Goal: Task Accomplishment & Management: Manage account settings

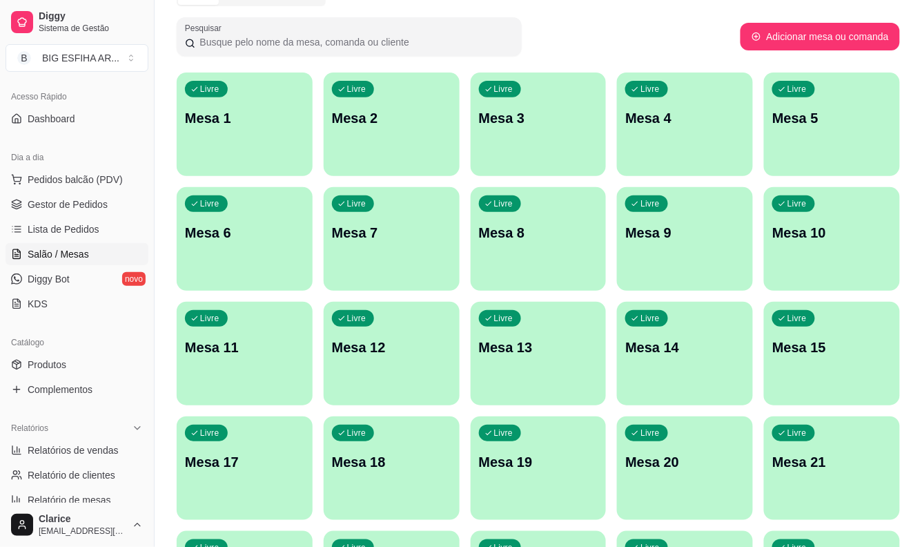
scroll to position [63, 0]
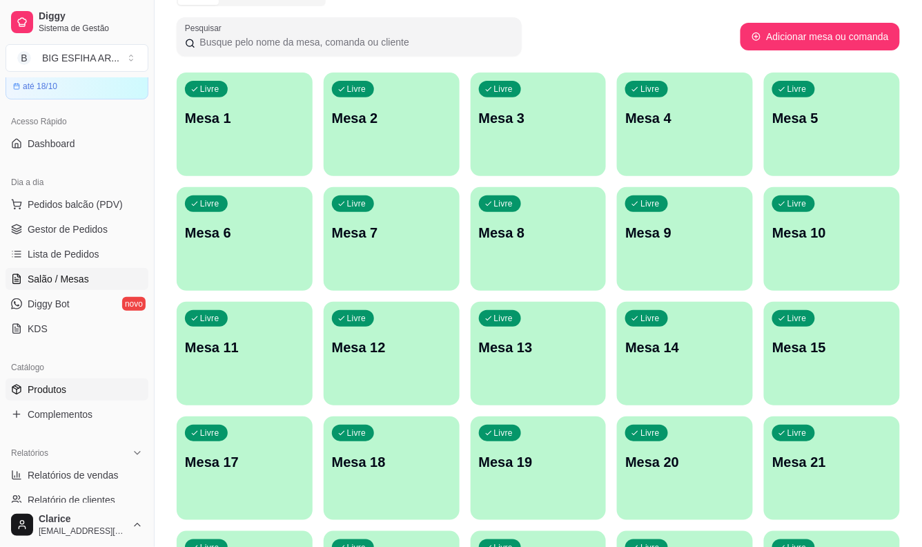
click at [61, 384] on span "Produtos" at bounding box center [47, 389] width 39 height 14
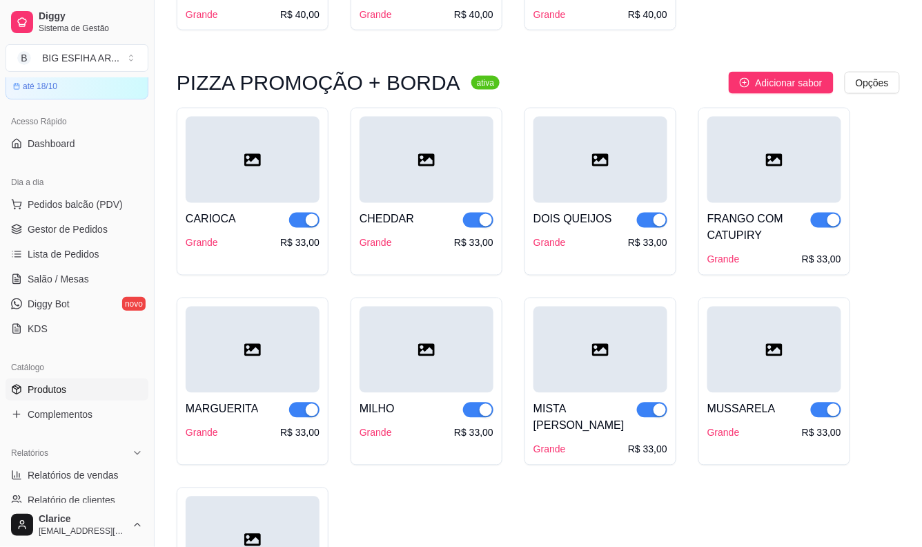
scroll to position [536, 0]
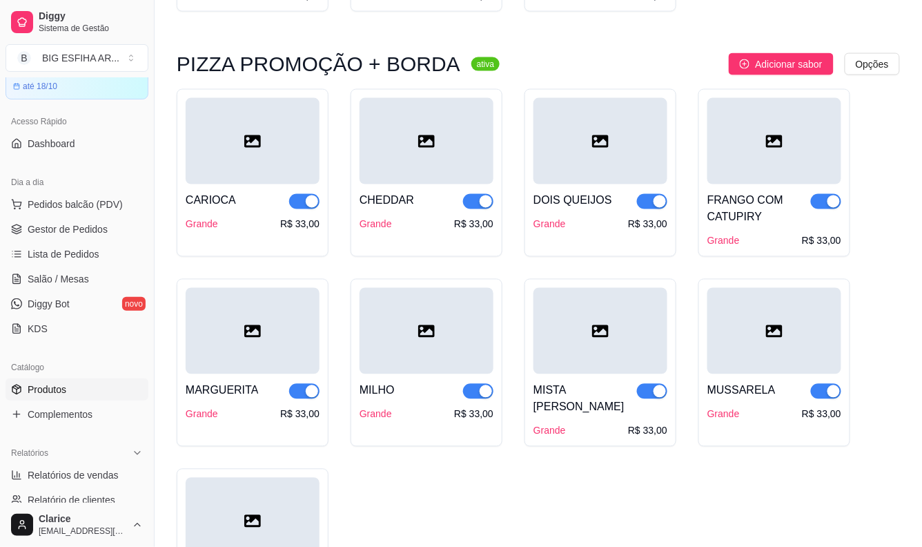
click at [654, 202] on div "button" at bounding box center [660, 201] width 12 height 12
click at [819, 200] on span "button" at bounding box center [826, 201] width 30 height 15
click at [818, 391] on span "button" at bounding box center [826, 391] width 30 height 15
click at [647, 391] on span "button" at bounding box center [652, 391] width 30 height 15
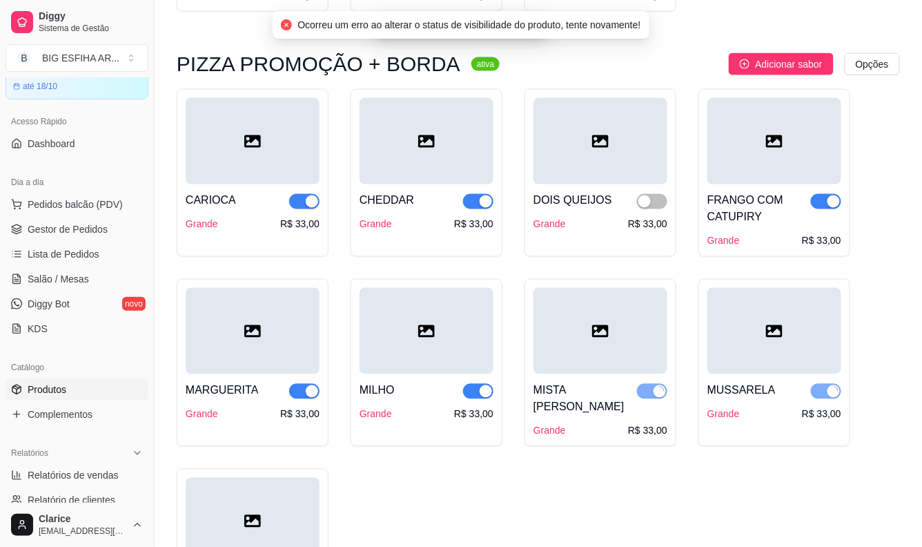
click at [471, 392] on span "button" at bounding box center [478, 391] width 30 height 15
click at [478, 206] on span "button" at bounding box center [478, 201] width 30 height 15
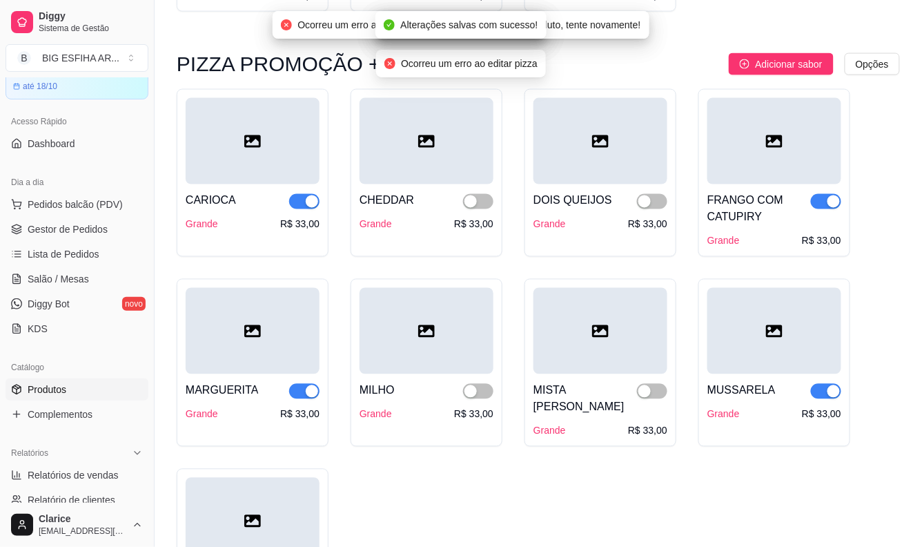
click at [306, 195] on div "button" at bounding box center [312, 201] width 12 height 12
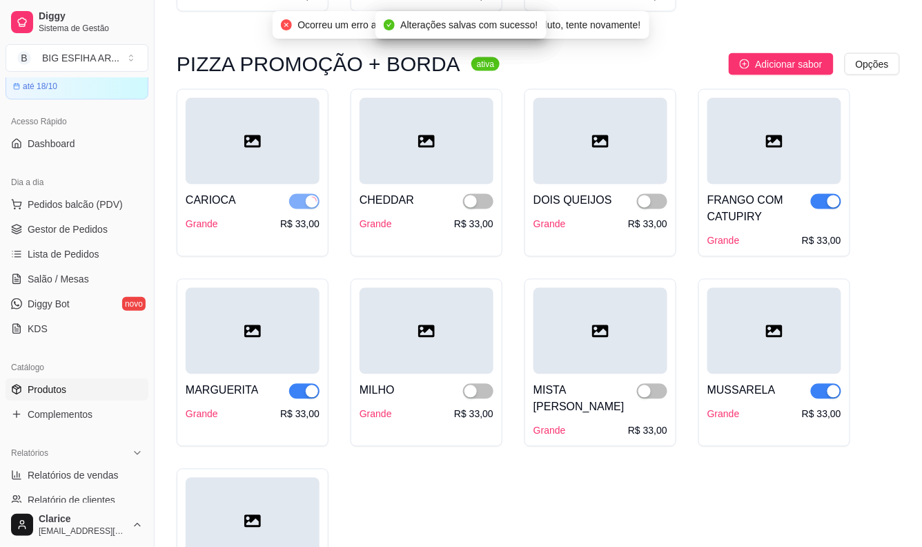
click at [300, 389] on span "button" at bounding box center [304, 391] width 30 height 15
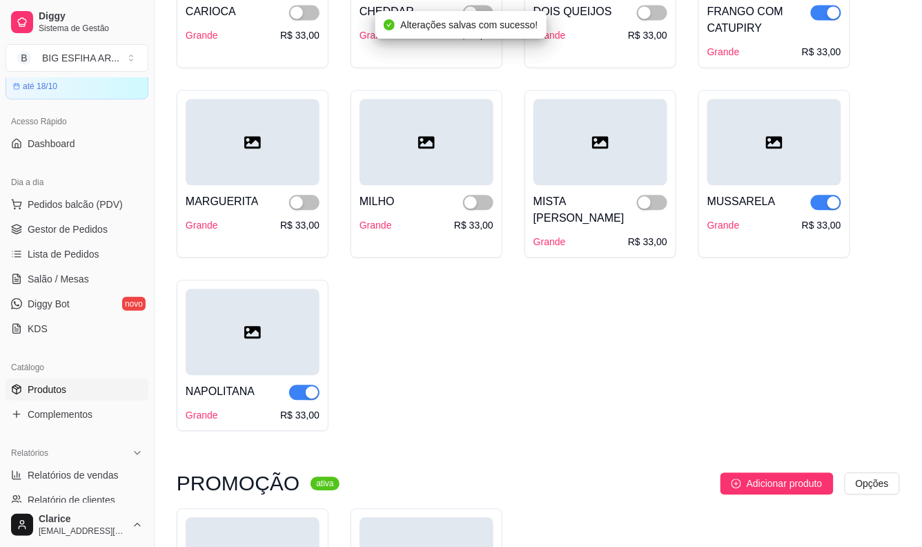
scroll to position [767, 0]
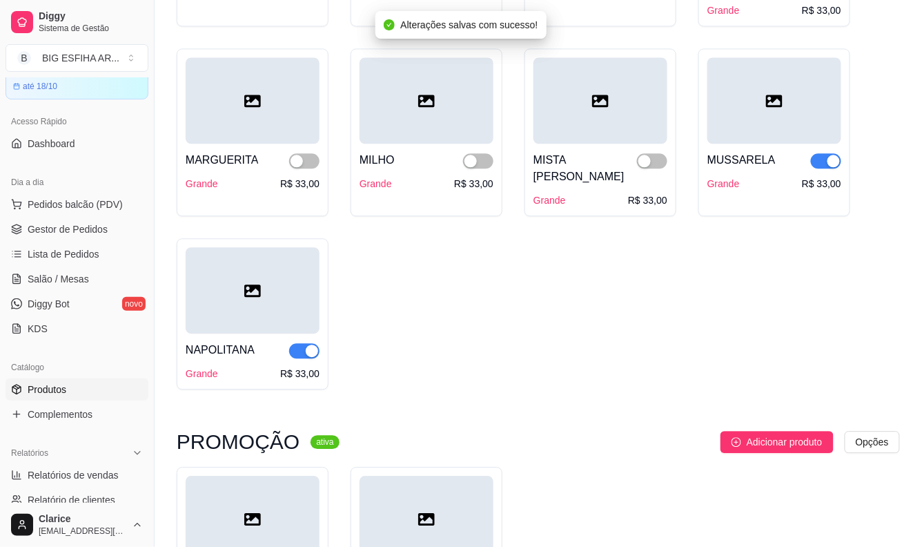
click at [298, 343] on span "button" at bounding box center [304, 350] width 30 height 15
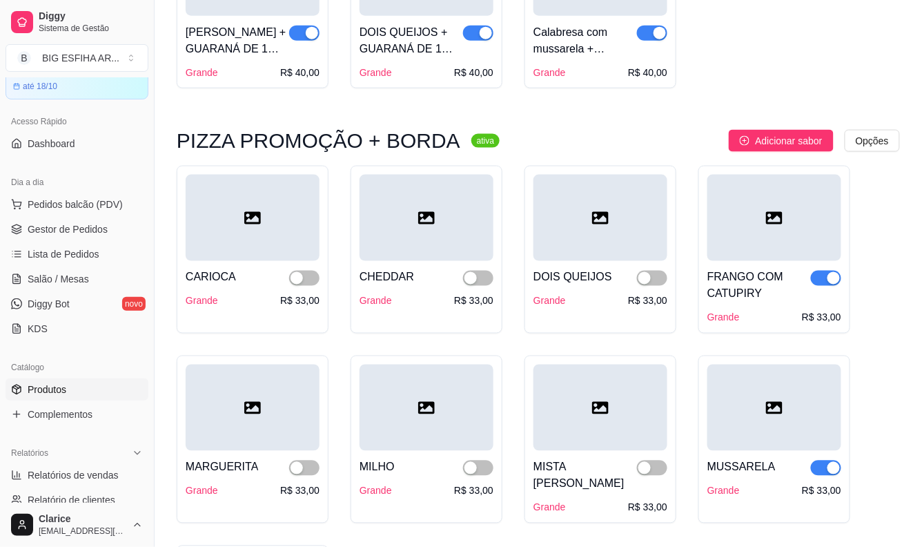
scroll to position [536, 0]
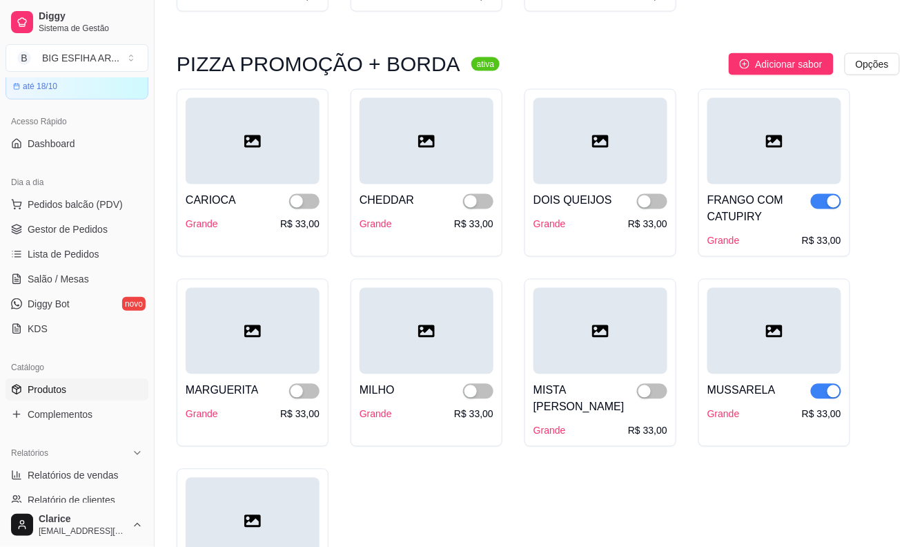
click at [824, 198] on span "button" at bounding box center [826, 201] width 30 height 15
click at [823, 391] on span "button" at bounding box center [826, 391] width 30 height 15
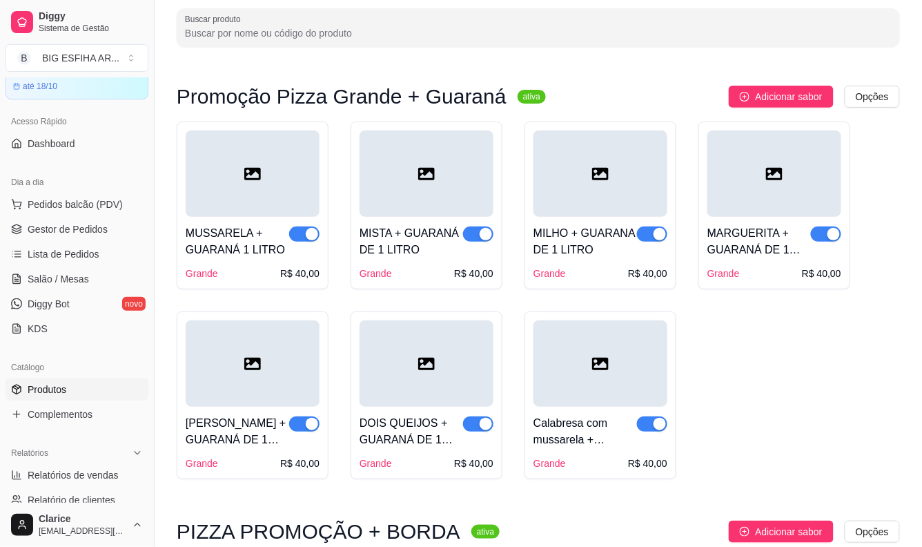
scroll to position [0, 0]
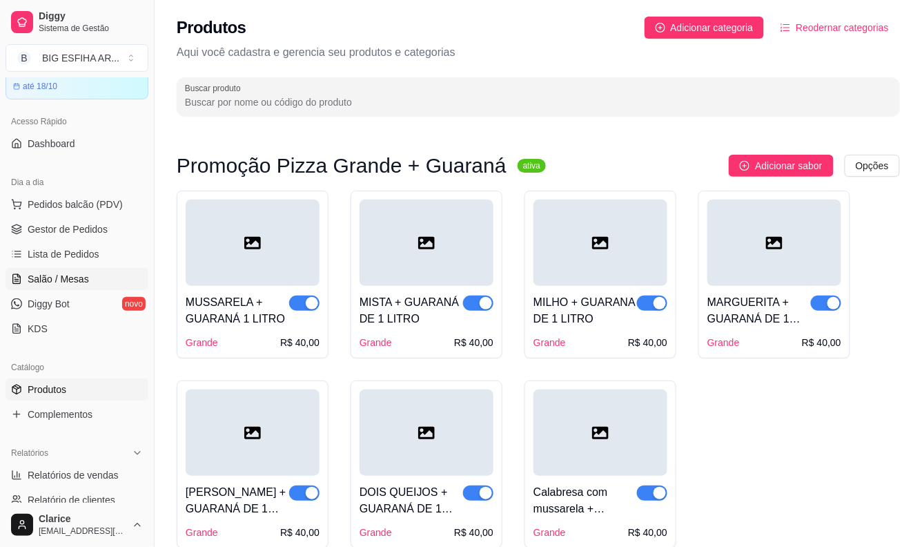
click at [79, 276] on span "Salão / Mesas" at bounding box center [58, 279] width 61 height 14
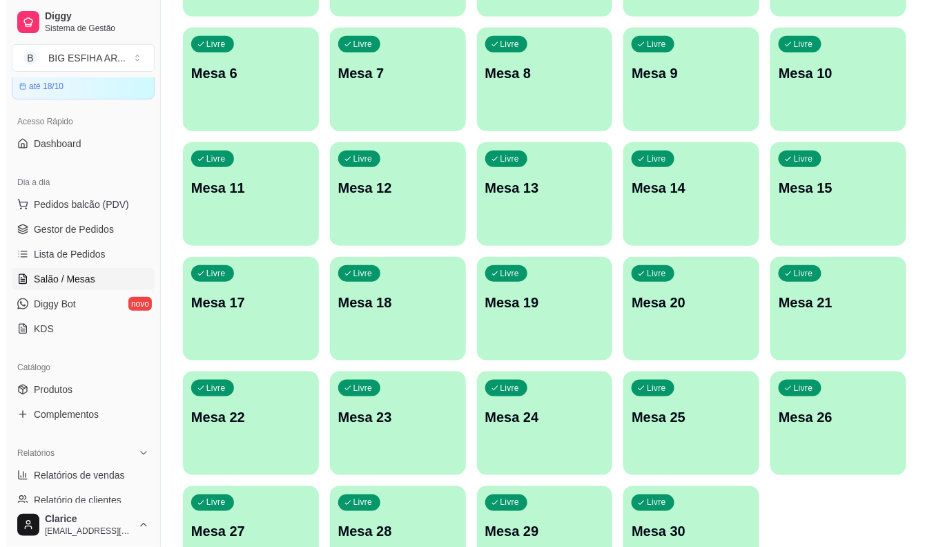
scroll to position [334, 0]
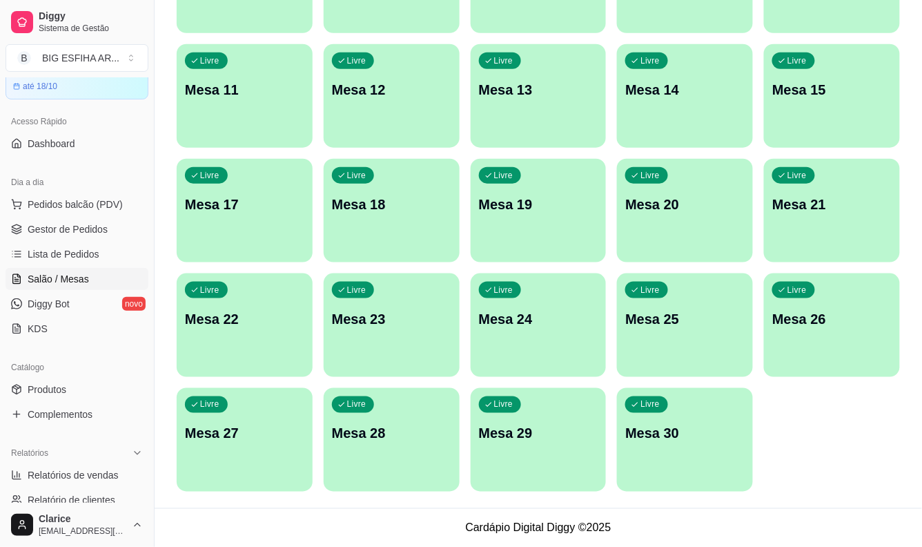
click at [612, 462] on div "Livre Mesa 1 Livre Mesa 2 Livre Mesa 3 Livre Mesa 4 Livre Mesa 5 Livre Mesa 6 L…" at bounding box center [538, 153] width 723 height 676
click at [659, 456] on div "Livre Mesa 30" at bounding box center [685, 431] width 136 height 87
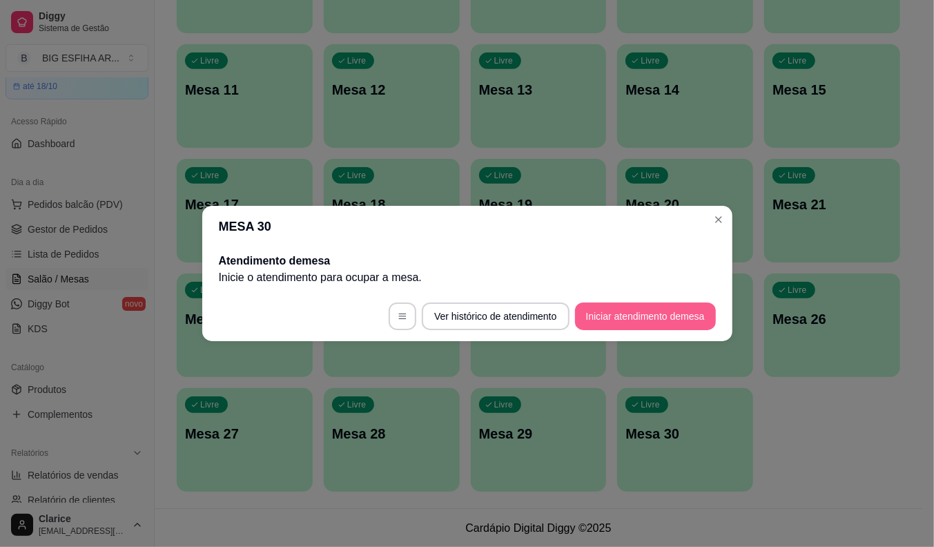
click at [663, 306] on button "Iniciar atendimento de mesa" at bounding box center [645, 316] width 141 height 28
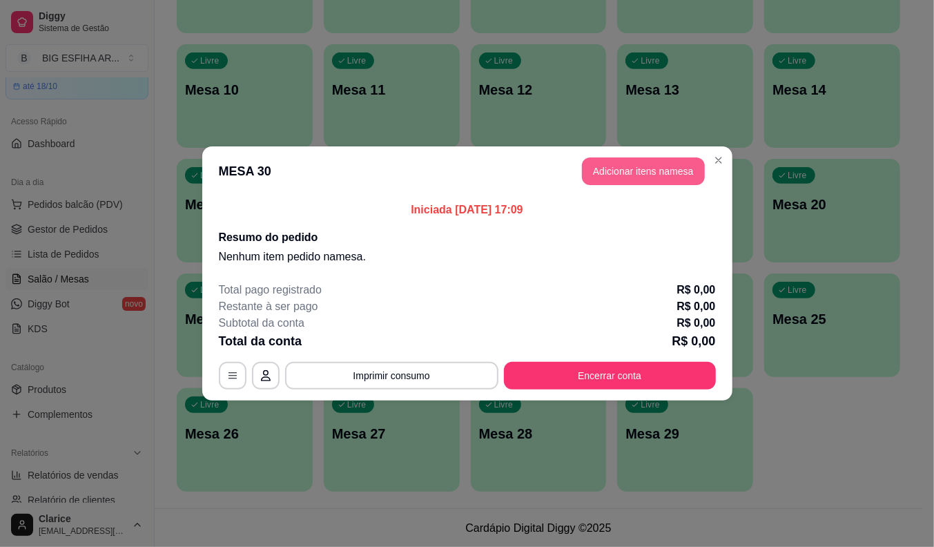
click at [628, 178] on button "Adicionar itens na mesa" at bounding box center [643, 171] width 123 height 28
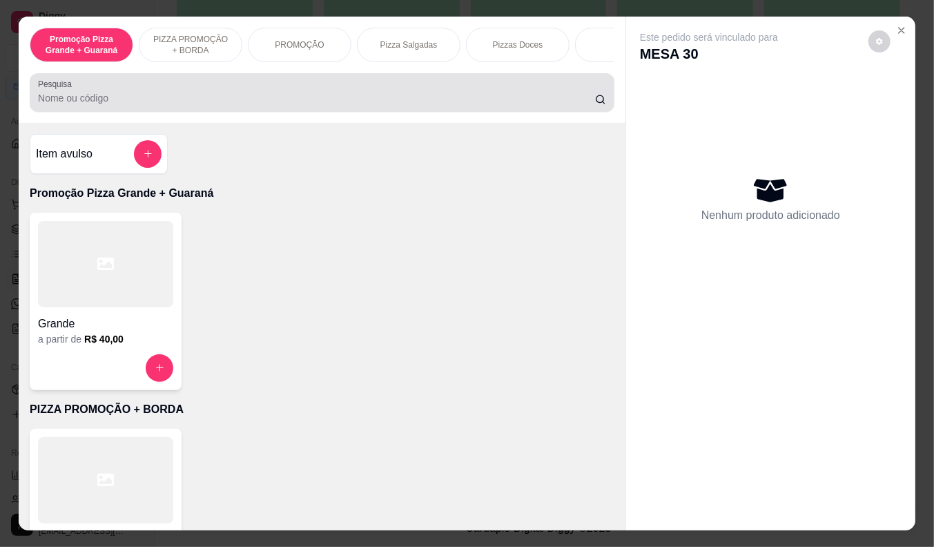
click at [196, 92] on div at bounding box center [322, 93] width 568 height 28
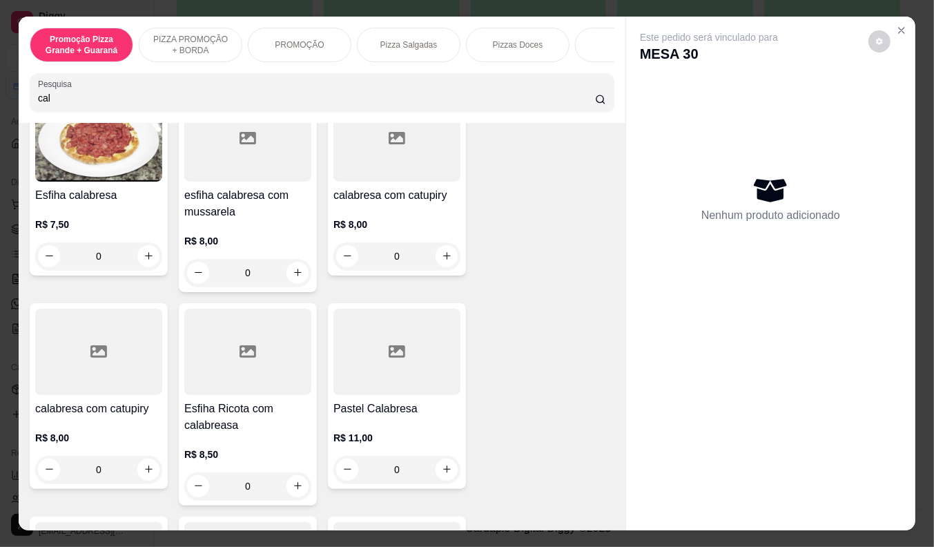
scroll to position [383, 0]
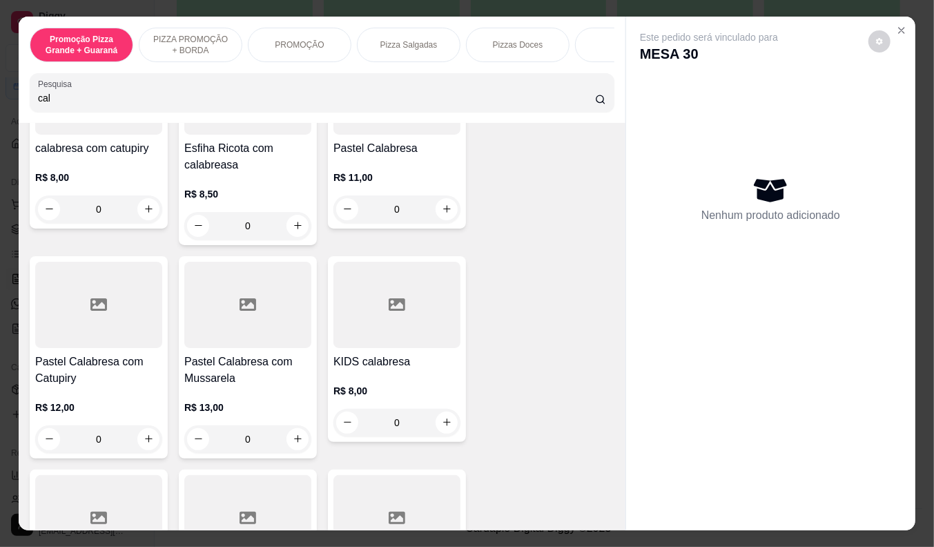
type input "cal"
click at [346, 162] on div "R$ 11,00 0" at bounding box center [396, 190] width 127 height 66
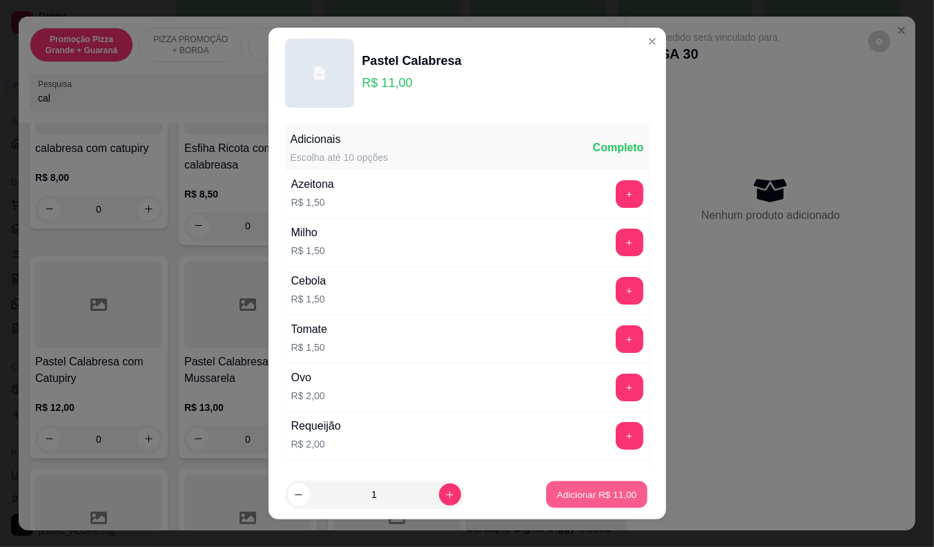
click at [571, 491] on p "Adicionar R$ 11,00" at bounding box center [597, 494] width 80 height 13
type input "1"
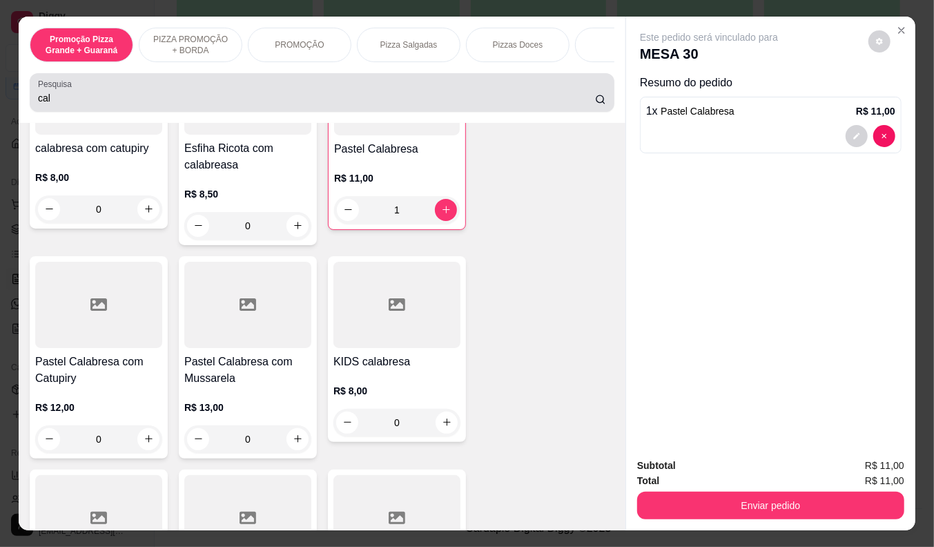
click at [47, 105] on input "cal" at bounding box center [316, 98] width 557 height 14
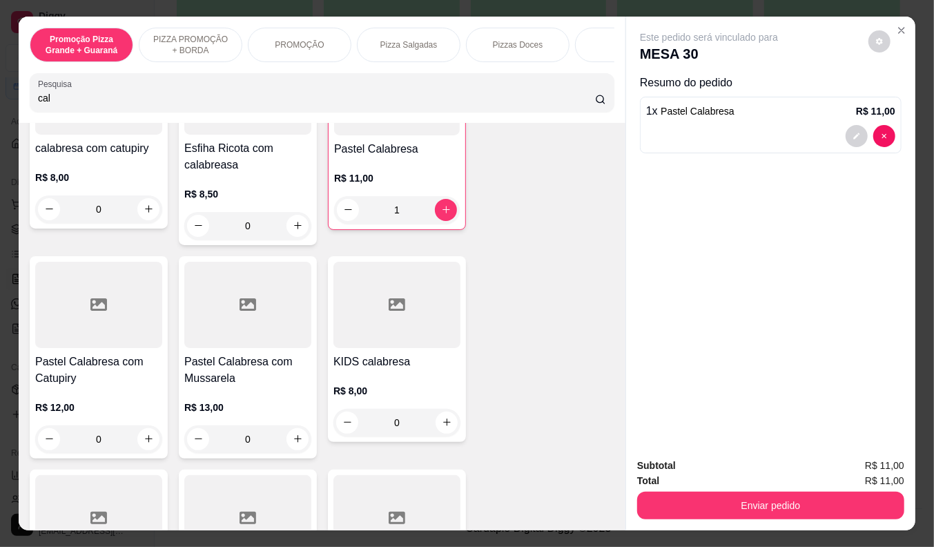
click at [47, 105] on input "cal" at bounding box center [316, 98] width 557 height 14
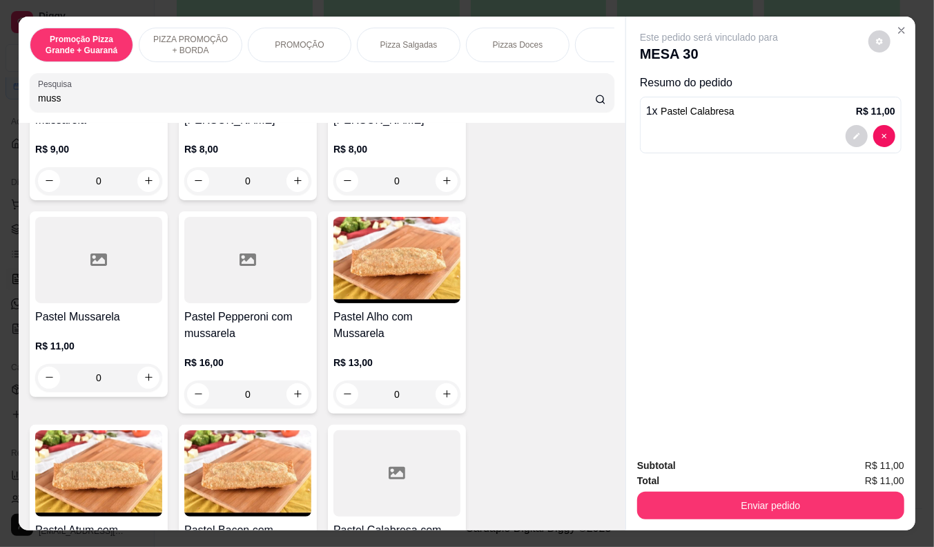
scroll to position [822, 0]
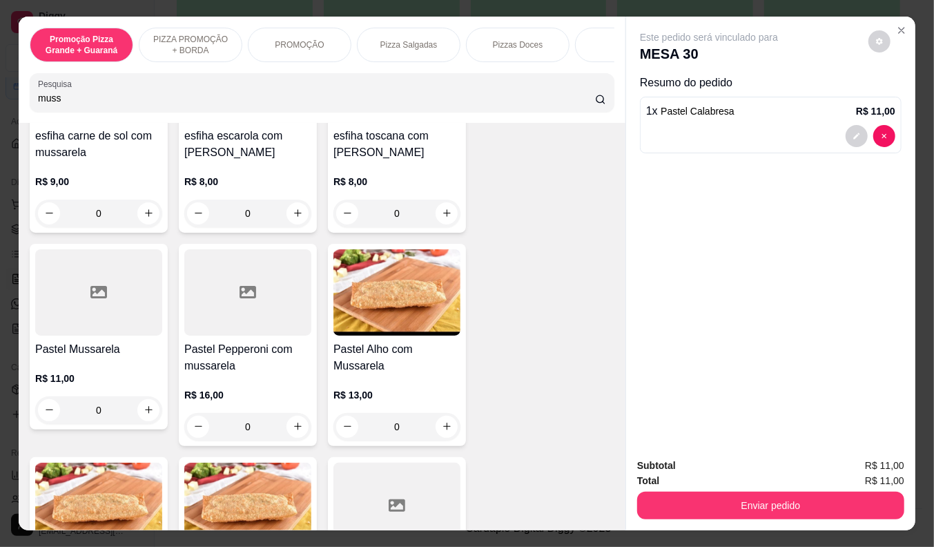
type input "muss"
click at [43, 355] on h4 "Pastel Mussarela" at bounding box center [98, 349] width 127 height 17
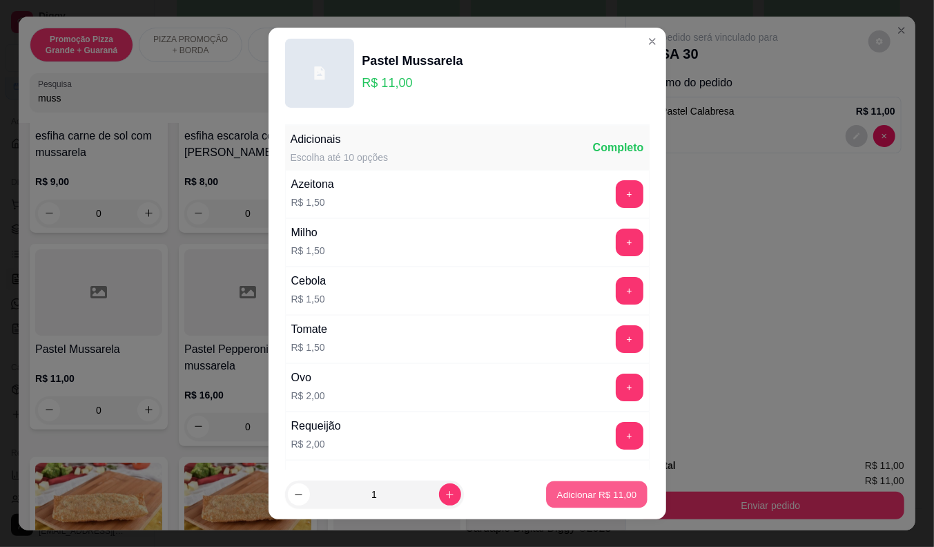
click at [557, 494] on p "Adicionar R$ 11,00" at bounding box center [597, 494] width 80 height 13
type input "1"
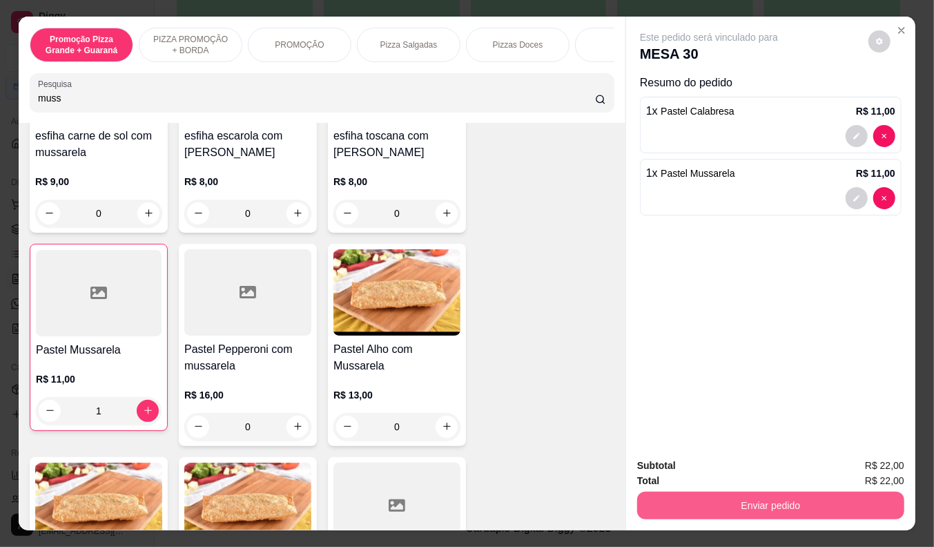
click at [711, 491] on button "Enviar pedido" at bounding box center [770, 505] width 267 height 28
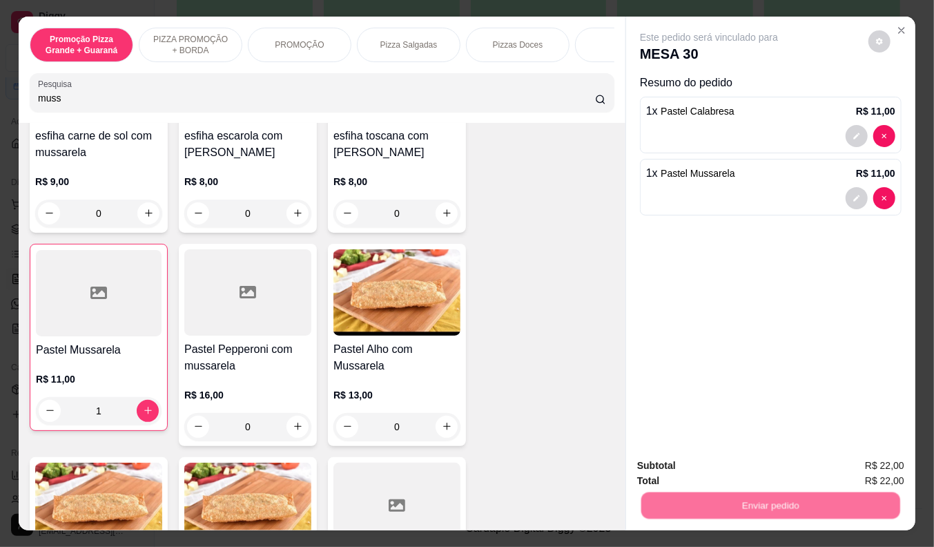
click at [690, 465] on button "Não registrar e enviar pedido" at bounding box center [725, 467] width 144 height 26
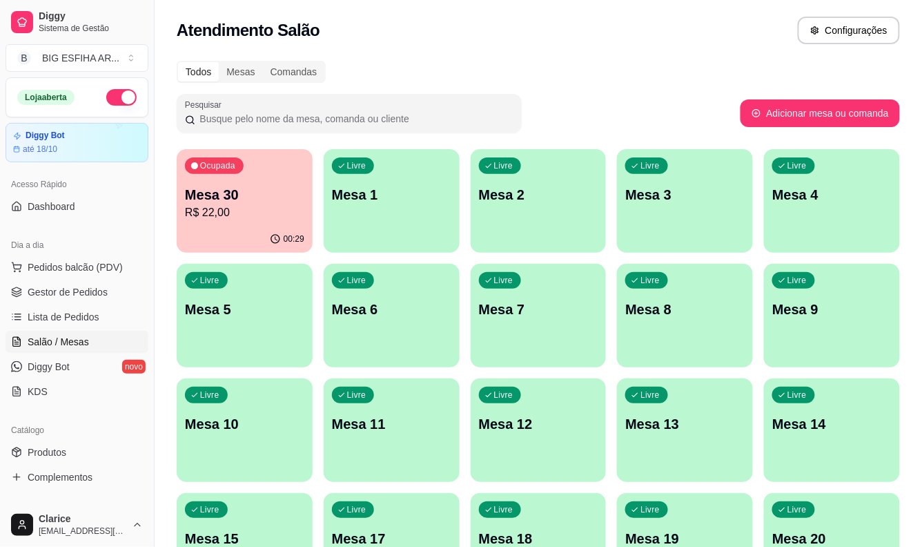
click at [237, 216] on p "R$ 22,00" at bounding box center [244, 212] width 119 height 17
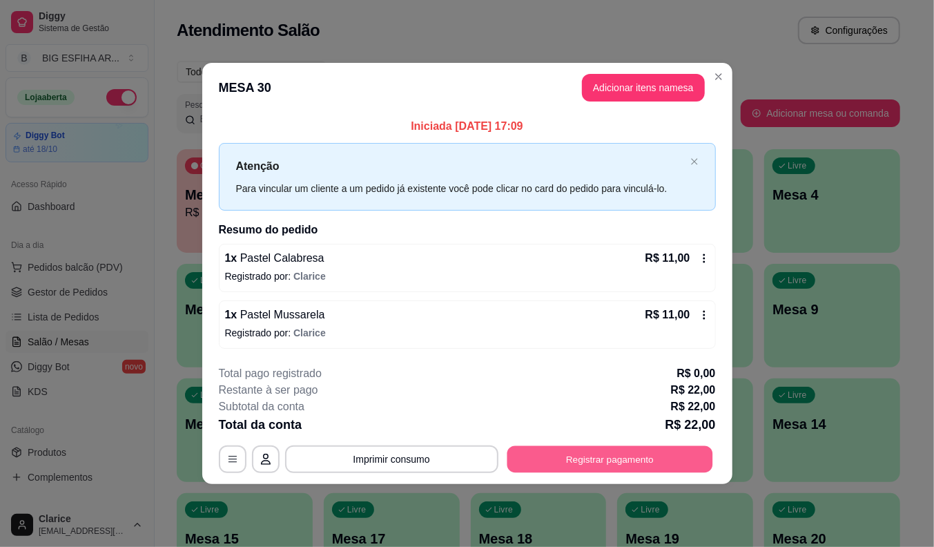
click at [556, 456] on button "Registrar pagamento" at bounding box center [610, 458] width 206 height 27
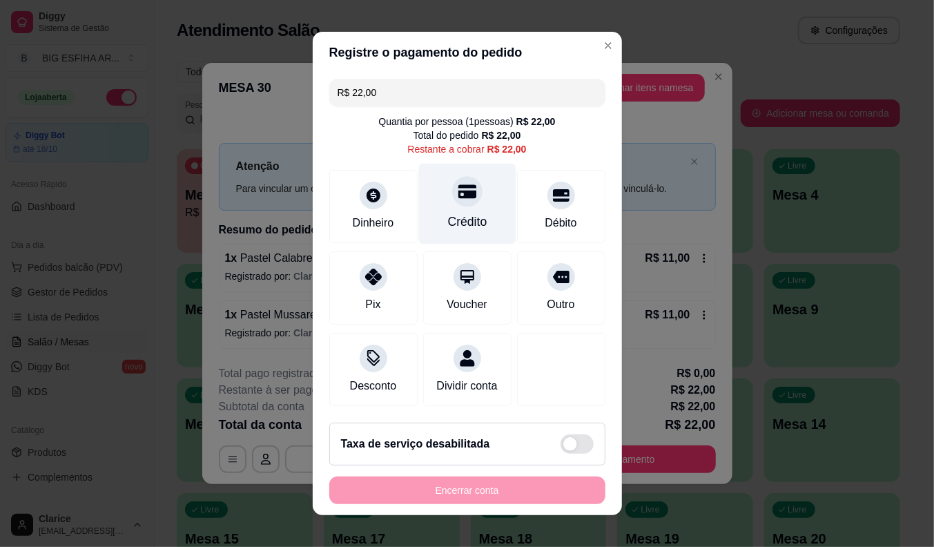
click at [444, 204] on div "Crédito" at bounding box center [466, 204] width 97 height 81
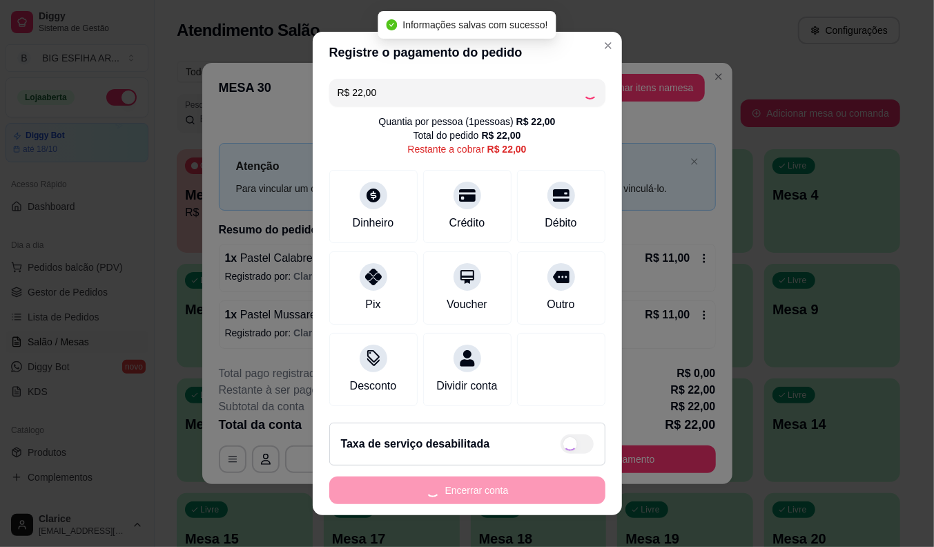
type input "R$ 0,00"
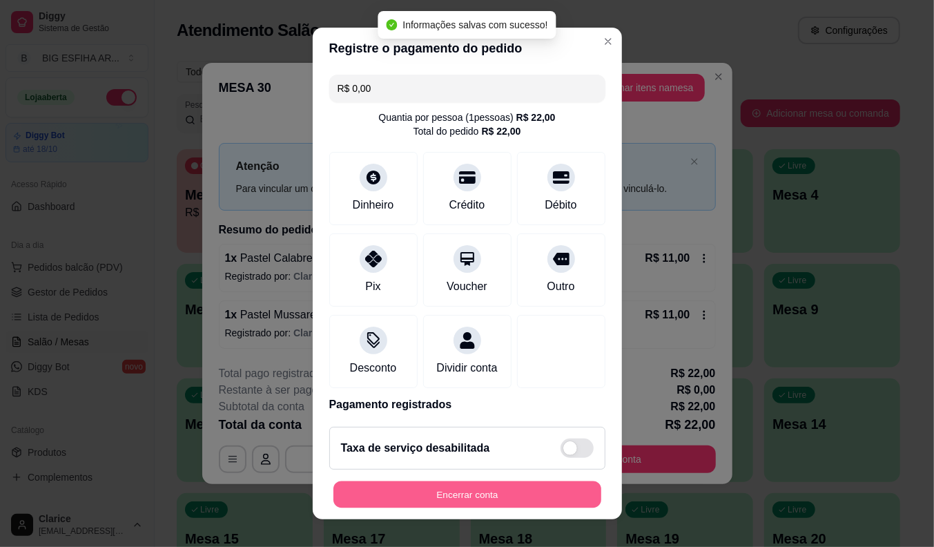
click at [456, 500] on button "Encerrar conta" at bounding box center [467, 494] width 268 height 27
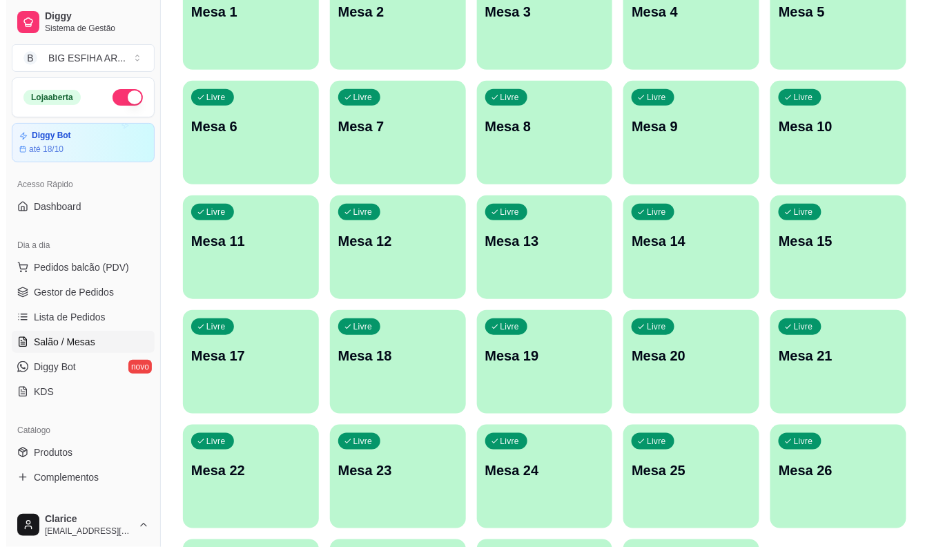
scroll to position [334, 0]
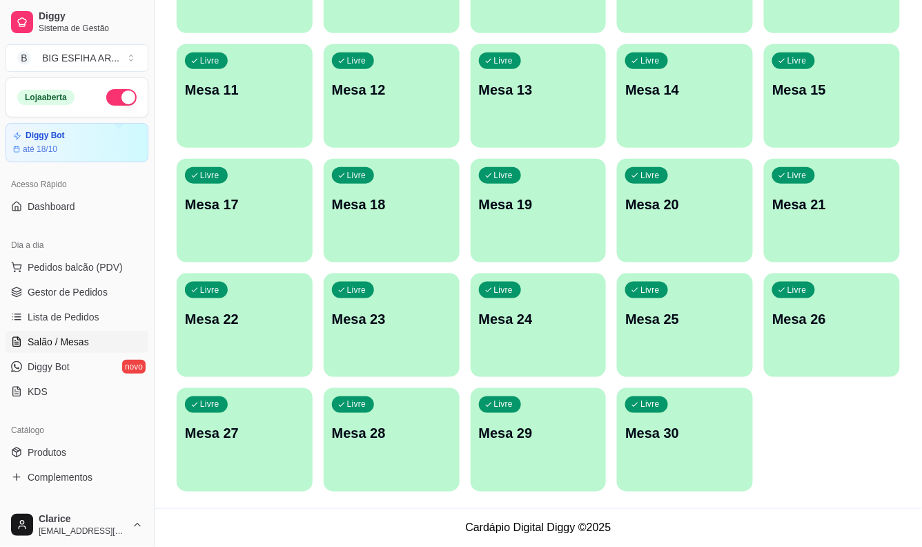
click at [652, 452] on div "Livre Mesa 30" at bounding box center [685, 431] width 136 height 87
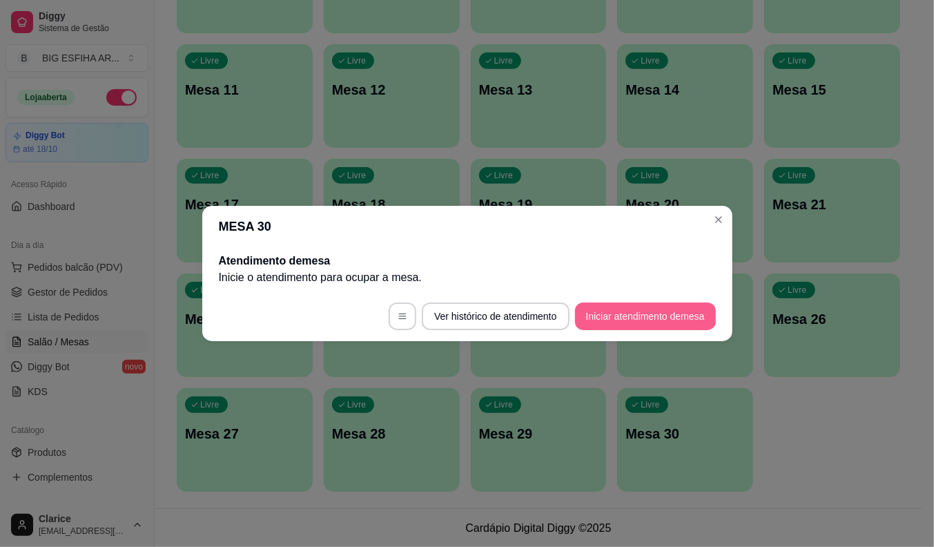
click at [627, 320] on button "Iniciar atendimento de mesa" at bounding box center [645, 316] width 141 height 28
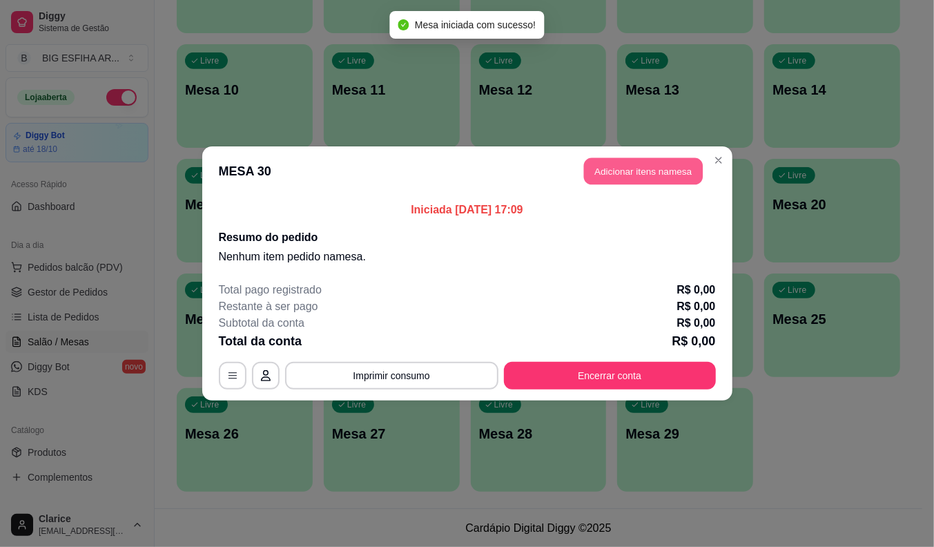
click at [587, 167] on button "Adicionar itens na mesa" at bounding box center [643, 171] width 119 height 27
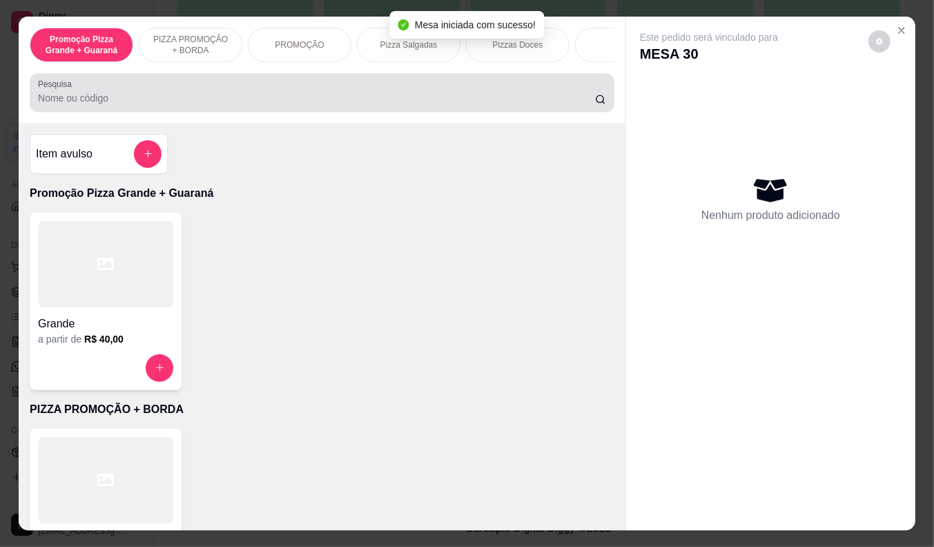
click at [233, 100] on input "Pesquisa" at bounding box center [316, 98] width 557 height 14
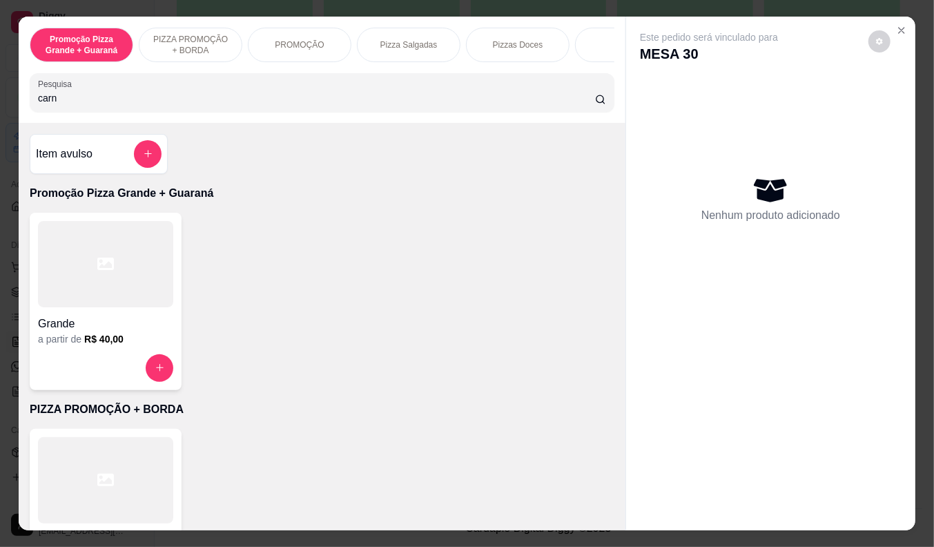
type input "carn"
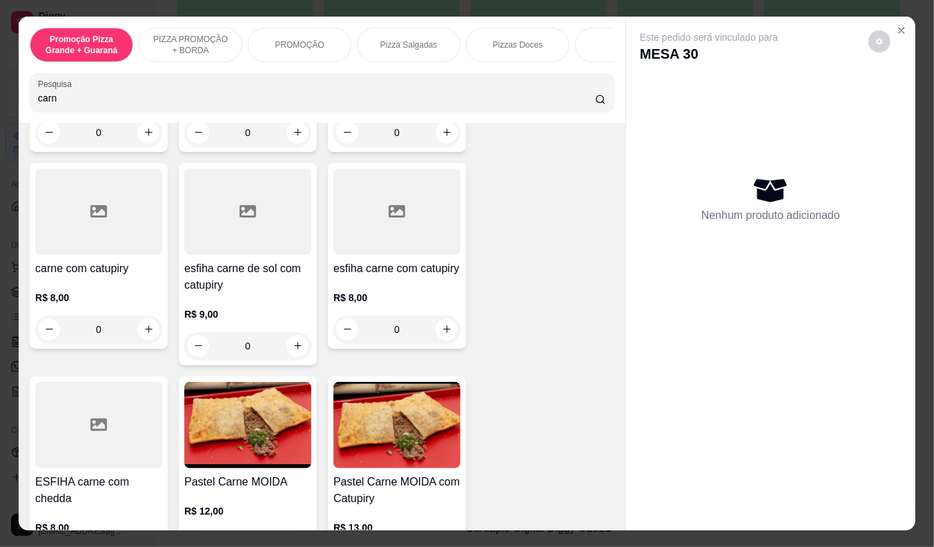
scroll to position [690, 0]
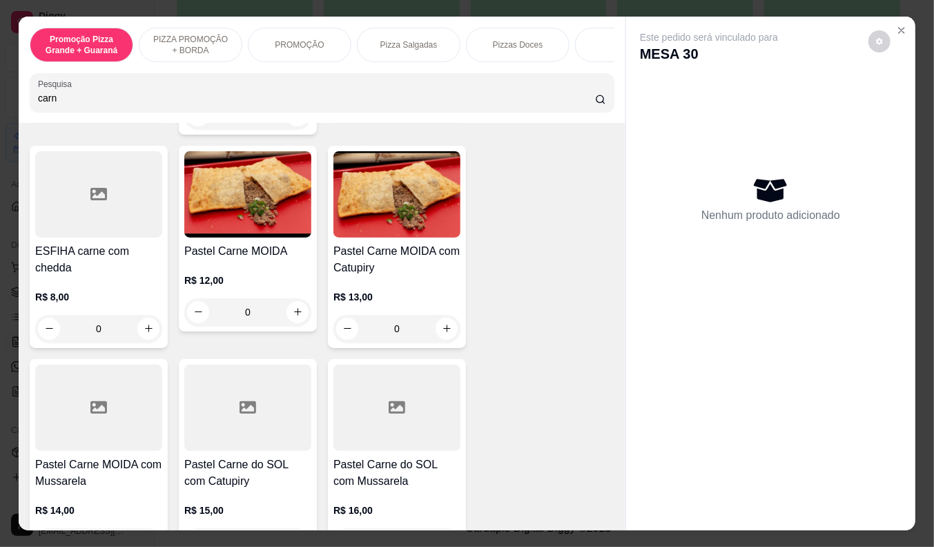
click at [375, 224] on img at bounding box center [396, 194] width 127 height 86
click at [590, 494] on p "Adicionar R$ 13,00" at bounding box center [597, 494] width 82 height 14
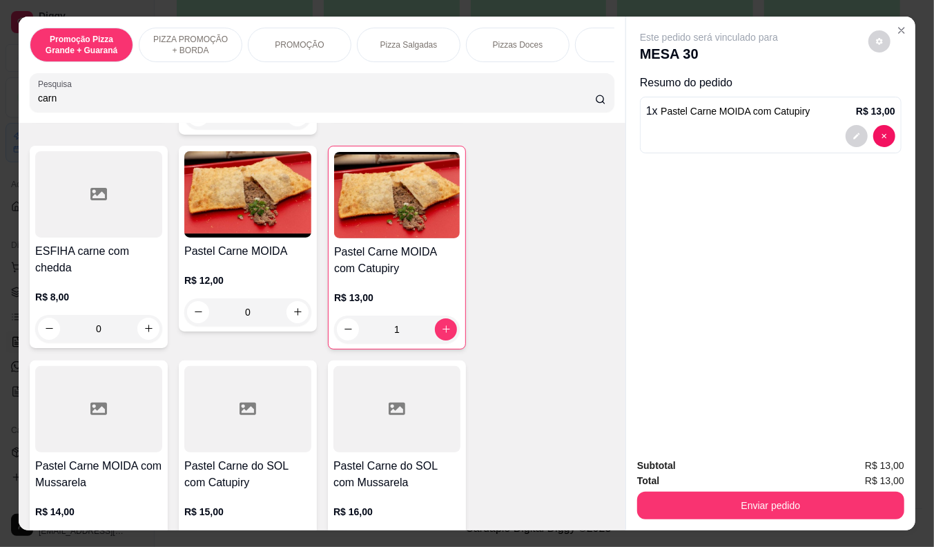
type input "1"
click at [50, 100] on input "carn" at bounding box center [316, 98] width 557 height 14
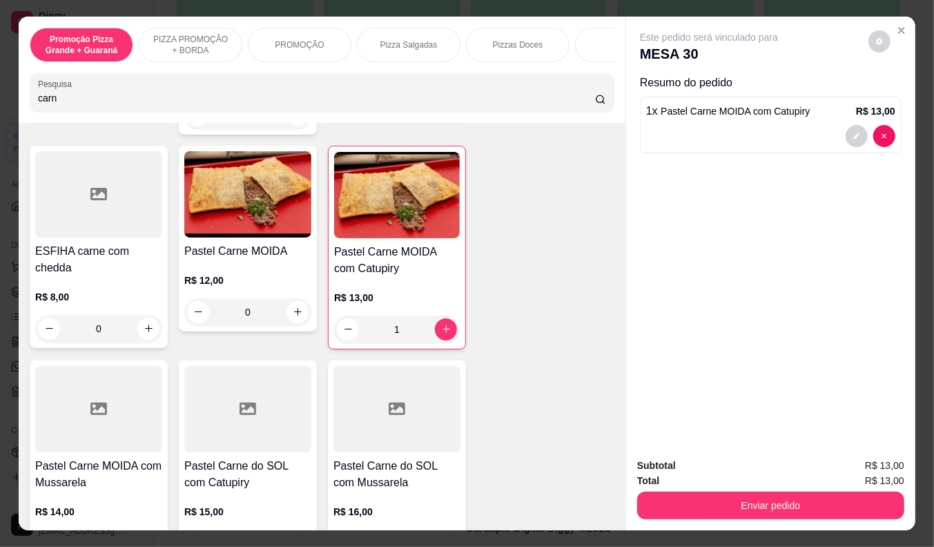
click at [50, 100] on input "carn" at bounding box center [316, 98] width 557 height 14
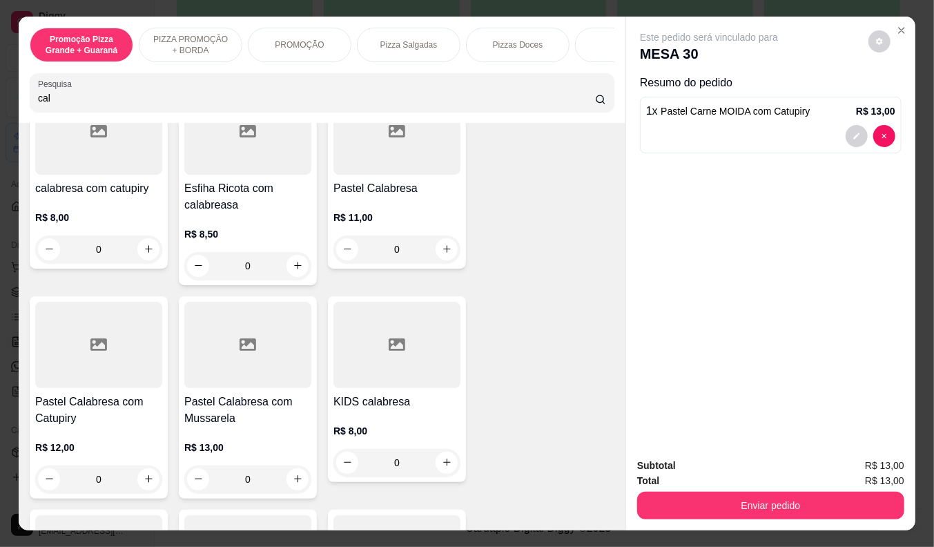
scroll to position [0, 0]
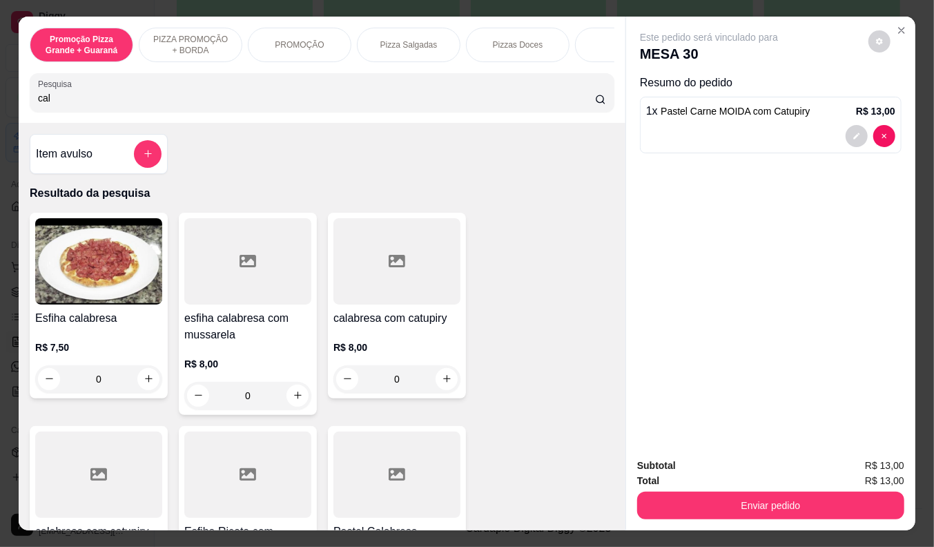
type input "cal"
click at [106, 312] on div "Esfiha calabresa R$ 7,50 0" at bounding box center [99, 306] width 138 height 186
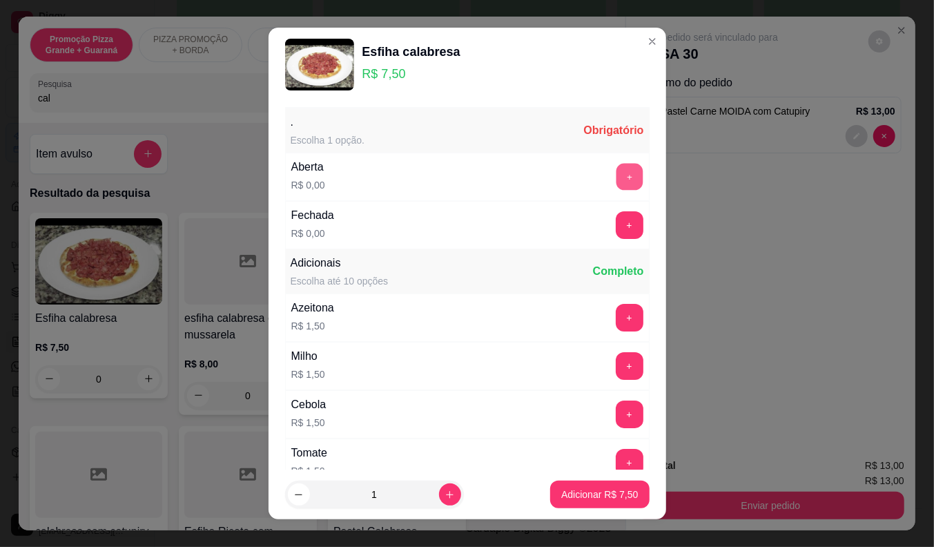
click at [616, 173] on button "+" at bounding box center [629, 176] width 27 height 27
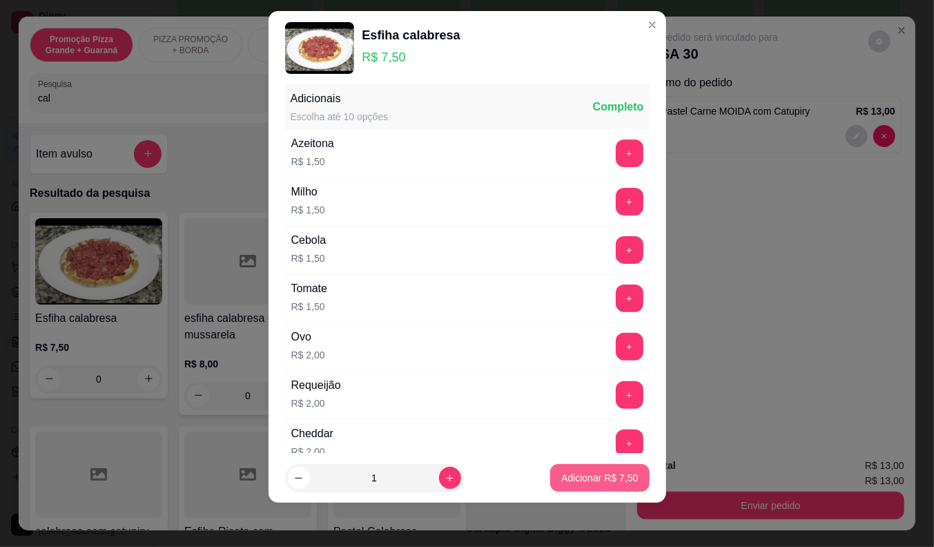
click at [583, 480] on p "Adicionar R$ 7,50" at bounding box center [599, 478] width 77 height 14
drag, startPoint x: 583, startPoint y: 480, endPoint x: 228, endPoint y: 335, distance: 382.6
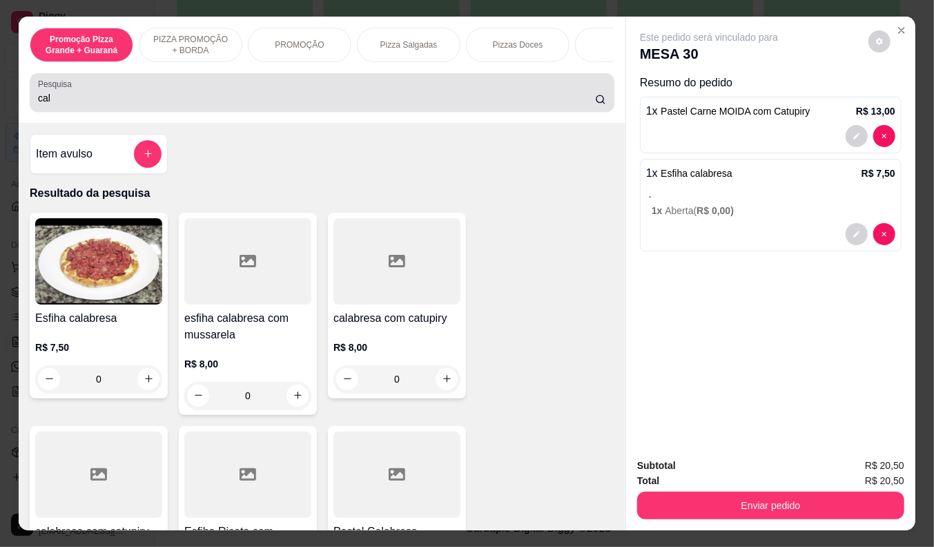
click at [47, 90] on label "Pesquisa" at bounding box center [57, 84] width 39 height 12
click at [47, 92] on input "cal" at bounding box center [316, 98] width 557 height 14
click at [47, 90] on label "Pesquisa" at bounding box center [57, 84] width 39 height 12
click at [47, 92] on input "cal" at bounding box center [316, 98] width 557 height 14
click at [47, 90] on label "Pesquisa" at bounding box center [57, 84] width 39 height 12
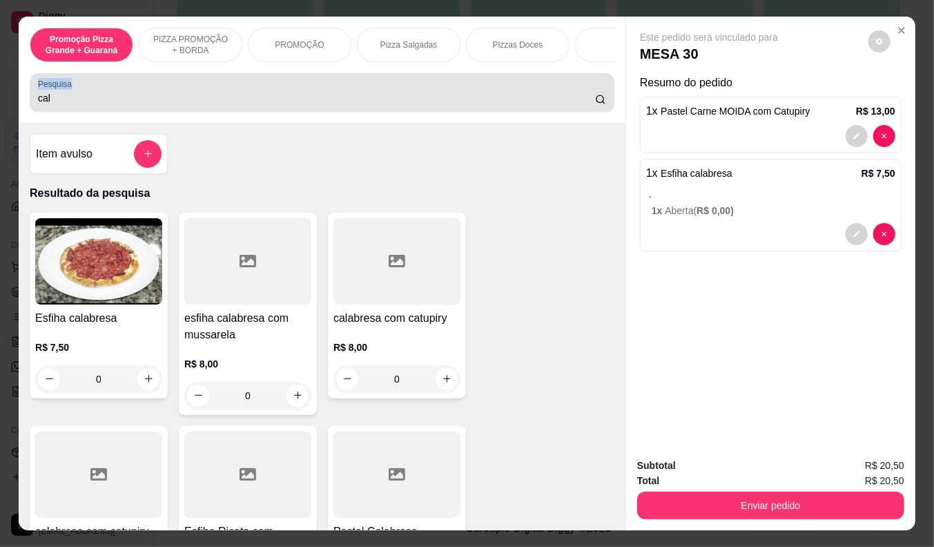
click at [47, 92] on input "cal" at bounding box center [316, 98] width 557 height 14
click at [47, 105] on input "cal" at bounding box center [316, 98] width 557 height 14
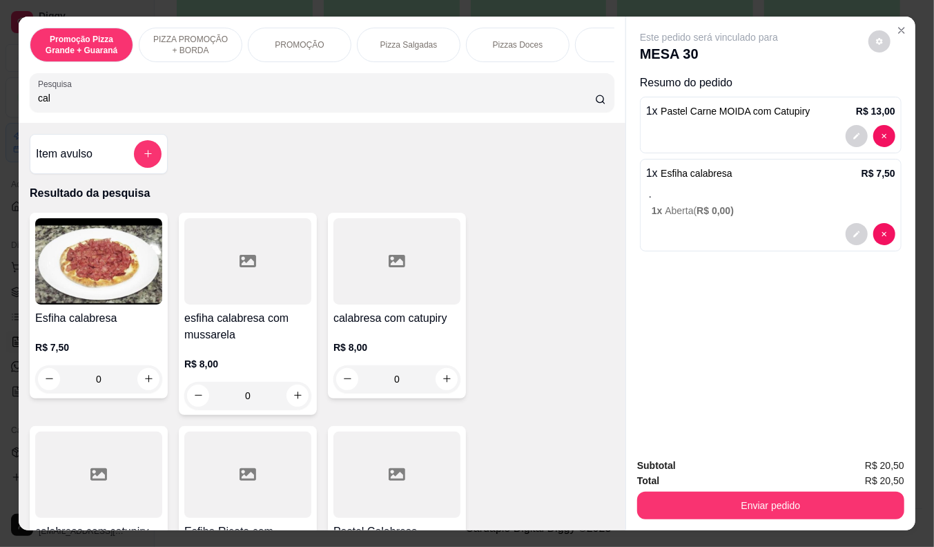
click at [47, 105] on input "cal" at bounding box center [316, 98] width 557 height 14
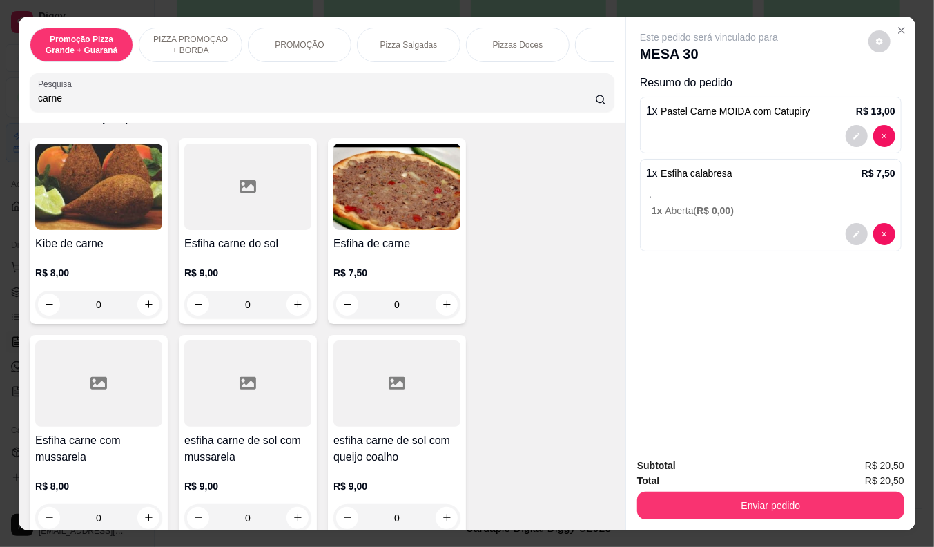
scroll to position [153, 0]
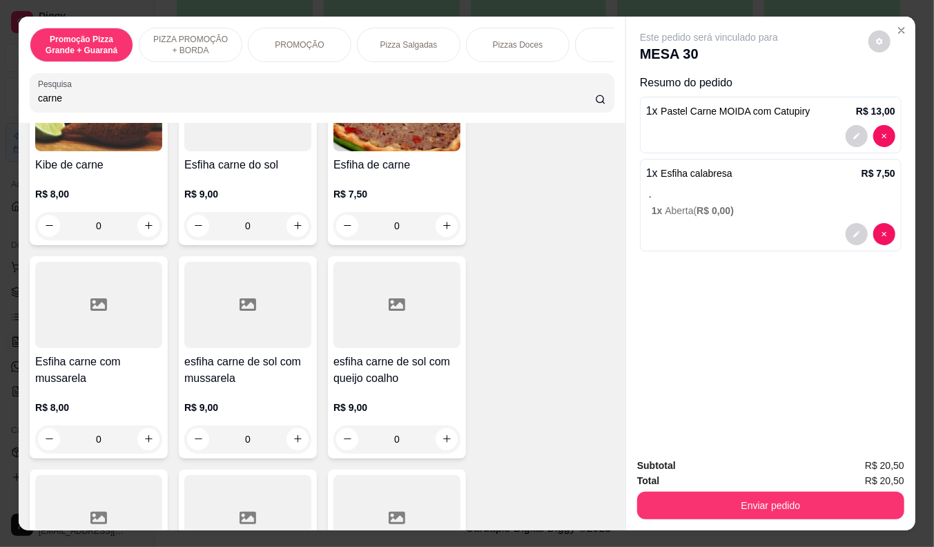
type input "carne"
drag, startPoint x: 378, startPoint y: 157, endPoint x: 378, endPoint y: 169, distance: 12.4
click at [378, 169] on div "Esfiha de carne R$ 7,50 0" at bounding box center [397, 152] width 138 height 186
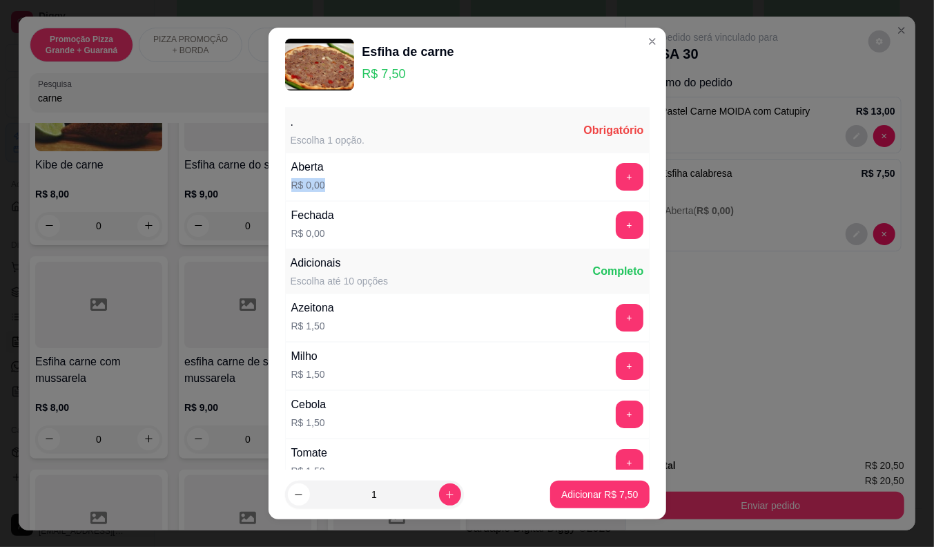
click at [398, 186] on div "Aberta R$ 0,00 +" at bounding box center [467, 177] width 364 height 48
click at [616, 180] on button "+" at bounding box center [630, 177] width 28 height 28
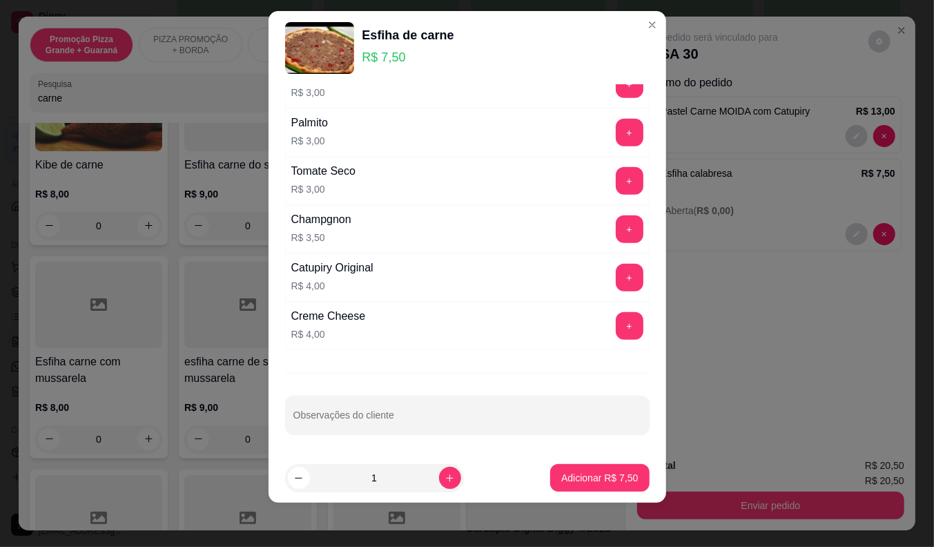
scroll to position [653, 0]
click at [617, 324] on div "+" at bounding box center [629, 326] width 39 height 28
click at [616, 327] on button "+" at bounding box center [629, 325] width 27 height 27
click at [578, 487] on button "Adicionar R$ 11,50" at bounding box center [597, 478] width 104 height 28
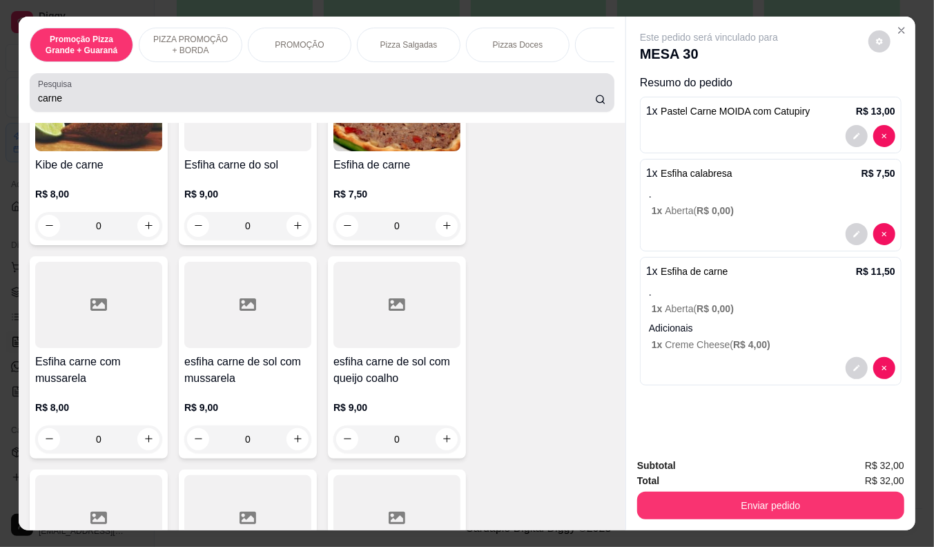
click at [58, 105] on input "carne" at bounding box center [316, 98] width 557 height 14
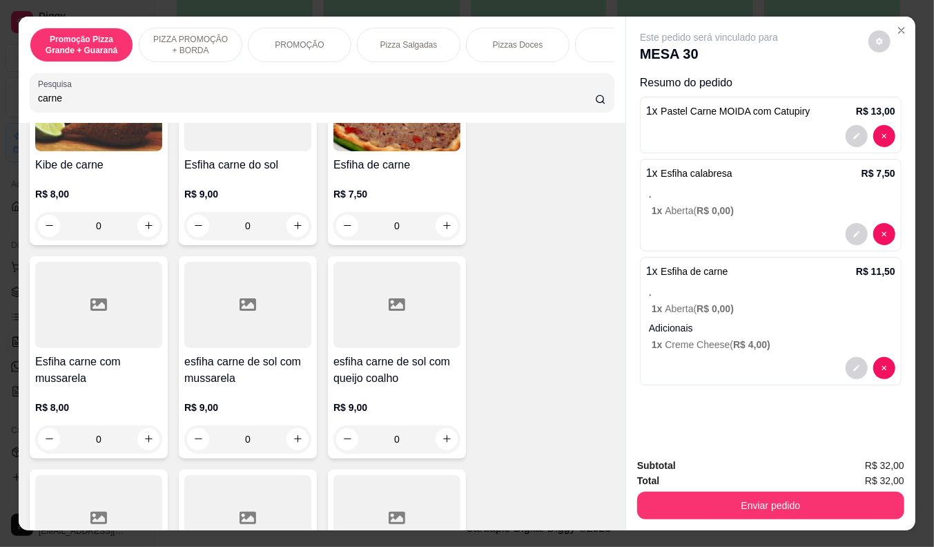
click at [58, 105] on input "carne" at bounding box center [316, 98] width 557 height 14
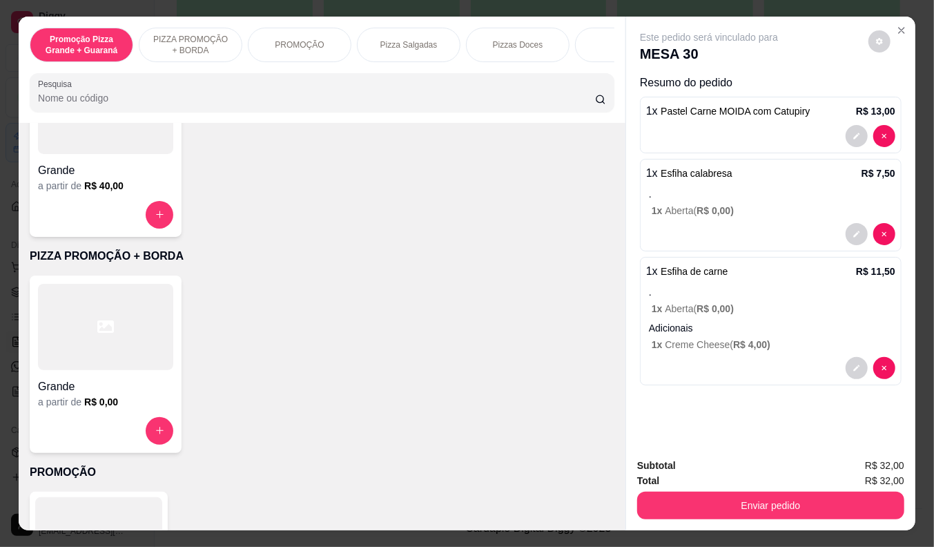
click at [47, 105] on input "Pesquisa" at bounding box center [316, 98] width 557 height 14
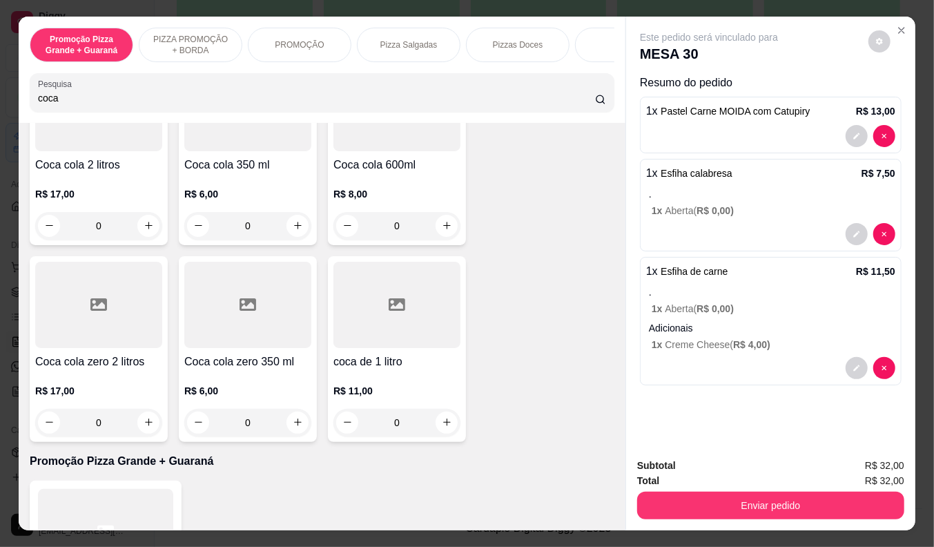
scroll to position [574, 0]
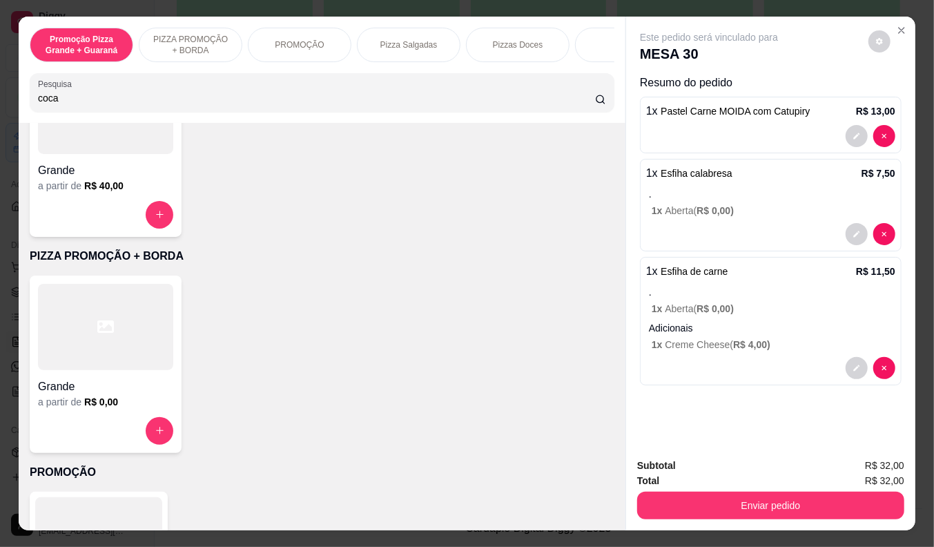
click at [52, 104] on input "coca" at bounding box center [316, 98] width 557 height 14
type input "c"
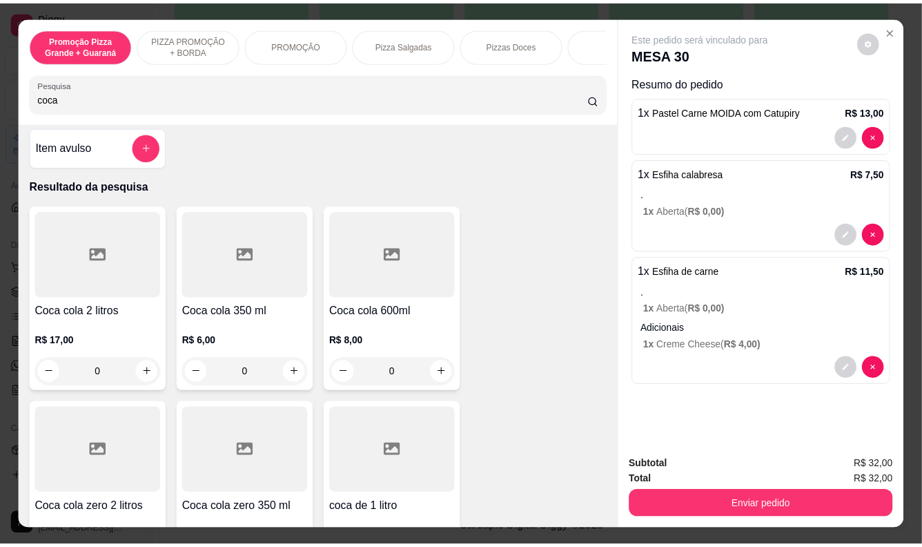
scroll to position [0, 0]
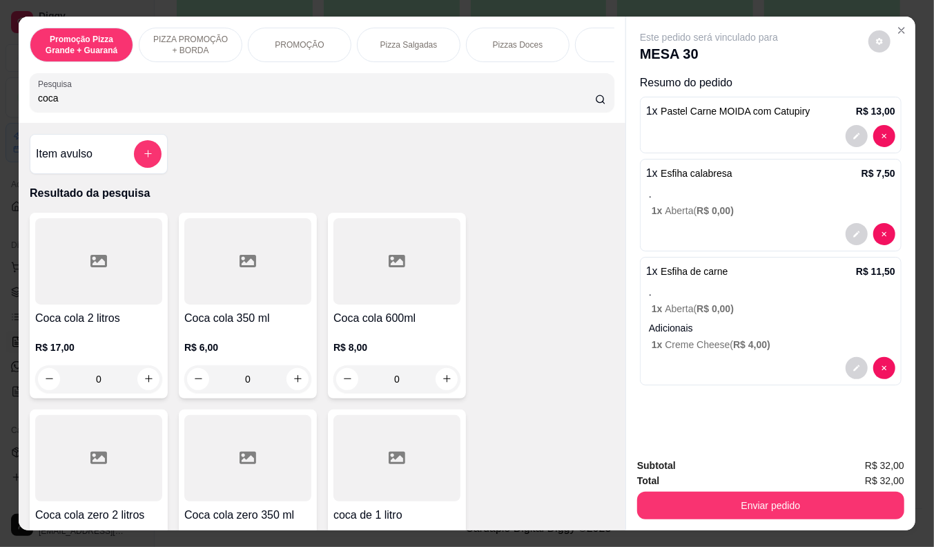
type input "coca"
click at [95, 334] on div "R$ 17,00 0" at bounding box center [98, 360] width 127 height 66
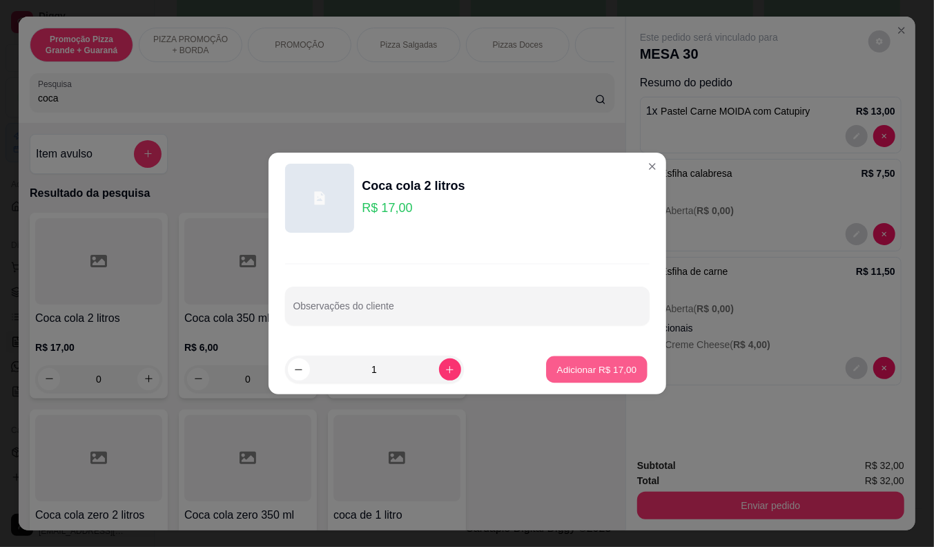
click at [585, 370] on p "Adicionar R$ 17,00" at bounding box center [597, 368] width 80 height 13
type input "1"
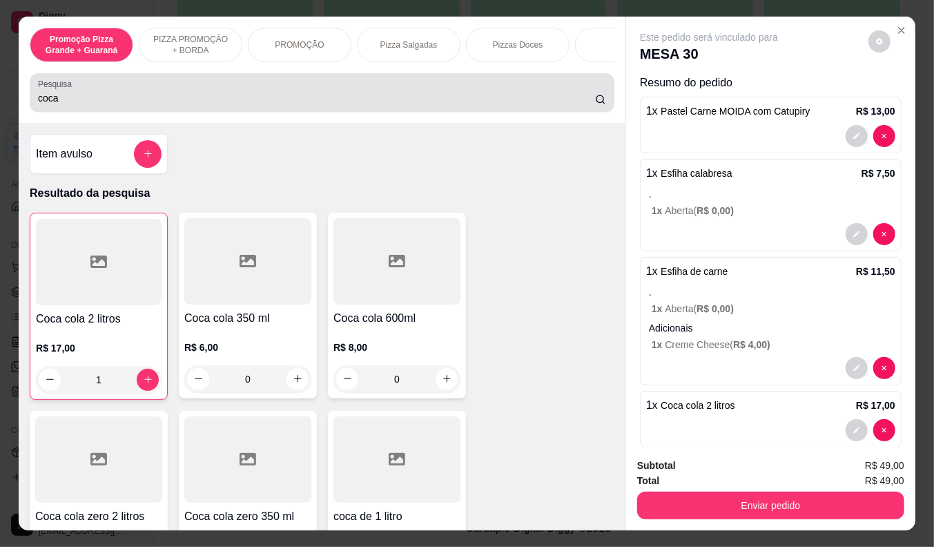
click at [49, 99] on input "coca" at bounding box center [316, 98] width 557 height 14
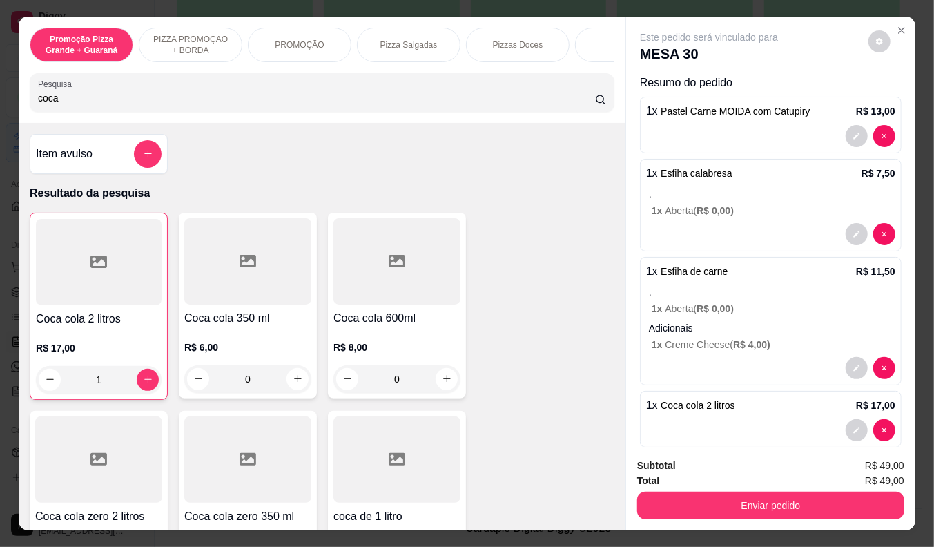
click at [49, 99] on input "coca" at bounding box center [316, 98] width 557 height 14
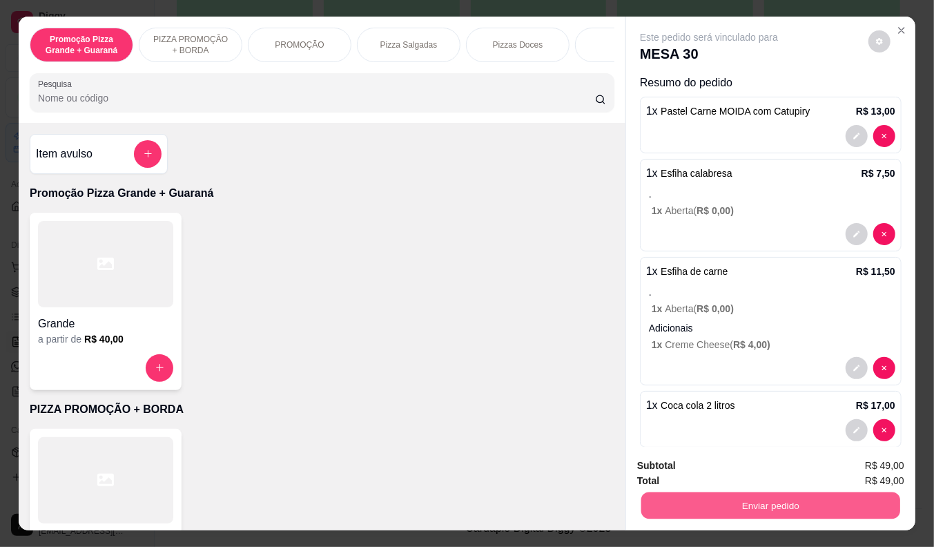
click at [737, 500] on button "Enviar pedido" at bounding box center [770, 505] width 259 height 27
click at [712, 466] on button "Não registrar e enviar pedido" at bounding box center [724, 467] width 139 height 26
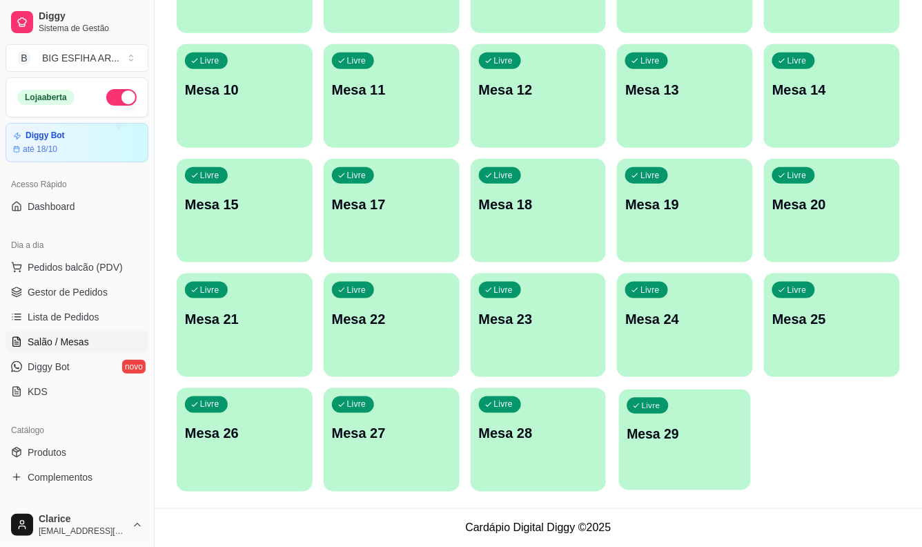
click at [664, 460] on div "Livre Mesa 29" at bounding box center [685, 431] width 132 height 84
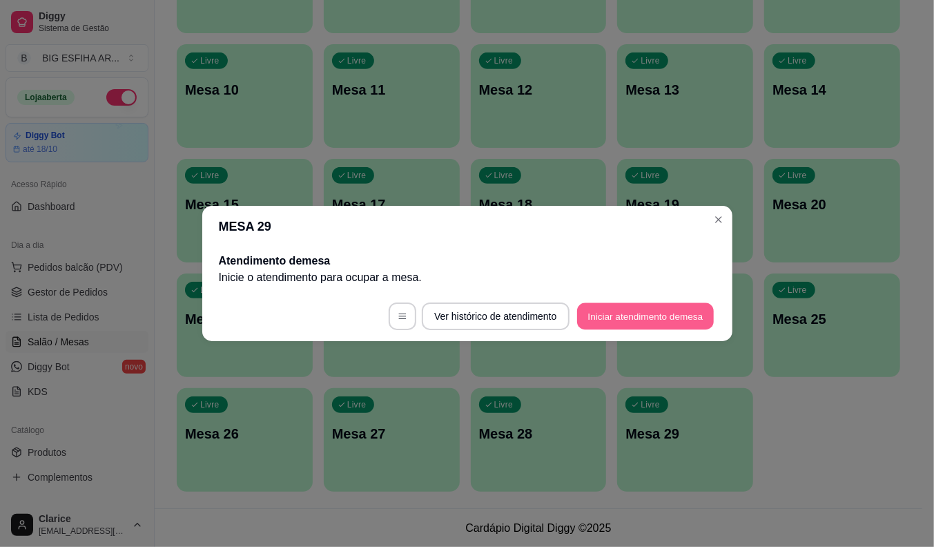
click at [663, 327] on button "Iniciar atendimento de mesa" at bounding box center [645, 316] width 137 height 27
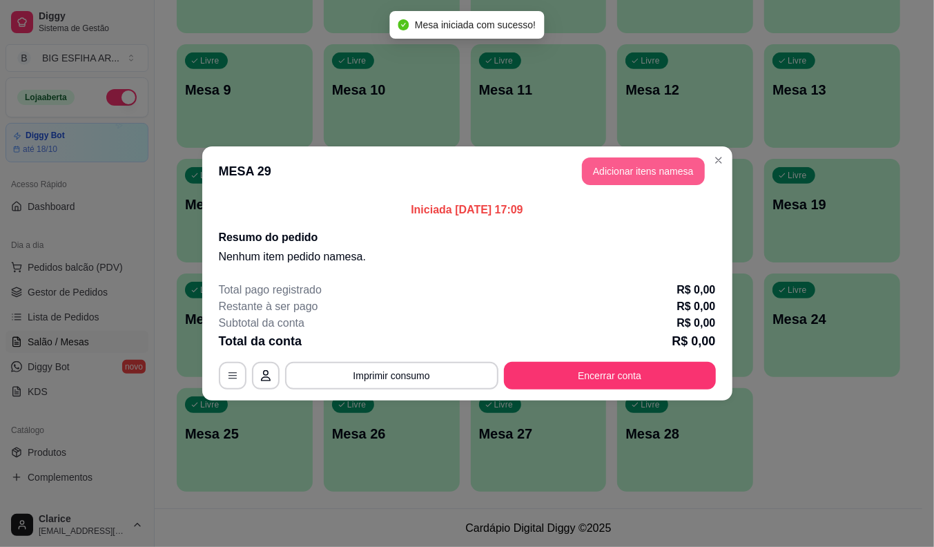
click at [643, 166] on button "Adicionar itens na mesa" at bounding box center [643, 171] width 123 height 28
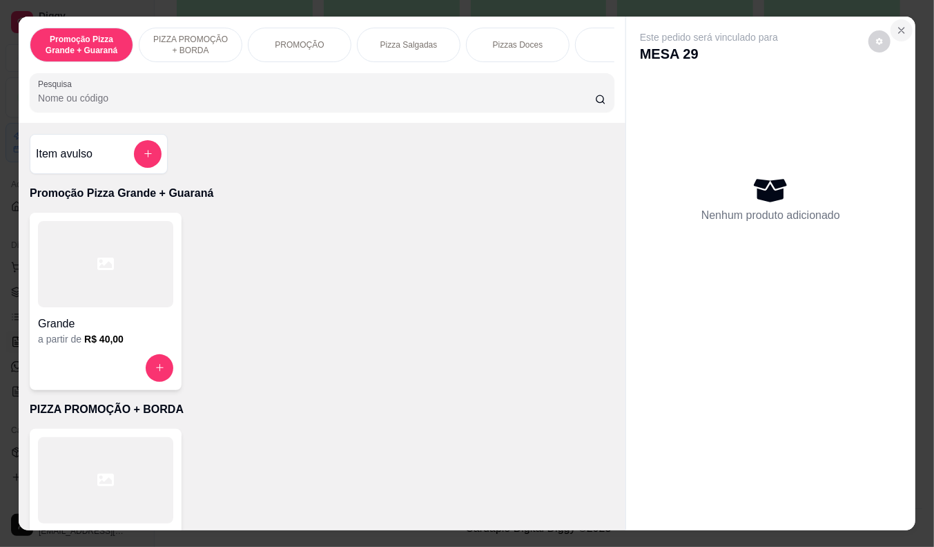
click at [901, 26] on icon "Close" at bounding box center [901, 30] width 11 height 11
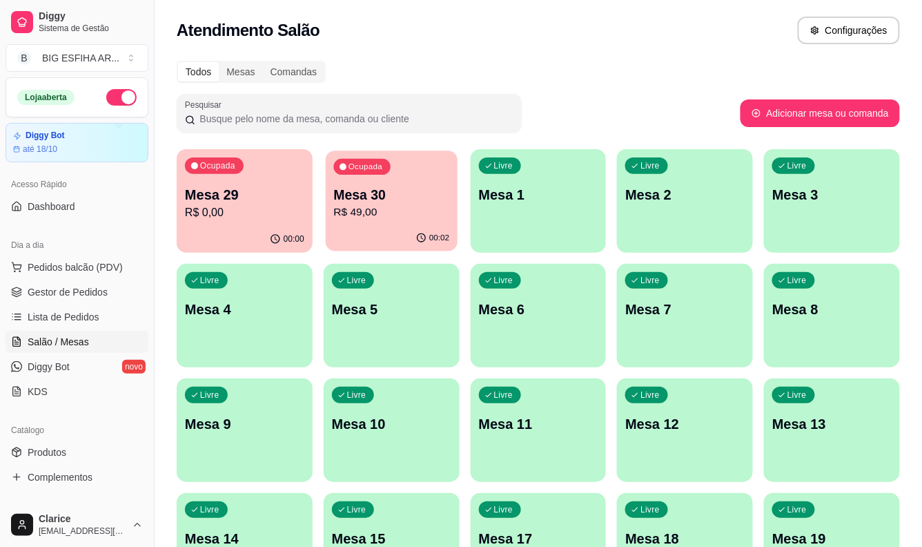
click at [392, 207] on p "R$ 49,00" at bounding box center [391, 212] width 116 height 16
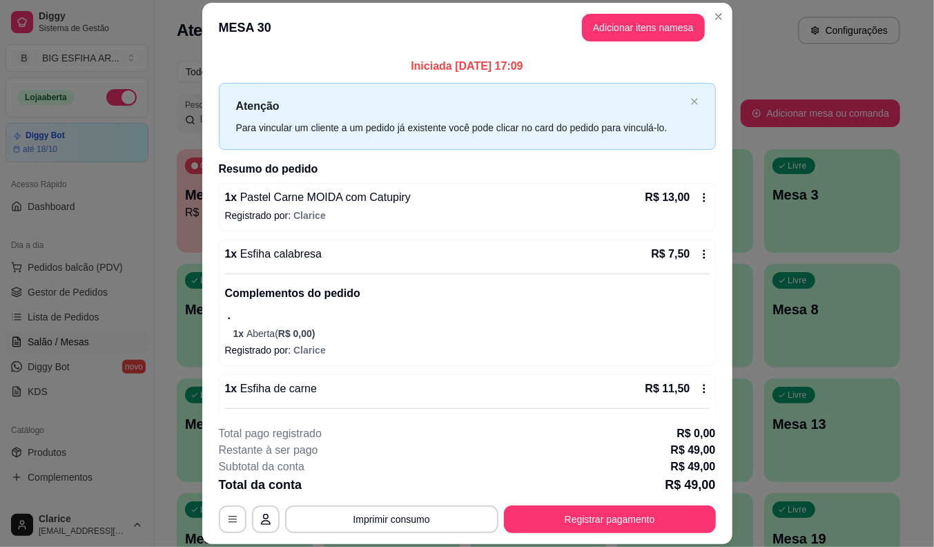
scroll to position [187, 0]
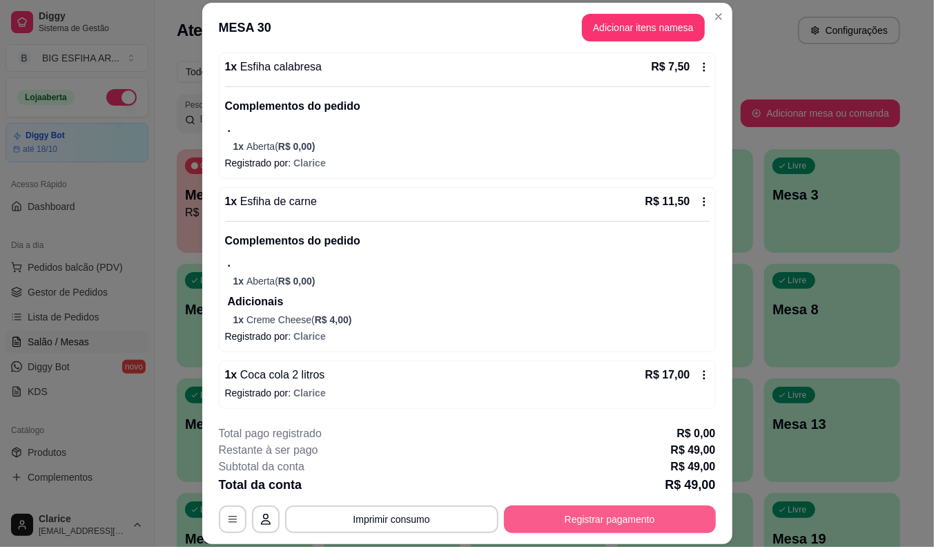
click at [599, 518] on button "Registrar pagamento" at bounding box center [610, 519] width 212 height 28
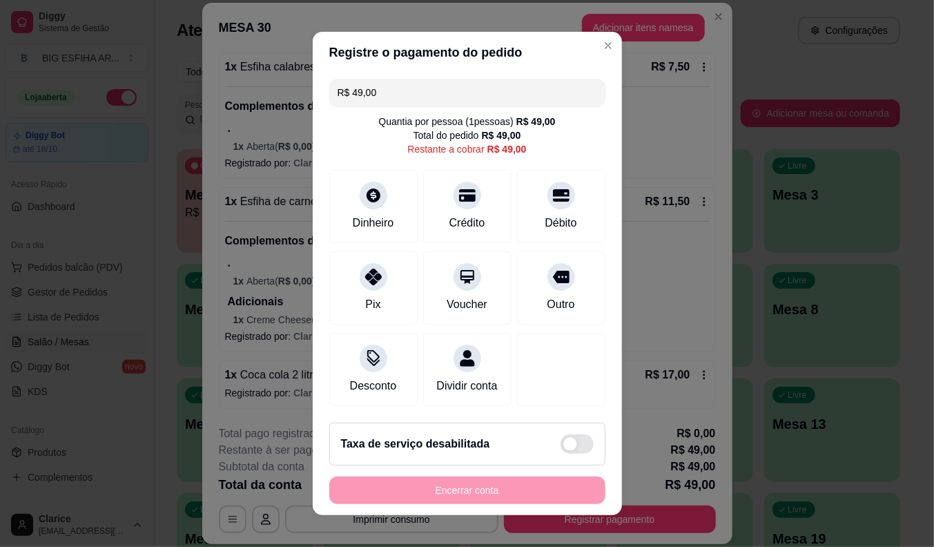
click at [381, 84] on input "R$ 49,00" at bounding box center [468, 93] width 260 height 28
click at [364, 295] on div "Pix" at bounding box center [372, 303] width 17 height 18
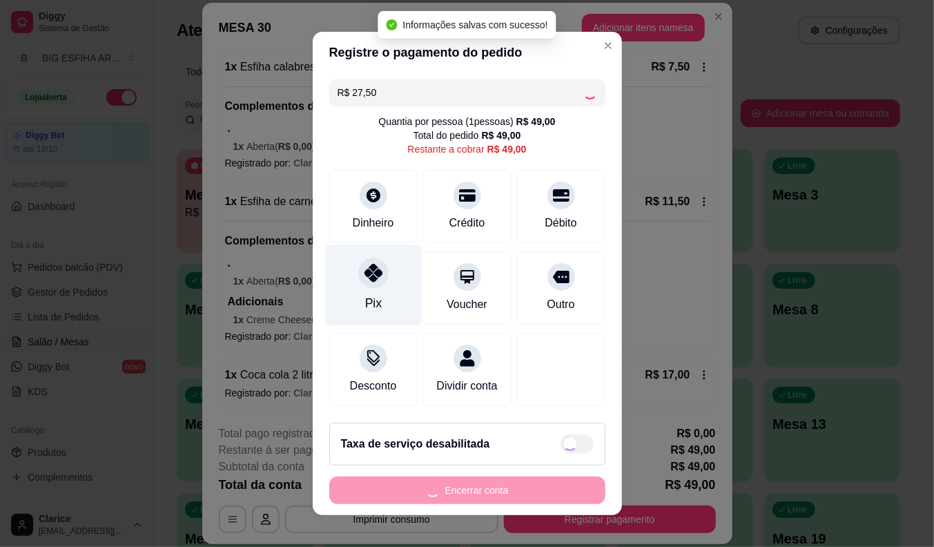
type input "R$ 21,50"
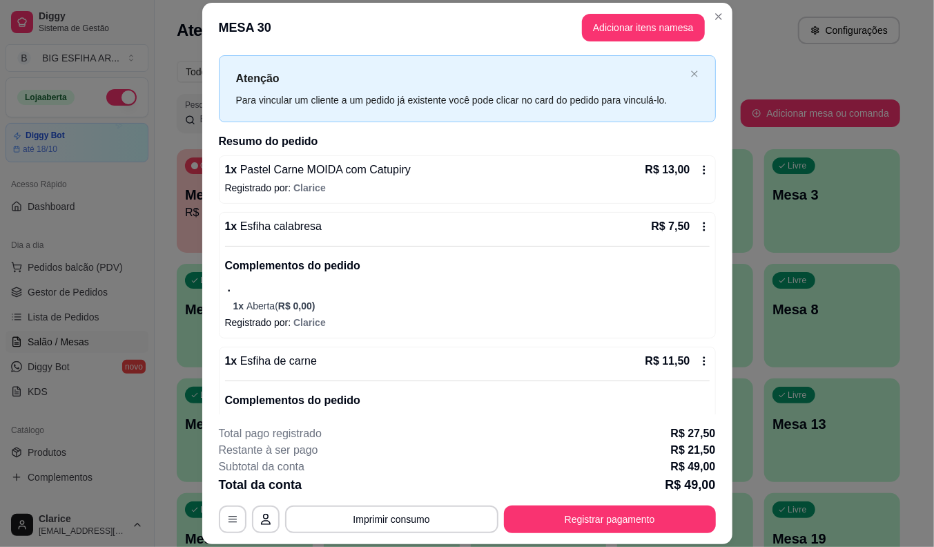
scroll to position [0, 0]
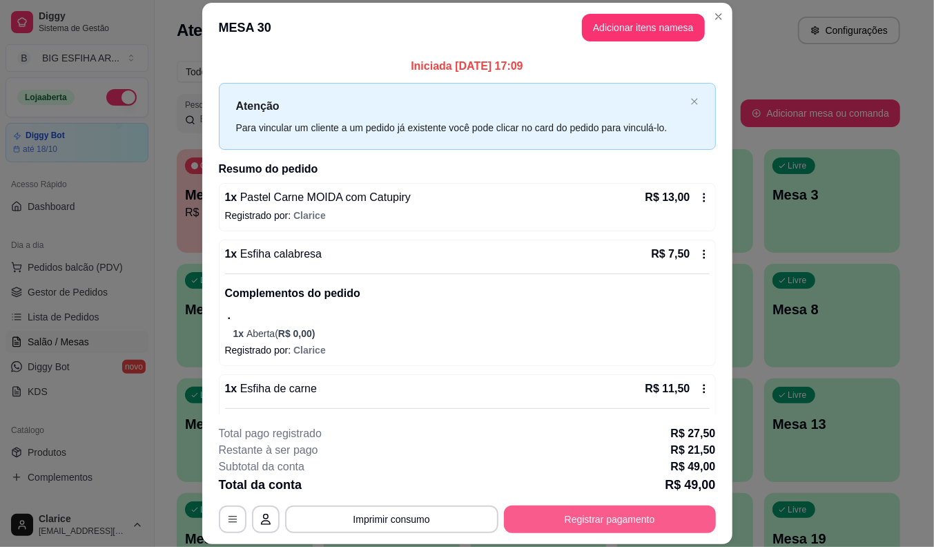
click at [552, 525] on button "Registrar pagamento" at bounding box center [610, 519] width 212 height 28
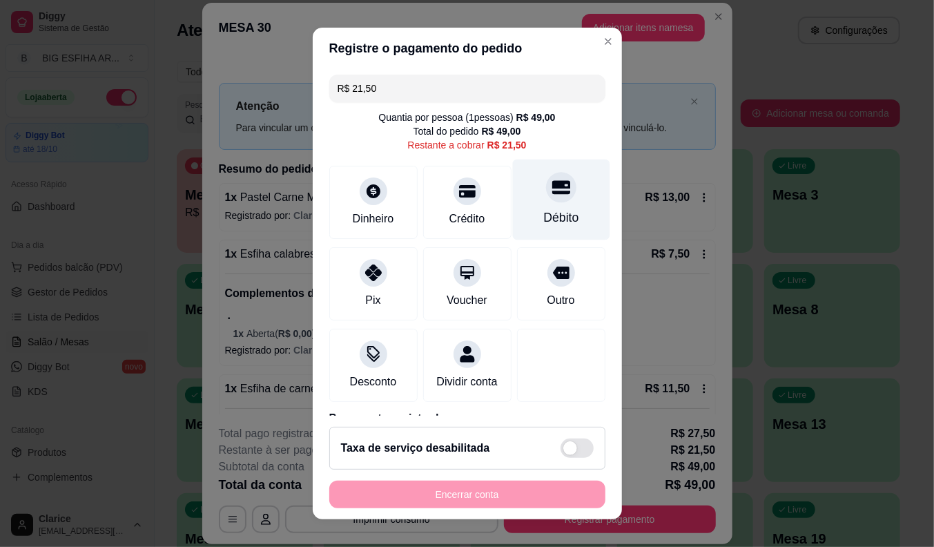
click at [552, 195] on icon at bounding box center [561, 187] width 18 height 18
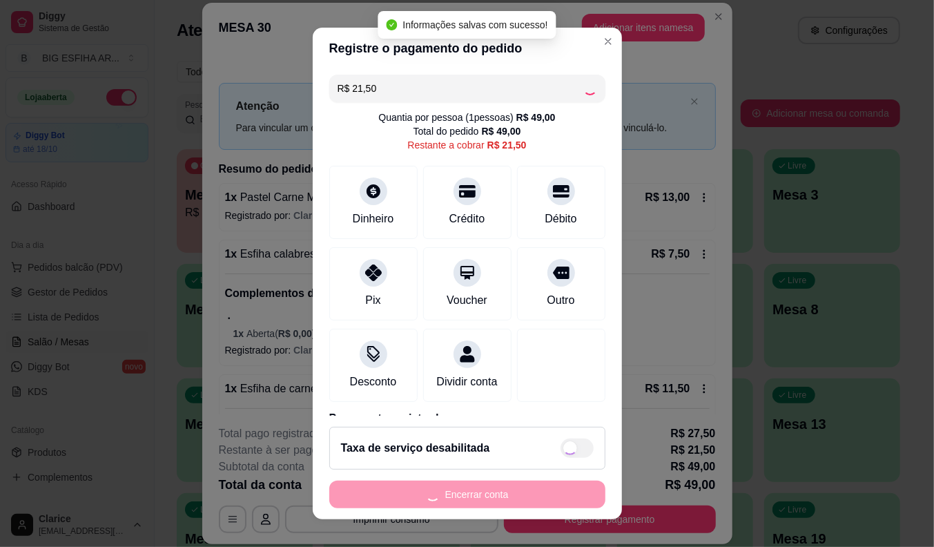
type input "R$ 0,00"
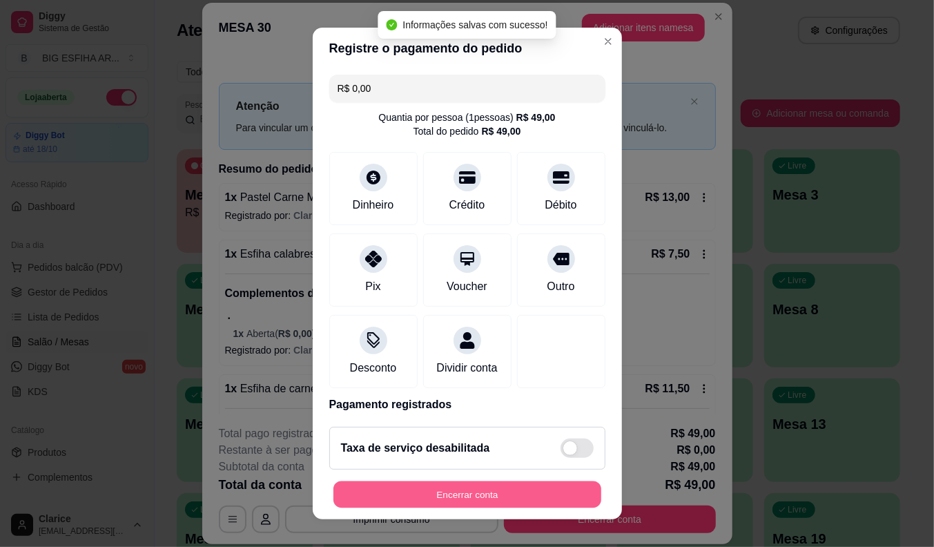
click at [454, 493] on button "Encerrar conta" at bounding box center [467, 494] width 268 height 27
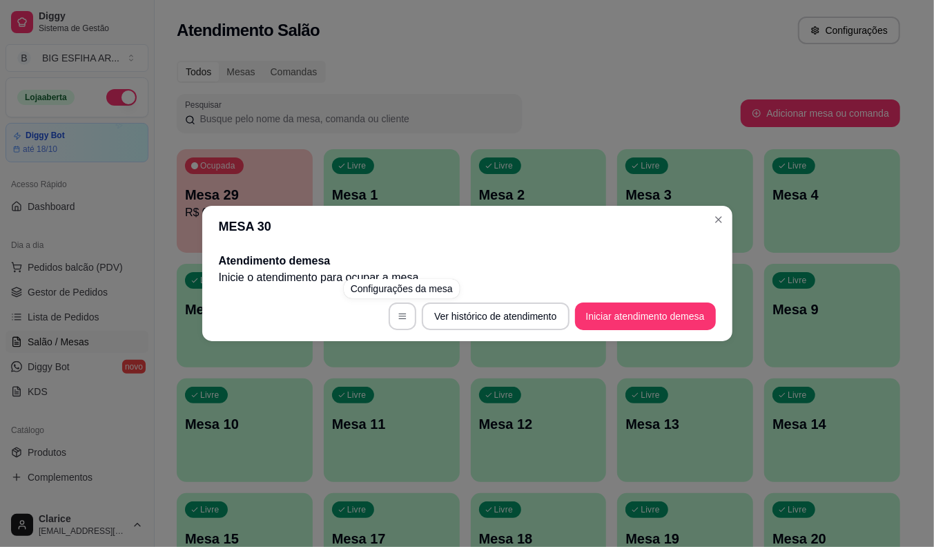
click at [353, 166] on div "MESA 30 Atendimento de mesa Inicie o atendimento para ocupar a mesa . Ver histó…" at bounding box center [467, 273] width 934 height 547
click at [243, 225] on header "MESA 30" at bounding box center [467, 226] width 530 height 41
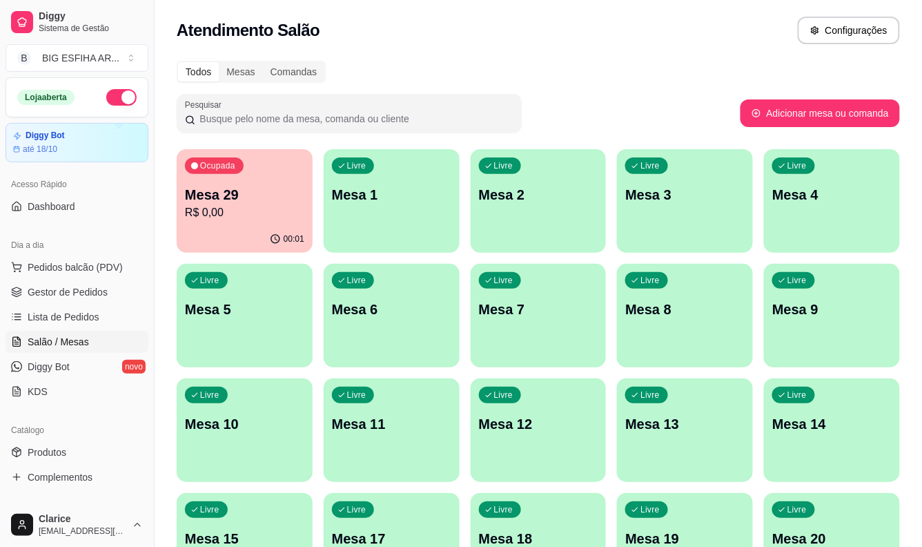
click at [236, 188] on p "Mesa 29" at bounding box center [244, 194] width 119 height 19
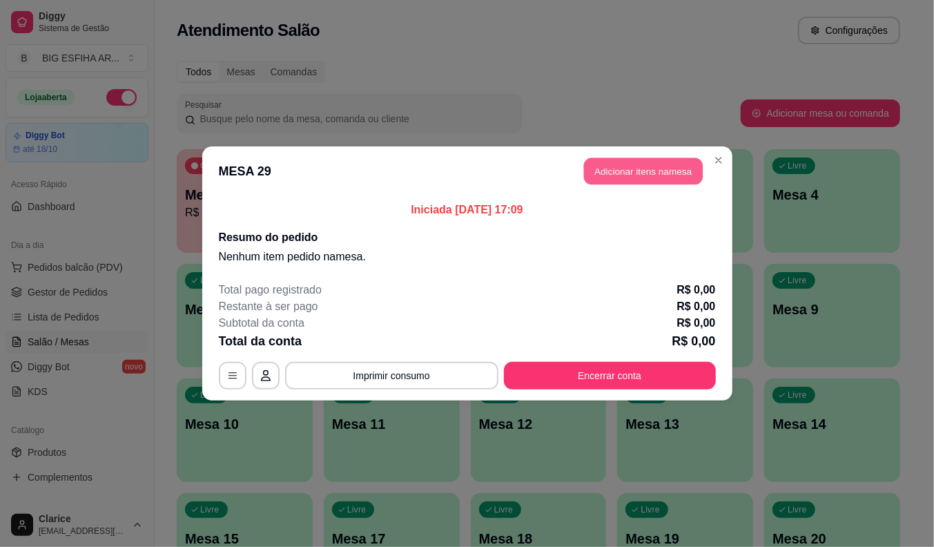
click at [634, 168] on button "Adicionar itens na mesa" at bounding box center [643, 171] width 119 height 27
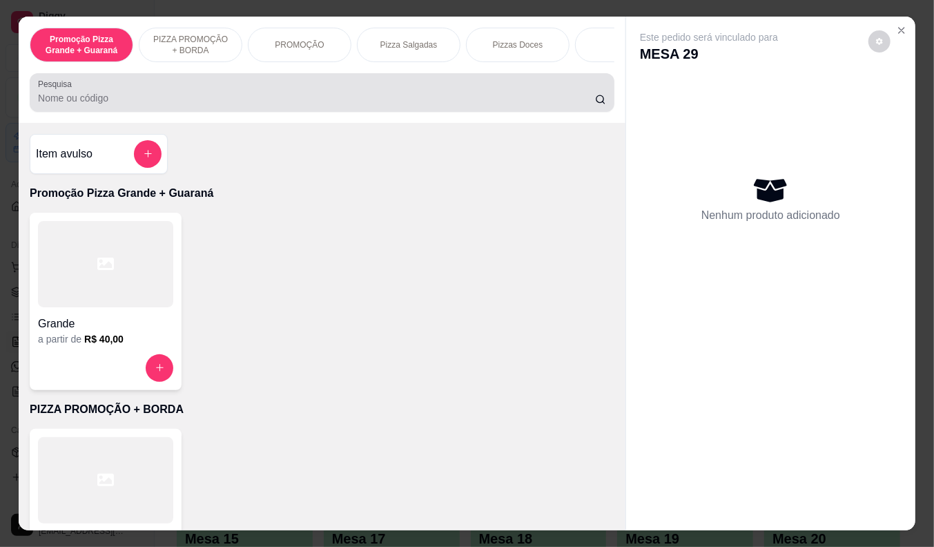
click at [321, 99] on input "Pesquisa" at bounding box center [316, 98] width 557 height 14
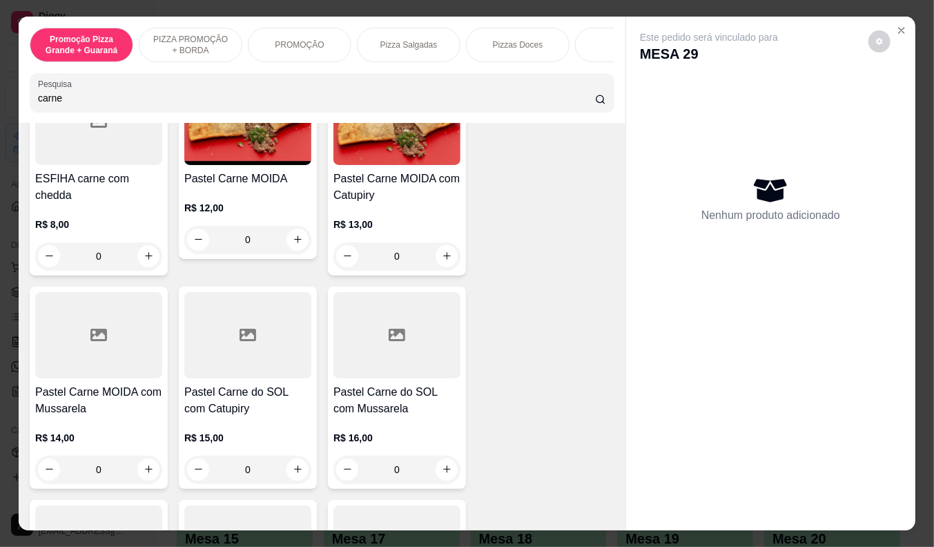
scroll to position [767, 0]
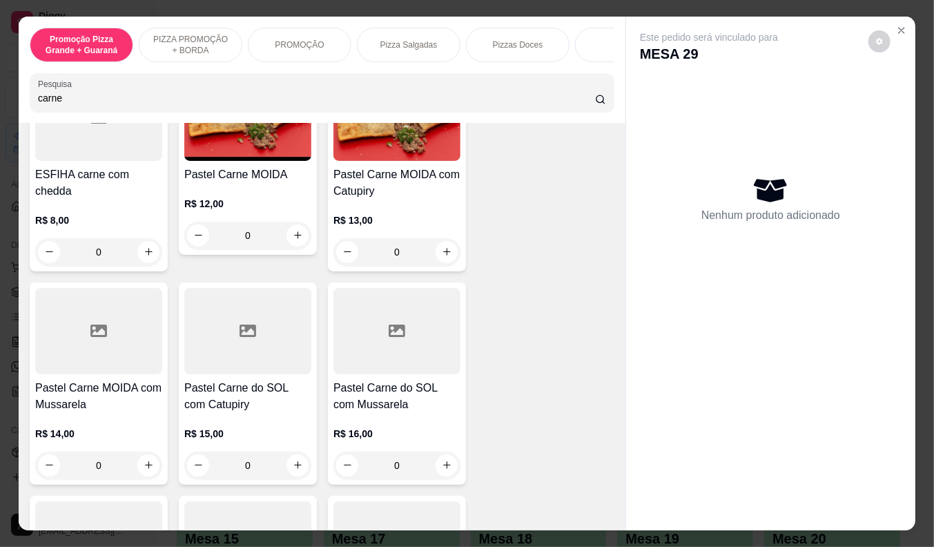
type input "carne"
click at [71, 422] on div "R$ 14,00 0" at bounding box center [98, 446] width 127 height 66
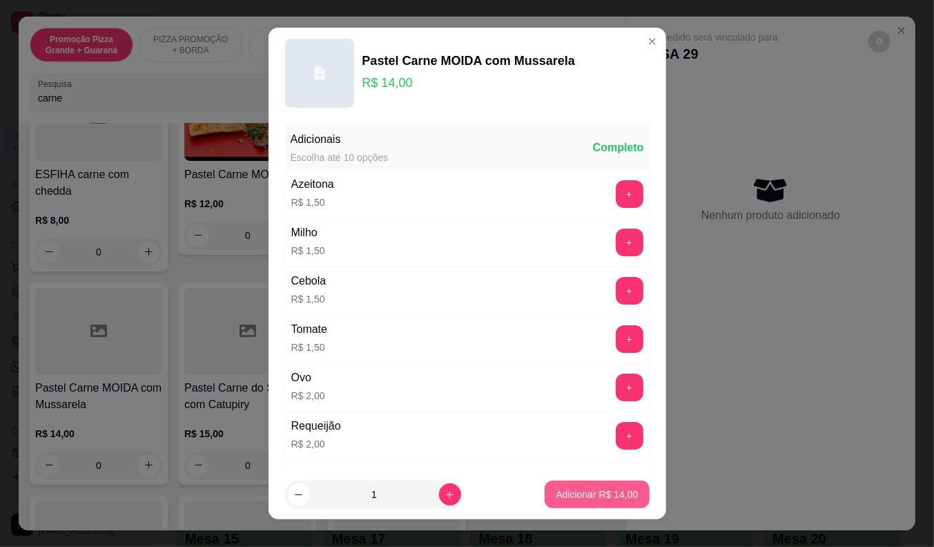
click at [596, 485] on button "Adicionar R$ 14,00" at bounding box center [597, 494] width 104 height 28
type input "1"
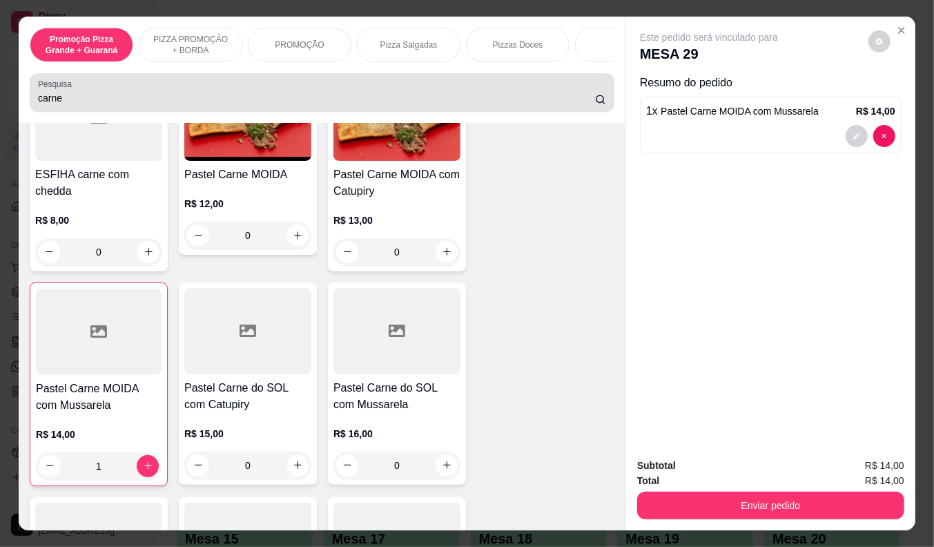
click at [66, 104] on input "carne" at bounding box center [316, 98] width 557 height 14
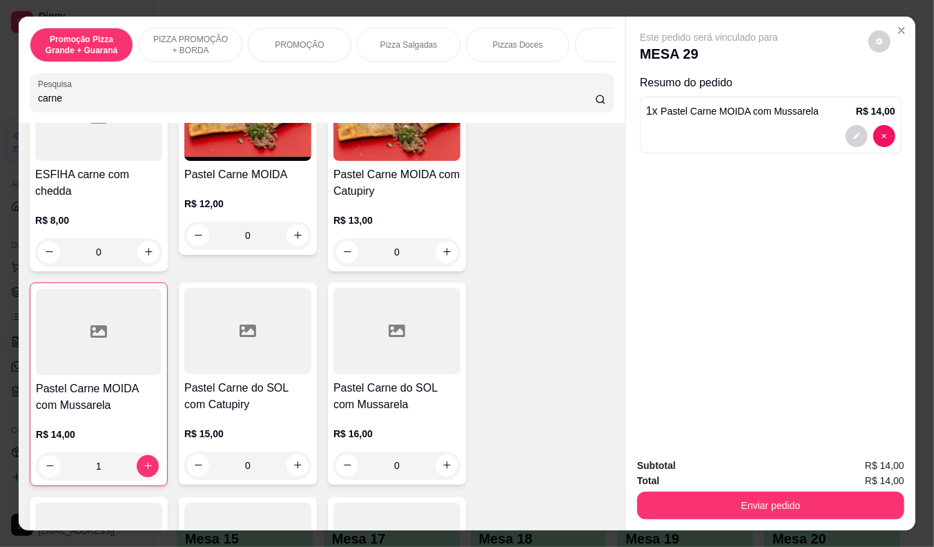
click at [66, 104] on input "carne" at bounding box center [316, 98] width 557 height 14
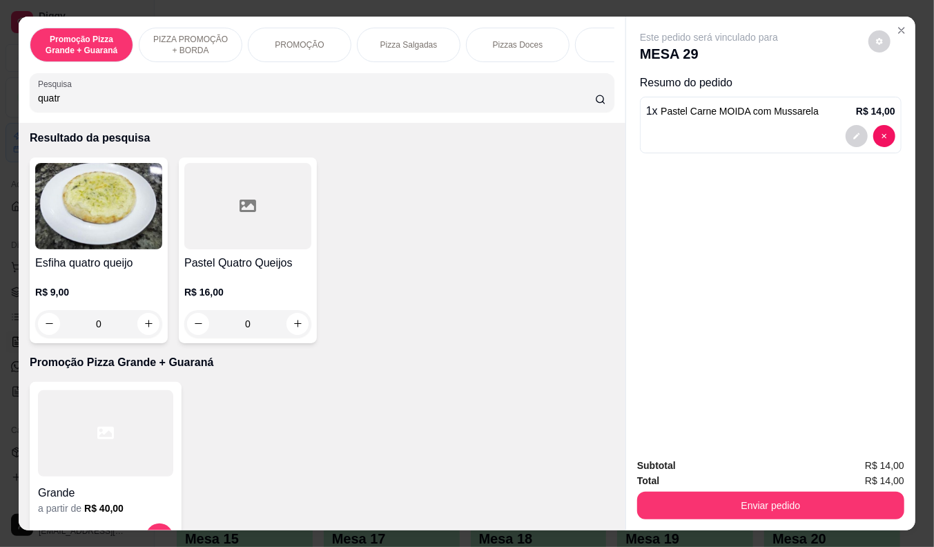
scroll to position [0, 0]
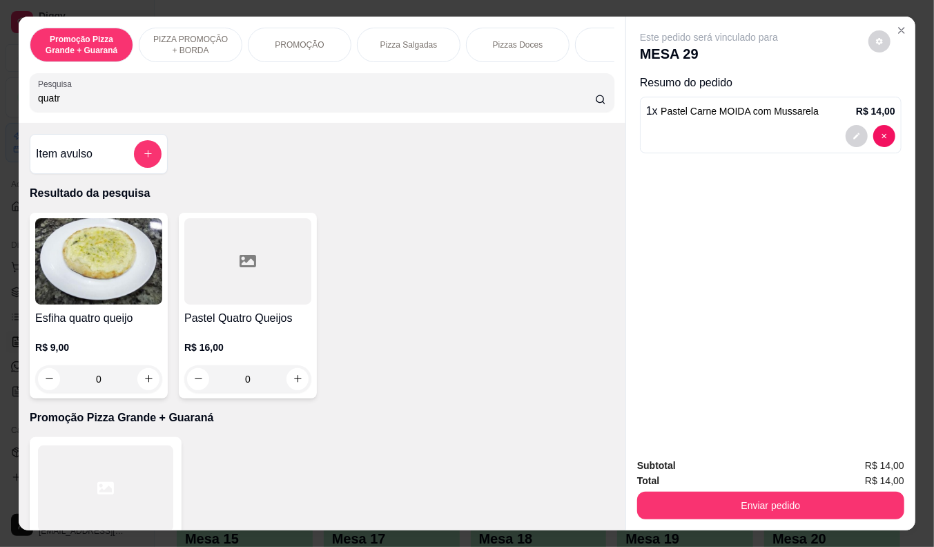
type input "quatr"
click at [217, 354] on p "R$ 16,00" at bounding box center [247, 347] width 127 height 14
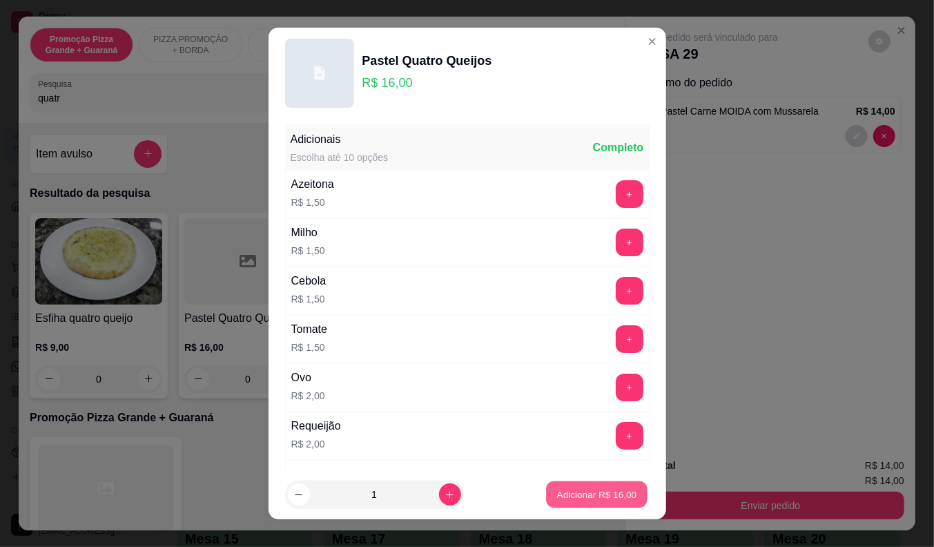
click at [603, 488] on p "Adicionar R$ 16,00" at bounding box center [597, 494] width 80 height 13
type input "1"
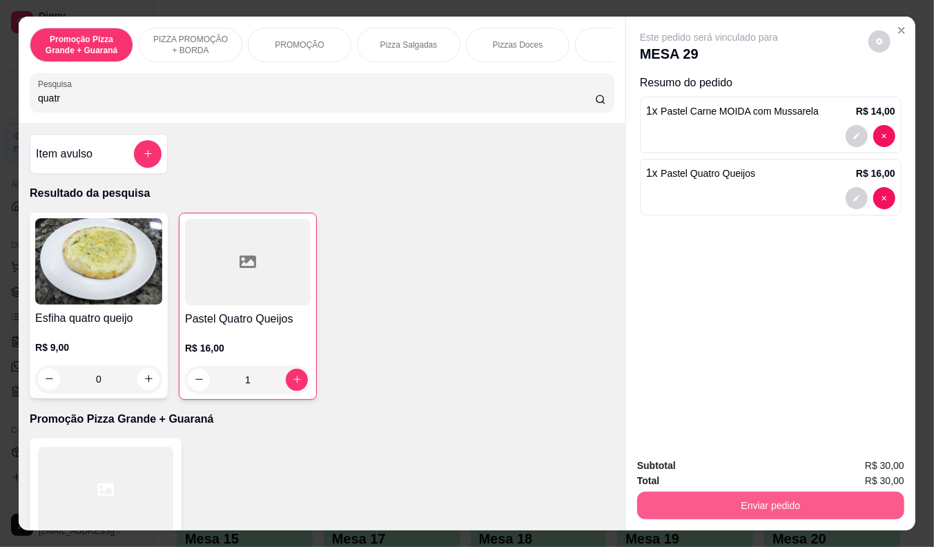
click at [743, 501] on button "Enviar pedido" at bounding box center [770, 505] width 267 height 28
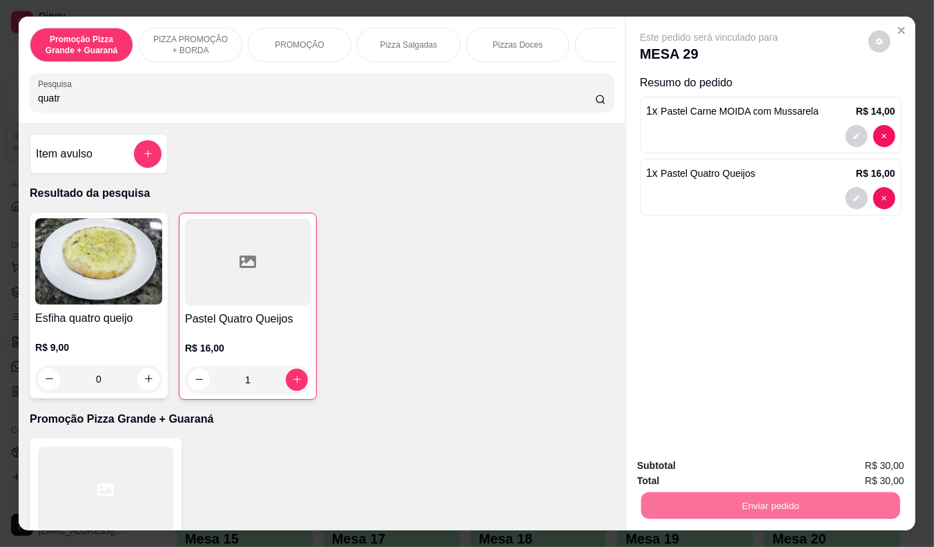
click at [732, 460] on button "Não registrar e enviar pedido" at bounding box center [724, 466] width 139 height 26
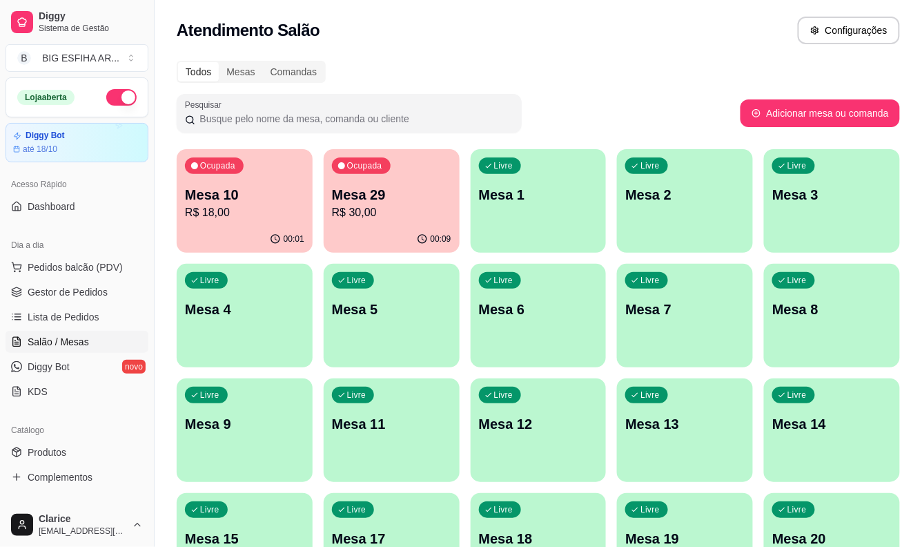
click at [228, 228] on div "00:01" at bounding box center [245, 239] width 136 height 27
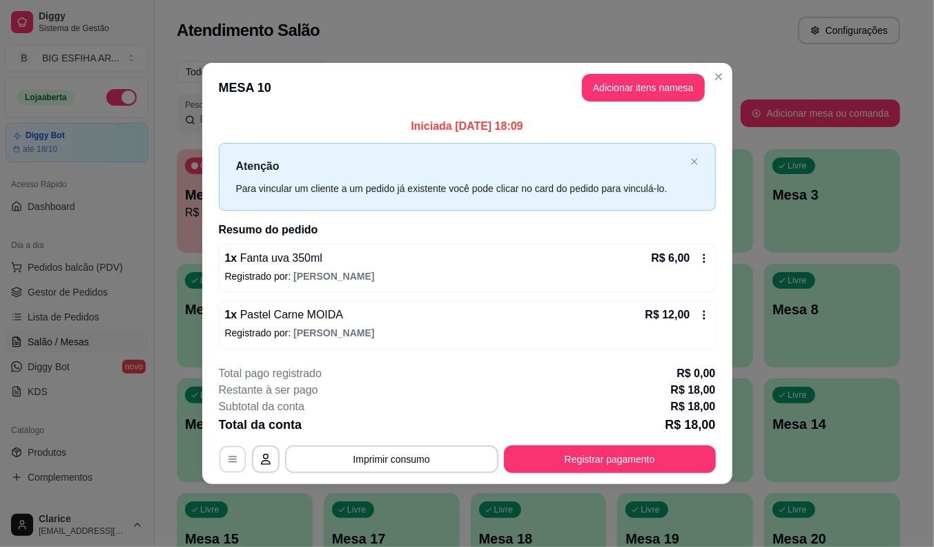
click at [233, 465] on button "button" at bounding box center [232, 458] width 27 height 27
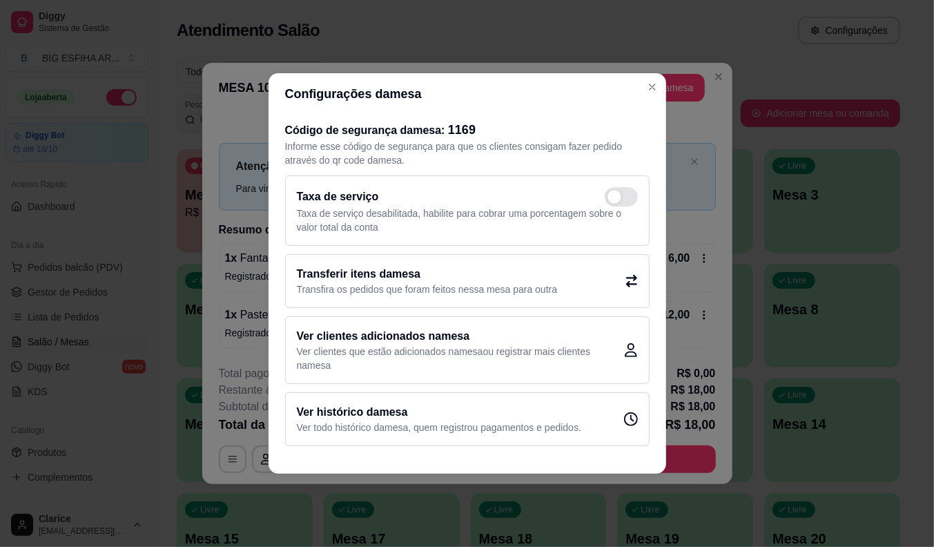
click at [389, 286] on p "Transfira os pedidos que foram feitos nessa mesa para outra" at bounding box center [427, 289] width 261 height 14
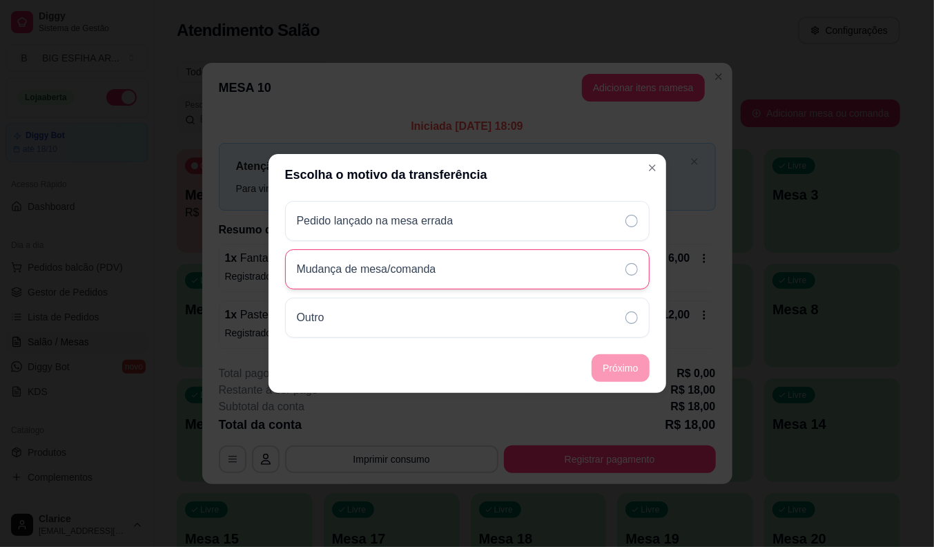
click at [391, 269] on p "Mudança de mesa/comanda" at bounding box center [366, 269] width 139 height 17
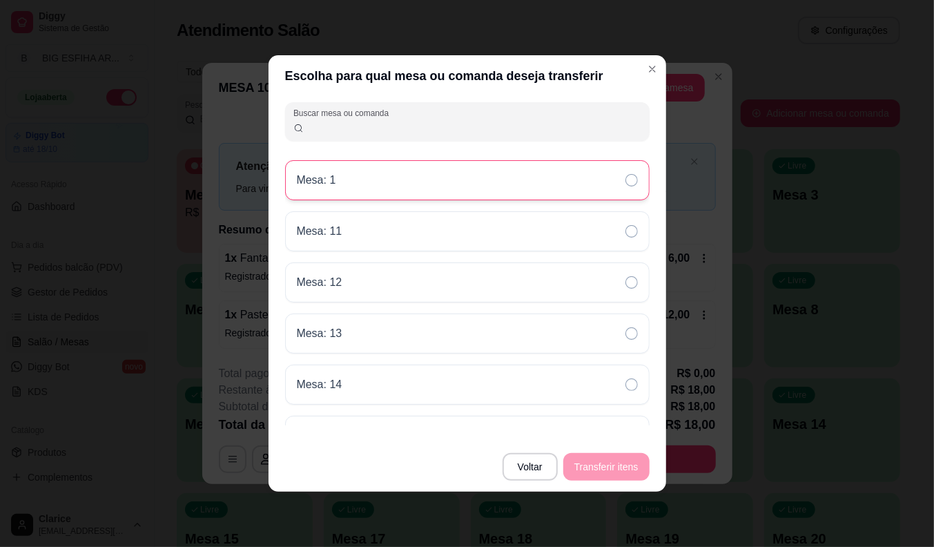
click at [464, 175] on div "Mesa: 1" at bounding box center [467, 180] width 364 height 40
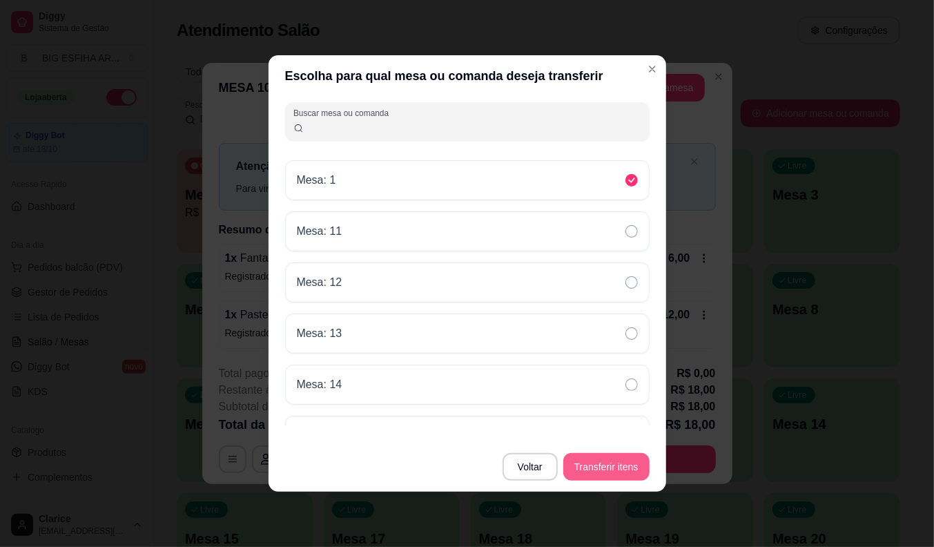
click at [610, 470] on button "Transferir itens" at bounding box center [606, 467] width 86 height 28
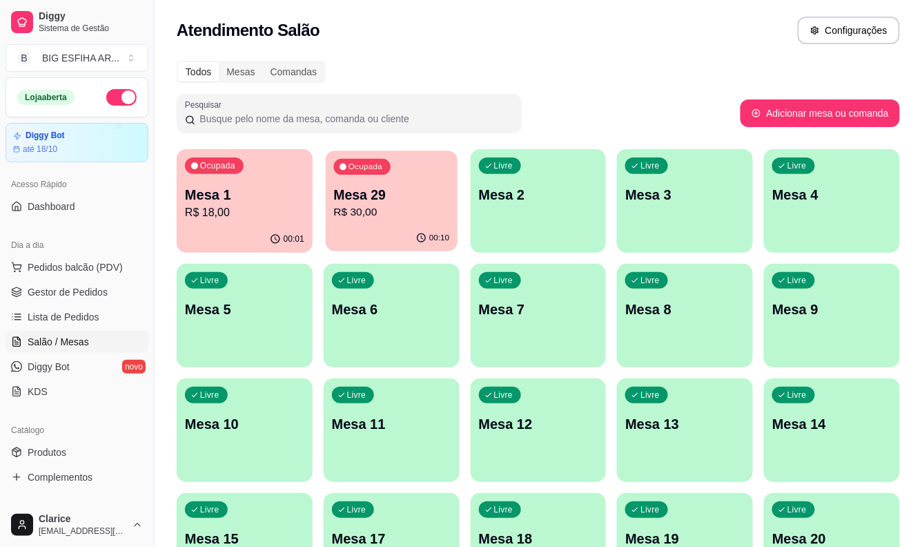
click at [382, 215] on p "R$ 30,00" at bounding box center [391, 212] width 116 height 16
click at [229, 206] on p "R$ 18,00" at bounding box center [245, 212] width 116 height 16
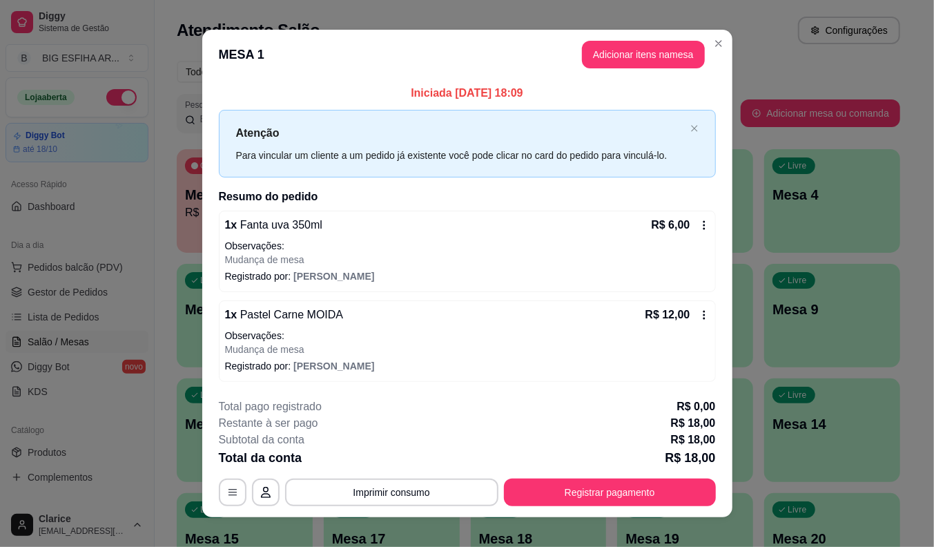
scroll to position [14, 0]
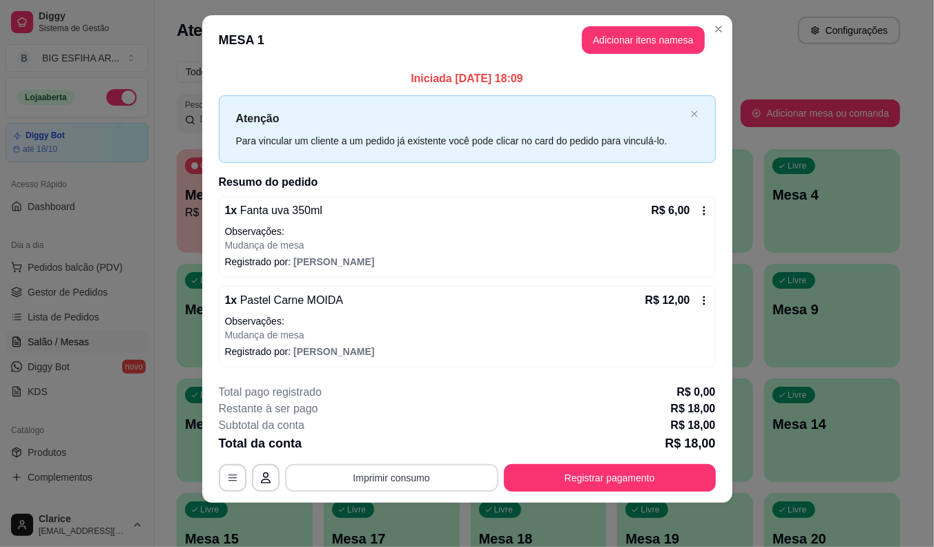
click at [339, 484] on button "Imprimir consumo" at bounding box center [391, 478] width 213 height 28
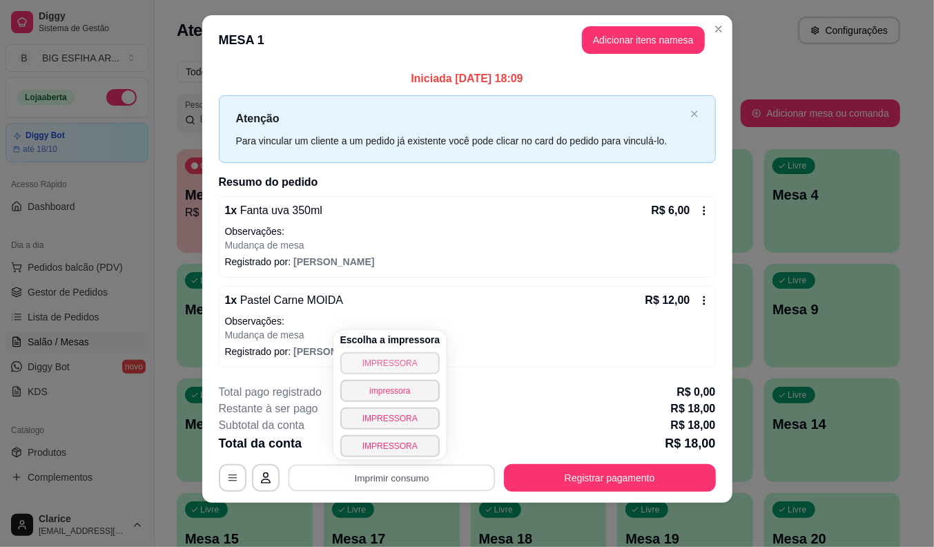
click at [358, 368] on button "IMPRESSORA" at bounding box center [390, 363] width 100 height 22
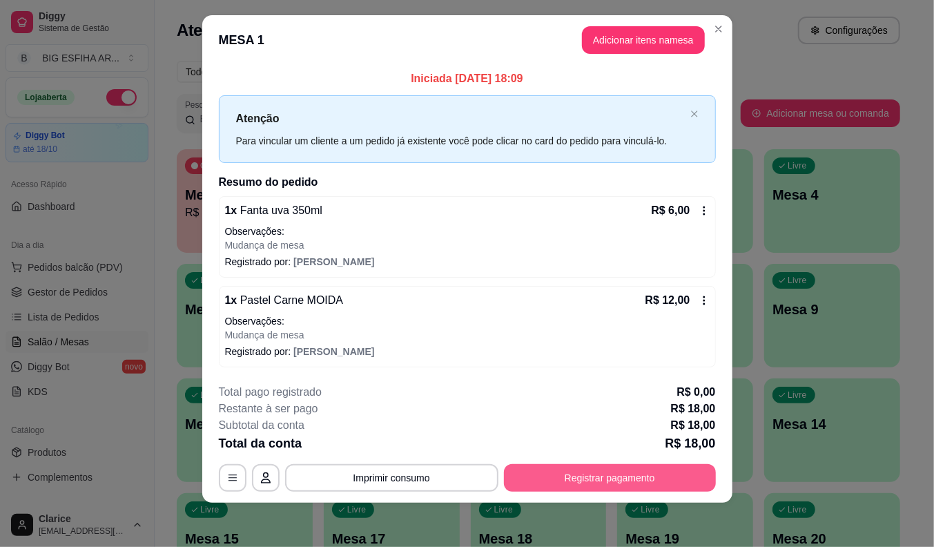
click at [659, 483] on button "Registrar pagamento" at bounding box center [610, 478] width 212 height 28
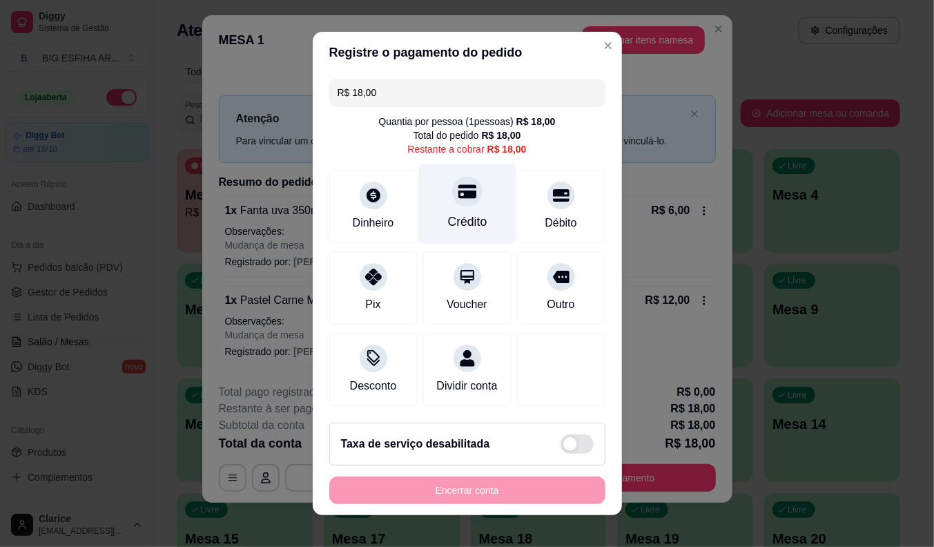
click at [460, 185] on div at bounding box center [467, 191] width 30 height 30
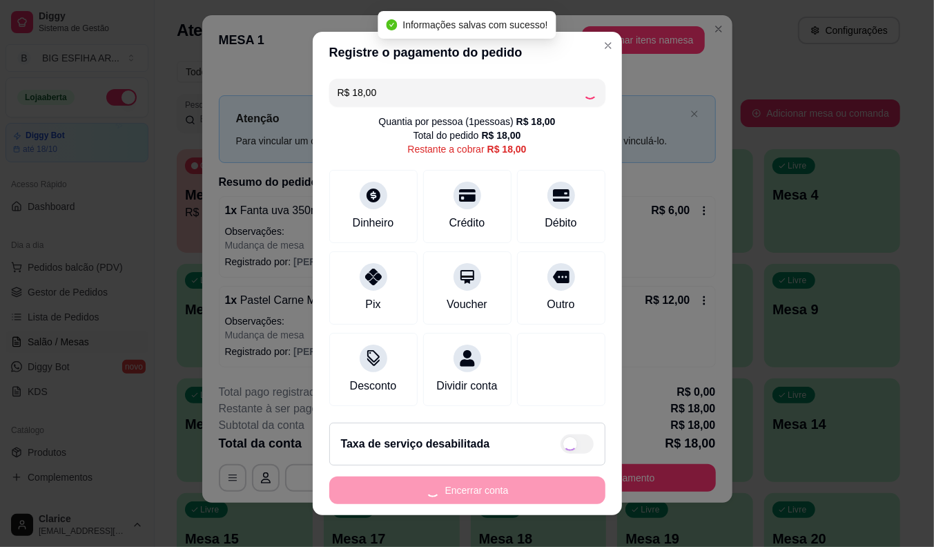
type input "R$ 0,00"
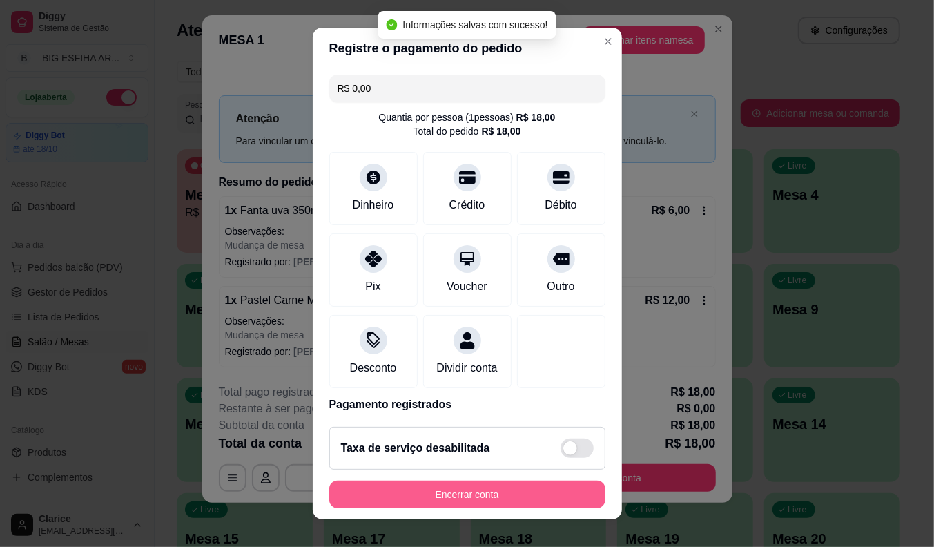
click at [465, 495] on button "Encerrar conta" at bounding box center [467, 494] width 276 height 28
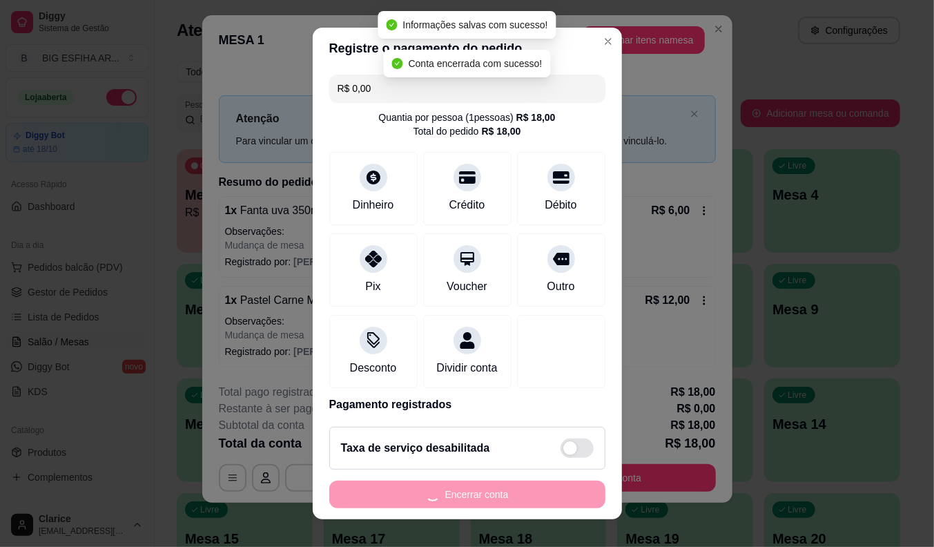
scroll to position [0, 0]
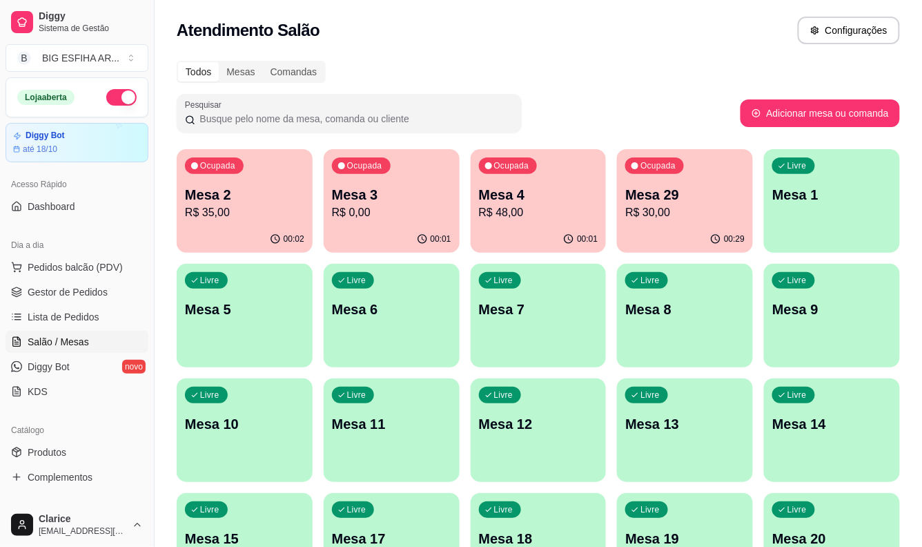
click at [543, 226] on div "00:01" at bounding box center [539, 239] width 136 height 27
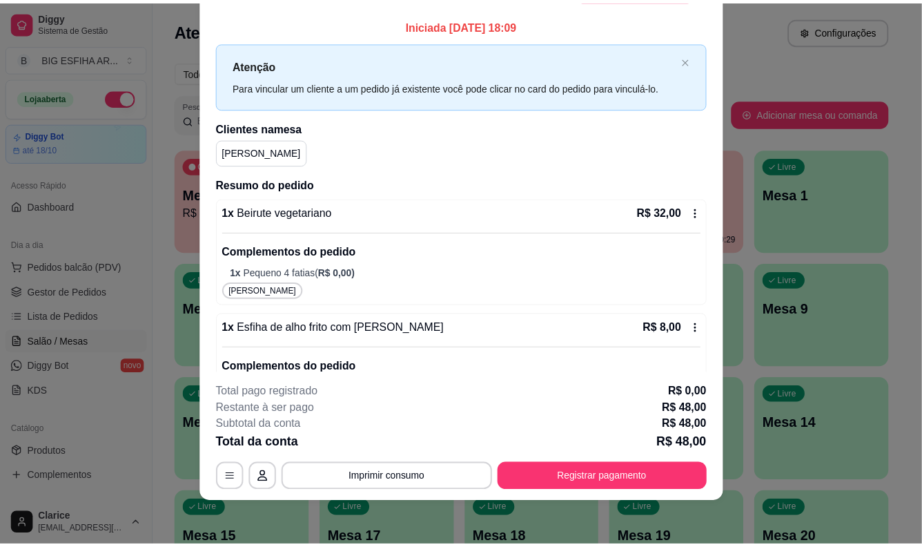
scroll to position [110, 0]
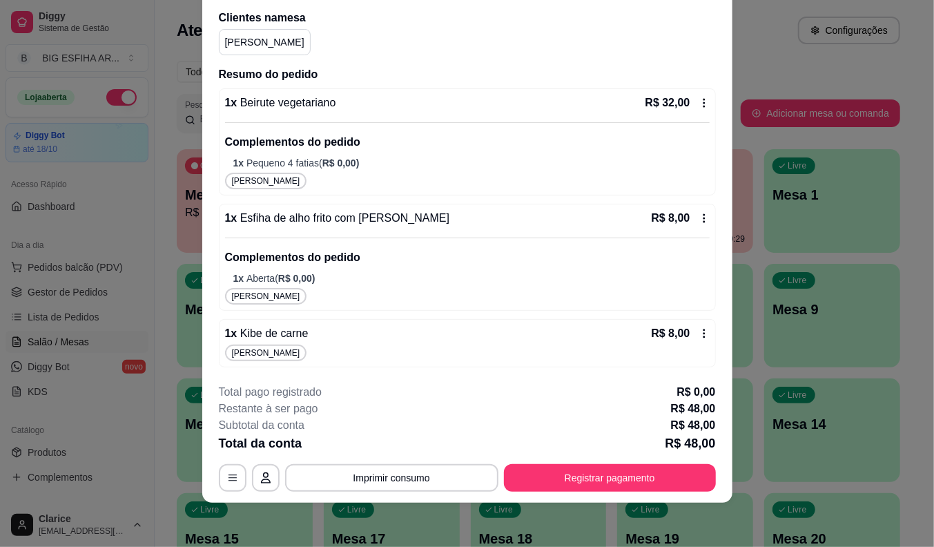
click at [863, 309] on p "Mesa 9" at bounding box center [831, 309] width 119 height 19
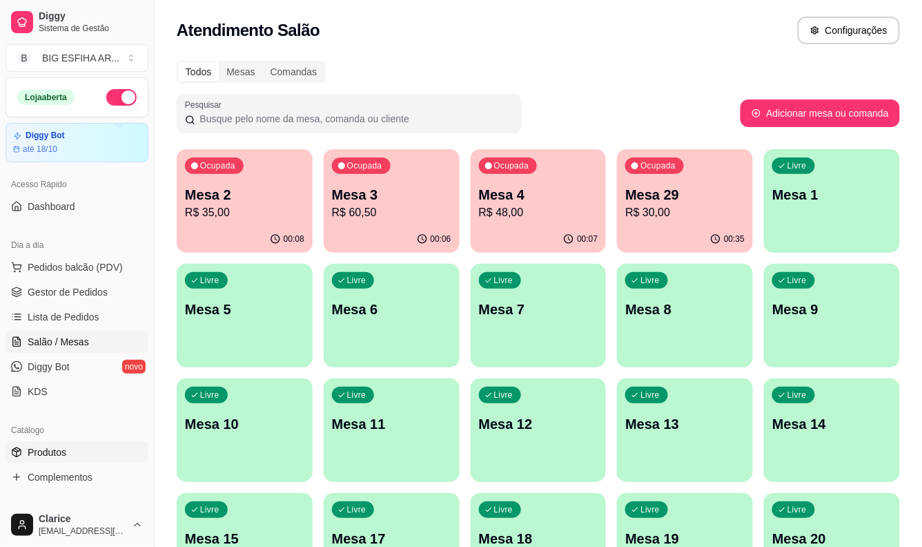
click at [69, 454] on link "Produtos" at bounding box center [77, 452] width 143 height 22
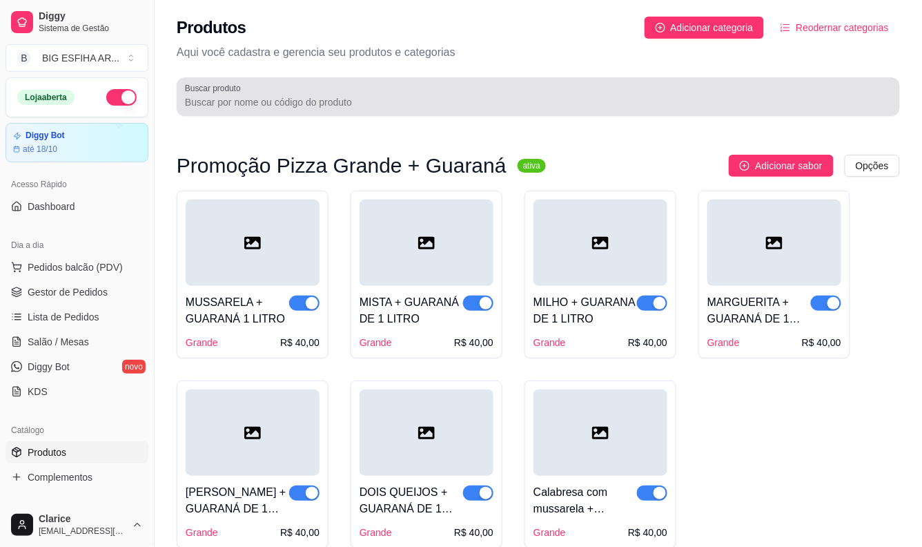
click at [217, 98] on input "Buscar produto" at bounding box center [538, 102] width 707 height 14
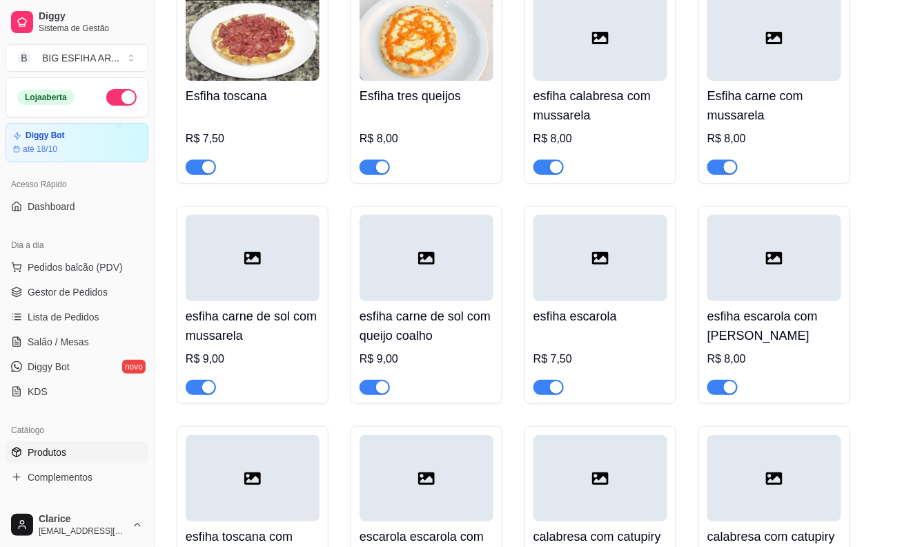
scroll to position [2761, 0]
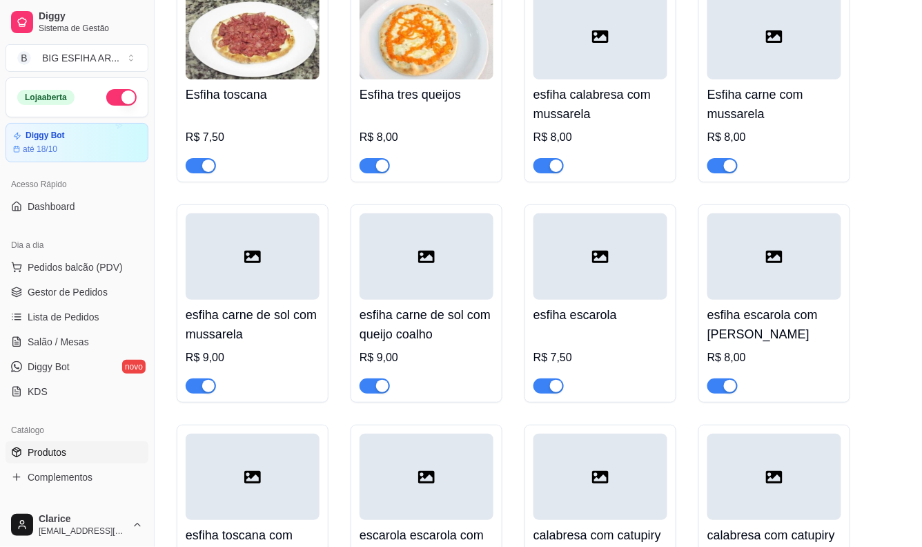
click at [718, 378] on span "button" at bounding box center [723, 385] width 30 height 15
click at [542, 378] on span "button" at bounding box center [549, 385] width 30 height 15
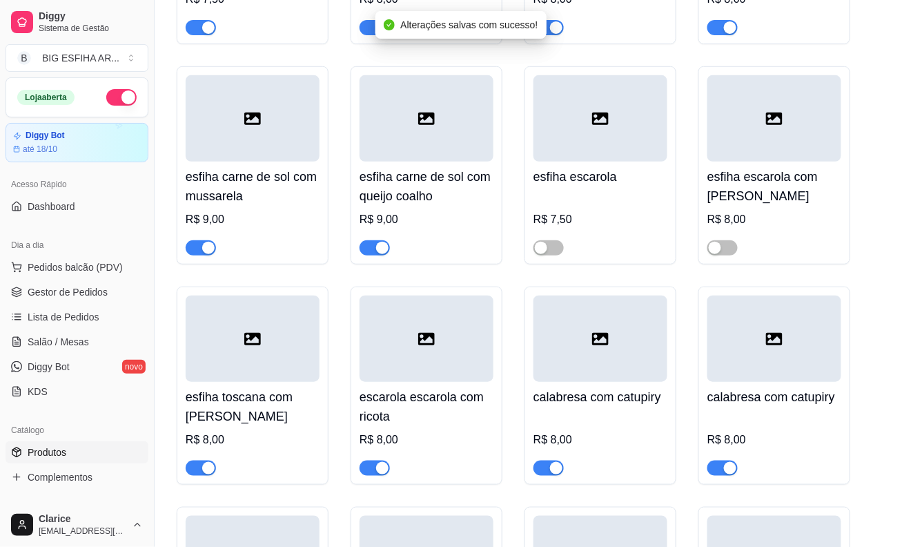
scroll to position [2914, 0]
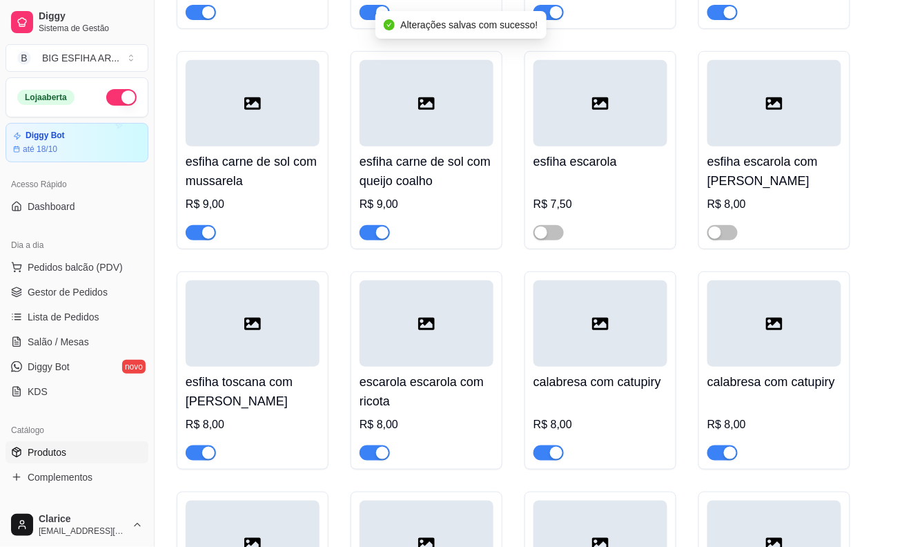
click at [370, 445] on span "button" at bounding box center [375, 452] width 30 height 15
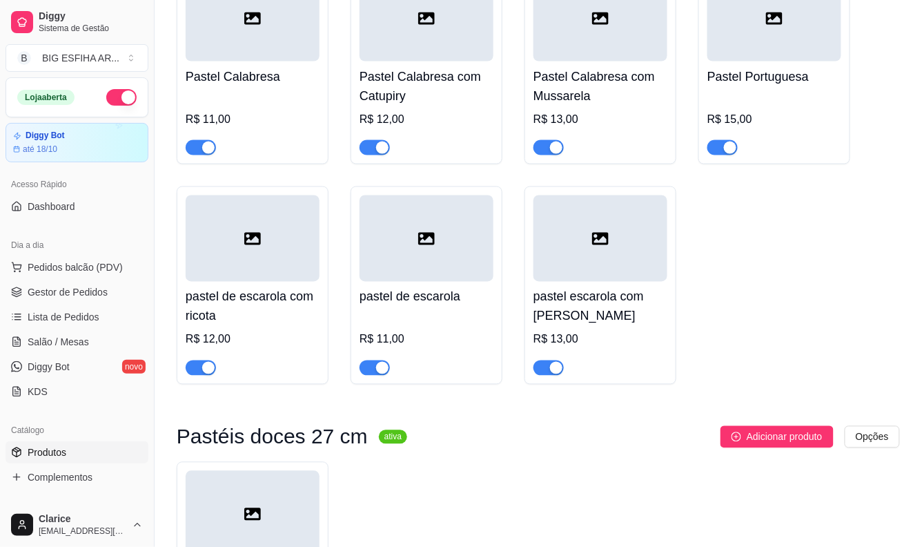
scroll to position [4678, 0]
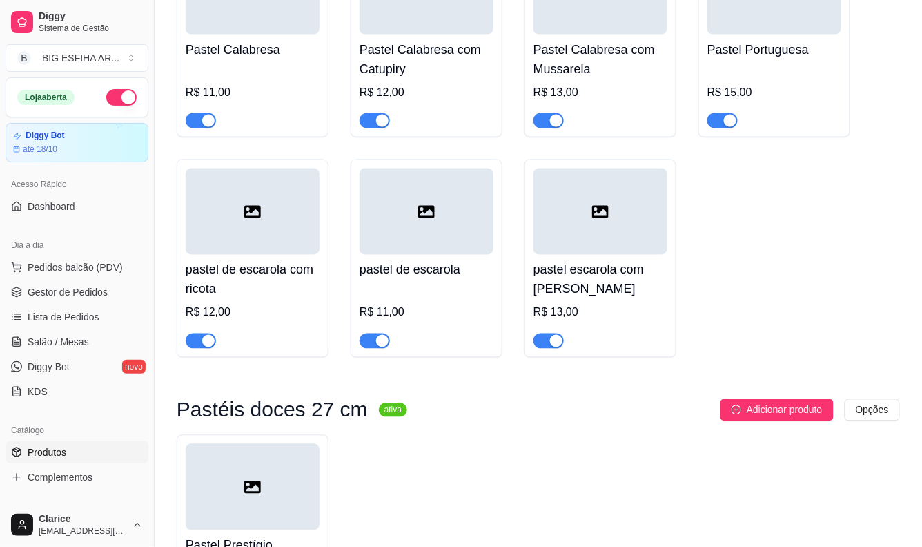
click at [374, 333] on span "button" at bounding box center [375, 340] width 30 height 15
click at [197, 333] on span "button" at bounding box center [201, 340] width 30 height 15
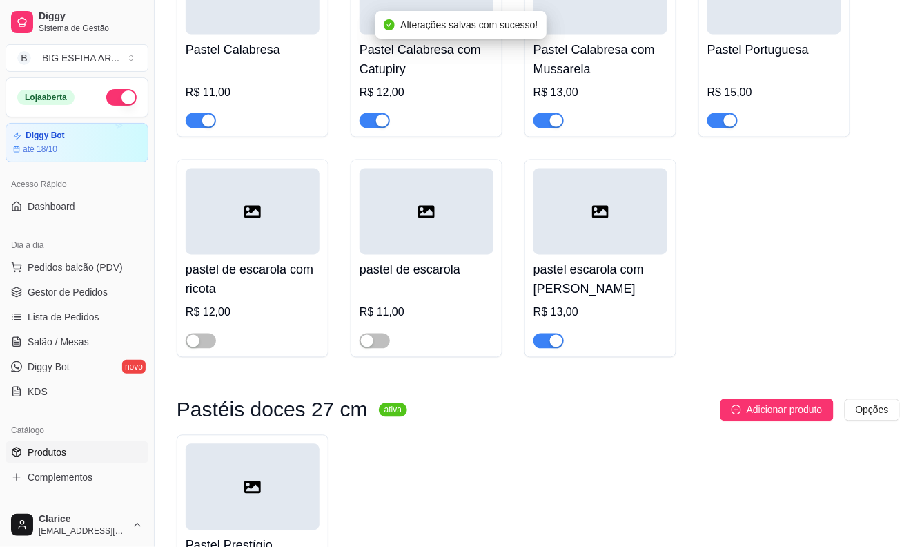
click at [552, 335] on div "button" at bounding box center [556, 341] width 12 height 12
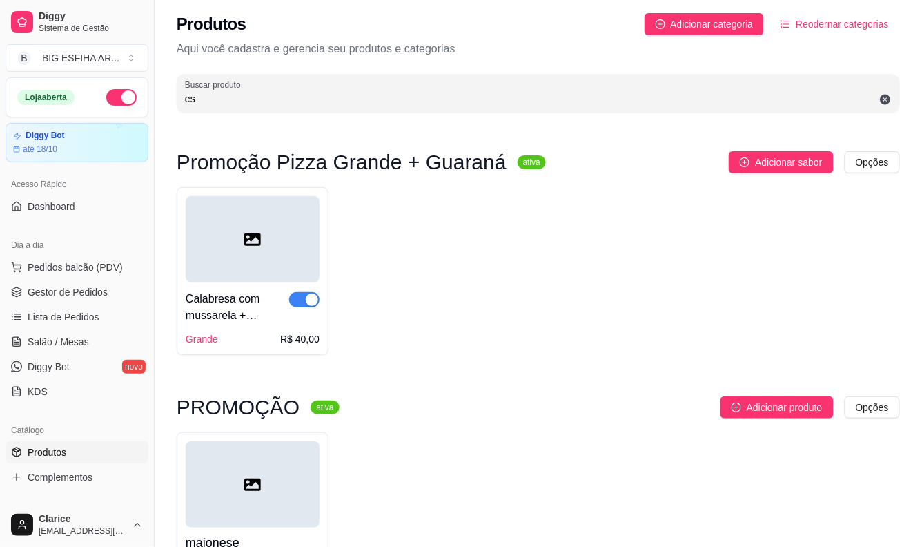
scroll to position [0, 0]
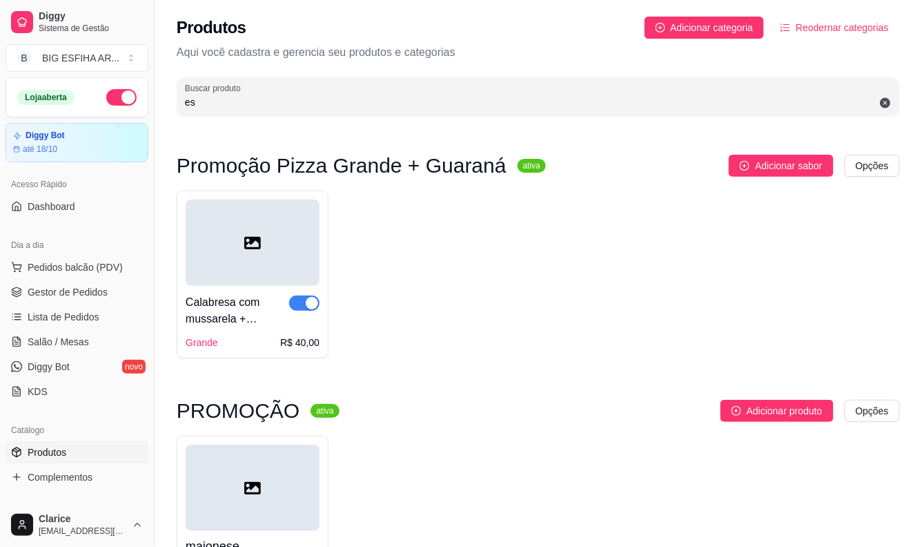
click at [212, 107] on input "es" at bounding box center [538, 102] width 707 height 14
type input "e"
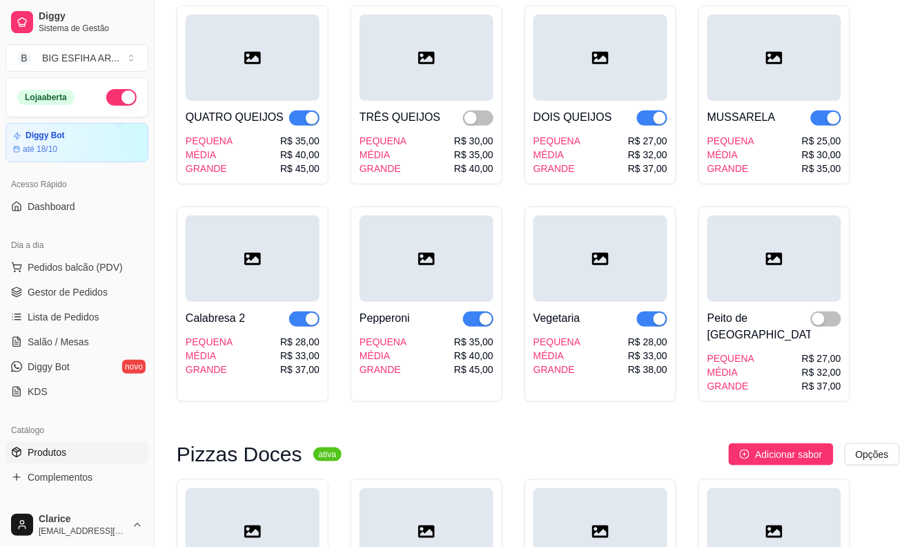
scroll to position [2914, 0]
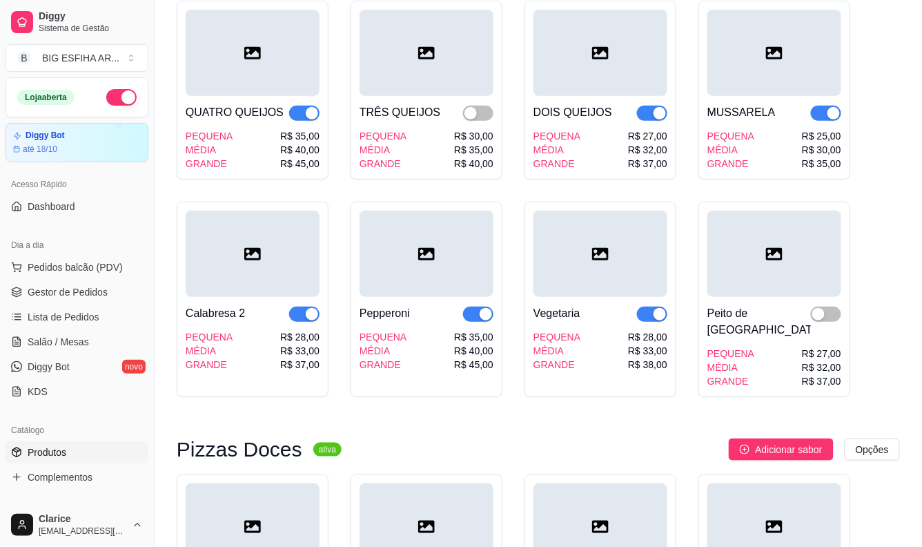
click at [646, 306] on span "button" at bounding box center [652, 313] width 30 height 15
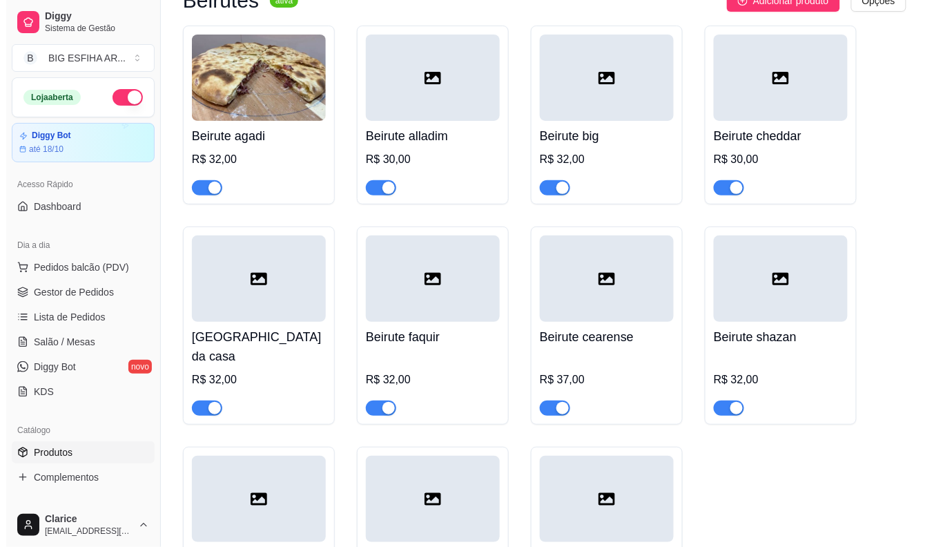
scroll to position [12582, 0]
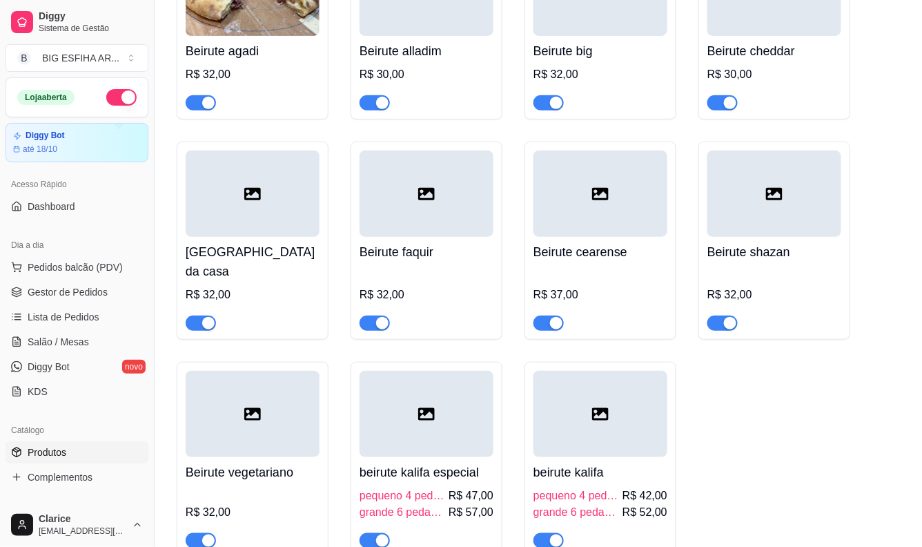
click at [193, 533] on span "button" at bounding box center [201, 540] width 30 height 15
click at [57, 267] on span "Pedidos balcão (PDV)" at bounding box center [75, 267] width 95 height 14
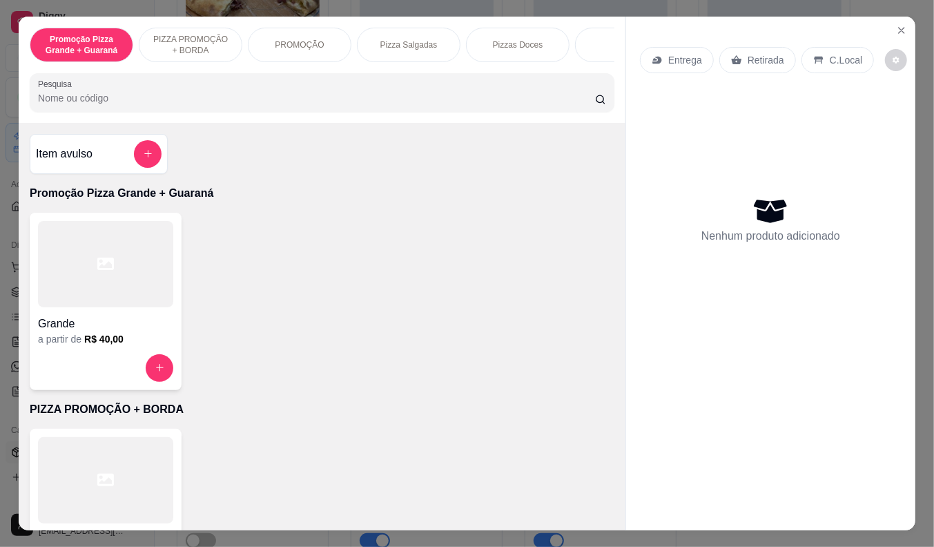
click at [668, 54] on p "Entrega" at bounding box center [685, 60] width 34 height 14
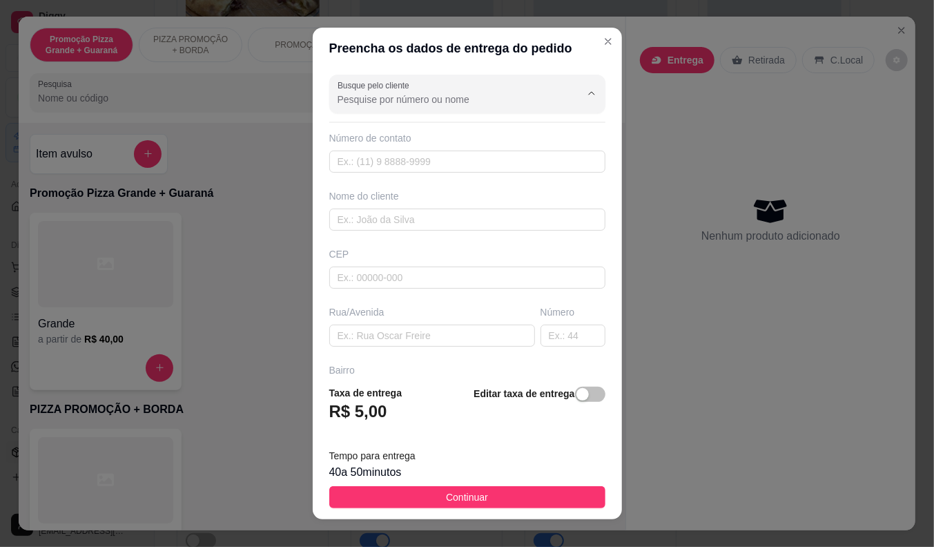
click at [412, 99] on input "Busque pelo cliente" at bounding box center [448, 99] width 221 height 14
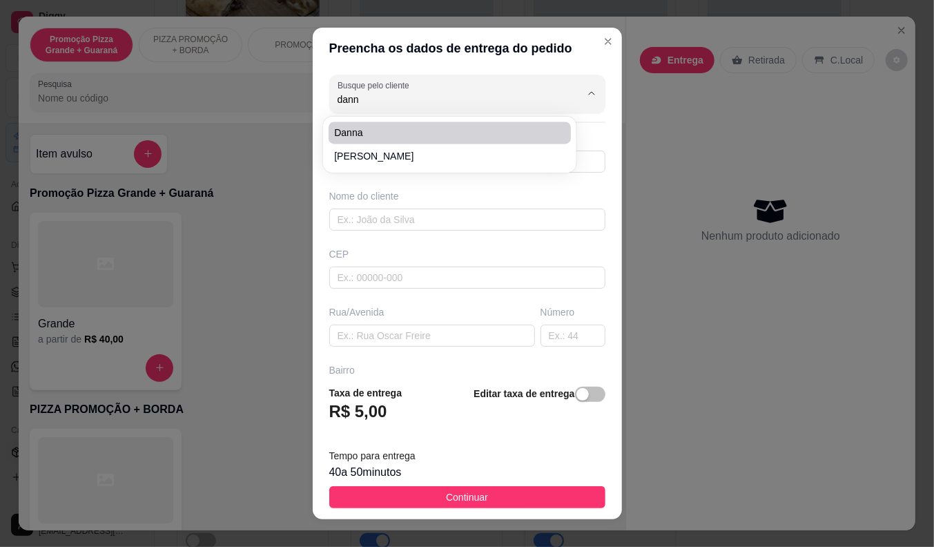
click at [405, 126] on span "danna" at bounding box center [442, 133] width 217 height 14
type input "danna"
type input "85999934435"
type input "danna"
type input "dom lino 940"
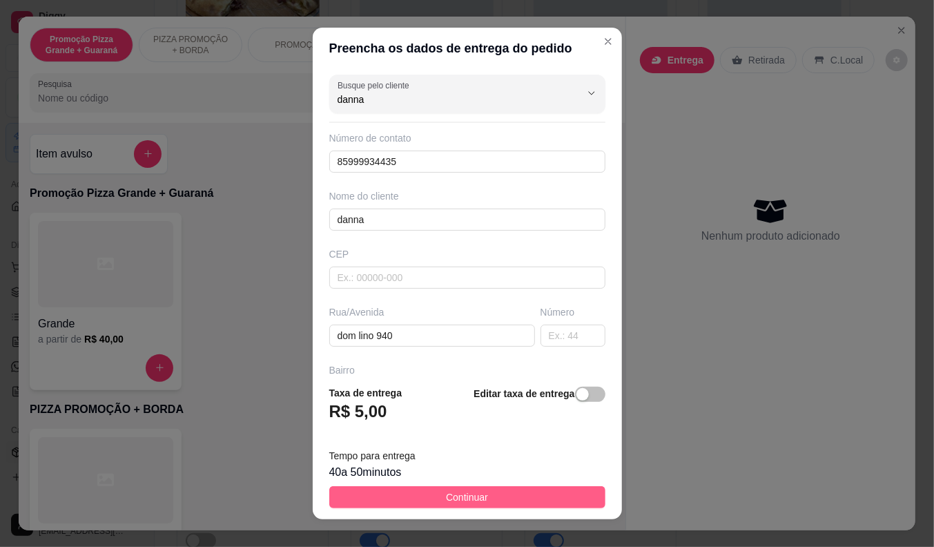
type input "danna"
click at [458, 497] on span "Continuar" at bounding box center [467, 496] width 42 height 15
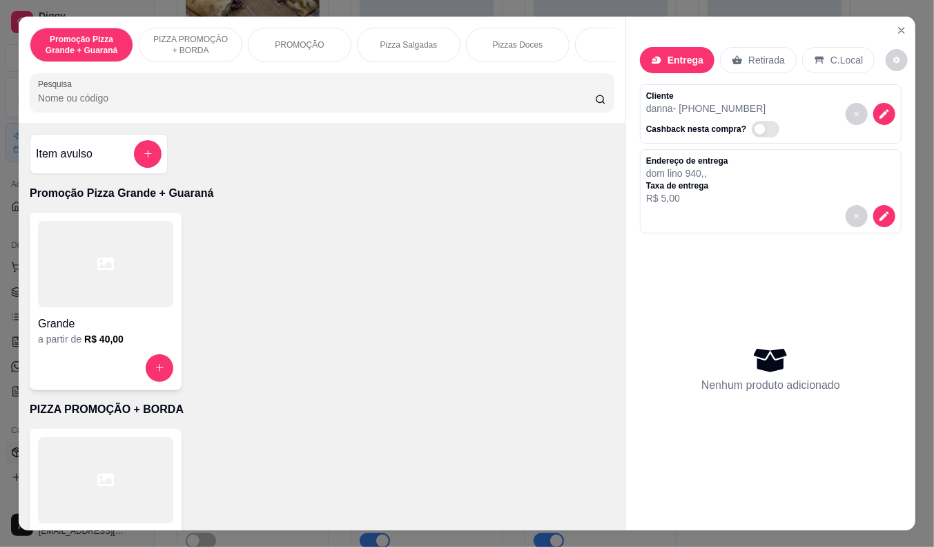
click at [97, 344] on h6 "R$ 40,00" at bounding box center [103, 339] width 39 height 14
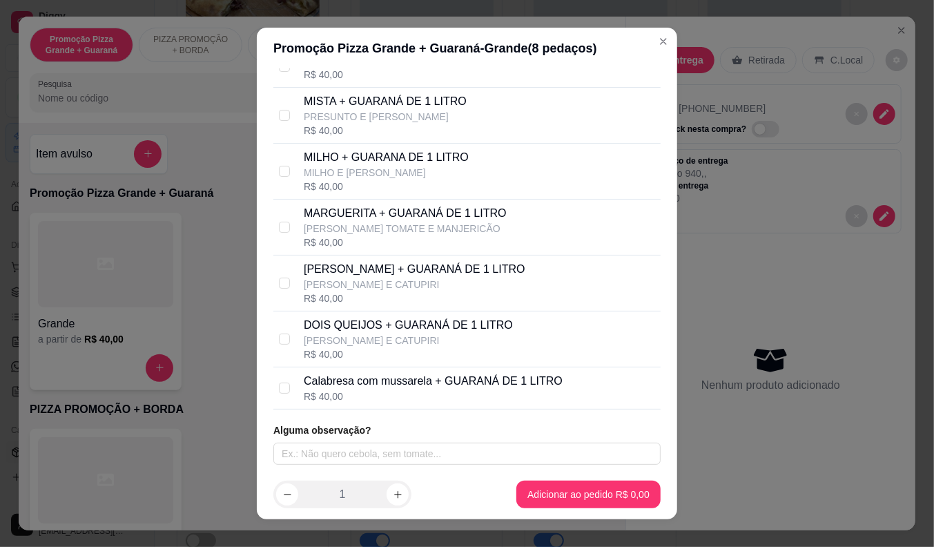
scroll to position [17, 0]
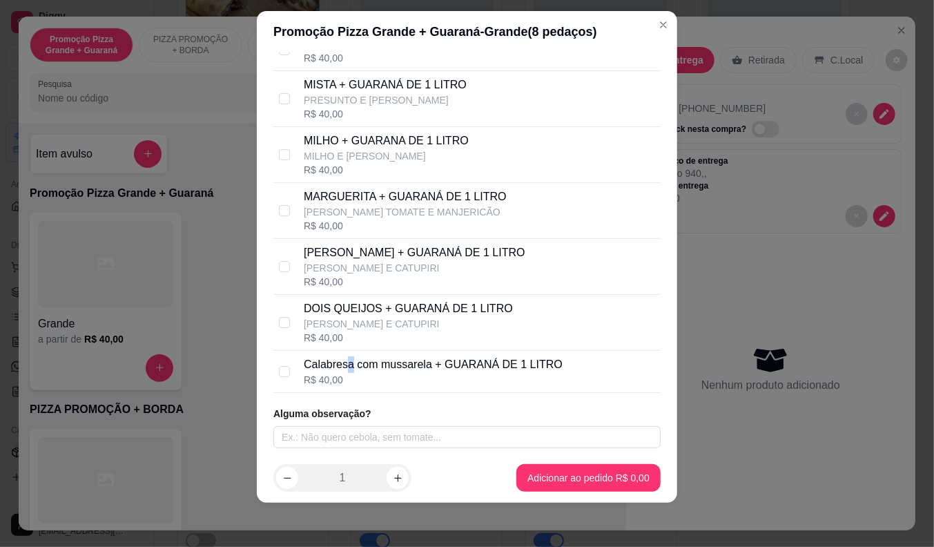
click at [343, 367] on p "Calabresa com mussarela + GUARANÁ DE 1 LITRO" at bounding box center [433, 364] width 259 height 17
checkbox input "true"
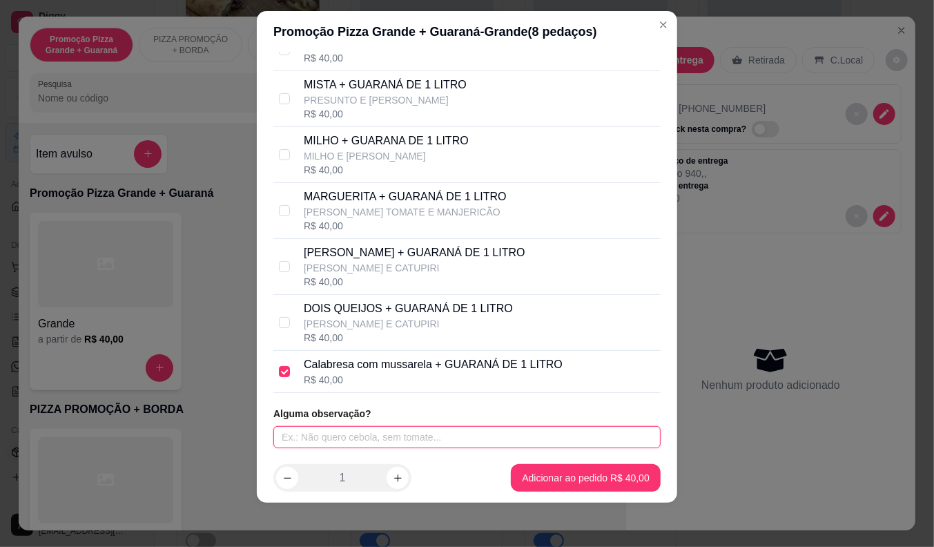
click at [343, 434] on input "text" at bounding box center [466, 437] width 387 height 22
type input "borda de ctupiry"
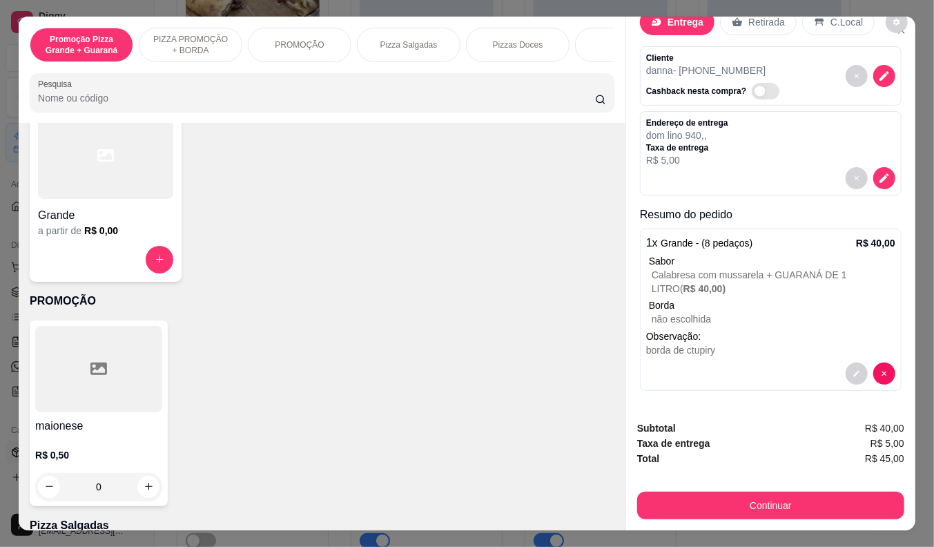
scroll to position [306, 0]
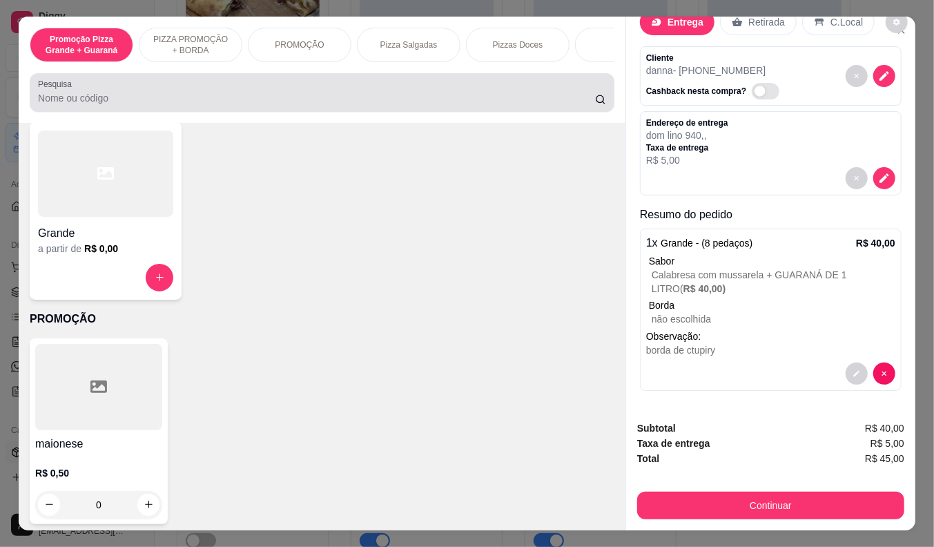
click at [131, 105] on input "Pesquisa" at bounding box center [316, 98] width 557 height 14
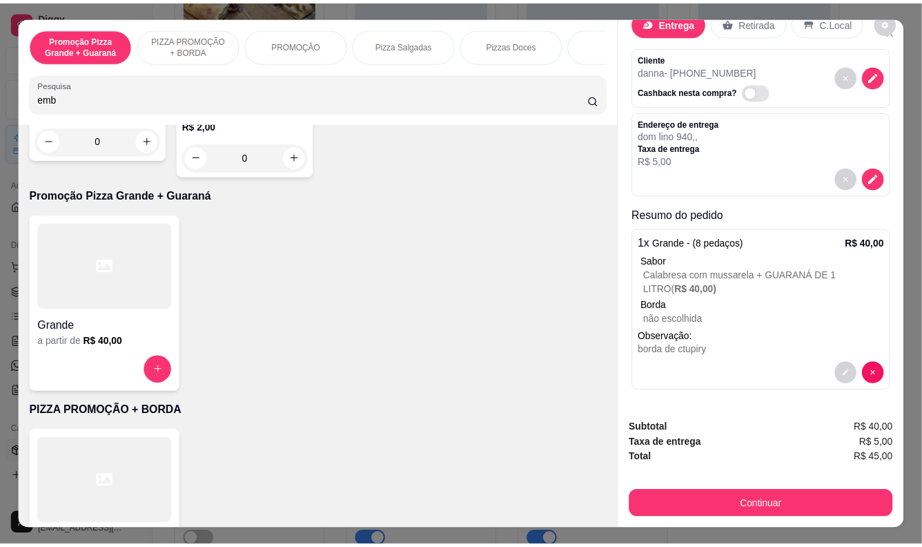
scroll to position [0, 0]
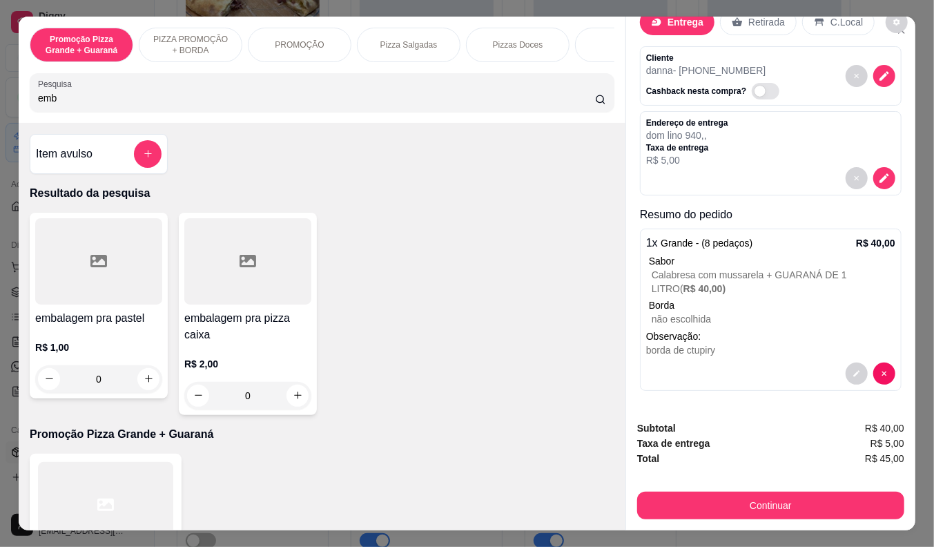
type input "emb"
click at [209, 357] on div "R$ 2,00 0" at bounding box center [247, 376] width 127 height 66
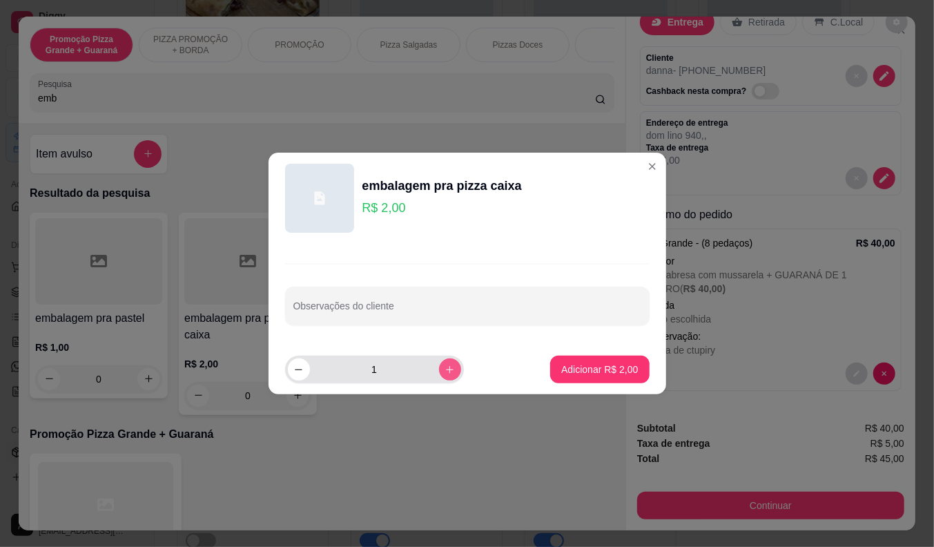
click at [445, 369] on icon "increase-product-quantity" at bounding box center [450, 369] width 10 height 10
type input "2"
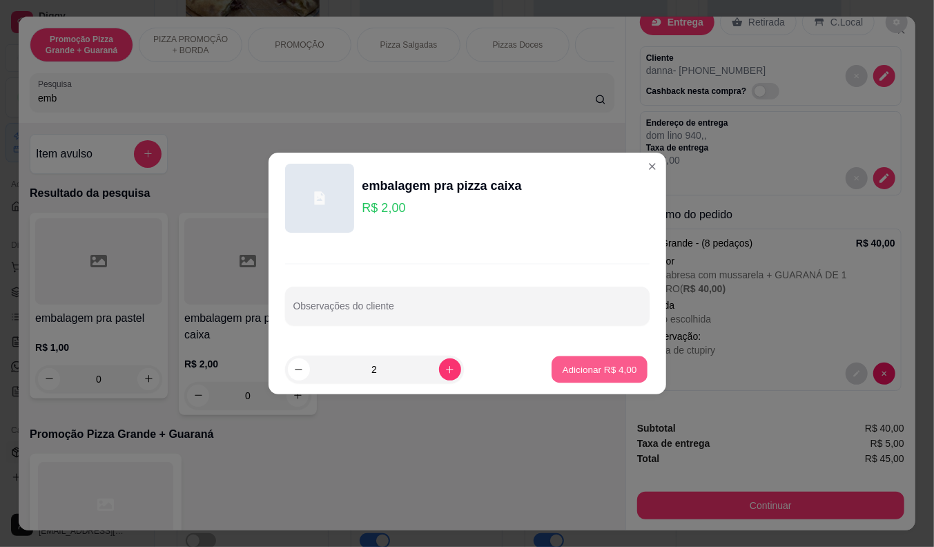
click at [570, 367] on p "Adicionar R$ 4,00" at bounding box center [600, 368] width 75 height 13
type input "2"
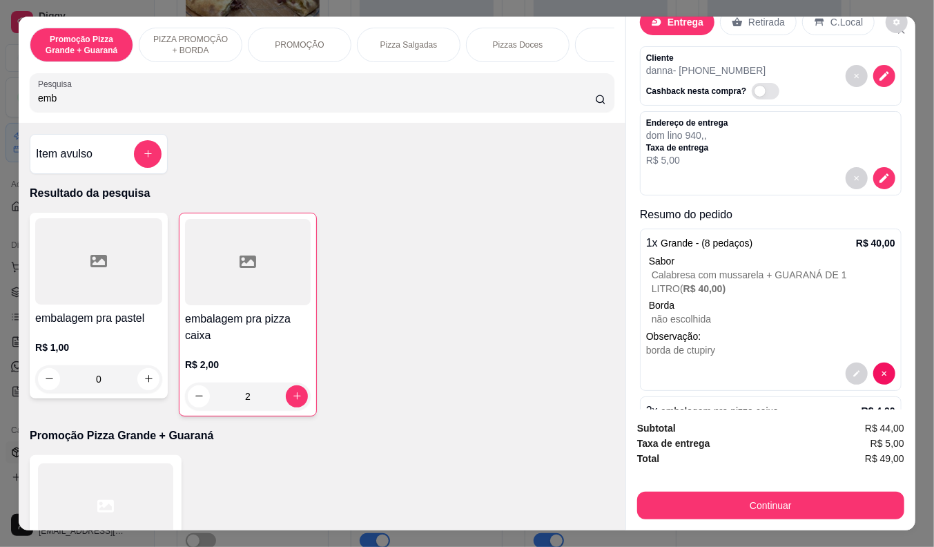
click at [87, 349] on p "R$ 1,00" at bounding box center [98, 347] width 127 height 14
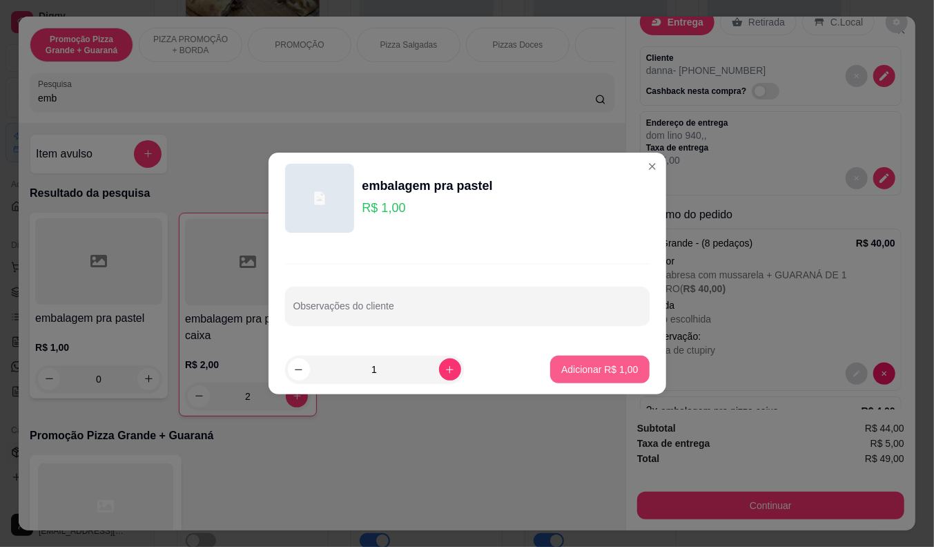
click at [550, 363] on button "Adicionar R$ 1,00" at bounding box center [599, 370] width 99 height 28
type input "1"
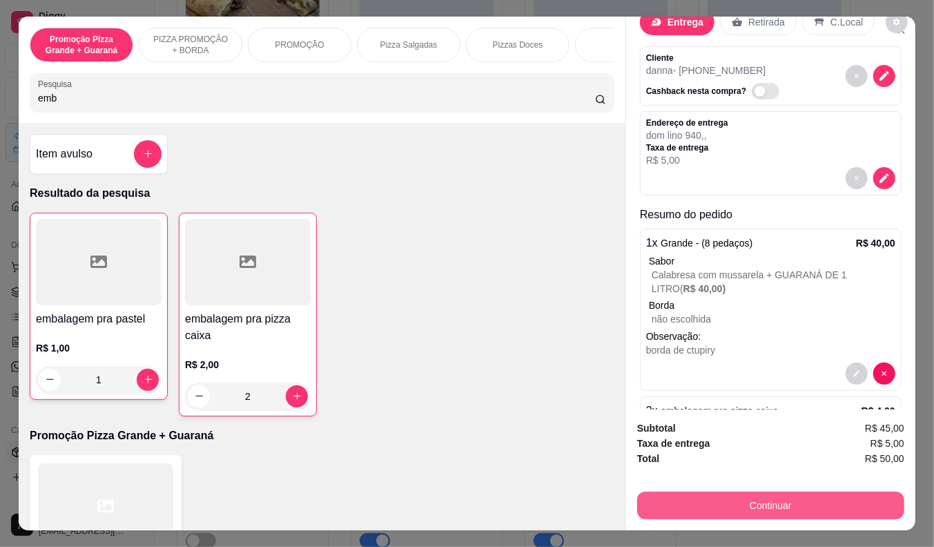
click at [717, 496] on button "Continuar" at bounding box center [770, 505] width 267 height 28
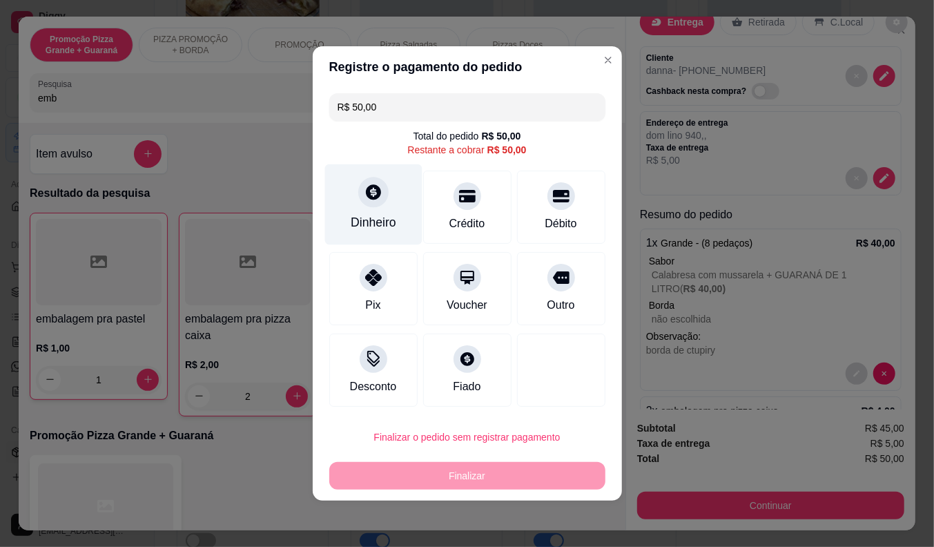
click at [363, 205] on div "Dinheiro" at bounding box center [372, 204] width 97 height 81
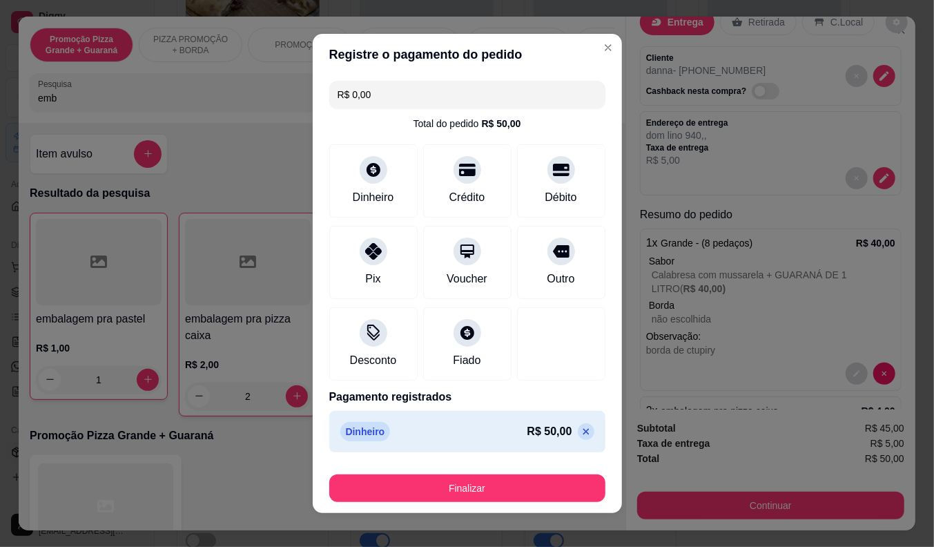
type input "R$ 0,00"
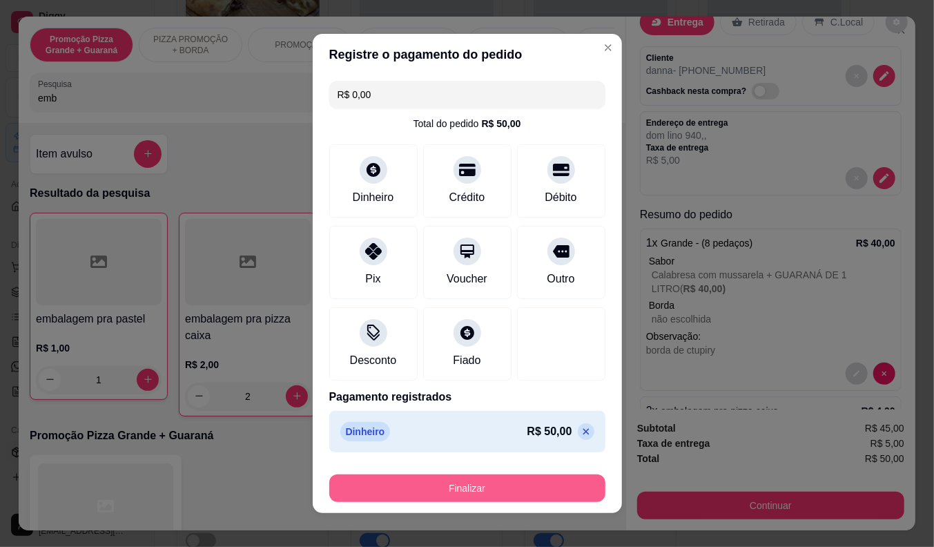
click at [502, 484] on button "Finalizar" at bounding box center [467, 488] width 276 height 28
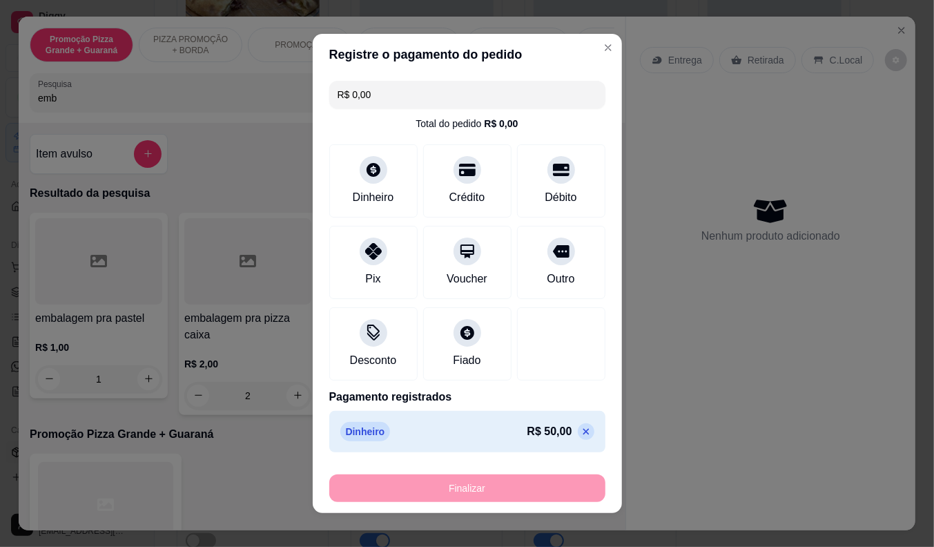
type input "0"
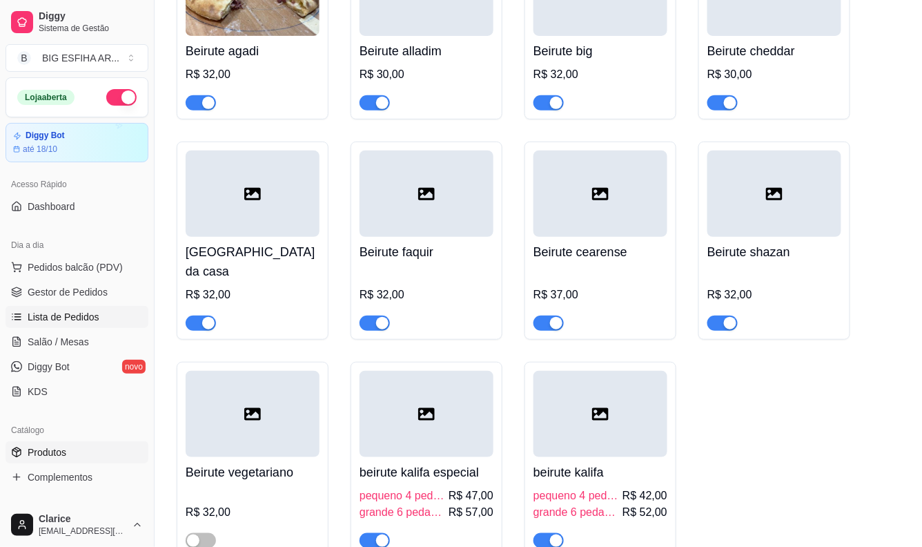
click at [66, 312] on span "Lista de Pedidos" at bounding box center [64, 317] width 72 height 14
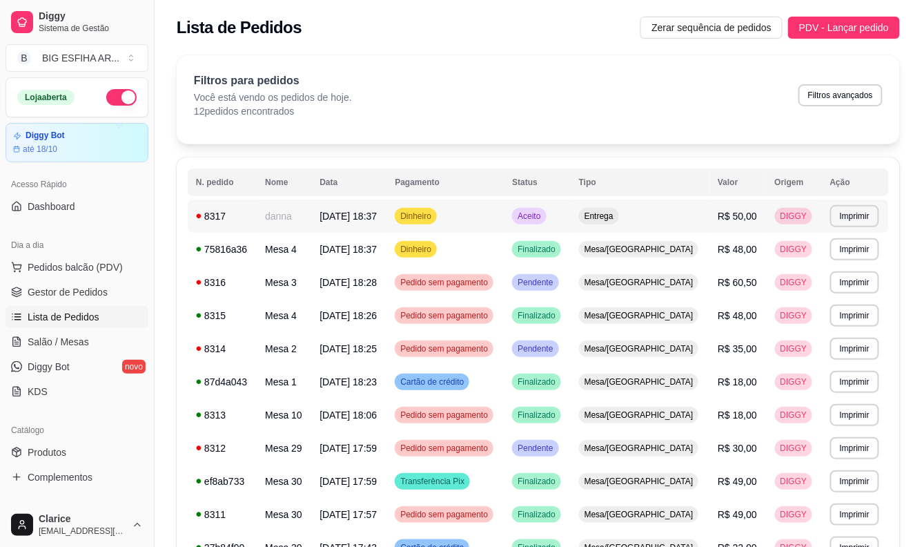
click at [311, 214] on td "danna" at bounding box center [284, 215] width 55 height 33
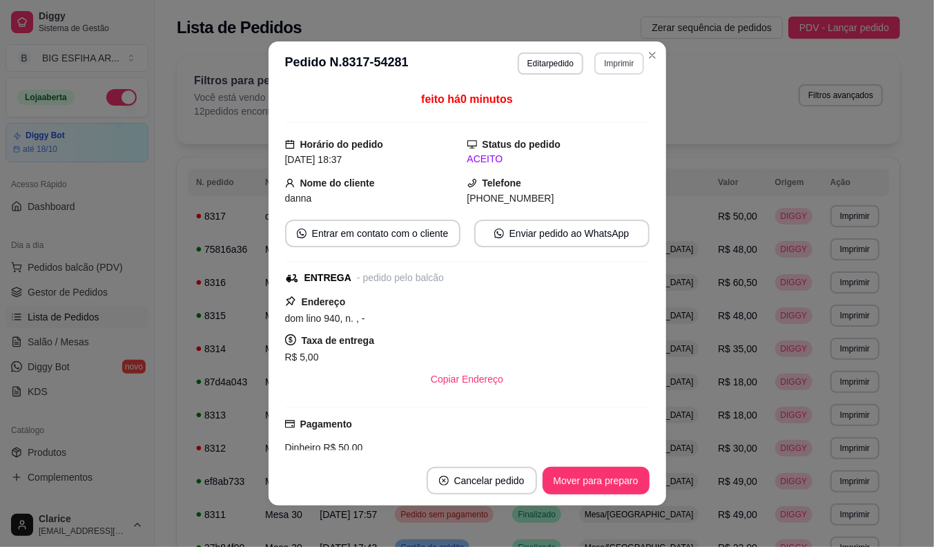
click at [617, 62] on button "Imprimir" at bounding box center [618, 63] width 49 height 22
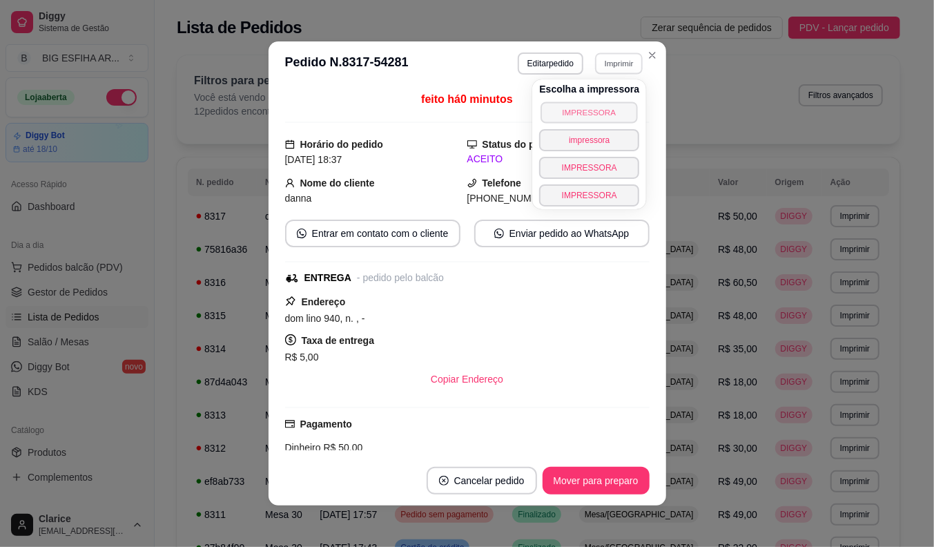
click at [622, 119] on button "IMPRESSORA" at bounding box center [589, 111] width 97 height 21
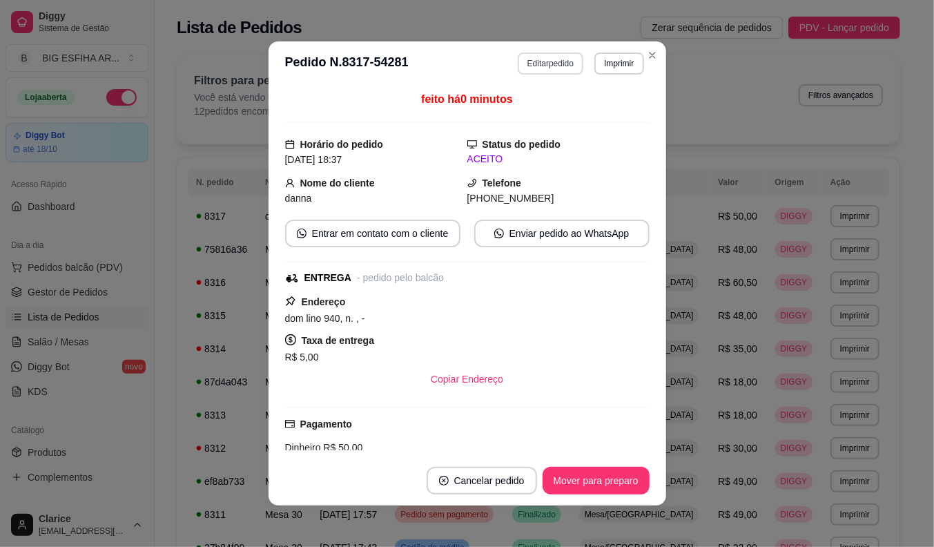
click at [527, 58] on button "Editar pedido" at bounding box center [551, 63] width 66 height 22
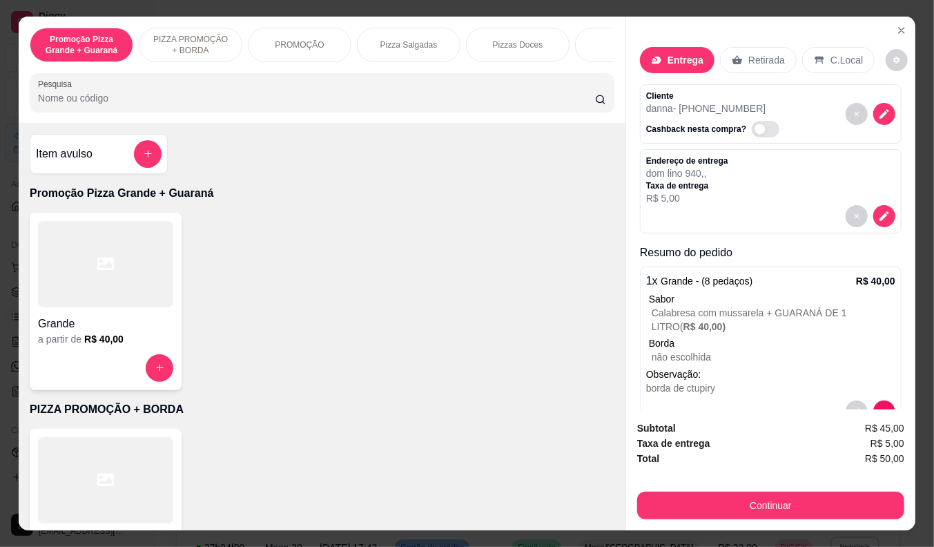
click at [670, 59] on p "Entrega" at bounding box center [686, 60] width 36 height 14
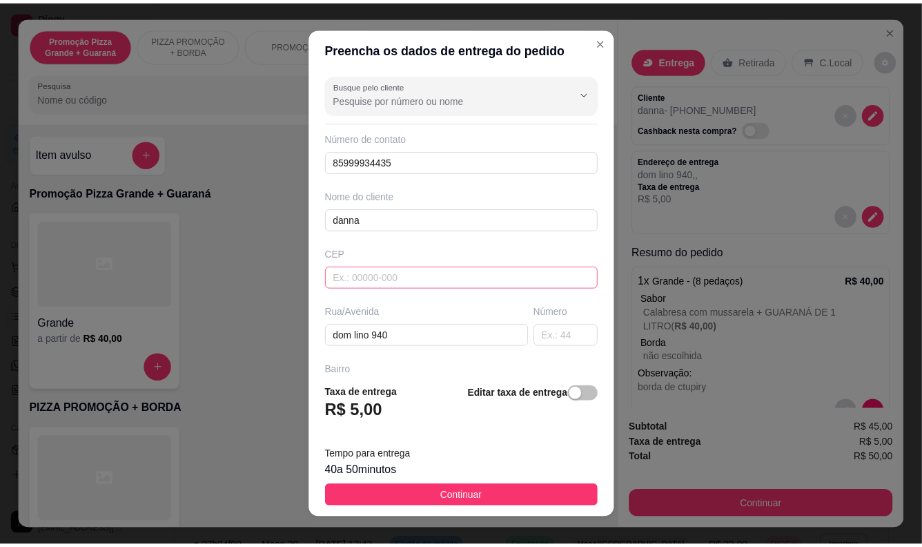
scroll to position [160, 0]
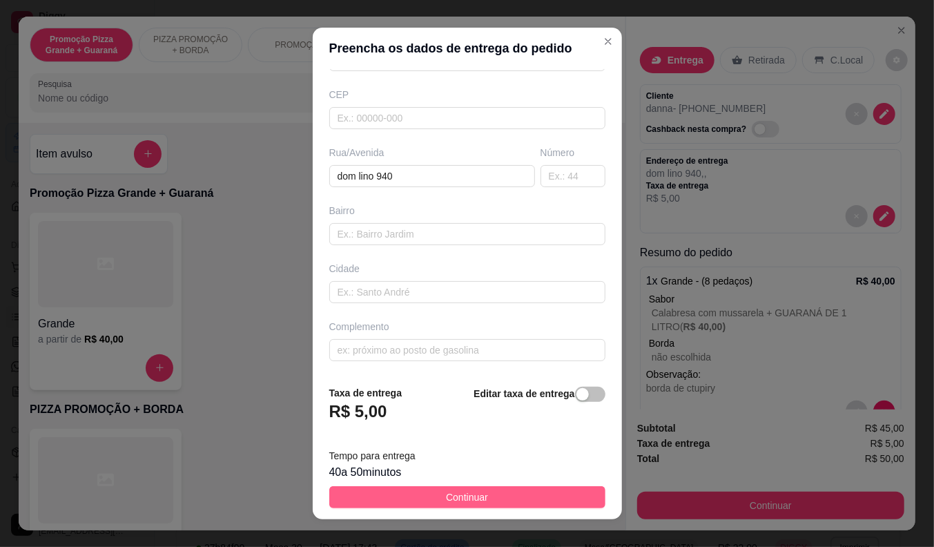
click at [474, 503] on span "Continuar" at bounding box center [467, 496] width 42 height 15
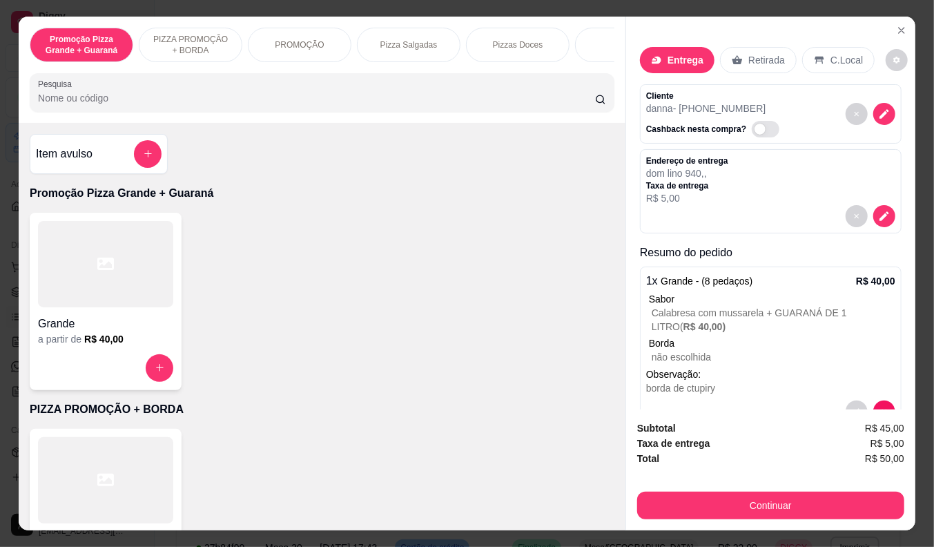
click at [818, 488] on div "Continuar" at bounding box center [770, 503] width 267 height 31
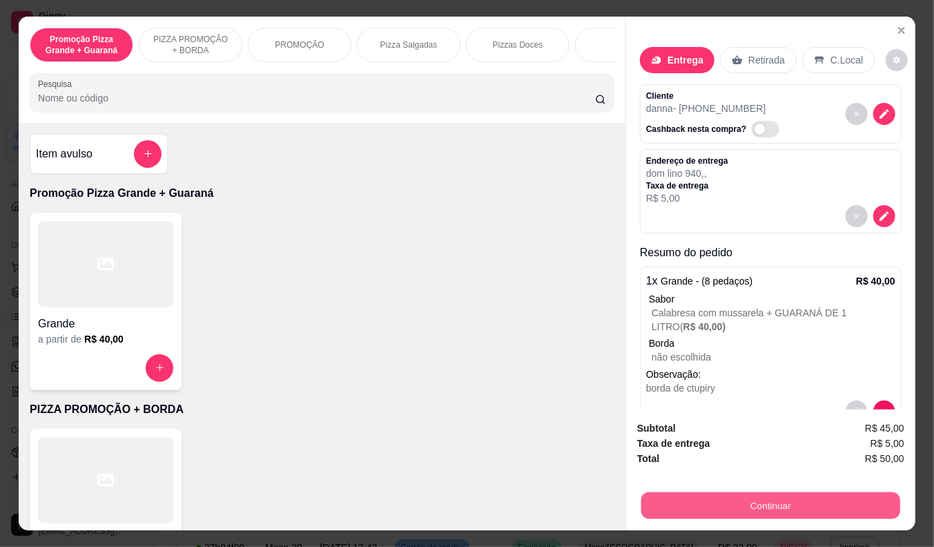
click at [708, 497] on button "Continuar" at bounding box center [770, 505] width 259 height 27
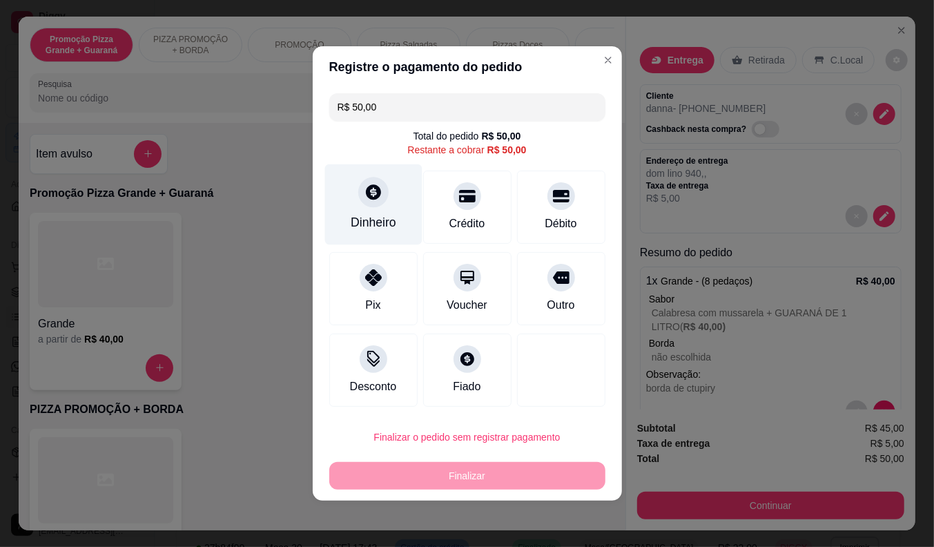
click at [356, 209] on div "Dinheiro" at bounding box center [372, 204] width 97 height 81
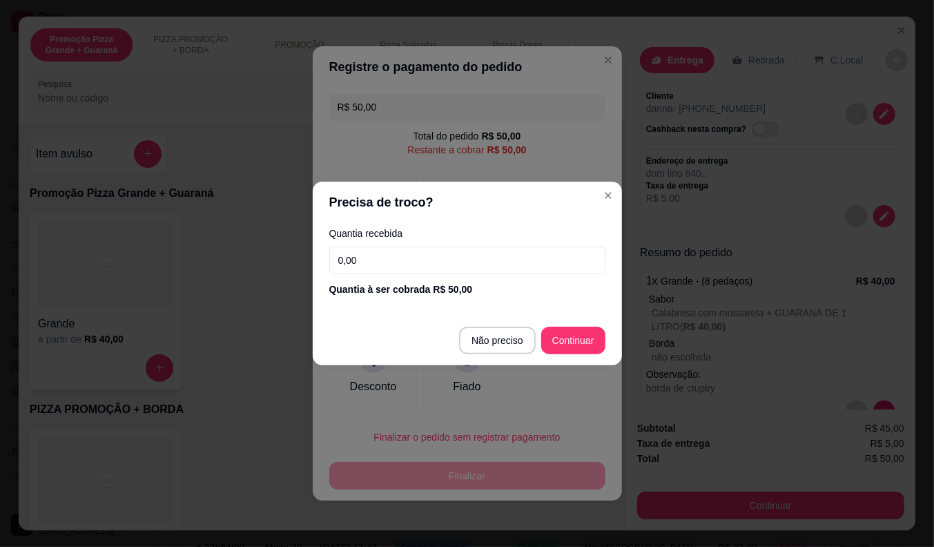
click at [401, 262] on input "0,00" at bounding box center [467, 260] width 276 height 28
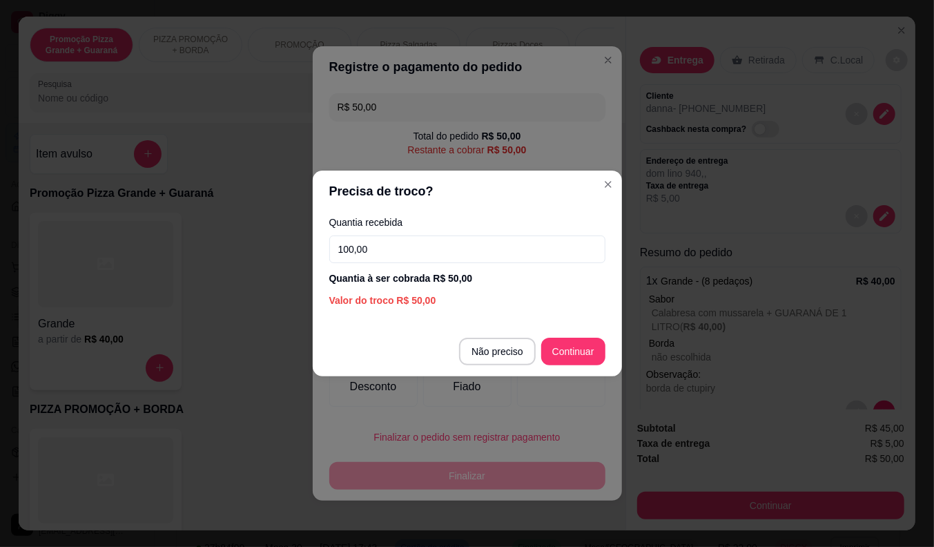
type input "100,00"
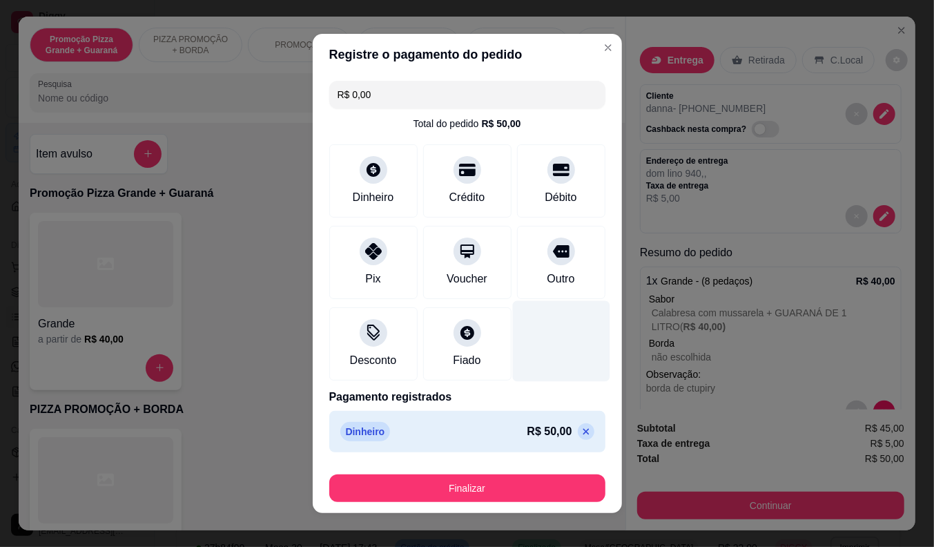
type input "R$ 0,00"
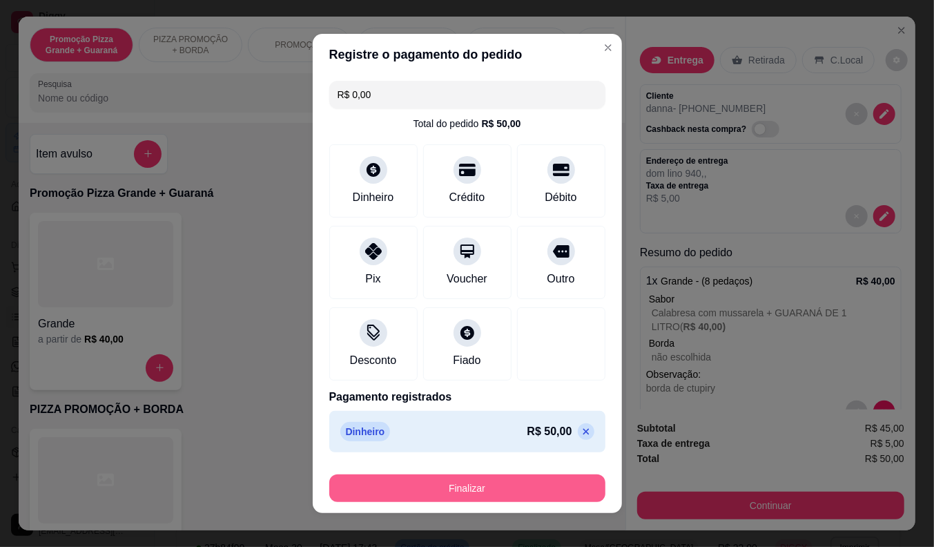
click at [561, 487] on button "Finalizar" at bounding box center [467, 488] width 276 height 28
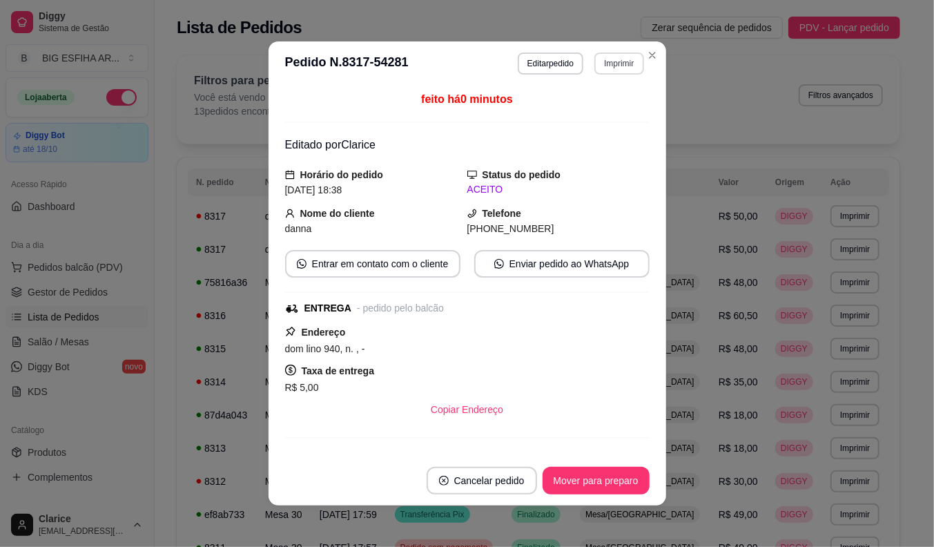
click at [616, 70] on button "Imprimir" at bounding box center [618, 63] width 49 height 22
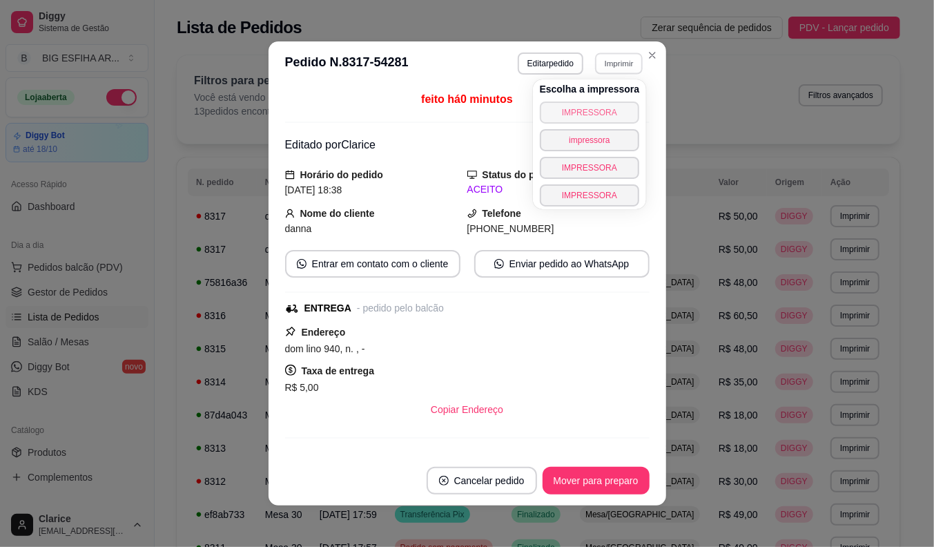
click at [605, 106] on button "IMPRESSORA" at bounding box center [590, 112] width 100 height 22
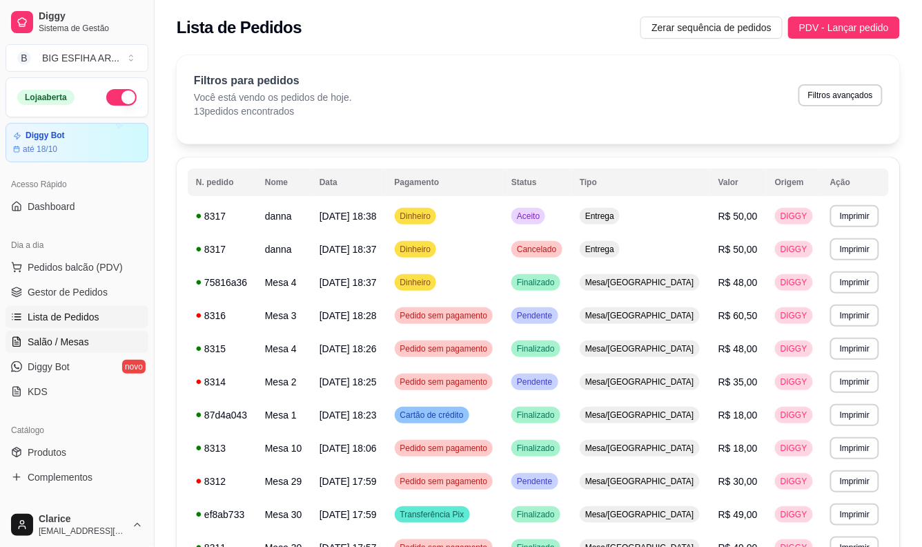
click at [63, 342] on span "Salão / Mesas" at bounding box center [58, 342] width 61 height 14
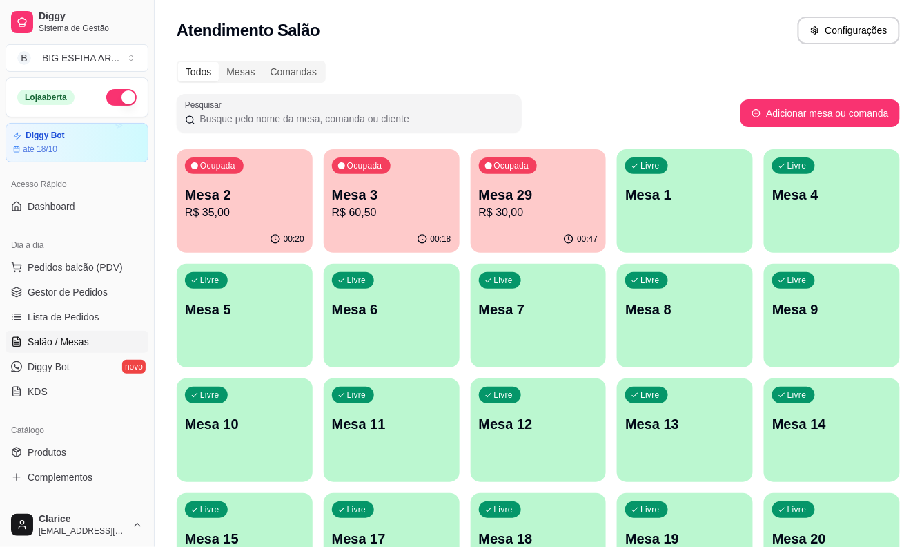
click at [237, 195] on p "Mesa 2" at bounding box center [244, 194] width 119 height 19
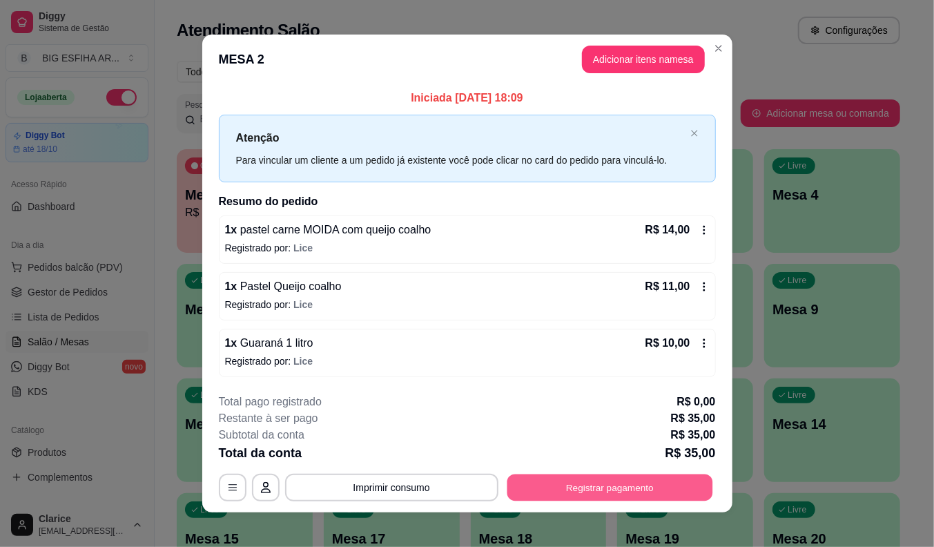
click at [587, 478] on button "Registrar pagamento" at bounding box center [610, 487] width 206 height 27
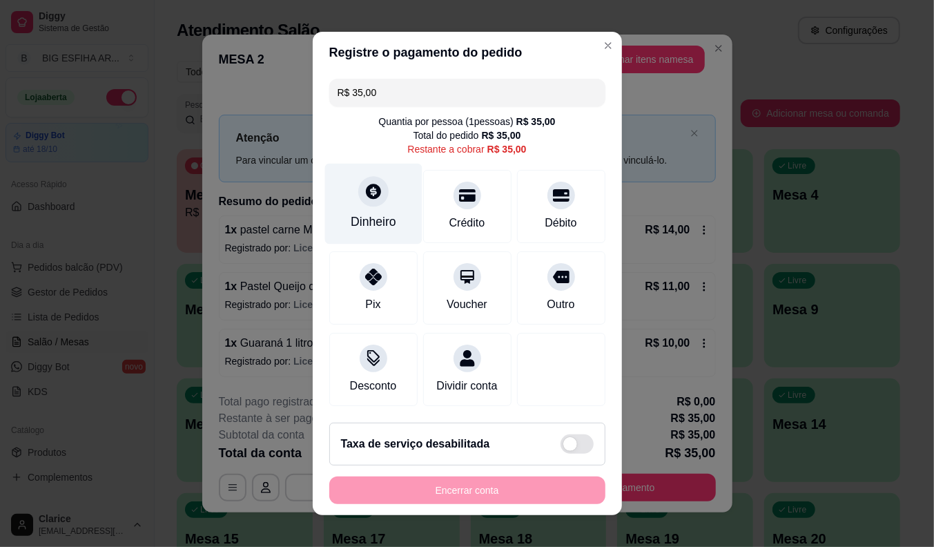
click at [374, 213] on div "Dinheiro" at bounding box center [374, 222] width 46 height 18
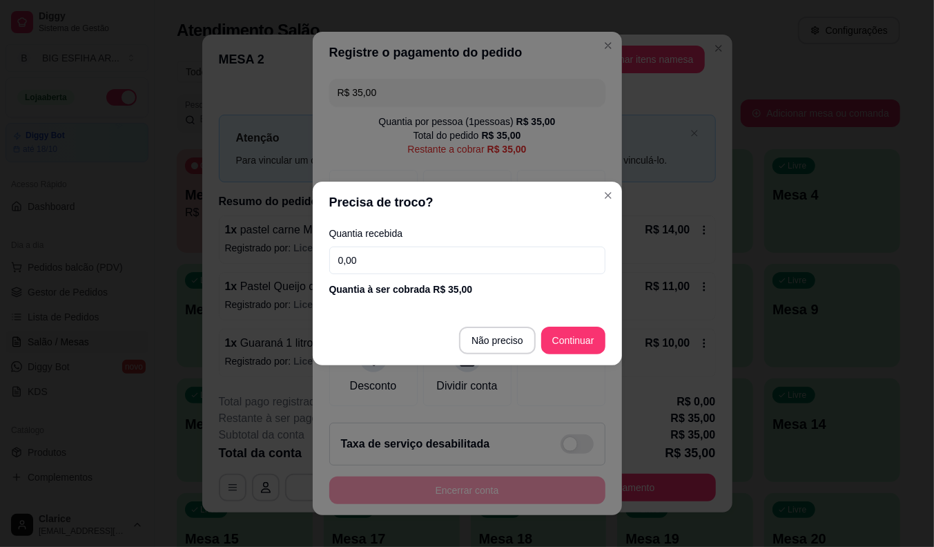
click at [373, 272] on input "0,00" at bounding box center [467, 260] width 276 height 28
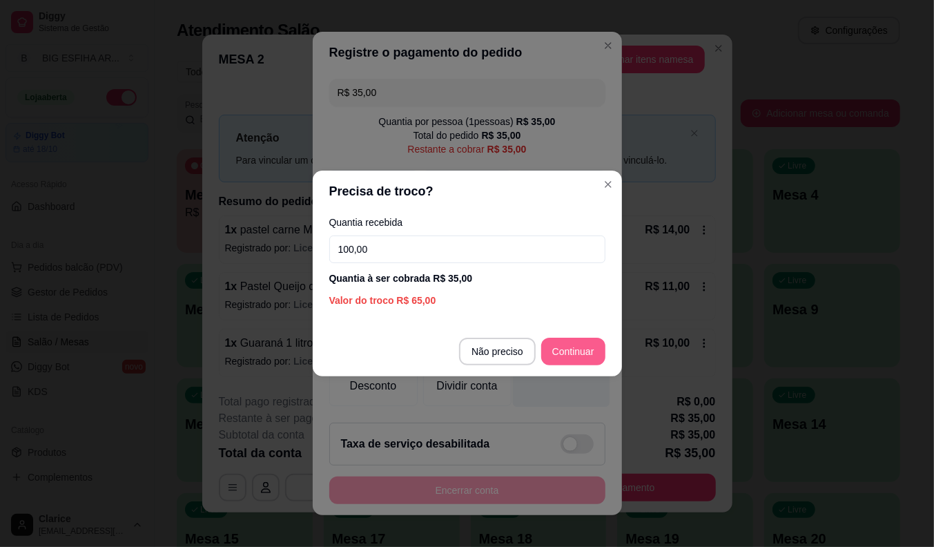
type input "100,00"
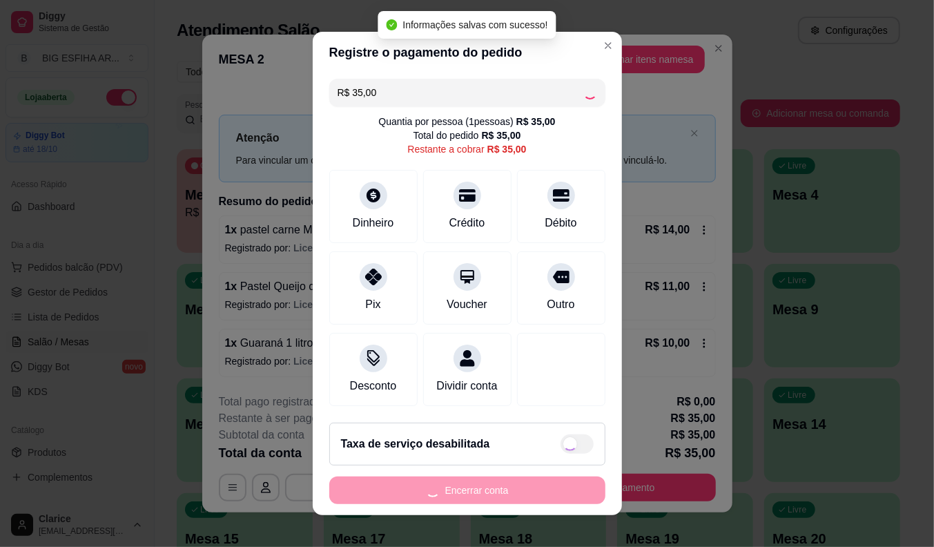
type input "R$ 0,00"
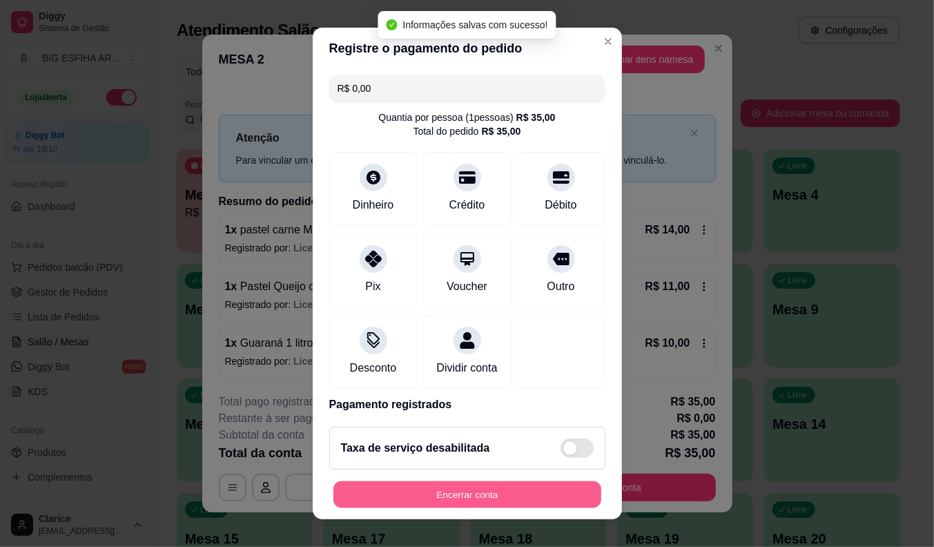
click at [417, 498] on button "Encerrar conta" at bounding box center [467, 494] width 268 height 27
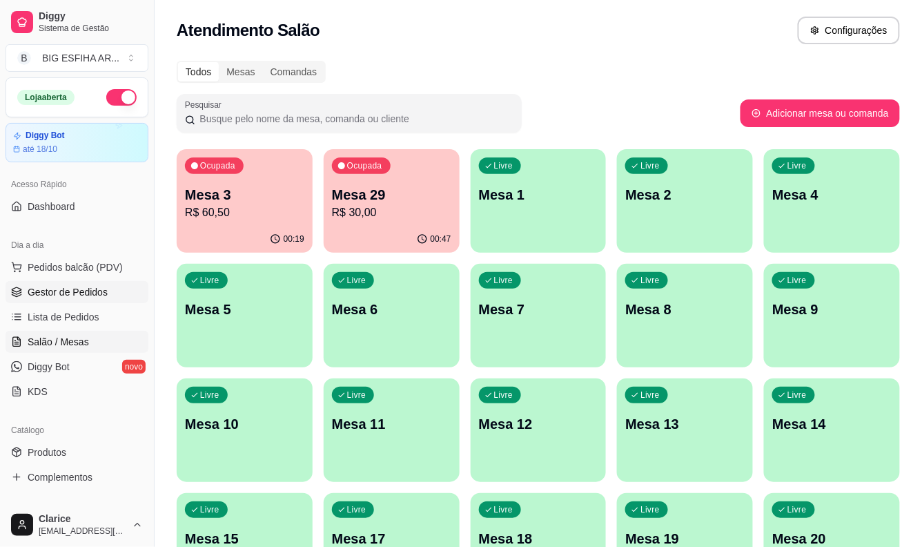
click at [83, 286] on span "Gestor de Pedidos" at bounding box center [68, 292] width 80 height 14
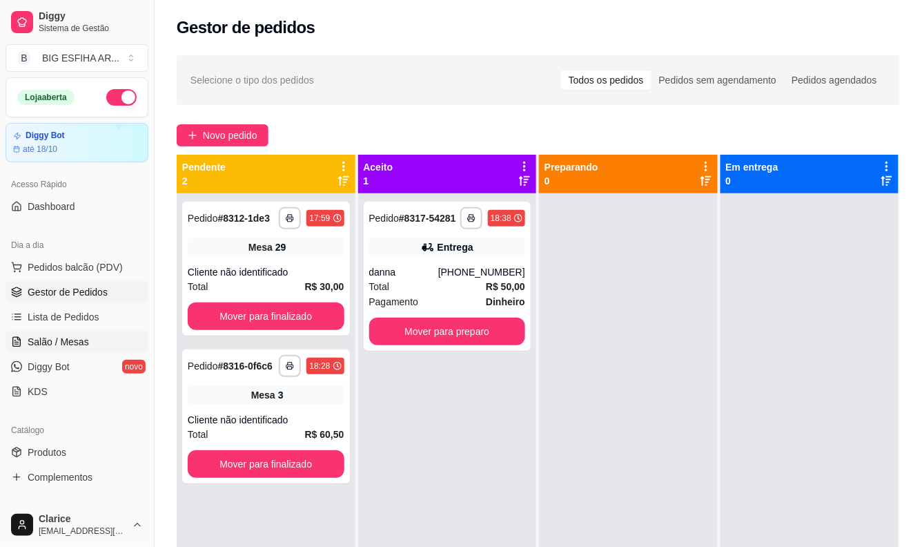
click at [46, 345] on span "Salão / Mesas" at bounding box center [58, 342] width 61 height 14
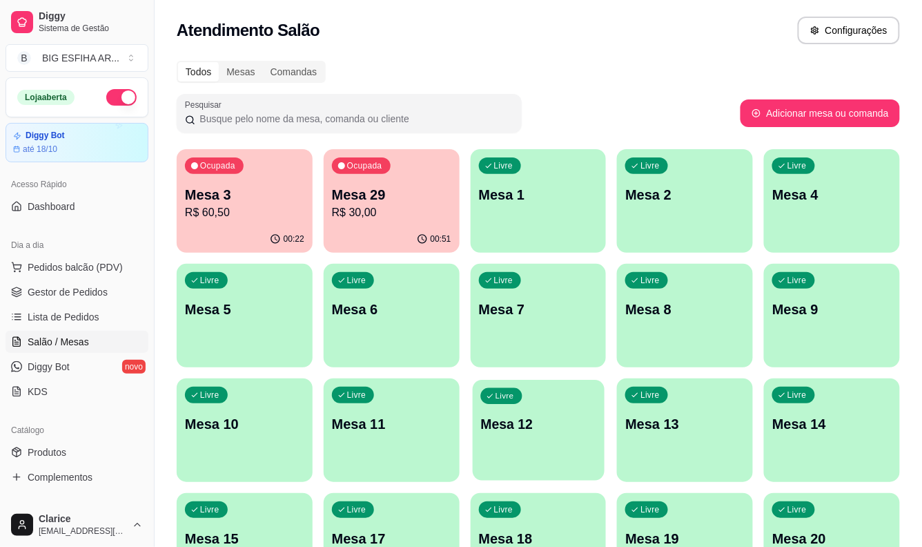
click at [502, 431] on p "Mesa 12" at bounding box center [538, 424] width 116 height 19
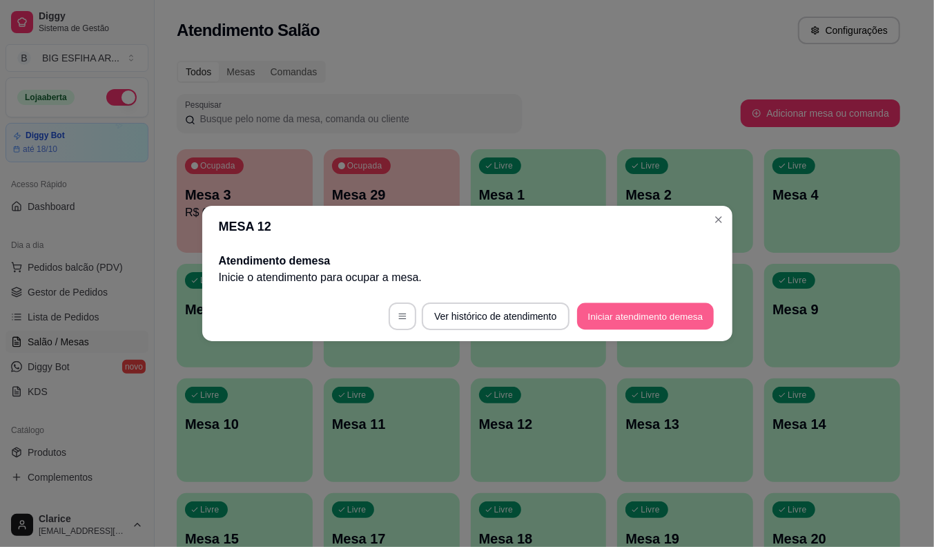
click at [642, 313] on button "Iniciar atendimento de mesa" at bounding box center [645, 316] width 137 height 27
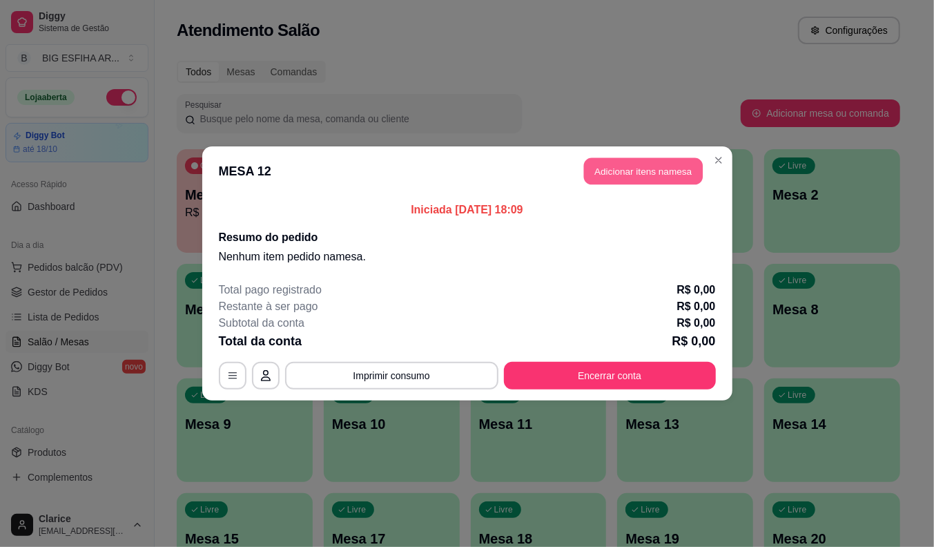
click at [649, 171] on button "Adicionar itens na mesa" at bounding box center [643, 171] width 119 height 27
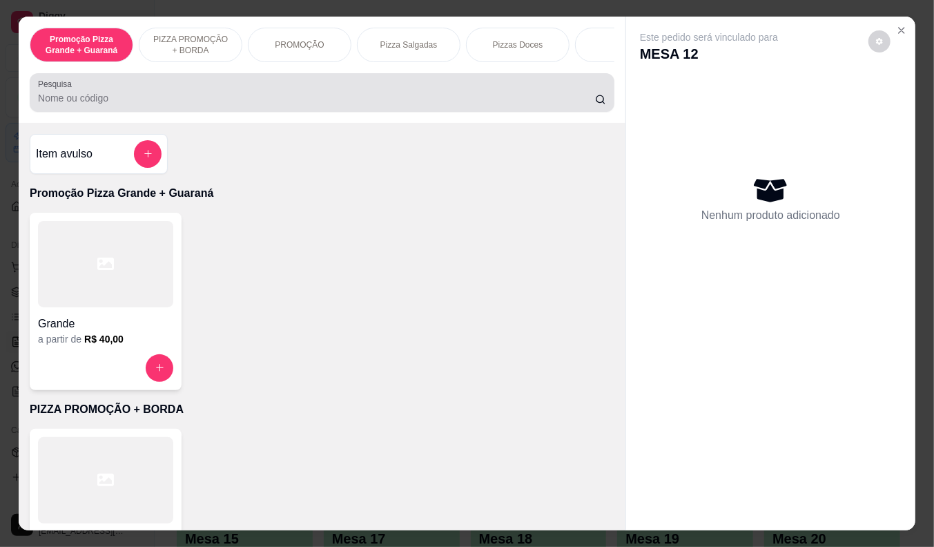
click at [414, 112] on div "Pesquisa" at bounding box center [322, 92] width 585 height 39
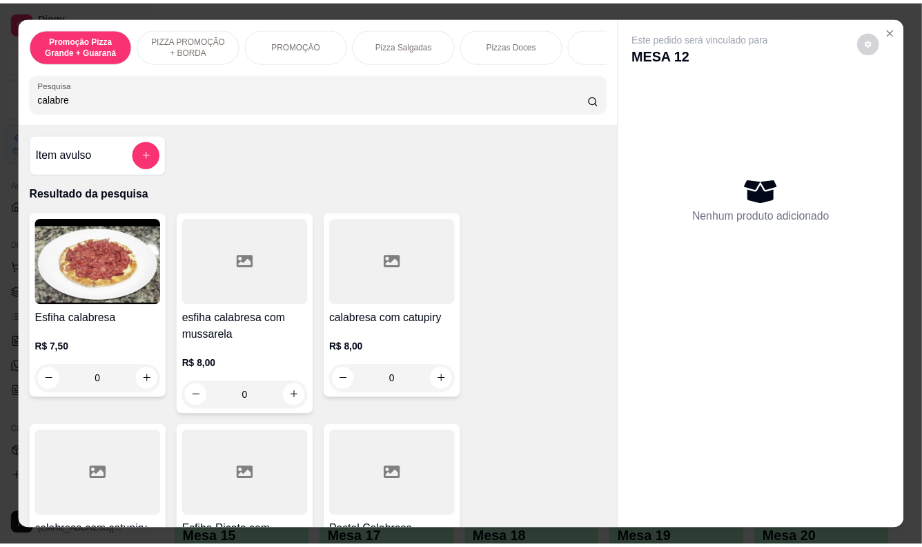
scroll to position [306, 0]
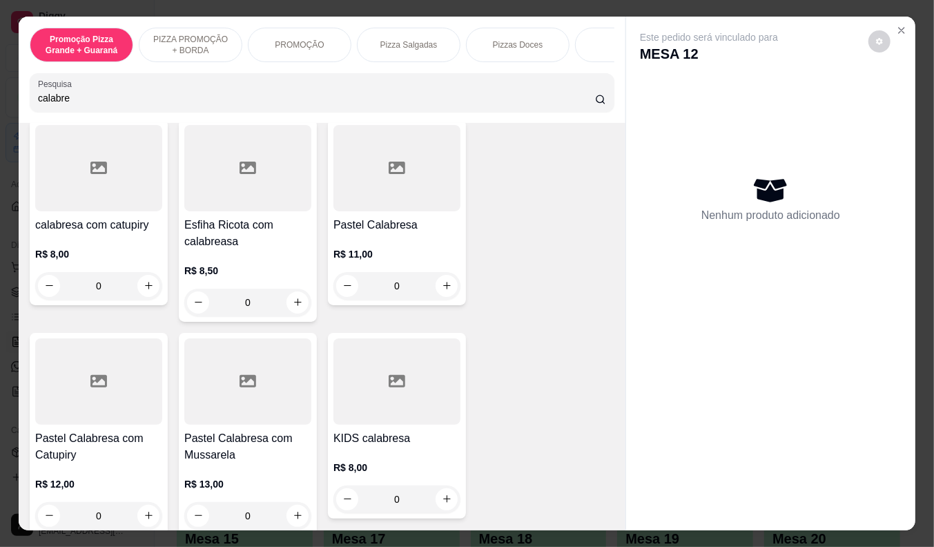
type input "calabre"
click at [213, 457] on h4 "Pastel Calabresa com Mussarela" at bounding box center [247, 446] width 127 height 33
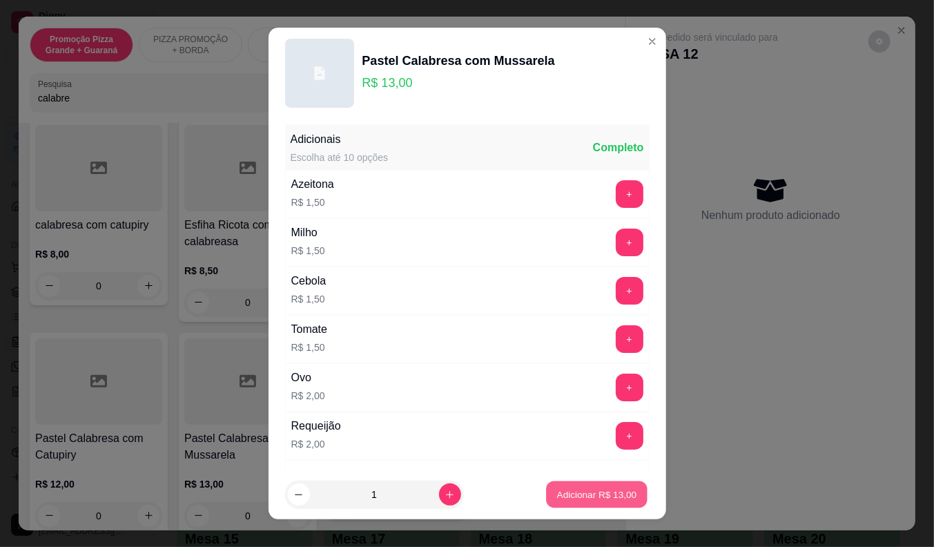
click at [565, 488] on p "Adicionar R$ 13,00" at bounding box center [597, 494] width 80 height 13
type input "1"
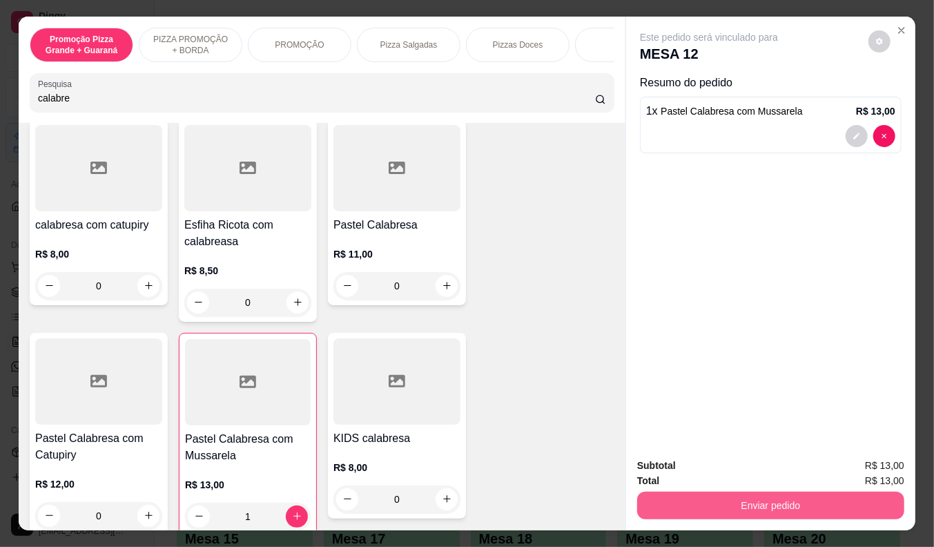
click at [727, 498] on button "Enviar pedido" at bounding box center [770, 505] width 267 height 28
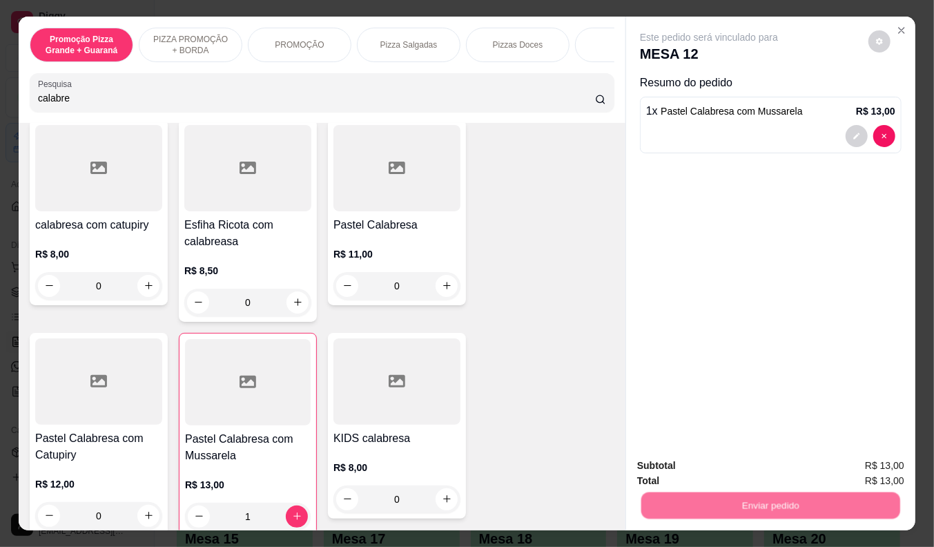
click at [727, 464] on button "Não registrar e enviar pedido" at bounding box center [725, 466] width 144 height 26
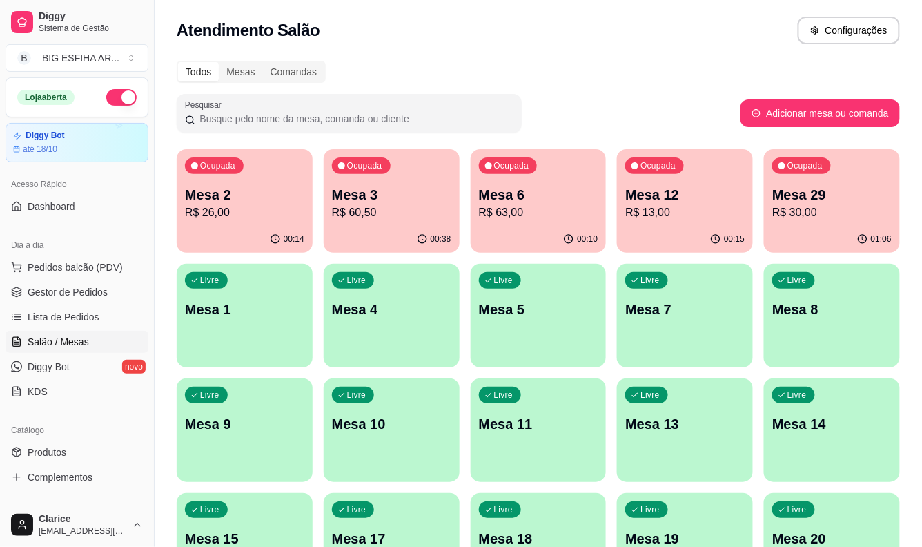
click at [374, 204] on div "Mesa 3 R$ 60,50" at bounding box center [391, 203] width 119 height 36
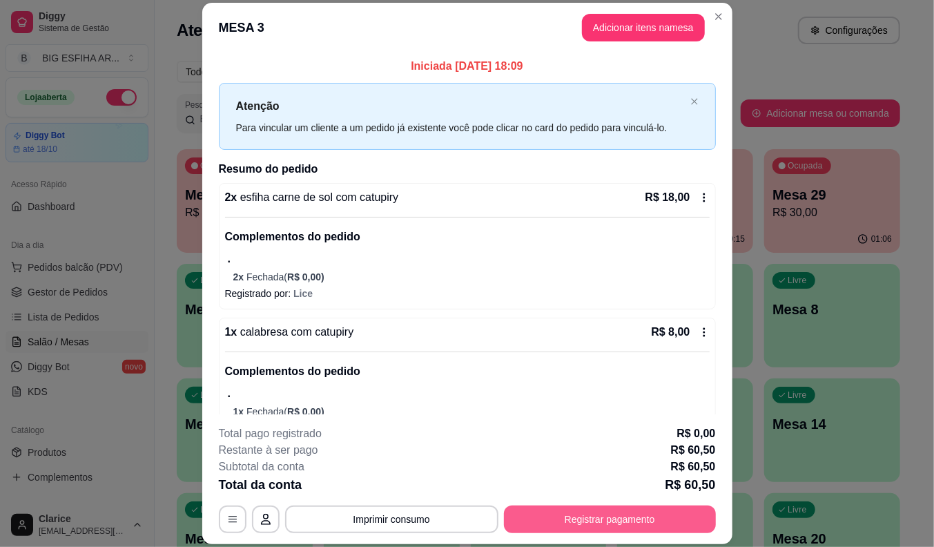
click at [570, 520] on button "Registrar pagamento" at bounding box center [610, 519] width 212 height 28
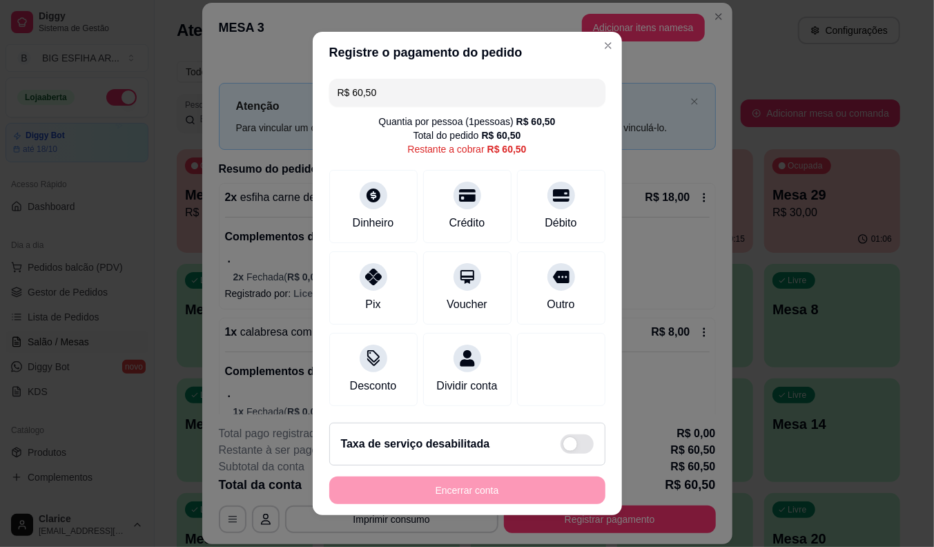
click at [392, 91] on input "R$ 60,50" at bounding box center [468, 93] width 260 height 28
click at [463, 204] on div "Crédito" at bounding box center [466, 204] width 97 height 81
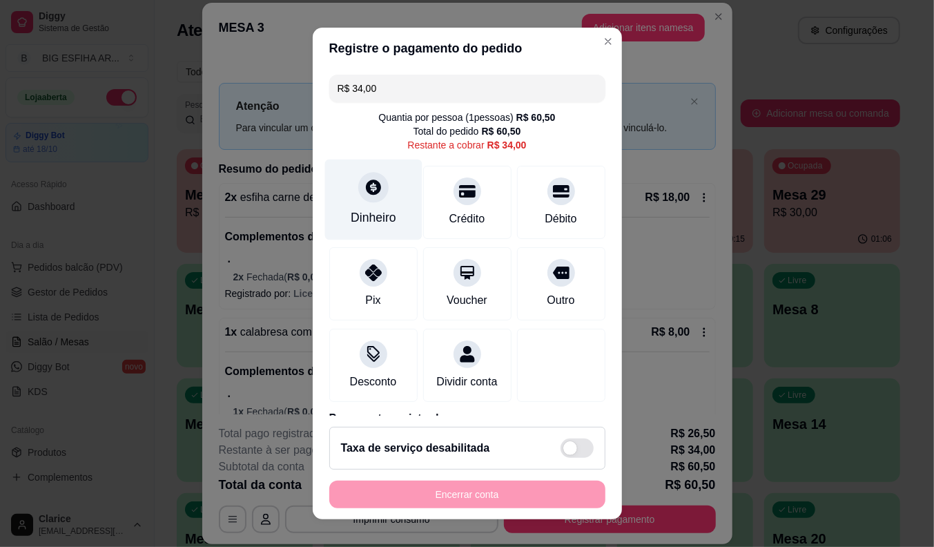
click at [376, 185] on div at bounding box center [373, 187] width 30 height 30
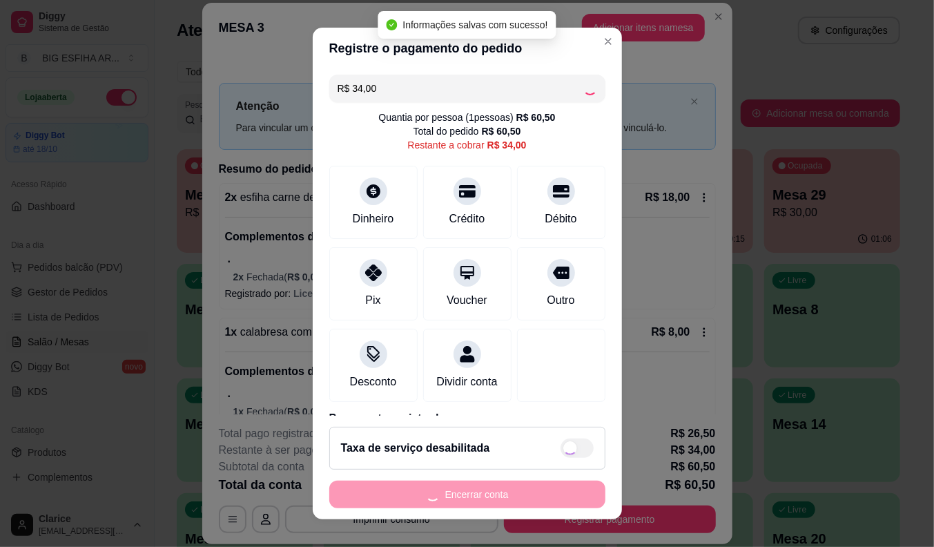
type input "R$ 0,00"
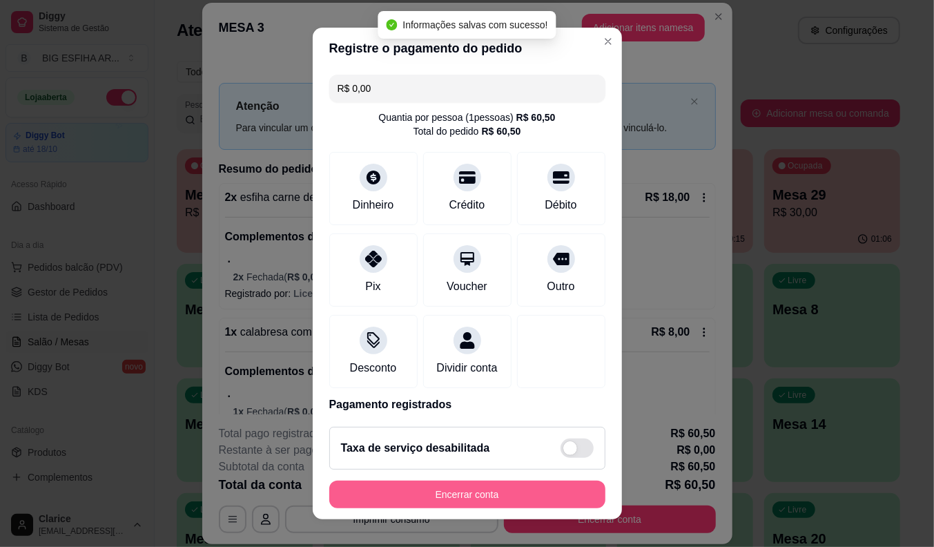
click at [512, 504] on button "Encerrar conta" at bounding box center [467, 494] width 276 height 28
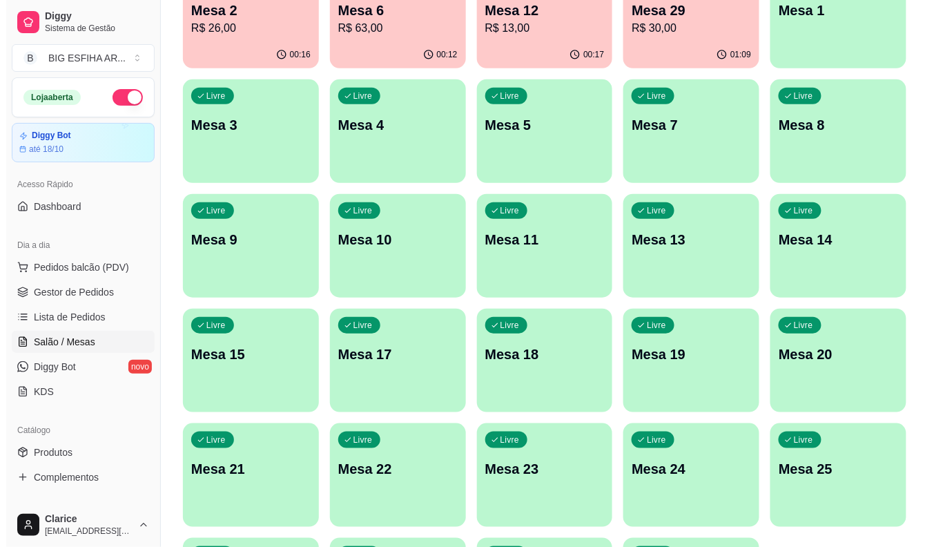
scroll to position [181, 0]
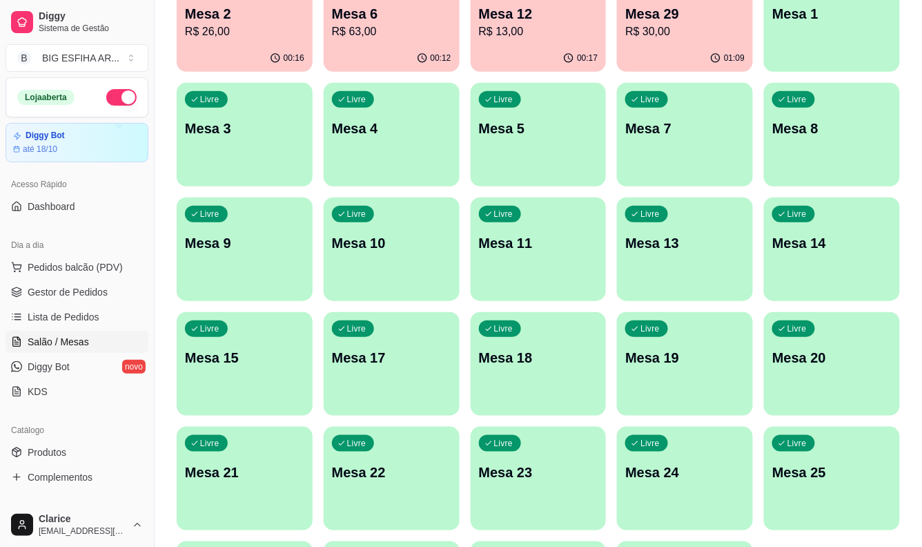
click at [668, 478] on p "Mesa 24" at bounding box center [684, 471] width 119 height 19
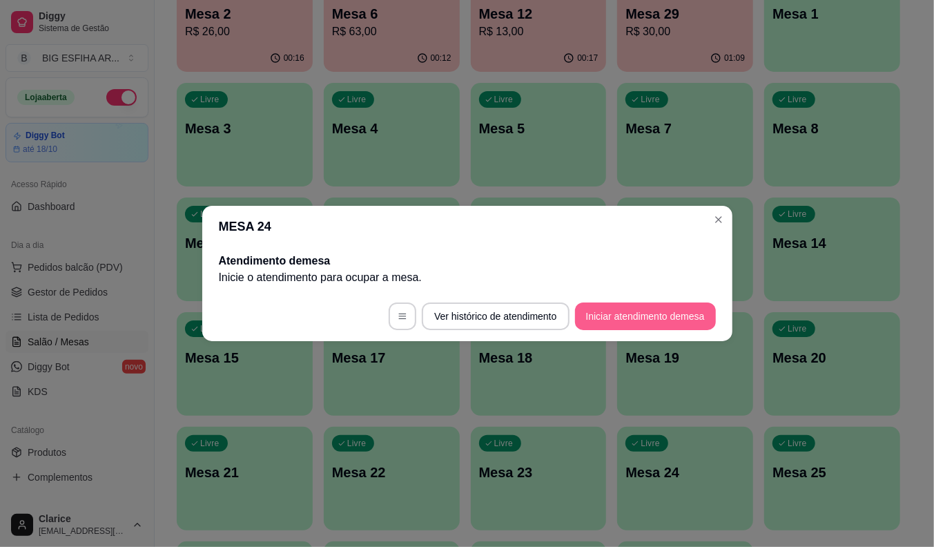
click at [644, 312] on button "Iniciar atendimento de mesa" at bounding box center [645, 316] width 141 height 28
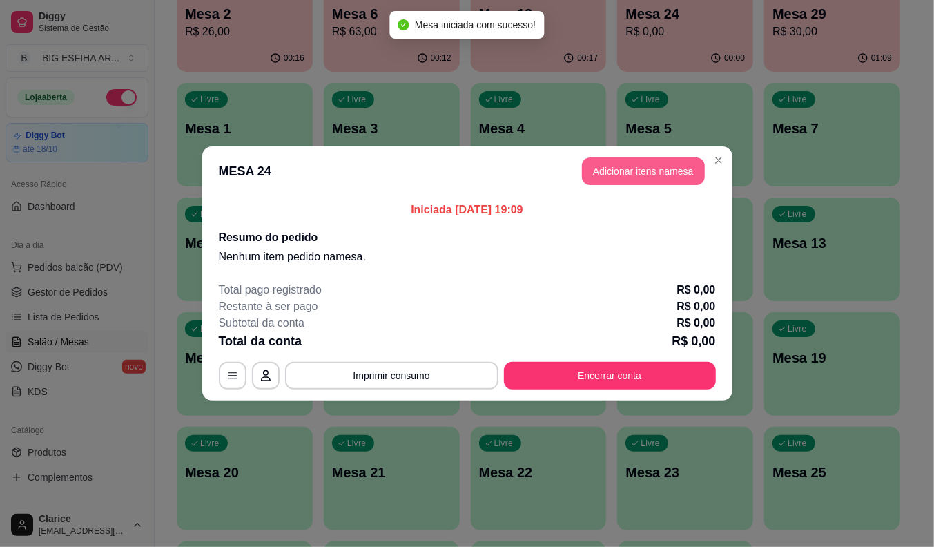
click at [645, 174] on button "Adicionar itens na mesa" at bounding box center [643, 171] width 123 height 28
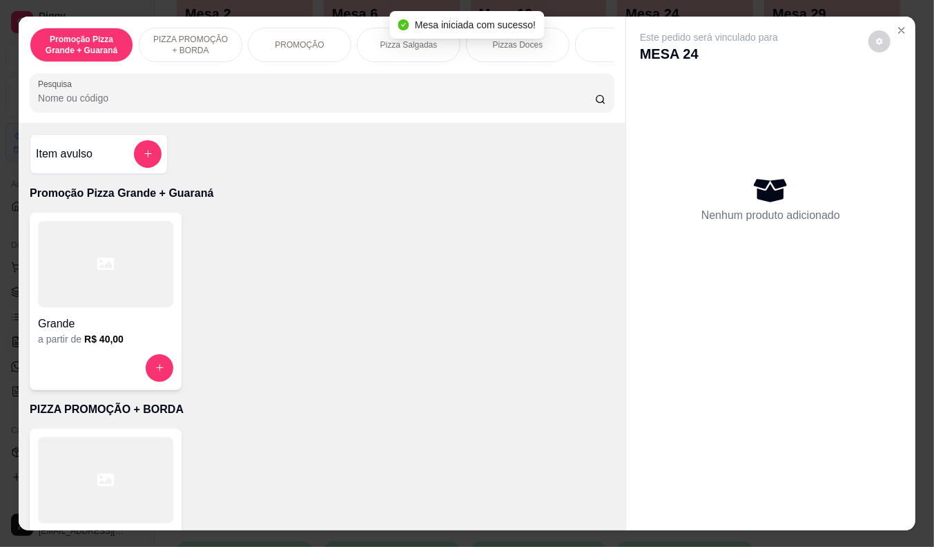
click at [371, 105] on input "Pesquisa" at bounding box center [316, 98] width 557 height 14
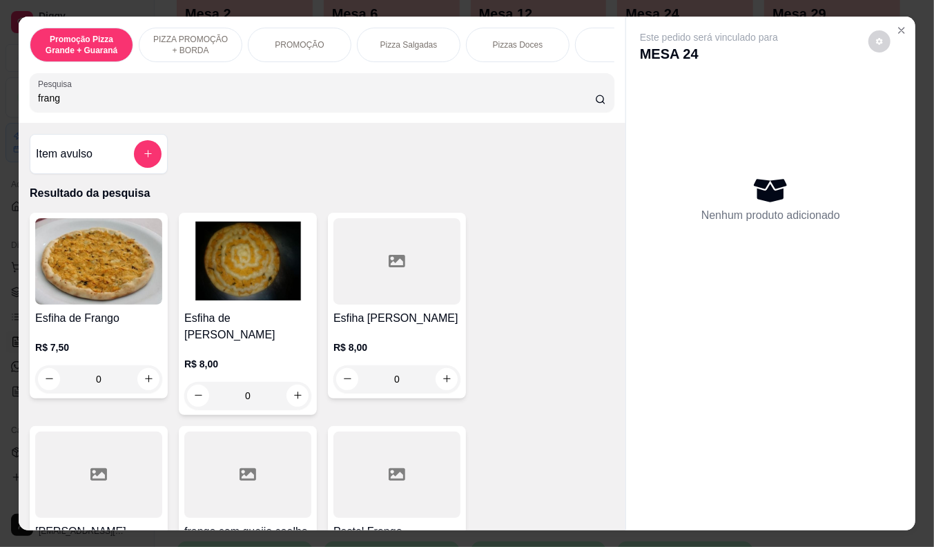
scroll to position [306, 0]
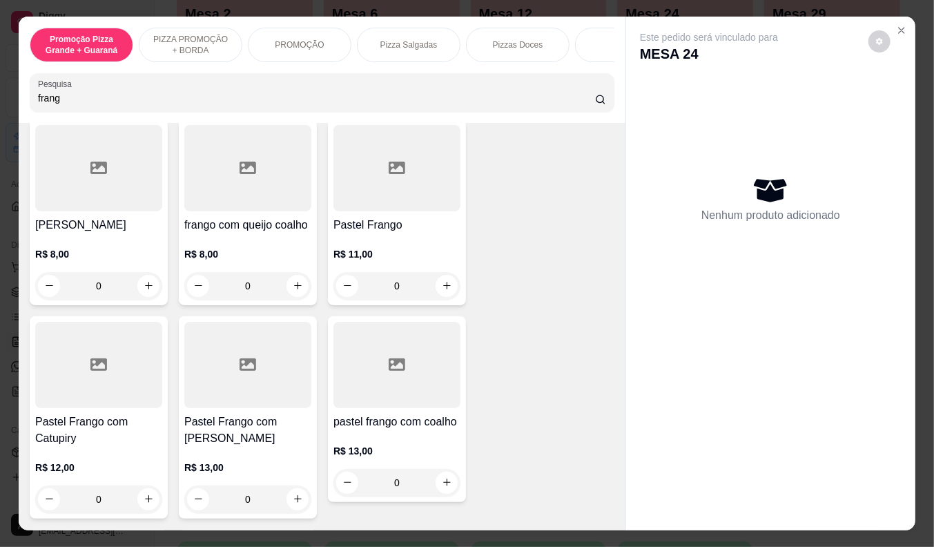
type input "frang"
click at [410, 250] on div "R$ 11,00 0" at bounding box center [396, 273] width 127 height 52
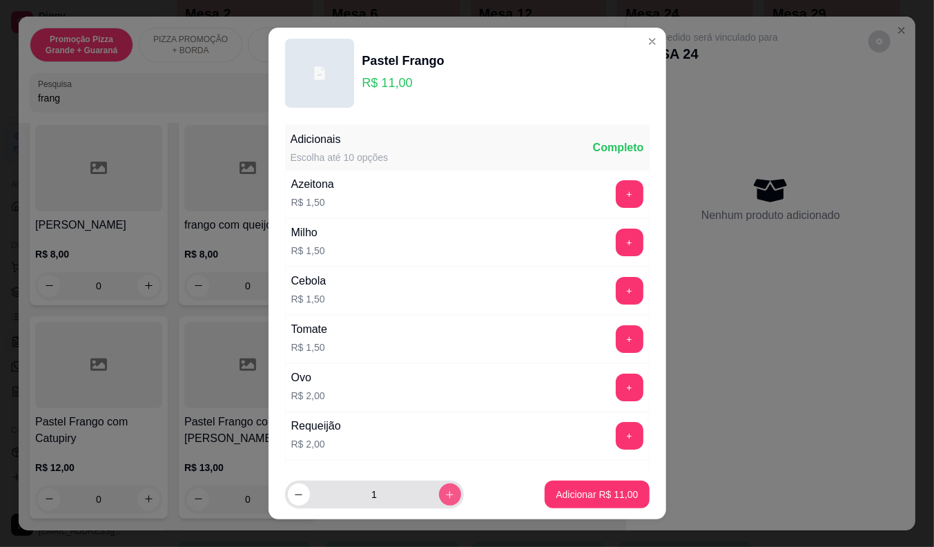
click at [439, 488] on button "increase-product-quantity" at bounding box center [450, 494] width 22 height 22
type input "2"
click at [567, 497] on p "Adicionar R$ 22,00" at bounding box center [597, 494] width 82 height 14
type input "2"
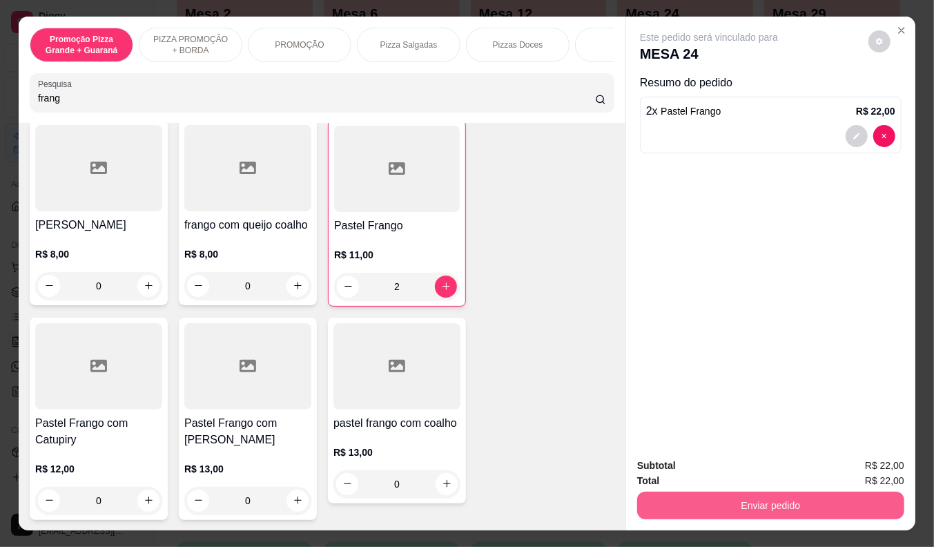
click at [677, 491] on button "Enviar pedido" at bounding box center [770, 505] width 267 height 28
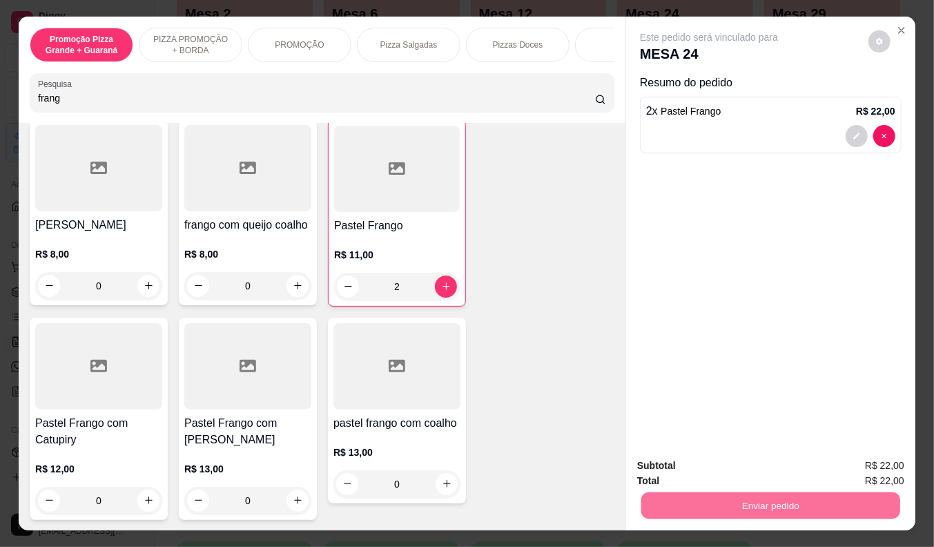
click at [698, 467] on button "Não registrar e enviar pedido" at bounding box center [725, 466] width 144 height 26
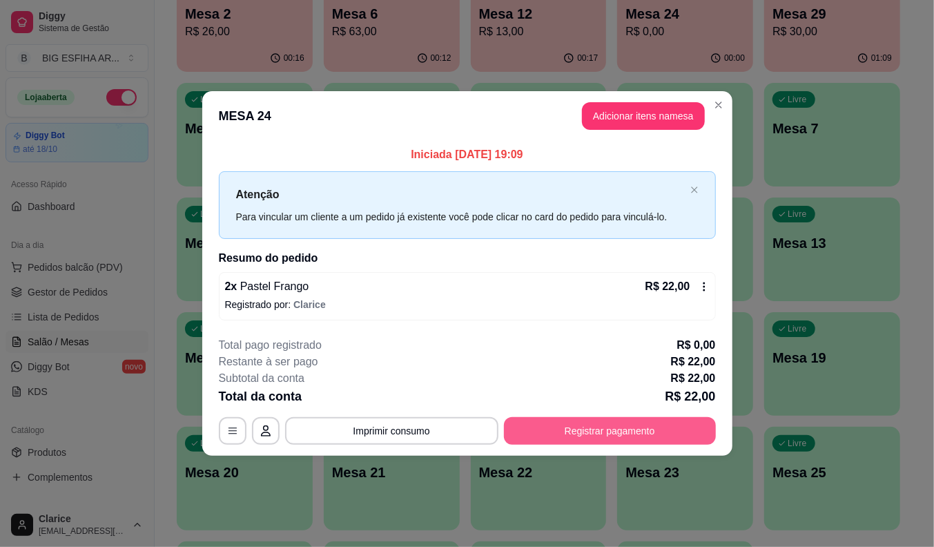
click at [599, 430] on button "Registrar pagamento" at bounding box center [610, 431] width 212 height 28
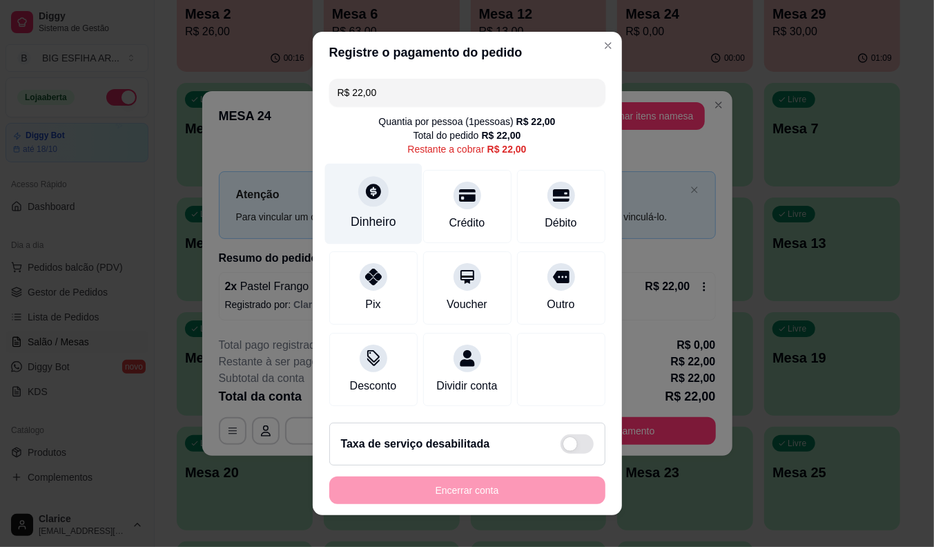
click at [360, 214] on div "Dinheiro" at bounding box center [374, 222] width 46 height 18
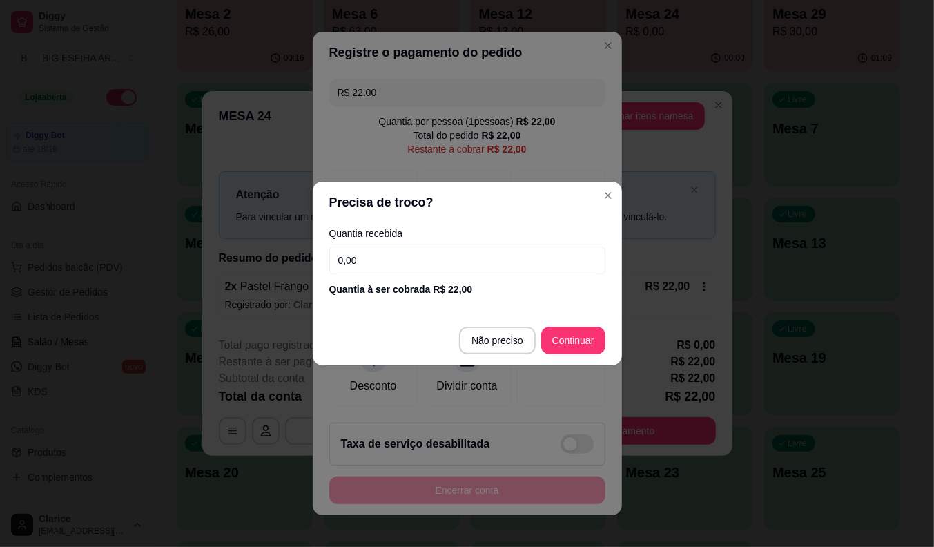
click at [403, 252] on input "0,00" at bounding box center [467, 260] width 276 height 28
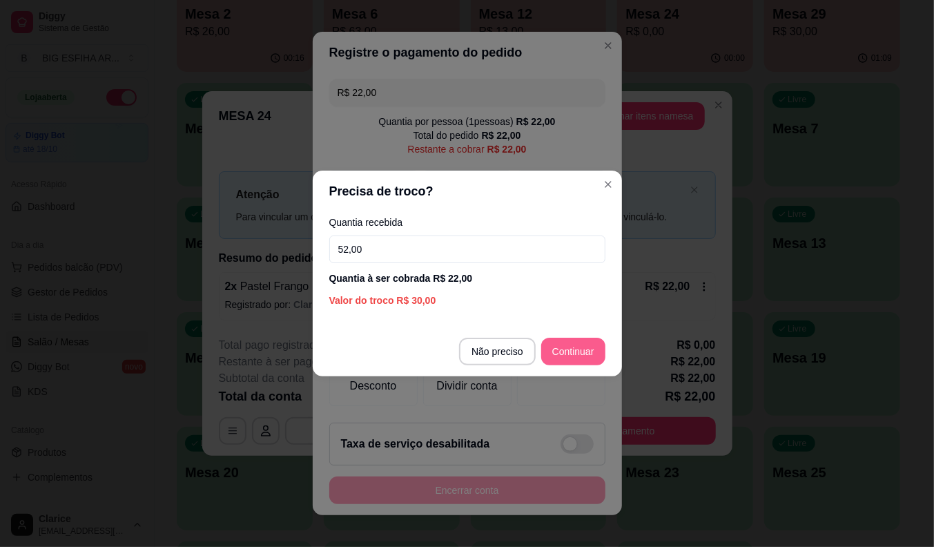
type input "52,00"
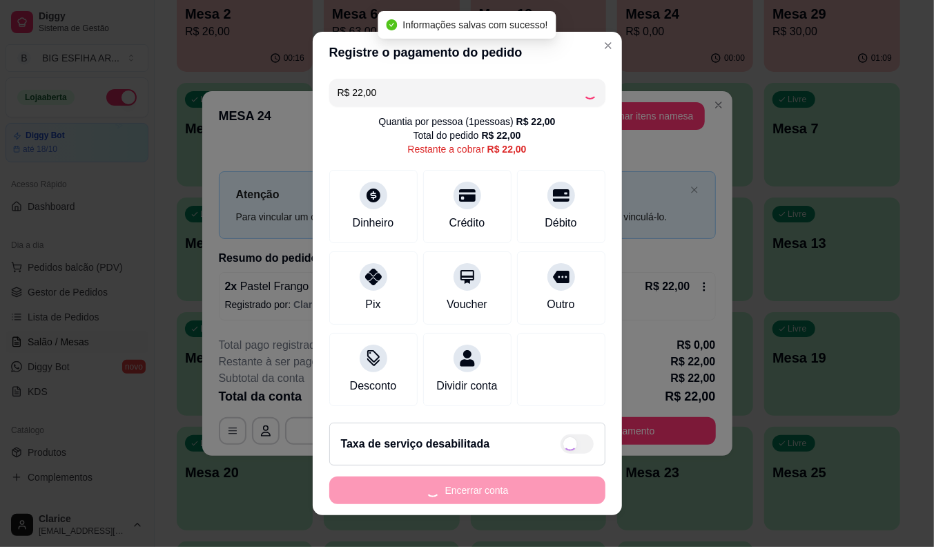
type input "R$ 0,00"
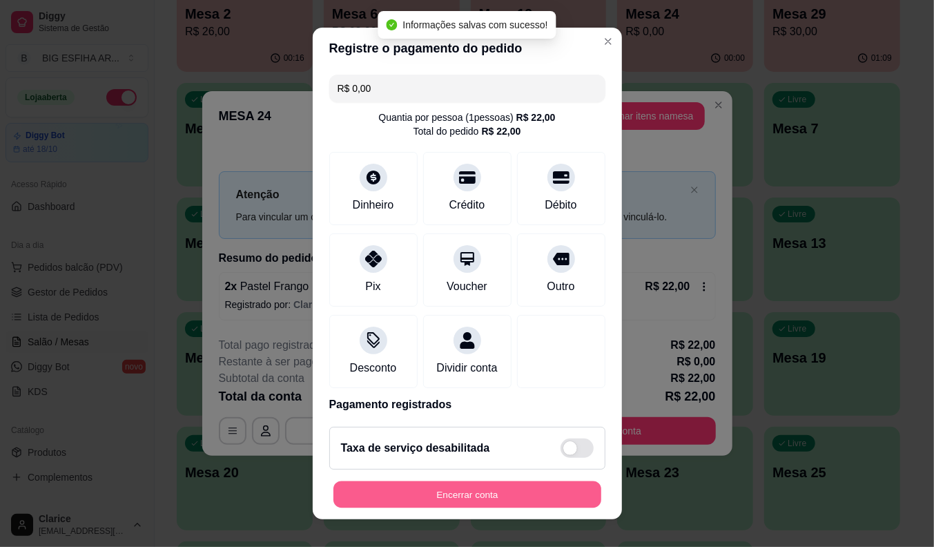
click at [549, 501] on button "Encerrar conta" at bounding box center [467, 494] width 268 height 27
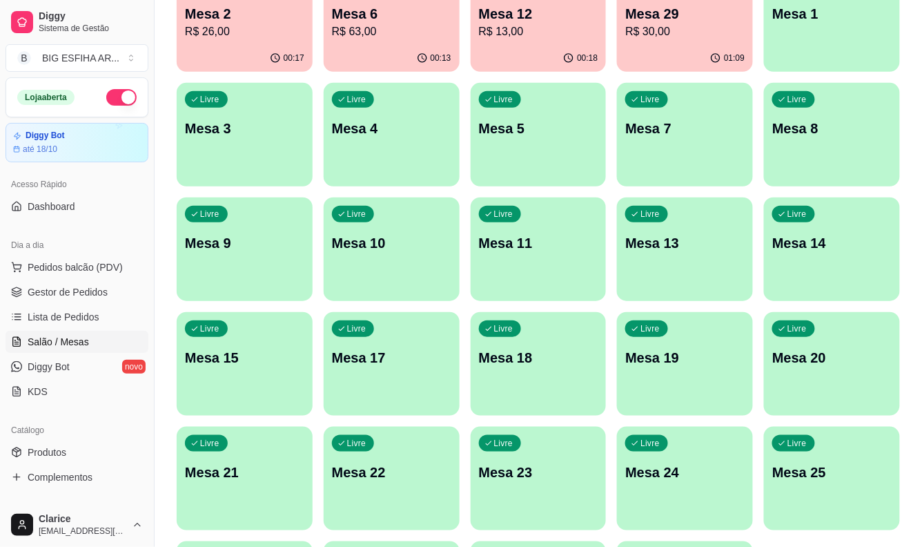
click at [659, 29] on p "R$ 30,00" at bounding box center [684, 31] width 119 height 17
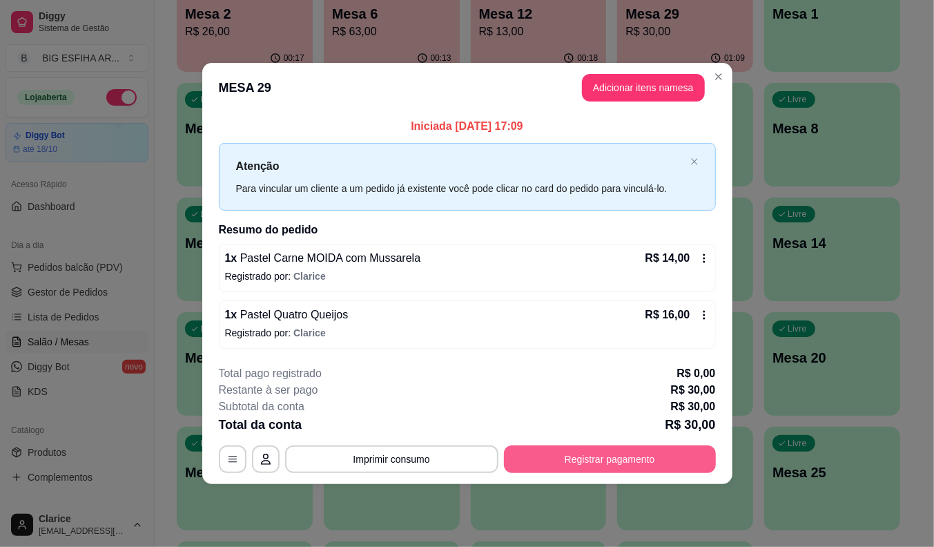
click at [569, 468] on button "Registrar pagamento" at bounding box center [610, 459] width 212 height 28
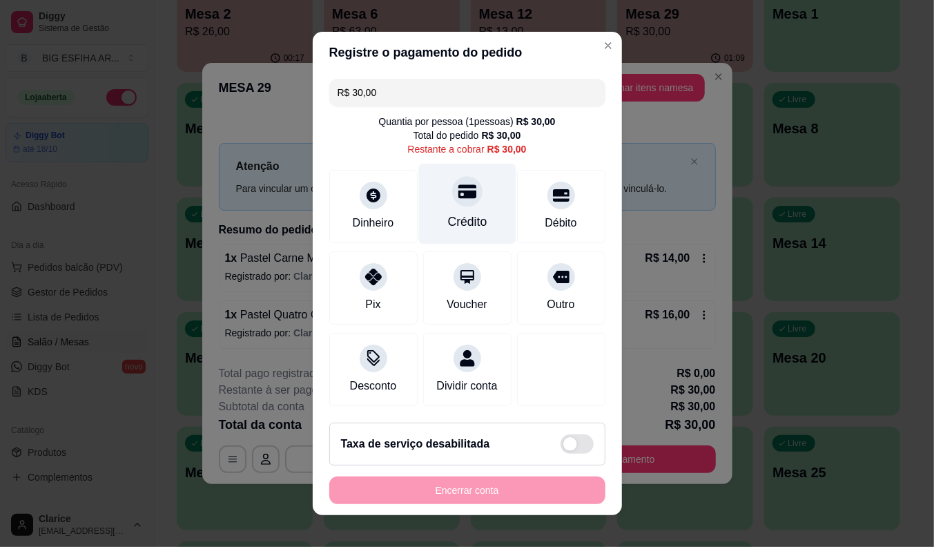
click at [450, 215] on div "Crédito" at bounding box center [466, 222] width 39 height 18
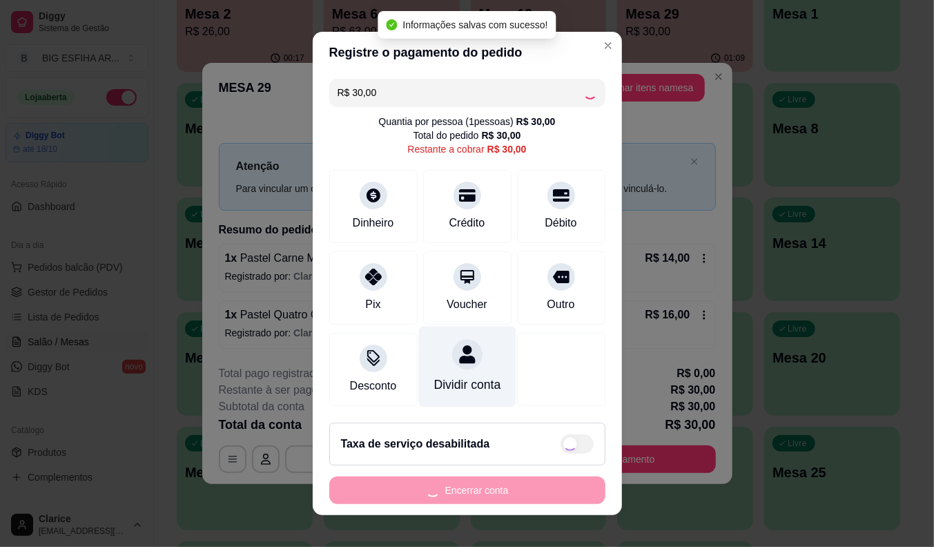
type input "R$ 0,00"
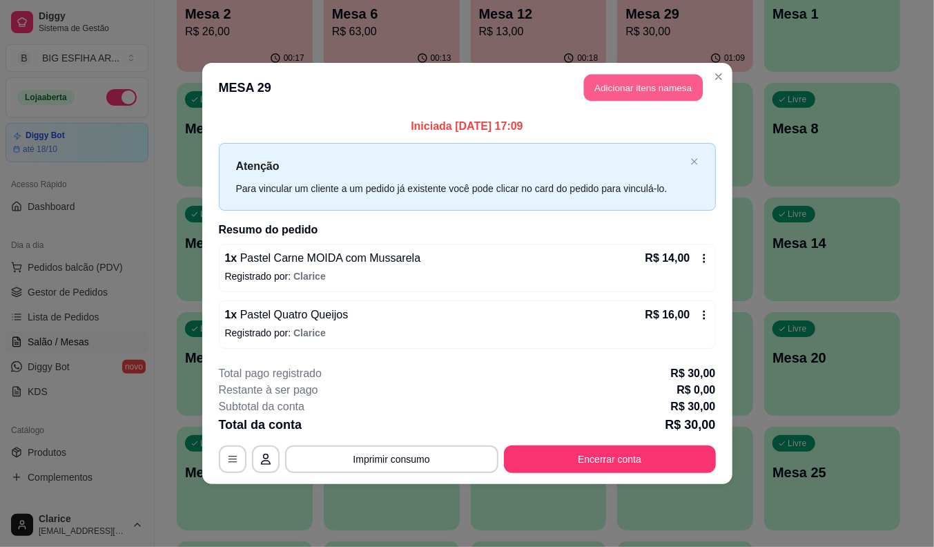
click at [647, 86] on button "Adicionar itens na mesa" at bounding box center [643, 88] width 119 height 27
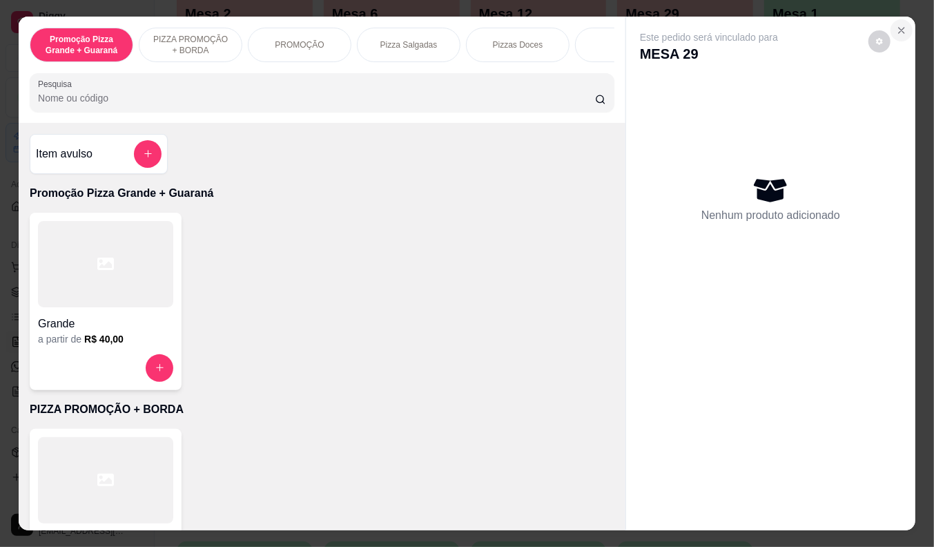
click at [896, 26] on icon "Close" at bounding box center [901, 30] width 11 height 11
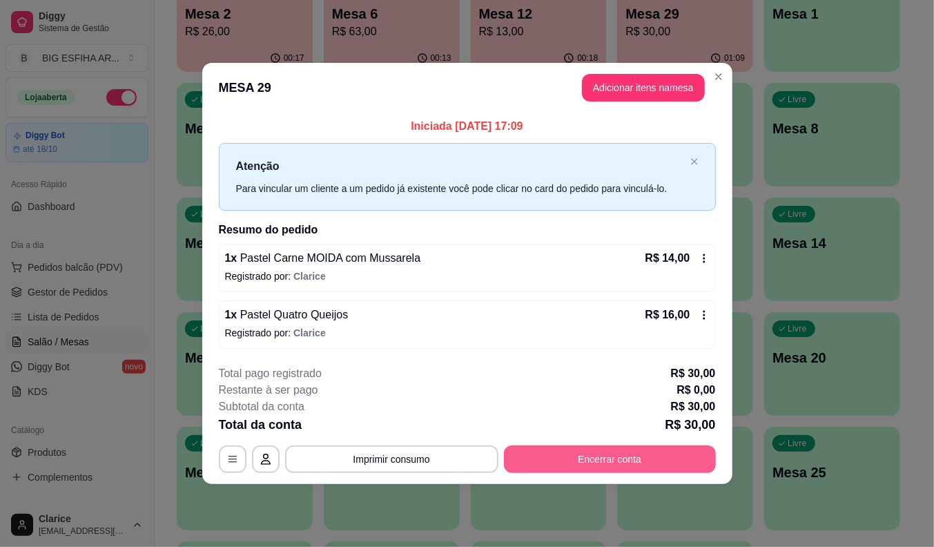
click at [675, 469] on button "Encerrar conta" at bounding box center [610, 459] width 212 height 28
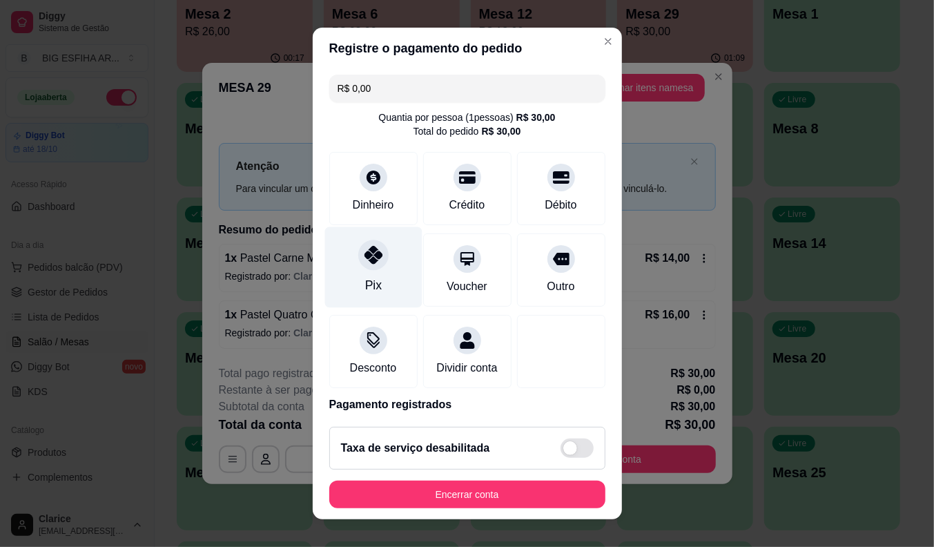
click at [361, 242] on div "Pix" at bounding box center [372, 266] width 97 height 81
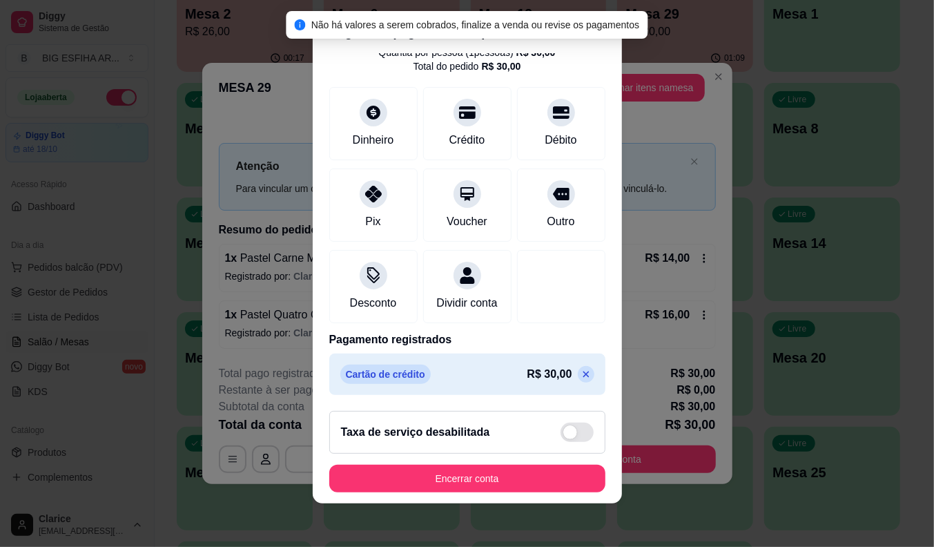
scroll to position [17, 0]
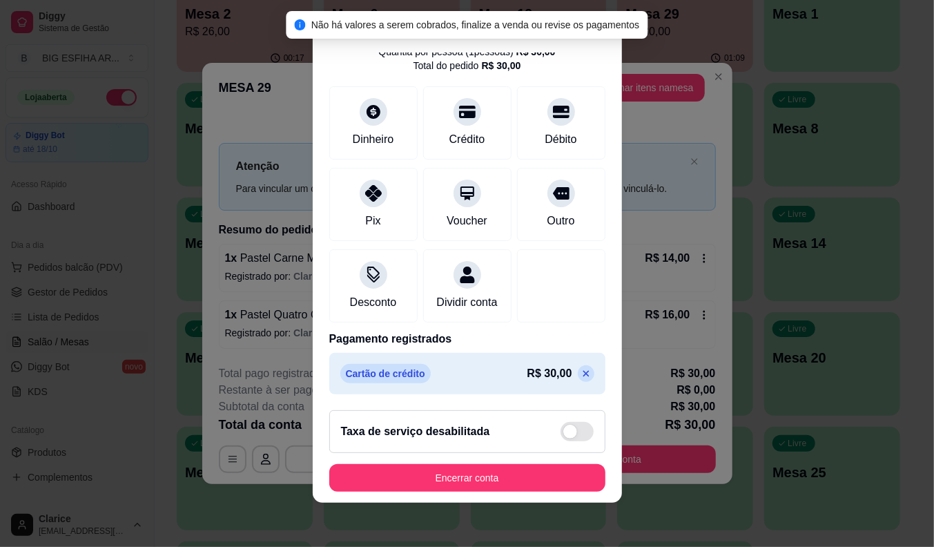
click at [581, 375] on icon at bounding box center [586, 373] width 11 height 11
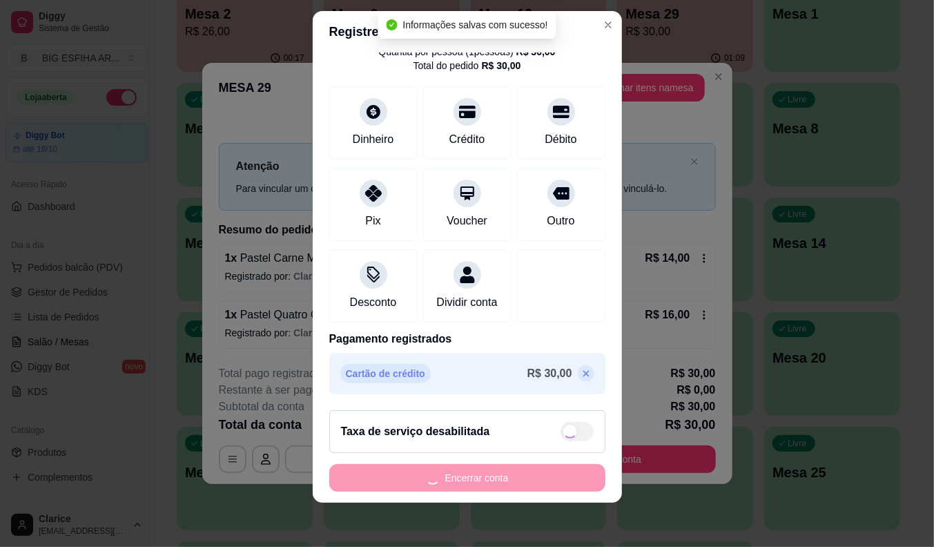
scroll to position [8, 0]
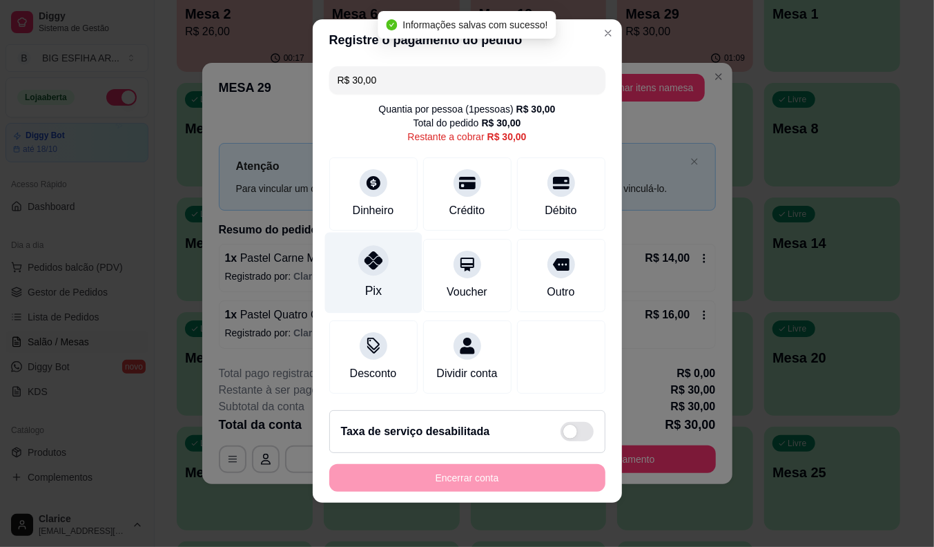
click at [374, 282] on div "Pix" at bounding box center [372, 273] width 97 height 81
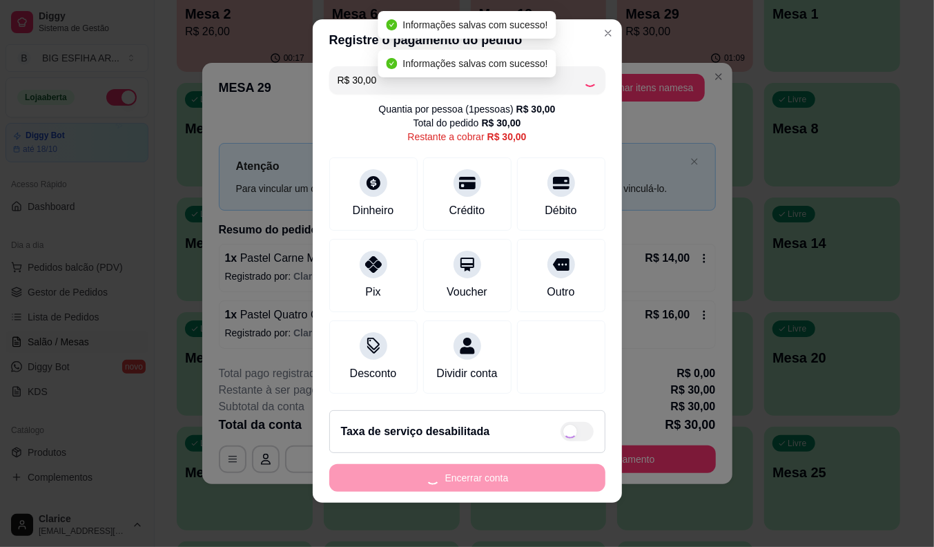
type input "R$ 0,00"
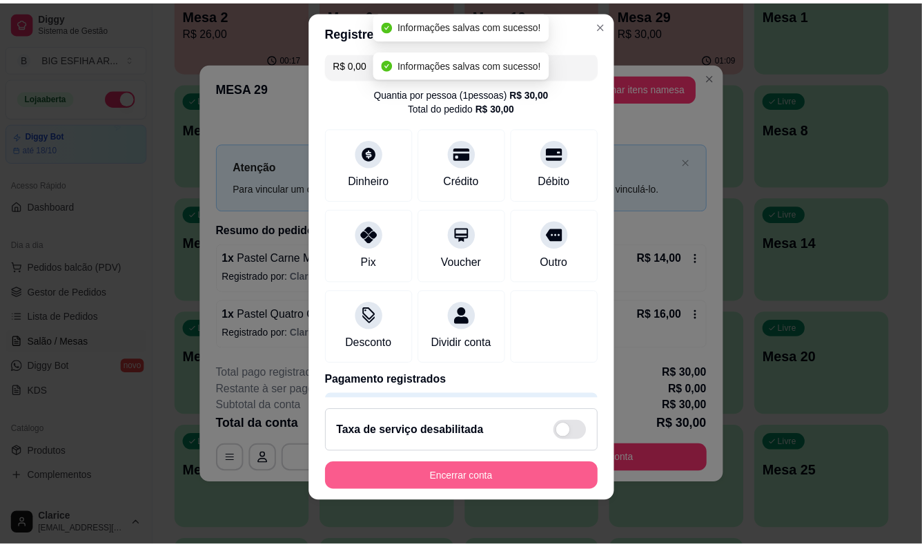
scroll to position [66, 0]
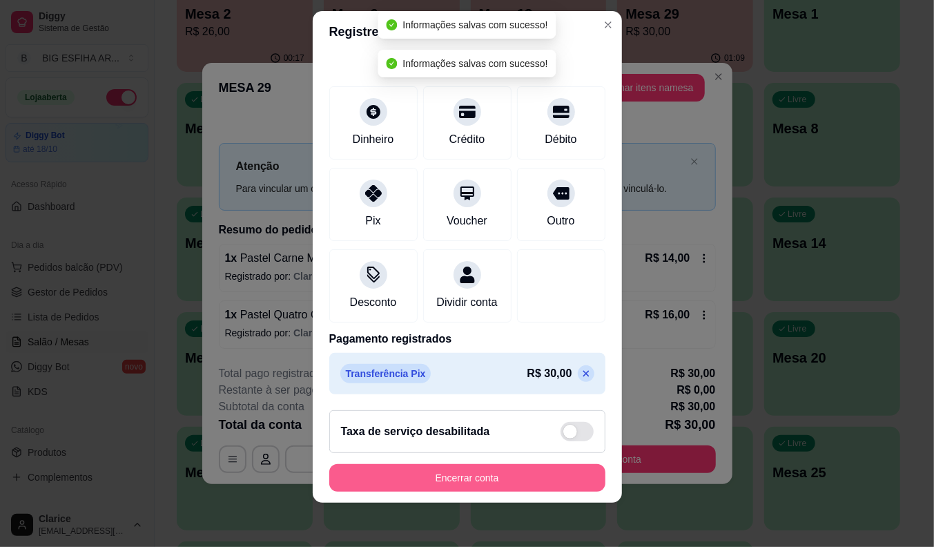
click at [422, 474] on button "Encerrar conta" at bounding box center [467, 478] width 276 height 28
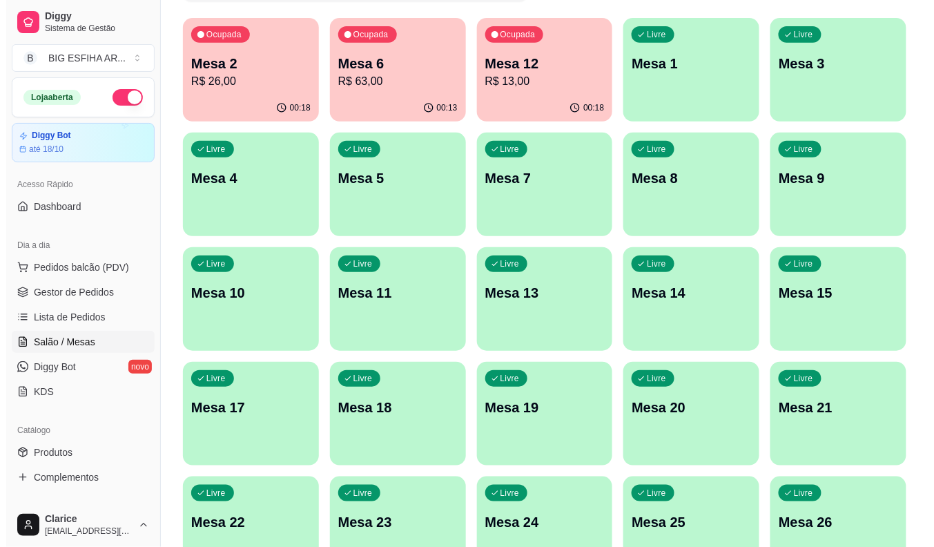
scroll to position [0, 0]
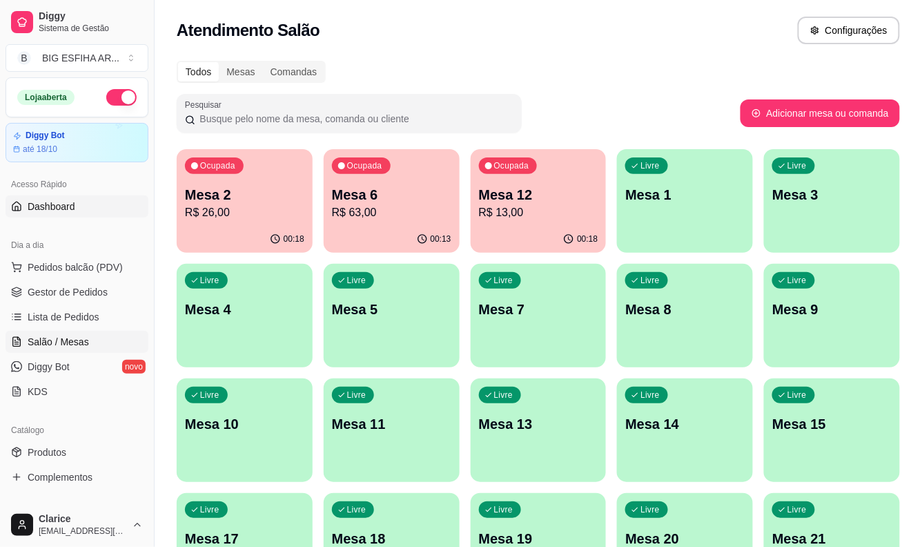
click at [130, 195] on link "Dashboard" at bounding box center [77, 206] width 143 height 22
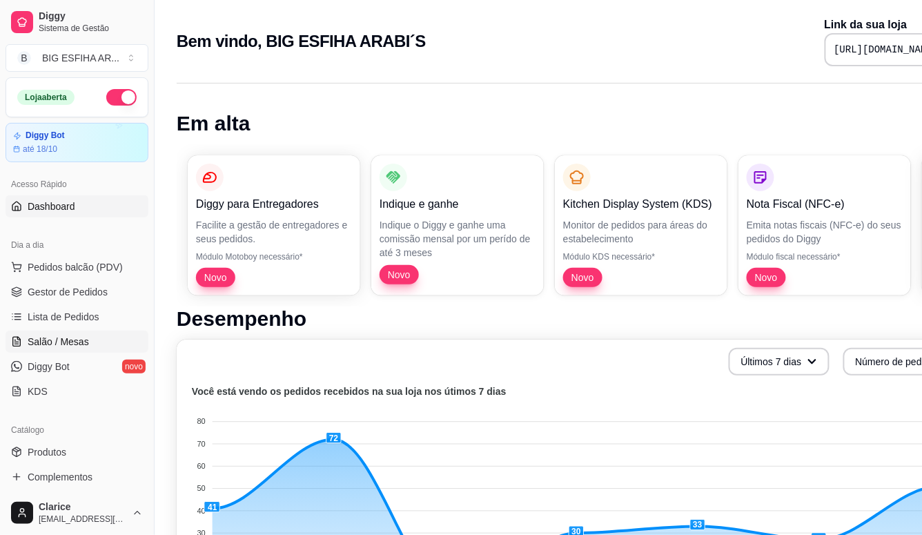
click at [45, 337] on span "Salão / Mesas" at bounding box center [58, 342] width 61 height 14
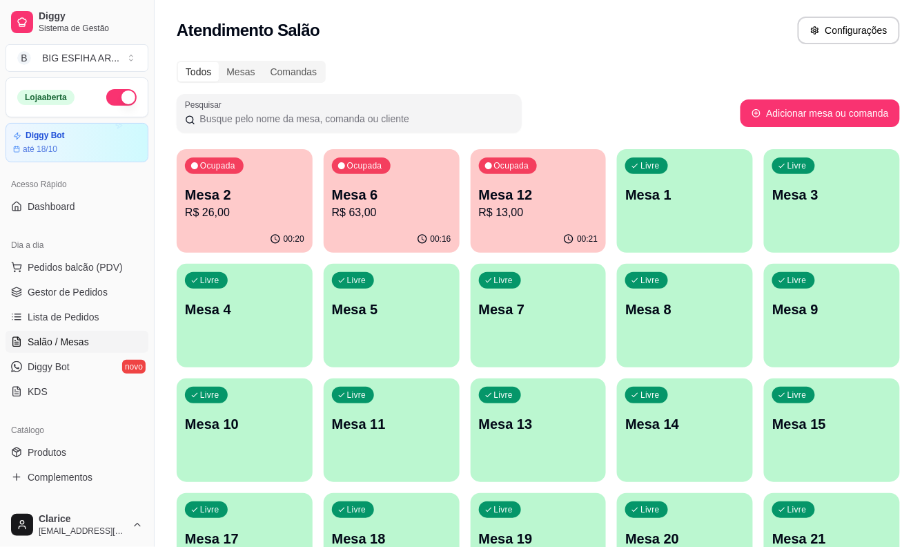
click at [423, 216] on p "R$ 63,00" at bounding box center [391, 212] width 119 height 17
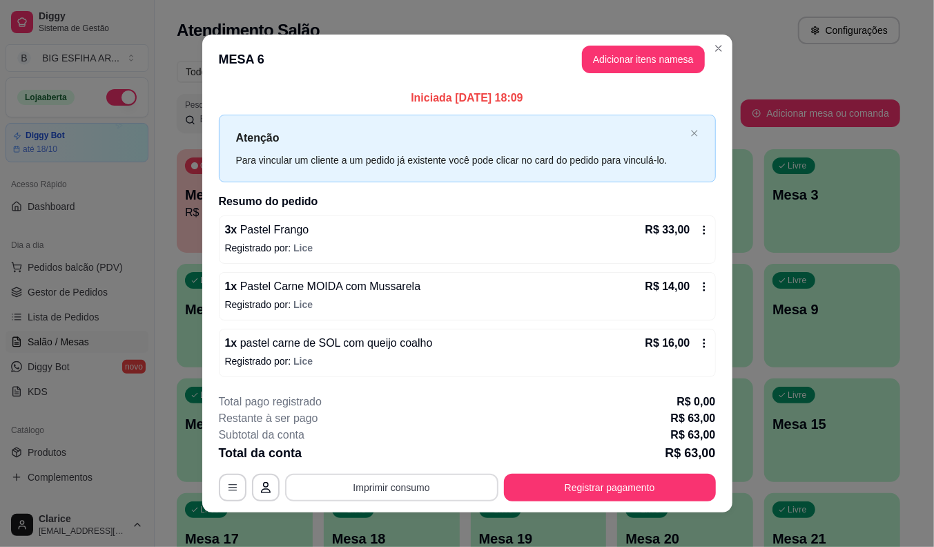
click at [451, 487] on button "Imprimir consumo" at bounding box center [391, 488] width 213 height 28
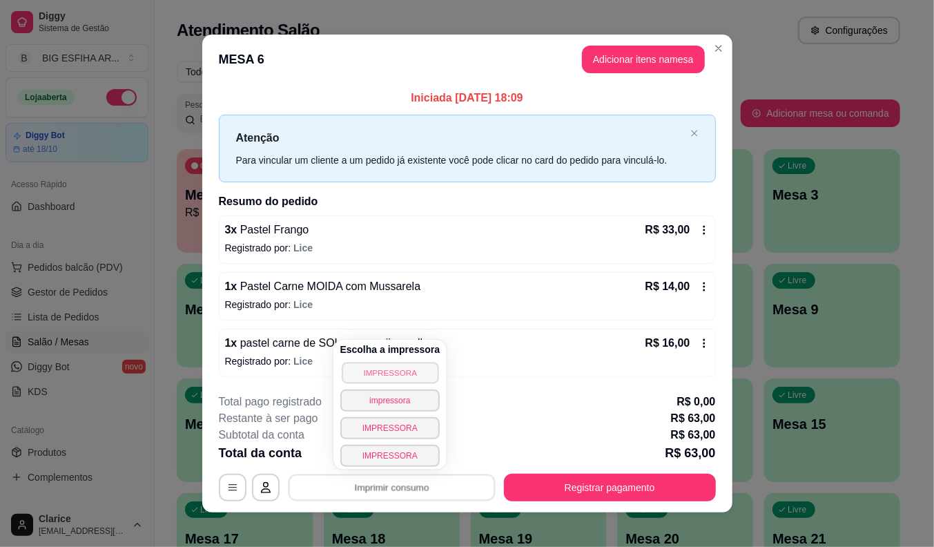
click at [412, 376] on button "IMPRESSORA" at bounding box center [390, 372] width 97 height 21
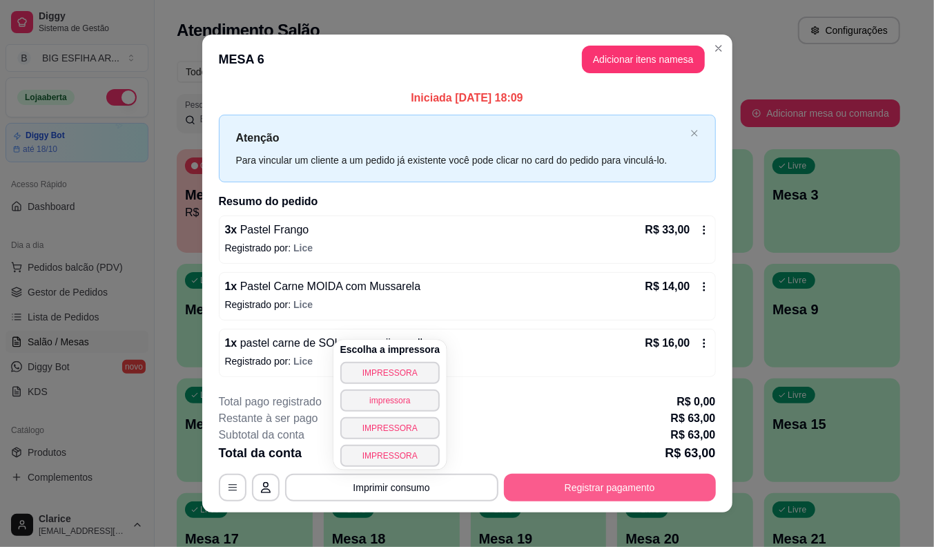
click at [554, 487] on button "Registrar pagamento" at bounding box center [610, 488] width 212 height 28
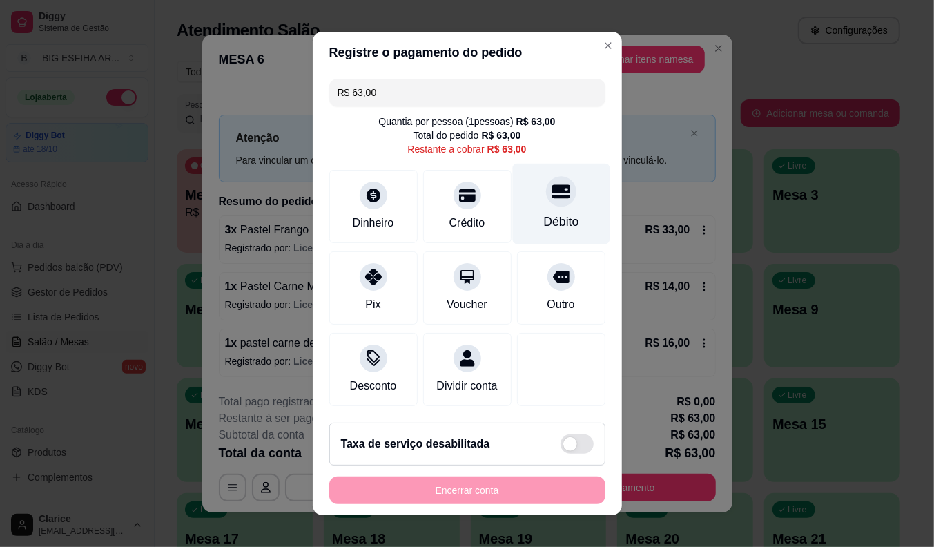
click at [543, 217] on div "Débito" at bounding box center [560, 222] width 35 height 18
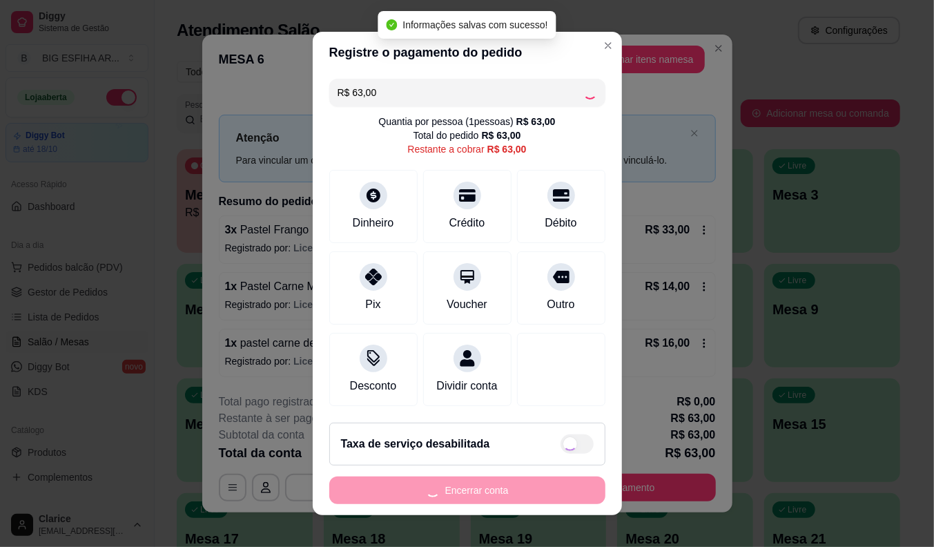
type input "R$ 0,00"
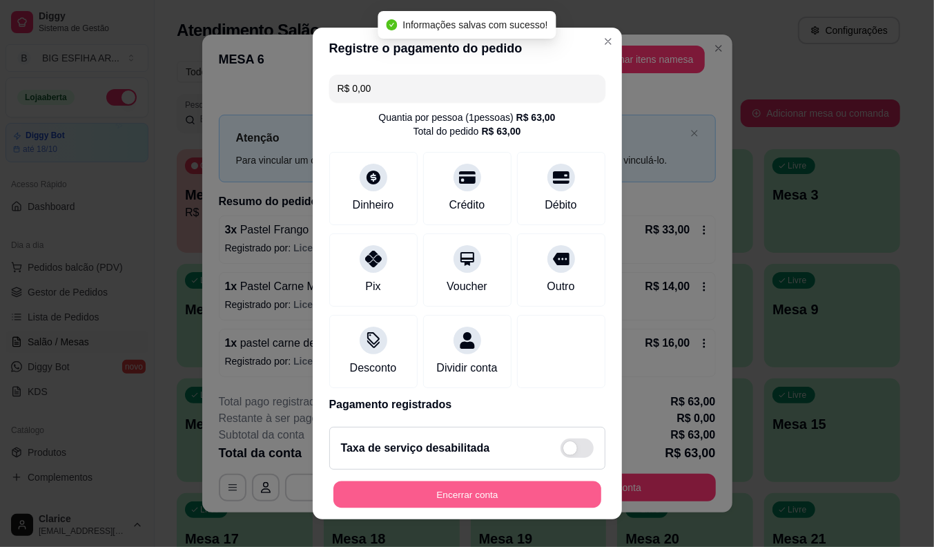
click at [426, 494] on button "Encerrar conta" at bounding box center [467, 494] width 268 height 27
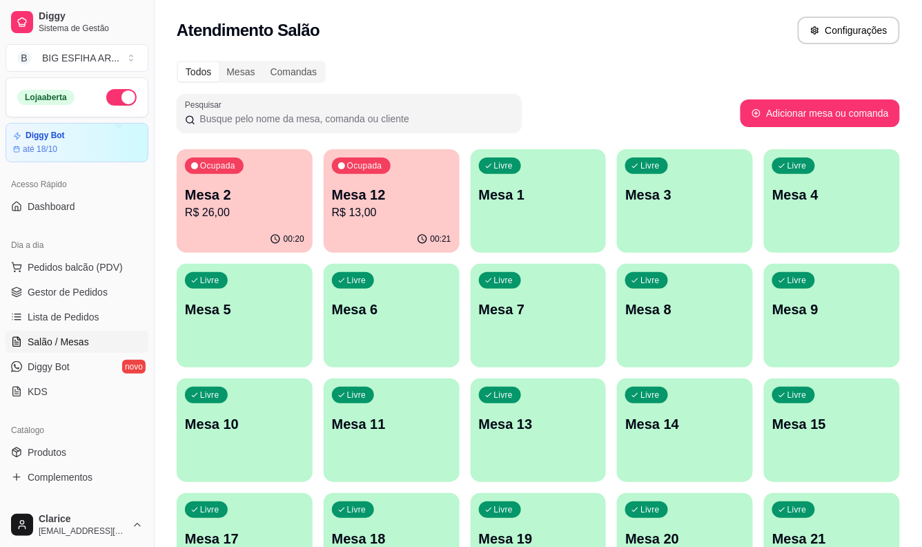
click at [403, 198] on p "Mesa 12" at bounding box center [391, 194] width 119 height 19
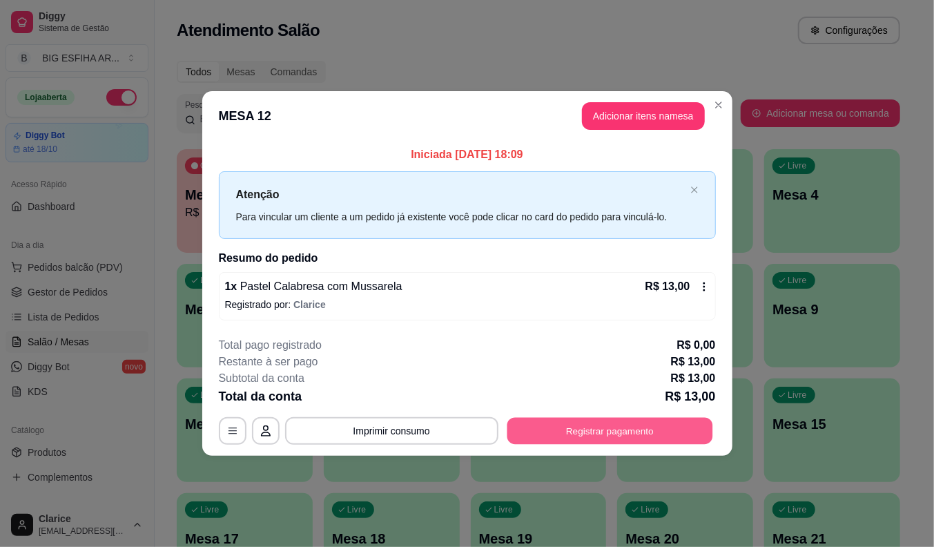
click at [590, 432] on button "Registrar pagamento" at bounding box center [610, 430] width 206 height 27
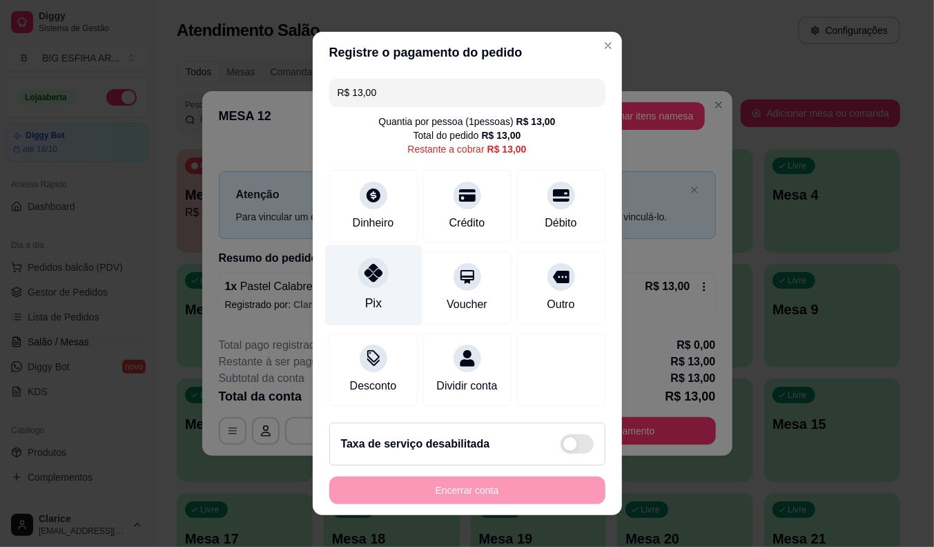
click at [353, 295] on div "Pix" at bounding box center [372, 285] width 97 height 81
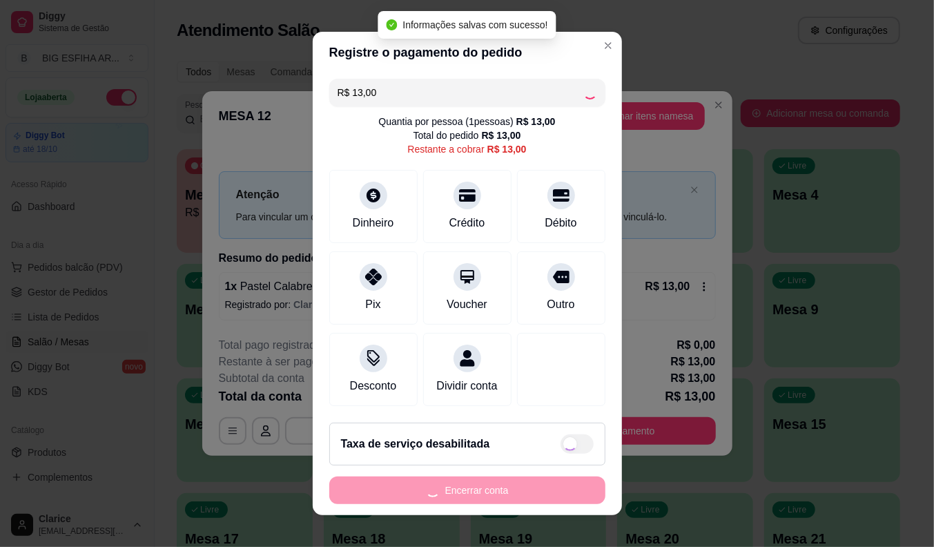
type input "R$ 0,00"
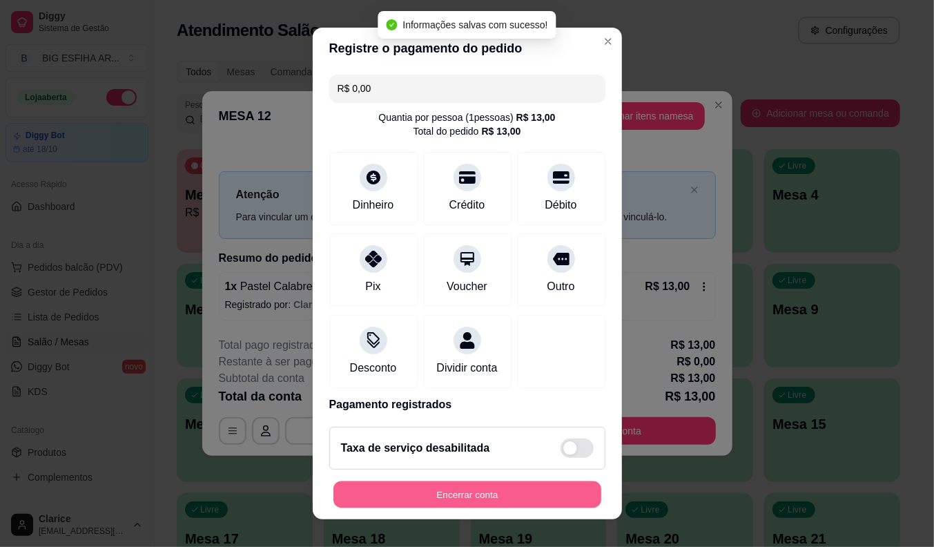
click at [402, 488] on button "Encerrar conta" at bounding box center [467, 494] width 268 height 27
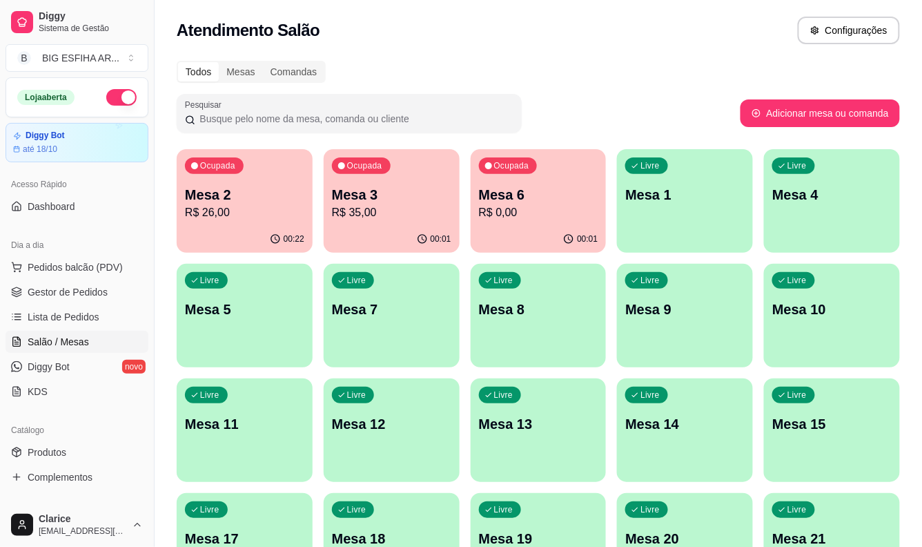
click at [367, 212] on p "R$ 35,00" at bounding box center [391, 212] width 119 height 17
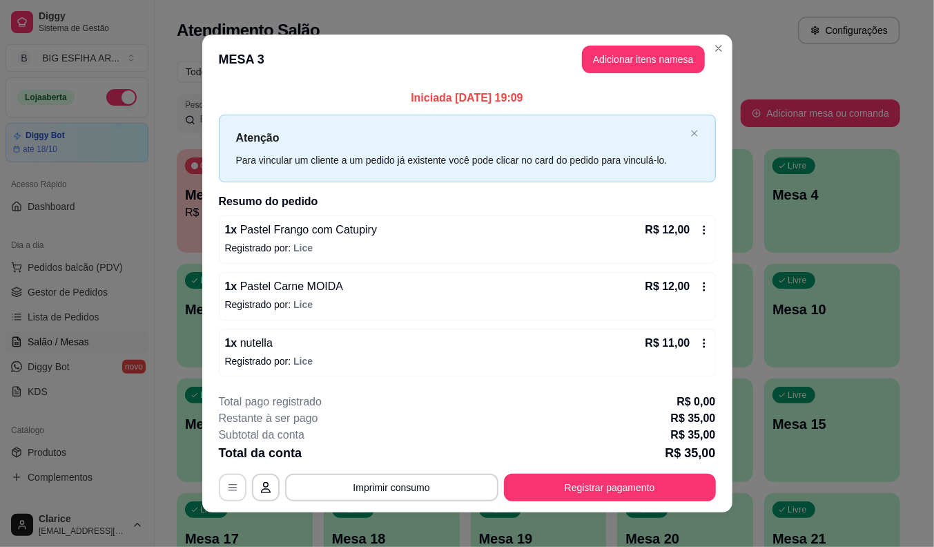
click at [228, 487] on icon "button" at bounding box center [232, 487] width 8 height 6
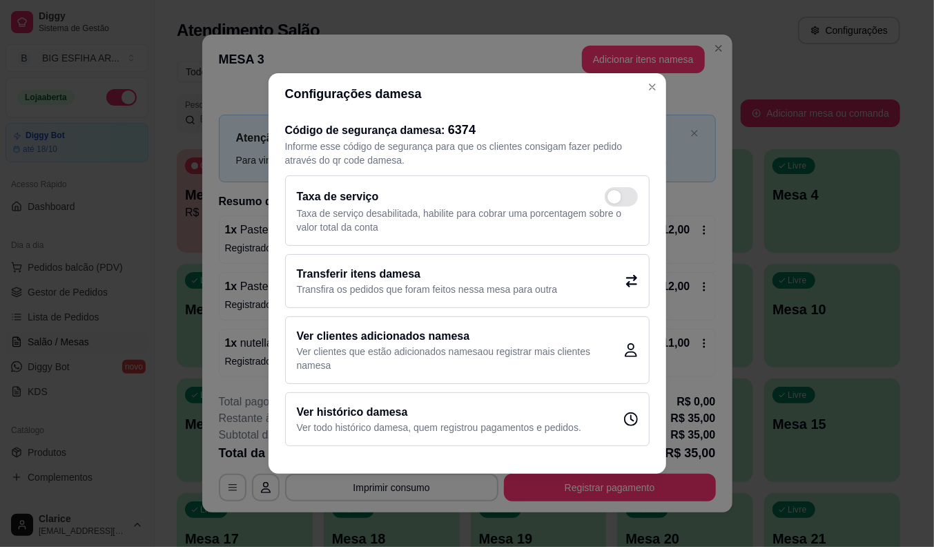
click at [474, 279] on h2 "Transferir itens da mesa" at bounding box center [427, 274] width 261 height 17
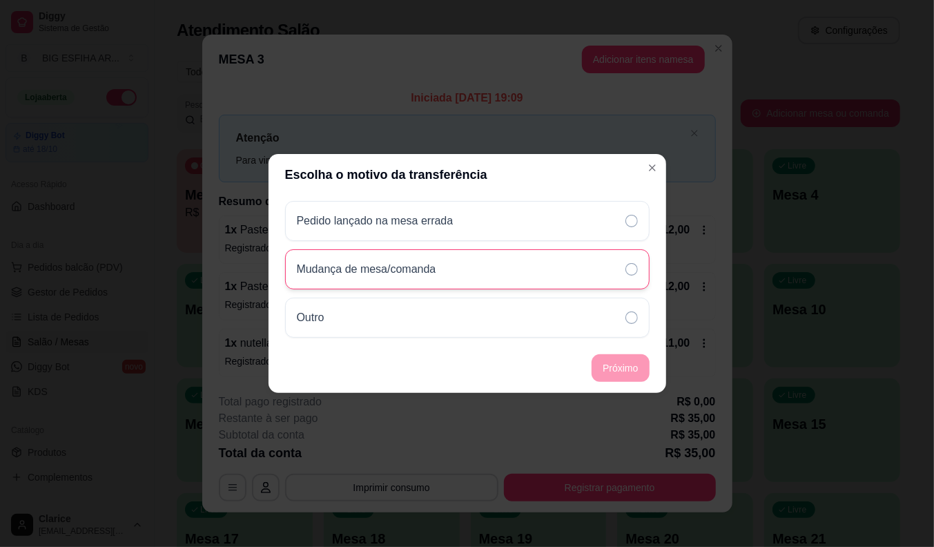
click at [458, 264] on div "Mudança de mesa/comanda" at bounding box center [467, 269] width 364 height 40
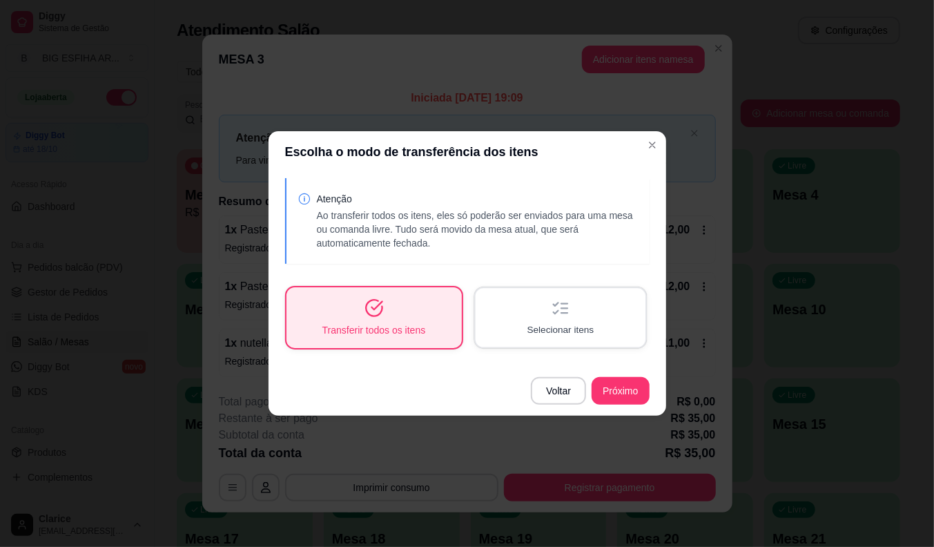
click at [518, 315] on div "Selecionar itens" at bounding box center [560, 317] width 170 height 59
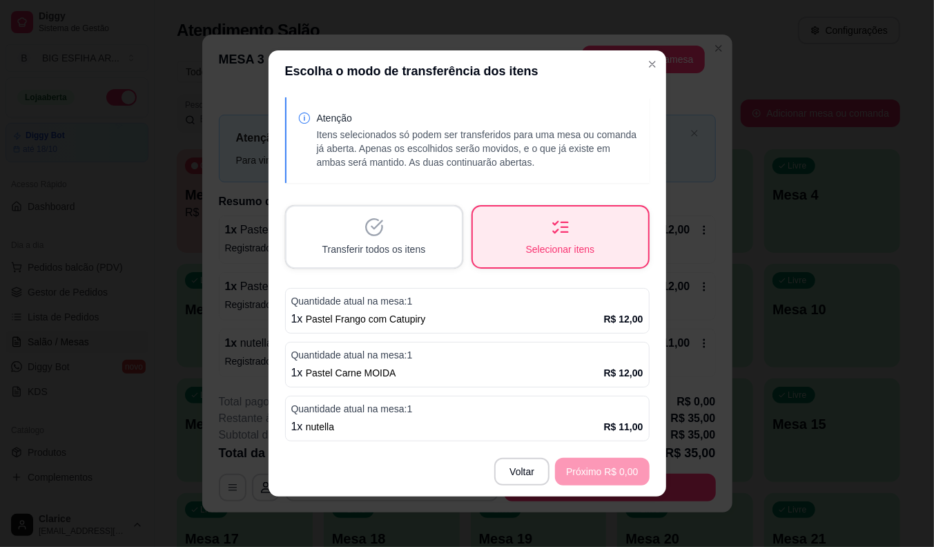
drag, startPoint x: 451, startPoint y: 309, endPoint x: 450, endPoint y: 329, distance: 20.0
click at [450, 311] on div "1 x Pastel Frango com Catupiry R$ 12,00" at bounding box center [467, 319] width 352 height 17
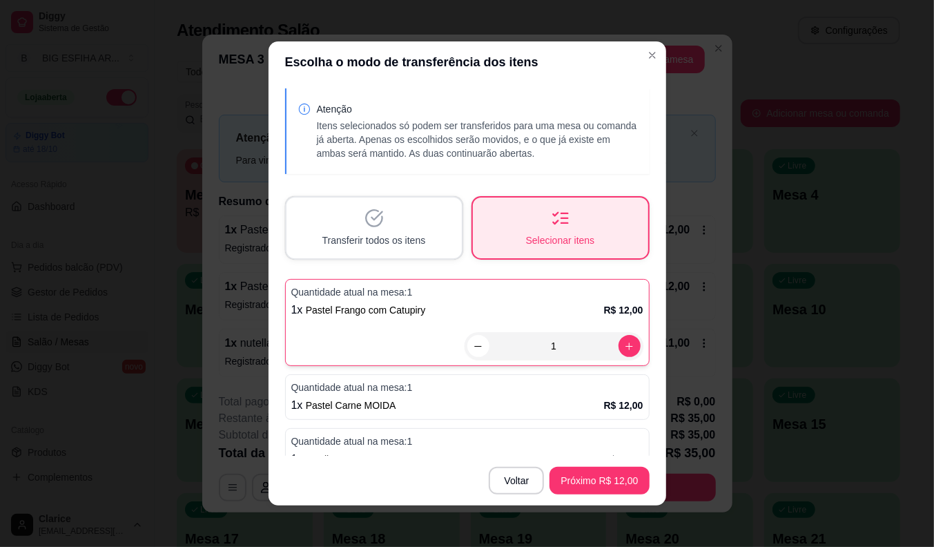
click at [450, 356] on div "1" at bounding box center [467, 346] width 352 height 28
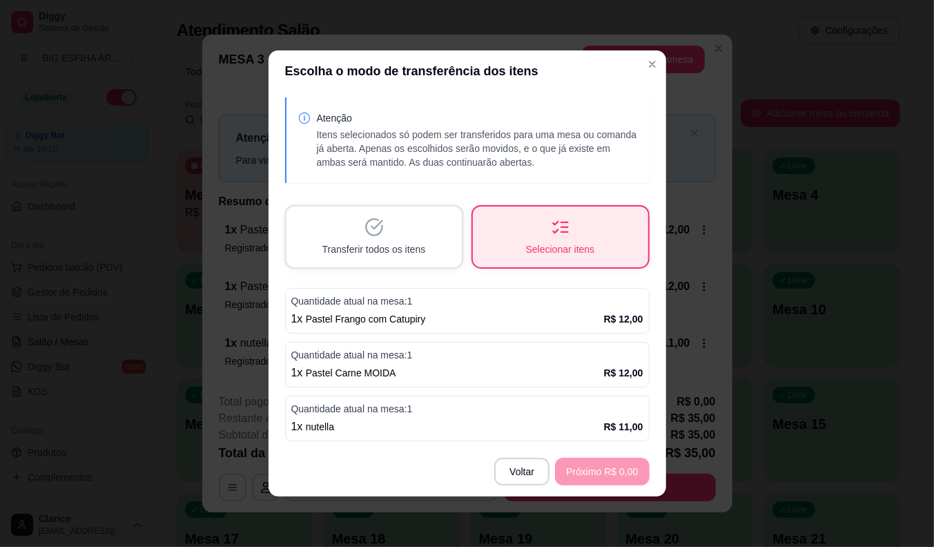
click at [470, 291] on div "Quantidade atual na mesa: 1 1 x Pastel Frango com Catupiry R$ 12,00" at bounding box center [467, 311] width 364 height 46
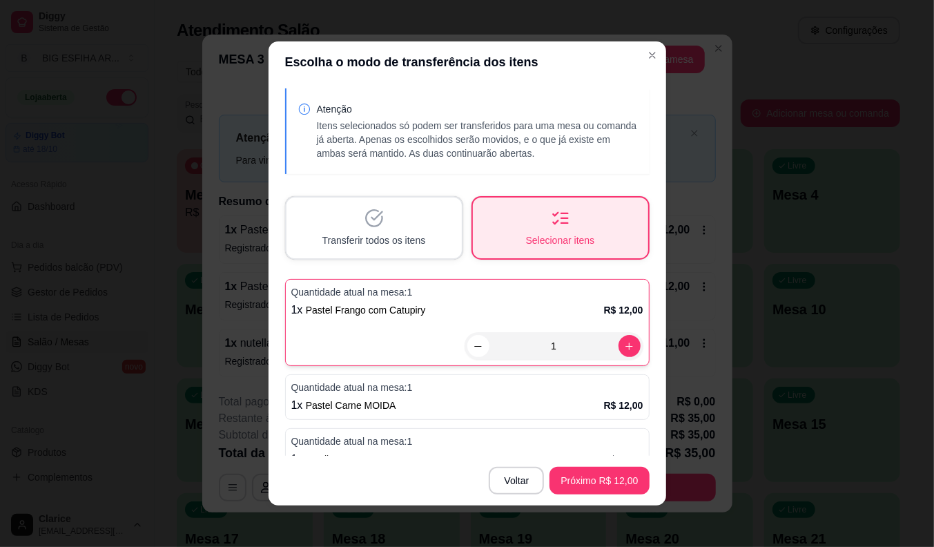
click at [492, 385] on p "Quantidade atual na mesa: 1" at bounding box center [467, 387] width 352 height 14
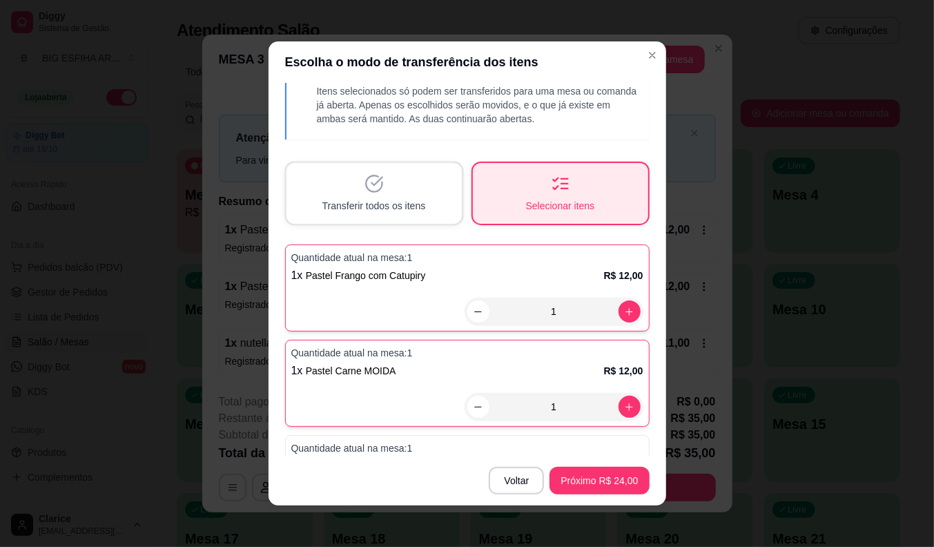
scroll to position [64, 0]
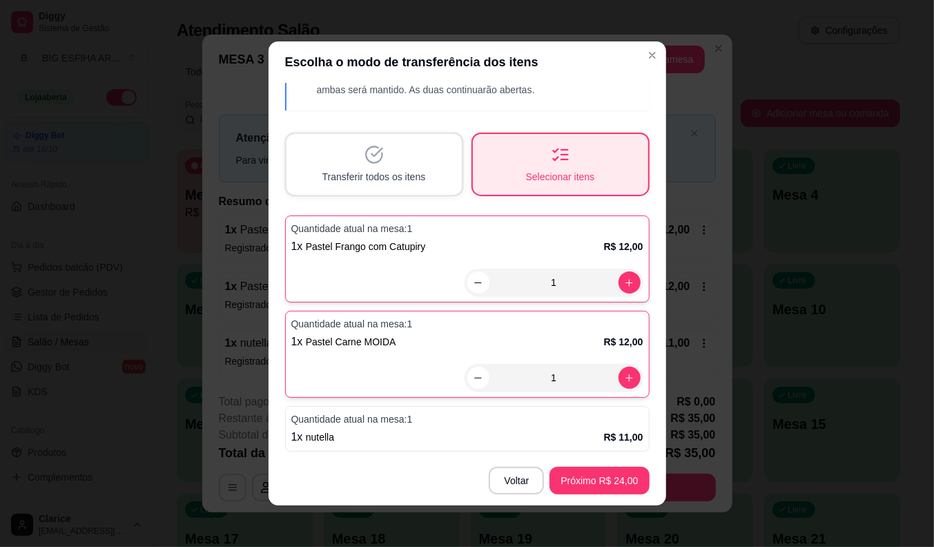
click at [498, 422] on p "Quantidade atual na mesa: 1" at bounding box center [467, 419] width 352 height 14
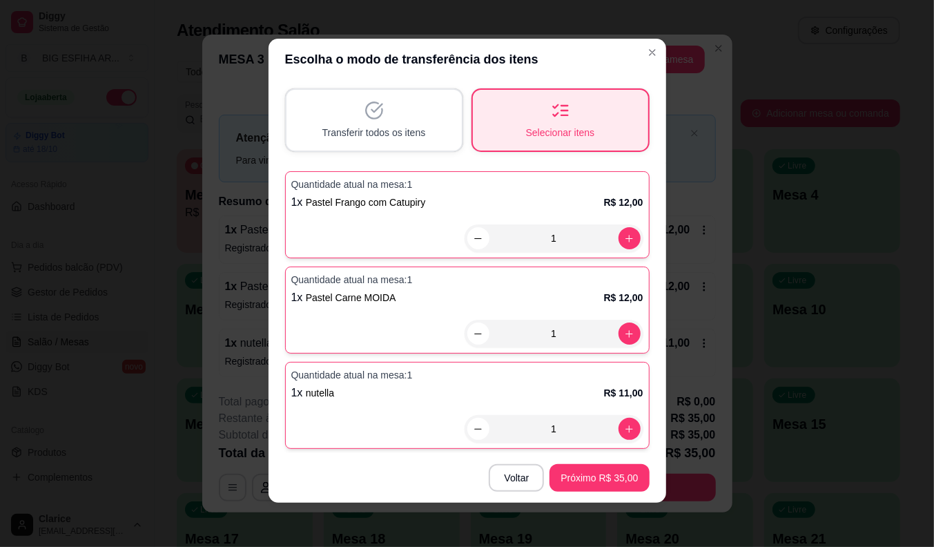
scroll to position [0, 0]
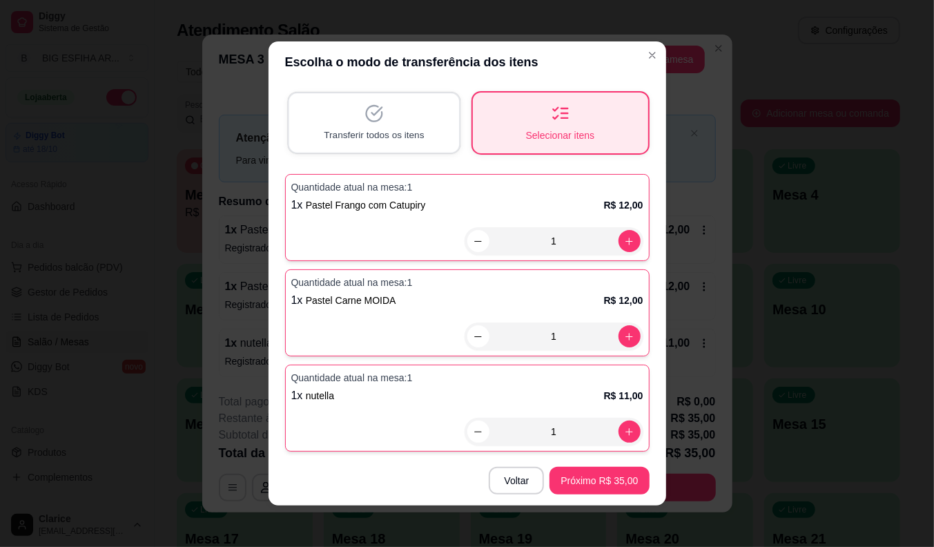
click at [374, 135] on span "Transferir todos os itens" at bounding box center [374, 134] width 100 height 13
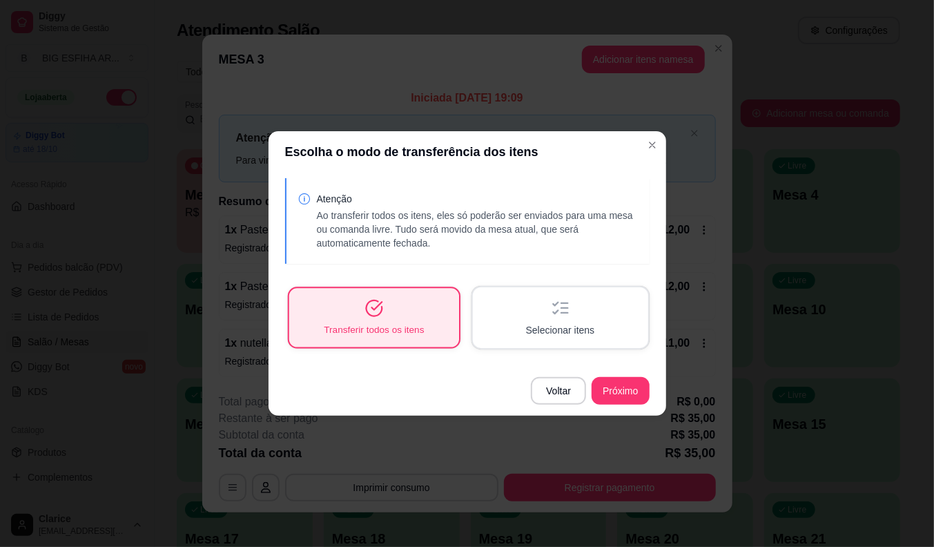
click at [404, 307] on div "Transferir todos os itens" at bounding box center [374, 317] width 170 height 59
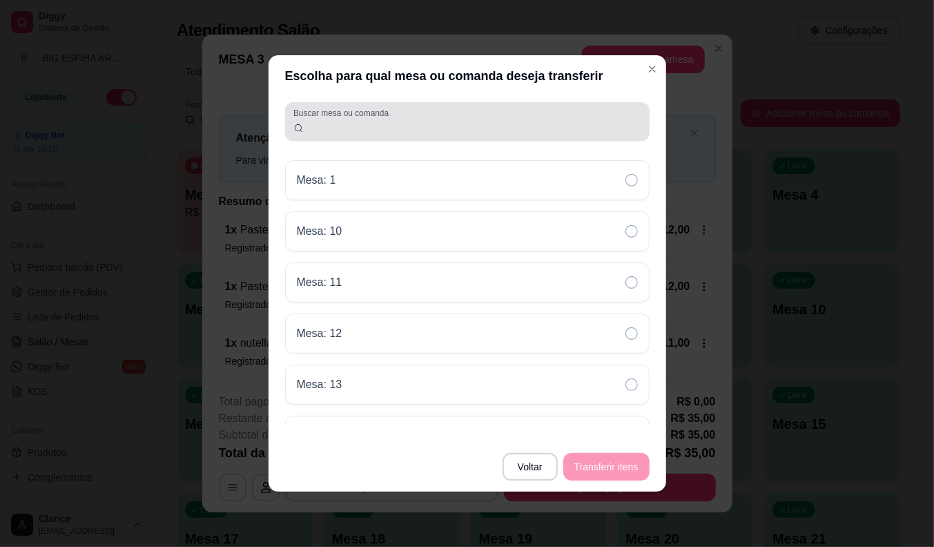
click at [340, 120] on input "Buscar mesa ou comanda" at bounding box center [473, 127] width 338 height 14
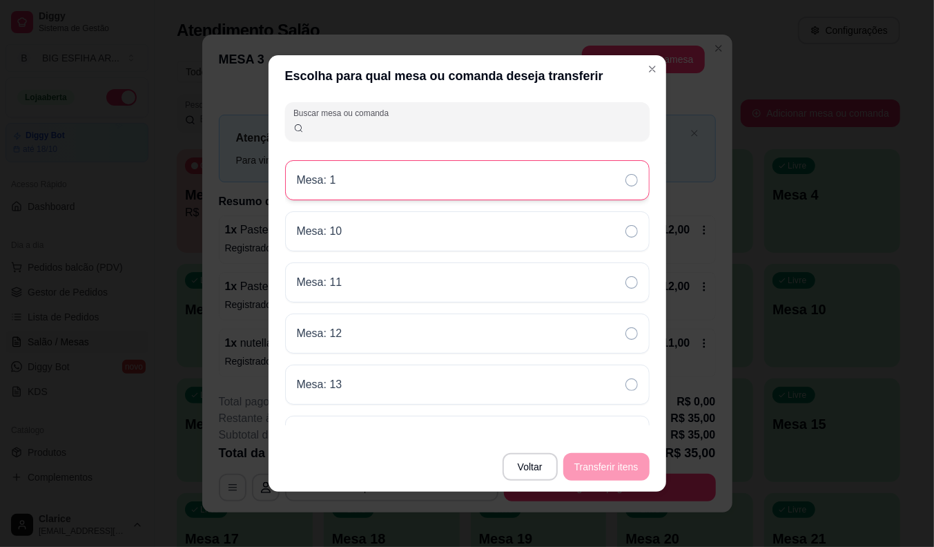
click at [411, 188] on div "Mesa: 1" at bounding box center [467, 180] width 364 height 40
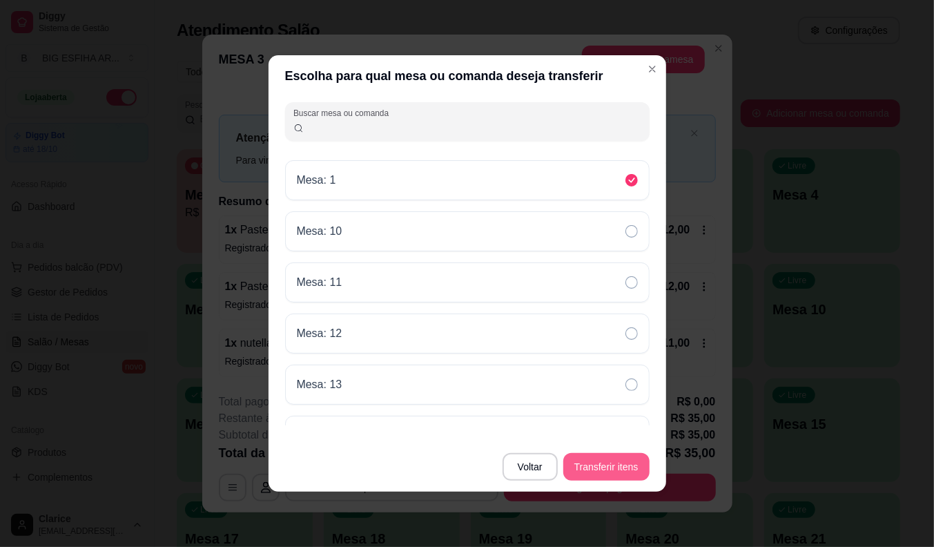
click at [592, 462] on button "Transferir itens" at bounding box center [606, 467] width 86 height 28
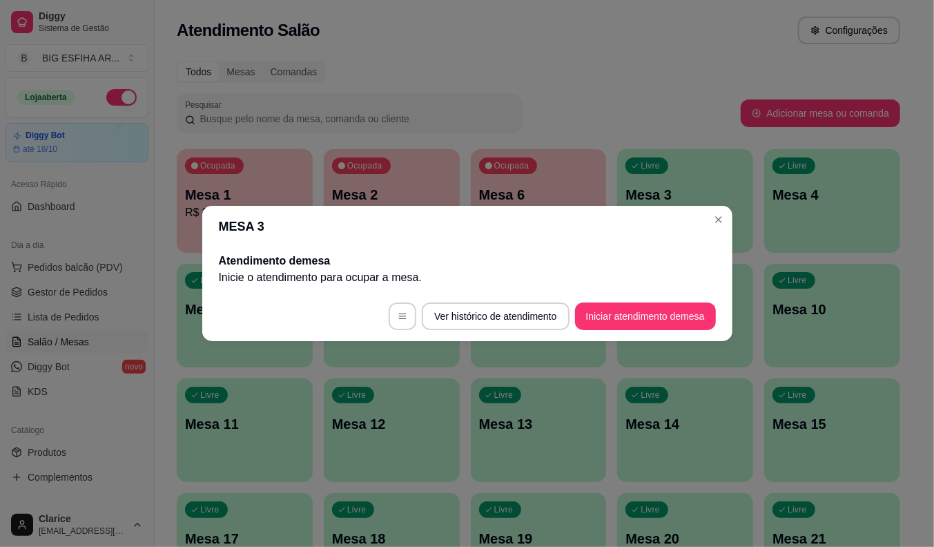
click at [495, 332] on footer "Ver histórico de atendimento Iniciar atendimento de mesa" at bounding box center [467, 316] width 530 height 50
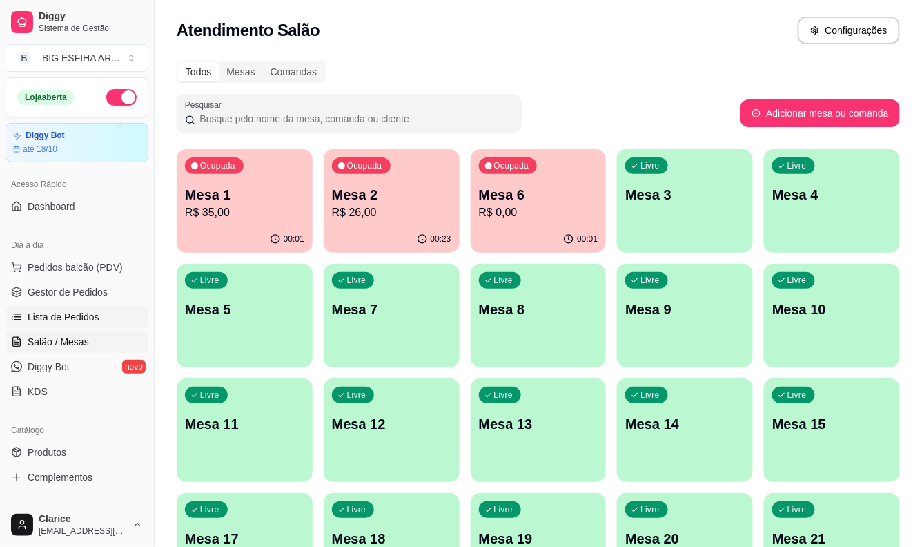
click at [77, 314] on span "Lista de Pedidos" at bounding box center [64, 317] width 72 height 14
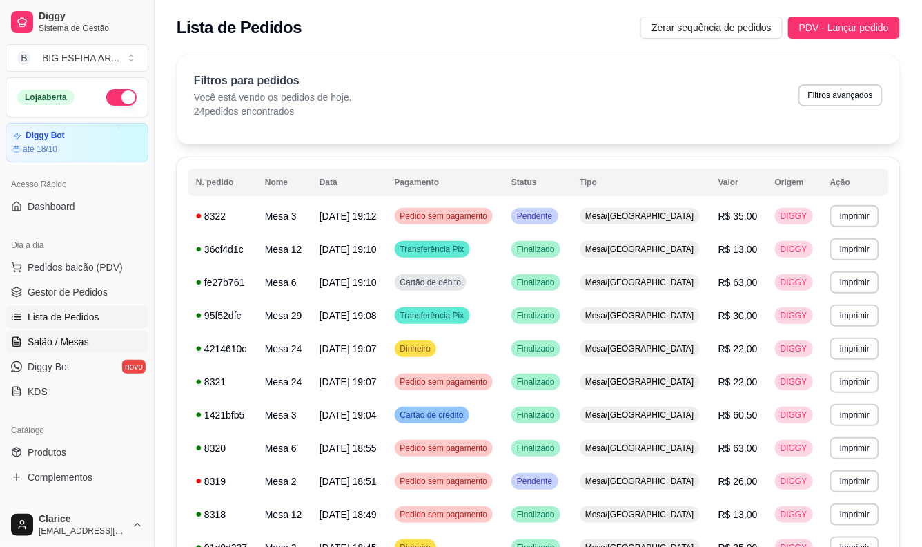
click at [100, 344] on link "Salão / Mesas" at bounding box center [77, 342] width 143 height 22
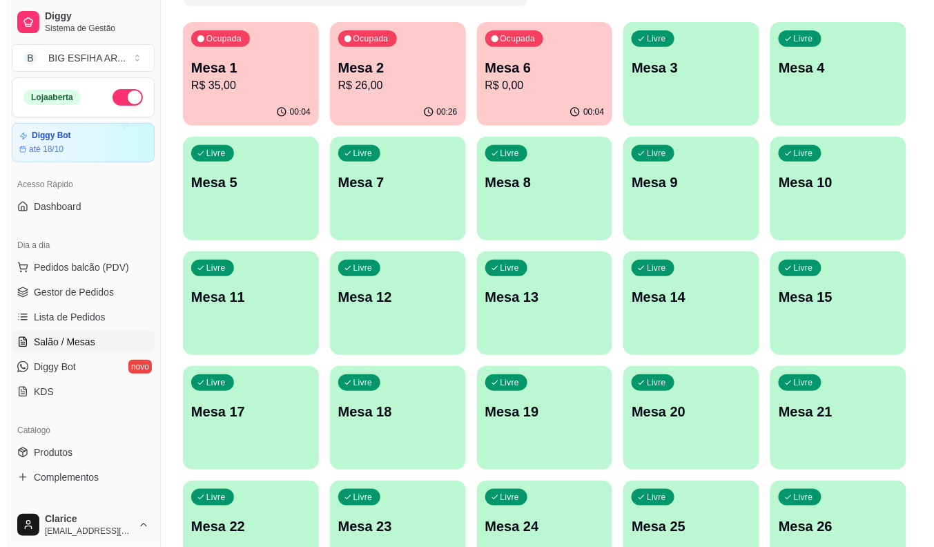
scroll to position [306, 0]
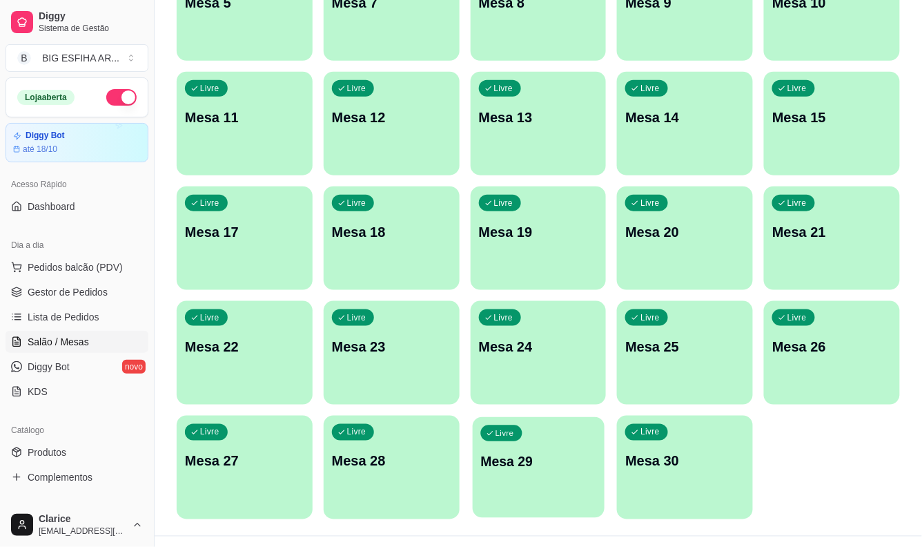
click at [500, 462] on p "Mesa 29" at bounding box center [538, 461] width 116 height 19
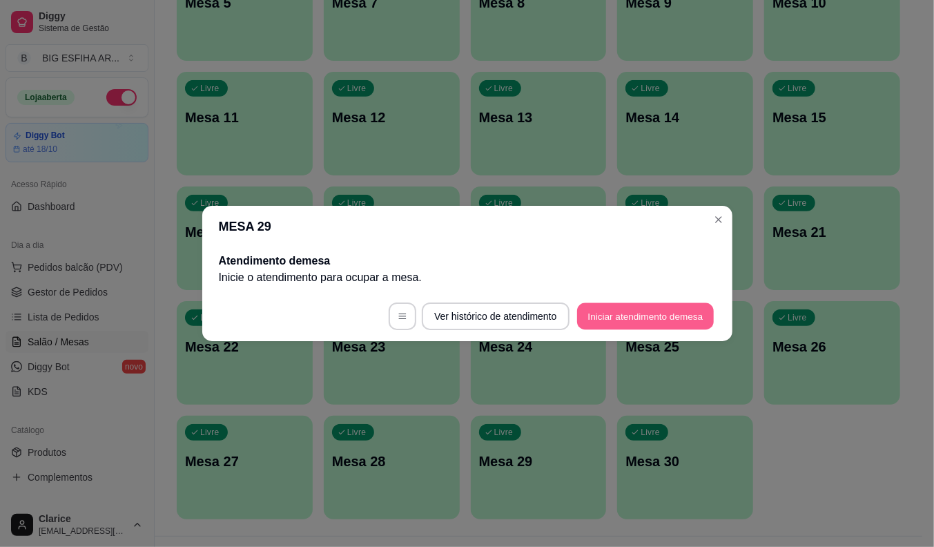
click at [656, 311] on button "Iniciar atendimento de mesa" at bounding box center [645, 316] width 137 height 27
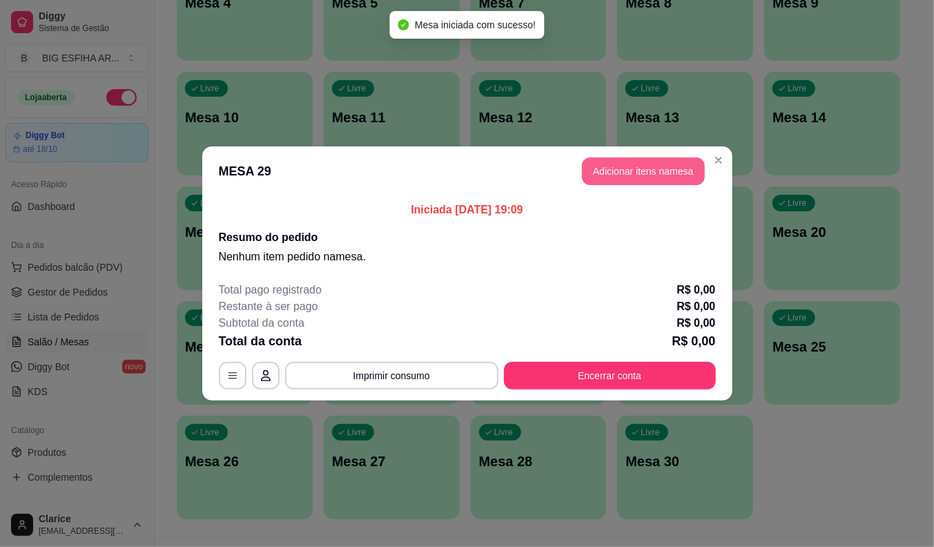
click at [618, 174] on button "Adicionar itens na mesa" at bounding box center [643, 171] width 123 height 28
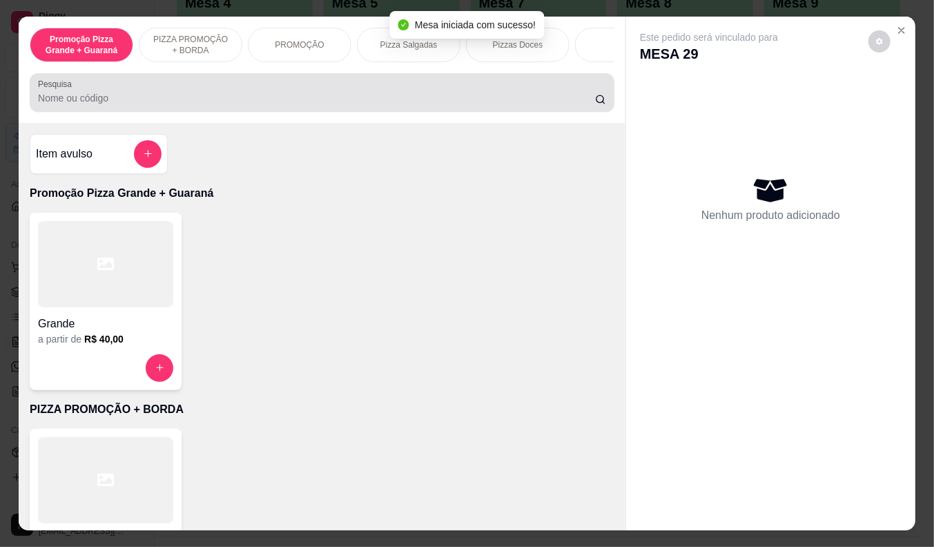
click at [166, 104] on input "Pesquisa" at bounding box center [316, 98] width 557 height 14
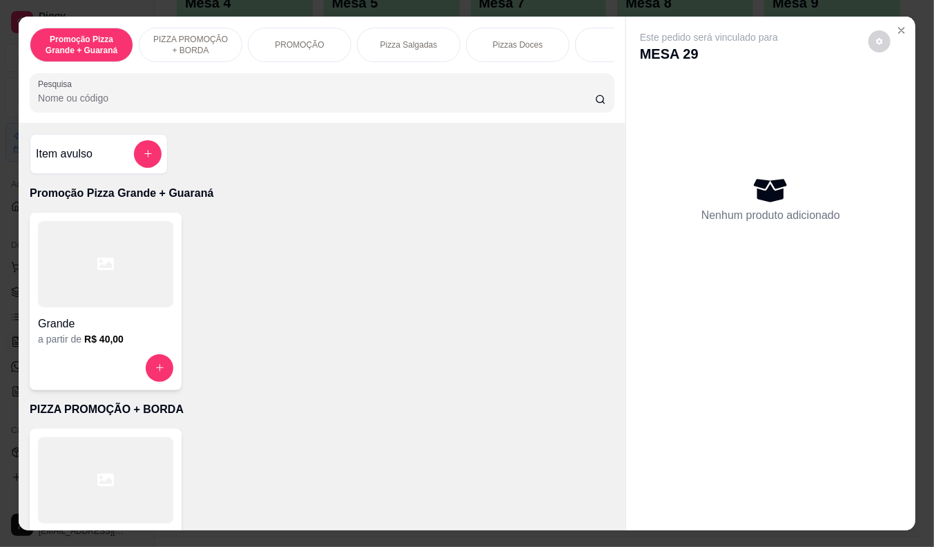
click at [339, 105] on input "Pesquisa" at bounding box center [316, 98] width 557 height 14
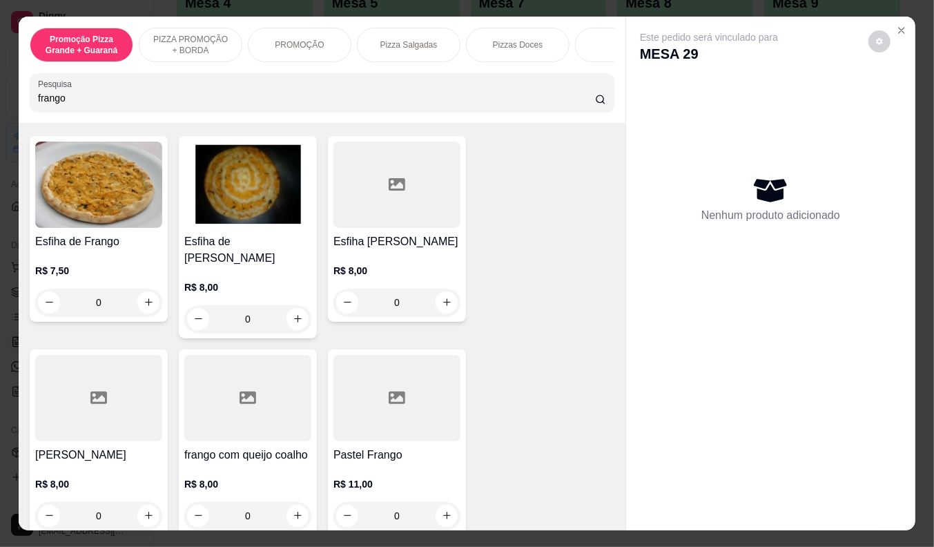
scroll to position [153, 0]
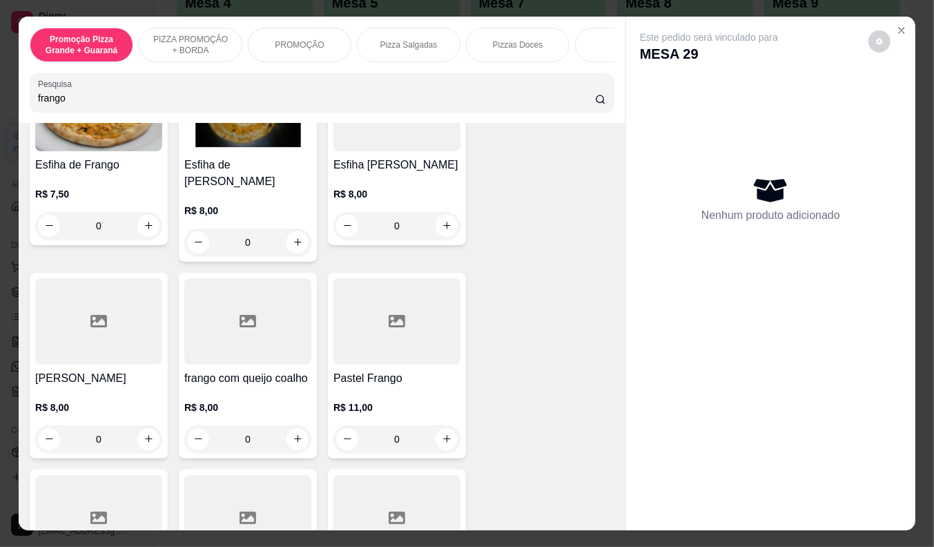
type input "frango"
click at [390, 387] on div "R$ 11,00 0" at bounding box center [396, 420] width 127 height 66
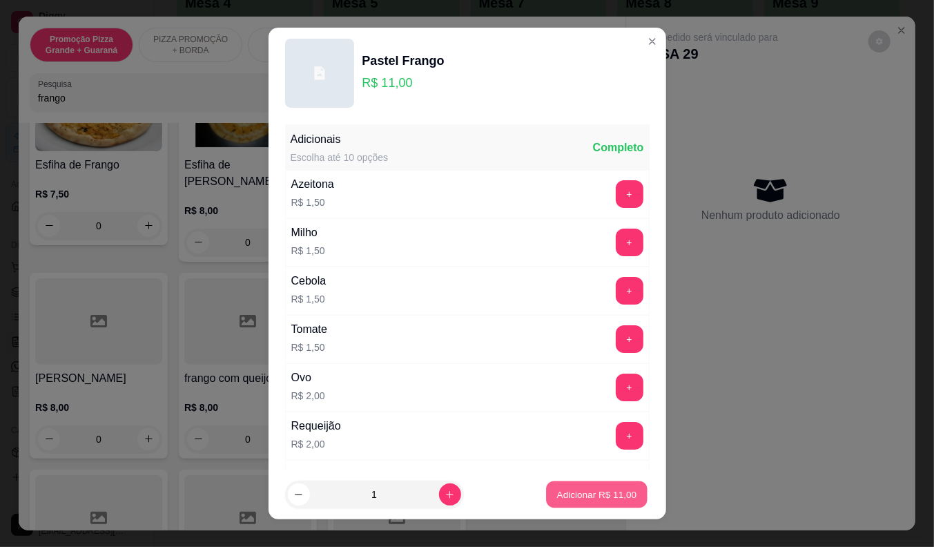
click at [603, 488] on p "Adicionar R$ 11,00" at bounding box center [597, 494] width 80 height 13
type input "1"
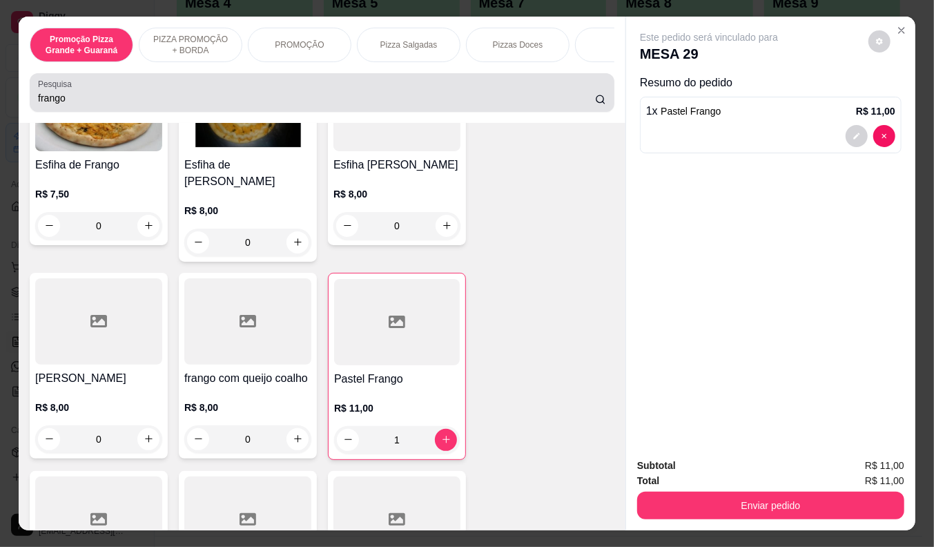
click at [57, 104] on input "frango" at bounding box center [316, 98] width 557 height 14
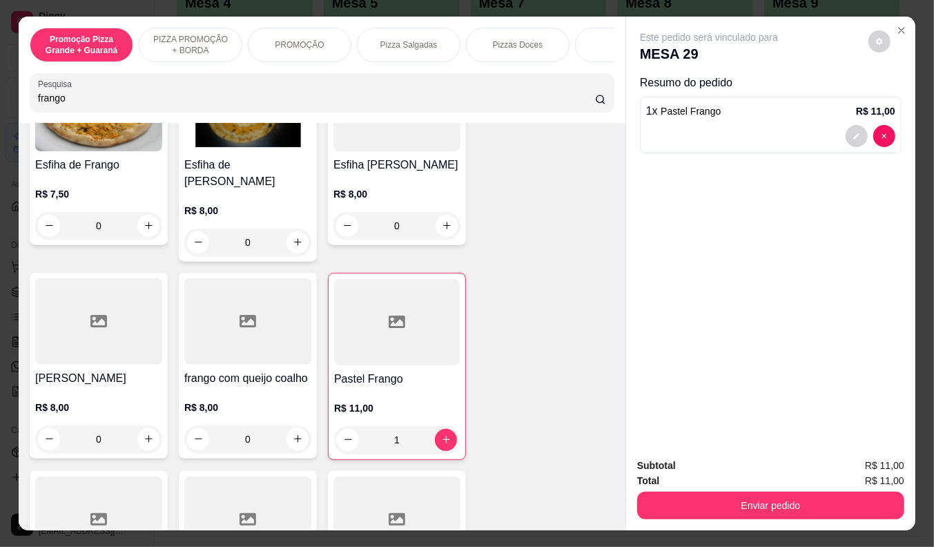
click at [57, 104] on input "frango" at bounding box center [316, 98] width 557 height 14
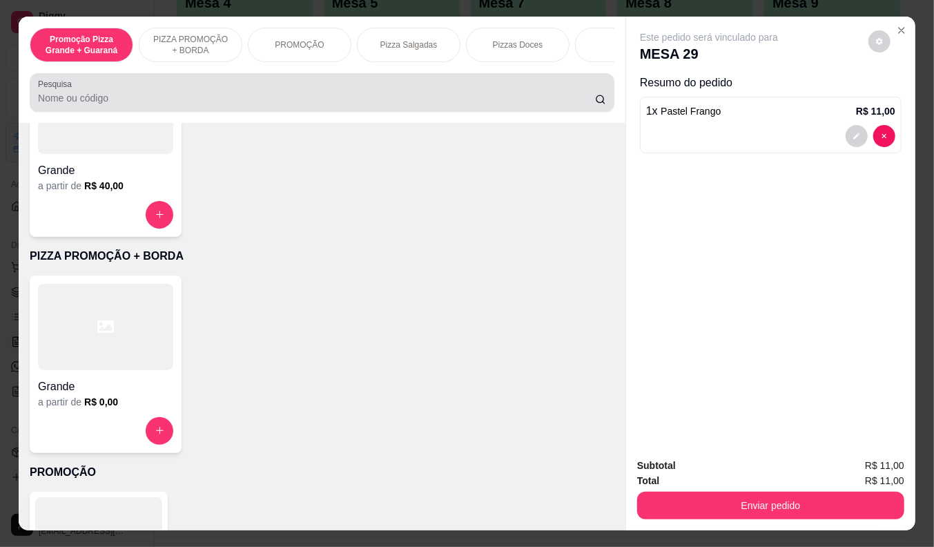
click at [115, 104] on input "Pesquisa" at bounding box center [316, 98] width 557 height 14
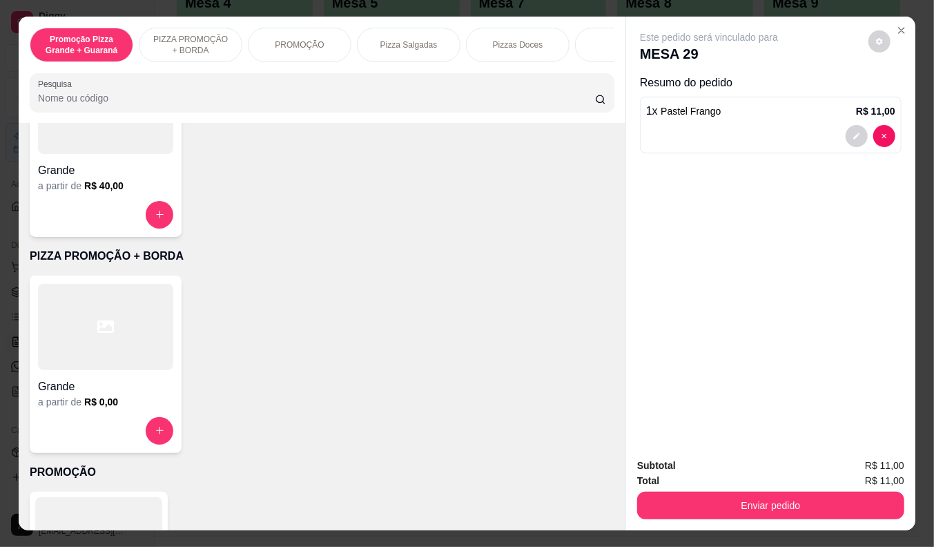
click at [88, 105] on input "Pesquisa" at bounding box center [316, 98] width 557 height 14
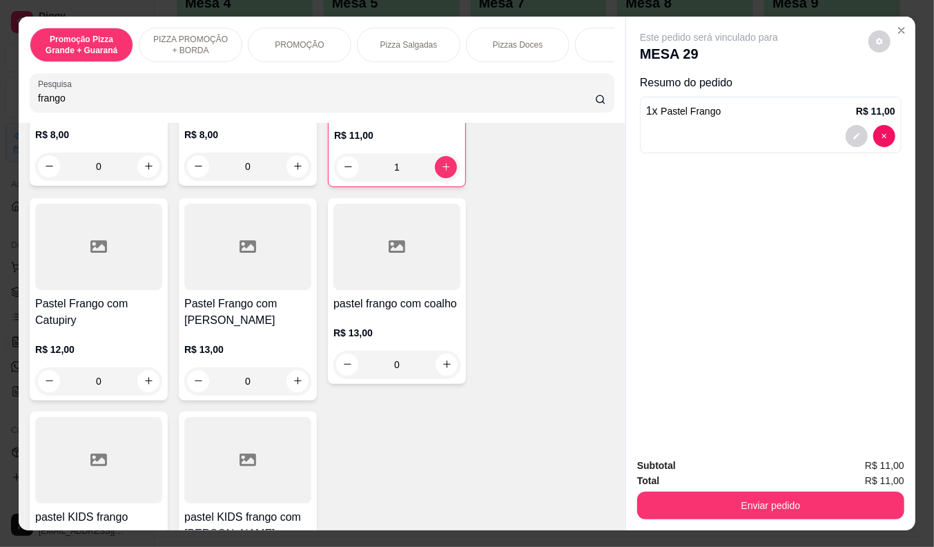
scroll to position [465, 0]
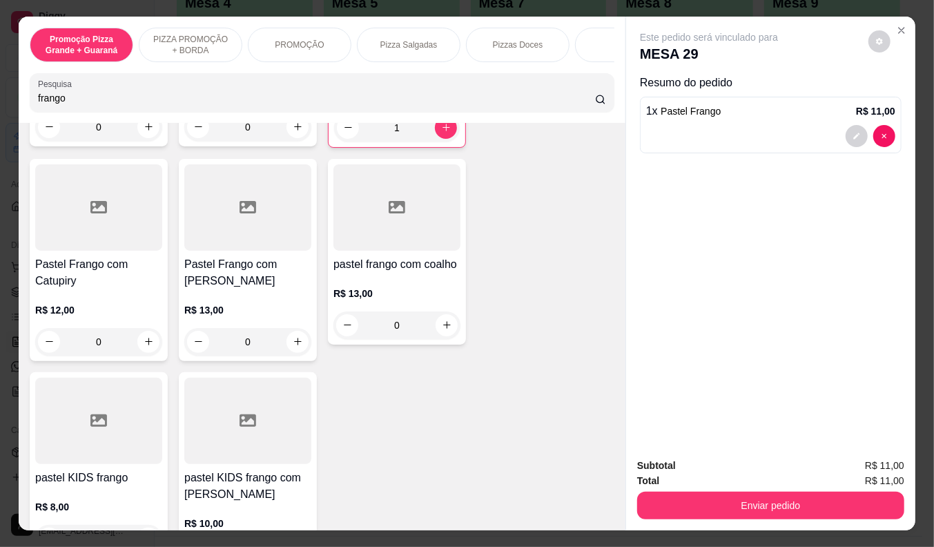
type input "frango"
click at [232, 273] on h4 "Pastel Frango com [PERSON_NAME]" at bounding box center [247, 272] width 127 height 33
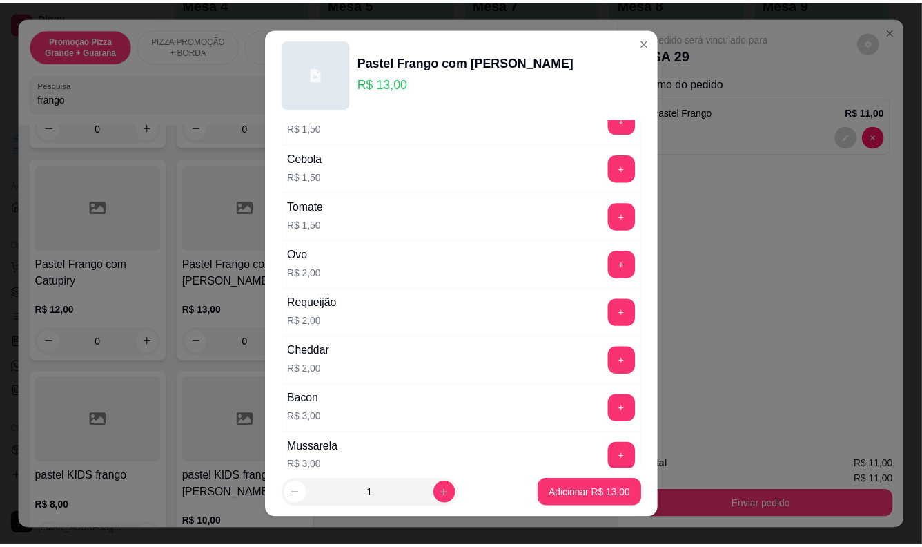
scroll to position [153, 0]
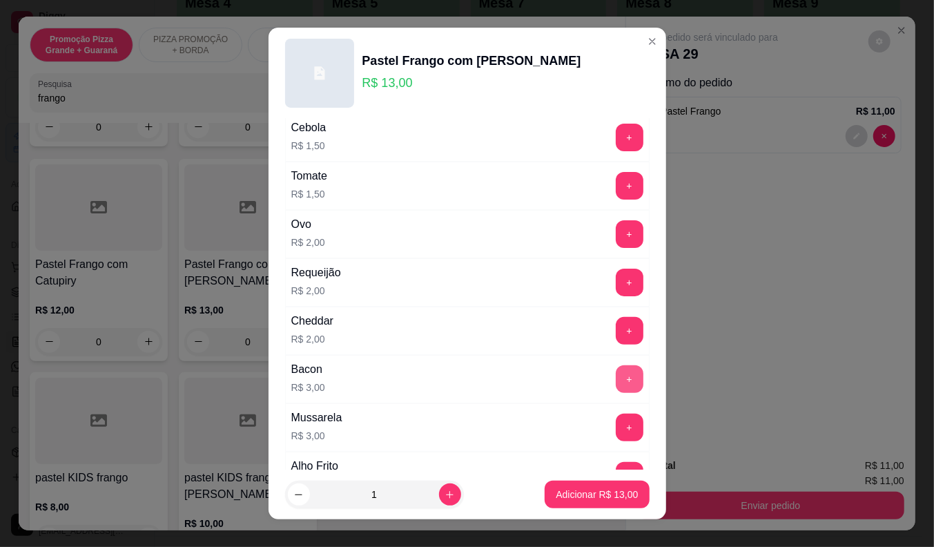
click at [616, 380] on button "+" at bounding box center [630, 379] width 28 height 28
click at [554, 383] on button "-" at bounding box center [568, 379] width 28 height 28
click at [581, 491] on p "Adicionar R$ 13,00" at bounding box center [597, 494] width 82 height 14
type input "1"
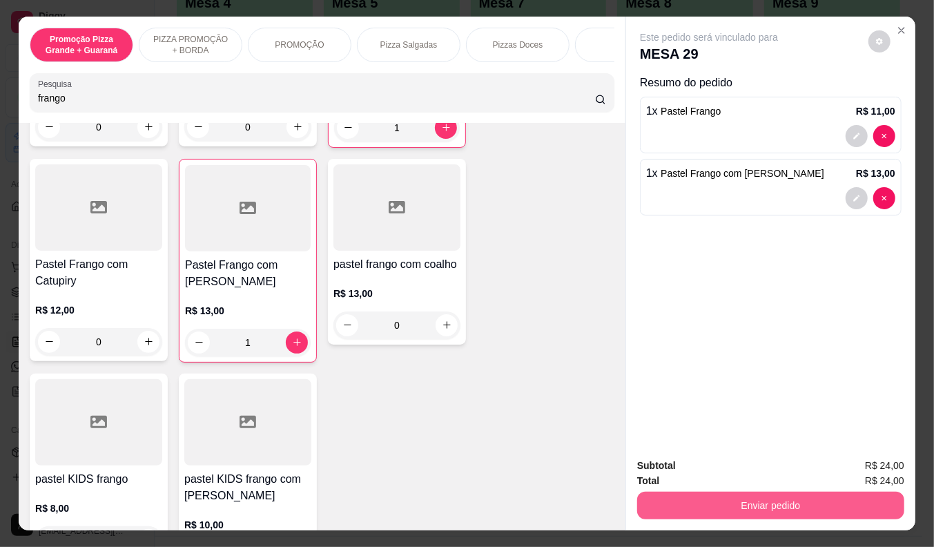
click at [819, 491] on button "Enviar pedido" at bounding box center [770, 505] width 267 height 28
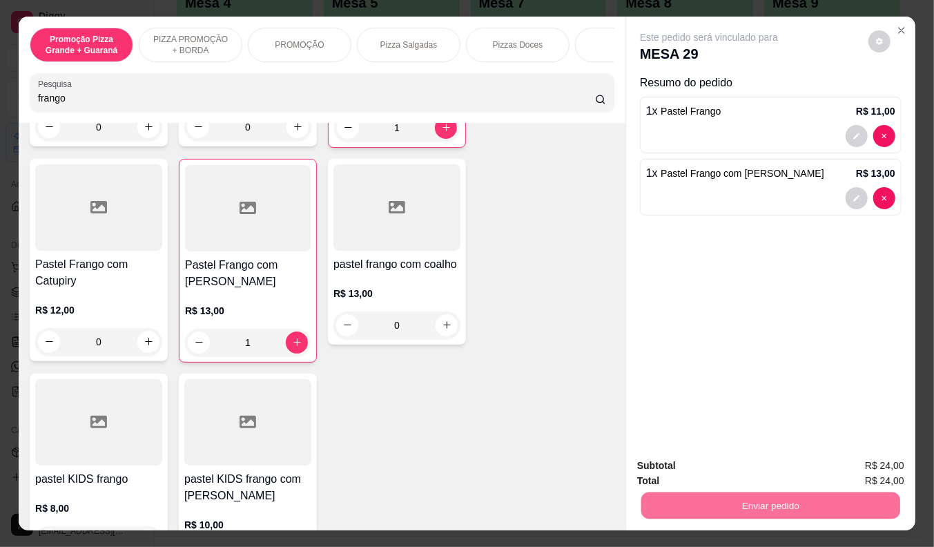
click at [754, 469] on button "Não registrar e enviar pedido" at bounding box center [724, 467] width 139 height 26
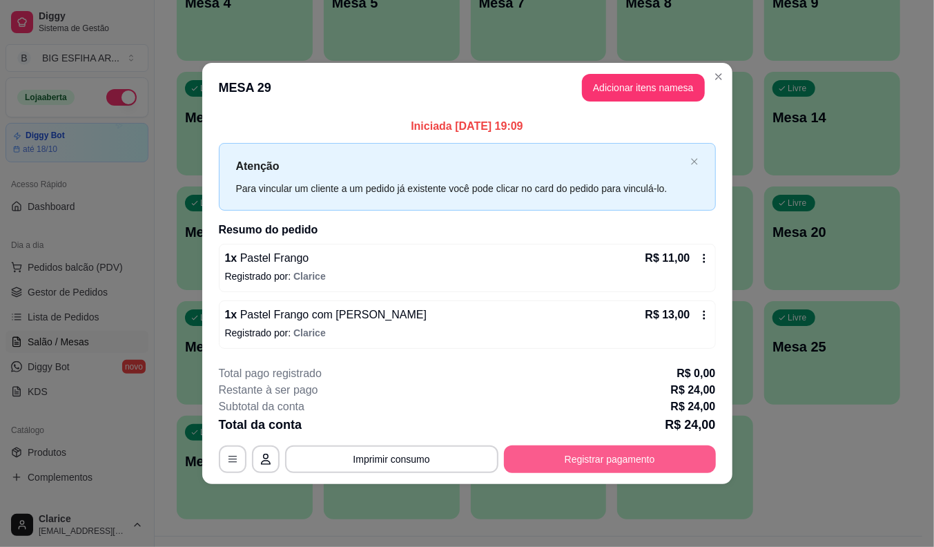
click at [608, 454] on button "Registrar pagamento" at bounding box center [610, 459] width 212 height 28
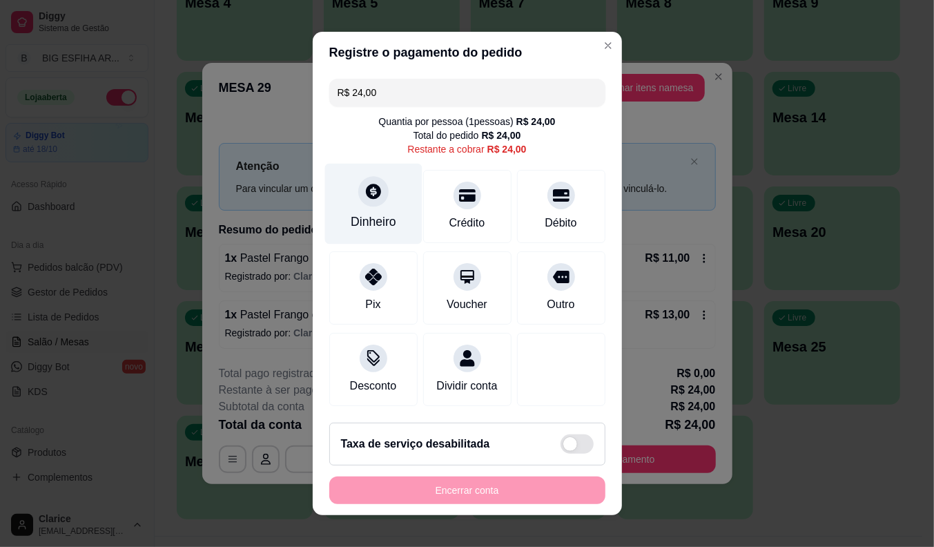
click at [369, 204] on div "Dinheiro" at bounding box center [372, 204] width 97 height 81
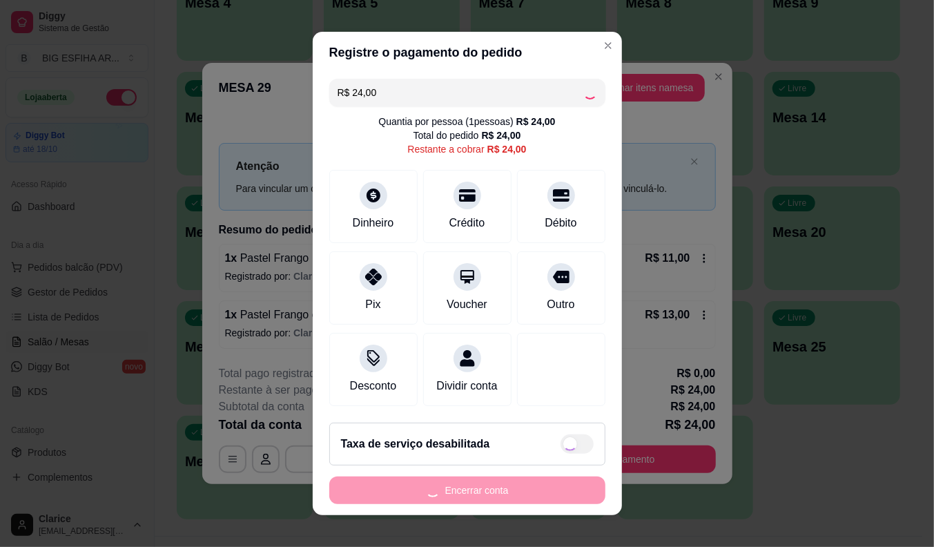
type input "R$ 0,00"
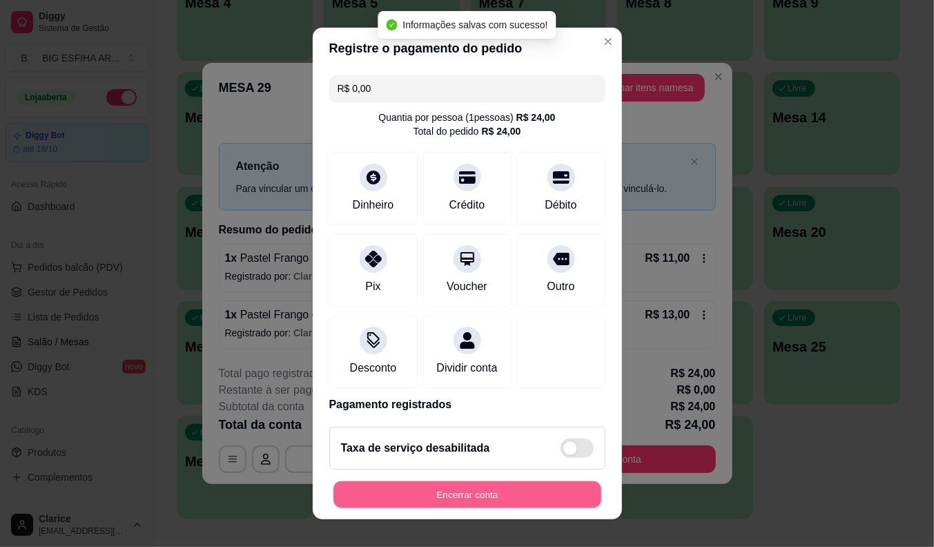
click at [499, 492] on button "Encerrar conta" at bounding box center [467, 494] width 268 height 27
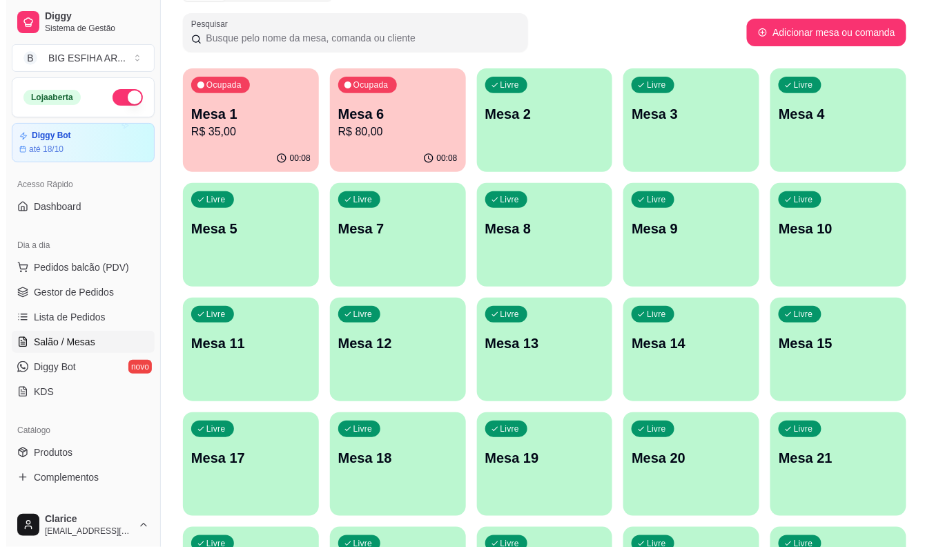
scroll to position [77, 0]
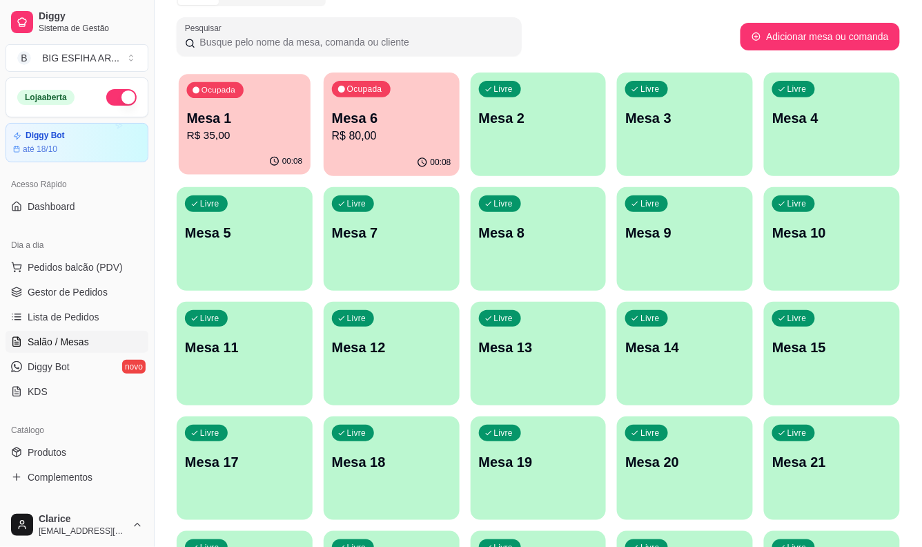
click at [249, 142] on p "R$ 35,00" at bounding box center [245, 136] width 116 height 16
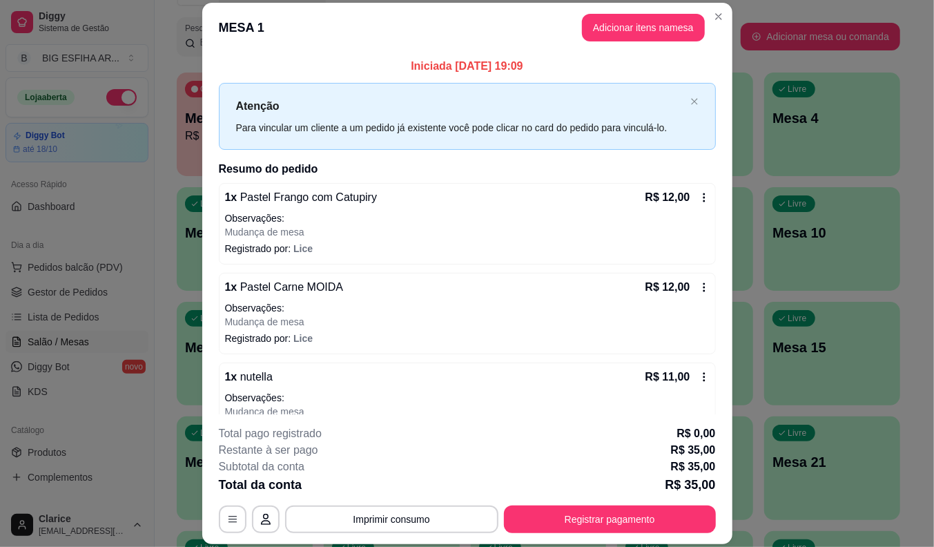
scroll to position [35, 0]
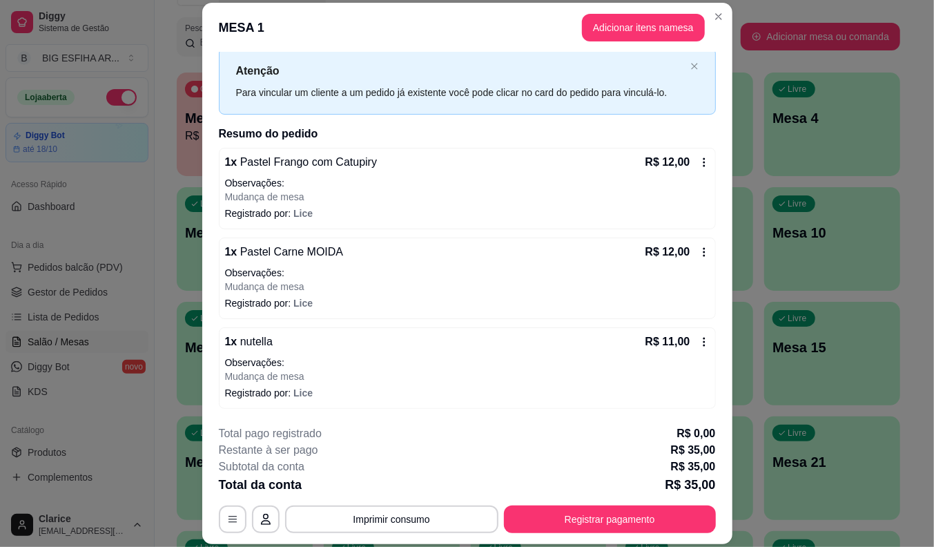
click at [699, 343] on icon at bounding box center [704, 341] width 11 height 11
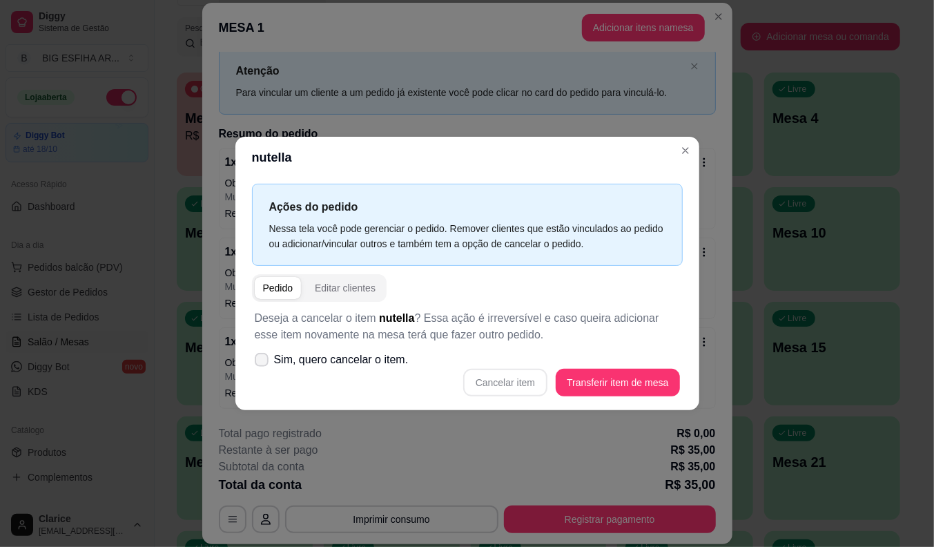
click at [264, 360] on icon at bounding box center [261, 360] width 11 height 8
click at [263, 362] on input "Sim, quero cancelar o item." at bounding box center [258, 366] width 9 height 9
checkbox input "true"
click at [523, 387] on button "Cancelar item" at bounding box center [505, 383] width 84 height 28
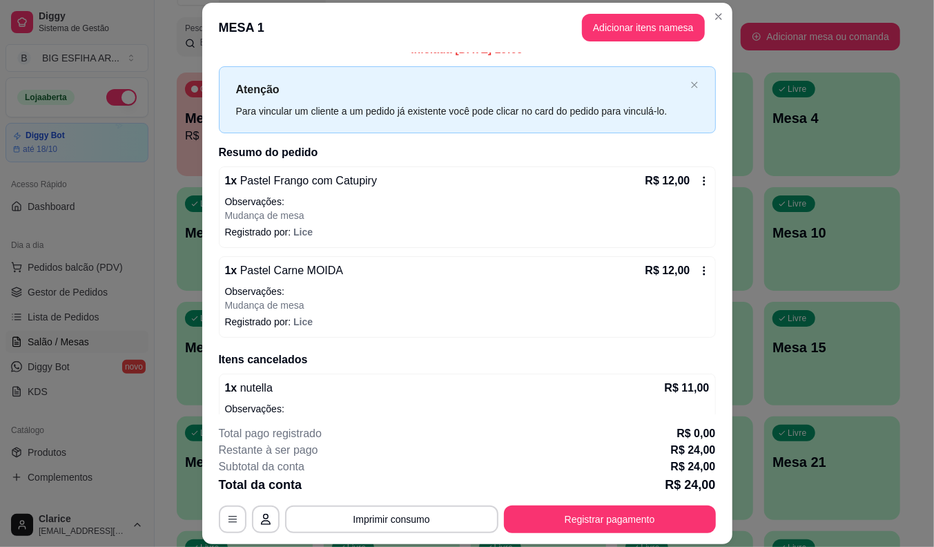
scroll to position [0, 0]
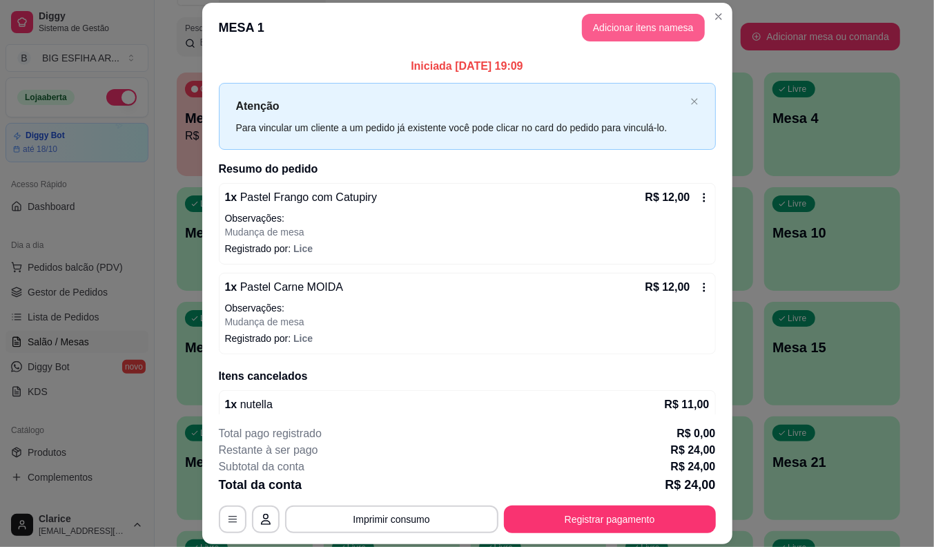
click at [606, 28] on button "Adicionar itens na mesa" at bounding box center [643, 28] width 123 height 28
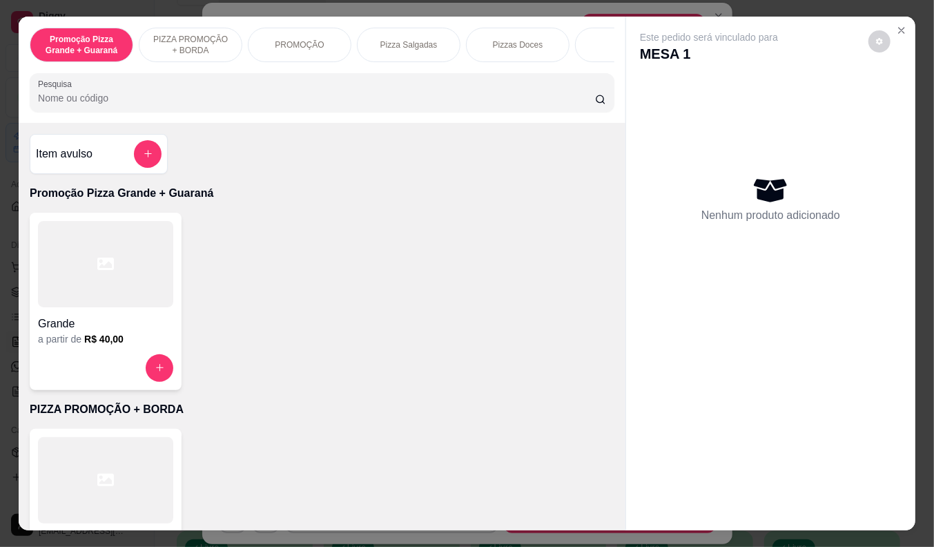
click at [187, 225] on div "Grande a partir de R$ 40,00" at bounding box center [322, 301] width 585 height 177
click at [97, 99] on input "Pesquisa" at bounding box center [316, 98] width 557 height 14
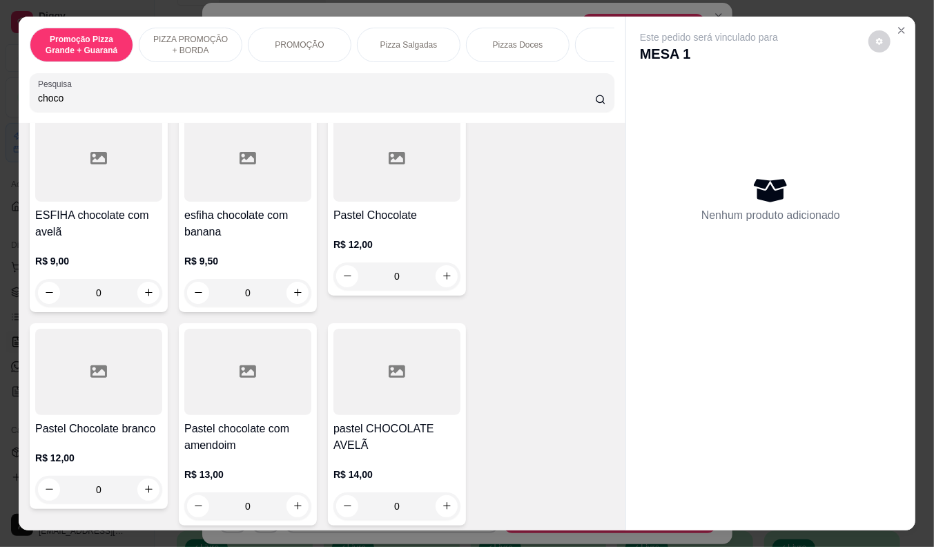
scroll to position [306, 0]
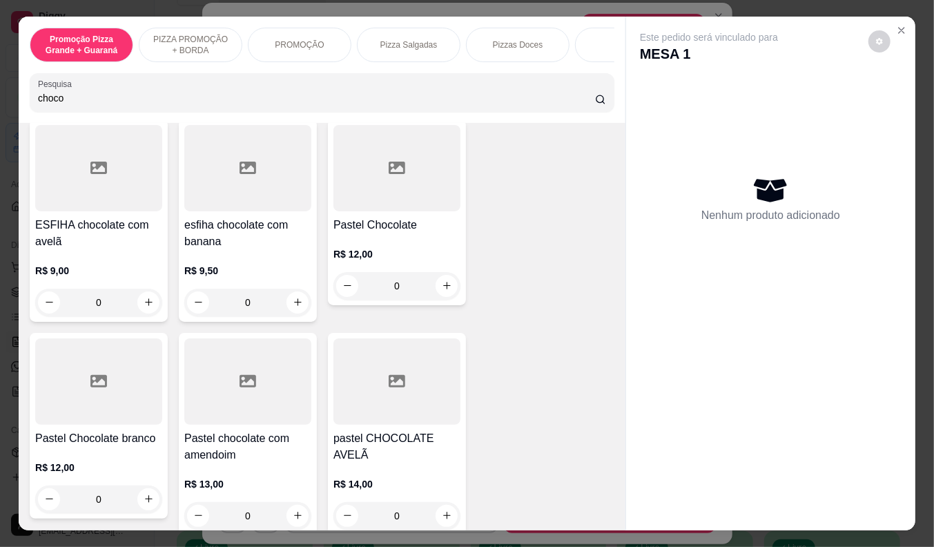
type input "choco"
click at [376, 261] on p "R$ 12,00" at bounding box center [396, 254] width 127 height 14
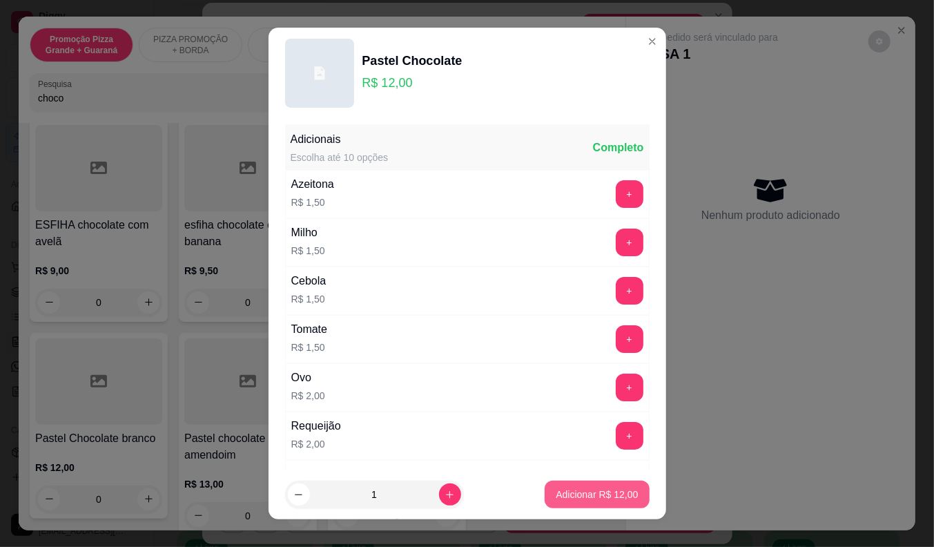
click at [585, 493] on p "Adicionar R$ 12,00" at bounding box center [597, 494] width 82 height 14
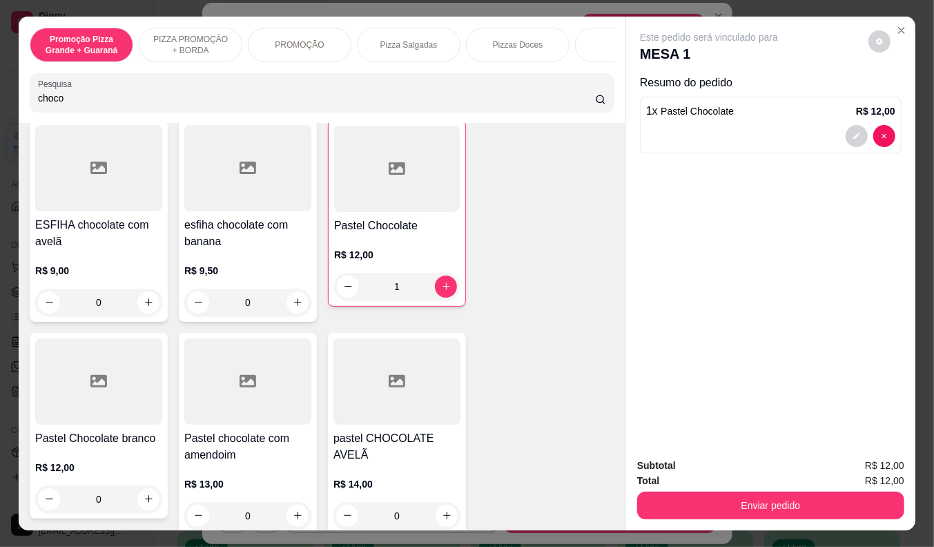
type input "1"
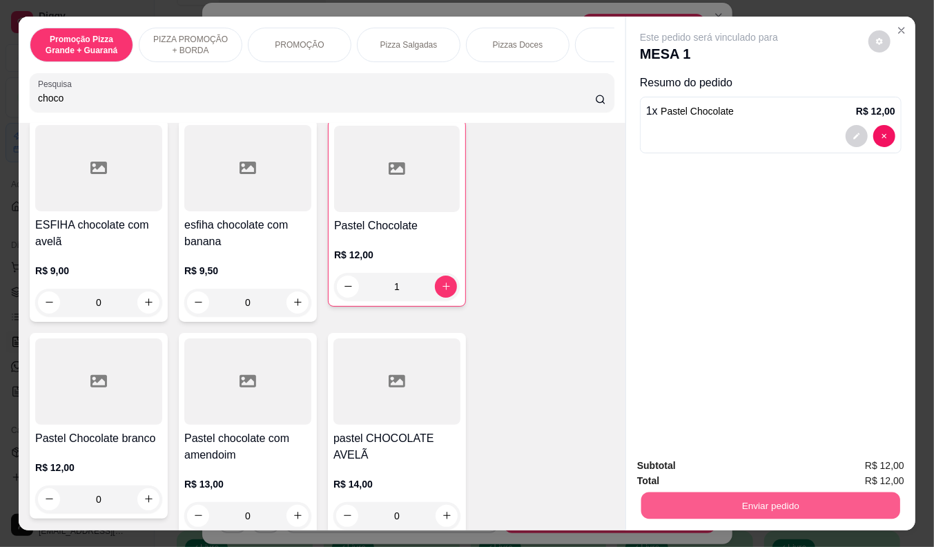
click at [795, 492] on button "Enviar pedido" at bounding box center [770, 505] width 259 height 27
click at [740, 464] on button "Não registrar e enviar pedido" at bounding box center [725, 466] width 144 height 26
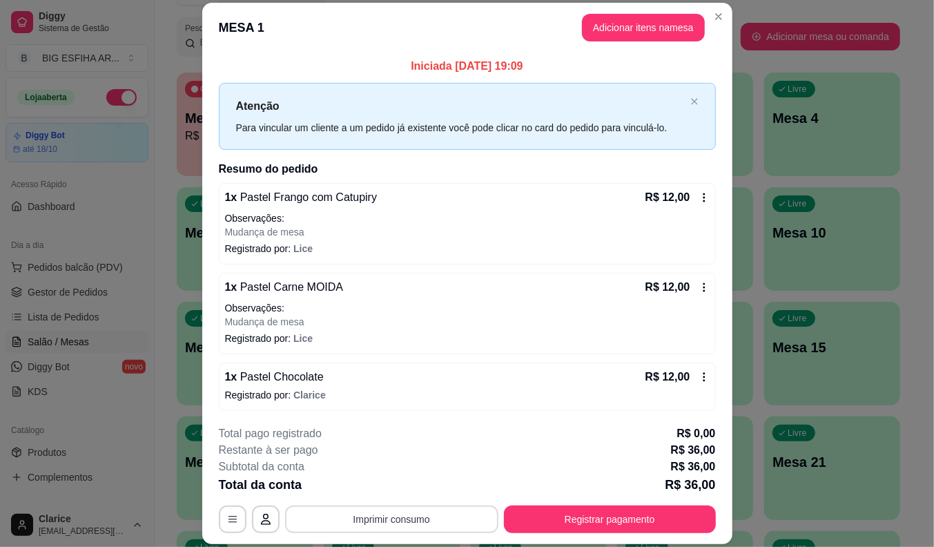
click at [381, 515] on button "Imprimir consumo" at bounding box center [391, 519] width 213 height 28
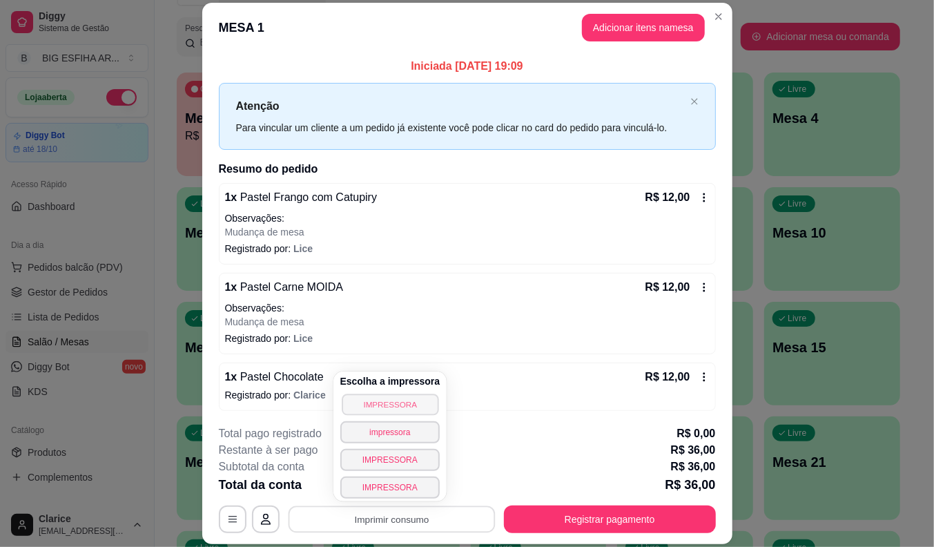
click at [396, 407] on button "IMPRESSORA" at bounding box center [390, 403] width 97 height 21
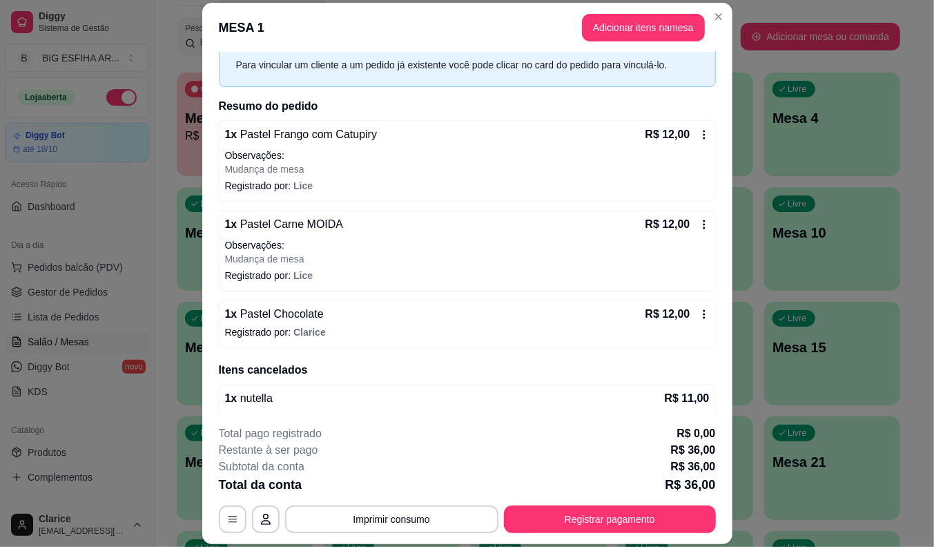
scroll to position [77, 0]
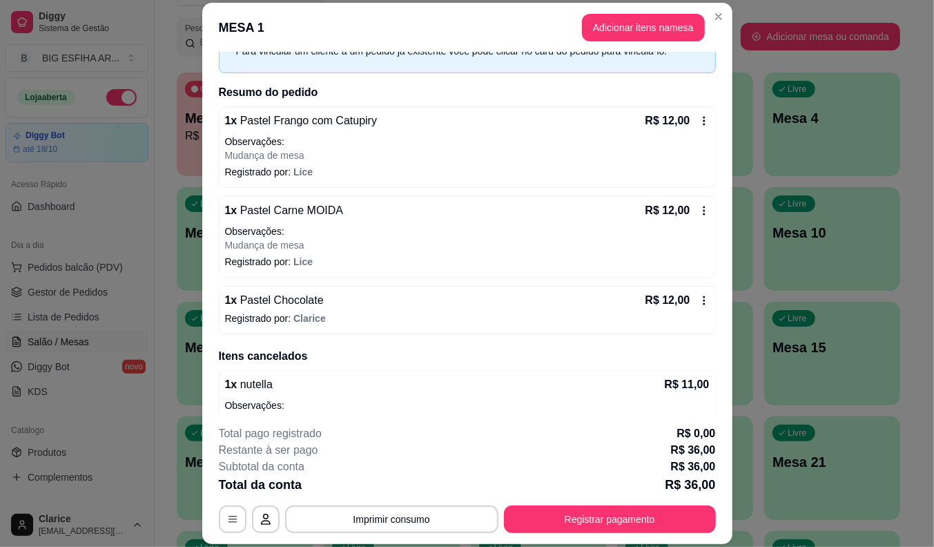
click at [699, 300] on icon at bounding box center [704, 300] width 11 height 11
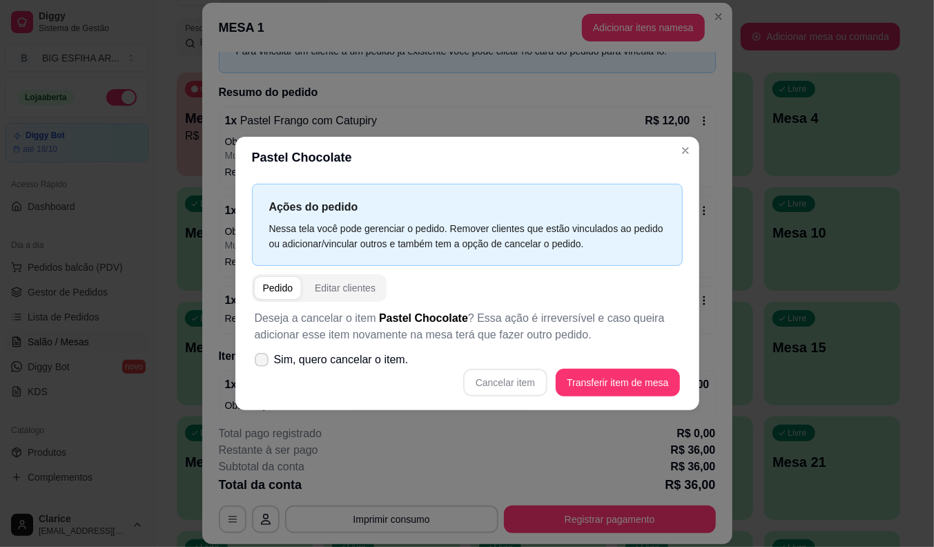
click at [257, 354] on span at bounding box center [262, 360] width 14 height 14
click at [257, 362] on input "Sim, quero cancelar o item." at bounding box center [258, 366] width 9 height 9
checkbox input "true"
click at [489, 384] on button "Cancelar item" at bounding box center [506, 382] width 82 height 27
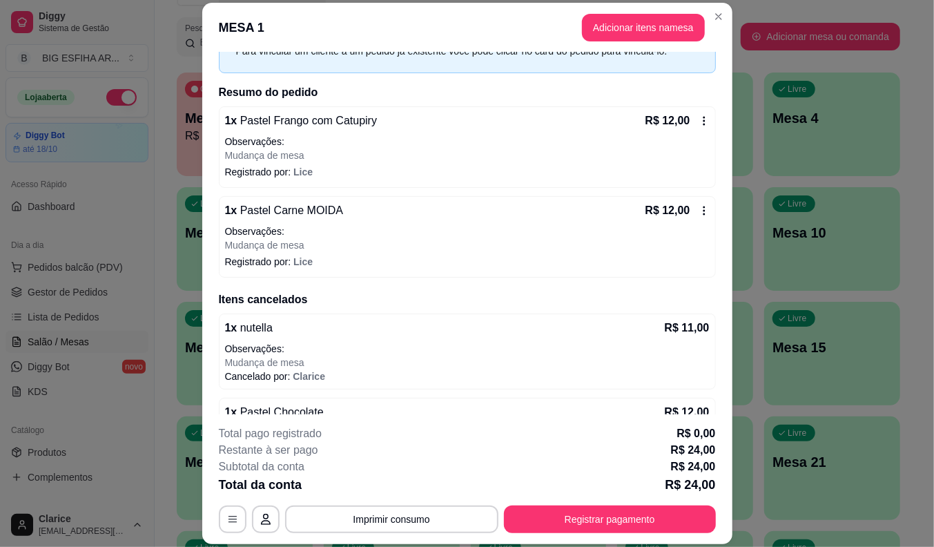
click at [521, 105] on div "Iniciada [DATE] 19:09 Atenção Para vincular um cliente a um pedido já existente…" at bounding box center [467, 210] width 497 height 459
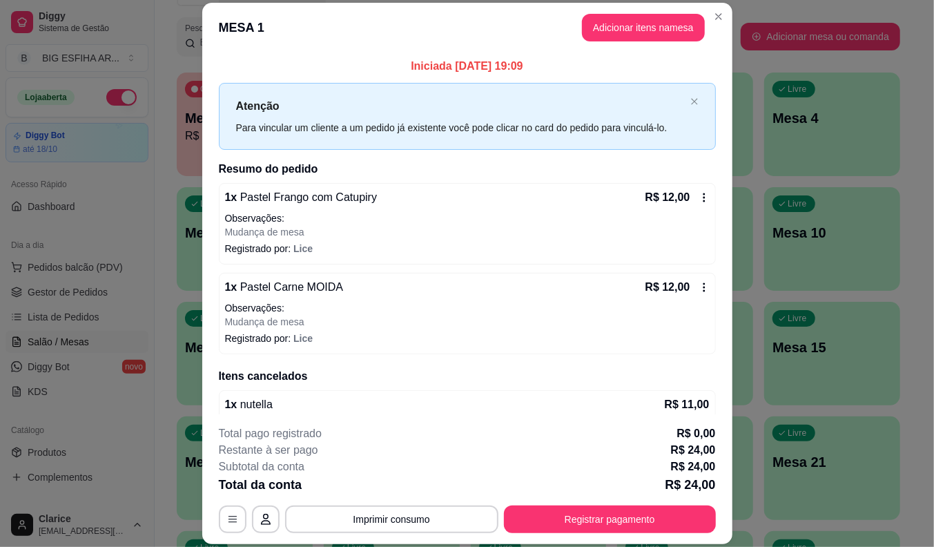
click at [647, 5] on header "MESA 1 Adicionar itens na mesa" at bounding box center [467, 28] width 530 height 50
click at [647, 17] on button "Adicionar itens na mesa" at bounding box center [643, 28] width 123 height 28
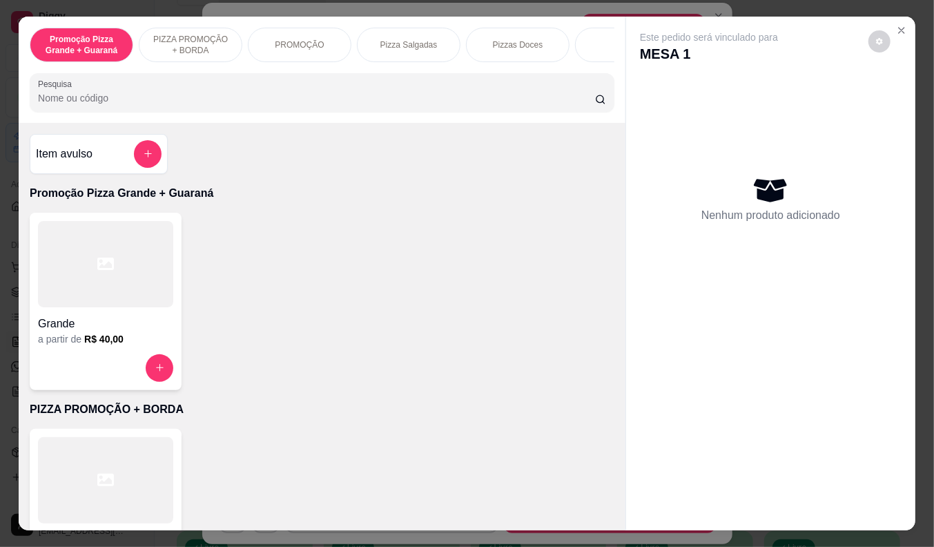
click at [284, 120] on div "Promoção Pizza Grande + Guaraná PIZZA PROMOÇÃO + BORDA PROMOÇÃO Pizza Salgadas …" at bounding box center [322, 70] width 607 height 106
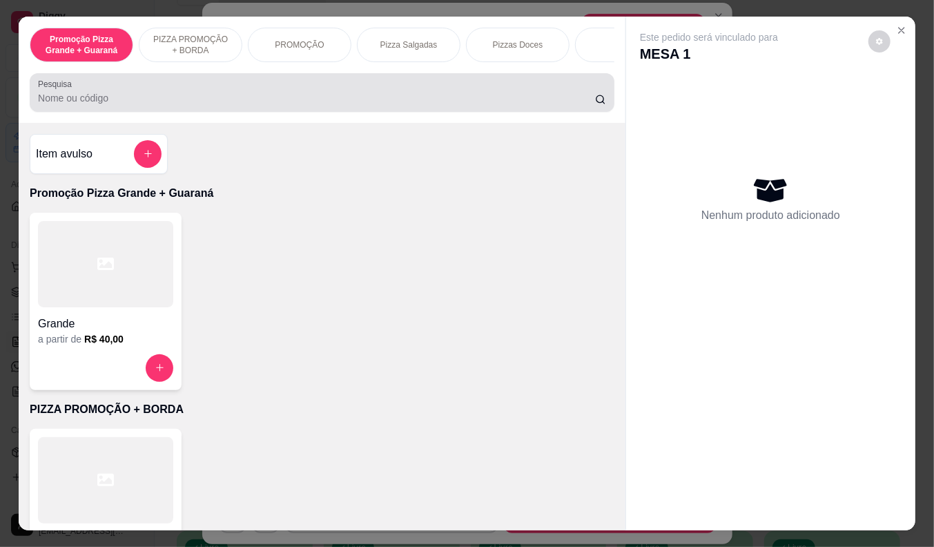
click at [280, 95] on div at bounding box center [322, 93] width 568 height 28
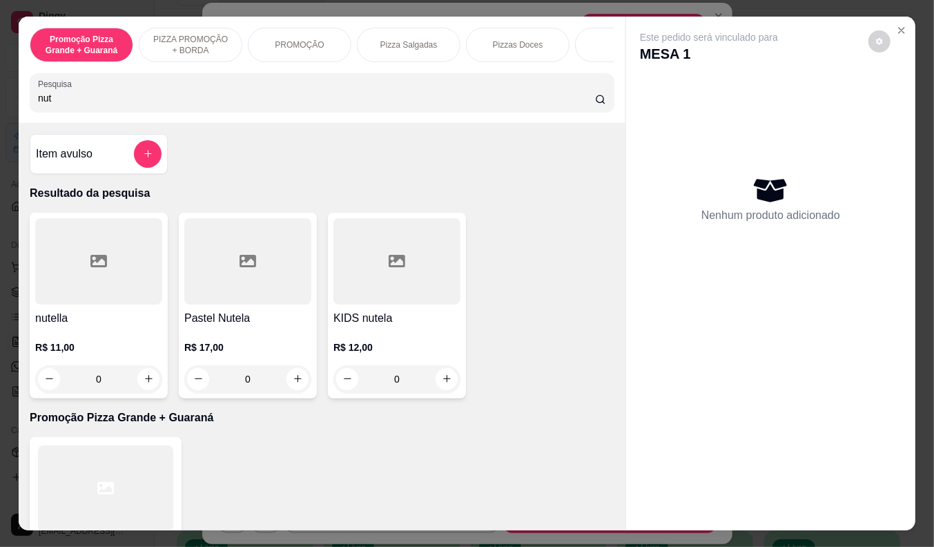
type input "nut"
click at [245, 342] on div "R$ 17,00 0" at bounding box center [247, 360] width 127 height 66
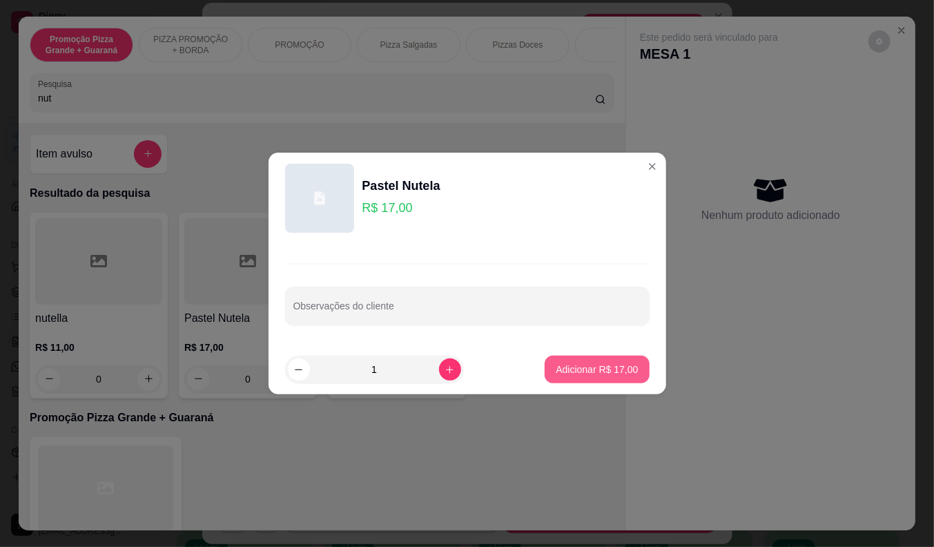
click at [585, 369] on p "Adicionar R$ 17,00" at bounding box center [597, 369] width 82 height 14
type input "1"
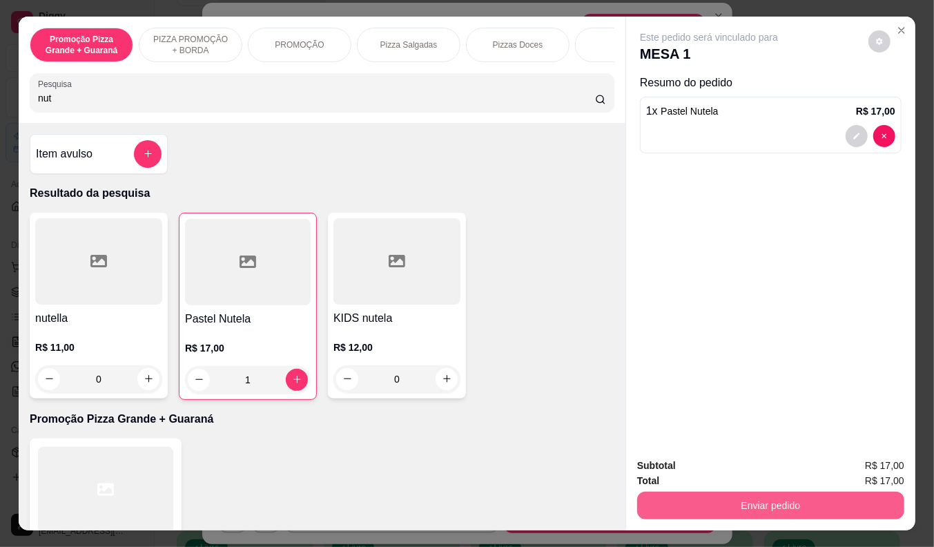
click at [705, 499] on button "Enviar pedido" at bounding box center [770, 505] width 267 height 28
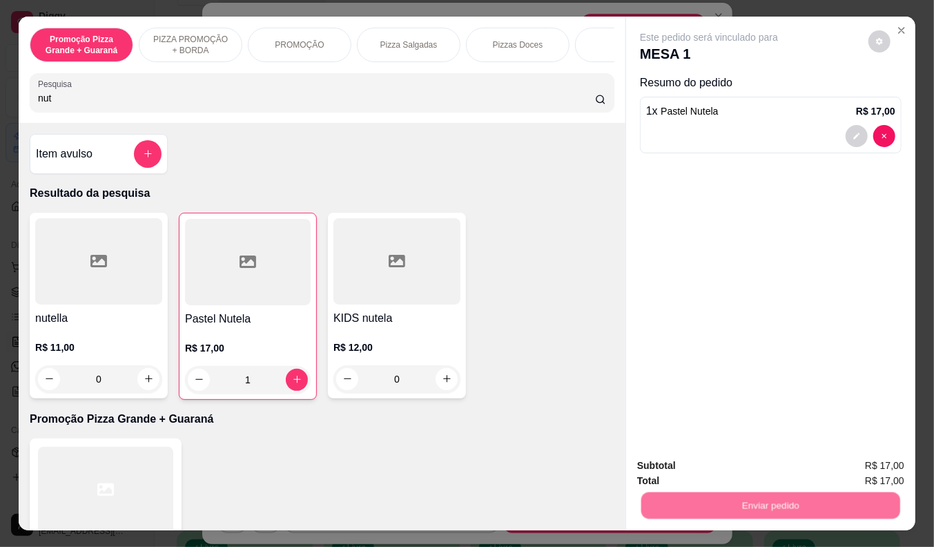
click at [711, 460] on button "Não registrar e enviar pedido" at bounding box center [725, 466] width 144 height 26
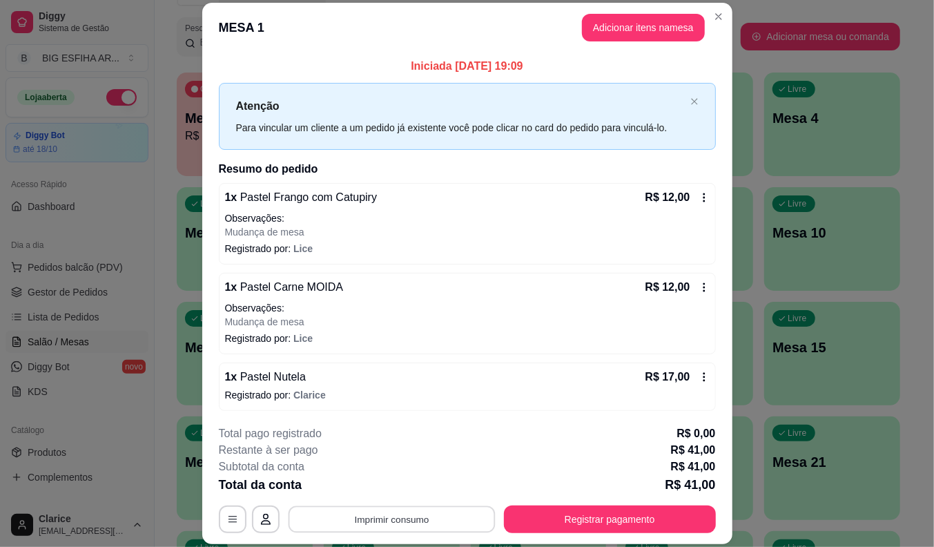
click at [449, 529] on button "Imprimir consumo" at bounding box center [391, 519] width 207 height 27
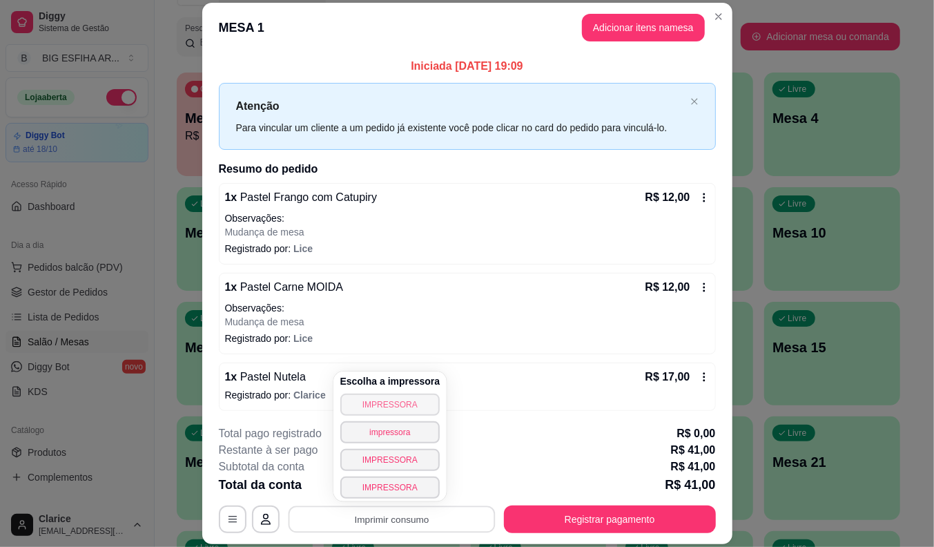
click at [416, 405] on button "IMPRESSORA" at bounding box center [390, 404] width 100 height 22
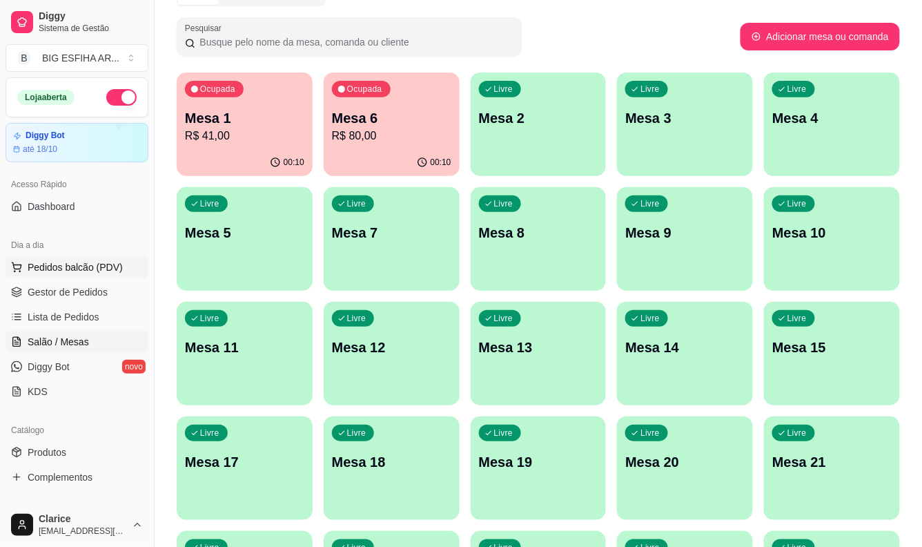
click at [70, 274] on button "Pedidos balcão (PDV)" at bounding box center [77, 267] width 143 height 22
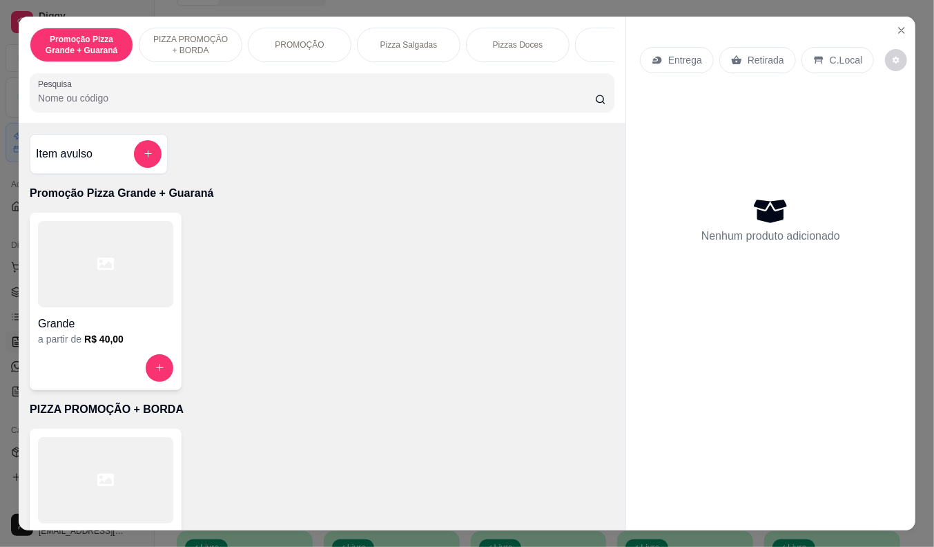
click at [684, 53] on p "Entrega" at bounding box center [685, 60] width 34 height 14
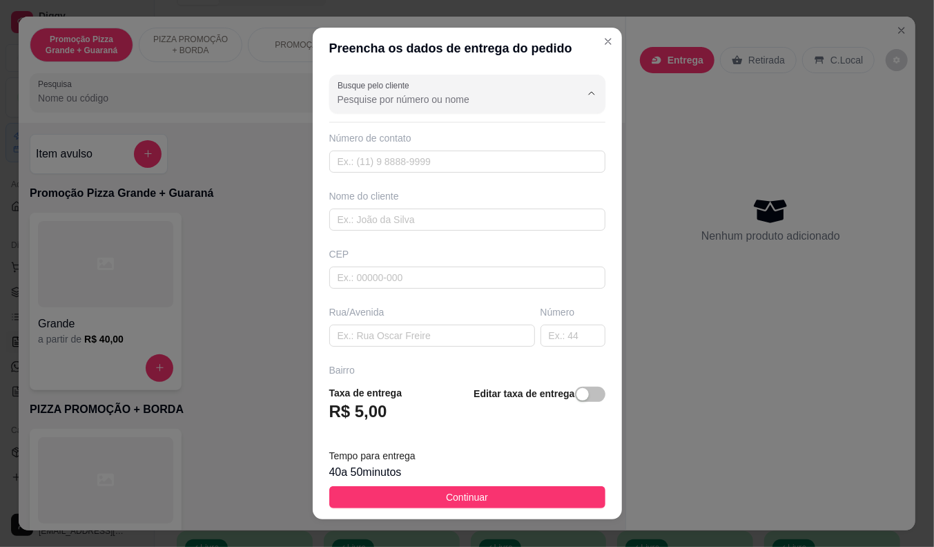
click at [436, 99] on input "Busque pelo cliente" at bounding box center [448, 99] width 221 height 14
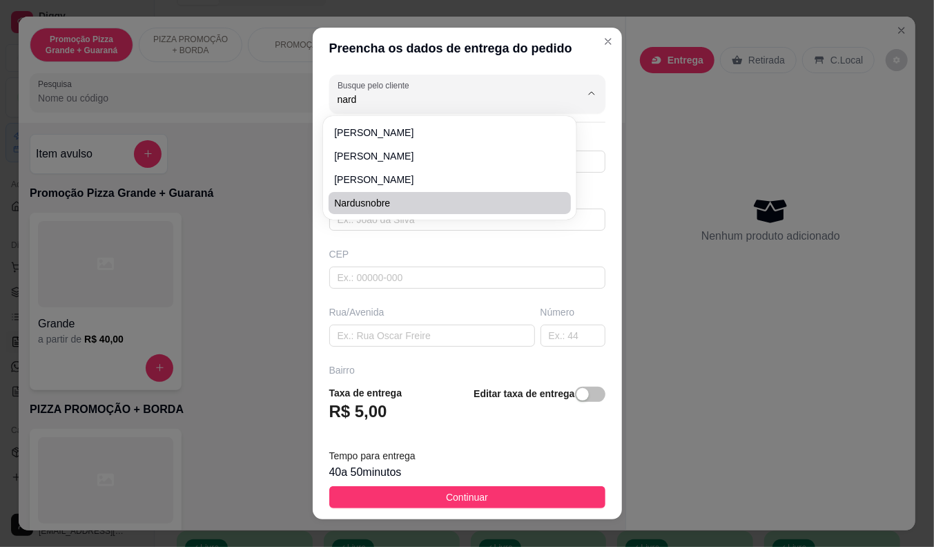
click at [408, 202] on span "Nardusnobre" at bounding box center [442, 203] width 217 height 14
type input "Nardusnobre"
type input "8589757545"
type input "Nardusnobre"
type input "[STREET_ADDRESS][PERSON_NAME]"
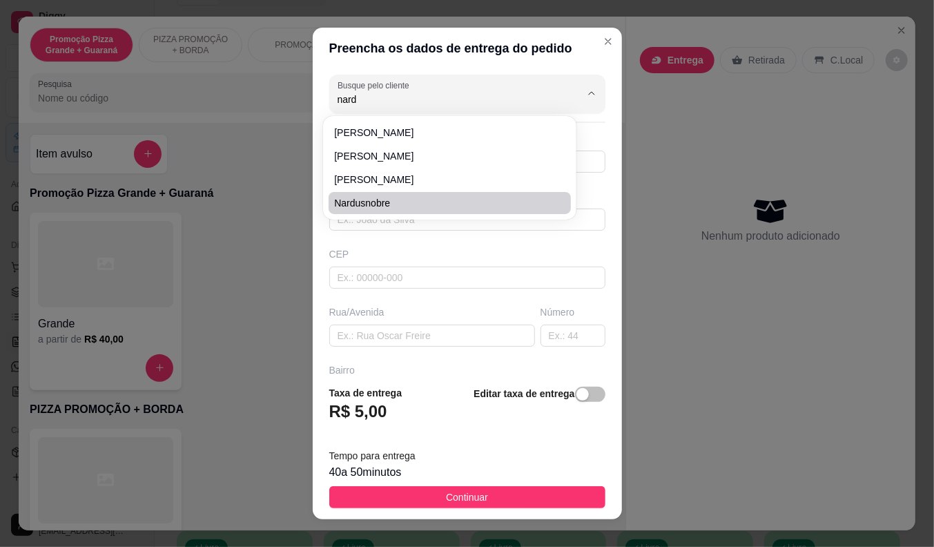
type input "209"
type input "Presidente [PERSON_NAME]"
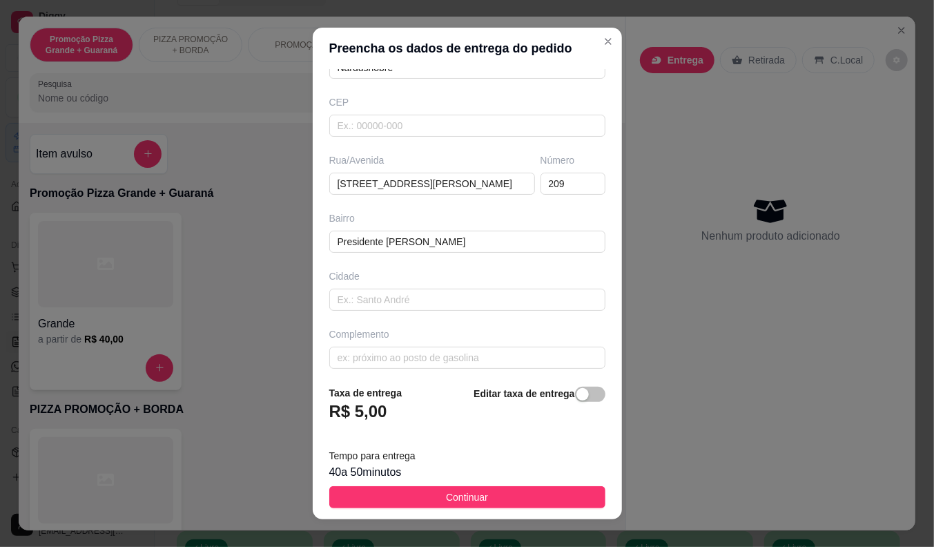
scroll to position [160, 0]
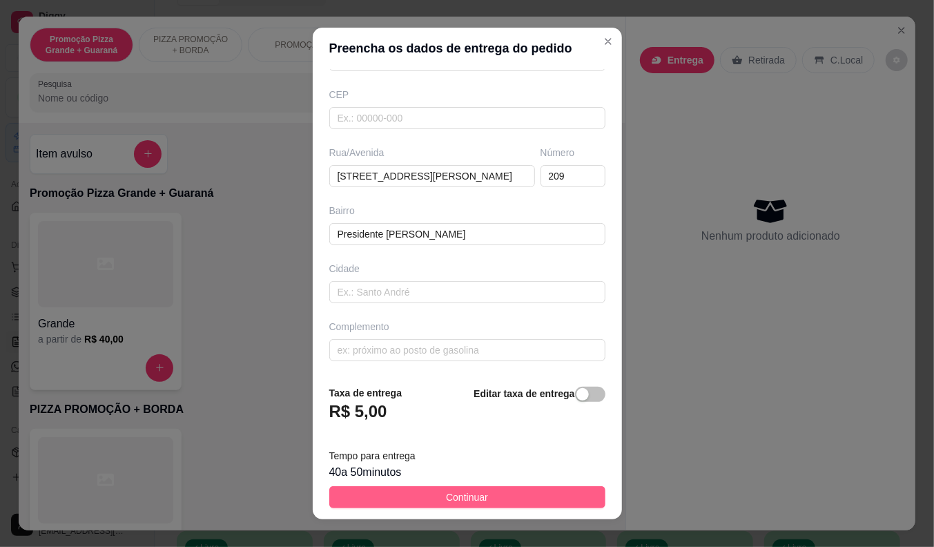
type input "Nardusnobre"
click at [478, 506] on button "Continuar" at bounding box center [467, 497] width 276 height 22
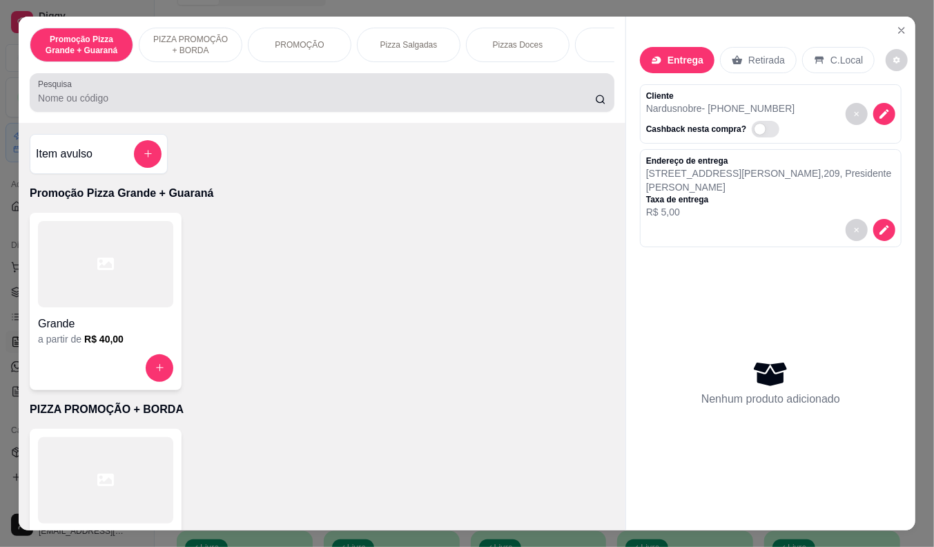
click at [300, 105] on input "Pesquisa" at bounding box center [316, 98] width 557 height 14
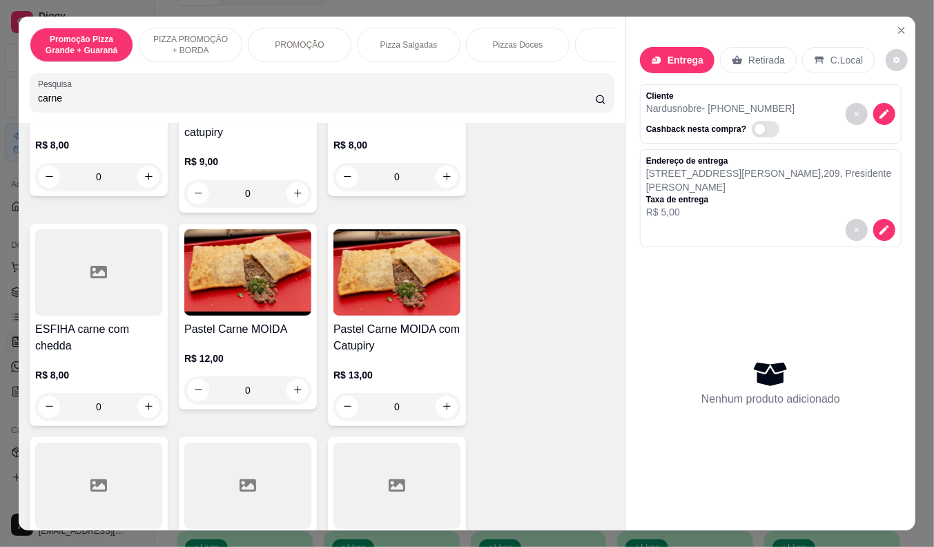
scroll to position [613, 0]
type input "carne"
click at [257, 360] on p "R$ 12,00" at bounding box center [247, 358] width 127 height 14
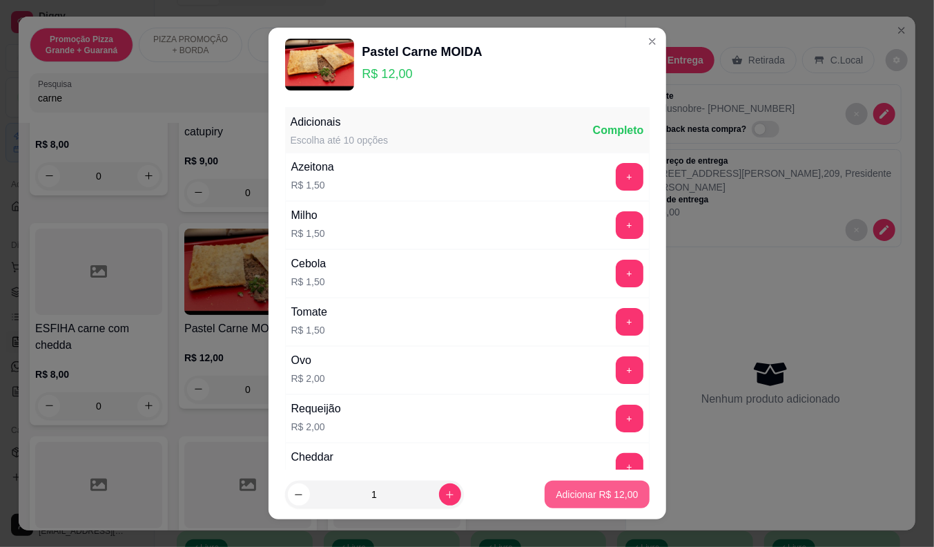
click at [562, 485] on button "Adicionar R$ 12,00" at bounding box center [597, 494] width 104 height 28
click at [562, 485] on div "Kibe de carne R$ 8,00 0 Esfiha carne do sol R$ 9,00 0 Esfiha de carne R$ 7,50 0…" at bounding box center [322, 439] width 585 height 1679
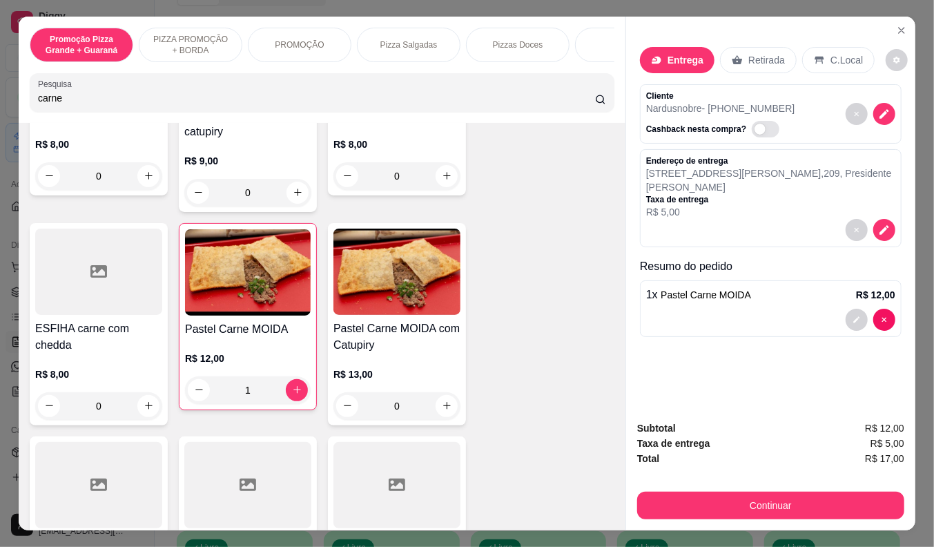
type input "1"
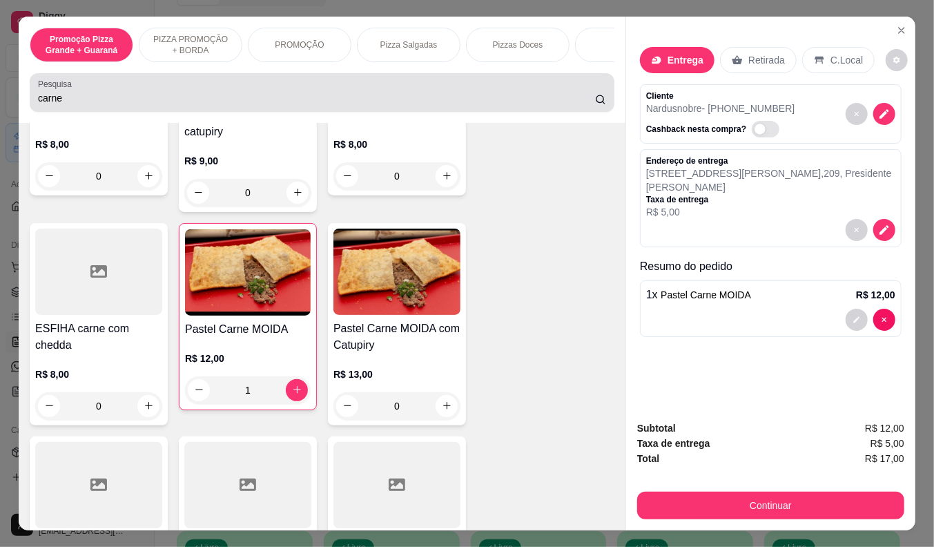
click at [269, 93] on div "carne" at bounding box center [322, 93] width 568 height 28
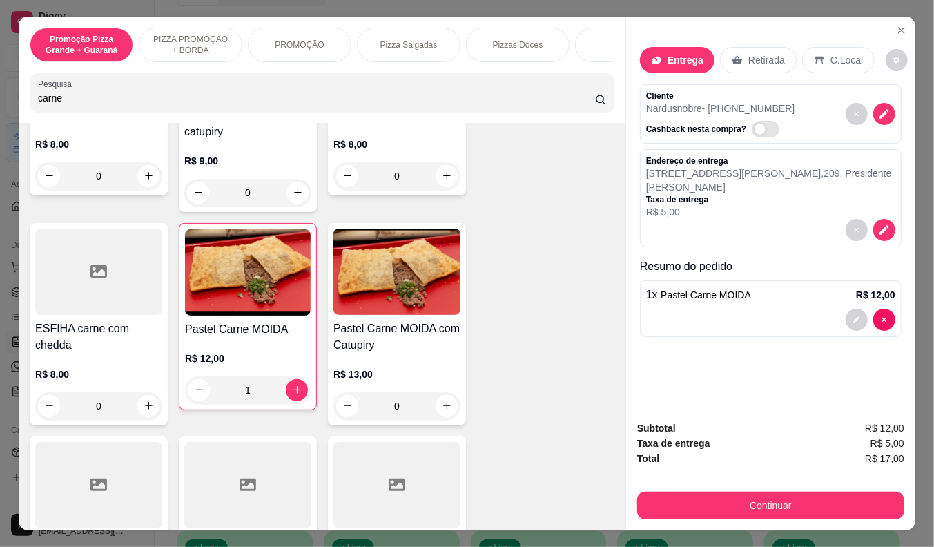
click at [40, 101] on input "carne" at bounding box center [316, 98] width 557 height 14
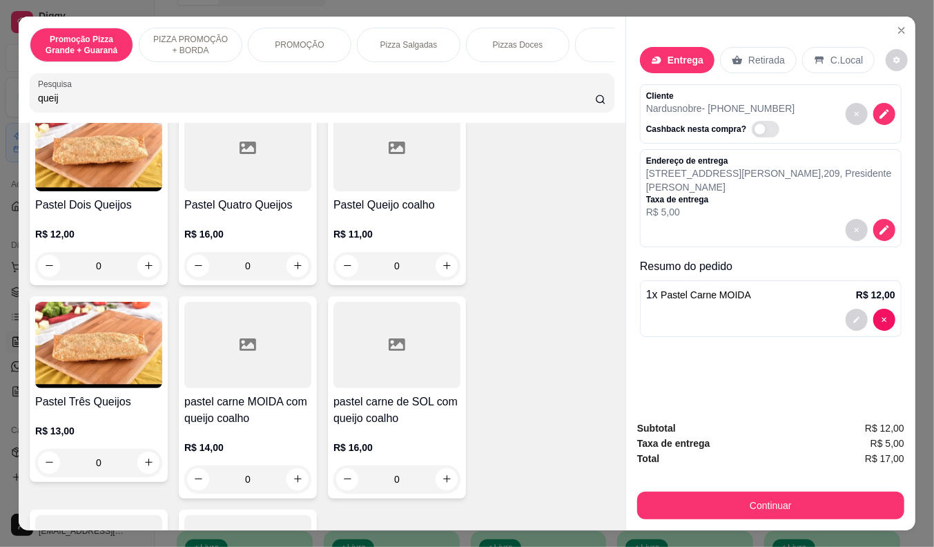
scroll to position [217, 0]
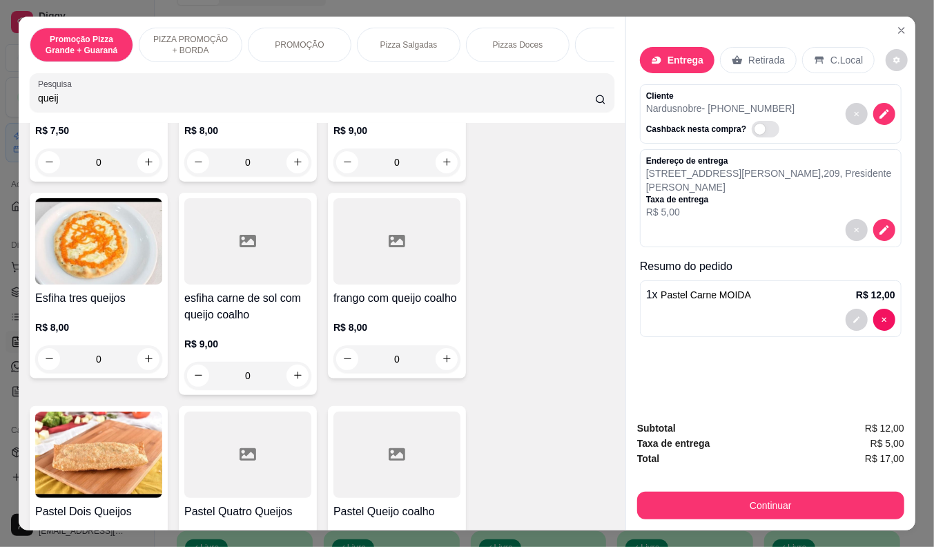
type input "queij"
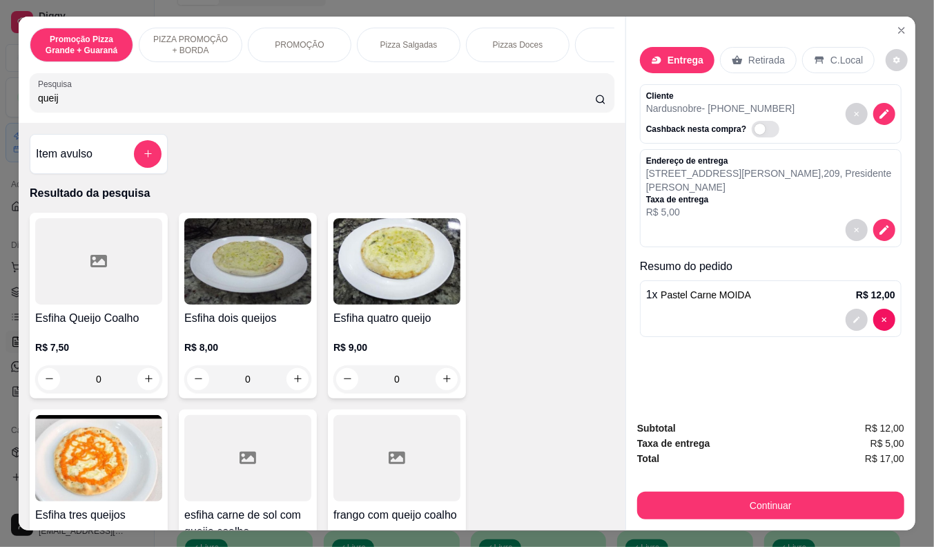
click at [88, 332] on div "R$ 7,50 0" at bounding box center [98, 360] width 127 height 66
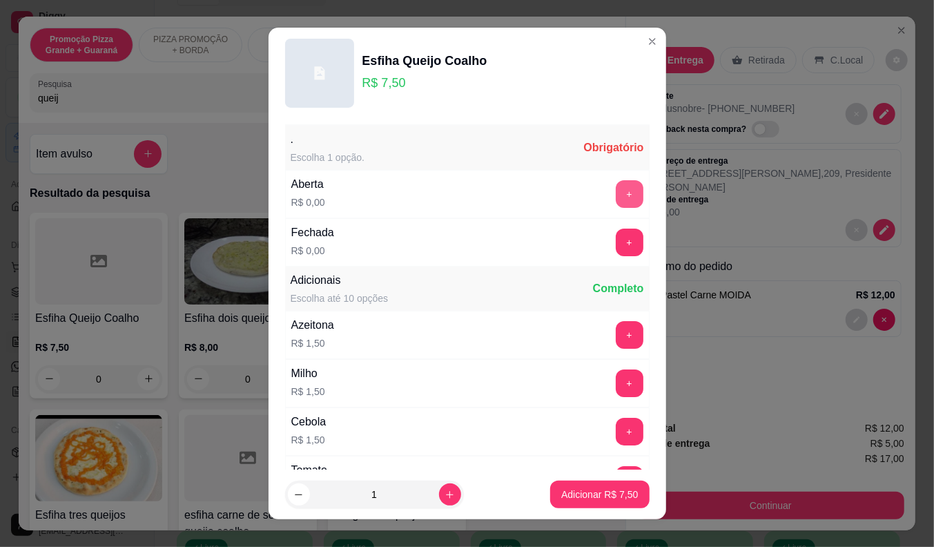
click at [616, 188] on button "+" at bounding box center [630, 194] width 28 height 28
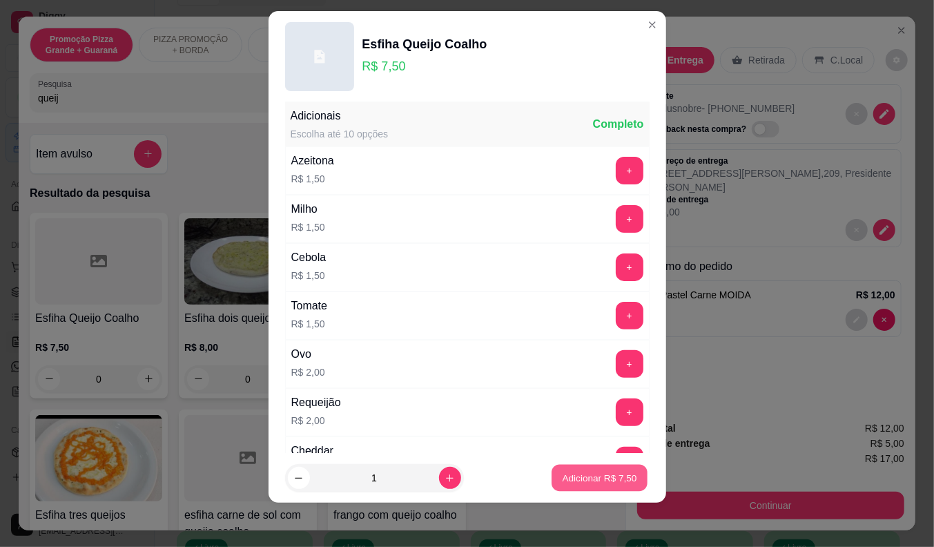
click at [574, 467] on button "Adicionar R$ 7,50" at bounding box center [600, 478] width 96 height 27
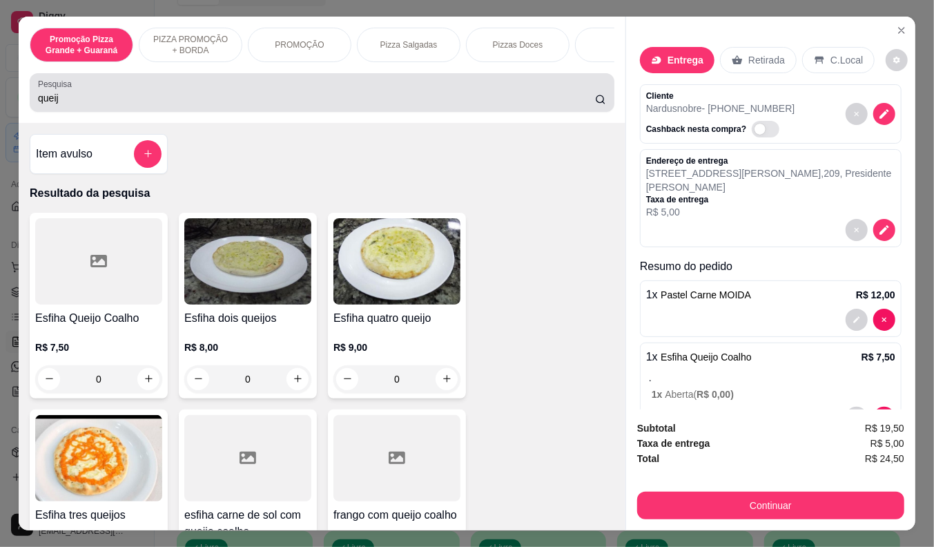
click at [38, 104] on input "queij" at bounding box center [316, 98] width 557 height 14
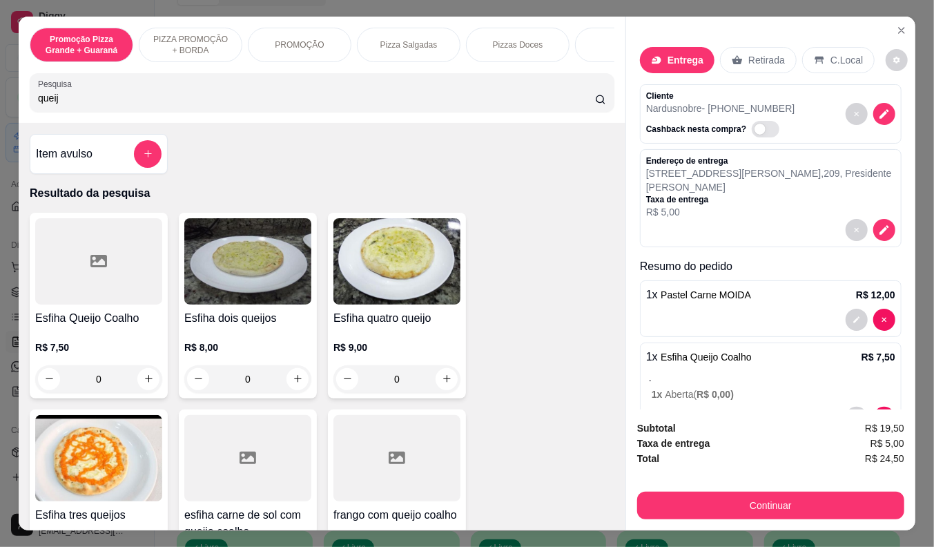
click at [38, 104] on input "queij" at bounding box center [316, 98] width 557 height 14
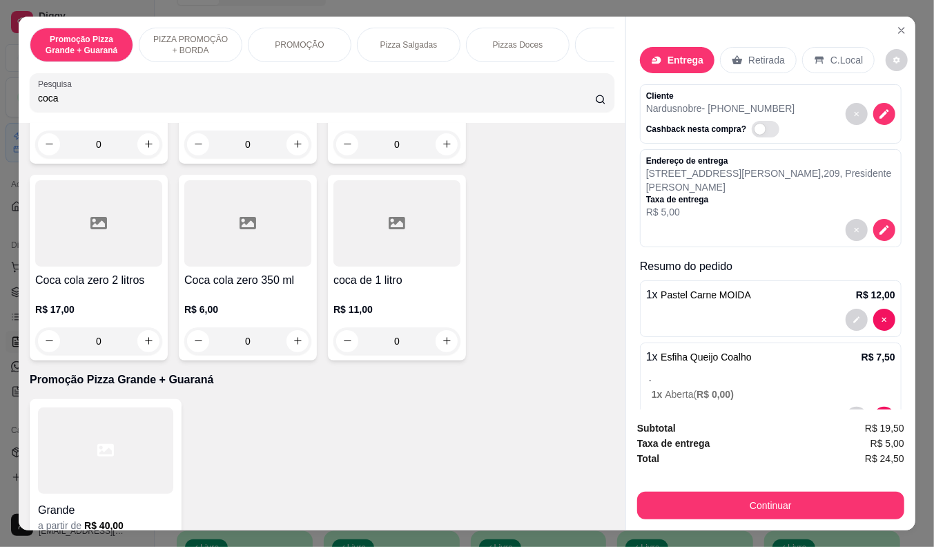
scroll to position [383, 0]
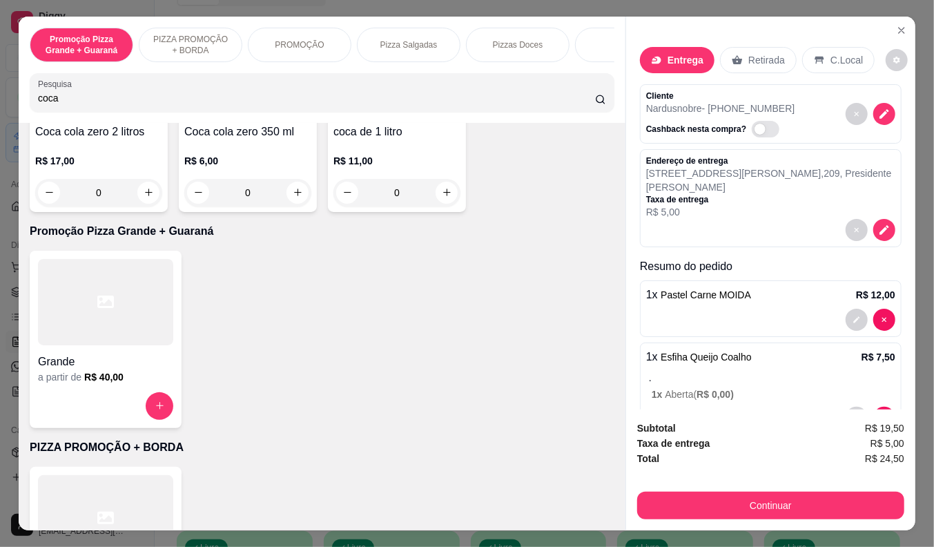
type input "coca"
click at [100, 407] on div at bounding box center [105, 406] width 135 height 28
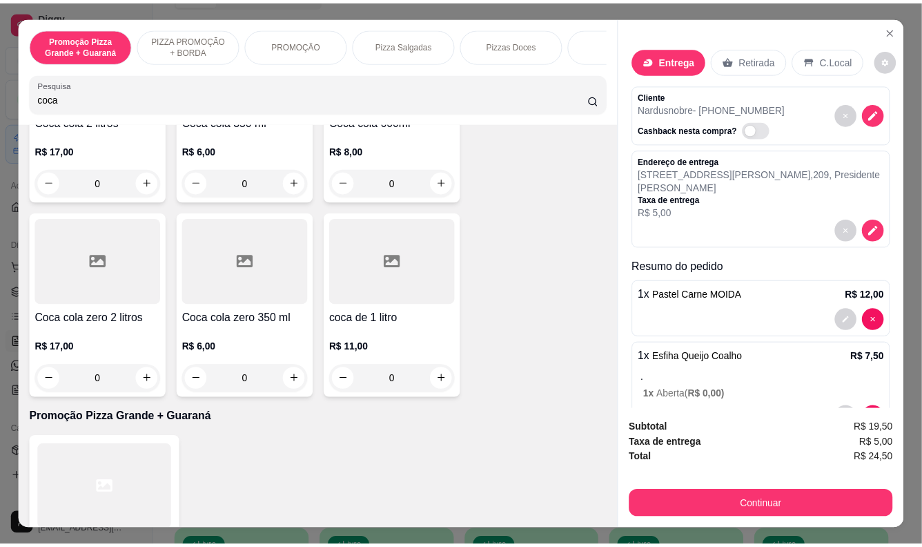
scroll to position [153, 0]
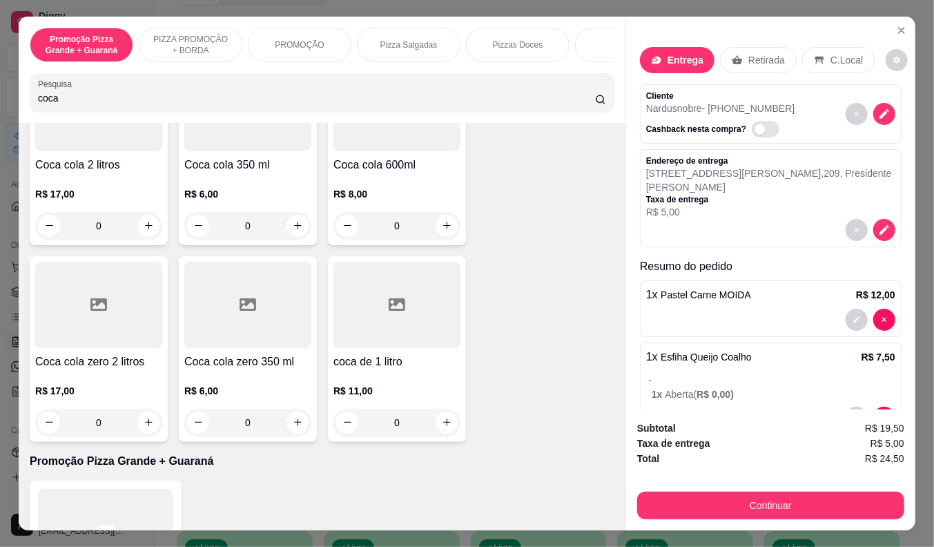
click at [371, 384] on div "R$ 11,00 0" at bounding box center [396, 403] width 127 height 66
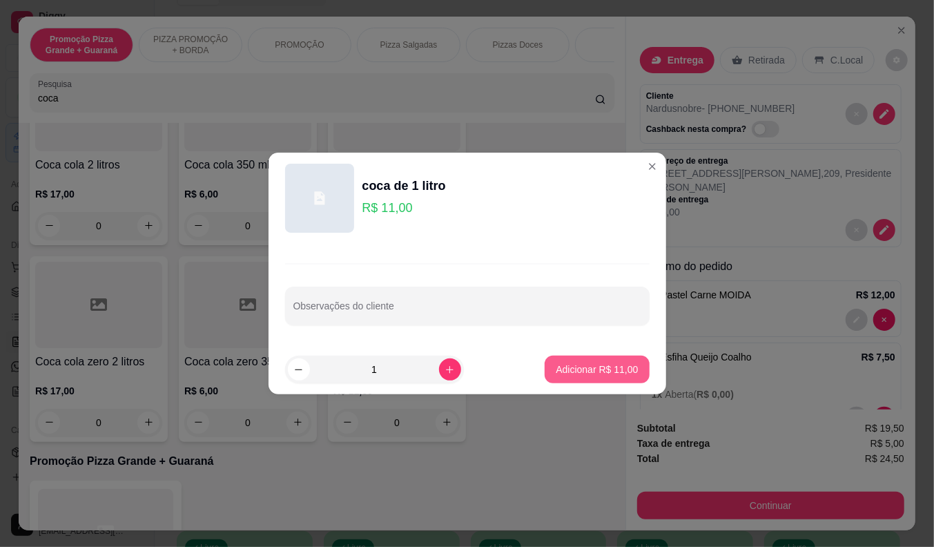
click at [615, 367] on p "Adicionar R$ 11,00" at bounding box center [597, 369] width 82 height 14
type input "1"
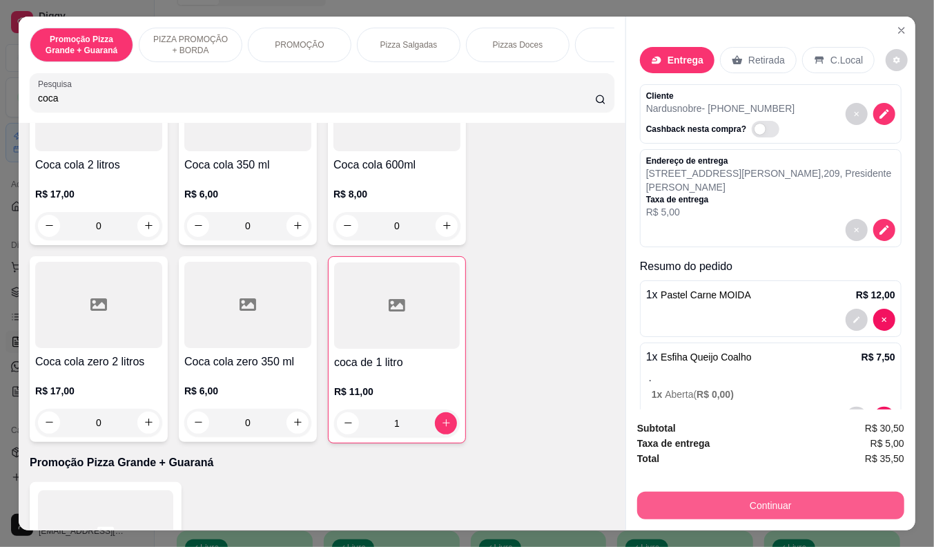
click at [697, 505] on button "Continuar" at bounding box center [770, 505] width 267 height 28
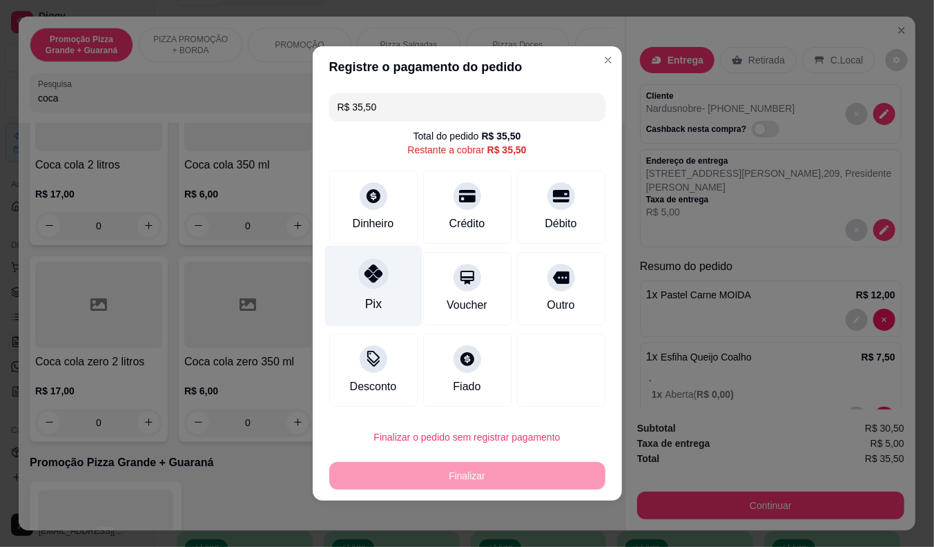
click at [364, 273] on icon at bounding box center [373, 273] width 18 height 18
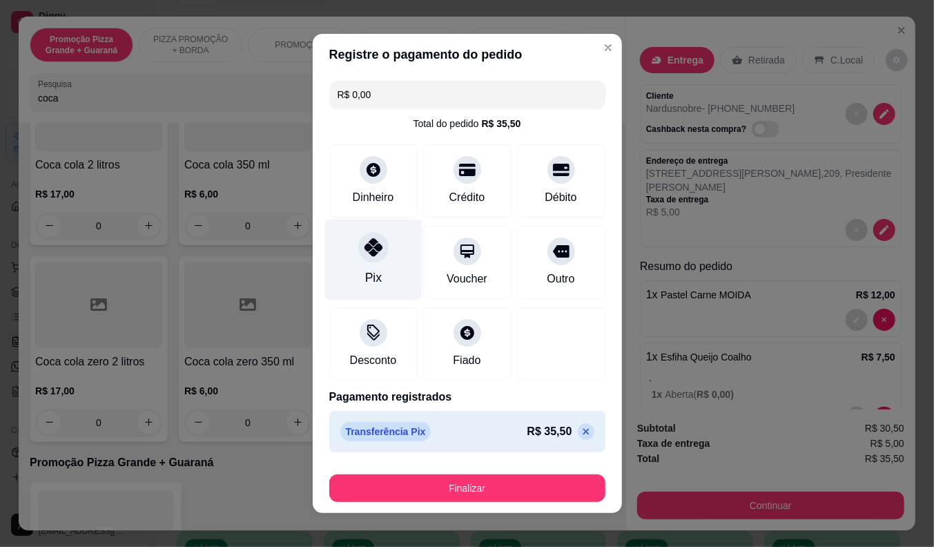
type input "R$ 0,00"
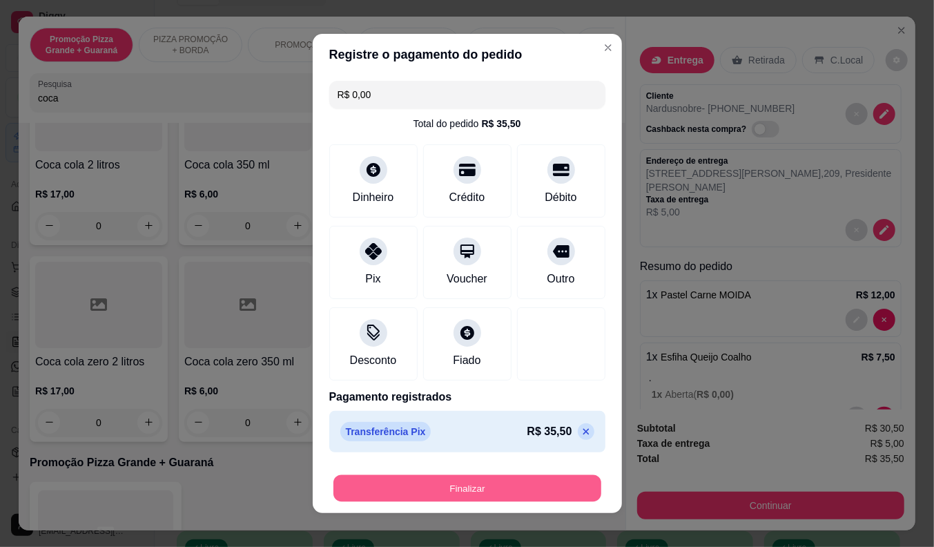
click at [404, 475] on button "Finalizar" at bounding box center [467, 488] width 268 height 27
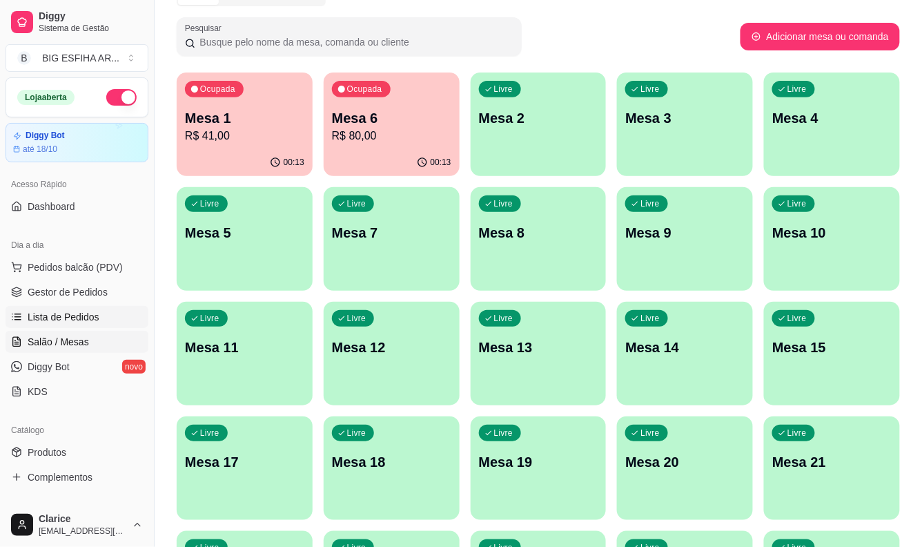
click at [59, 320] on span "Lista de Pedidos" at bounding box center [64, 317] width 72 height 14
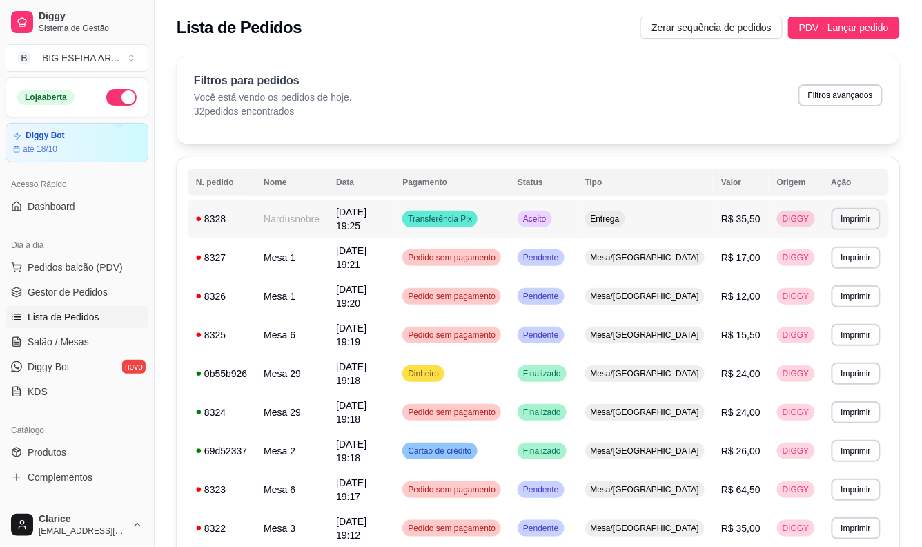
click at [302, 218] on td "Nardusnobre" at bounding box center [291, 218] width 72 height 39
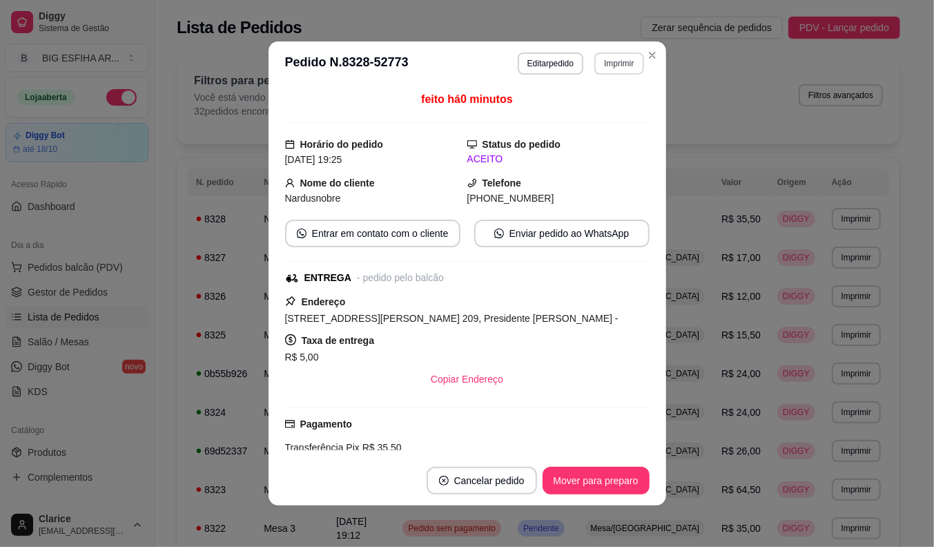
click at [613, 70] on button "Imprimir" at bounding box center [618, 63] width 49 height 22
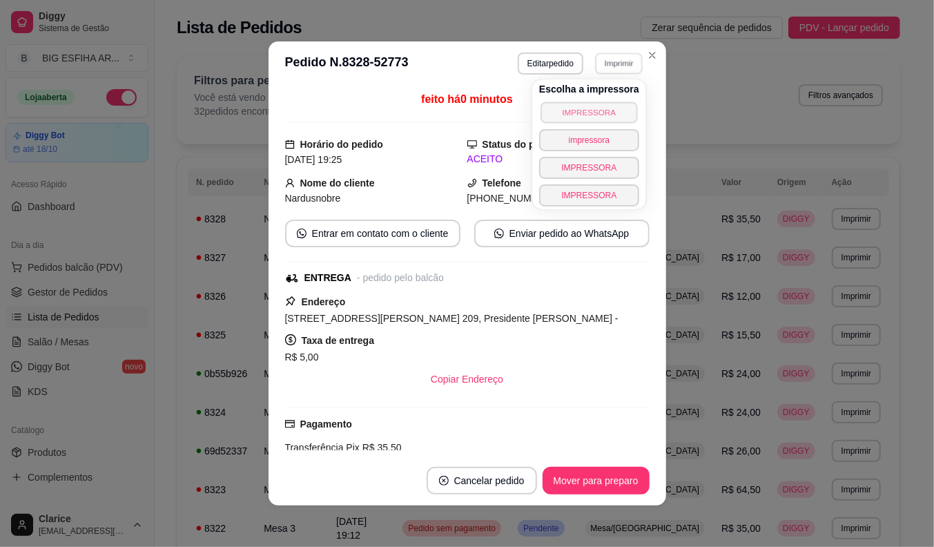
click at [592, 119] on button "IMPRESSORA" at bounding box center [589, 111] width 97 height 21
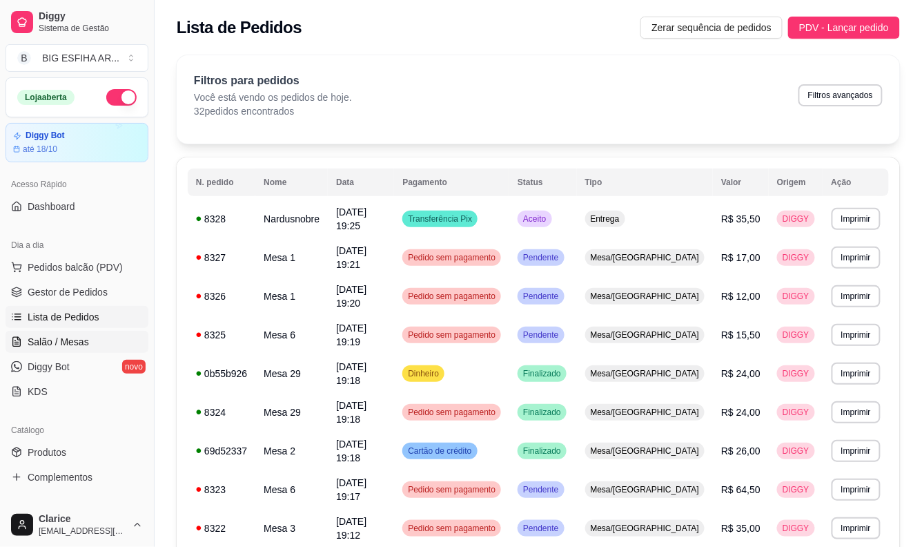
click at [100, 347] on link "Salão / Mesas" at bounding box center [77, 342] width 143 height 22
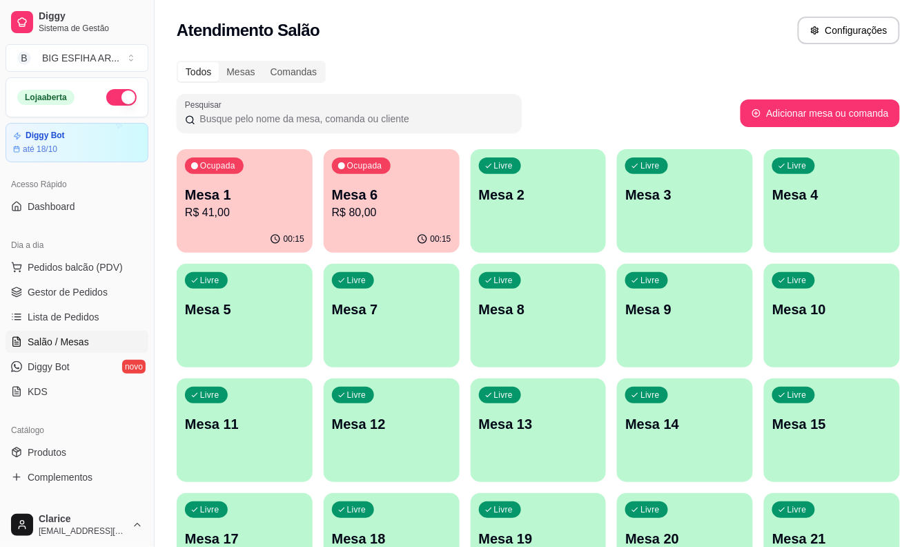
click at [264, 196] on p "Mesa 1" at bounding box center [244, 194] width 119 height 19
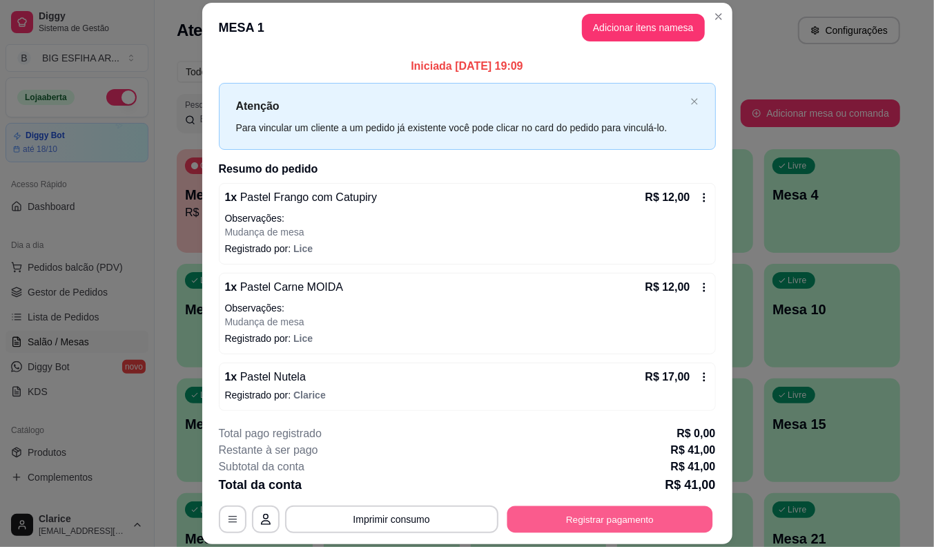
click at [573, 513] on button "Registrar pagamento" at bounding box center [610, 519] width 206 height 27
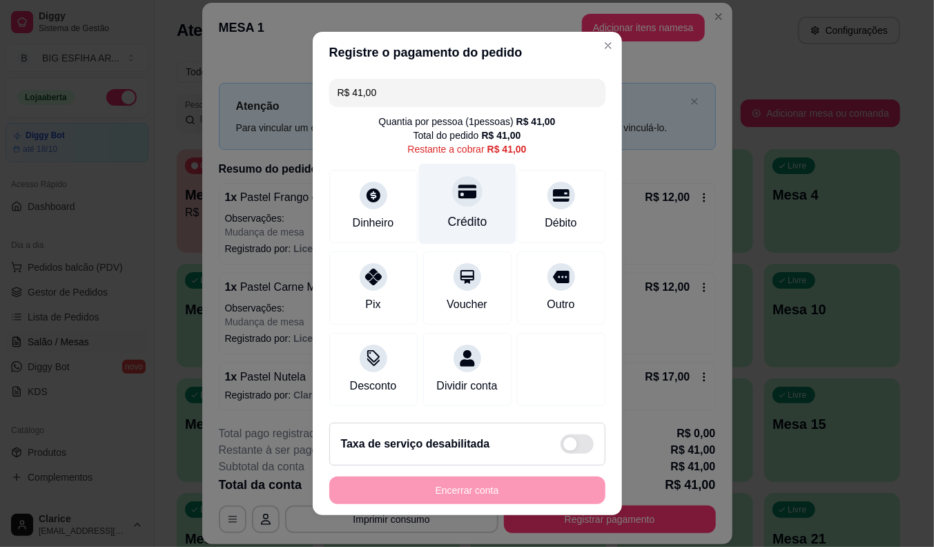
click at [470, 209] on div "Crédito" at bounding box center [466, 204] width 97 height 81
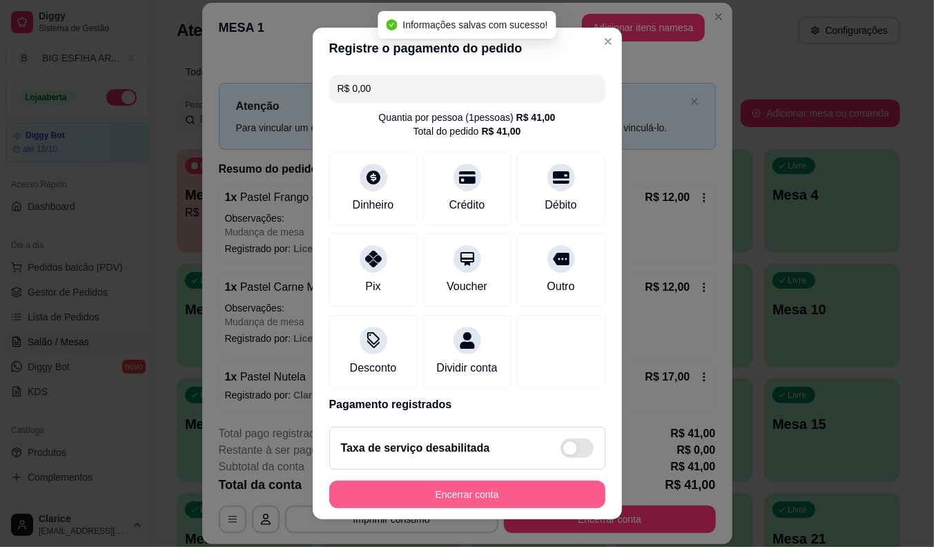
type input "R$ 0,00"
click at [474, 497] on button "Encerrar conta" at bounding box center [467, 494] width 268 height 27
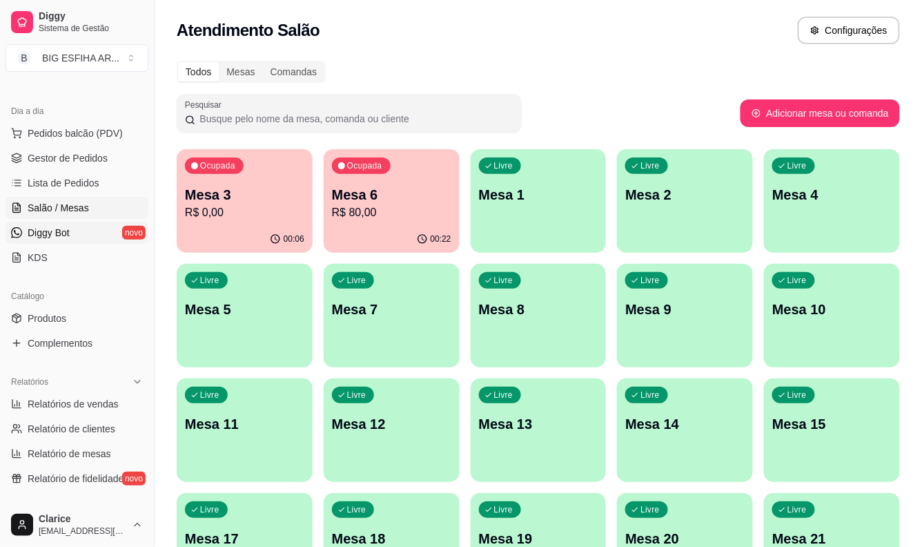
scroll to position [153, 0]
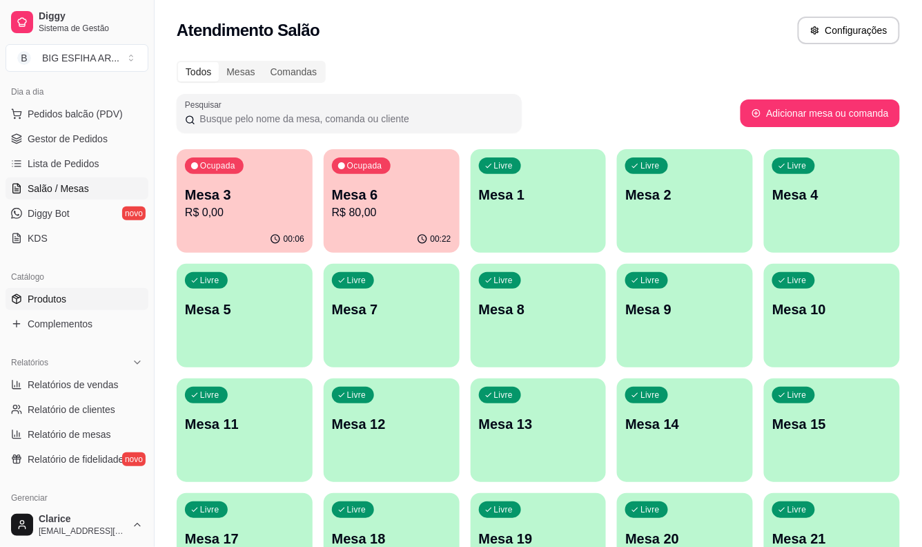
click at [95, 295] on link "Produtos" at bounding box center [77, 299] width 143 height 22
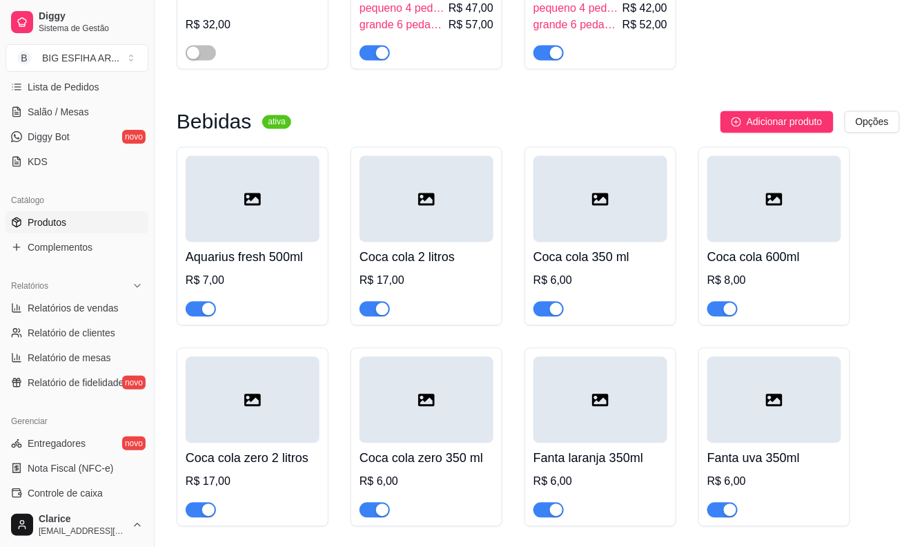
scroll to position [13070, 0]
click at [186, 301] on span "button" at bounding box center [201, 308] width 30 height 15
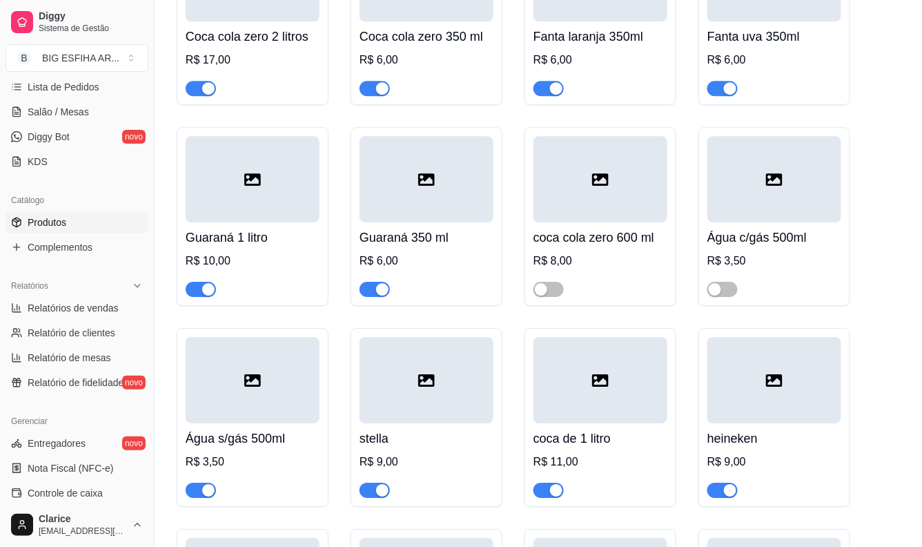
scroll to position [13531, 0]
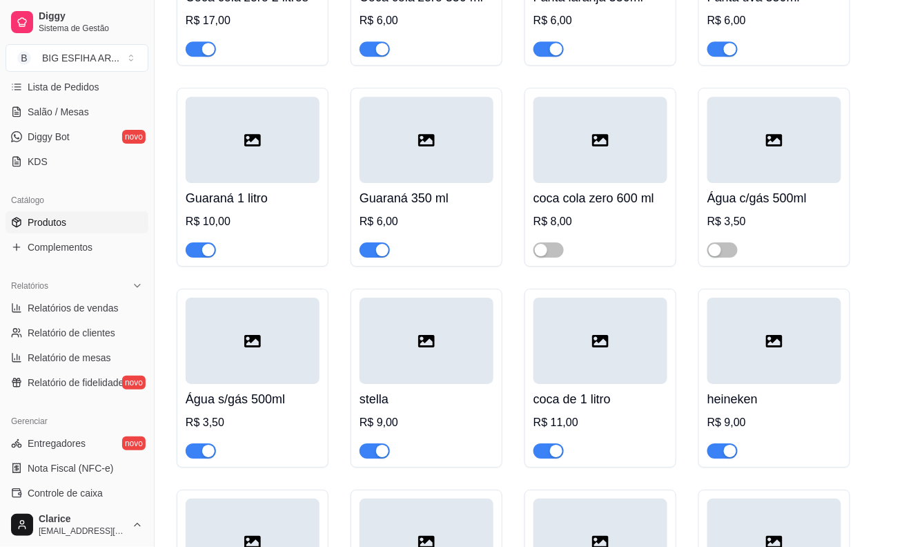
click at [194, 443] on span "button" at bounding box center [201, 450] width 30 height 15
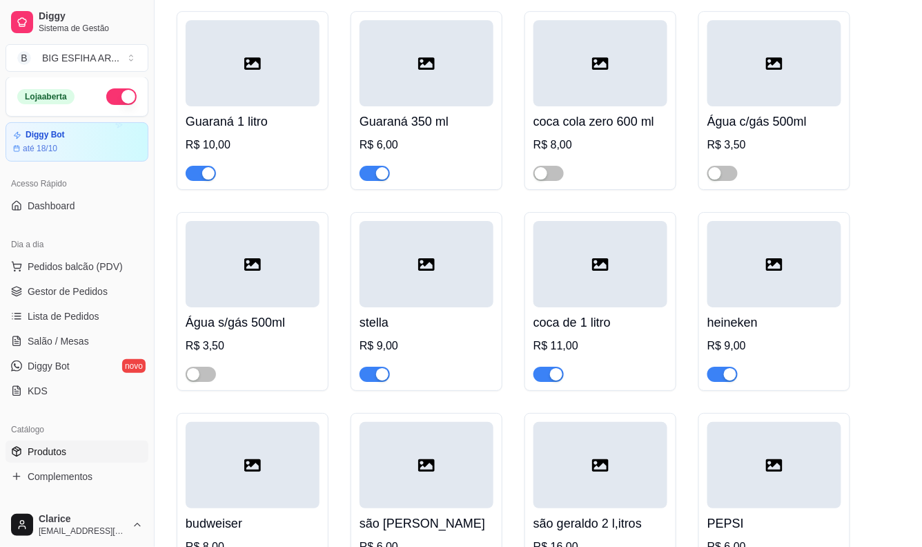
scroll to position [0, 0]
click at [57, 340] on span "Salão / Mesas" at bounding box center [58, 342] width 61 height 14
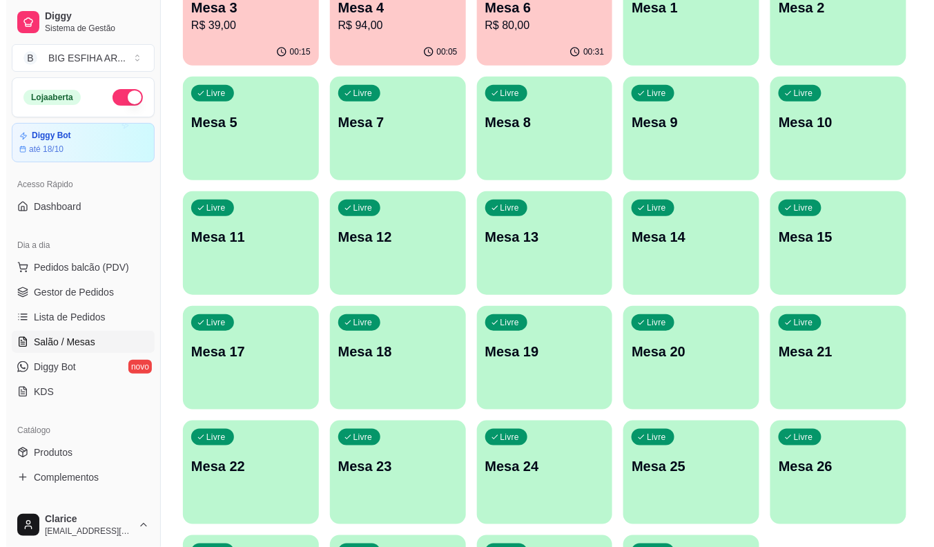
scroll to position [181, 0]
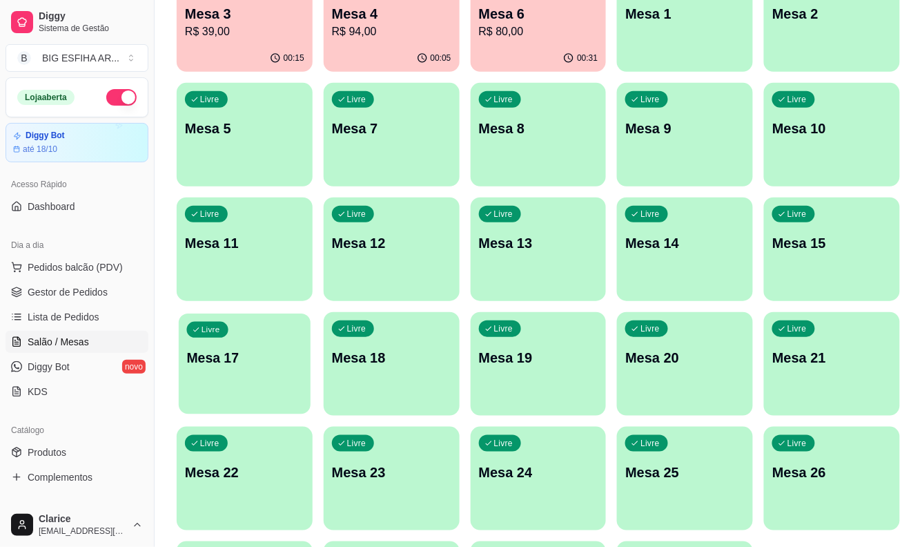
click at [235, 398] on div "Livre Mesa 17" at bounding box center [245, 355] width 132 height 84
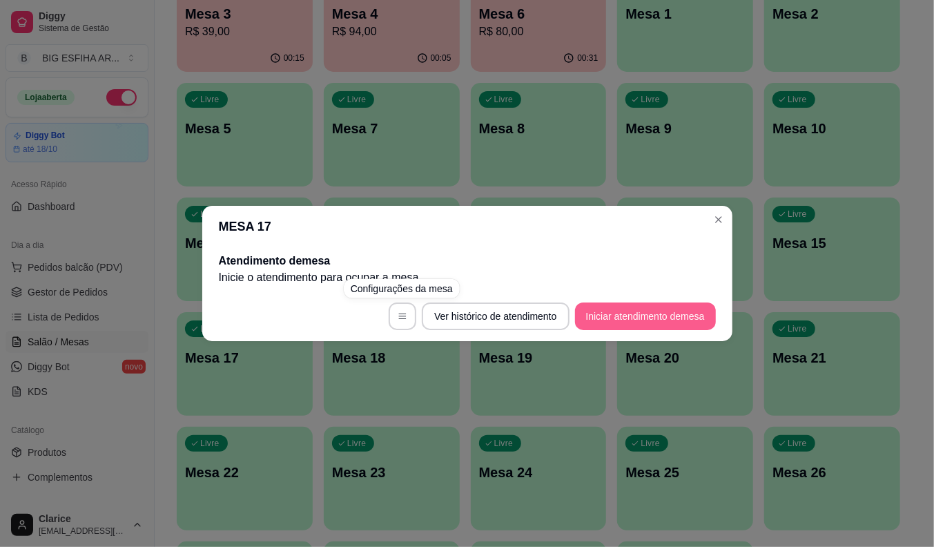
click at [592, 309] on button "Iniciar atendimento de mesa" at bounding box center [645, 316] width 141 height 28
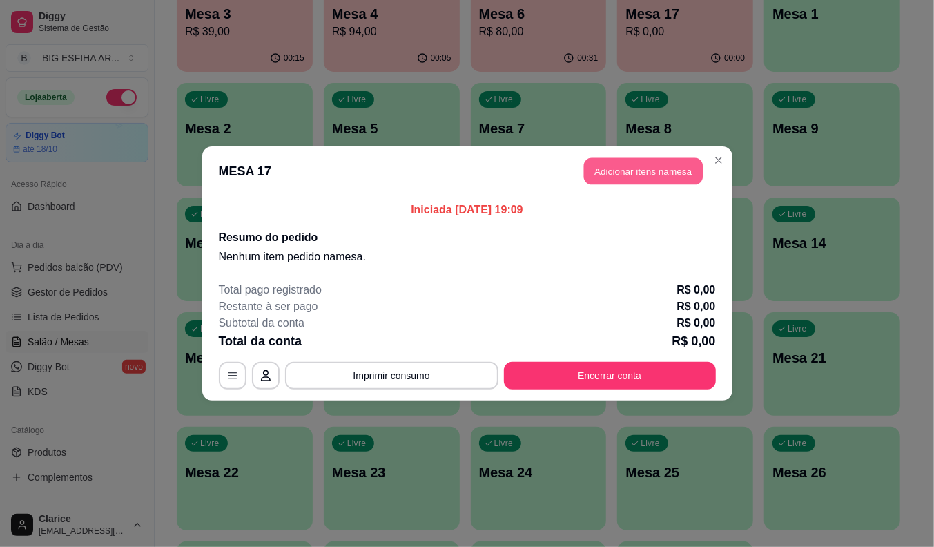
click at [636, 171] on button "Adicionar itens na mesa" at bounding box center [643, 171] width 119 height 27
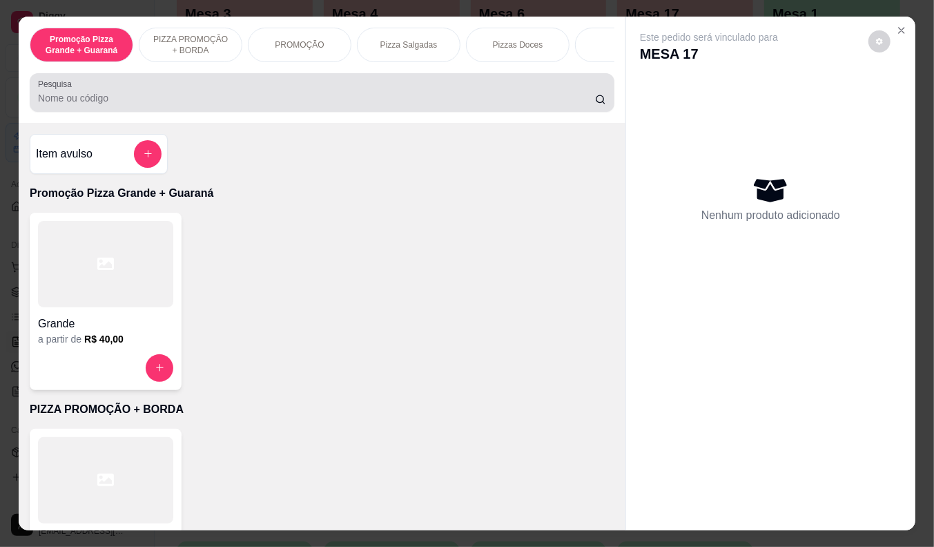
click at [73, 104] on input "Pesquisa" at bounding box center [316, 98] width 557 height 14
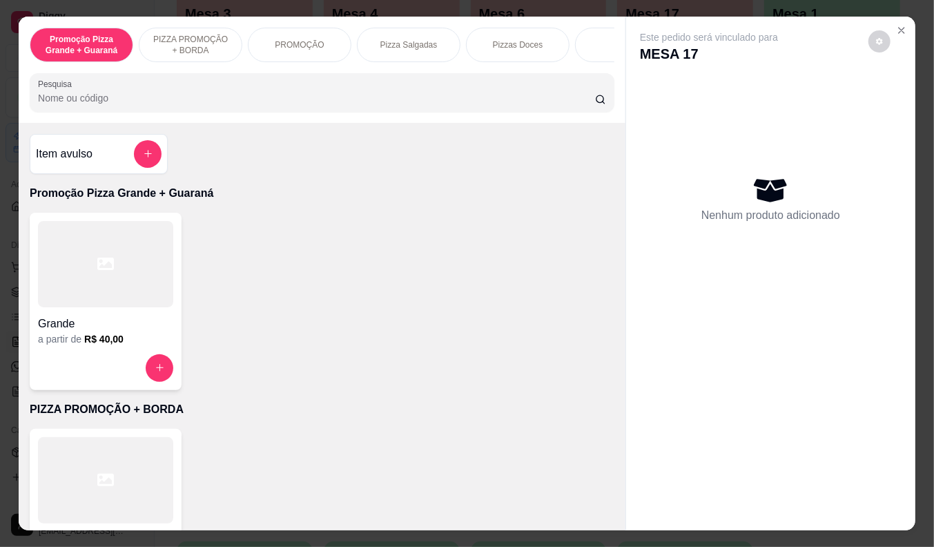
scroll to position [77, 0]
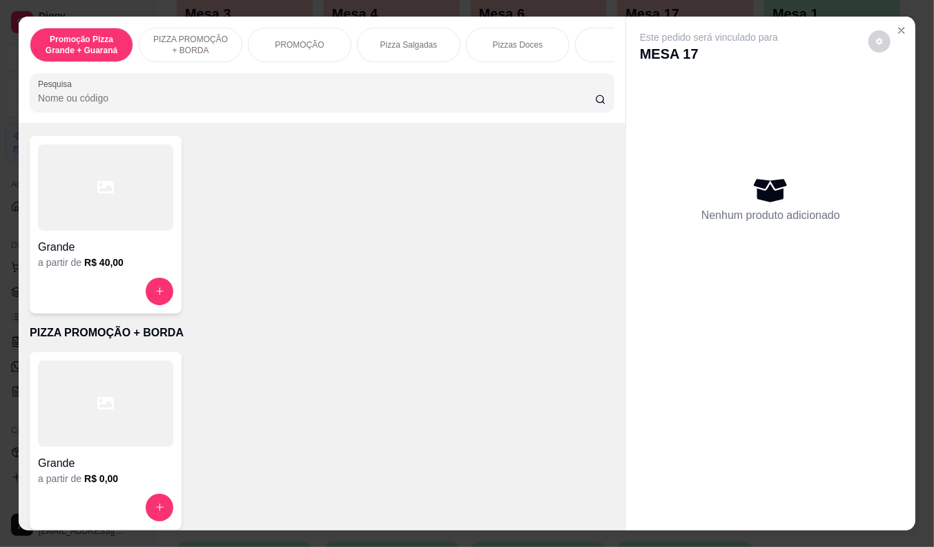
click at [70, 265] on div "a partir de R$ 40,00" at bounding box center [105, 262] width 135 height 14
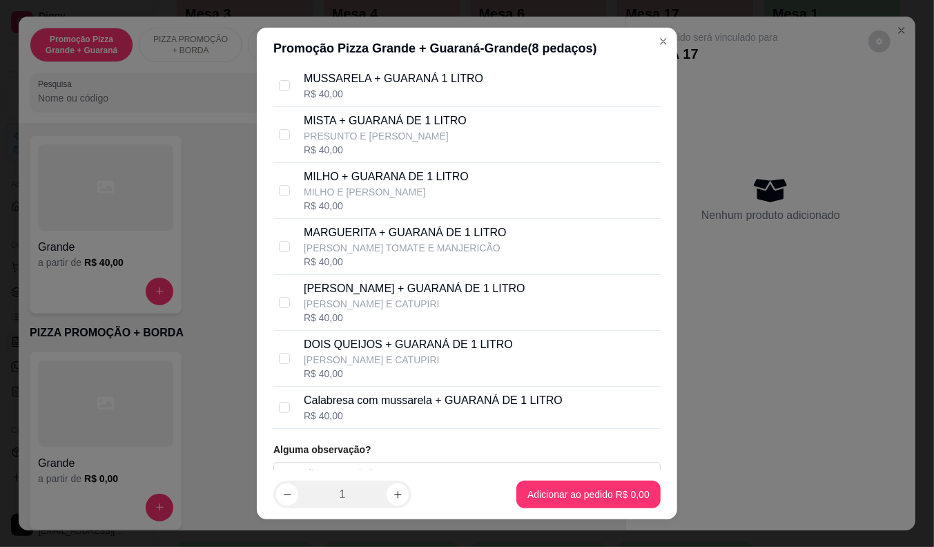
scroll to position [137, 0]
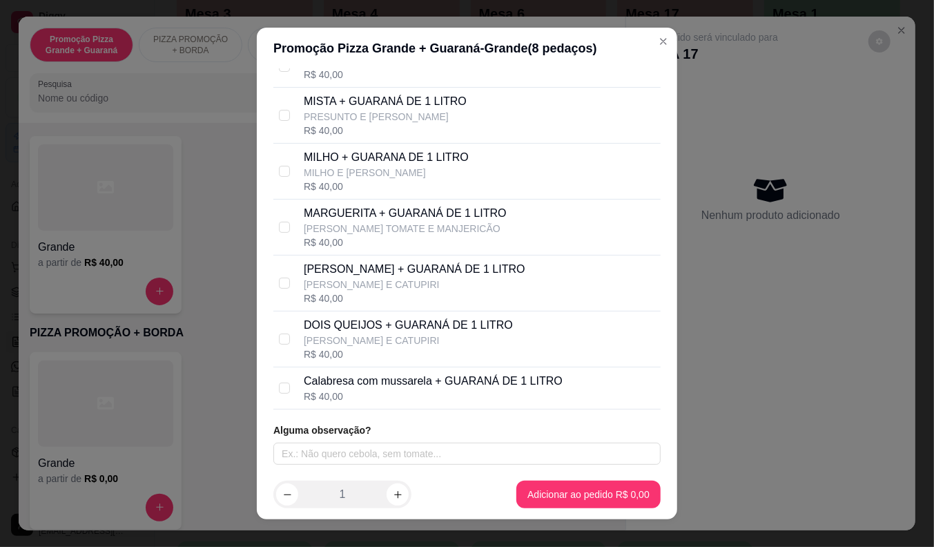
click at [402, 382] on p "Calabresa com mussarela + GUARANÁ DE 1 LITRO" at bounding box center [433, 381] width 259 height 17
checkbox input "true"
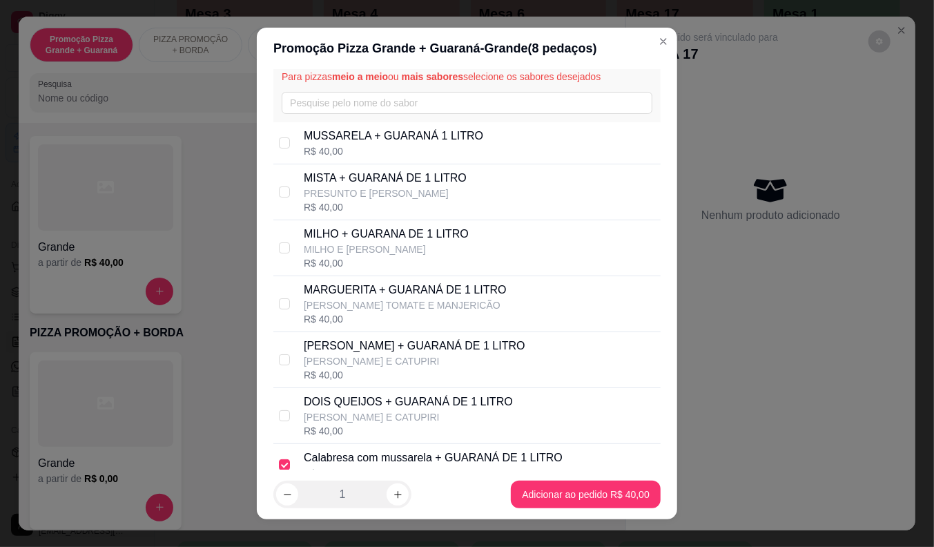
click at [376, 155] on div "R$ 40,00" at bounding box center [393, 151] width 179 height 14
checkbox input "true"
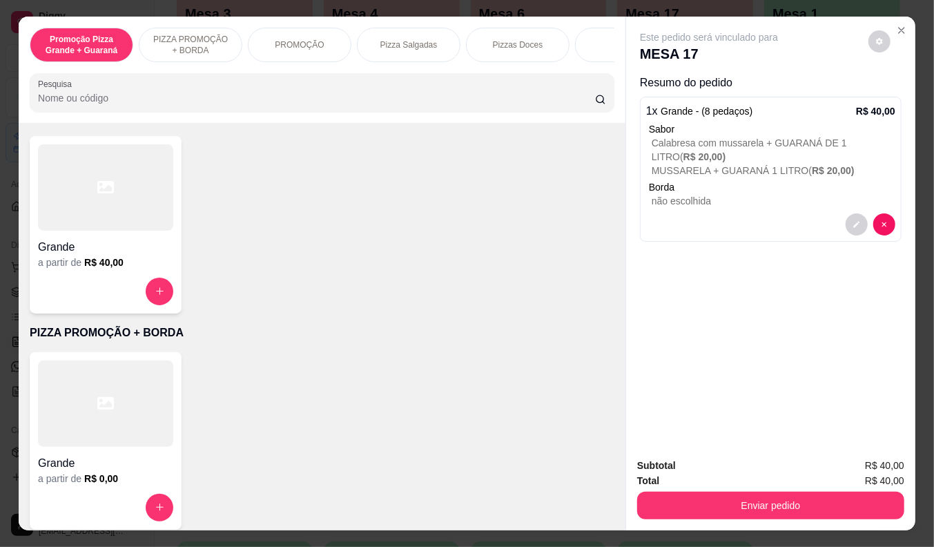
click at [719, 180] on p "Borda" at bounding box center [772, 187] width 246 height 14
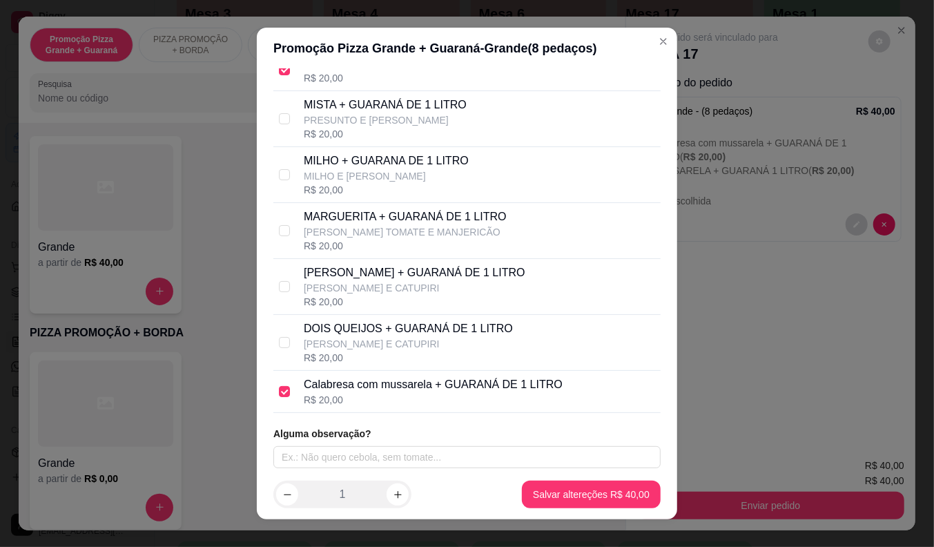
scroll to position [137, 0]
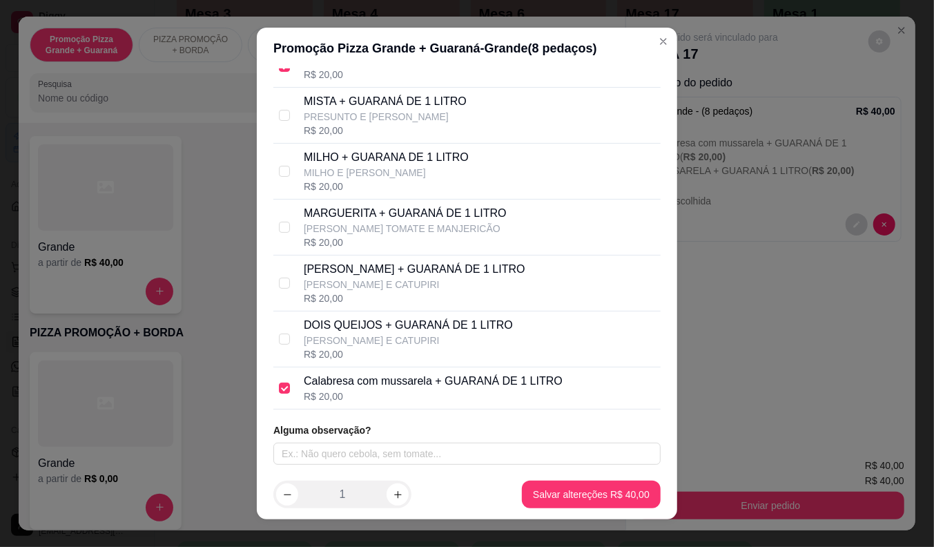
click at [368, 259] on div "FRANGO CATUPIRI + GUARANÁ DE 1 LITRO [PERSON_NAME] E CATUPIRI R$ 20,00" at bounding box center [466, 283] width 387 height 56
checkbox input "false"
checkbox input "true"
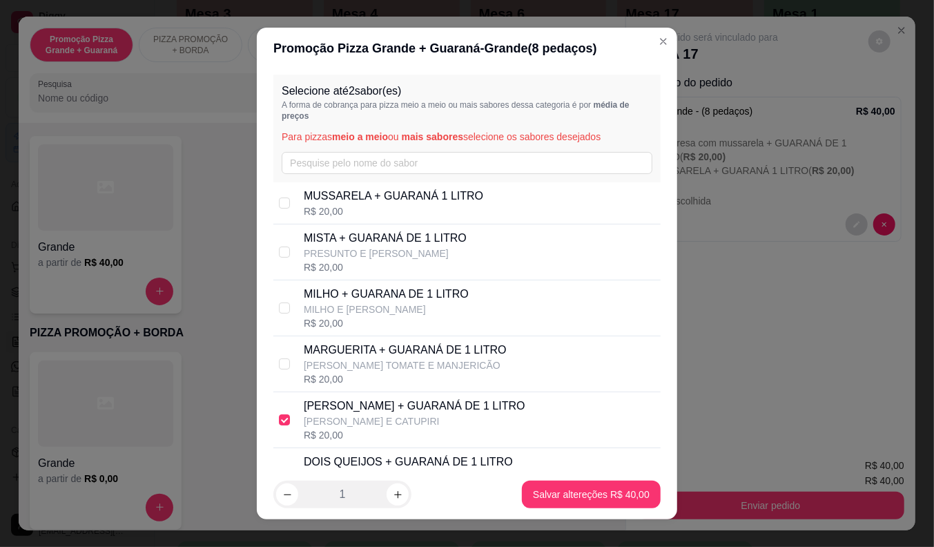
scroll to position [77, 0]
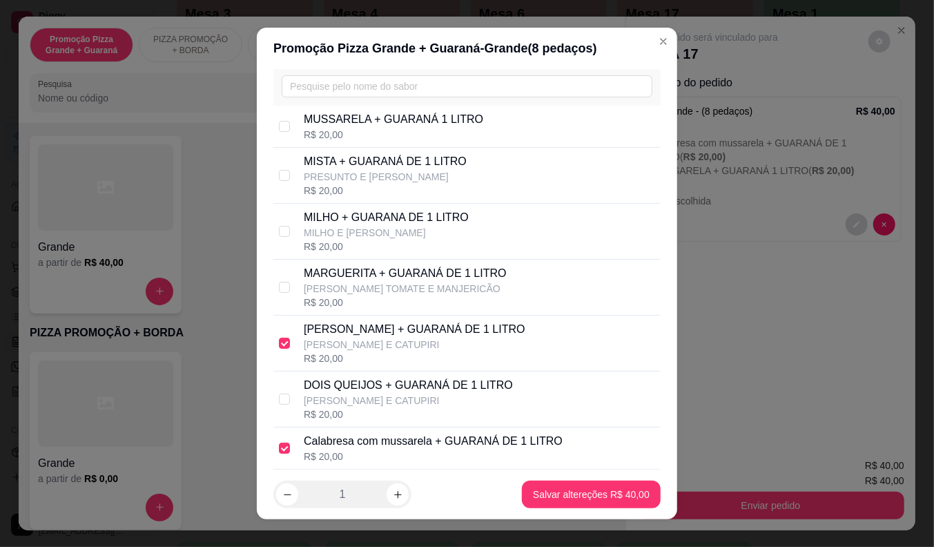
click at [382, 128] on div "R$ 20,00" at bounding box center [393, 135] width 179 height 14
checkbox input "true"
checkbox input "false"
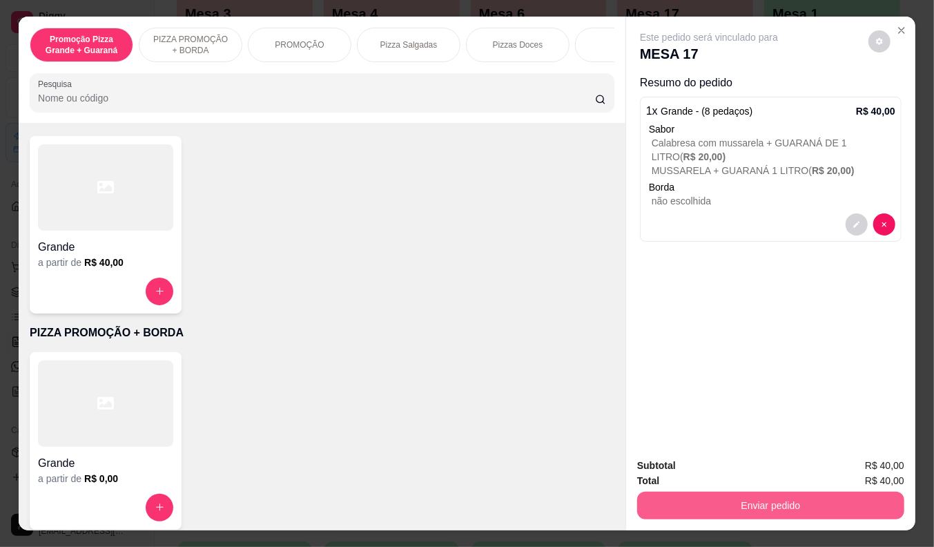
click at [863, 493] on button "Enviar pedido" at bounding box center [770, 505] width 267 height 28
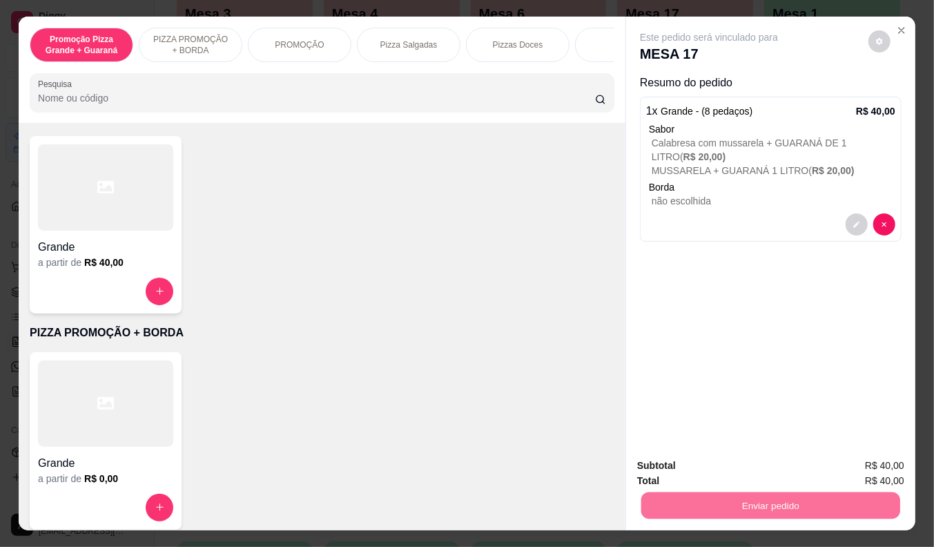
click at [744, 470] on button "Não registrar e enviar pedido" at bounding box center [724, 466] width 139 height 26
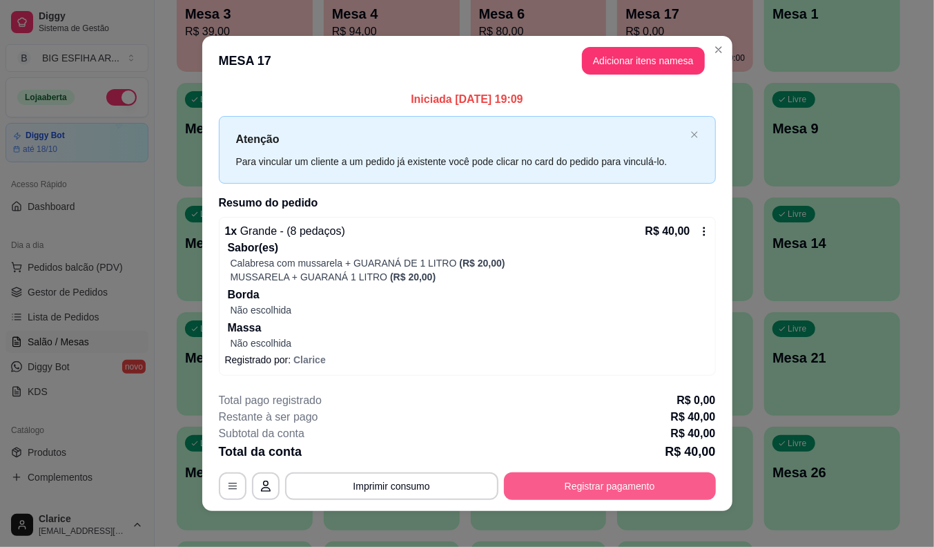
click at [651, 480] on button "Registrar pagamento" at bounding box center [610, 486] width 212 height 28
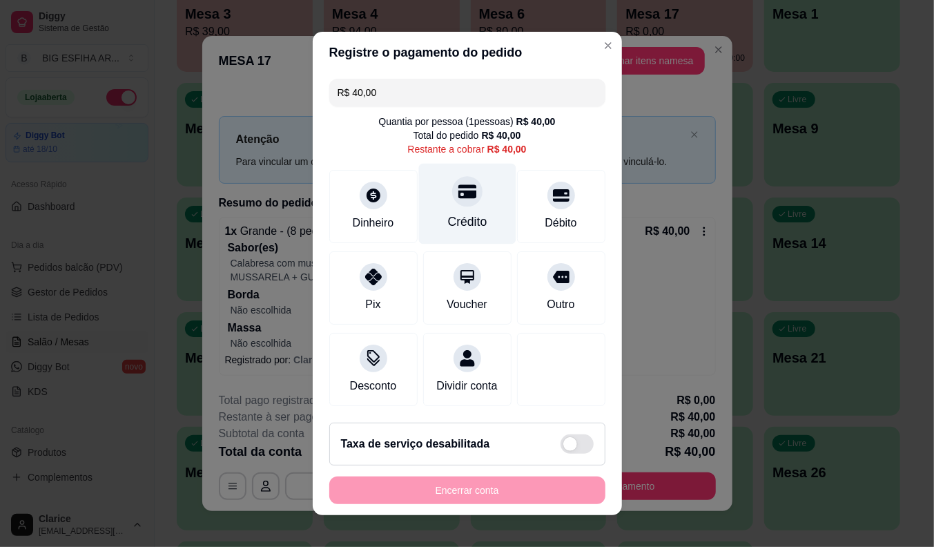
click at [458, 213] on div "Crédito" at bounding box center [466, 222] width 39 height 18
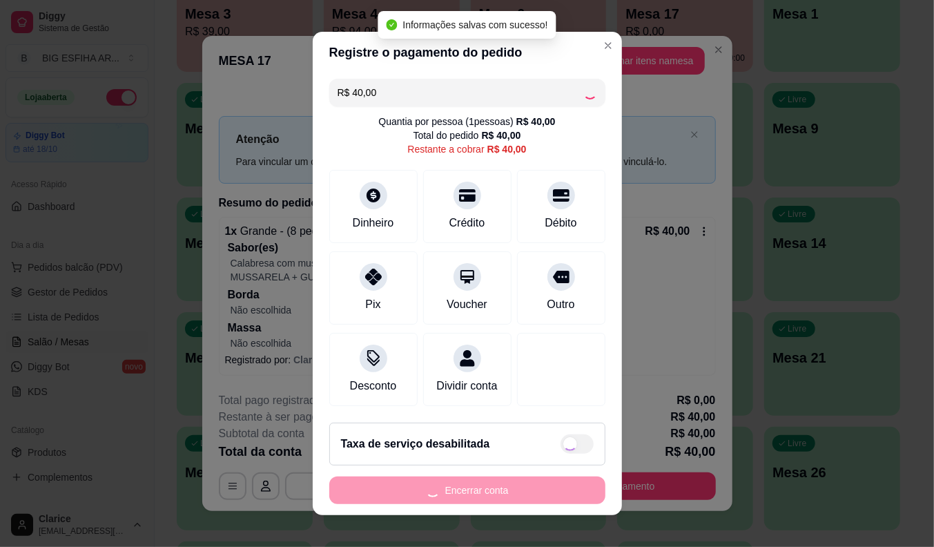
type input "R$ 0,00"
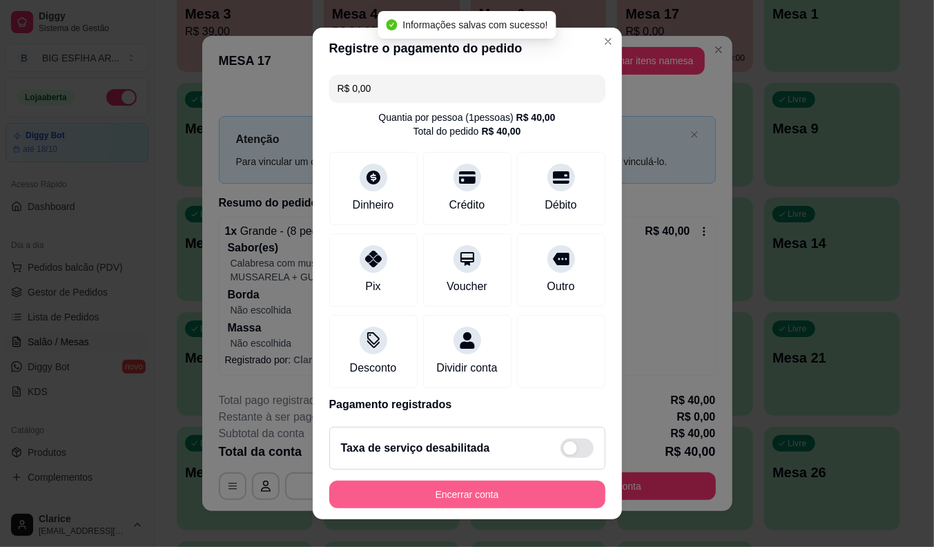
click at [481, 491] on button "Encerrar conta" at bounding box center [467, 494] width 276 height 28
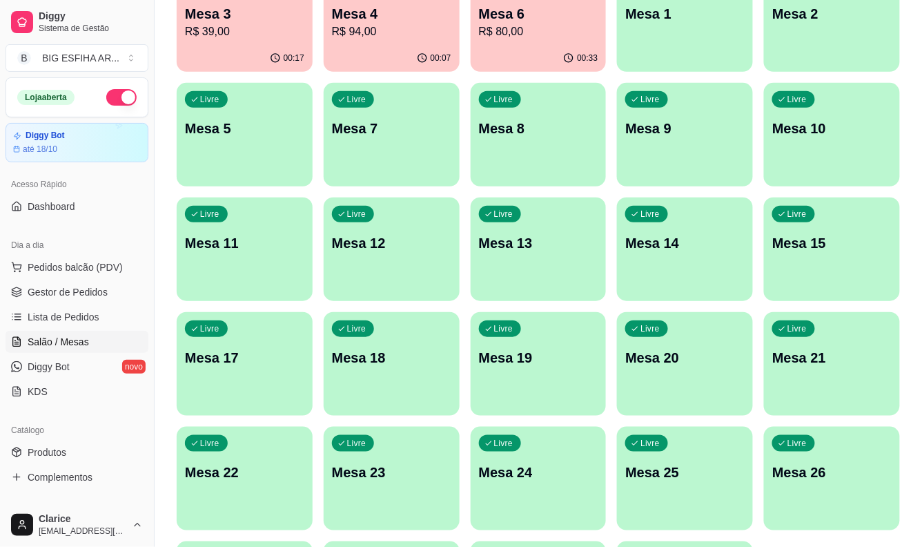
click at [71, 246] on div "Dia a dia" at bounding box center [77, 245] width 143 height 22
click at [65, 266] on span "Pedidos balcão (PDV)" at bounding box center [75, 267] width 95 height 14
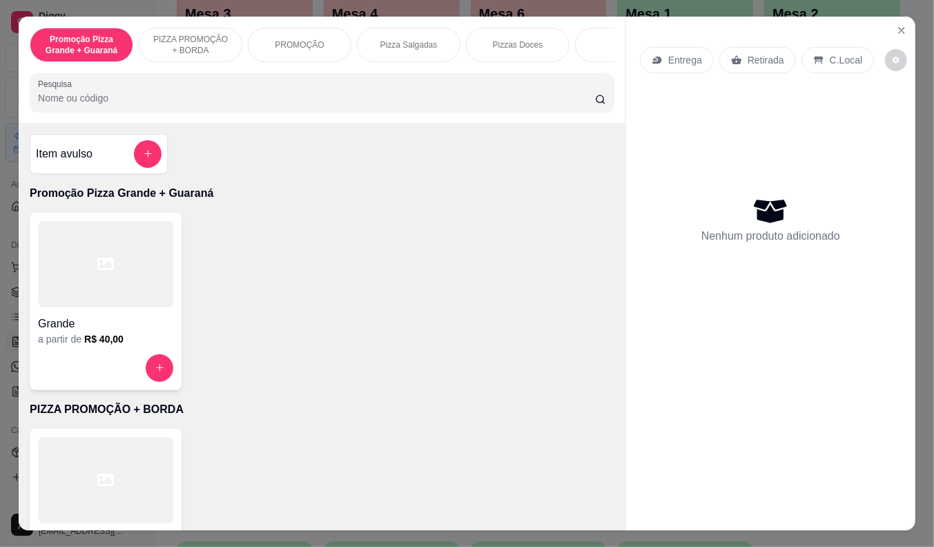
click at [668, 57] on p "Entrega" at bounding box center [685, 60] width 34 height 14
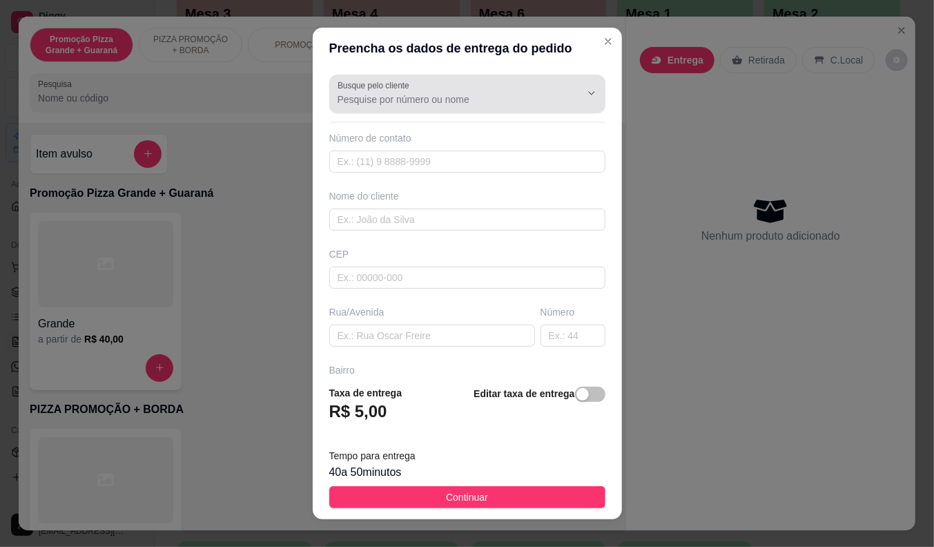
click at [414, 101] on input "Busque pelo cliente" at bounding box center [448, 99] width 221 height 14
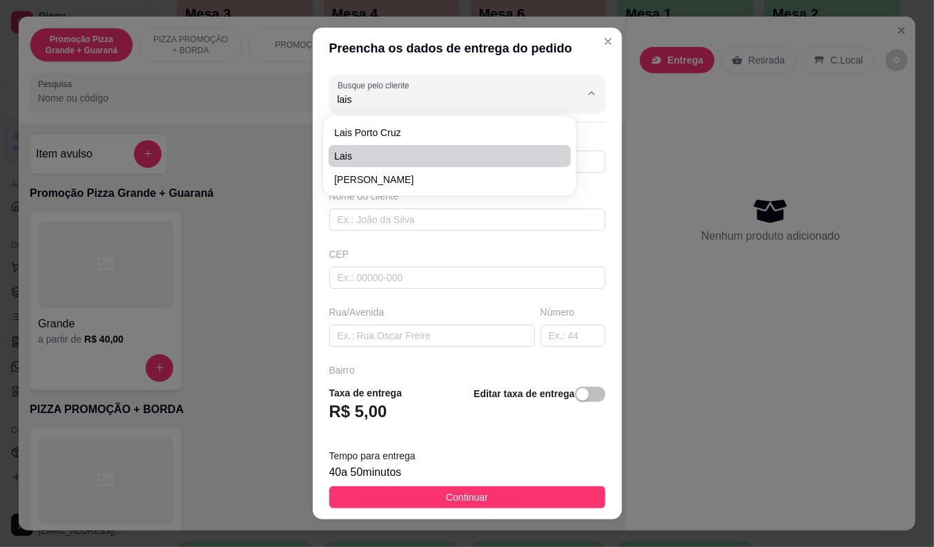
click at [381, 155] on span "Lais" at bounding box center [442, 156] width 217 height 14
type input "Lais"
type input "85997937379"
type input "Lais"
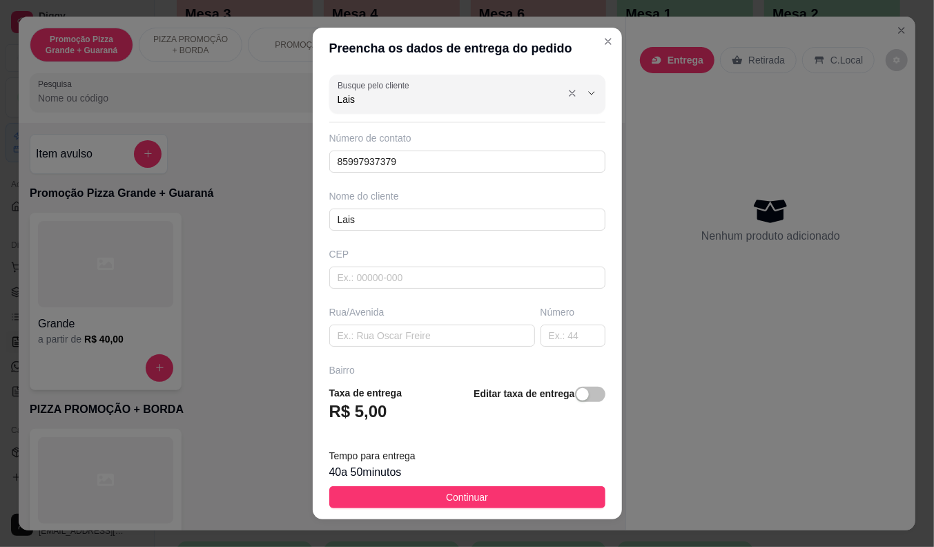
click at [411, 101] on input "Lais" at bounding box center [448, 99] width 221 height 14
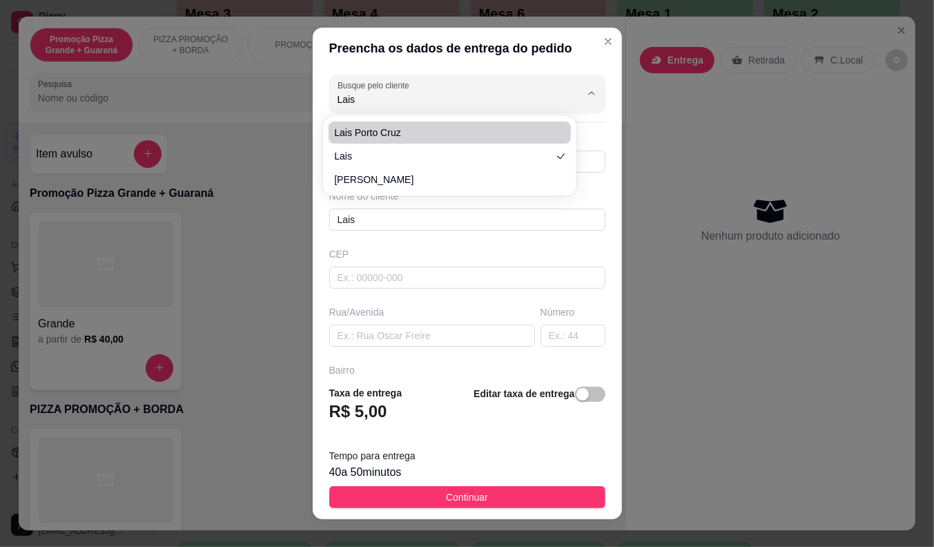
click at [371, 133] on span "Lais Porto Cruz" at bounding box center [442, 133] width 217 height 14
type input "Lais Porto Cruz"
type input "85986872587"
type input "Lais Porto Cruz"
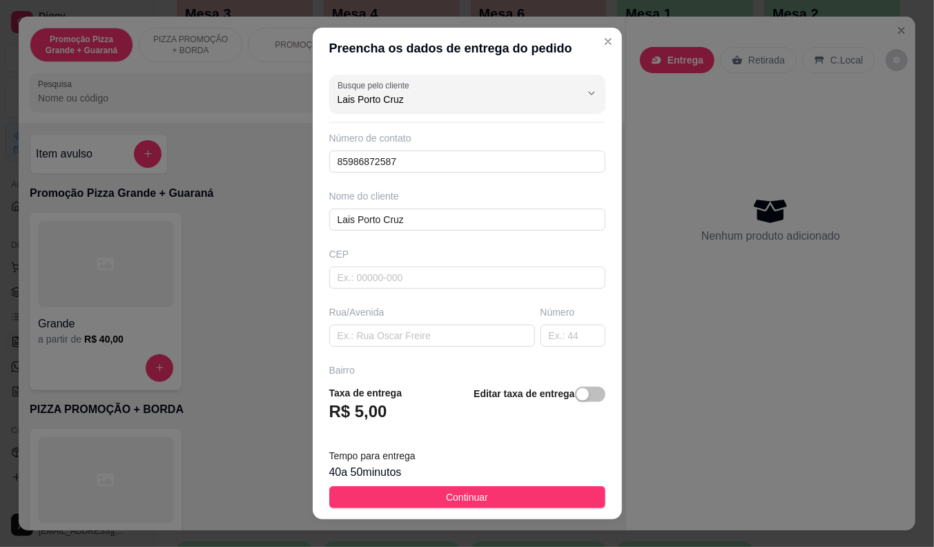
scroll to position [77, 0]
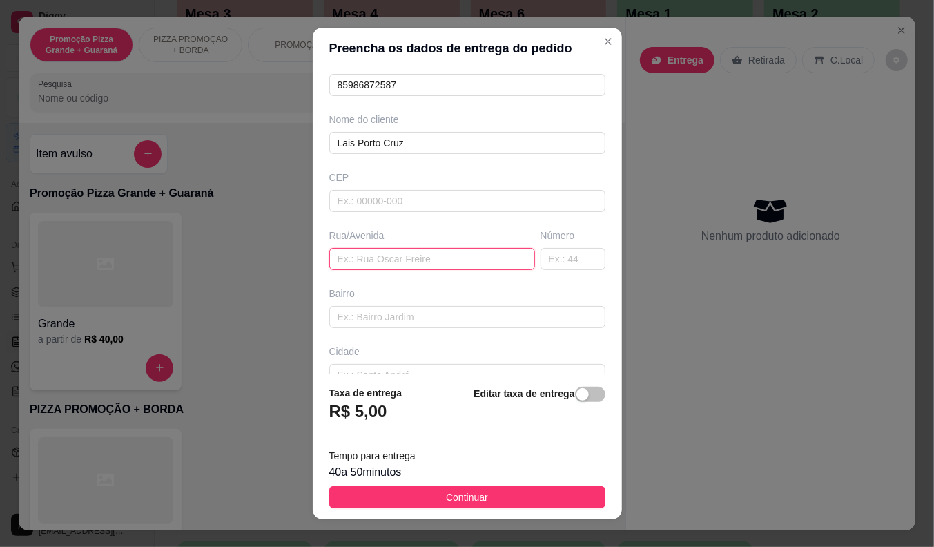
click at [388, 261] on input "text" at bounding box center [432, 259] width 206 height 22
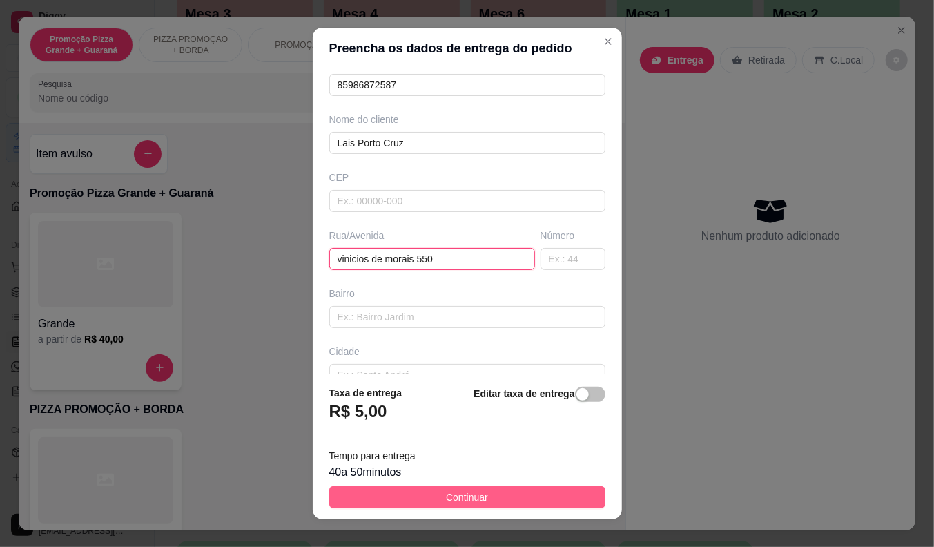
type input "vinicios de morais 550"
click at [446, 500] on span "Continuar" at bounding box center [467, 496] width 42 height 15
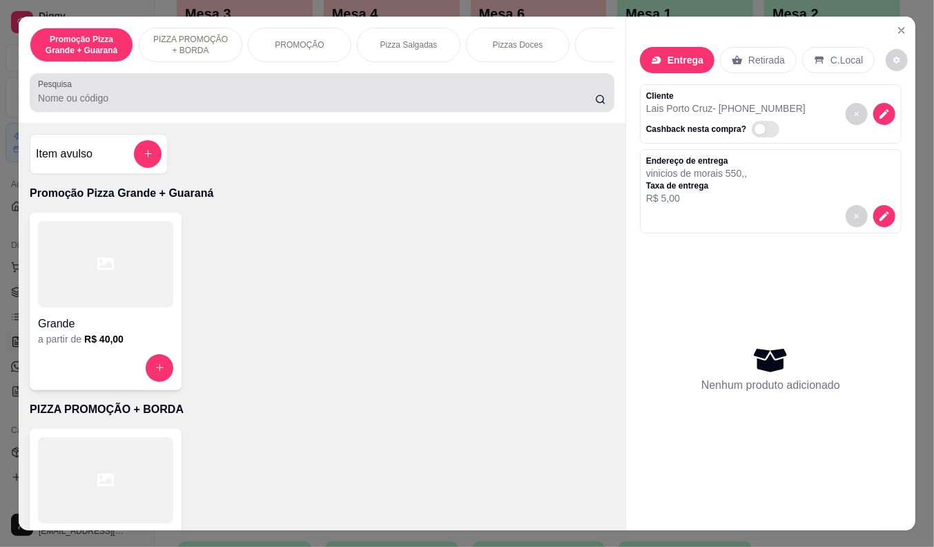
click at [262, 83] on div "Pesquisa" at bounding box center [322, 92] width 585 height 39
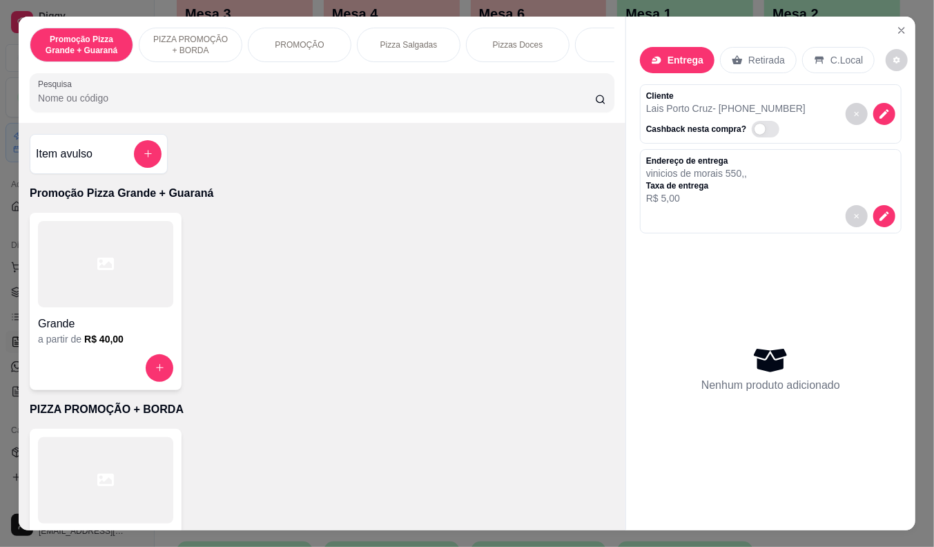
click at [259, 88] on div at bounding box center [322, 93] width 568 height 28
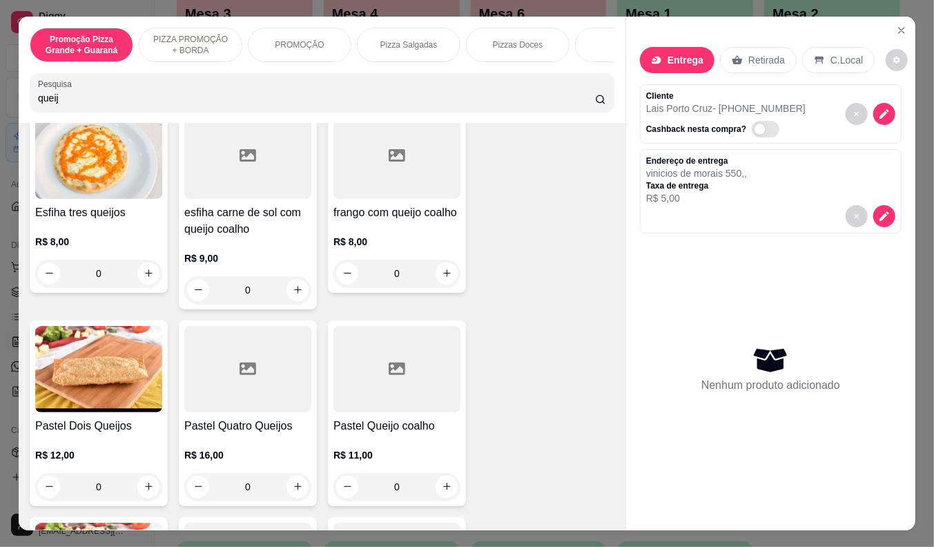
scroll to position [306, 0]
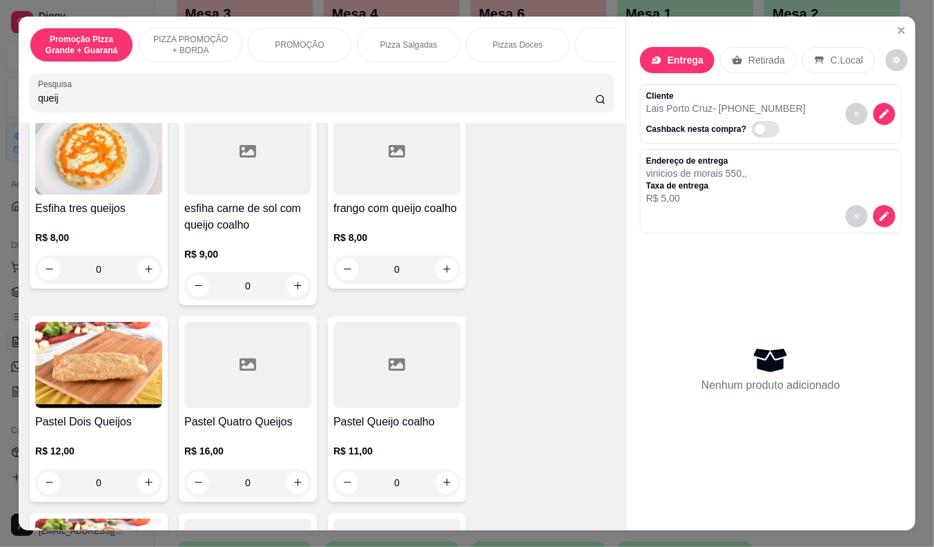
type input "queij"
click at [405, 438] on div "R$ 11,00 0" at bounding box center [396, 463] width 127 height 66
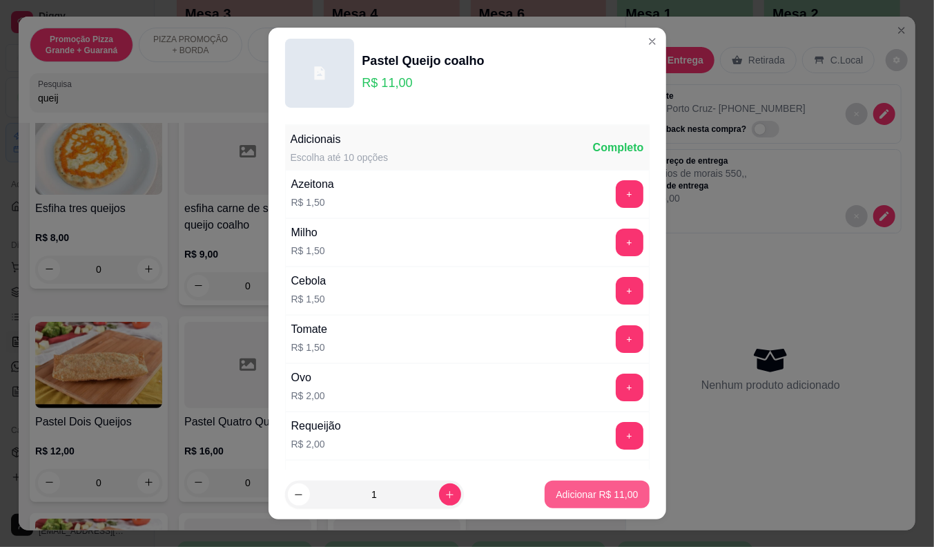
click at [597, 488] on p "Adicionar R$ 11,00" at bounding box center [597, 494] width 82 height 14
type input "1"
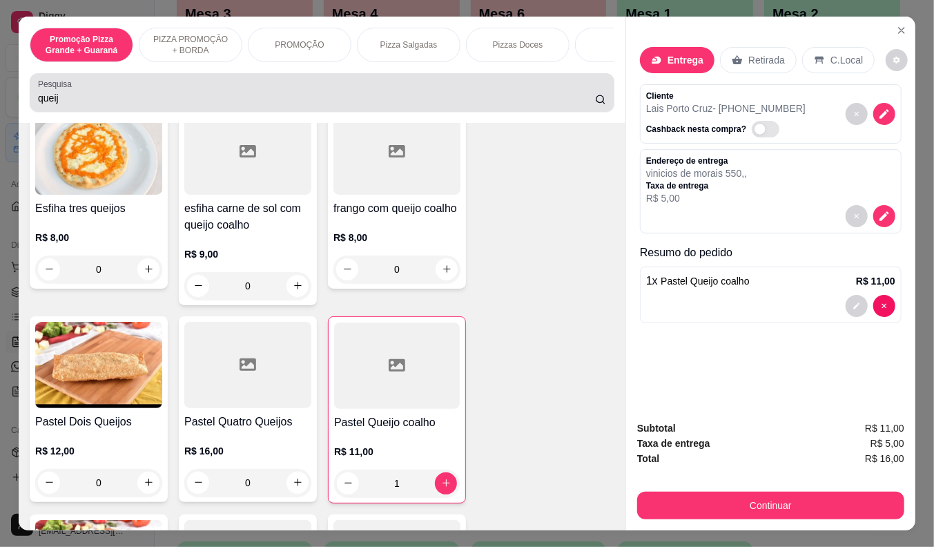
click at [54, 102] on input "queij" at bounding box center [316, 98] width 557 height 14
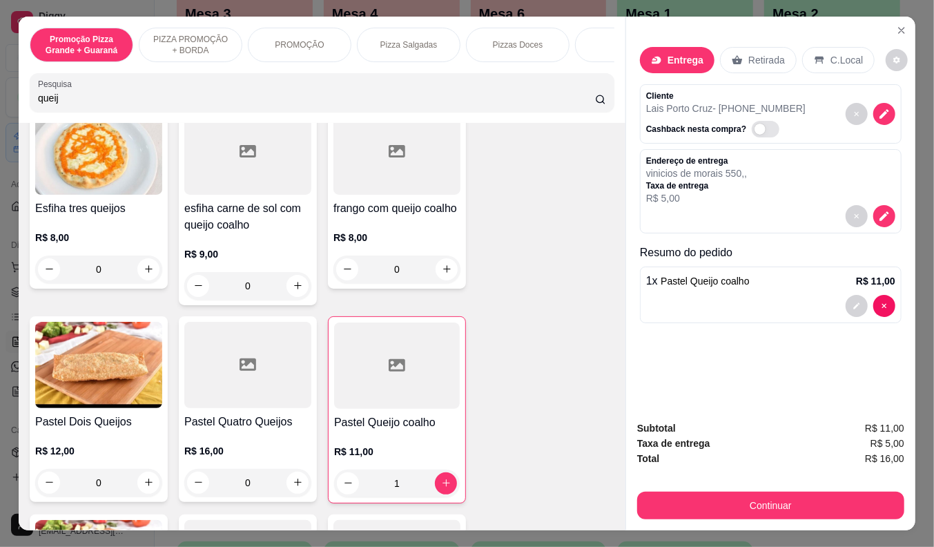
click at [54, 102] on input "queij" at bounding box center [316, 98] width 557 height 14
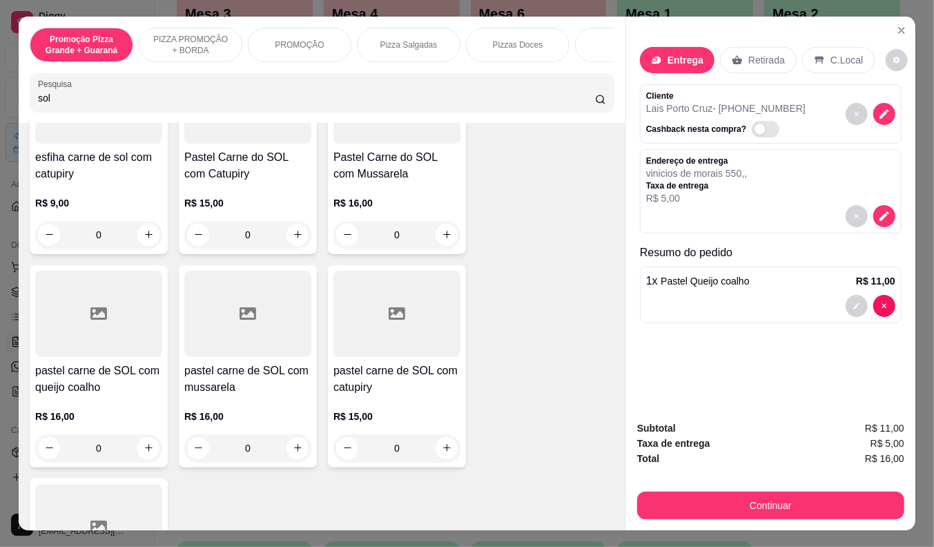
scroll to position [383, 0]
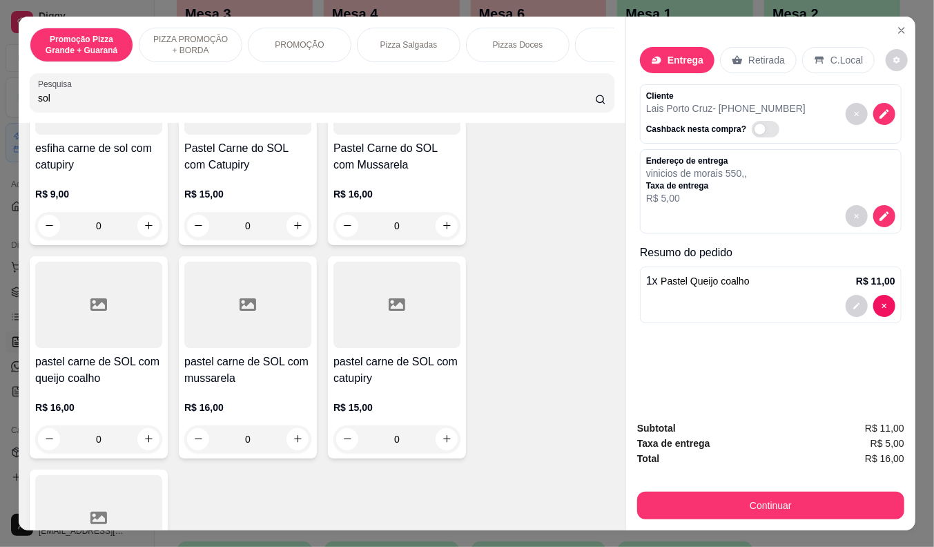
type input "sol"
click at [222, 182] on div "R$ 15,00 0" at bounding box center [247, 206] width 127 height 66
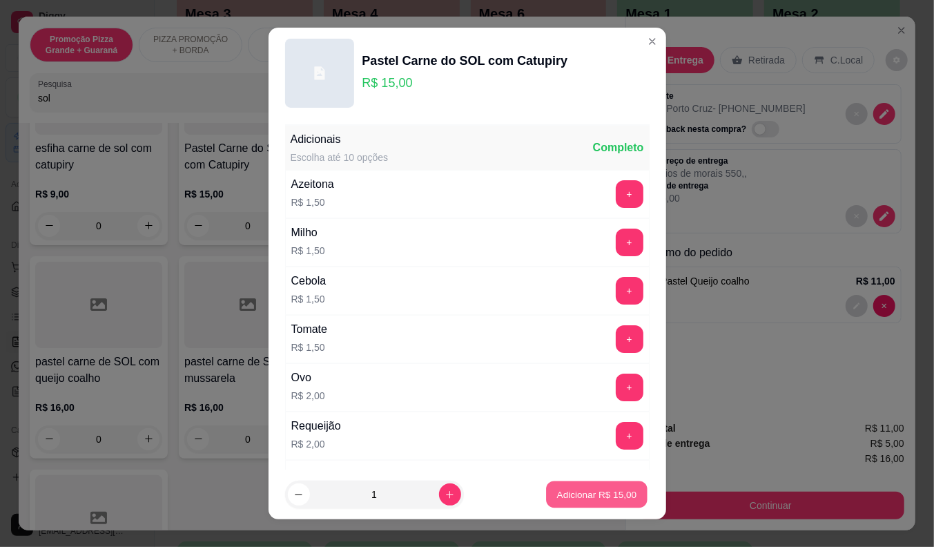
click at [557, 496] on p "Adicionar R$ 15,00" at bounding box center [597, 494] width 80 height 13
type input "1"
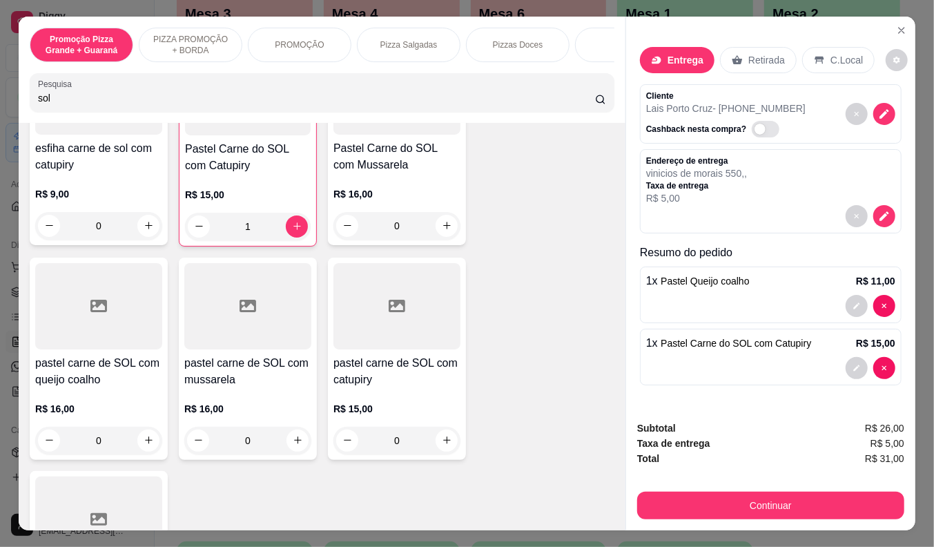
click at [93, 146] on h4 "esfiha carne de sol com catupiry" at bounding box center [98, 156] width 127 height 33
click at [730, 166] on p "vinicios de morais 550 , ," at bounding box center [696, 173] width 101 height 14
click at [879, 211] on icon "decrease-product-quantity" at bounding box center [884, 216] width 10 height 10
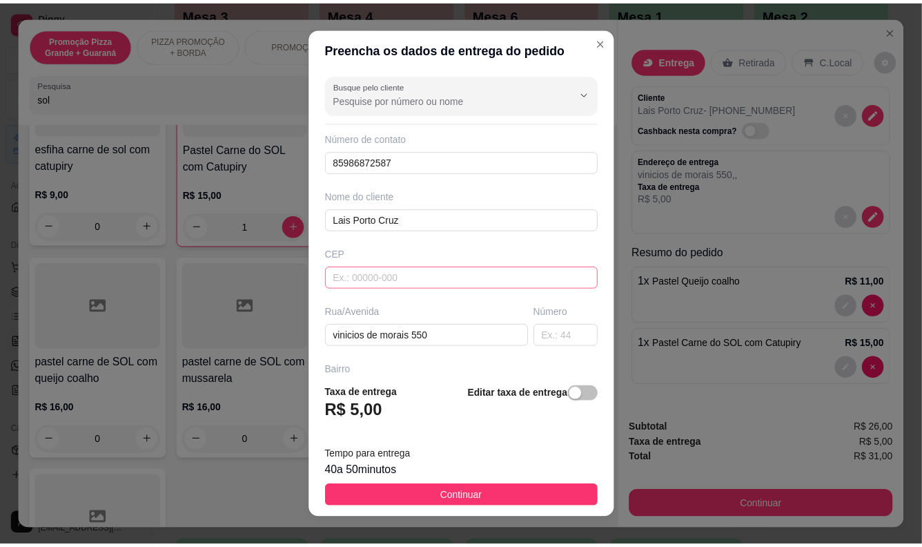
scroll to position [77, 0]
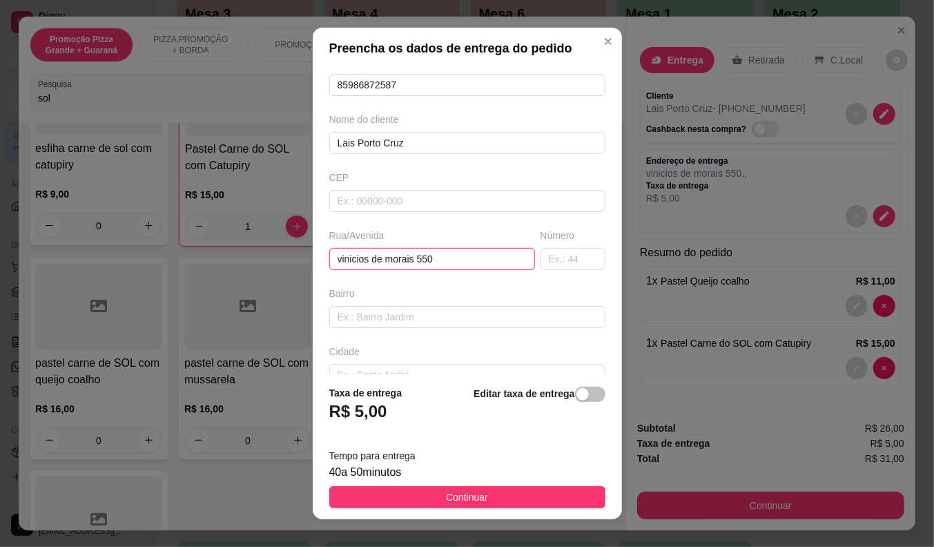
click at [414, 255] on input "vinicios de morais 550" at bounding box center [432, 259] width 206 height 22
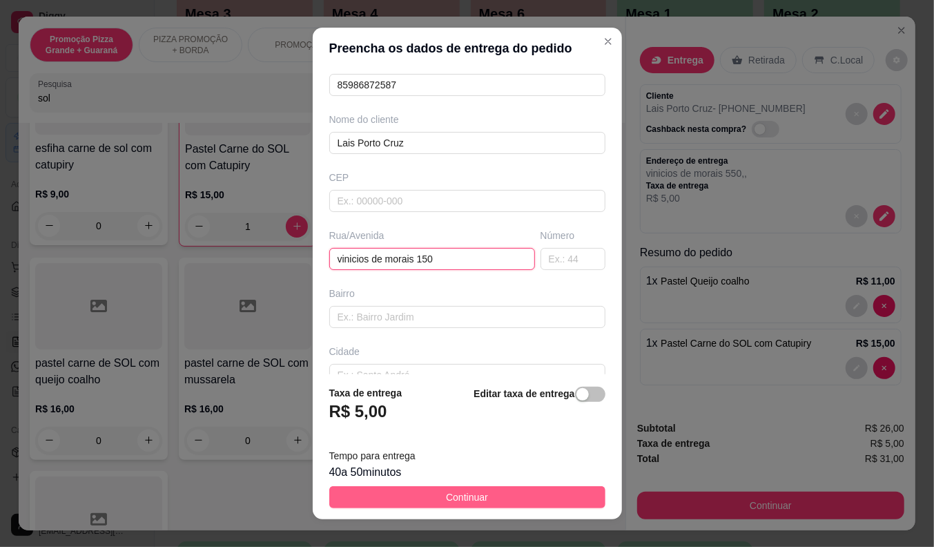
type input "vinicios de morais 150"
click at [431, 490] on button "Continuar" at bounding box center [467, 497] width 276 height 22
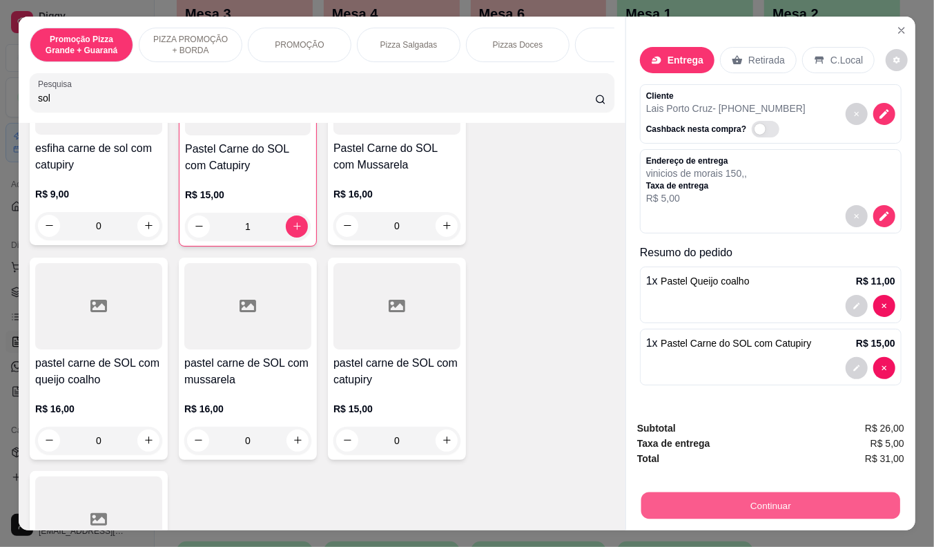
click at [750, 501] on button "Continuar" at bounding box center [770, 505] width 259 height 27
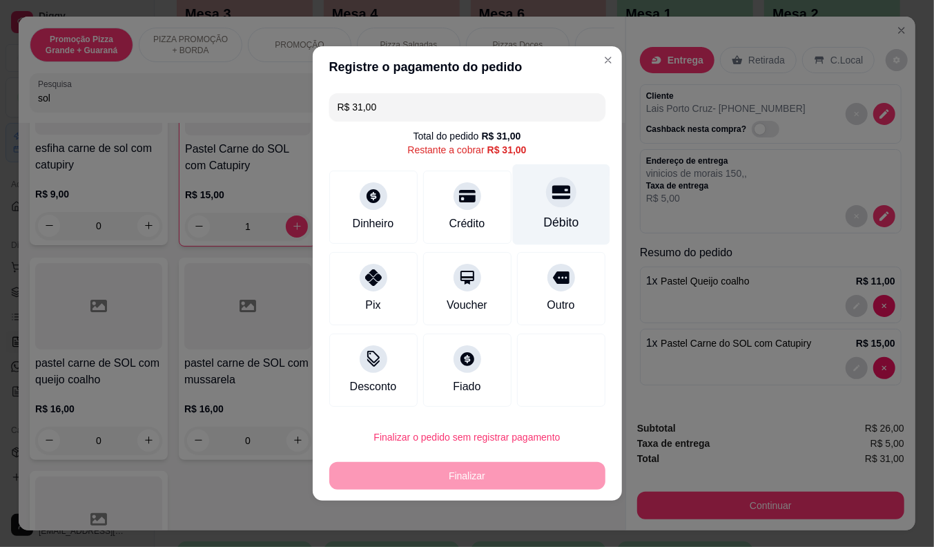
click at [545, 209] on div "Débito" at bounding box center [560, 204] width 97 height 81
type input "R$ 0,00"
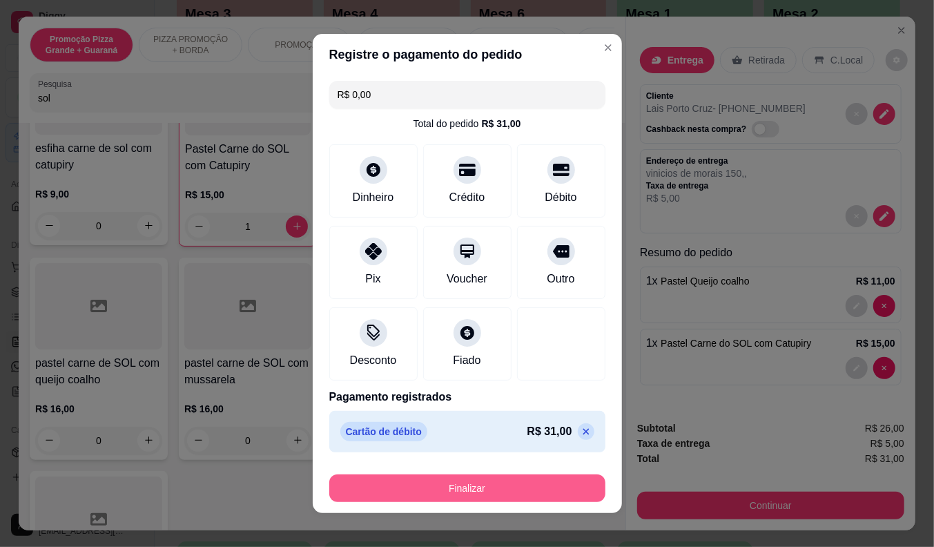
click at [473, 486] on button "Finalizar" at bounding box center [467, 488] width 276 height 28
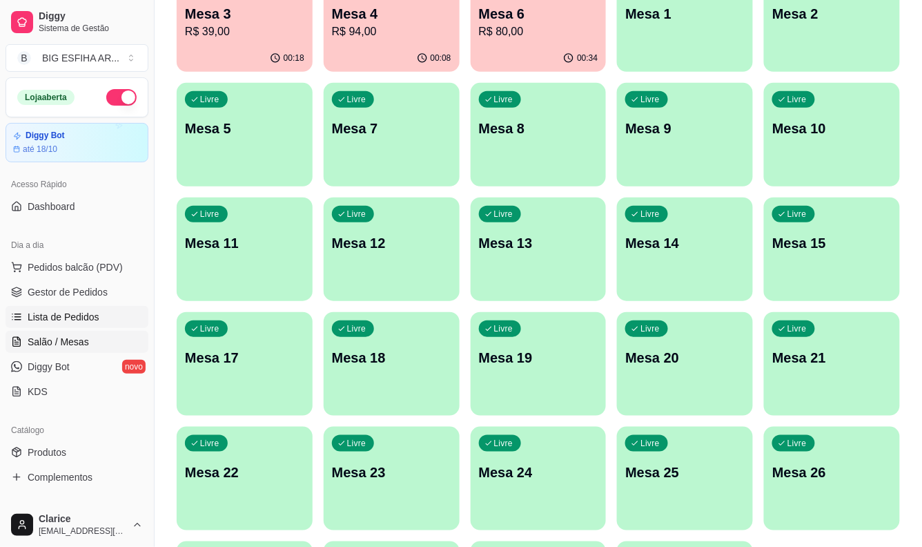
click at [71, 312] on span "Lista de Pedidos" at bounding box center [64, 317] width 72 height 14
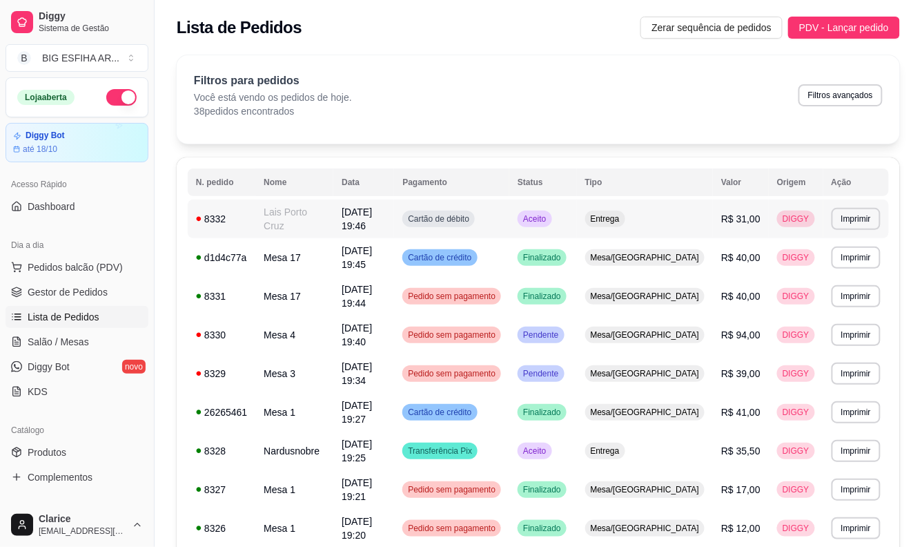
click at [330, 221] on td "Lais Porto Cruz" at bounding box center [294, 218] width 78 height 39
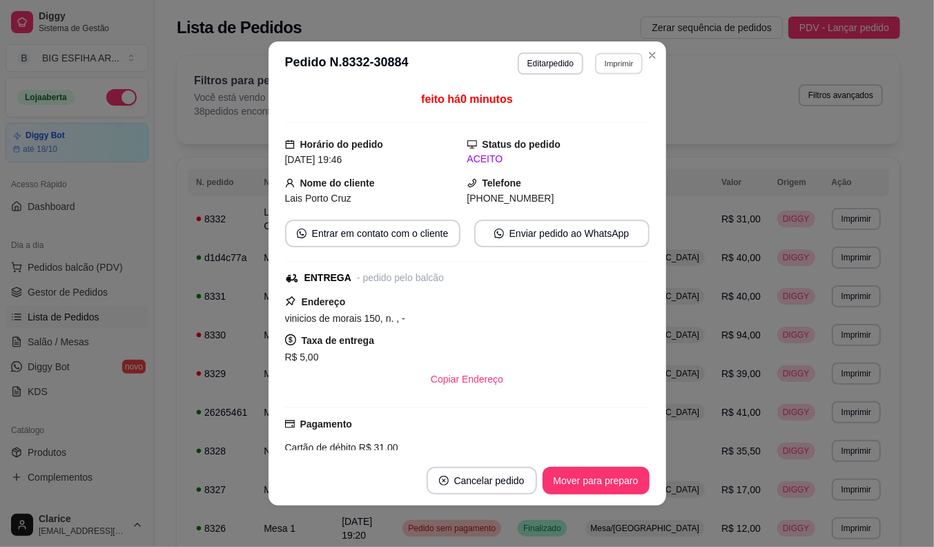
click at [613, 66] on button "Imprimir" at bounding box center [619, 62] width 48 height 21
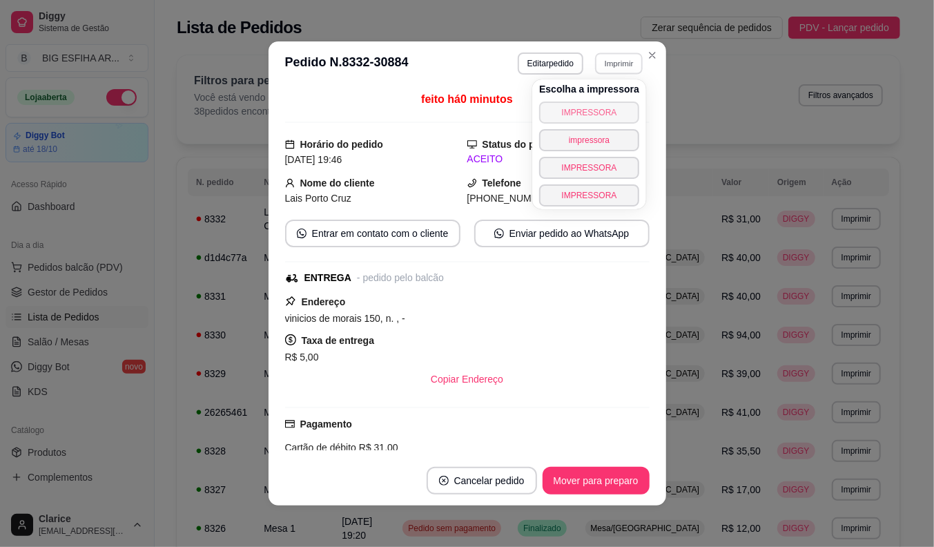
click at [590, 113] on button "IMPRESSORA" at bounding box center [589, 112] width 100 height 22
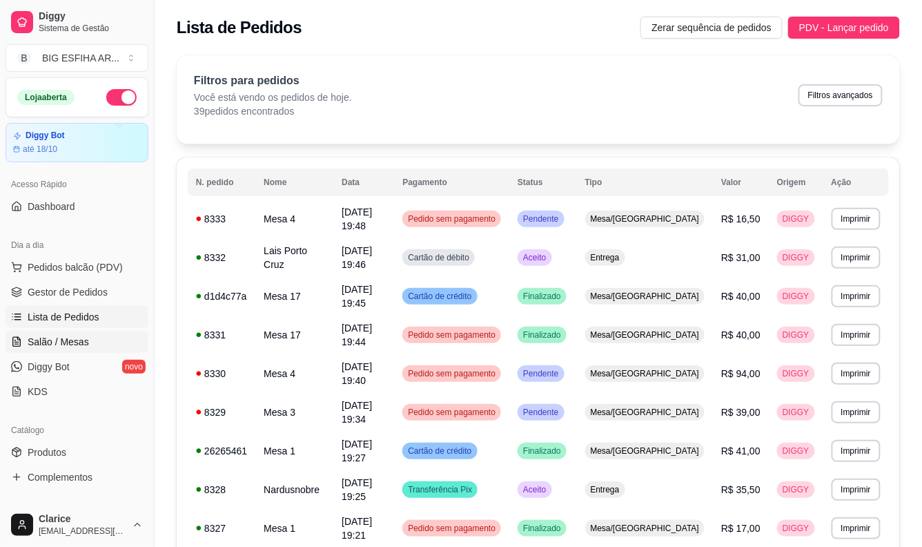
click at [50, 339] on span "Salão / Mesas" at bounding box center [58, 342] width 61 height 14
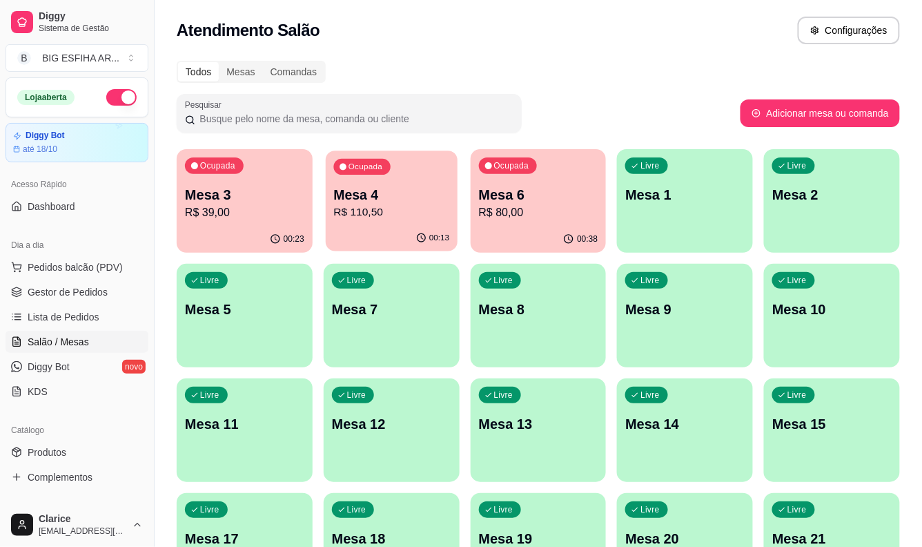
click at [367, 197] on p "Mesa 4" at bounding box center [391, 195] width 116 height 19
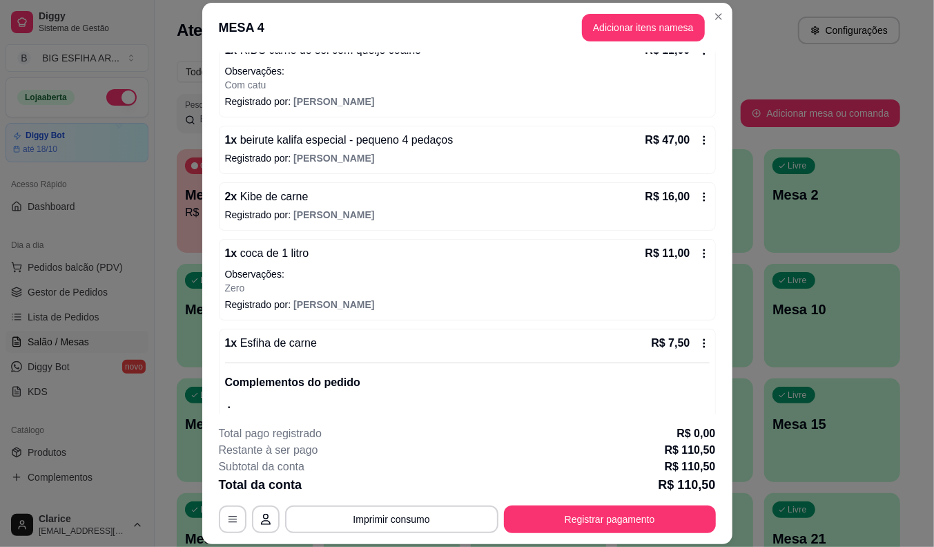
scroll to position [230, 0]
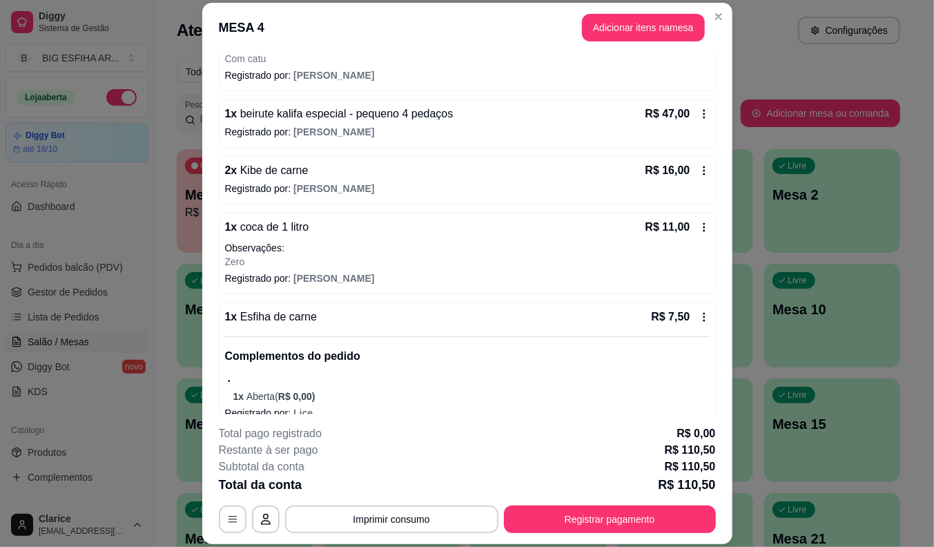
click at [364, 134] on p "Registrado por: [PERSON_NAME]" at bounding box center [467, 132] width 485 height 14
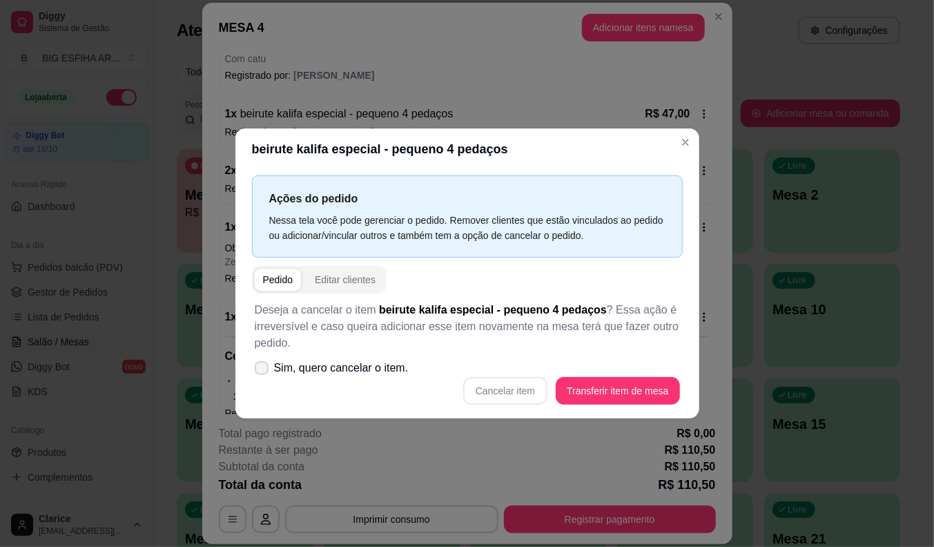
click at [300, 373] on span "Sim, quero cancelar o item." at bounding box center [341, 368] width 135 height 17
click at [263, 373] on input "Sim, quero cancelar o item." at bounding box center [258, 375] width 9 height 9
checkbox input "true"
click at [489, 382] on button "Cancelar item" at bounding box center [506, 391] width 82 height 27
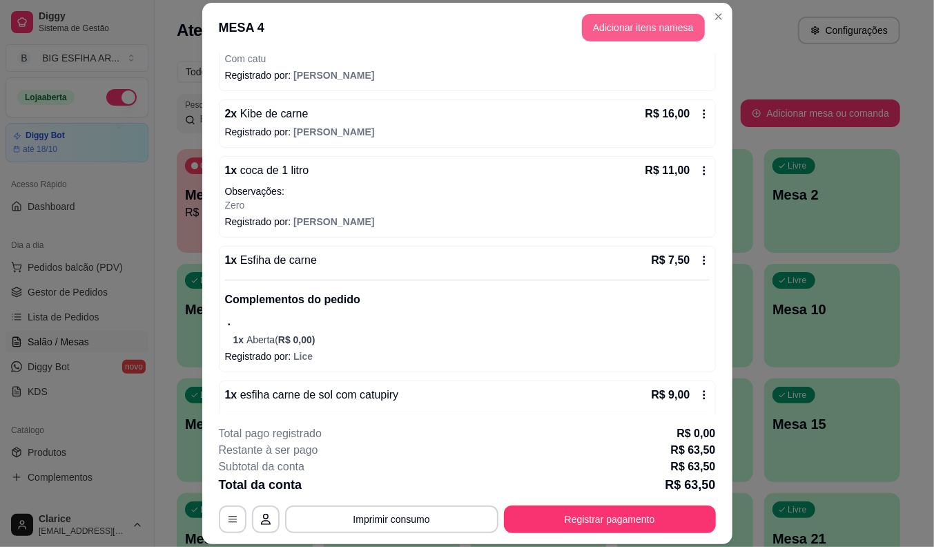
click at [645, 26] on button "Adicionar itens na mesa" at bounding box center [643, 28] width 123 height 28
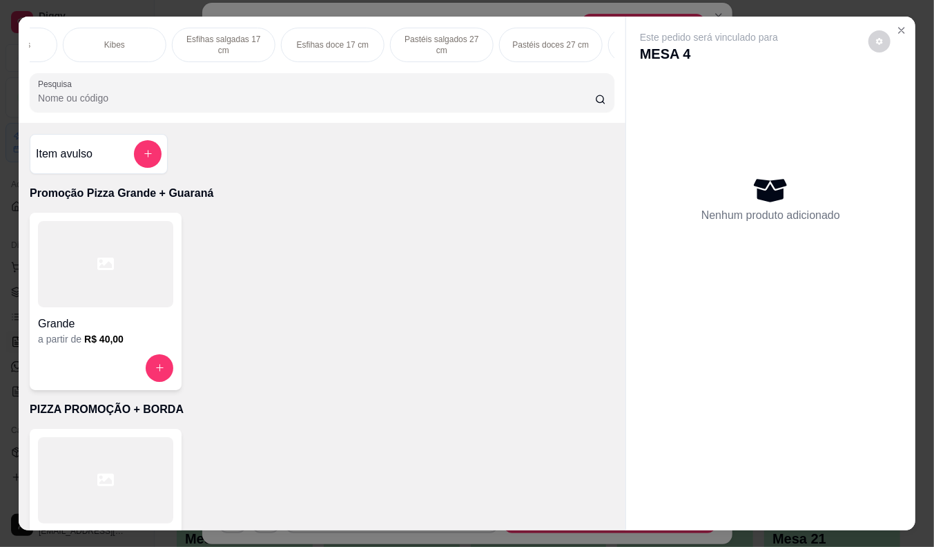
scroll to position [0, 1024]
click at [252, 42] on p "Beirutes" at bounding box center [257, 44] width 30 height 11
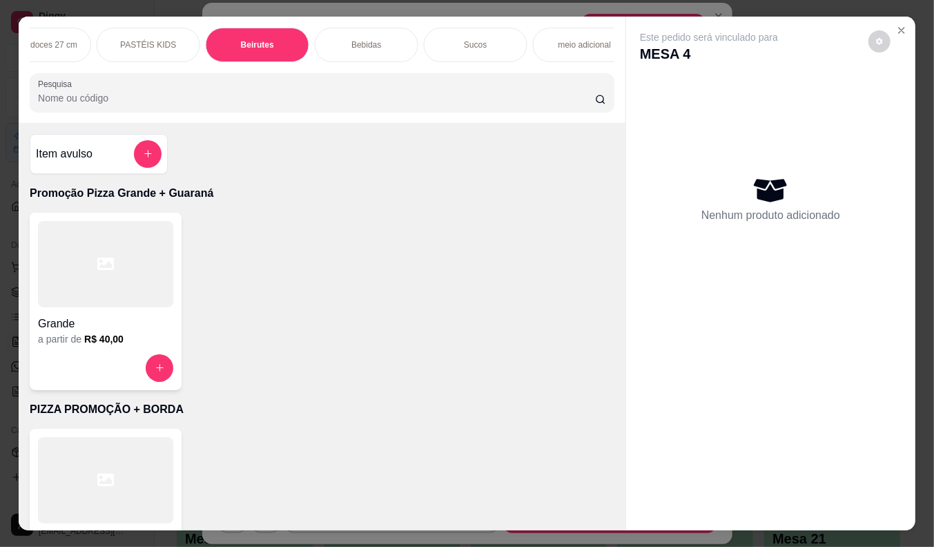
scroll to position [33, 0]
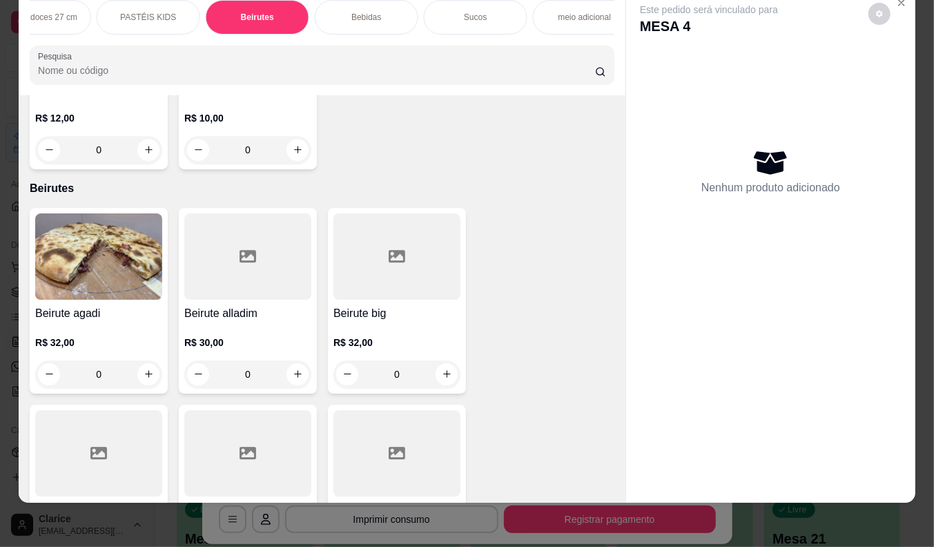
click at [384, 305] on h4 "Beirute big" at bounding box center [396, 313] width 127 height 17
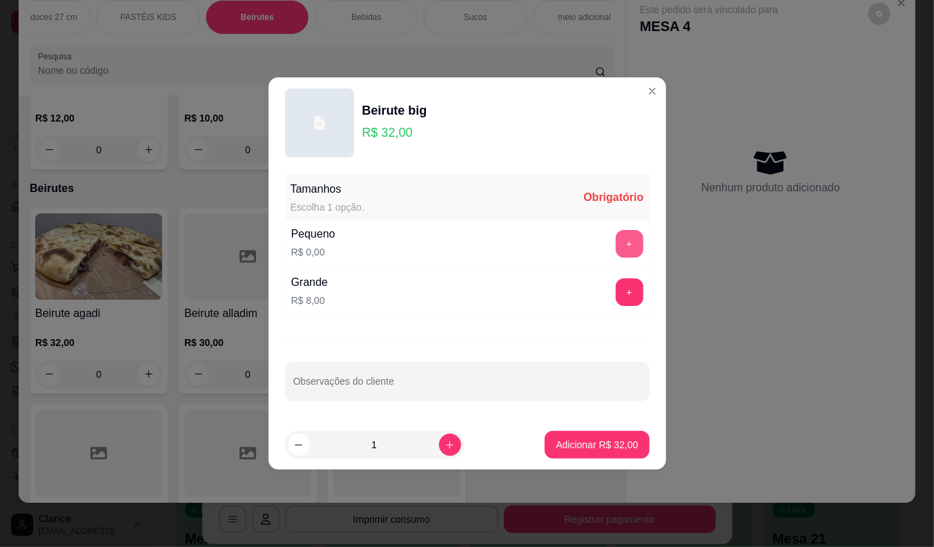
click at [620, 243] on button "+" at bounding box center [630, 244] width 28 height 28
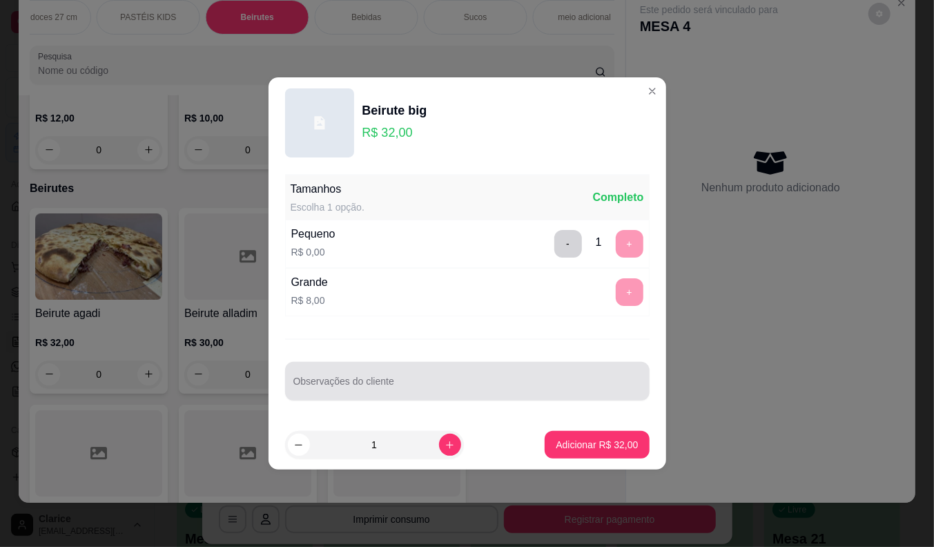
click at [461, 392] on input "Observações do cliente" at bounding box center [467, 387] width 348 height 14
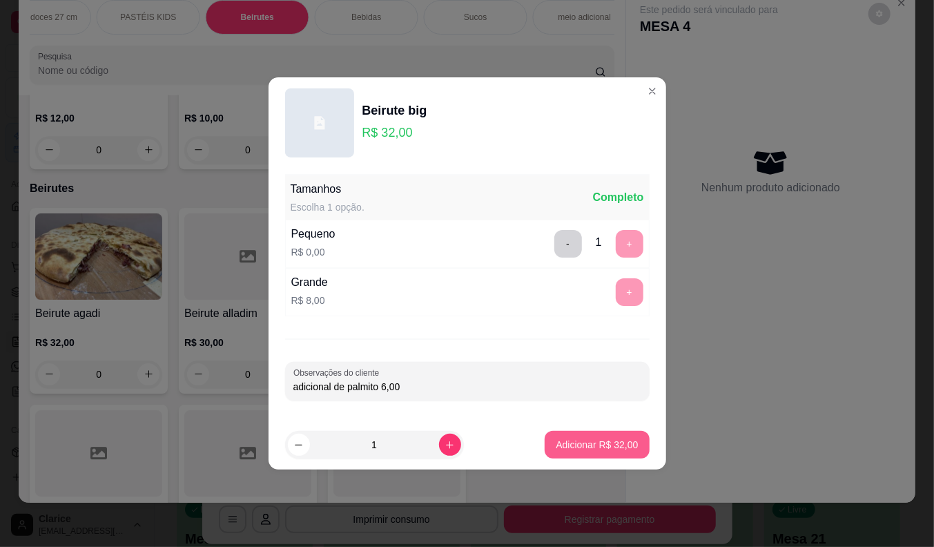
type input "adicional de palmito 6,00"
click at [558, 444] on p "Adicionar R$ 32,00" at bounding box center [597, 444] width 80 height 13
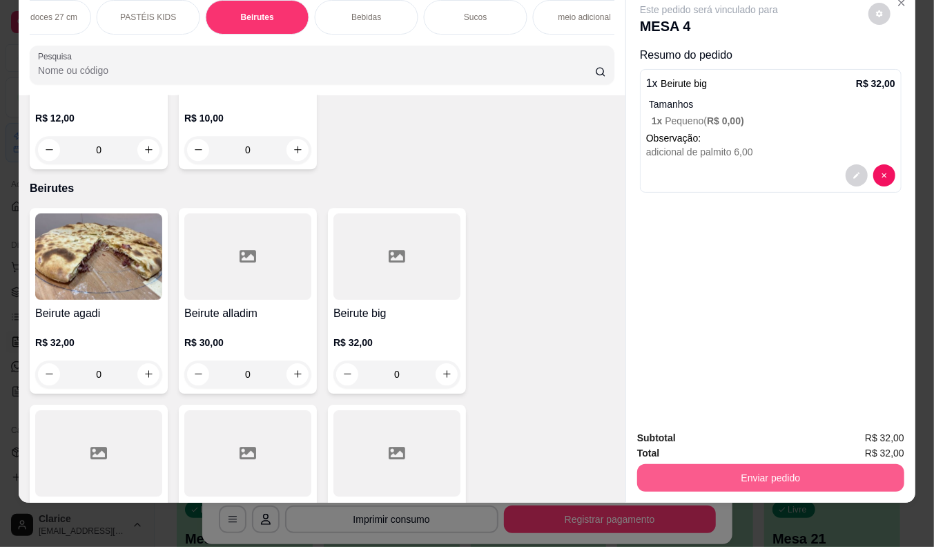
click at [705, 474] on button "Enviar pedido" at bounding box center [770, 478] width 267 height 28
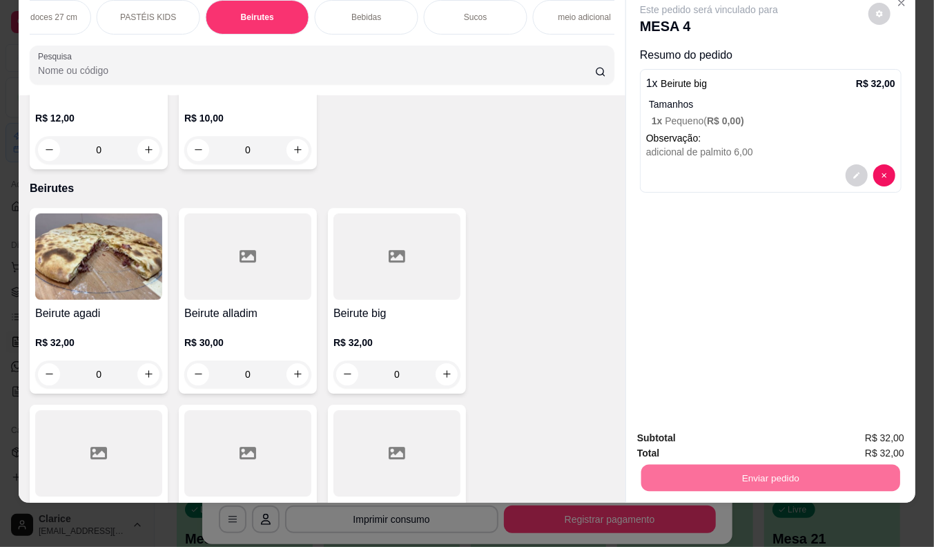
click at [708, 429] on button "Não registrar e enviar pedido" at bounding box center [725, 432] width 144 height 26
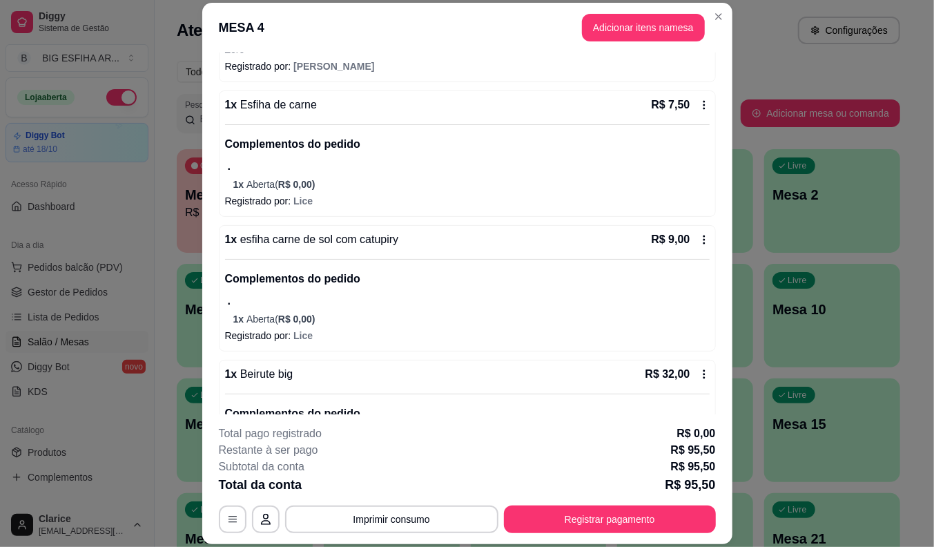
scroll to position [536, 0]
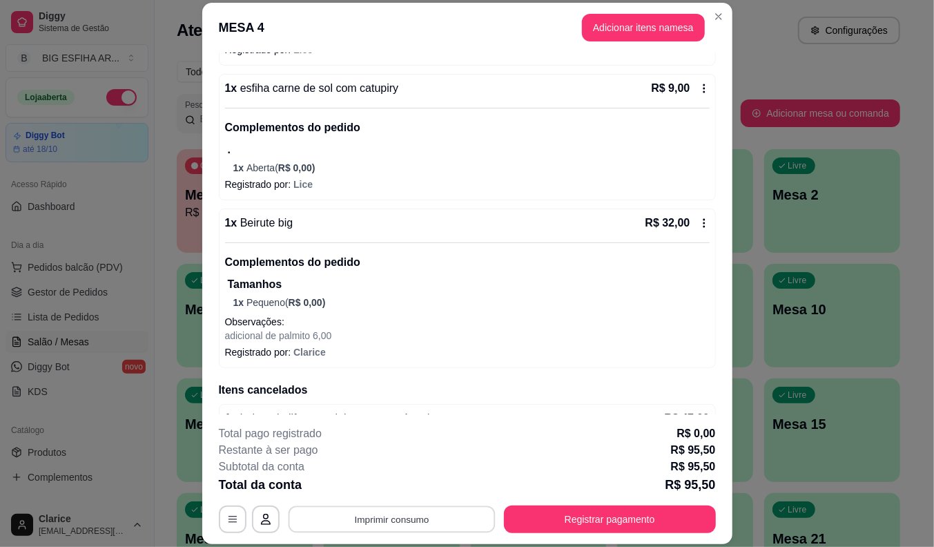
click at [408, 523] on button "Imprimir consumo" at bounding box center [391, 519] width 207 height 27
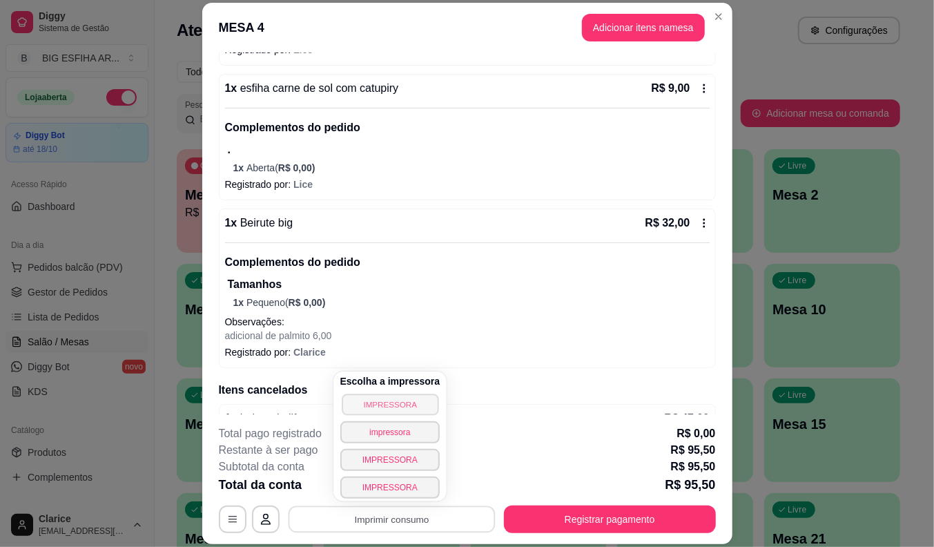
click at [381, 402] on button "IMPRESSORA" at bounding box center [390, 403] width 97 height 21
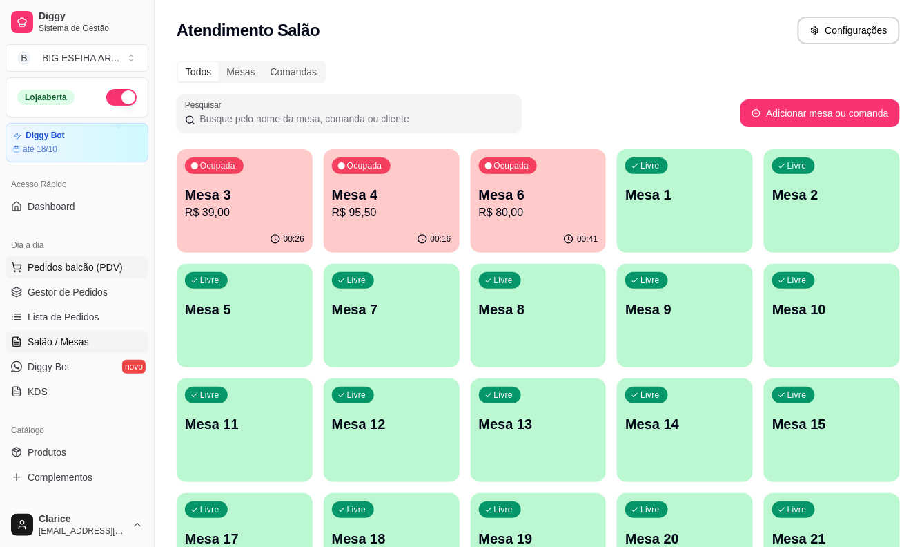
click at [77, 258] on button "Pedidos balcão (PDV)" at bounding box center [77, 267] width 143 height 22
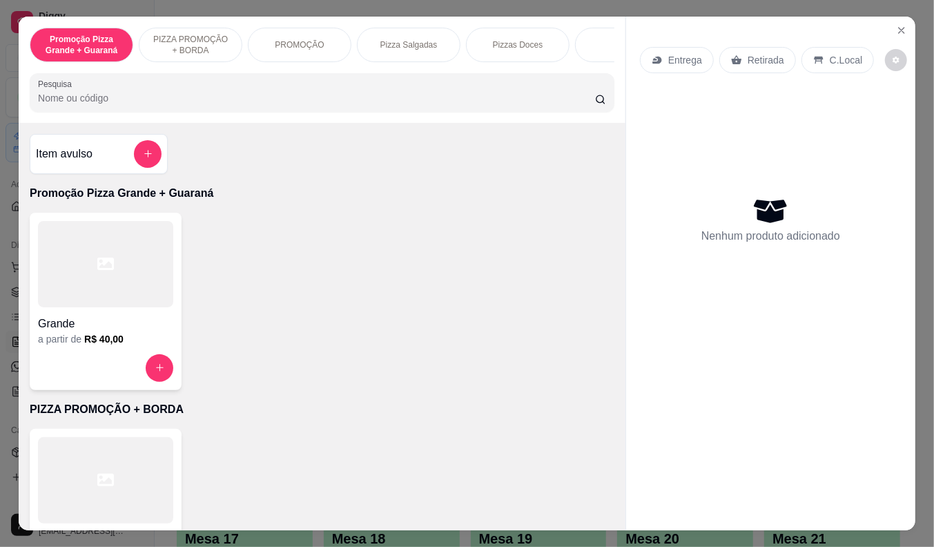
click at [653, 55] on icon at bounding box center [657, 60] width 11 height 11
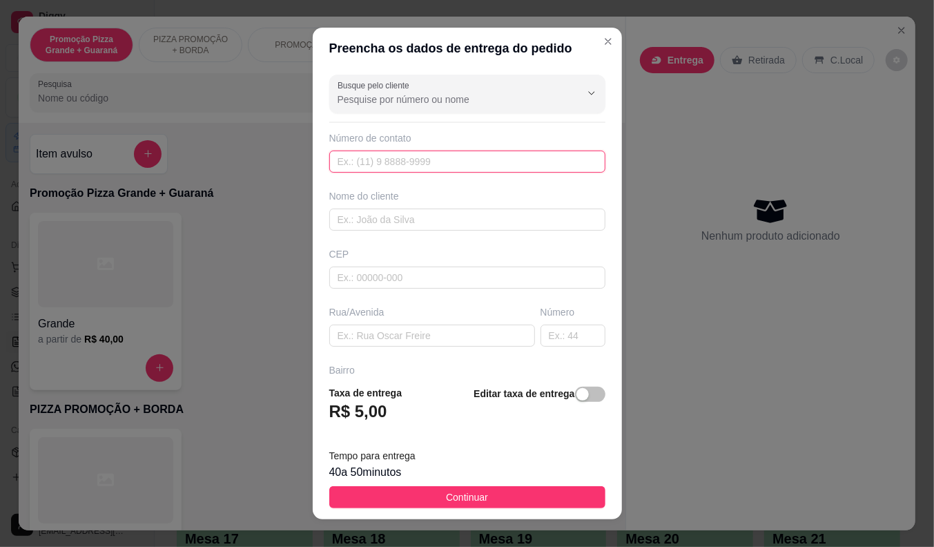
click at [419, 164] on input "text" at bounding box center [467, 161] width 276 height 22
type input "[PHONE_NUMBER]"
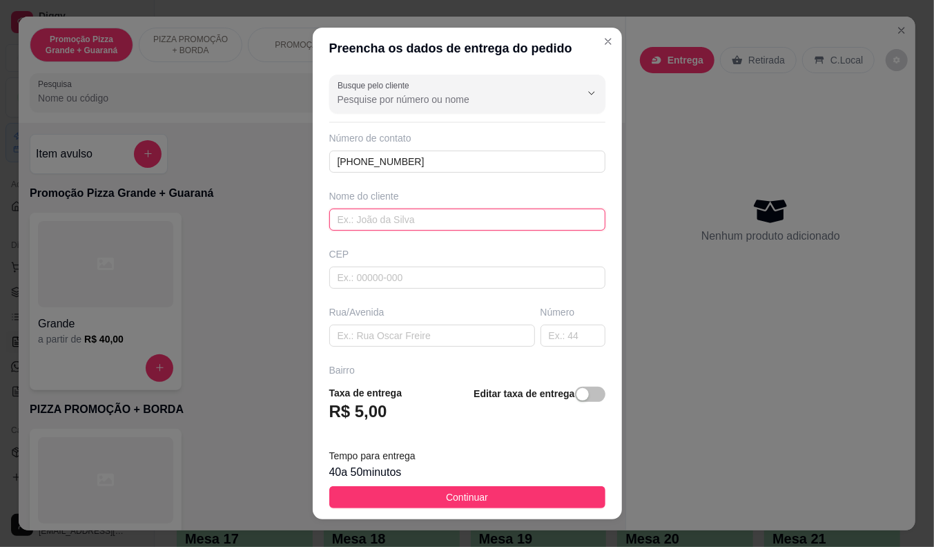
click at [425, 218] on input "text" at bounding box center [467, 219] width 276 height 22
type input "magno"
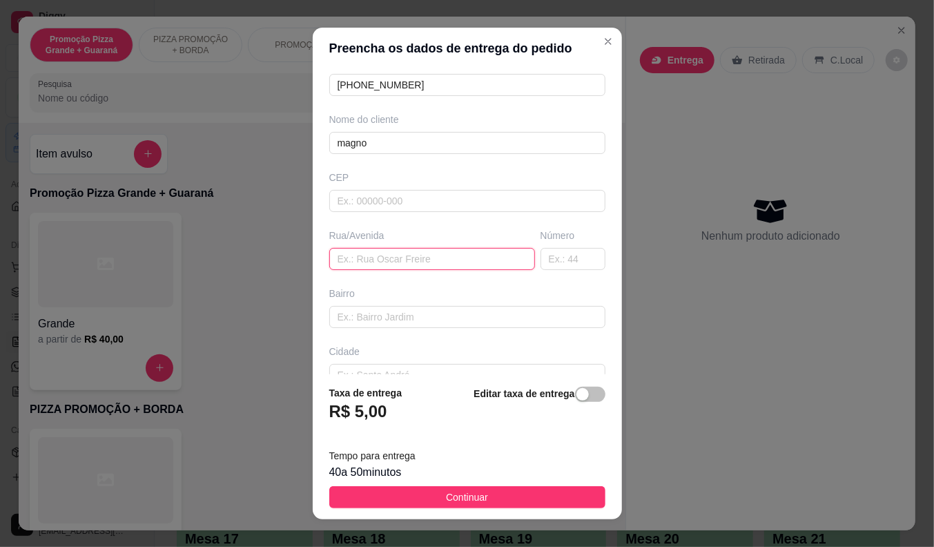
click at [390, 257] on input "text" at bounding box center [432, 259] width 206 height 22
paste input "[STREET_ADDRESS][PERSON_NAME] castelo"
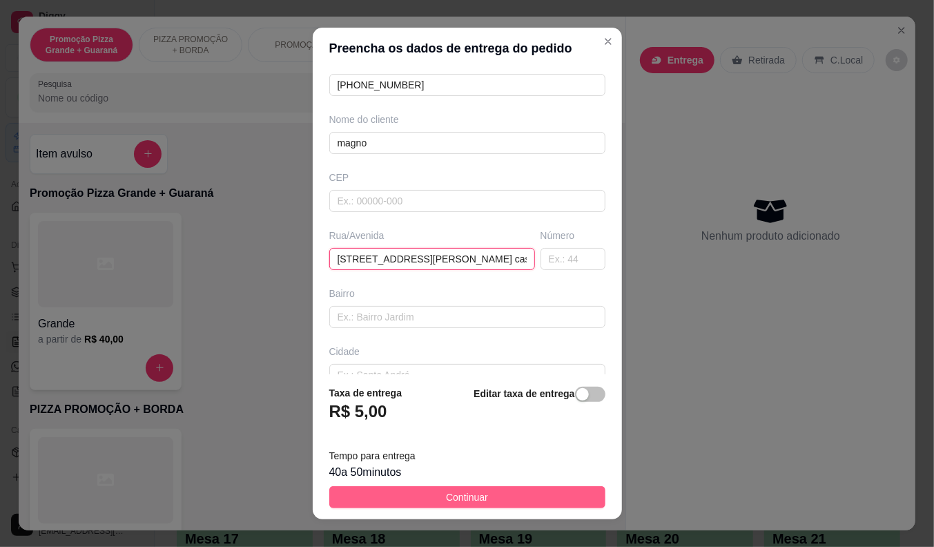
type input "[STREET_ADDRESS][PERSON_NAME] castelo"
click at [425, 498] on button "Continuar" at bounding box center [467, 497] width 276 height 22
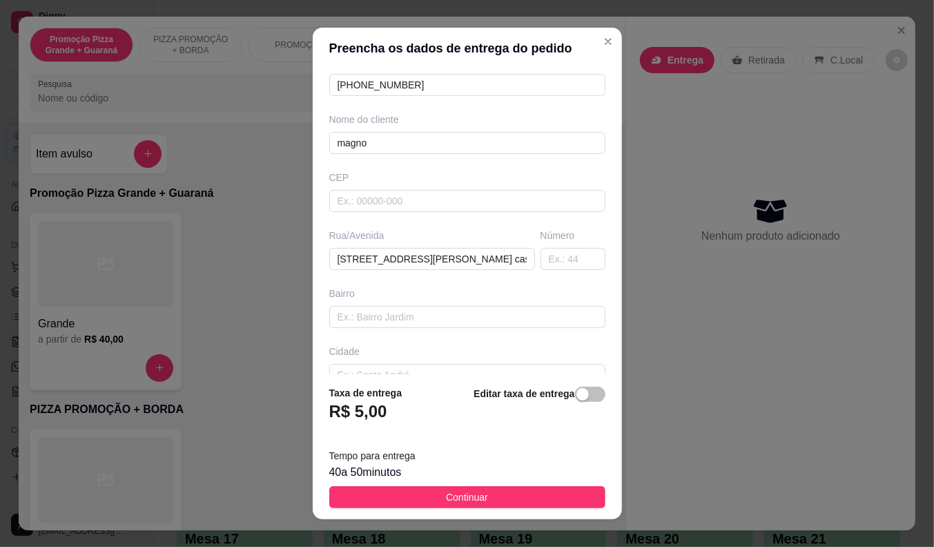
drag, startPoint x: 425, startPoint y: 498, endPoint x: 118, endPoint y: 284, distance: 373.8
click at [425, 498] on div "Grande a partir de R$ 0,00" at bounding box center [322, 517] width 585 height 177
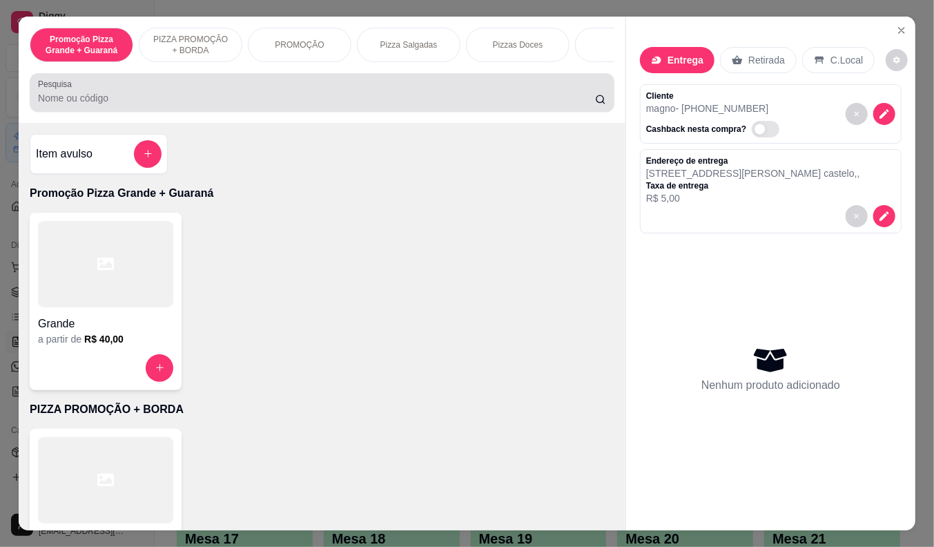
click at [247, 95] on div at bounding box center [322, 93] width 568 height 28
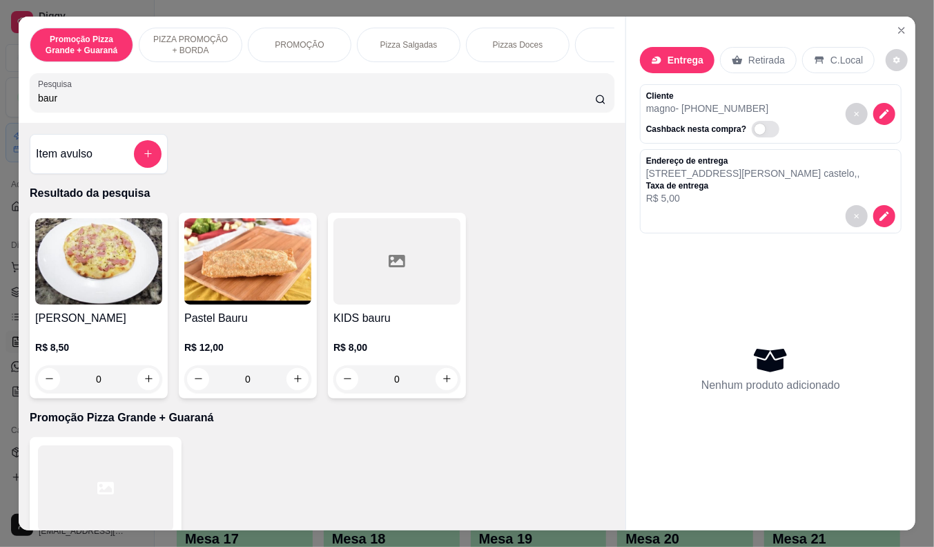
type input "baur"
click at [215, 327] on h4 "Pastel Bauru" at bounding box center [247, 318] width 127 height 17
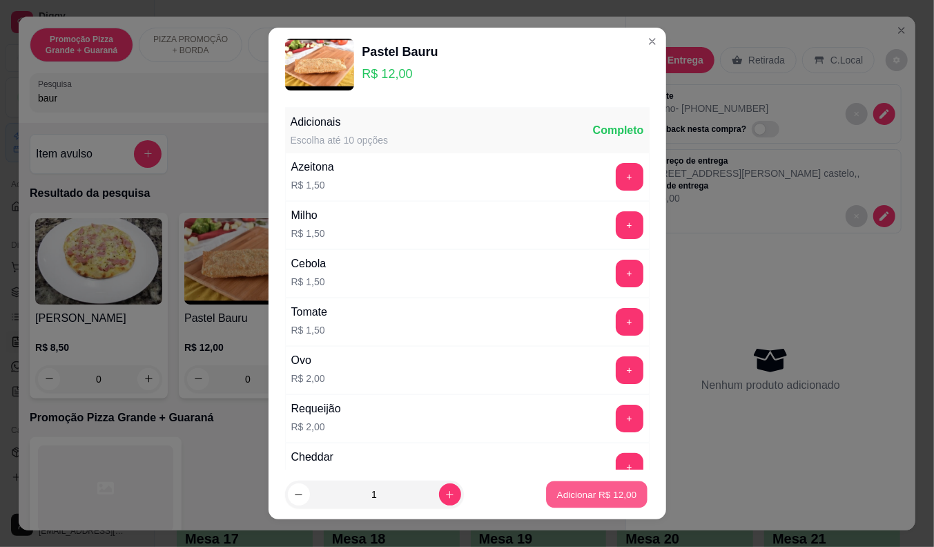
click at [576, 493] on p "Adicionar R$ 12,00" at bounding box center [597, 494] width 80 height 13
click at [576, 493] on div "Grande a partir de R$ 40,00" at bounding box center [322, 525] width 585 height 177
type input "1"
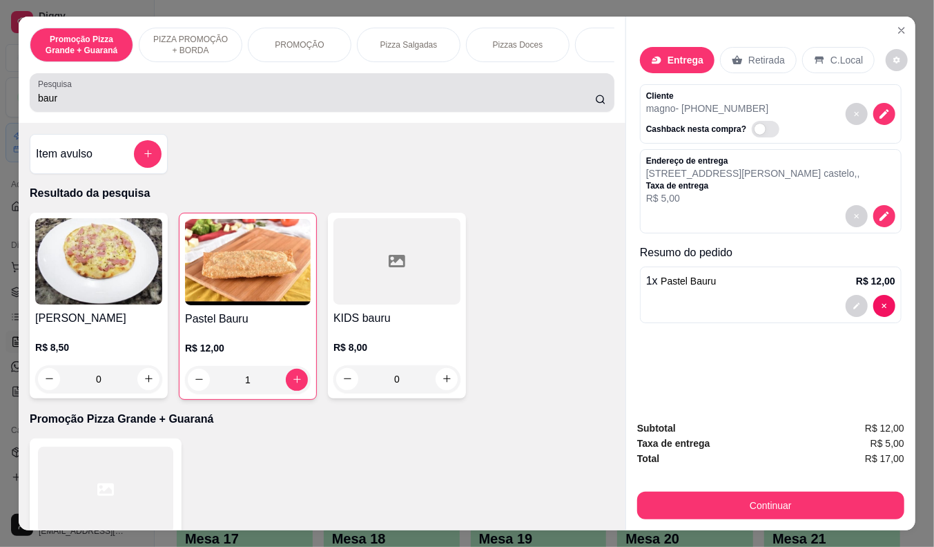
click at [71, 101] on input "baur" at bounding box center [316, 98] width 557 height 14
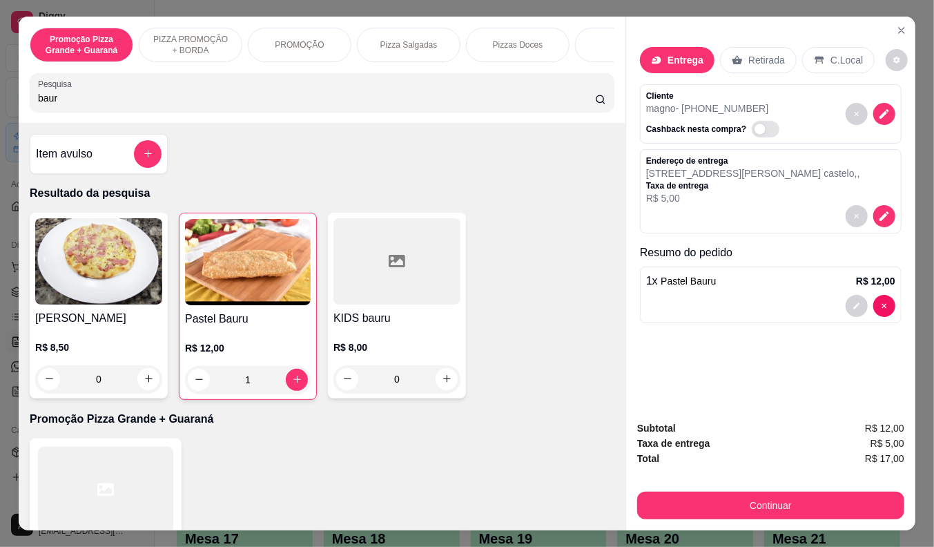
click at [71, 101] on input "baur" at bounding box center [316, 98] width 557 height 14
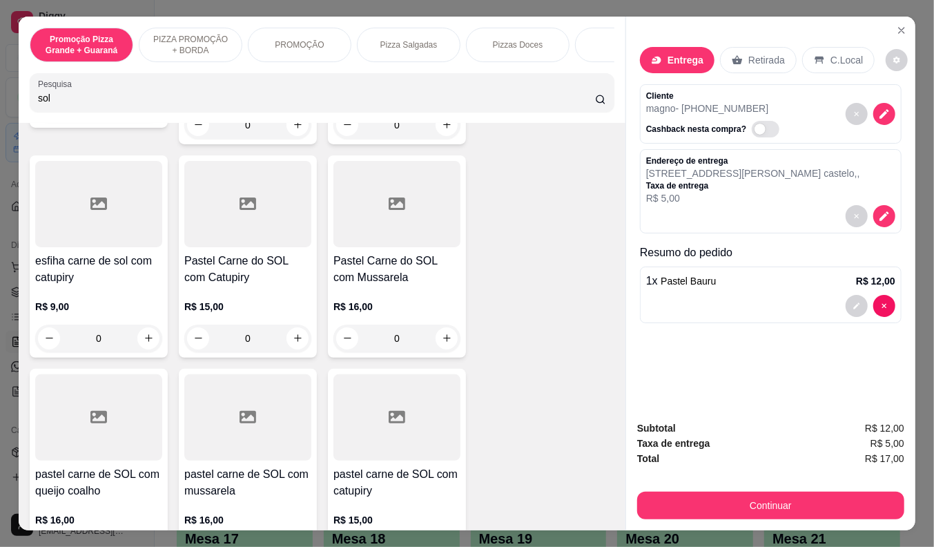
scroll to position [383, 0]
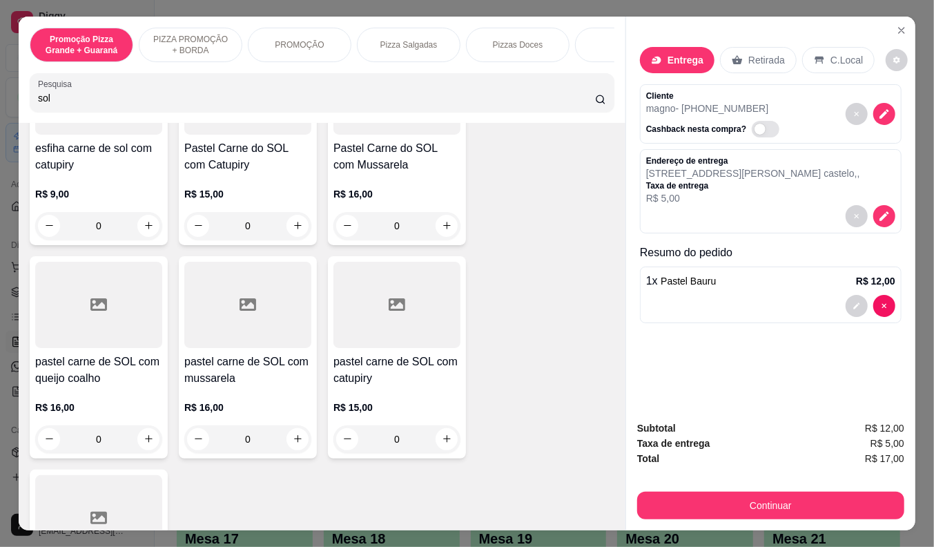
type input "sol"
click at [246, 184] on div "R$ 15,00 0" at bounding box center [247, 206] width 127 height 66
click at [245, 207] on div "R$ 15,00 0" at bounding box center [247, 213] width 127 height 52
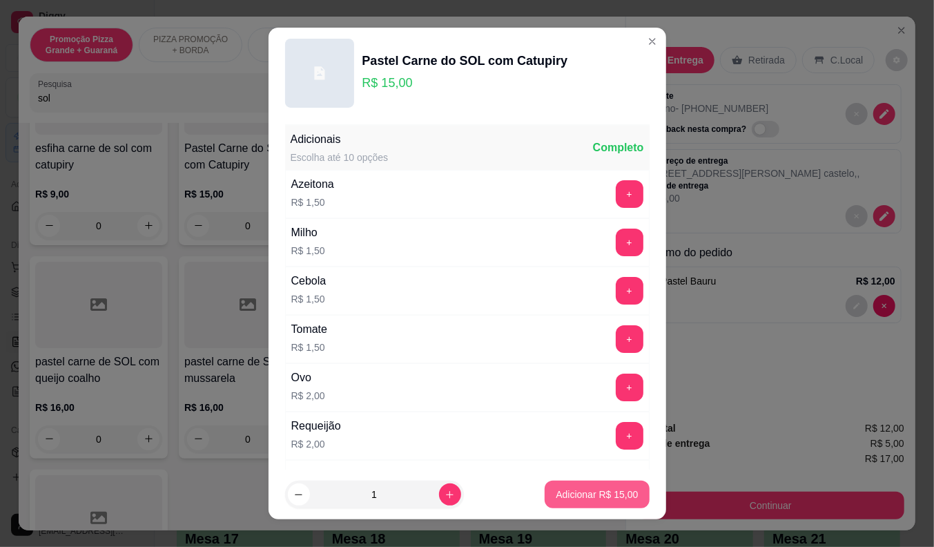
click at [556, 491] on p "Adicionar R$ 15,00" at bounding box center [597, 494] width 82 height 14
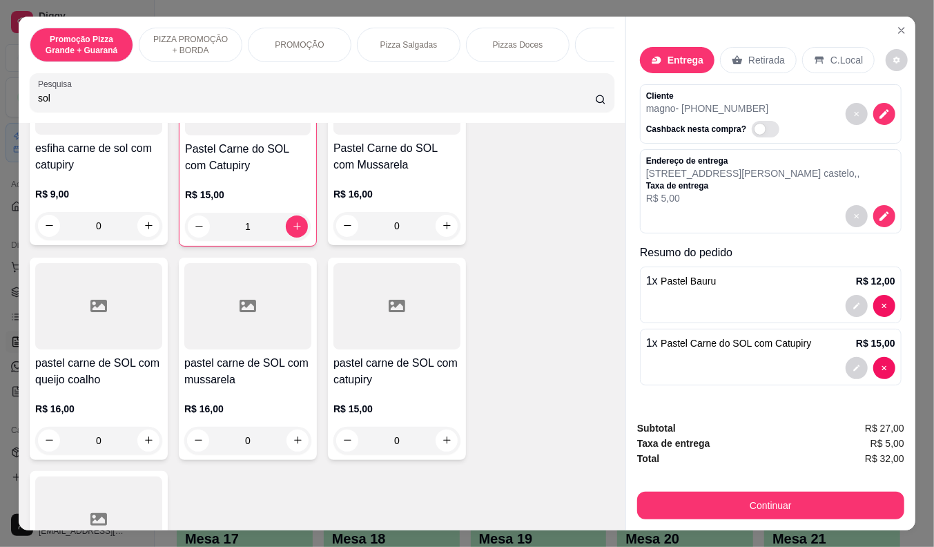
type input "1"
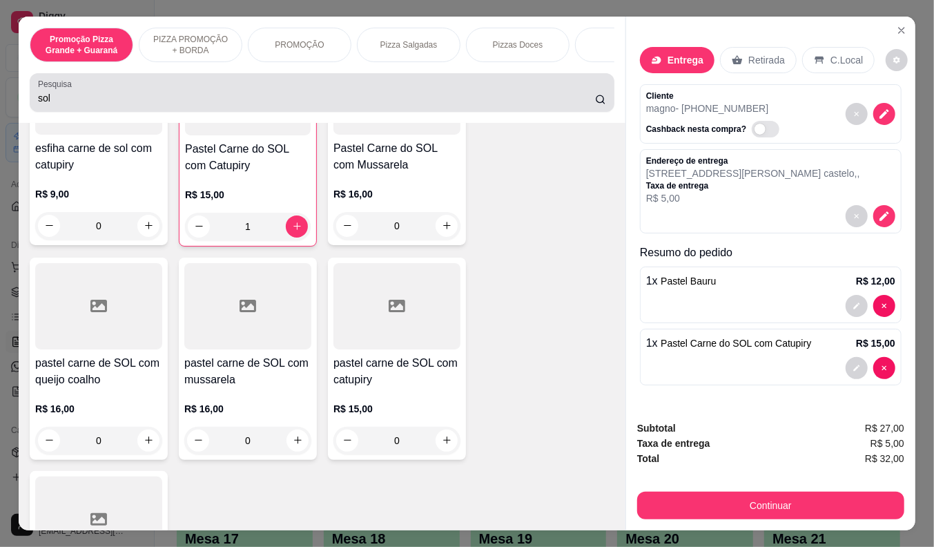
click at [38, 105] on input "sol" at bounding box center [316, 98] width 557 height 14
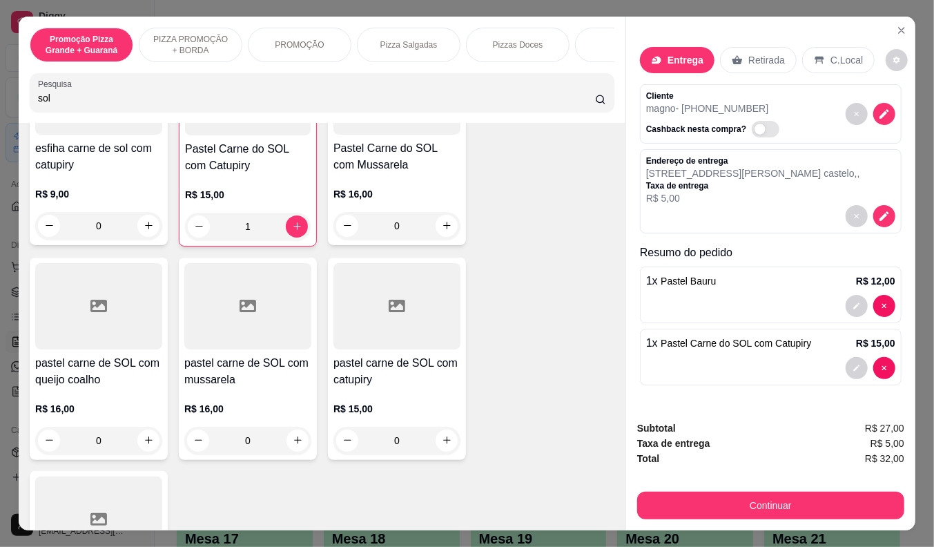
click at [41, 101] on input "sol" at bounding box center [316, 98] width 557 height 14
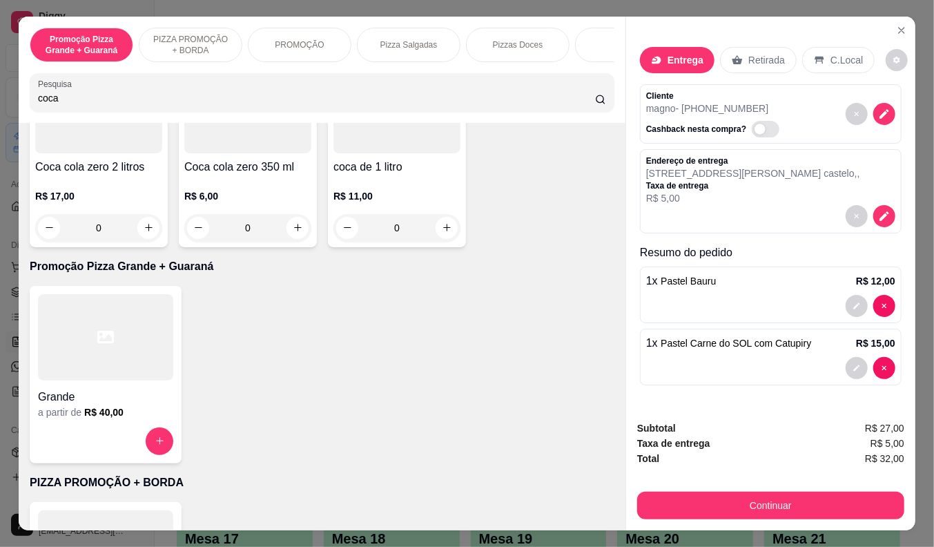
scroll to position [114, 0]
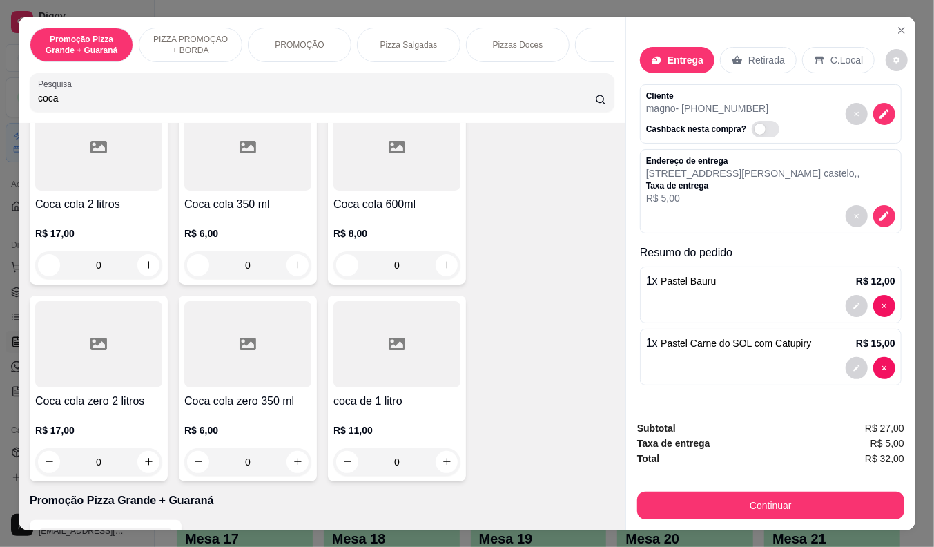
type input "coca"
click at [79, 431] on p "R$ 17,00" at bounding box center [98, 430] width 127 height 14
click at [59, 364] on div at bounding box center [98, 344] width 127 height 86
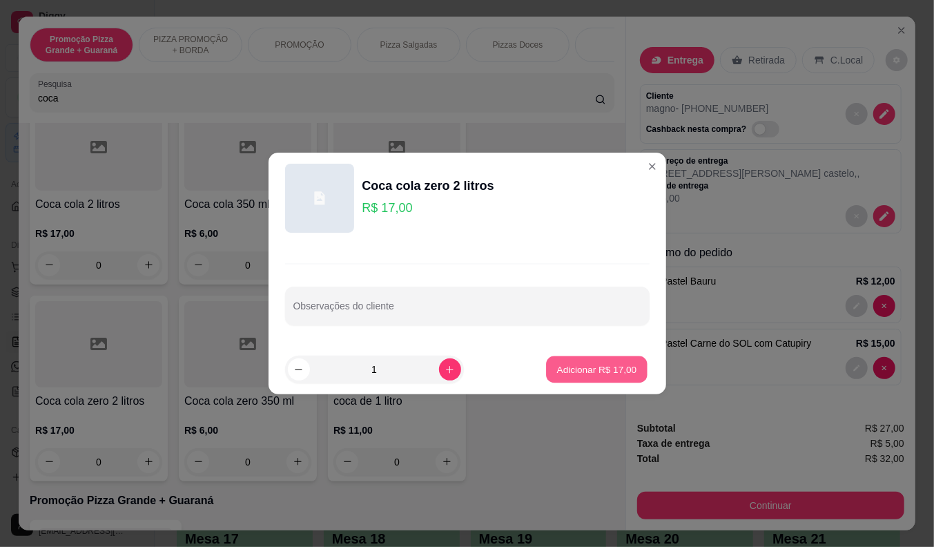
click at [585, 368] on p "Adicionar R$ 17,00" at bounding box center [597, 368] width 80 height 13
click at [585, 368] on div "Coca cola 2 litros R$ 17,00 0 Coca cola 350 ml R$ 6,00 0 Coca cola 600ml R$ 8,0…" at bounding box center [322, 290] width 585 height 382
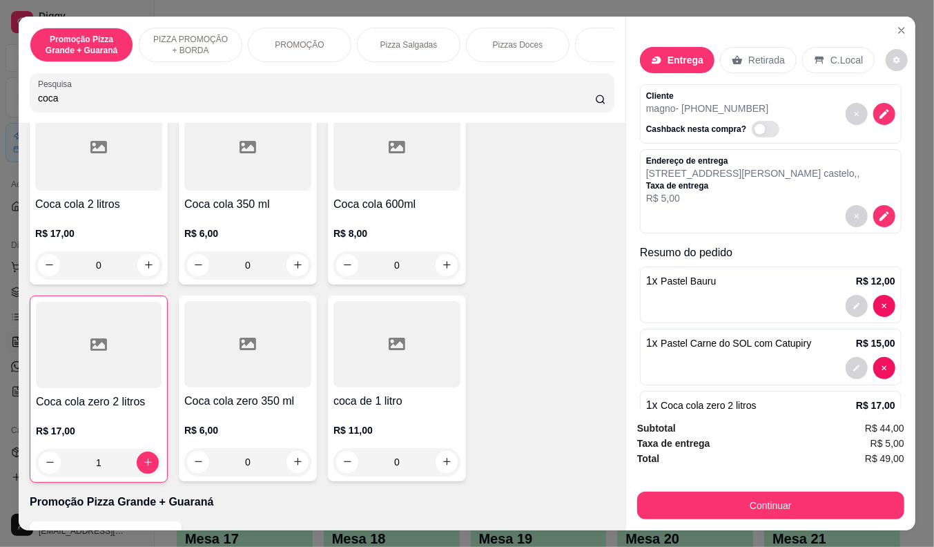
type input "1"
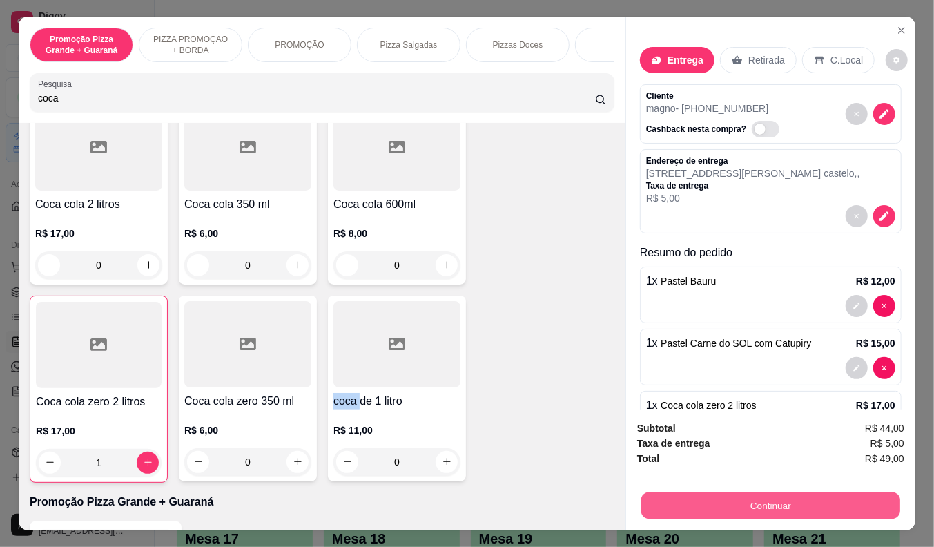
click at [693, 498] on button "Continuar" at bounding box center [770, 505] width 259 height 27
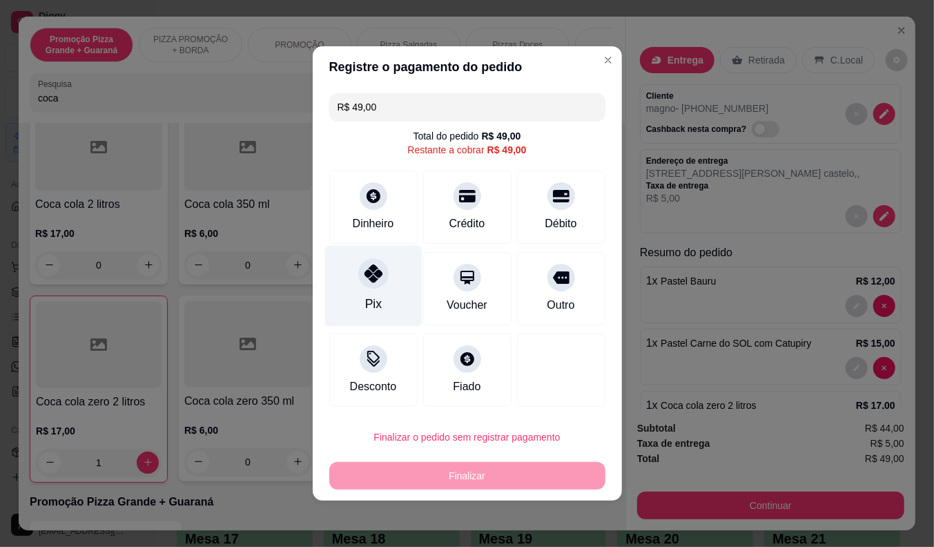
click at [360, 280] on div at bounding box center [373, 273] width 30 height 30
type input "R$ 0,00"
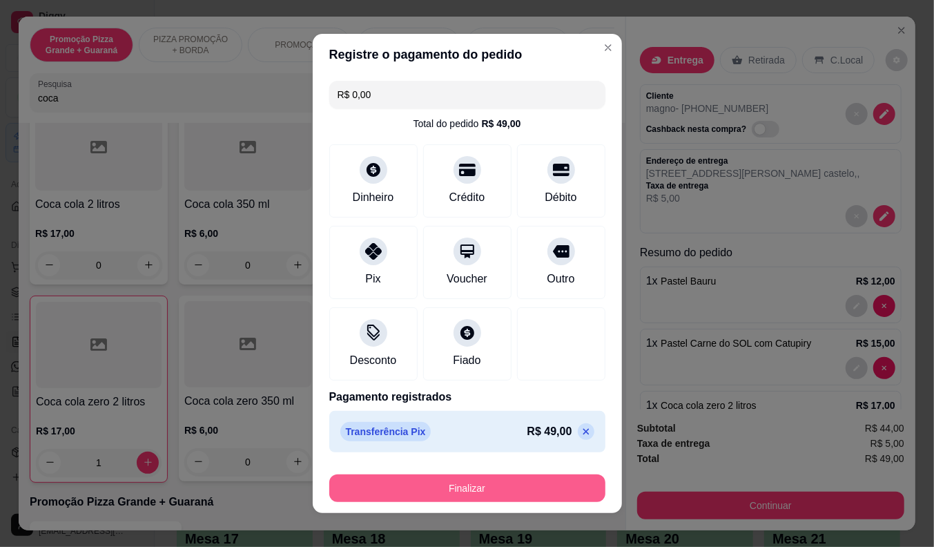
click at [404, 489] on button "Finalizar" at bounding box center [467, 488] width 276 height 28
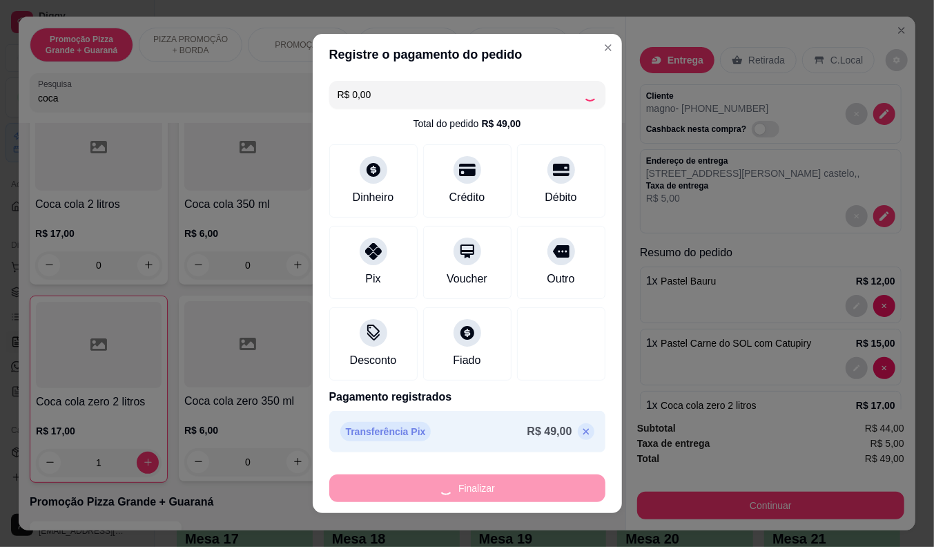
type input "0"
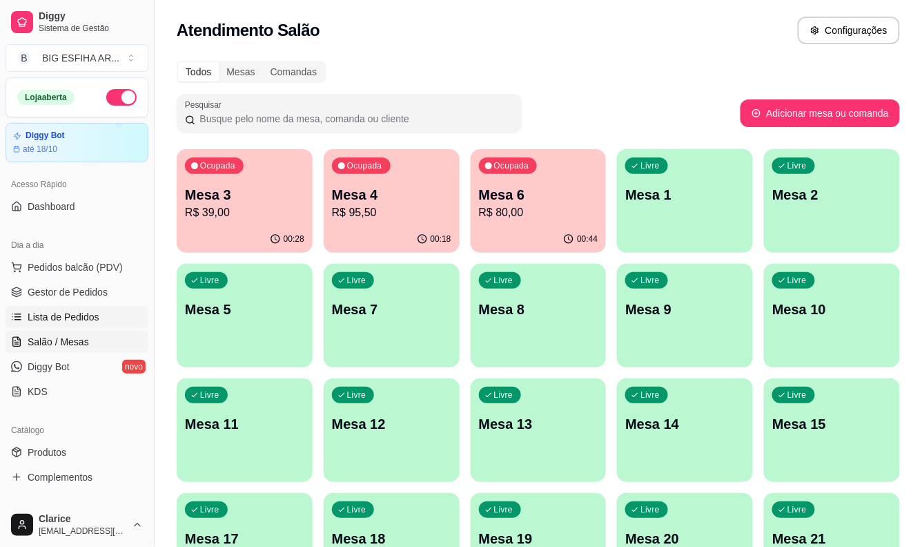
click at [84, 318] on span "Lista de Pedidos" at bounding box center [64, 317] width 72 height 14
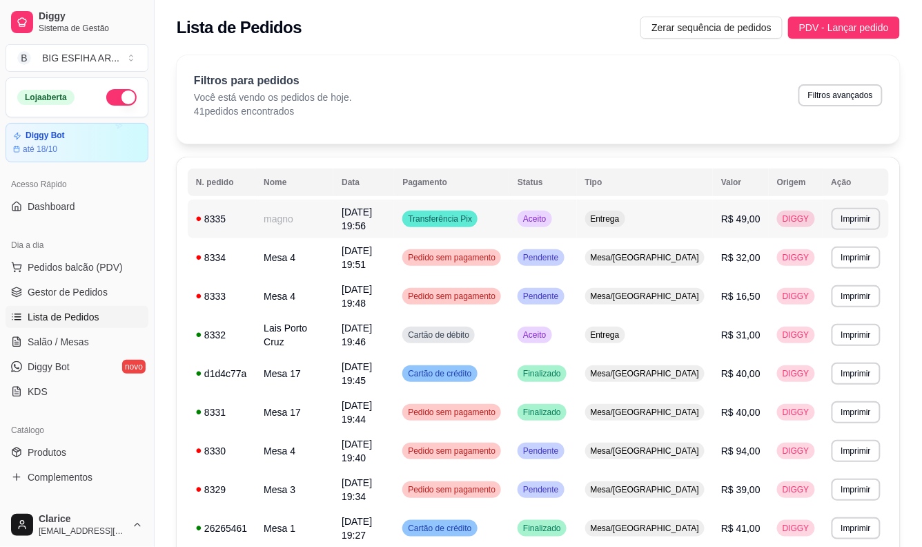
click at [333, 213] on td "magno" at bounding box center [294, 218] width 78 height 39
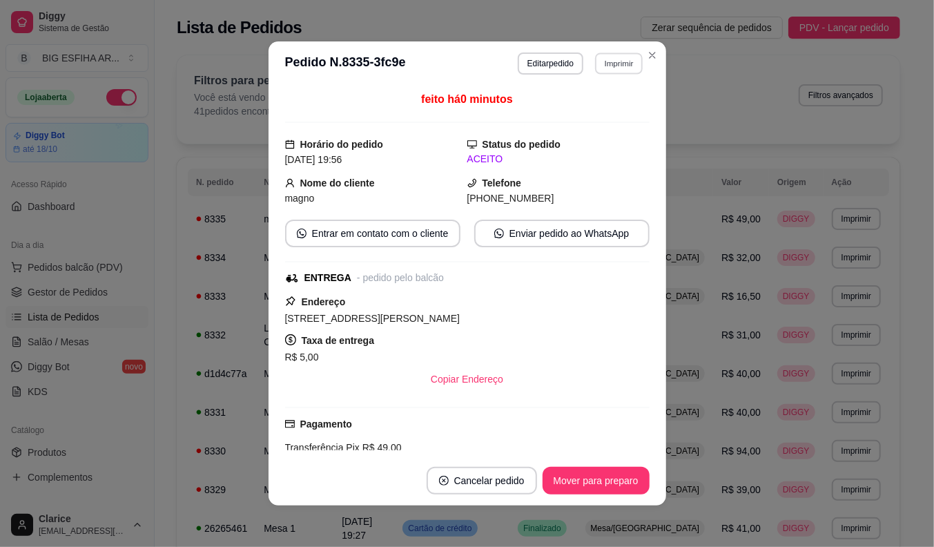
click at [603, 64] on button "Imprimir" at bounding box center [619, 62] width 48 height 21
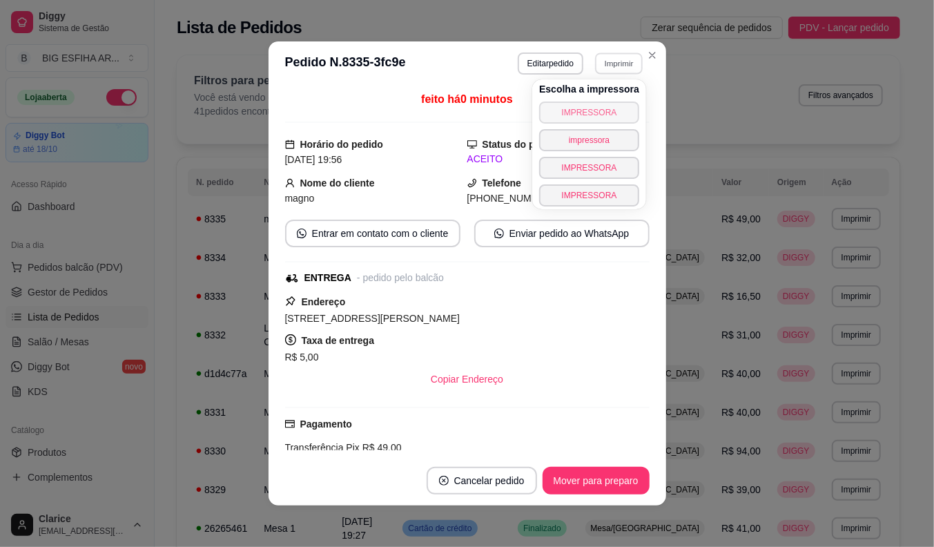
click at [592, 108] on button "IMPRESSORA" at bounding box center [589, 112] width 100 height 22
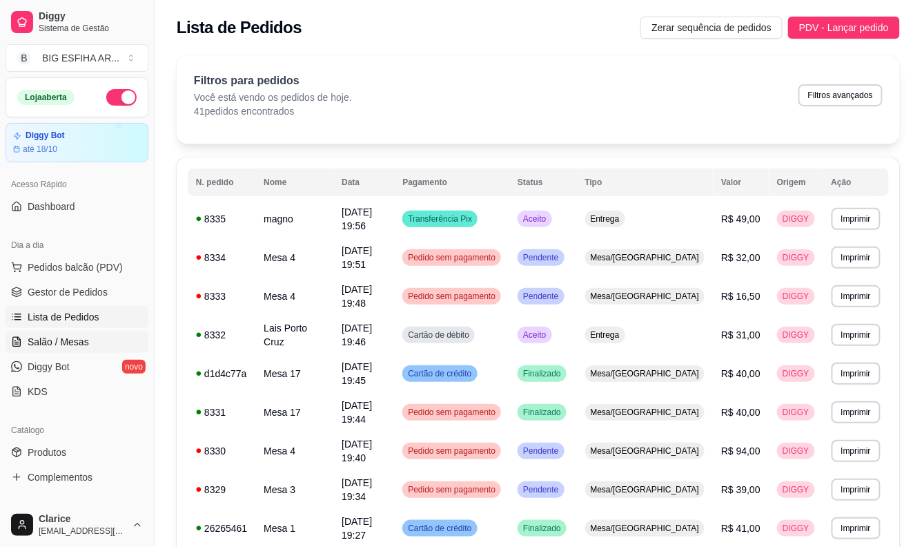
click at [61, 342] on span "Salão / Mesas" at bounding box center [58, 342] width 61 height 14
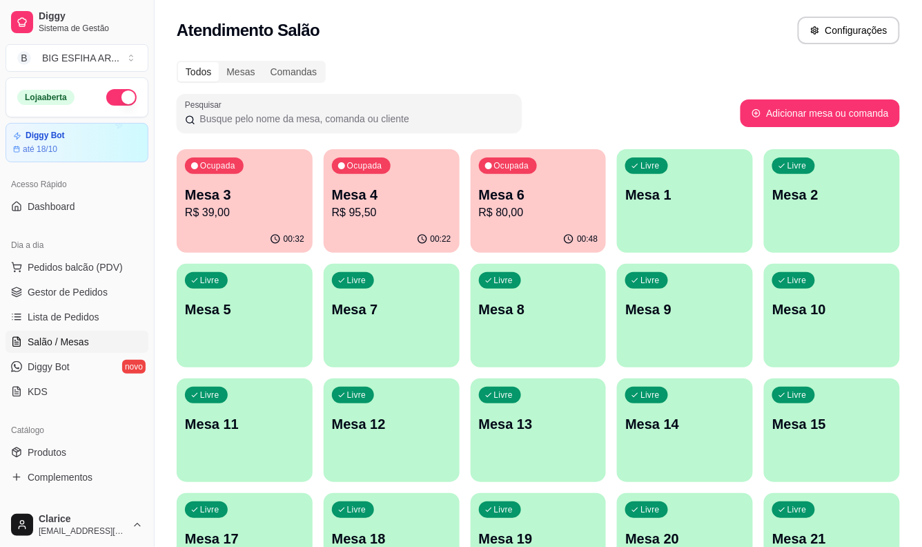
click at [525, 226] on div "00:48" at bounding box center [539, 239] width 136 height 27
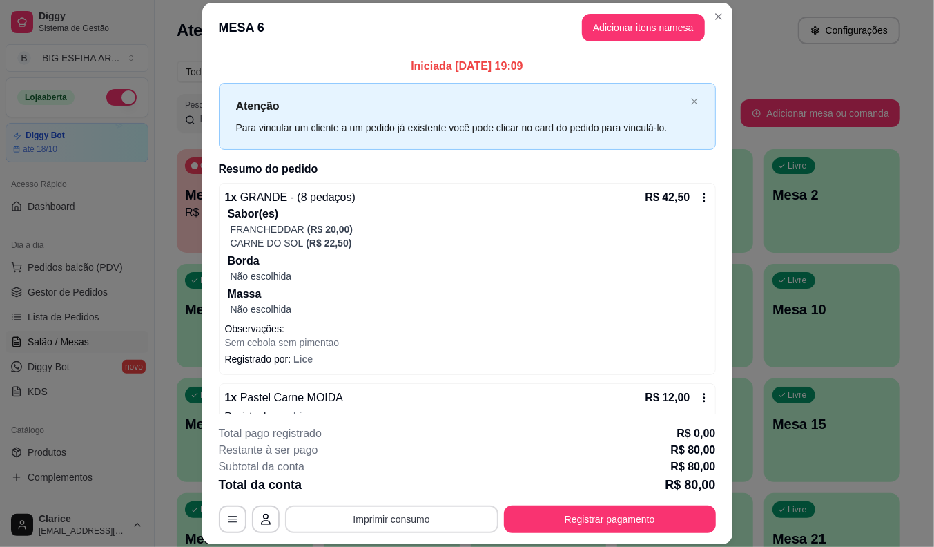
click at [405, 514] on button "Imprimir consumo" at bounding box center [391, 519] width 213 height 28
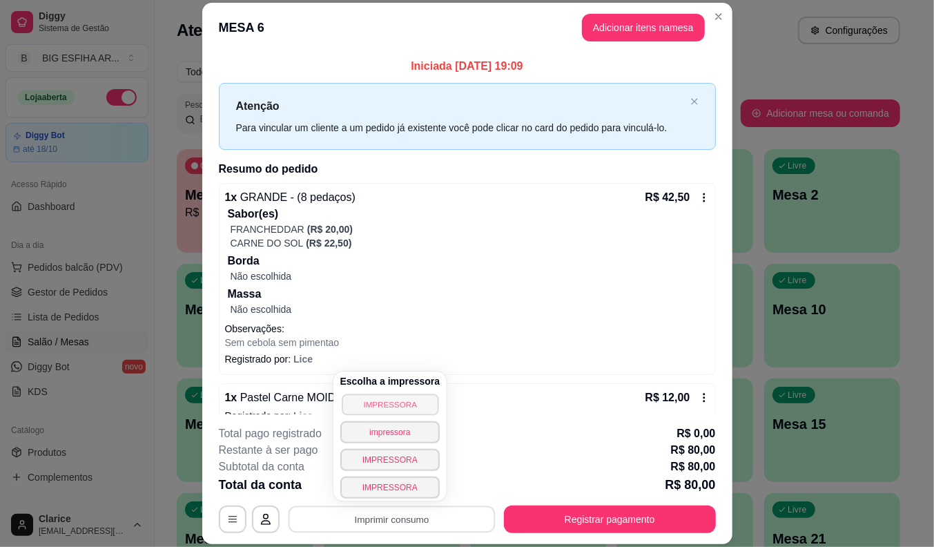
click at [393, 401] on button "IMPRESSORA" at bounding box center [390, 403] width 97 height 21
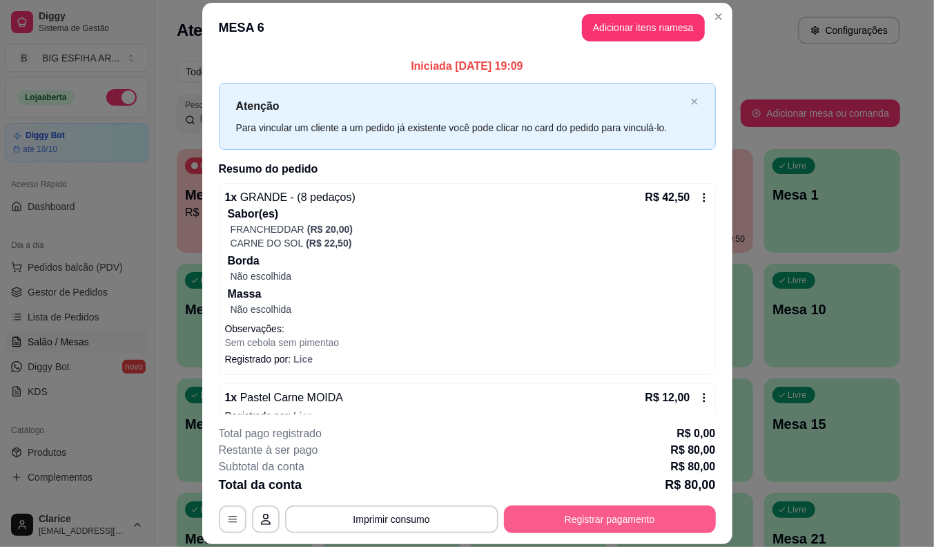
click at [552, 518] on button "Registrar pagamento" at bounding box center [610, 519] width 212 height 28
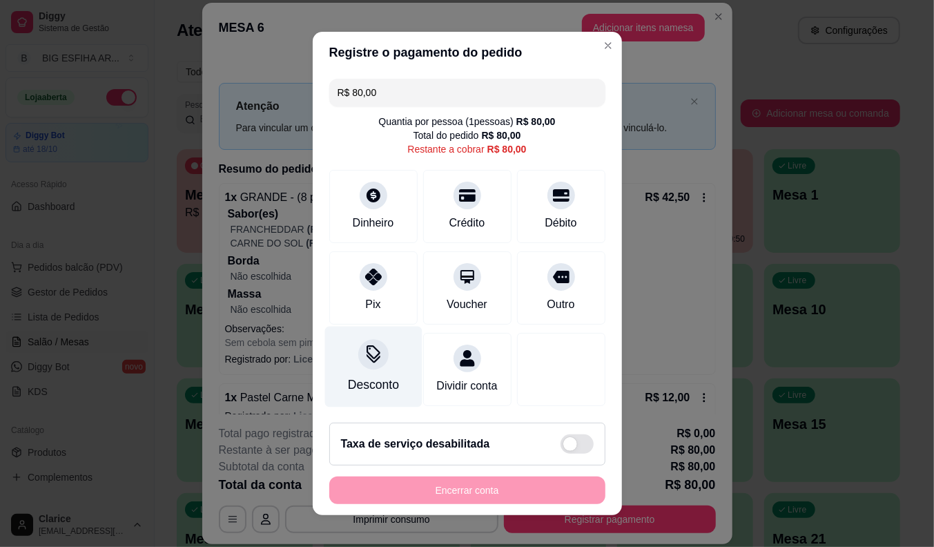
scroll to position [8, 0]
click at [376, 358] on div "Desconto" at bounding box center [372, 367] width 97 height 81
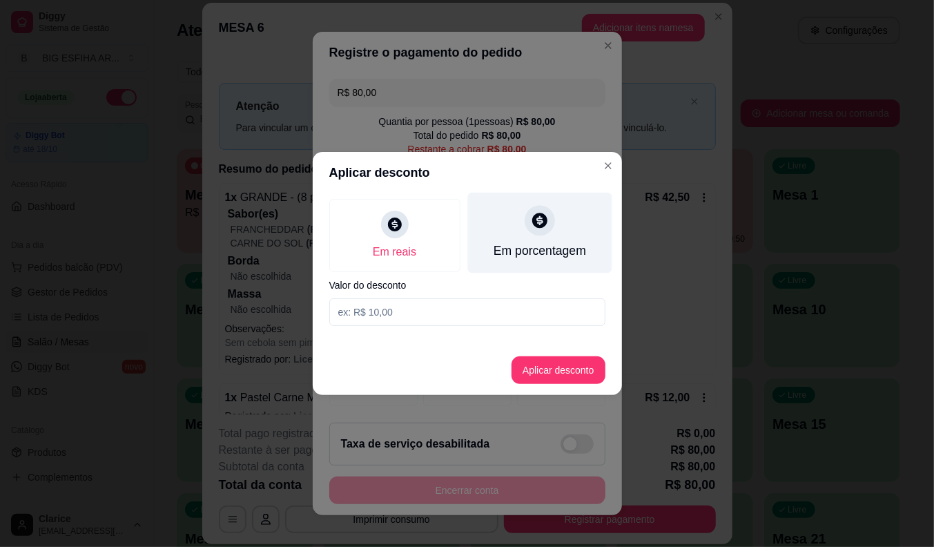
click at [519, 252] on div "Em porcentagem" at bounding box center [539, 251] width 92 height 18
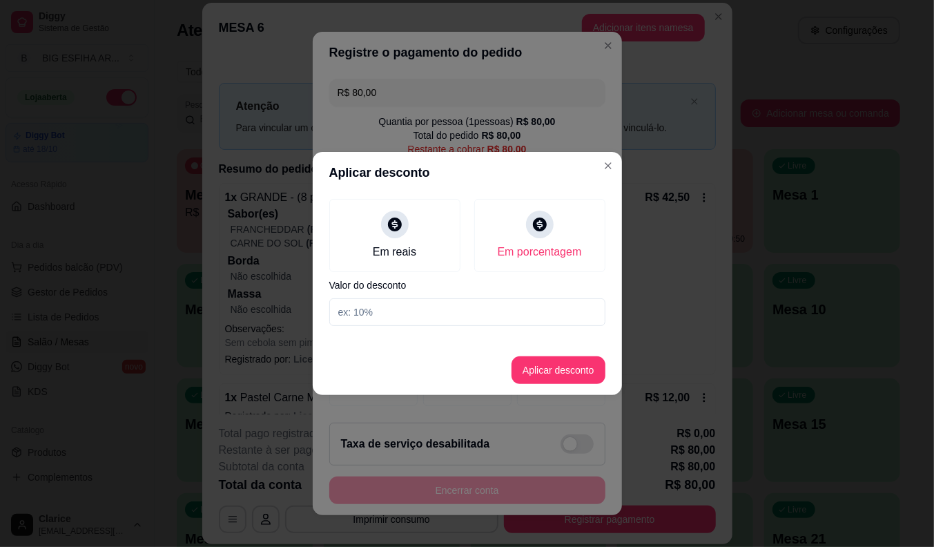
click at [507, 326] on div "Em reais Em porcentagem Valor do desconto" at bounding box center [467, 262] width 309 height 138
click at [507, 307] on input at bounding box center [467, 312] width 276 height 28
type input "10"
click at [529, 367] on button "Aplicar desconto" at bounding box center [559, 370] width 94 height 28
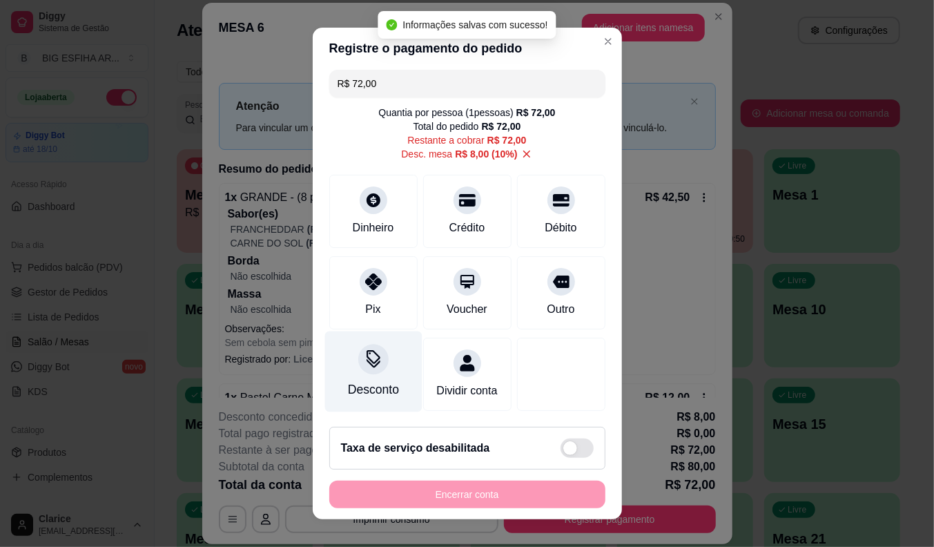
scroll to position [21, 0]
click at [374, 353] on div "Desconto" at bounding box center [372, 371] width 97 height 81
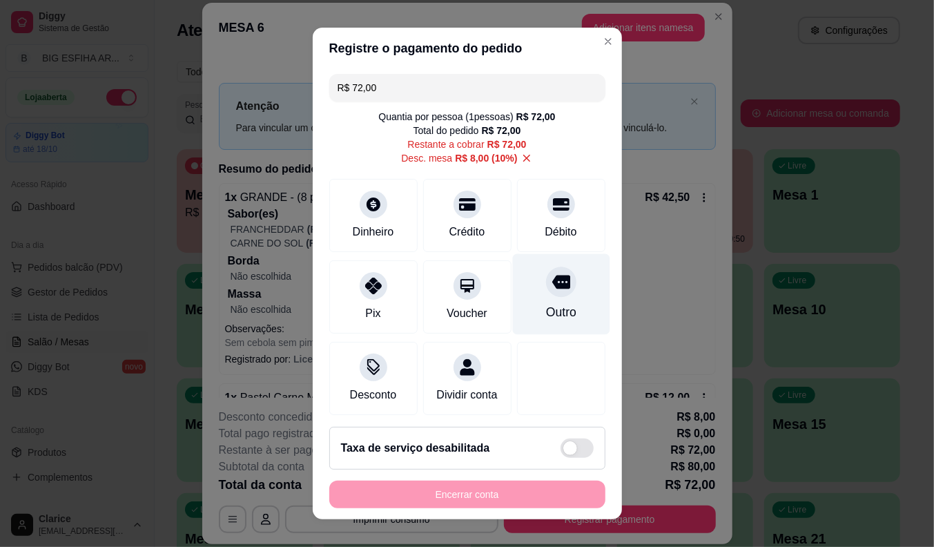
scroll to position [0, 0]
click at [520, 155] on icon at bounding box center [526, 159] width 12 height 12
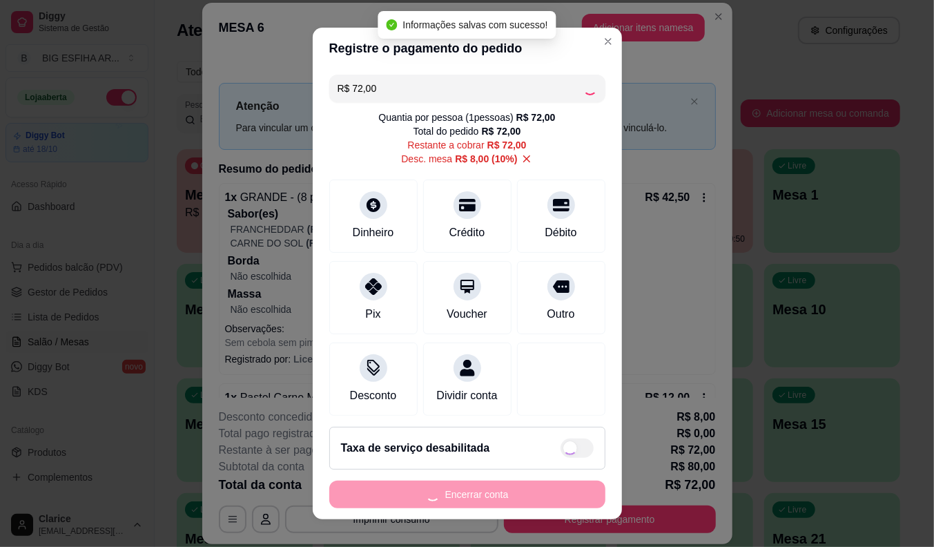
type input "R$ 80,00"
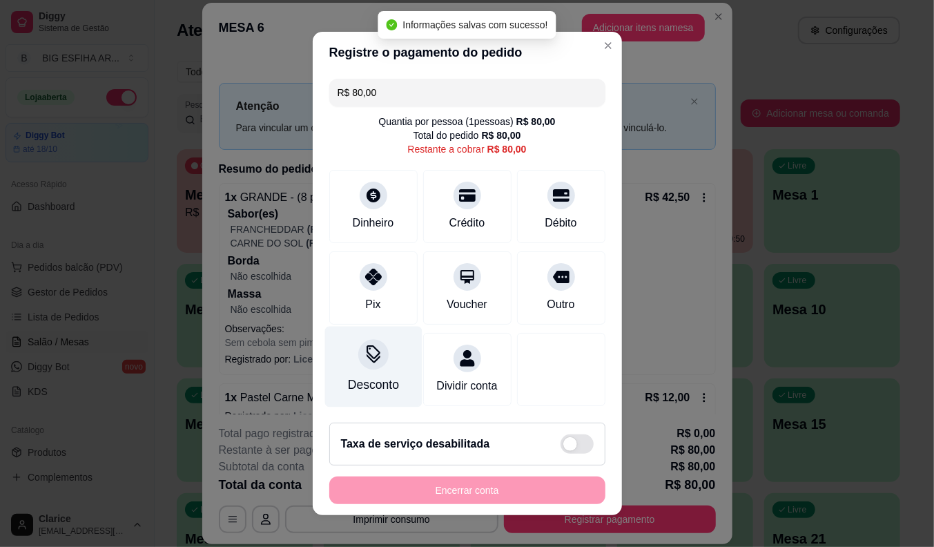
click at [352, 376] on div "Desconto" at bounding box center [372, 385] width 51 height 18
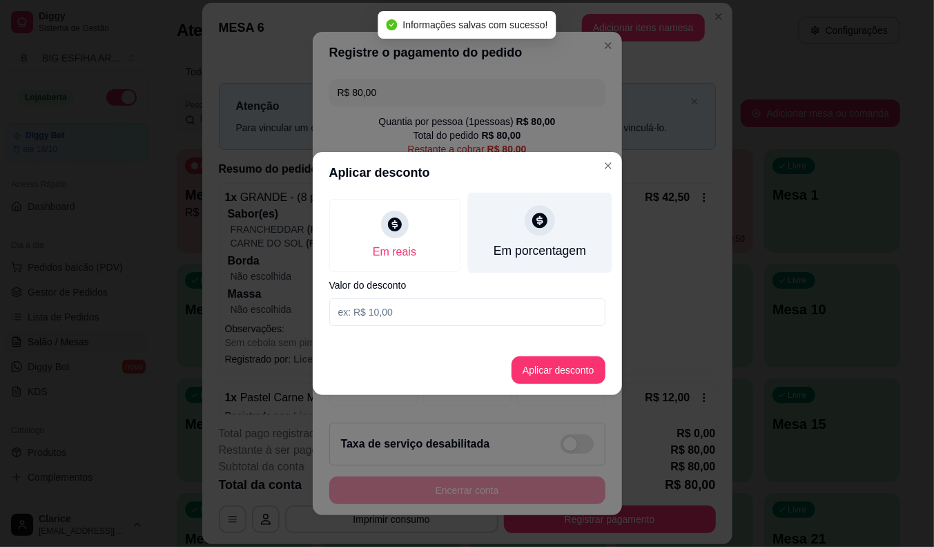
click at [502, 233] on div "Em porcentagem" at bounding box center [539, 233] width 144 height 81
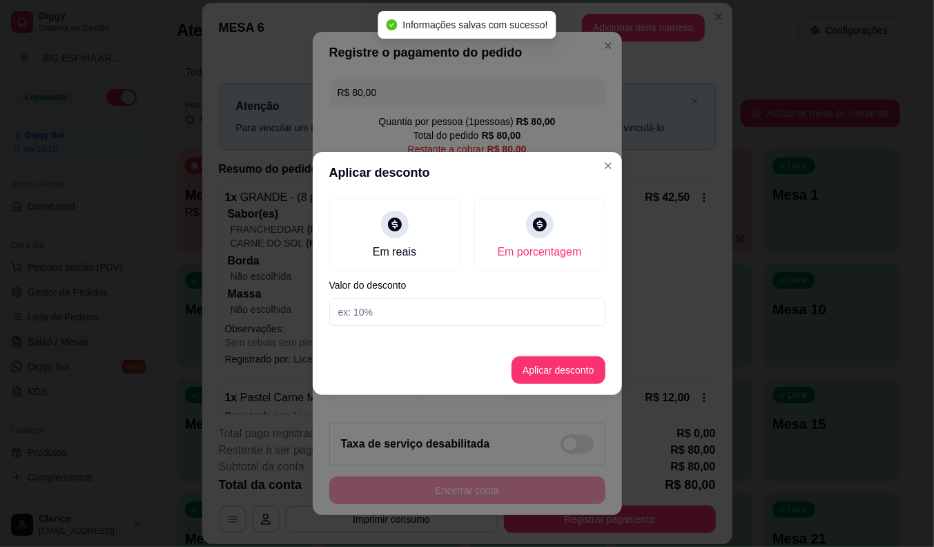
click at [509, 301] on input at bounding box center [467, 312] width 276 height 28
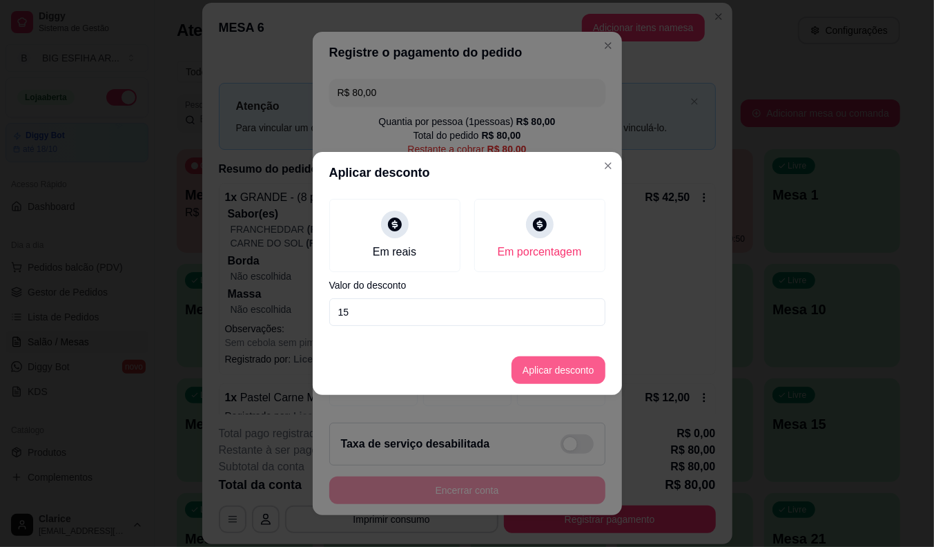
type input "15"
click at [566, 369] on button "Aplicar desconto" at bounding box center [558, 370] width 90 height 27
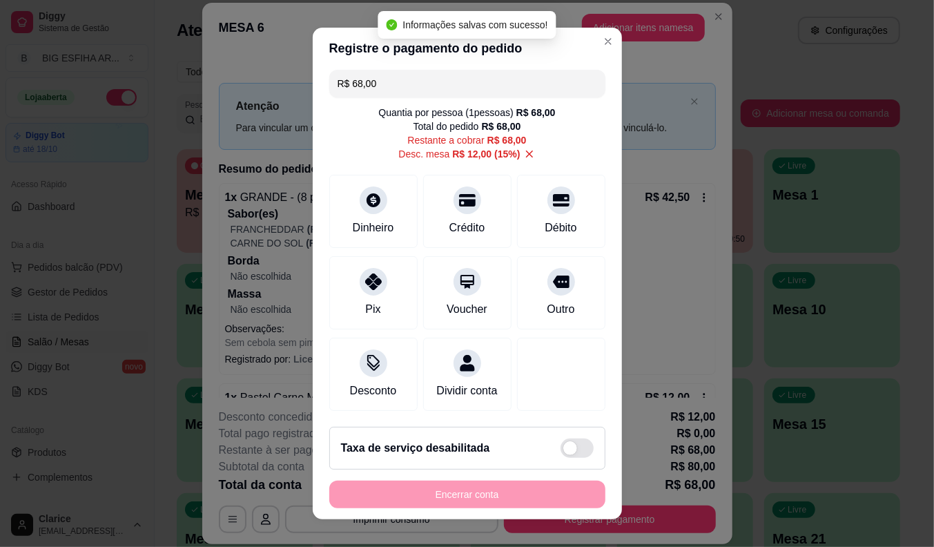
scroll to position [21, 0]
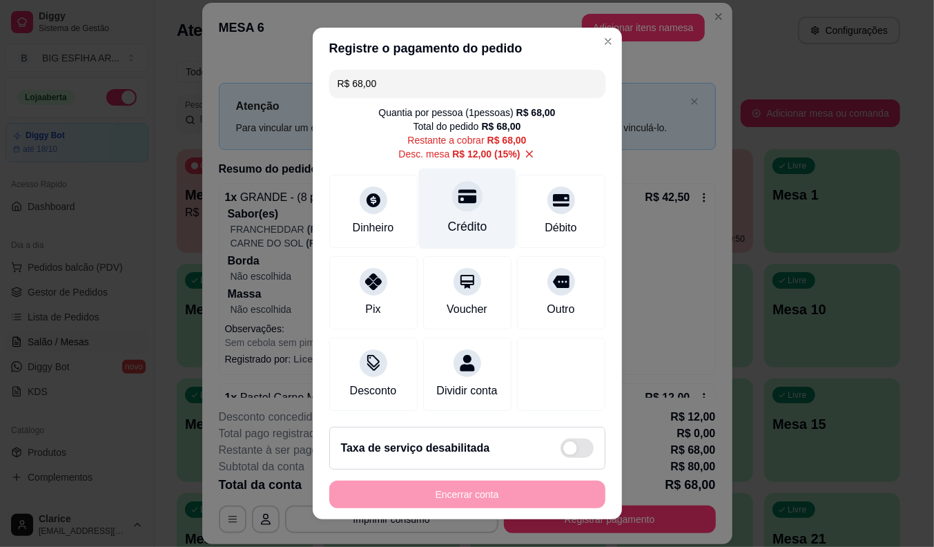
click at [453, 191] on div at bounding box center [467, 196] width 30 height 30
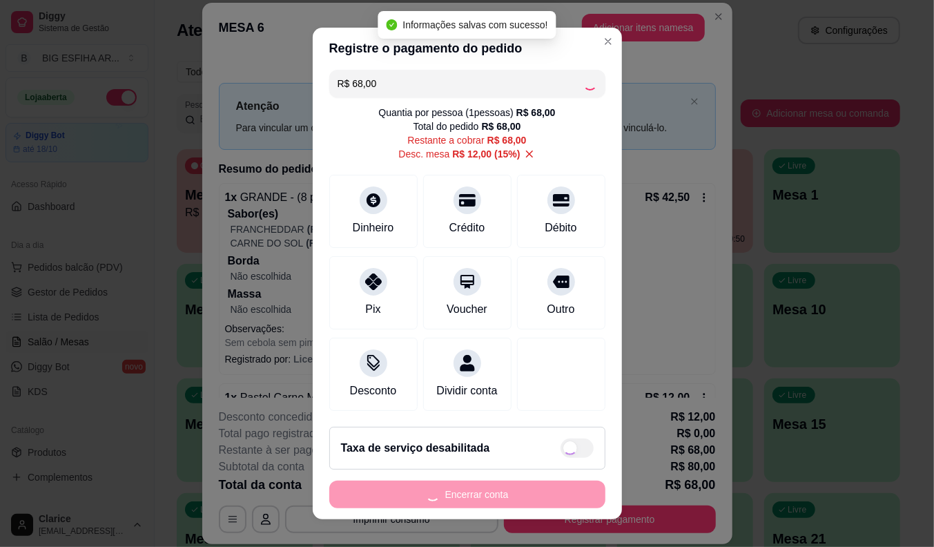
type input "R$ 0,00"
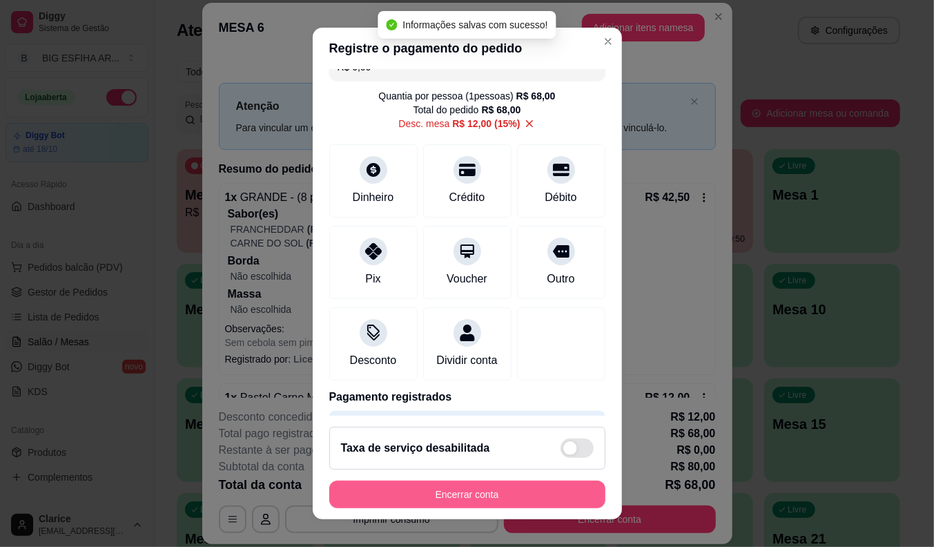
click at [513, 488] on button "Encerrar conta" at bounding box center [467, 494] width 276 height 28
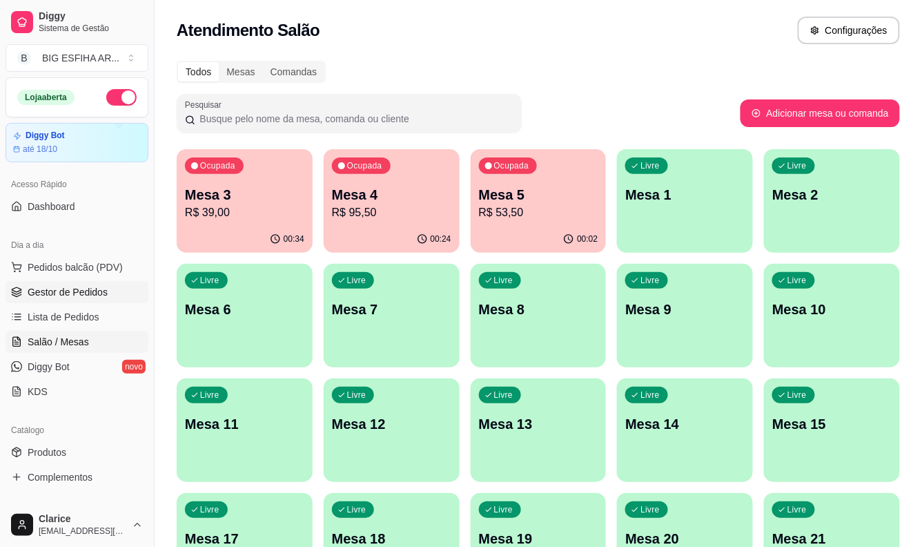
click at [75, 283] on link "Gestor de Pedidos" at bounding box center [77, 292] width 143 height 22
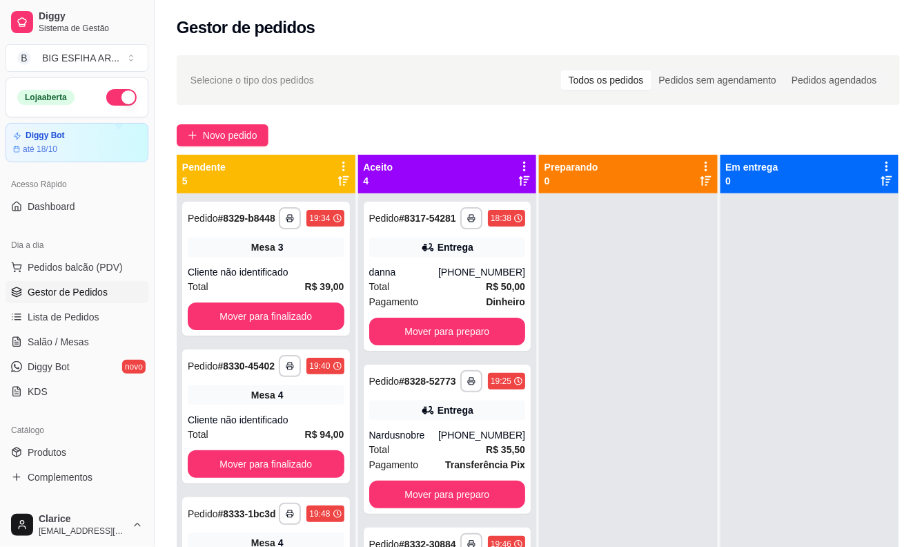
drag, startPoint x: 63, startPoint y: 45, endPoint x: 166, endPoint y: 1, distance: 112.6
click at [64, 44] on button "B BIG ESFIHA AR ..." at bounding box center [77, 58] width 143 height 28
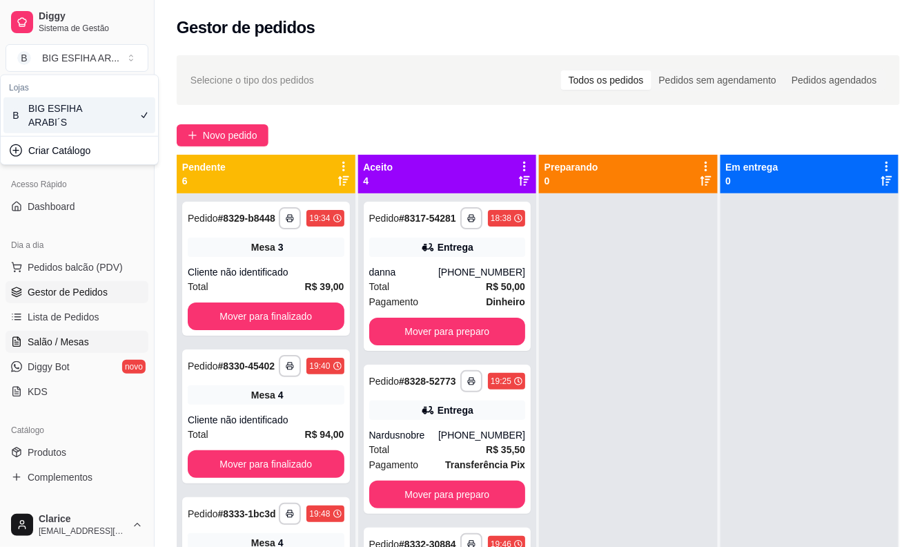
click at [84, 349] on link "Salão / Mesas" at bounding box center [77, 342] width 143 height 22
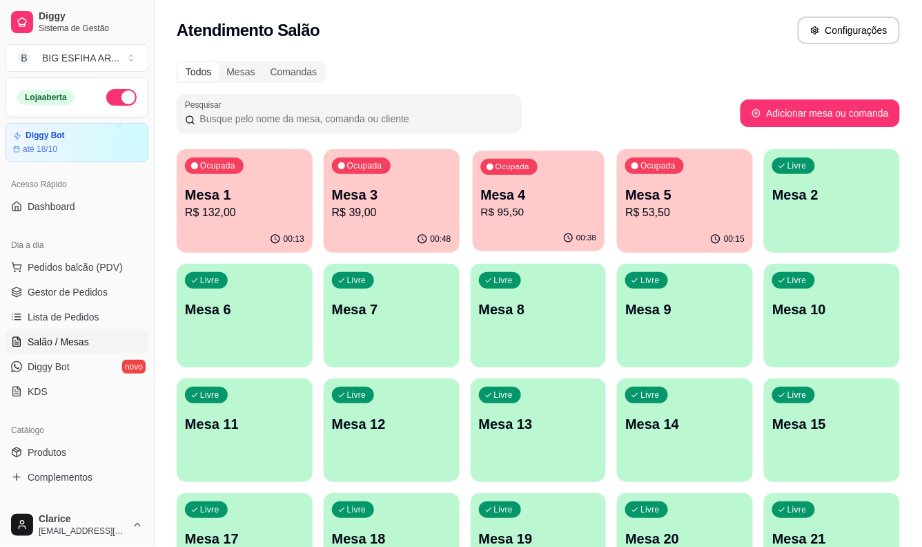
click at [546, 200] on p "Mesa 4" at bounding box center [538, 195] width 116 height 19
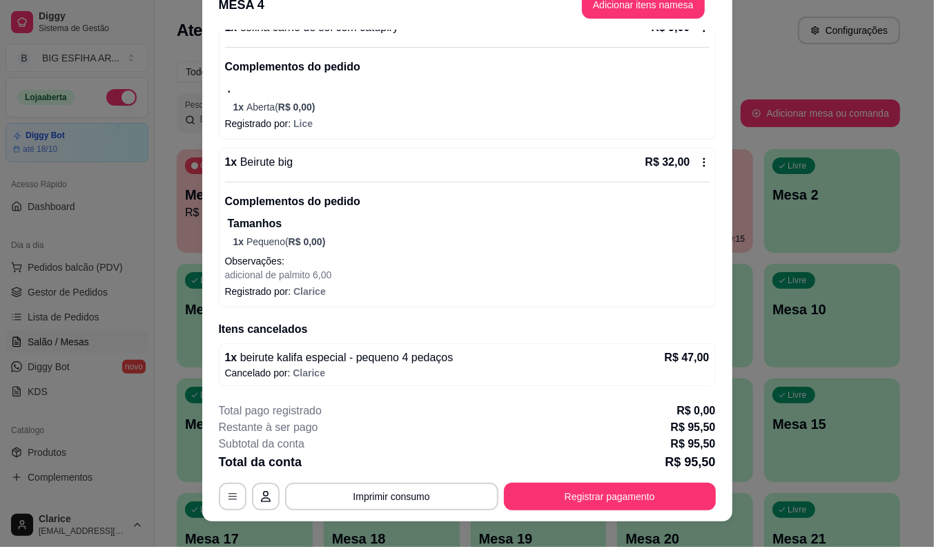
scroll to position [41, 0]
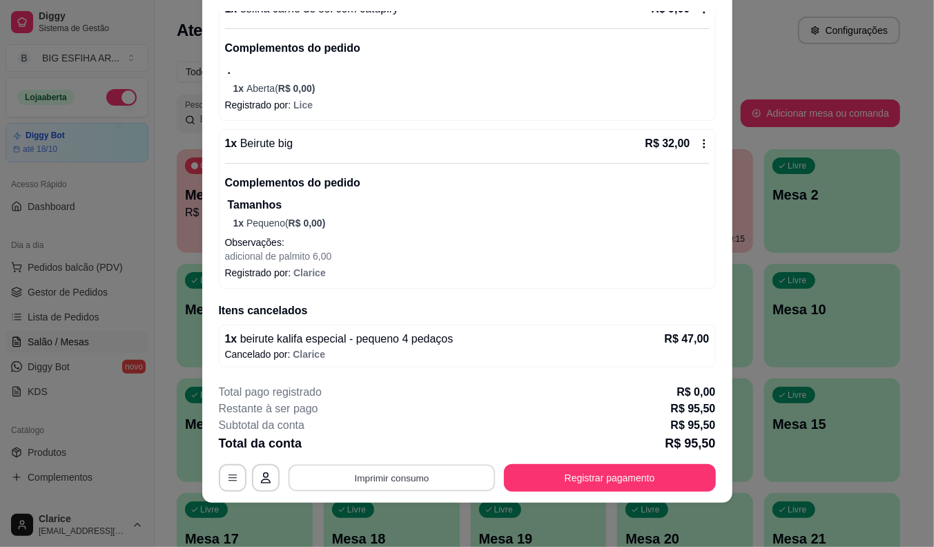
click at [429, 471] on button "Imprimir consumo" at bounding box center [391, 478] width 207 height 27
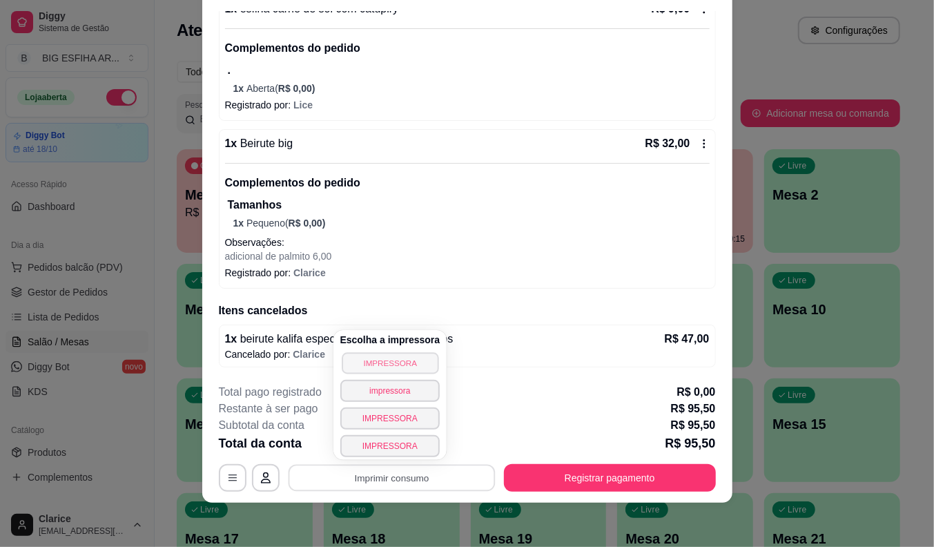
click at [397, 361] on button "IMPRESSORA" at bounding box center [390, 362] width 97 height 21
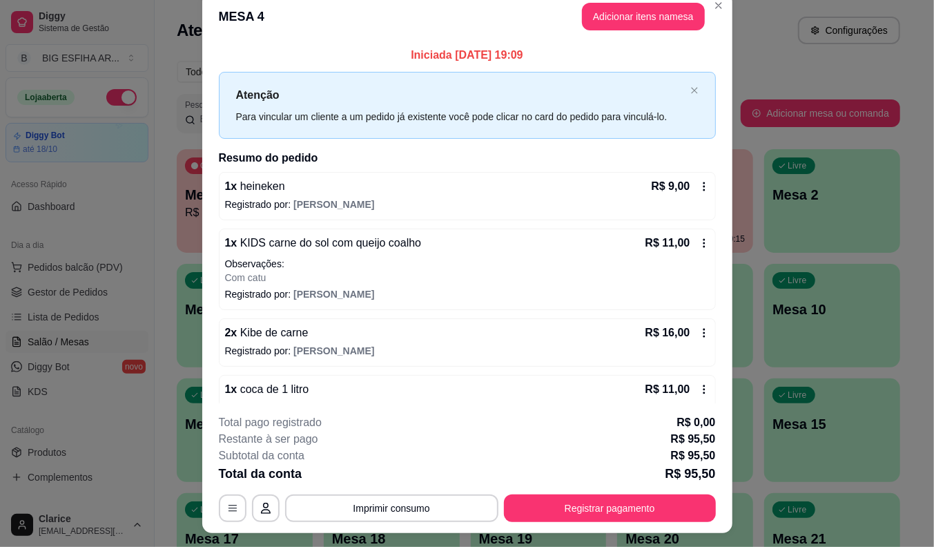
scroll to position [0, 0]
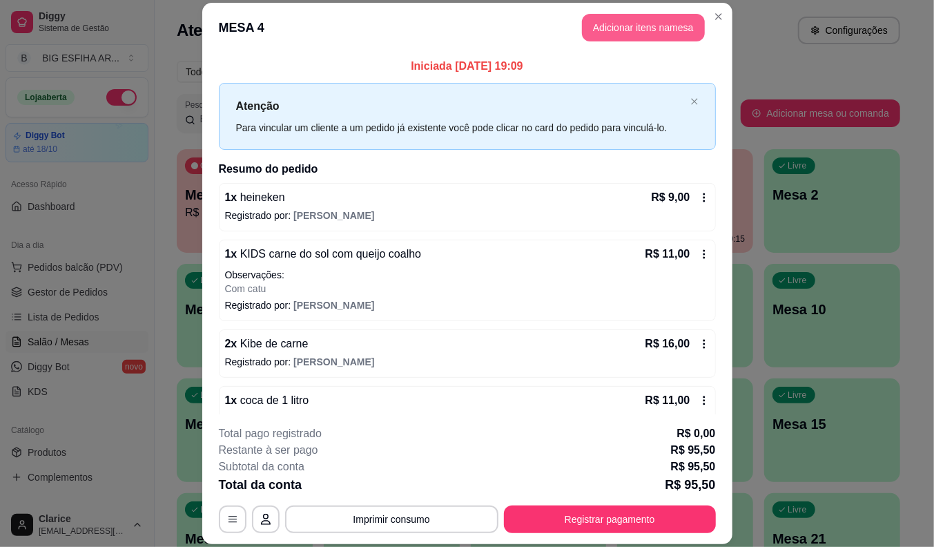
click at [625, 32] on button "Adicionar itens na mesa" at bounding box center [643, 28] width 123 height 28
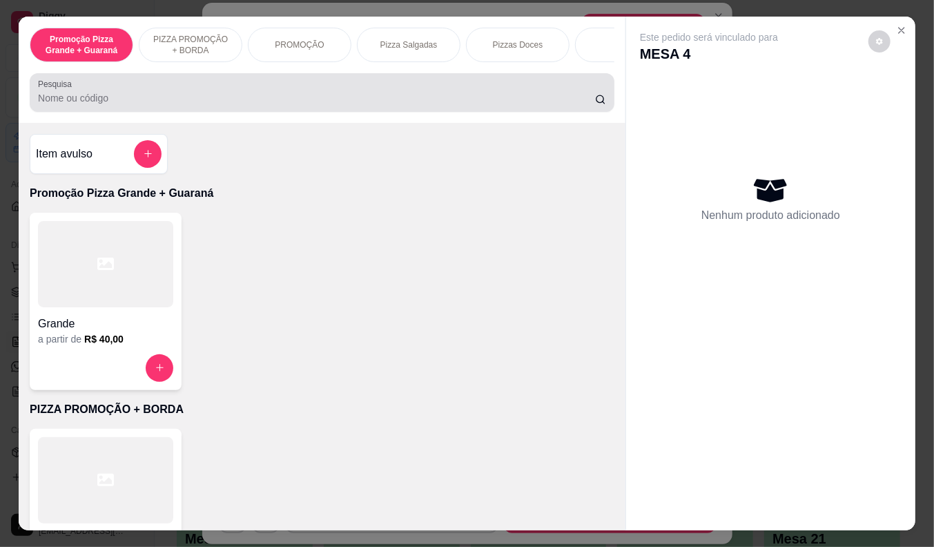
click at [425, 97] on input "Pesquisa" at bounding box center [316, 98] width 557 height 14
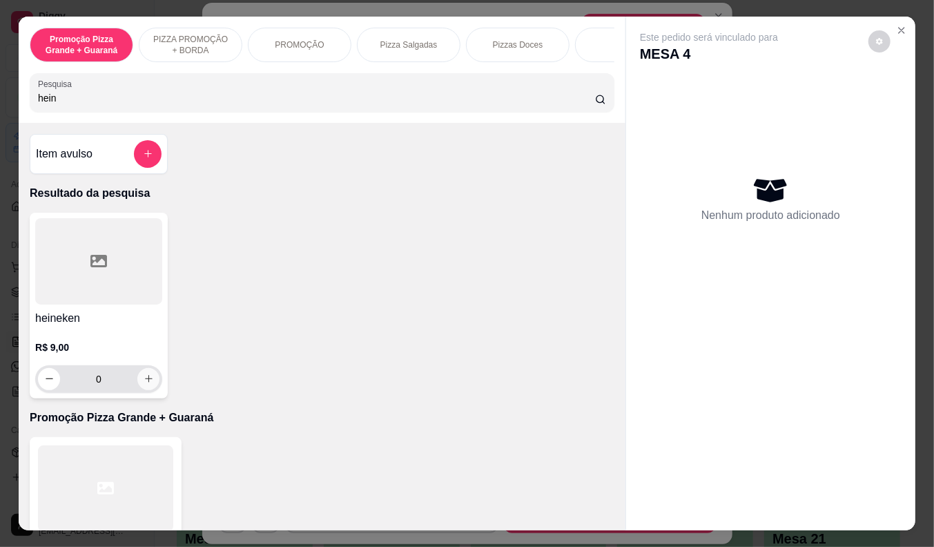
type input "hein"
click at [144, 384] on icon "increase-product-quantity" at bounding box center [149, 378] width 10 height 10
type input "1"
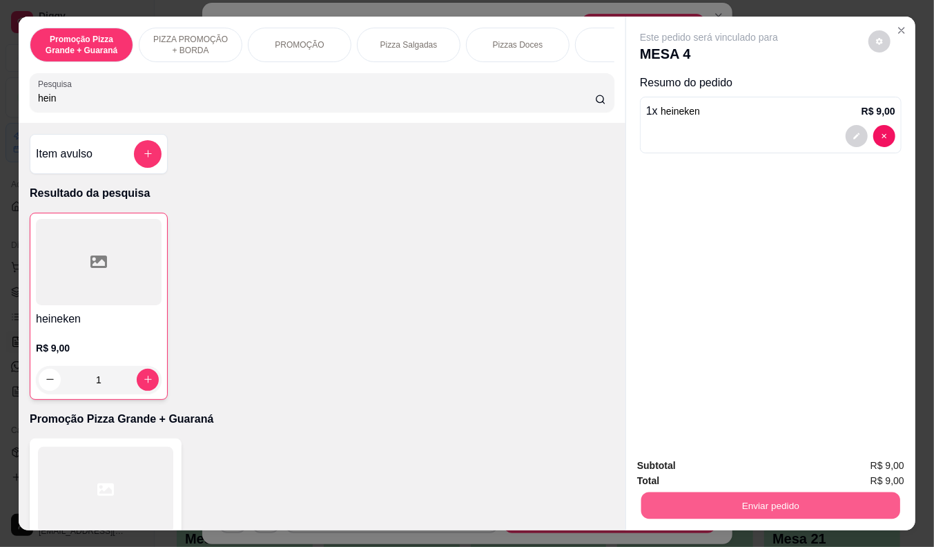
click at [684, 502] on button "Enviar pedido" at bounding box center [770, 505] width 259 height 27
click at [701, 459] on button "Não registrar e enviar pedido" at bounding box center [725, 466] width 144 height 26
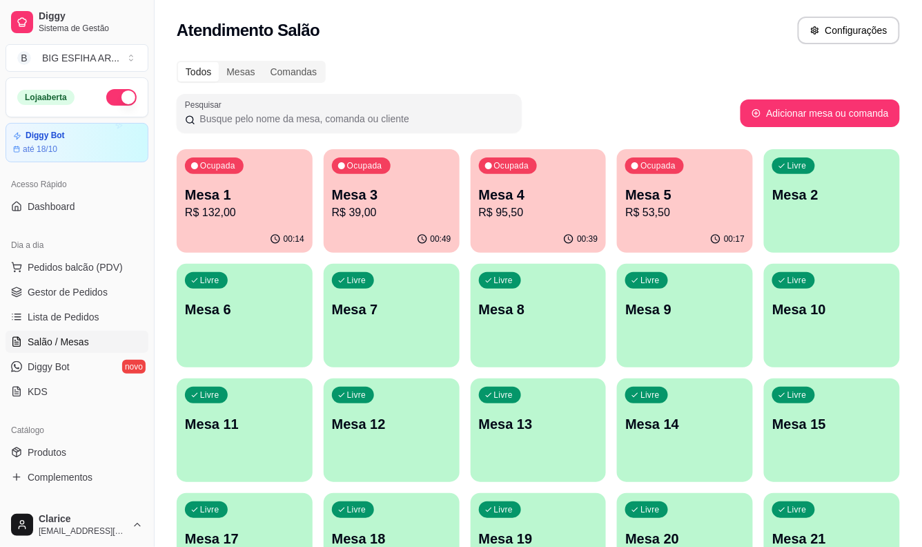
click at [366, 197] on p "Mesa 3" at bounding box center [391, 194] width 119 height 19
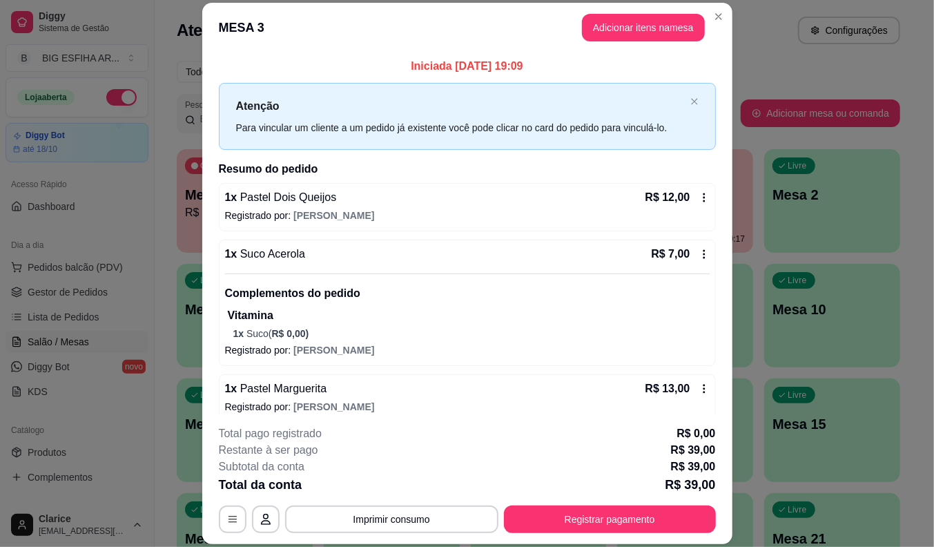
scroll to position [70, 0]
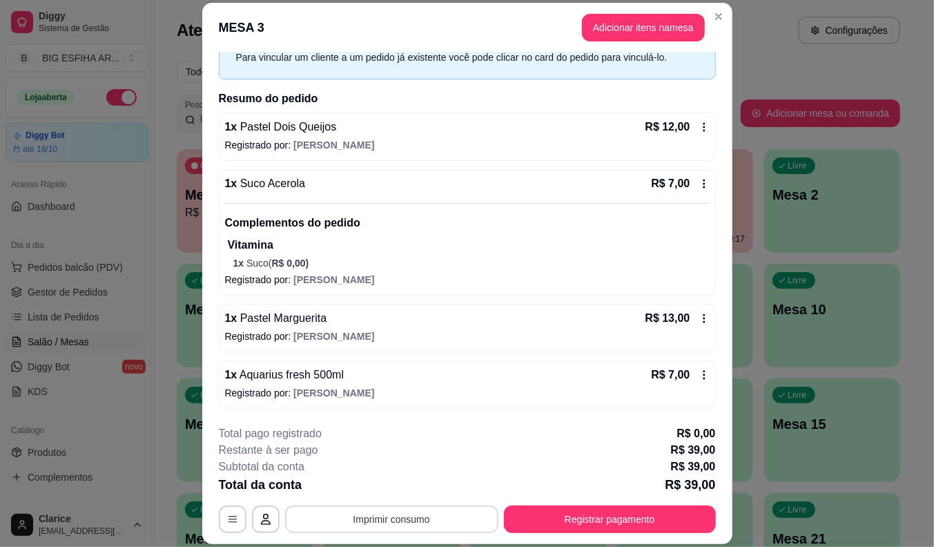
click at [381, 518] on button "Imprimir consumo" at bounding box center [391, 519] width 213 height 28
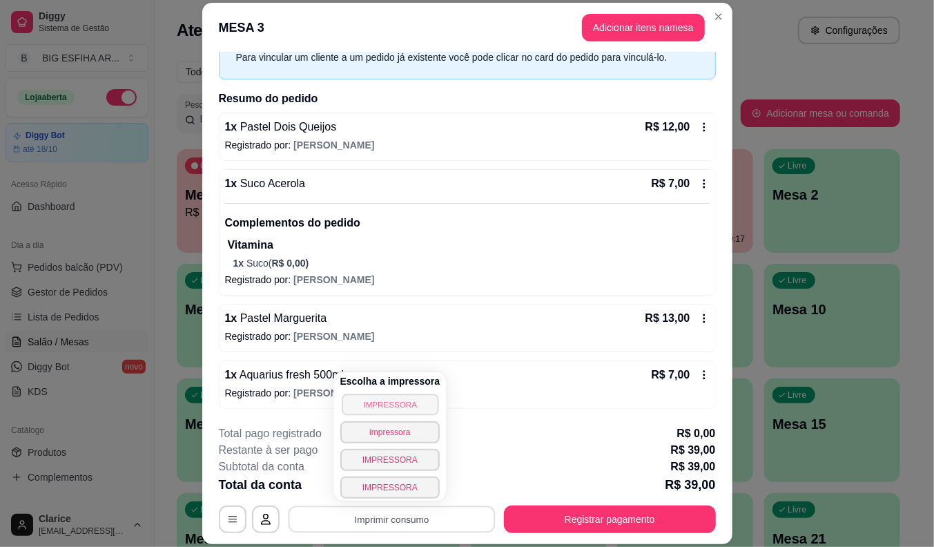
click at [366, 402] on button "IMPRESSORA" at bounding box center [390, 403] width 97 height 21
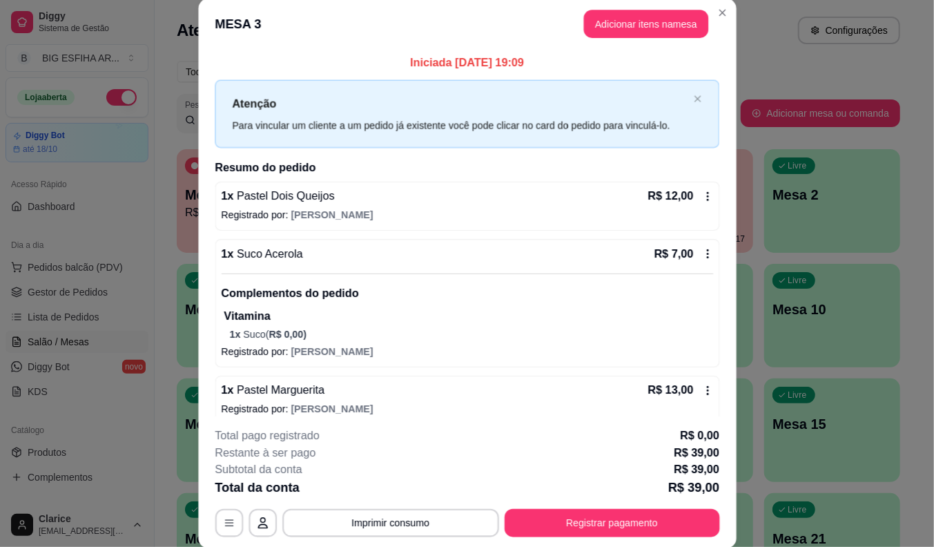
scroll to position [41, 0]
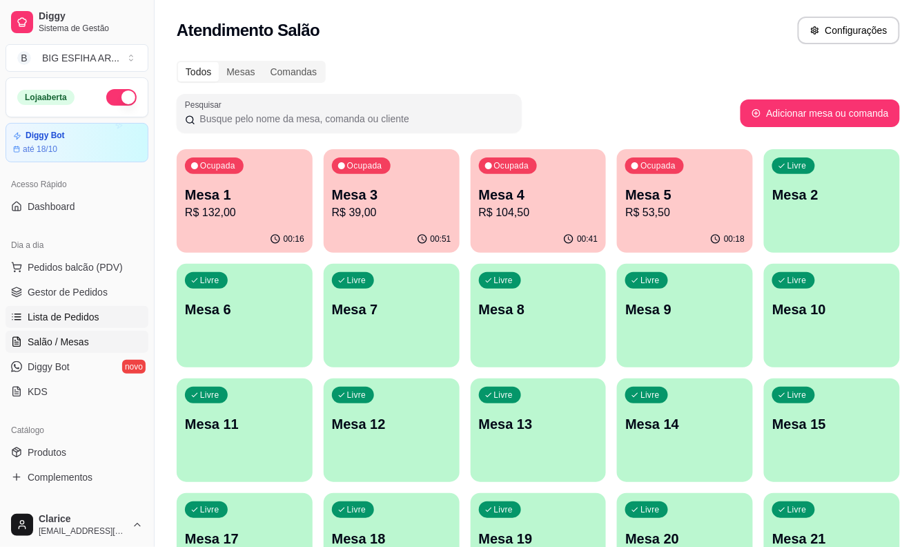
click at [84, 321] on span "Lista de Pedidos" at bounding box center [64, 317] width 72 height 14
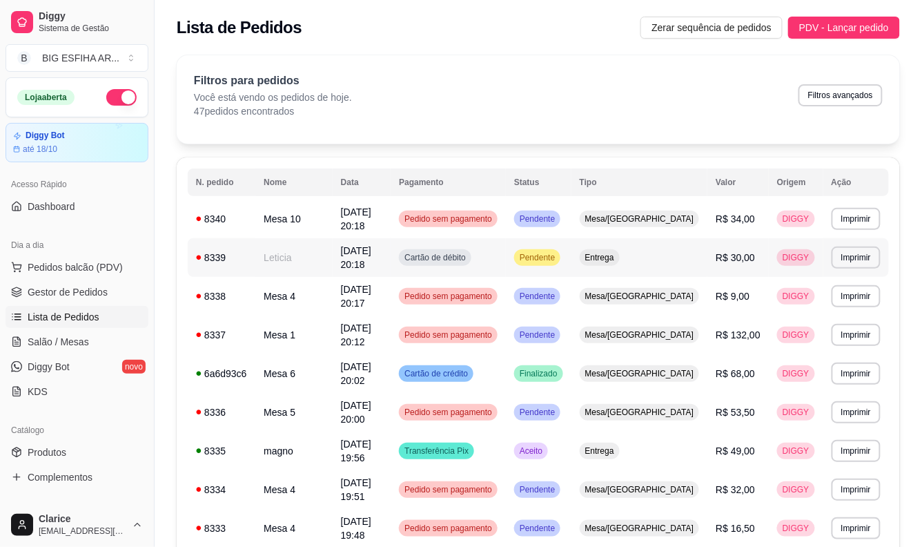
click at [326, 257] on td "Leticia" at bounding box center [293, 257] width 77 height 39
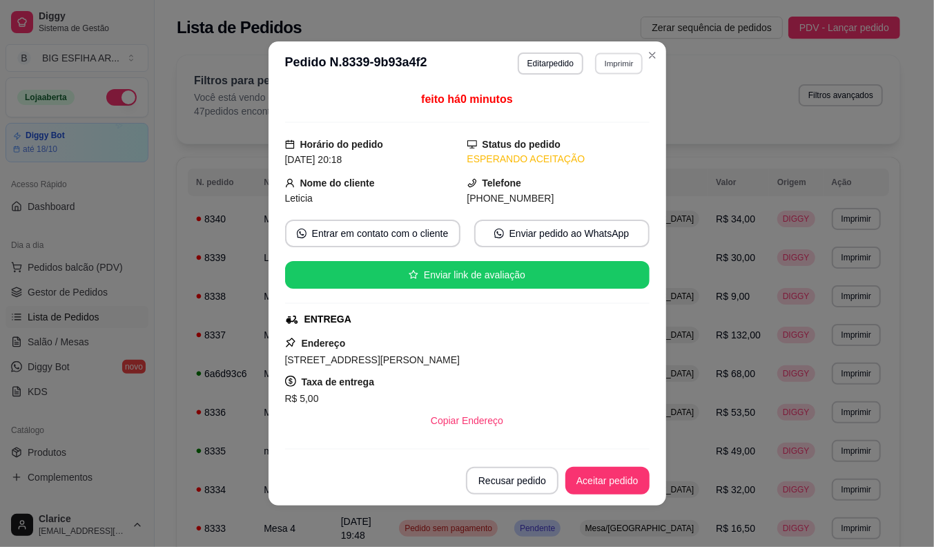
click at [619, 64] on button "Imprimir" at bounding box center [619, 62] width 48 height 21
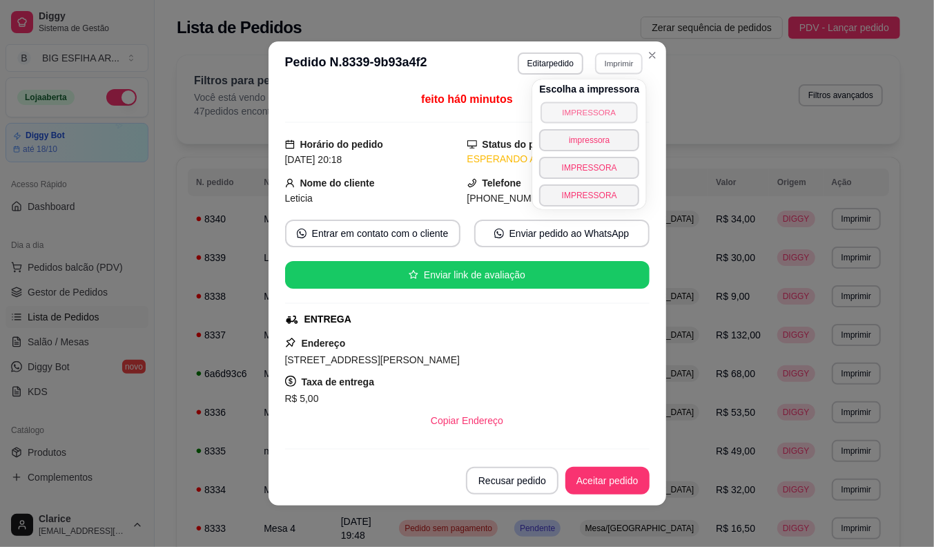
click at [609, 102] on button "IMPRESSORA" at bounding box center [589, 111] width 97 height 21
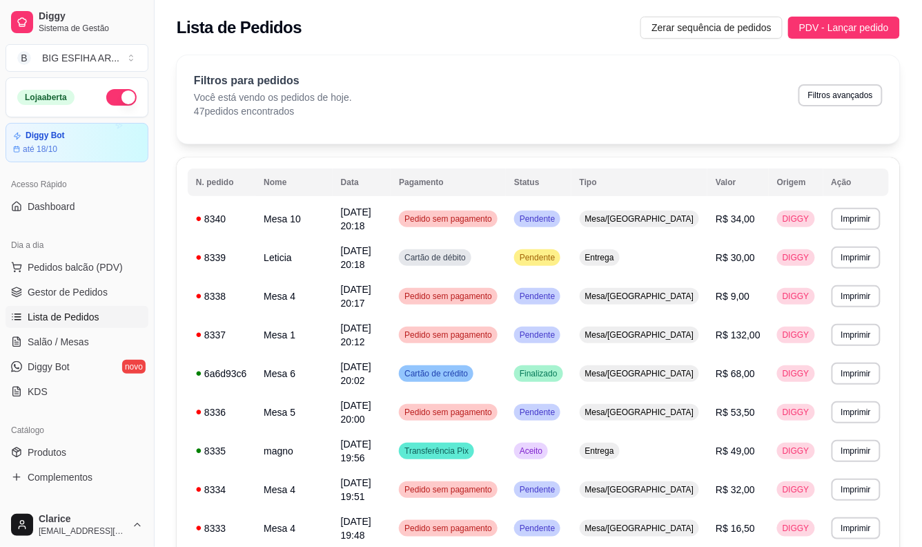
click at [90, 237] on div "Dia a dia" at bounding box center [77, 245] width 143 height 22
click at [51, 337] on span "Salão / Mesas" at bounding box center [58, 342] width 61 height 14
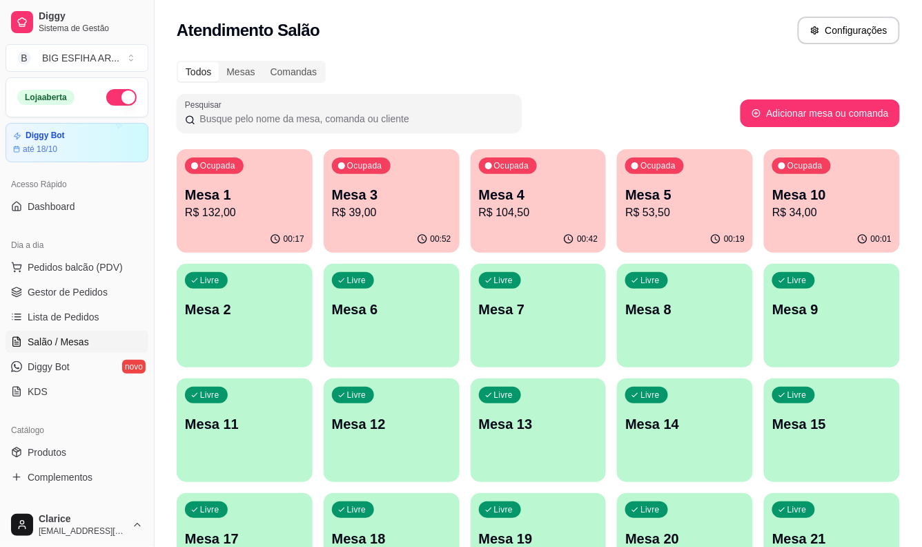
click at [373, 215] on p "R$ 39,00" at bounding box center [391, 212] width 119 height 17
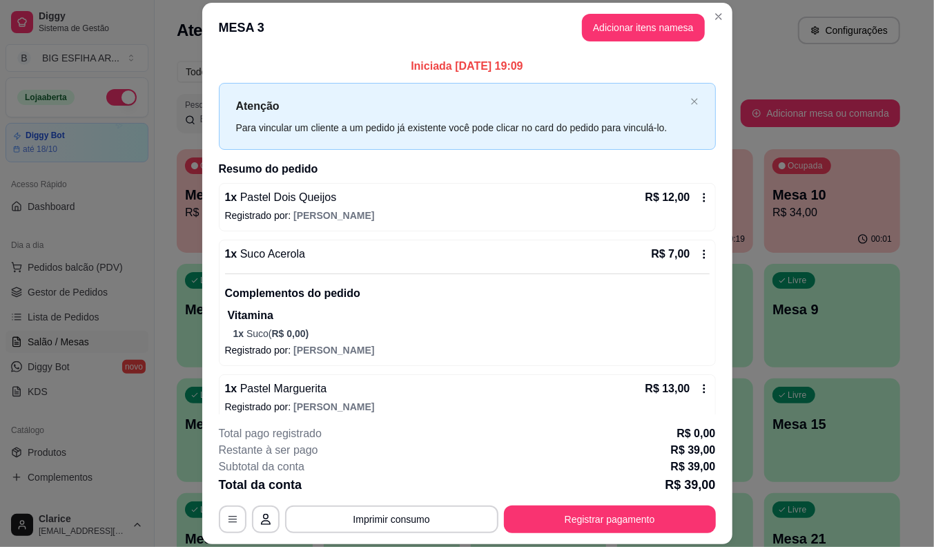
scroll to position [70, 0]
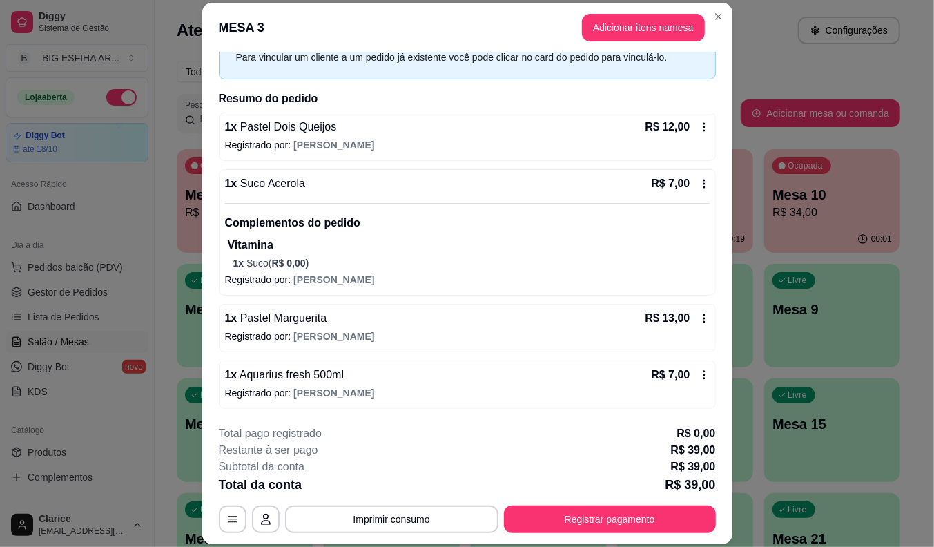
click at [699, 320] on icon at bounding box center [704, 318] width 11 height 11
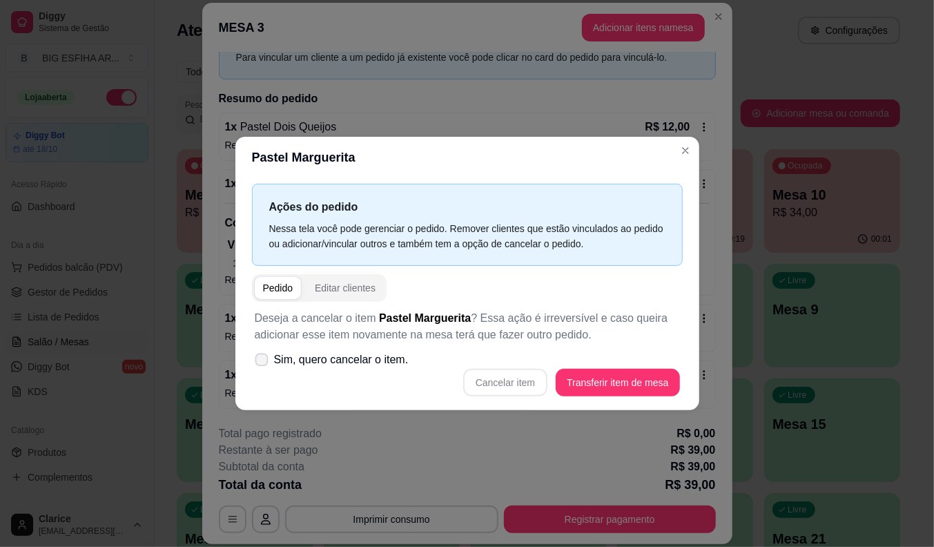
click at [263, 361] on icon at bounding box center [261, 360] width 10 height 8
click at [263, 362] on input "Sim, quero cancelar o item." at bounding box center [258, 366] width 9 height 9
checkbox input "true"
click at [506, 378] on button "Cancelar item" at bounding box center [505, 383] width 84 height 28
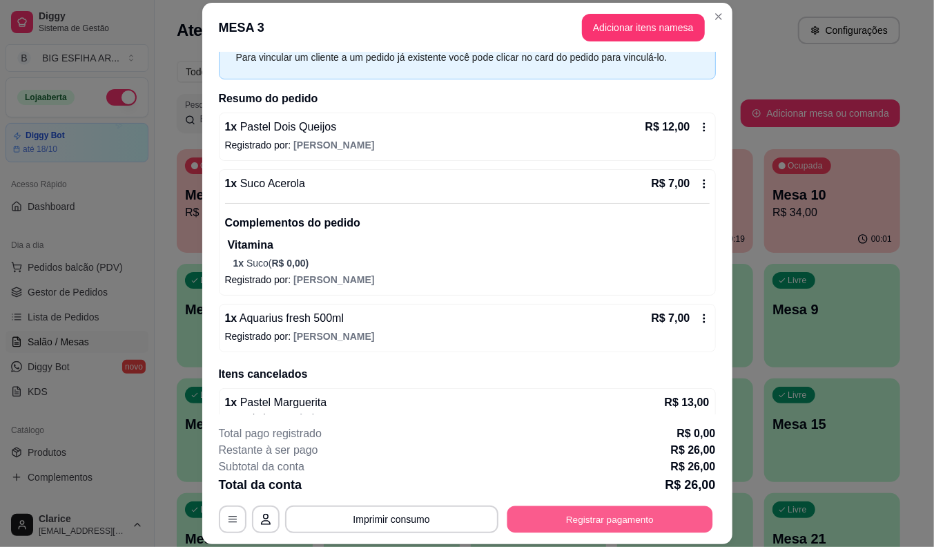
click at [620, 516] on button "Registrar pagamento" at bounding box center [610, 519] width 206 height 27
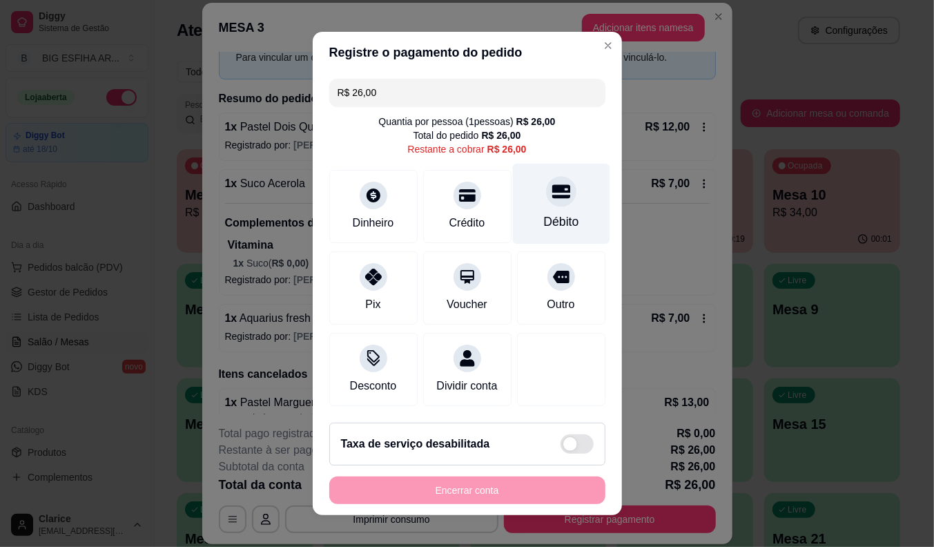
click at [527, 204] on div "Débito" at bounding box center [560, 204] width 97 height 81
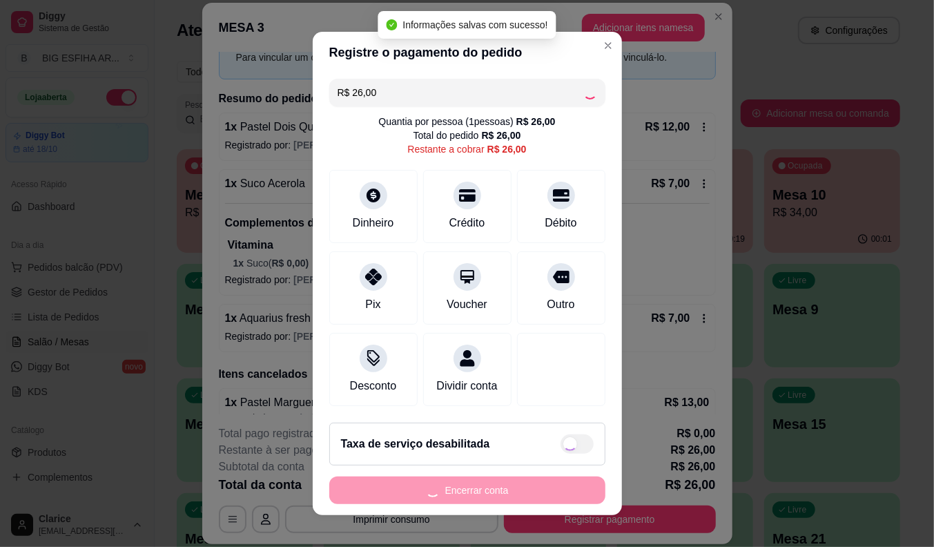
type input "R$ 0,00"
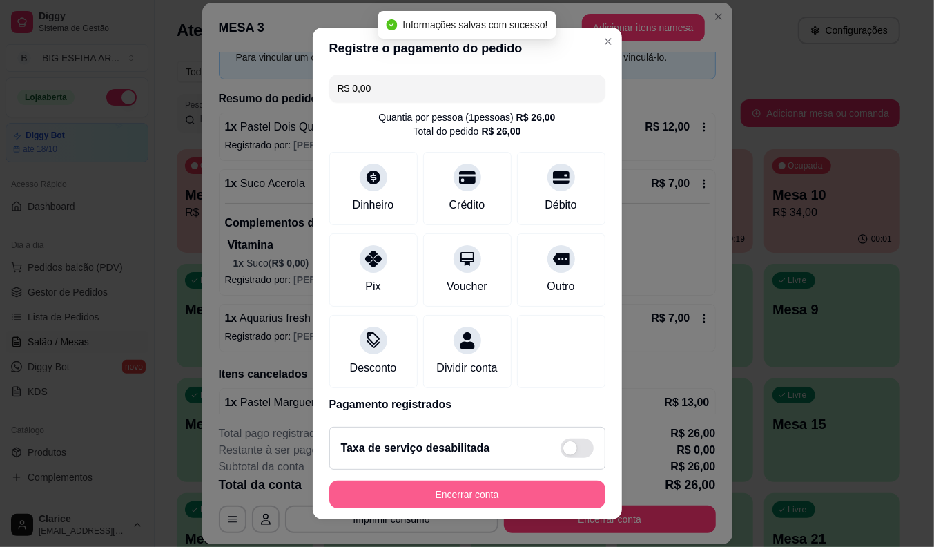
click at [504, 496] on button "Encerrar conta" at bounding box center [467, 494] width 276 height 28
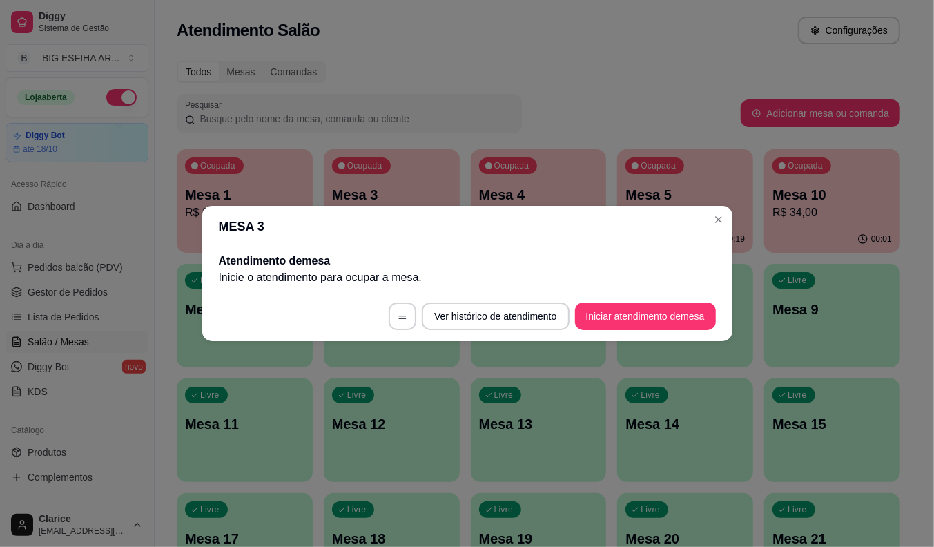
scroll to position [0, 0]
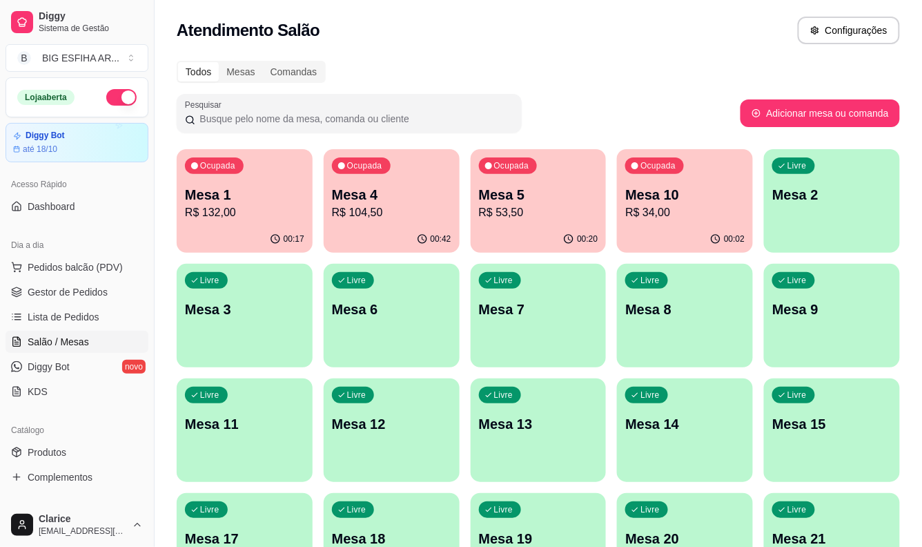
click at [457, 90] on div "Todos Mesas Comandas Pesquisar Adicionar mesa ou comanda Ocupada Mesa 1 R$ 132,…" at bounding box center [539, 447] width 768 height 790
click at [392, 209] on p "R$ 104,50" at bounding box center [391, 212] width 119 height 17
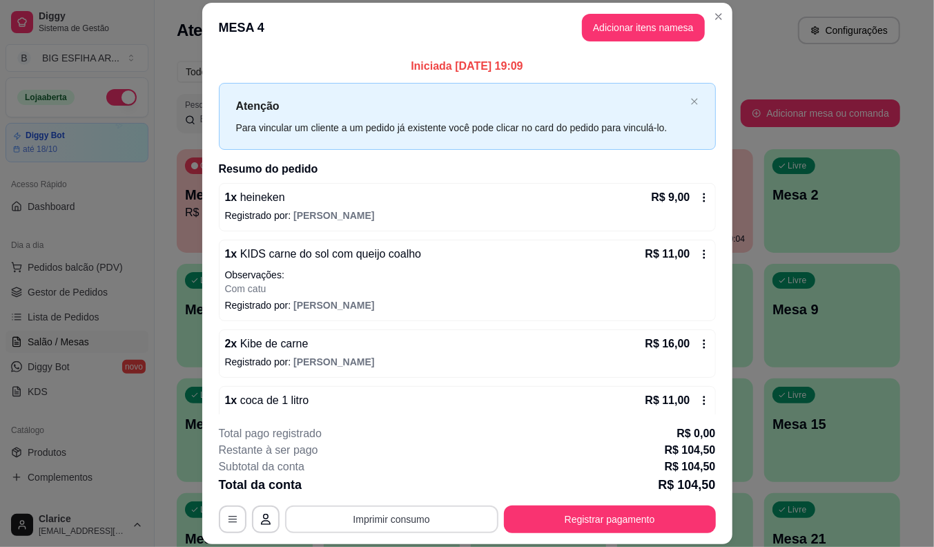
click at [447, 520] on button "Imprimir consumo" at bounding box center [391, 519] width 213 height 28
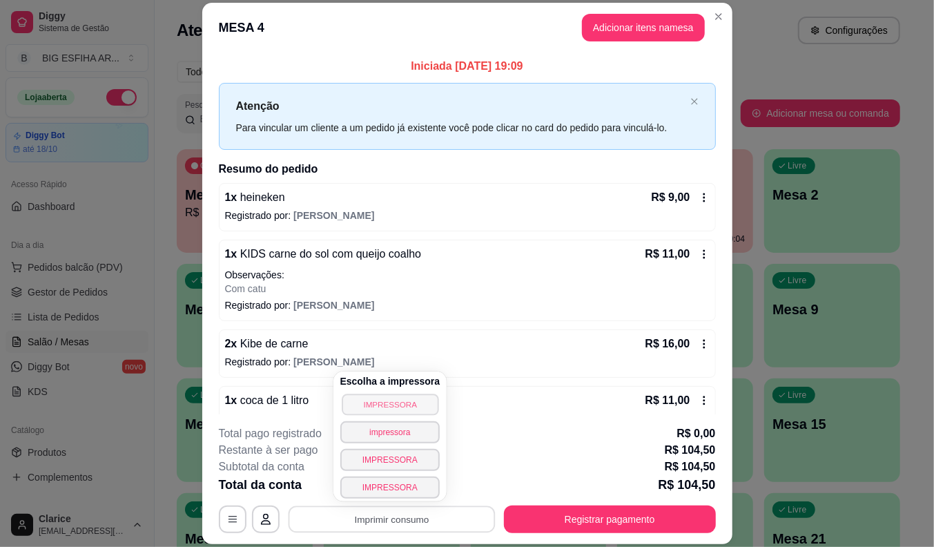
click at [410, 405] on button "IMPRESSORA" at bounding box center [390, 403] width 97 height 21
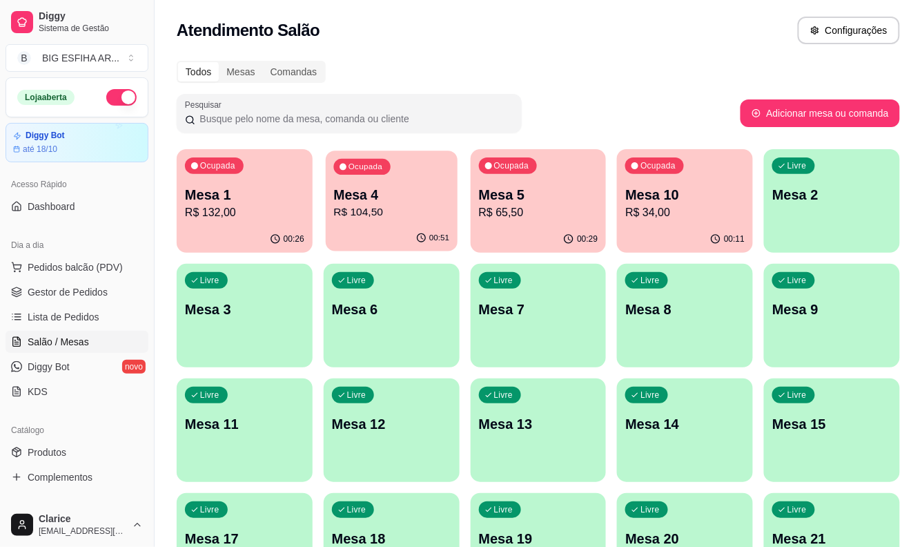
click at [382, 212] on p "R$ 104,50" at bounding box center [391, 212] width 116 height 16
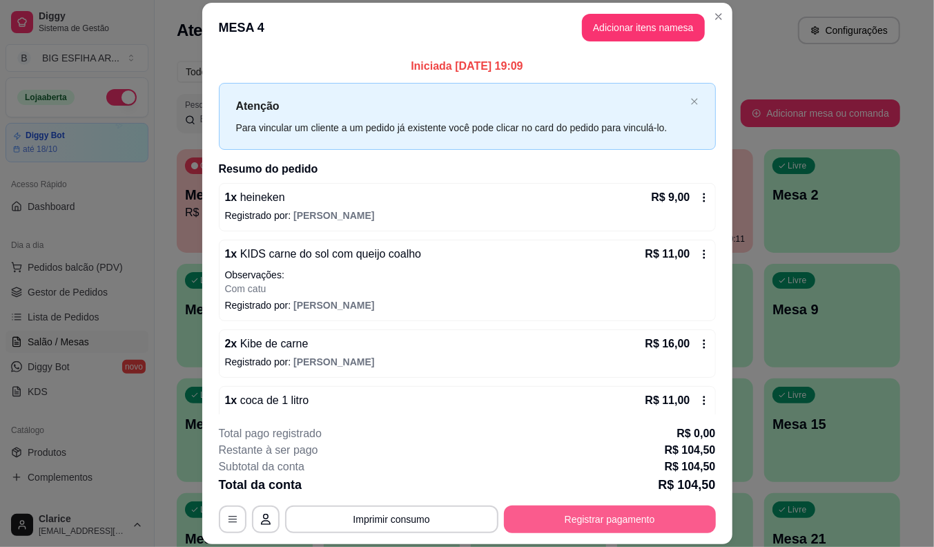
click at [563, 518] on button "Registrar pagamento" at bounding box center [610, 519] width 212 height 28
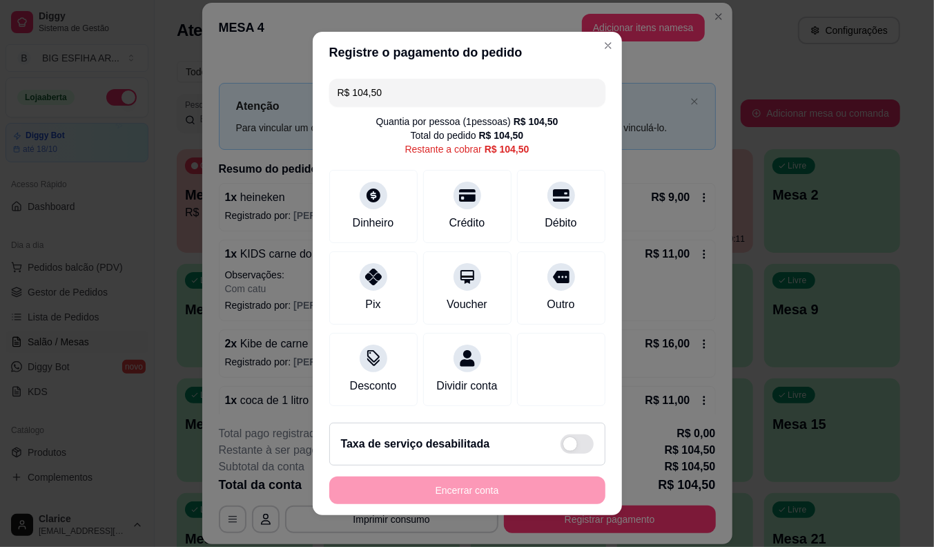
click at [387, 88] on input "R$ 104,50" at bounding box center [468, 93] width 260 height 28
click at [364, 217] on div "Dinheiro" at bounding box center [374, 222] width 46 height 18
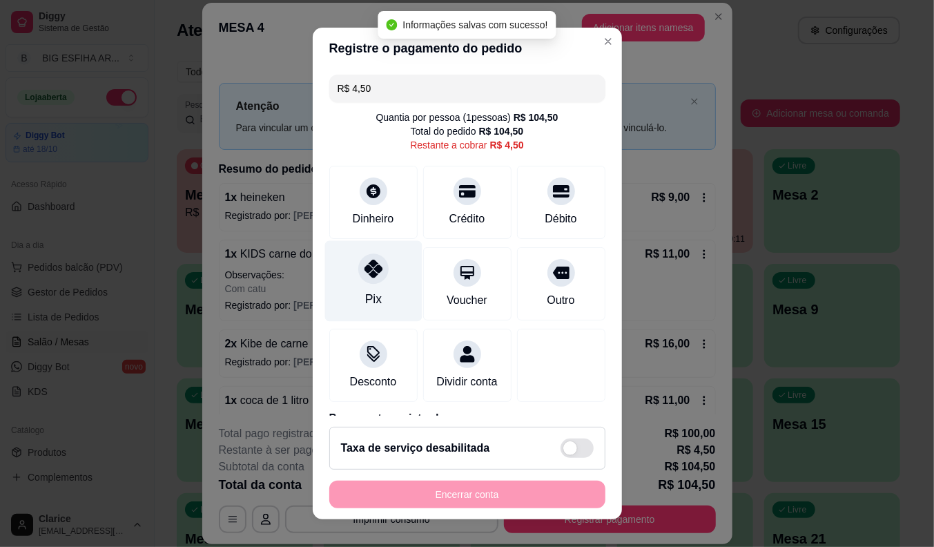
click at [371, 274] on icon at bounding box center [373, 269] width 18 height 18
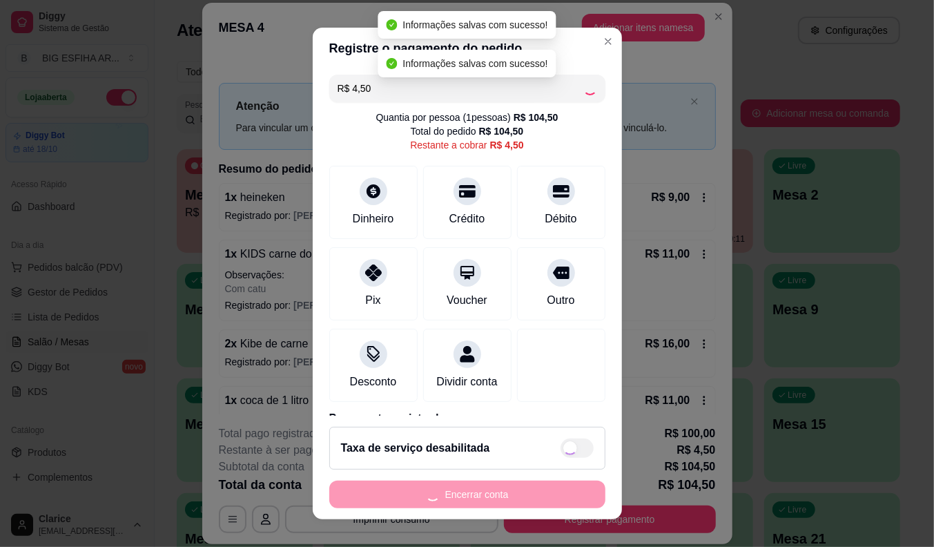
type input "R$ 0,00"
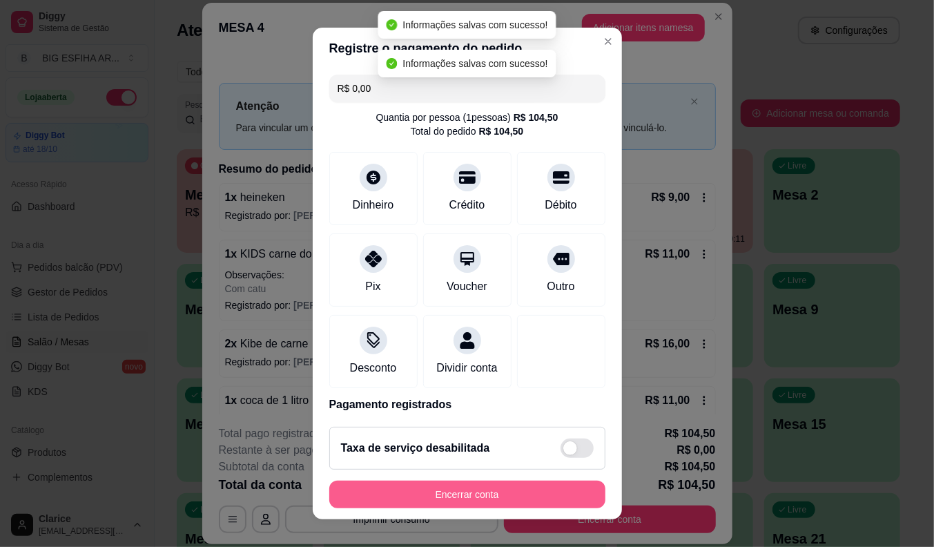
click at [473, 490] on button "Encerrar conta" at bounding box center [467, 494] width 276 height 28
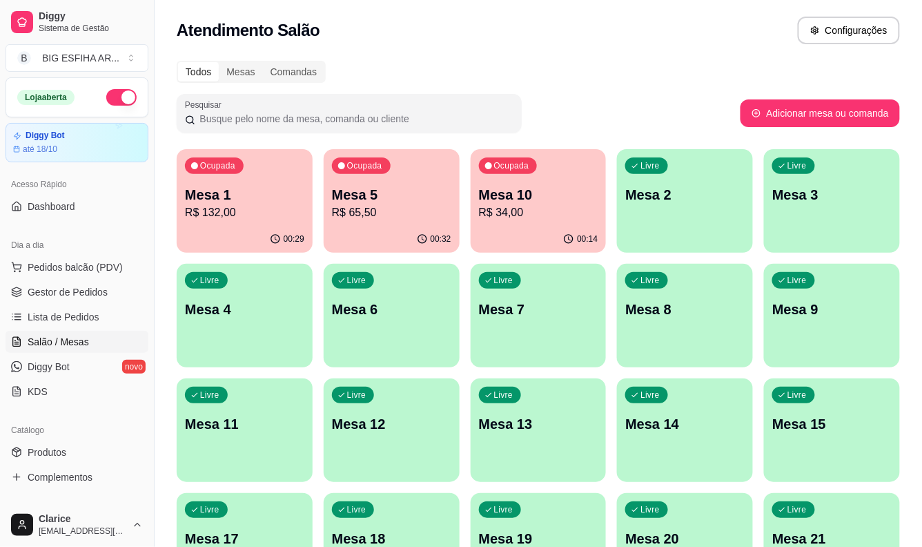
click at [396, 223] on div "Ocupada Mesa 5 R$ 65,50" at bounding box center [392, 187] width 136 height 77
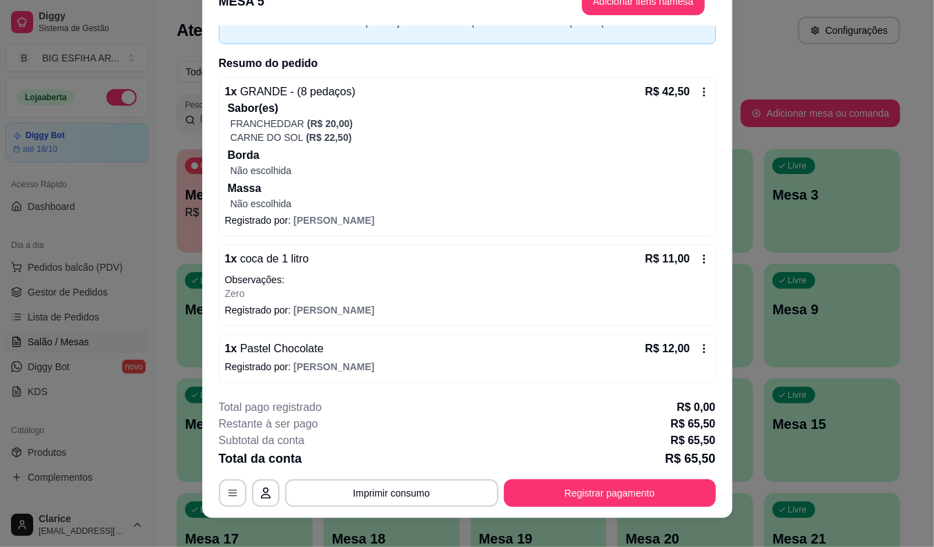
scroll to position [41, 0]
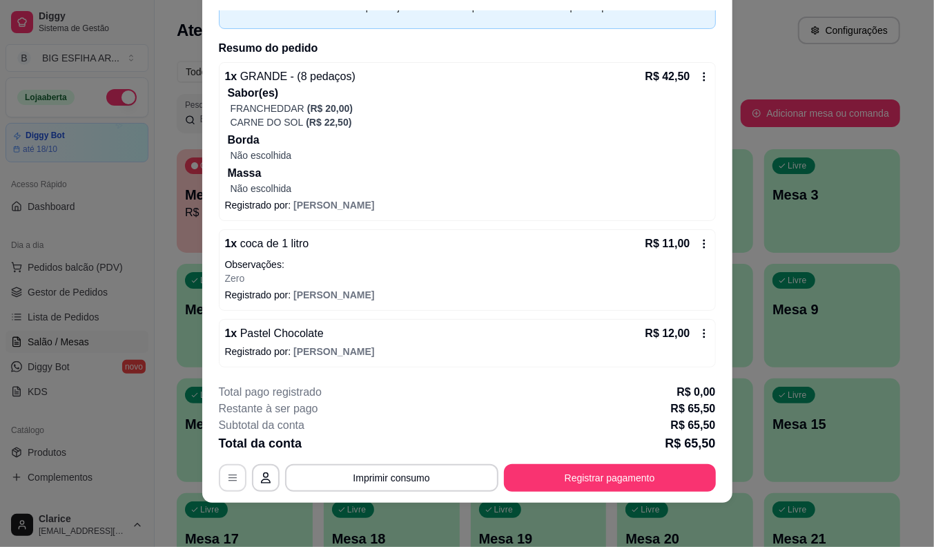
click at [219, 475] on button "button" at bounding box center [233, 478] width 28 height 28
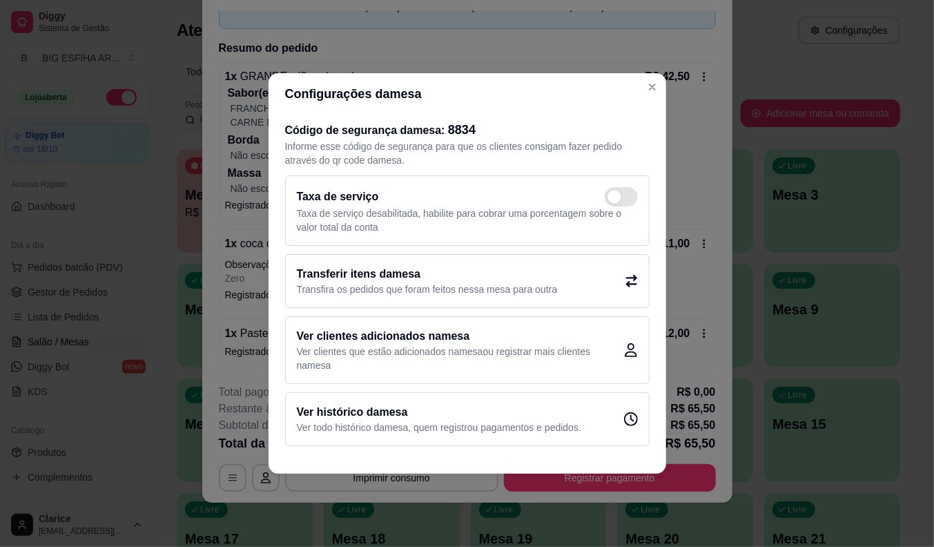
click at [375, 274] on h2 "Transferir itens da mesa" at bounding box center [427, 274] width 261 height 17
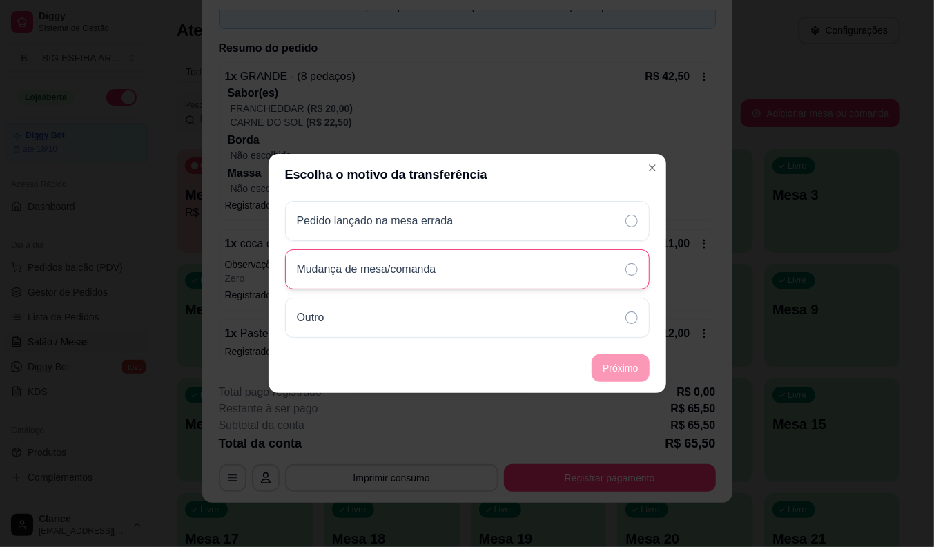
click at [632, 271] on icon at bounding box center [631, 269] width 12 height 12
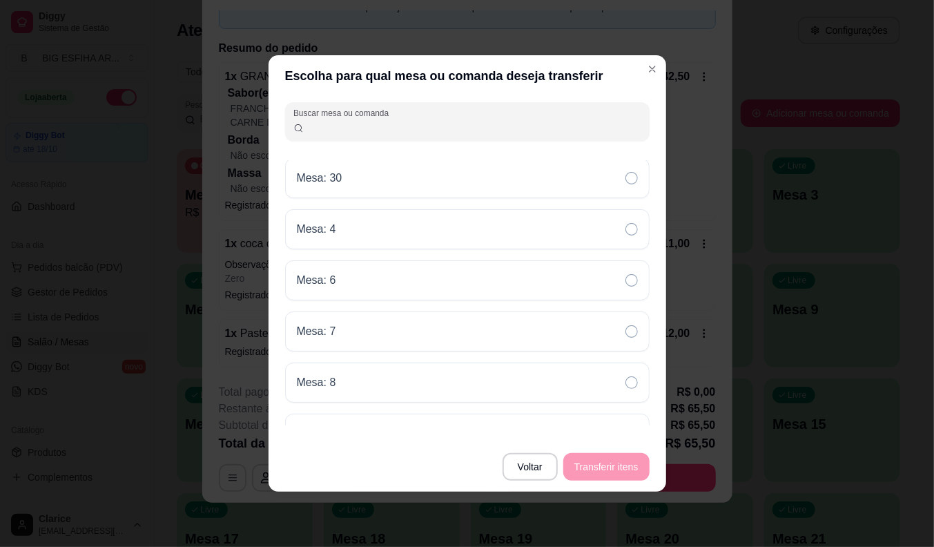
scroll to position [1055, 0]
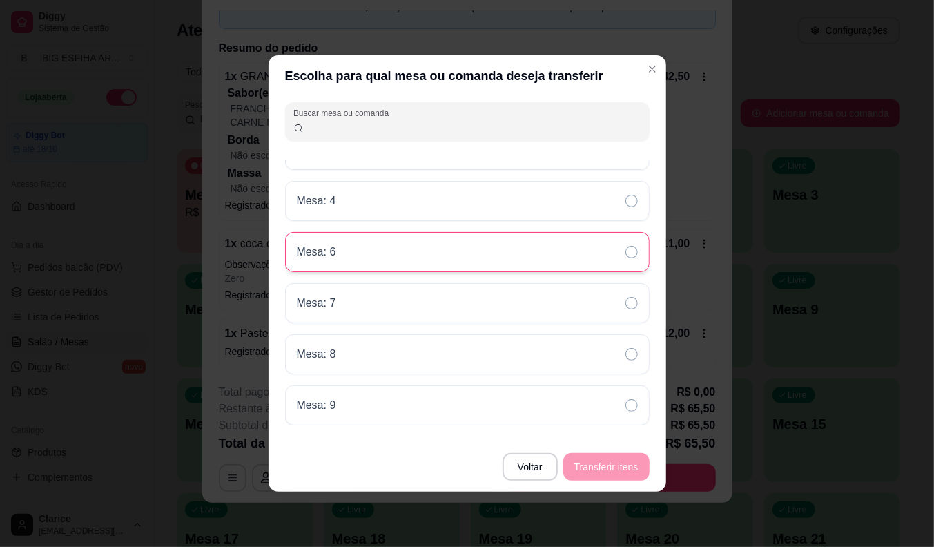
click at [433, 244] on div "Mesa: 6" at bounding box center [467, 252] width 364 height 40
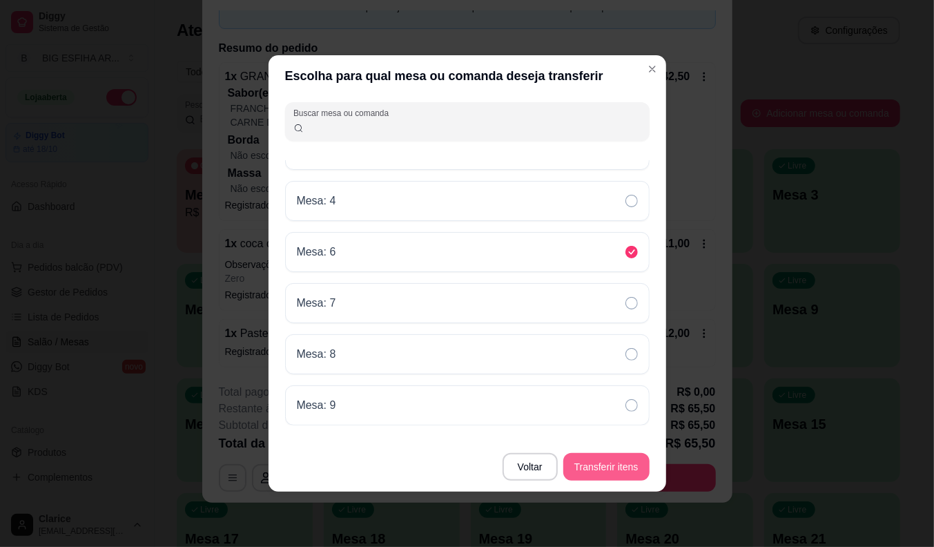
click at [591, 460] on button "Transferir itens" at bounding box center [606, 467] width 86 height 28
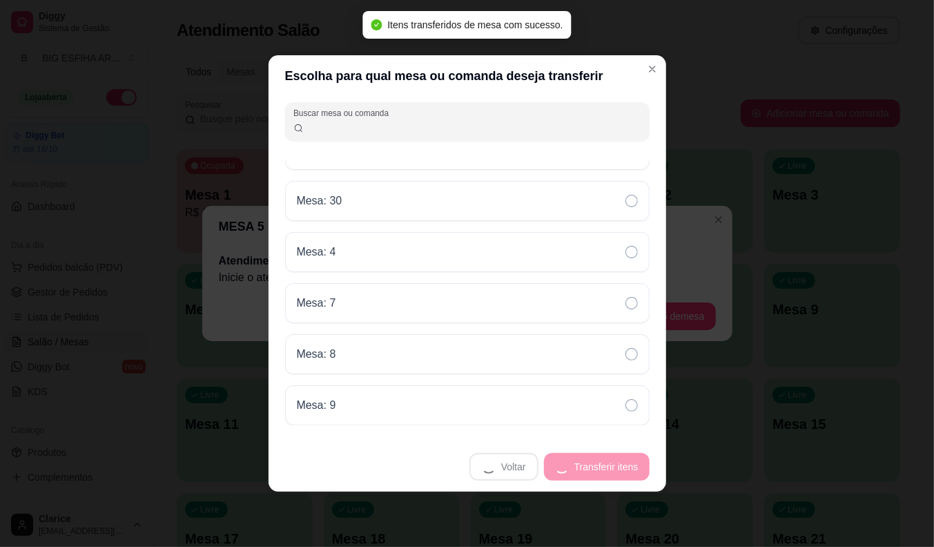
scroll to position [0, 0]
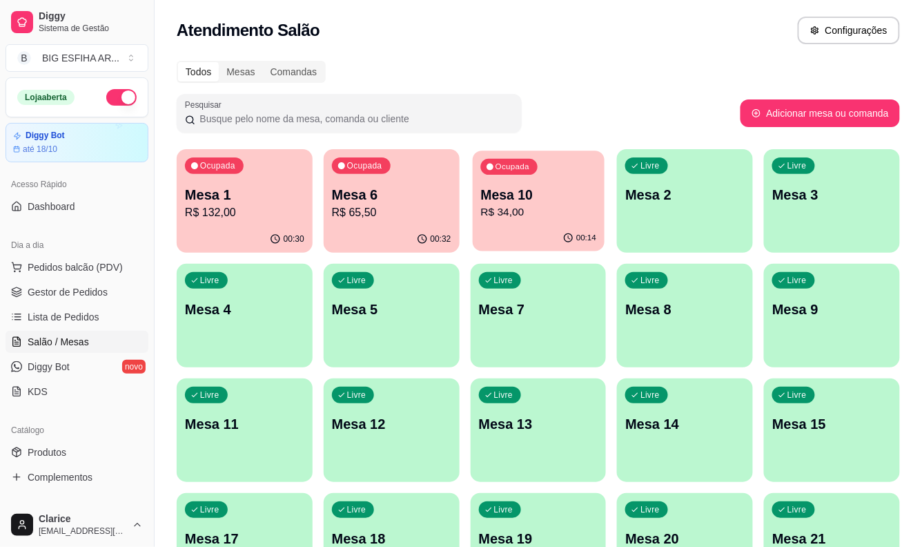
click at [556, 222] on div "Ocupada Mesa 10 R$ 34,00" at bounding box center [539, 187] width 132 height 75
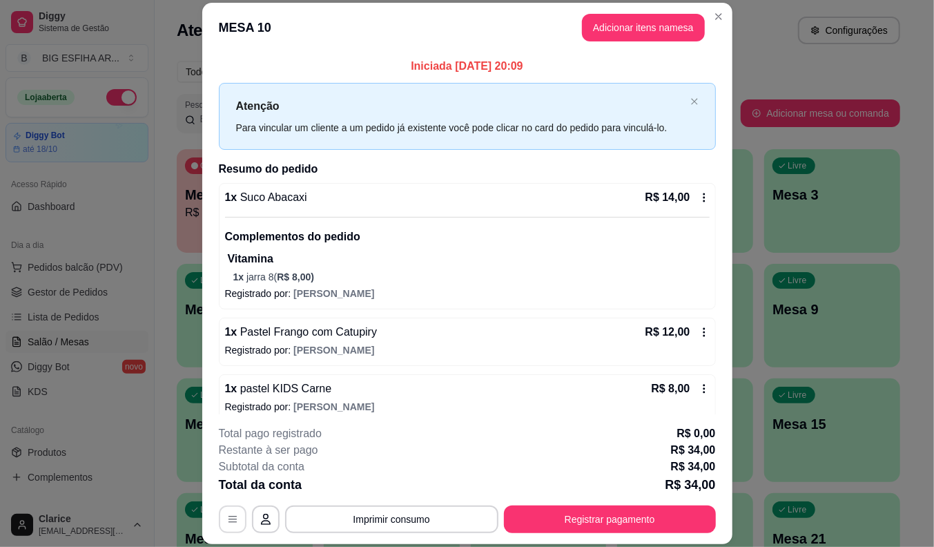
click at [231, 523] on icon "button" at bounding box center [232, 519] width 11 height 11
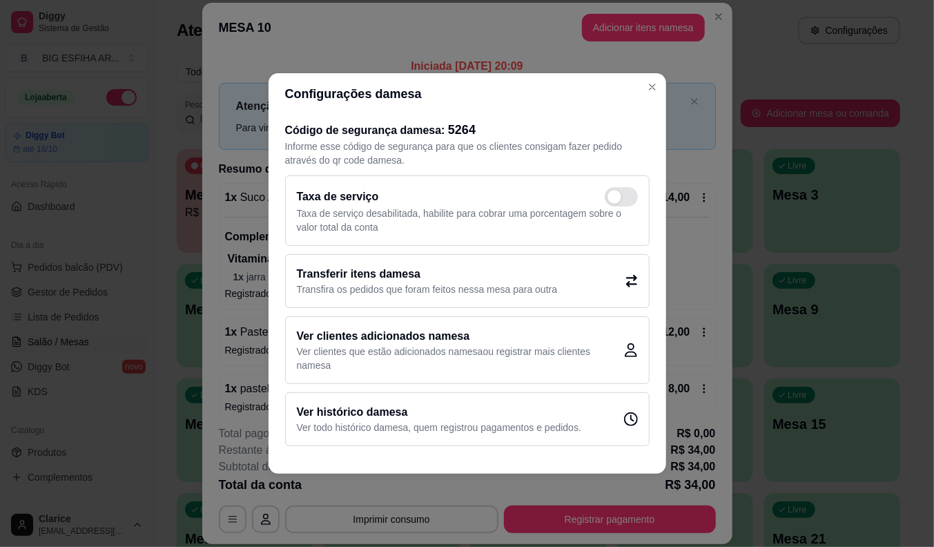
click at [419, 292] on p "Transfira os pedidos que foram feitos nessa mesa para outra" at bounding box center [427, 289] width 261 height 14
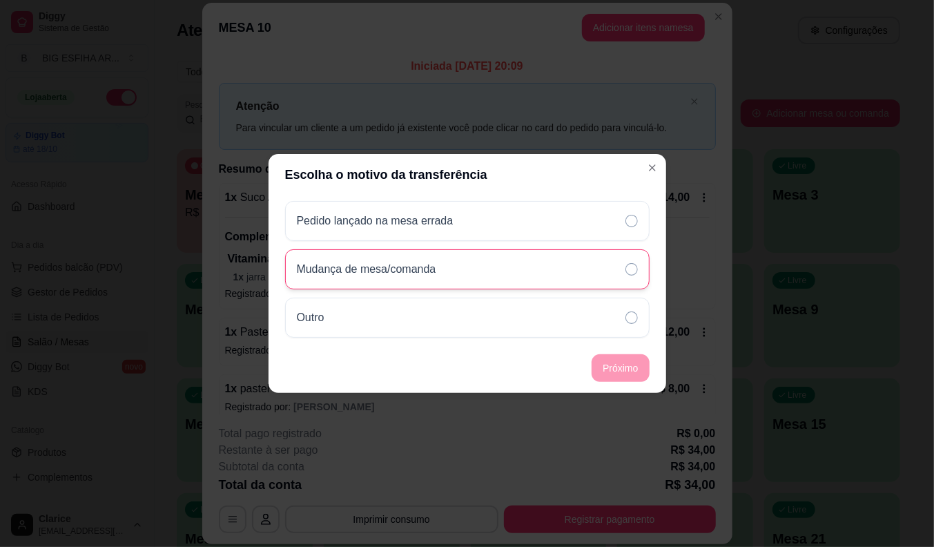
click at [551, 266] on div "Mudança de mesa/comanda" at bounding box center [467, 269] width 364 height 40
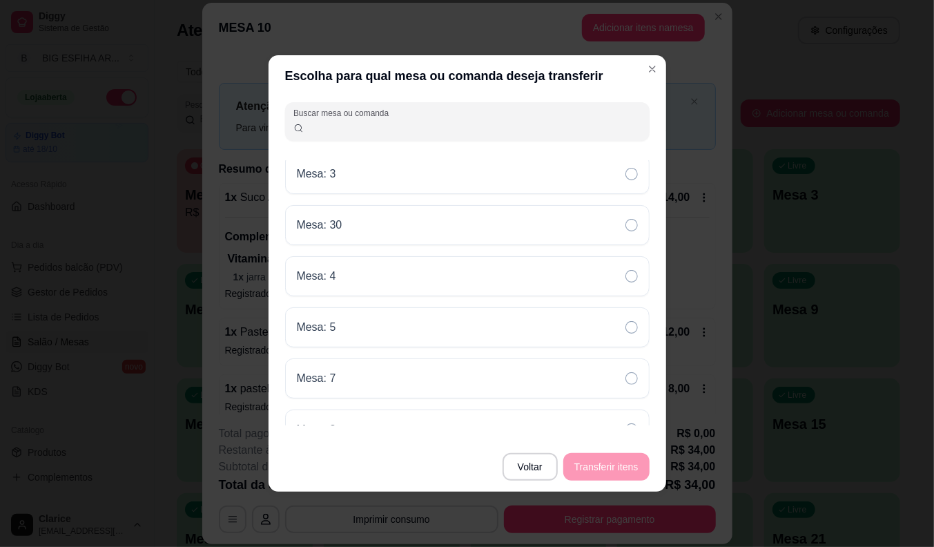
scroll to position [997, 0]
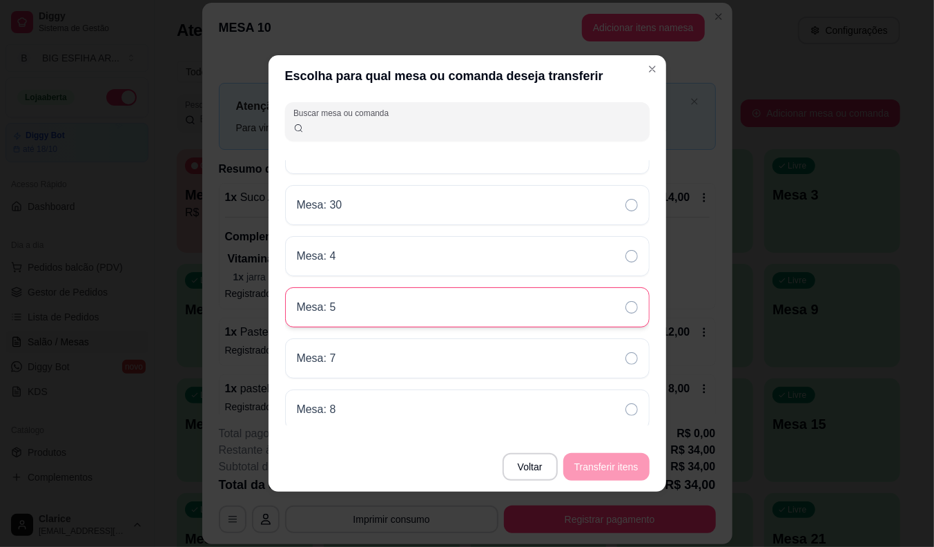
click at [437, 295] on div "Mesa: 5" at bounding box center [467, 307] width 364 height 40
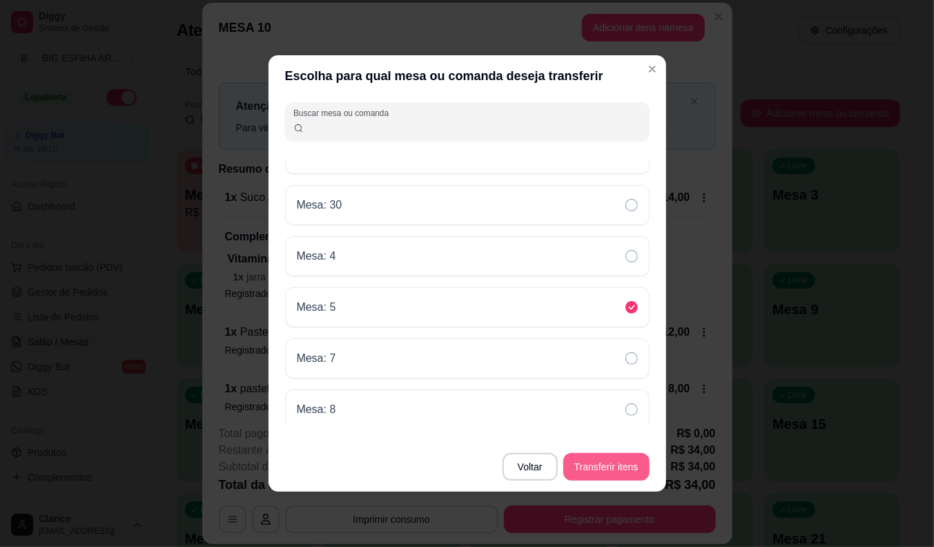
click at [620, 462] on button "Transferir itens" at bounding box center [606, 467] width 86 height 28
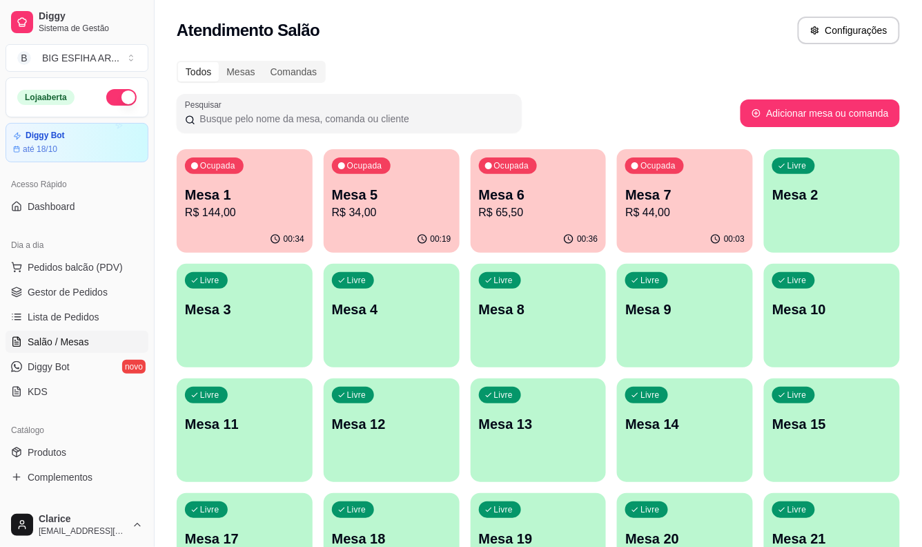
click at [73, 249] on div "Dia a dia" at bounding box center [77, 245] width 143 height 22
click at [523, 201] on p "Mesa 6" at bounding box center [538, 195] width 116 height 19
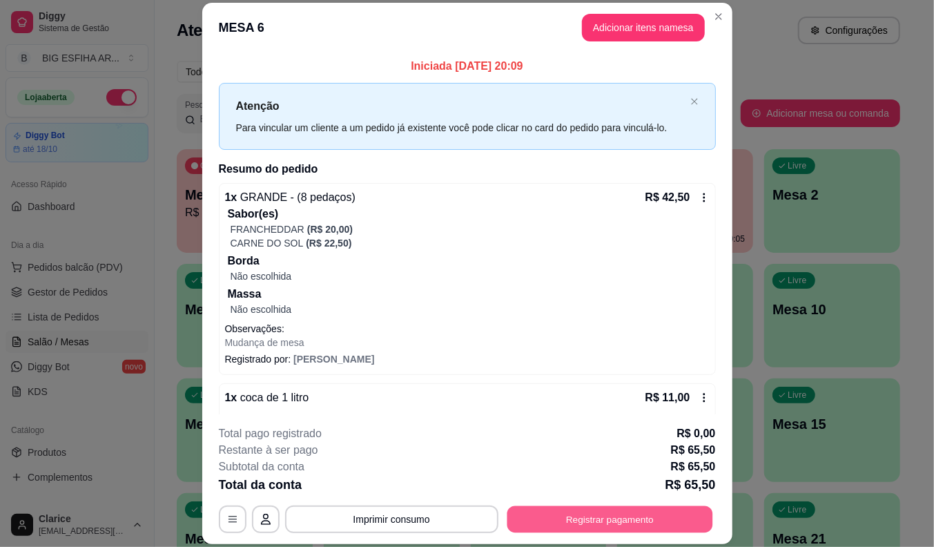
click at [601, 518] on button "Registrar pagamento" at bounding box center [610, 519] width 206 height 27
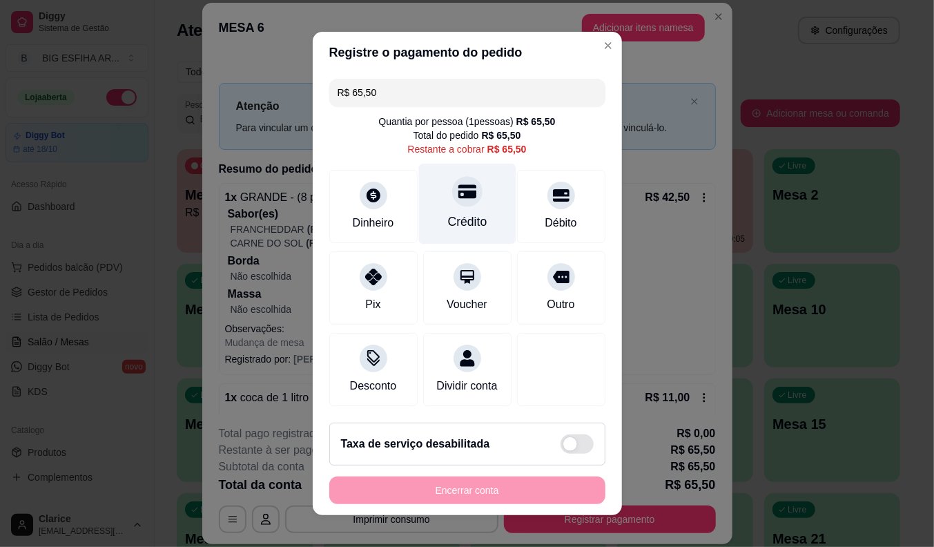
click at [447, 213] on div "Crédito" at bounding box center [466, 222] width 39 height 18
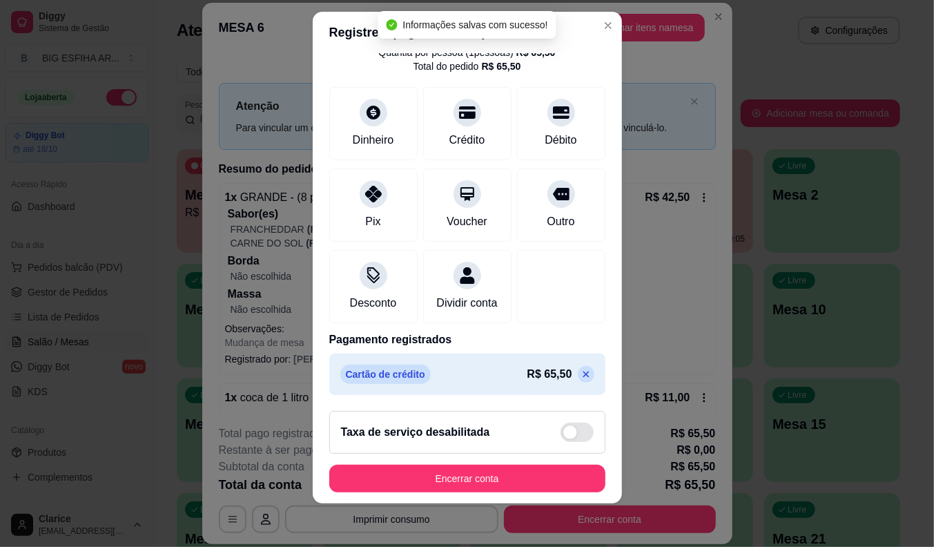
scroll to position [17, 0]
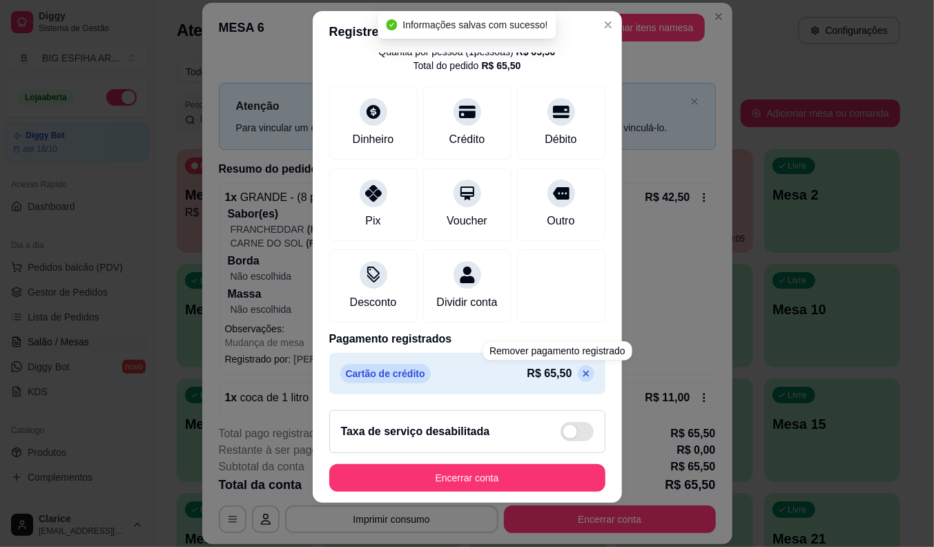
click at [578, 378] on p at bounding box center [586, 373] width 17 height 17
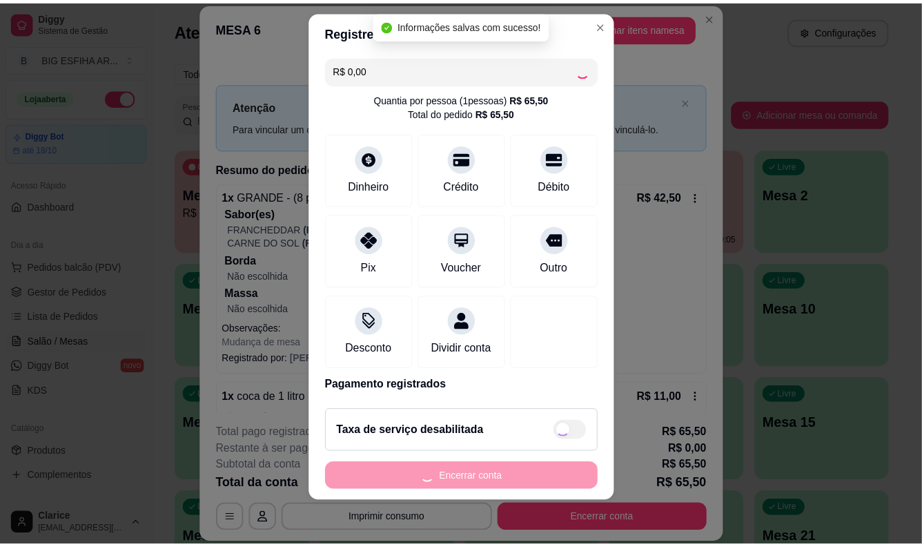
scroll to position [0, 0]
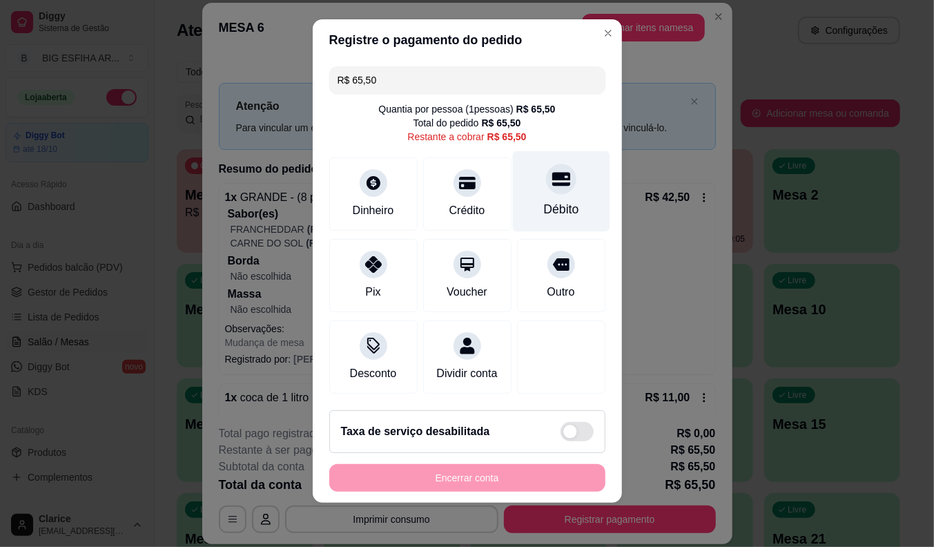
click at [542, 192] on div "Débito" at bounding box center [560, 191] width 97 height 81
type input "R$ 0,00"
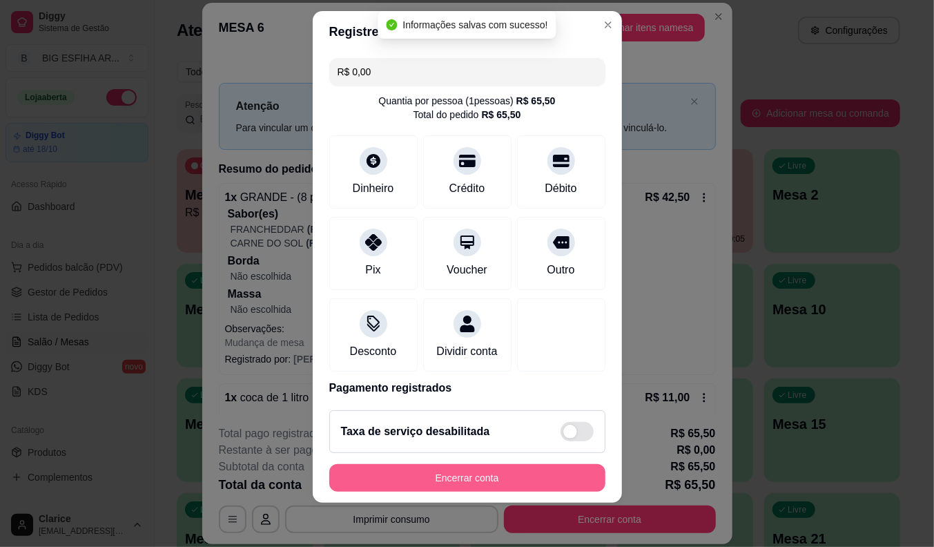
click at [536, 471] on button "Encerrar conta" at bounding box center [467, 478] width 276 height 28
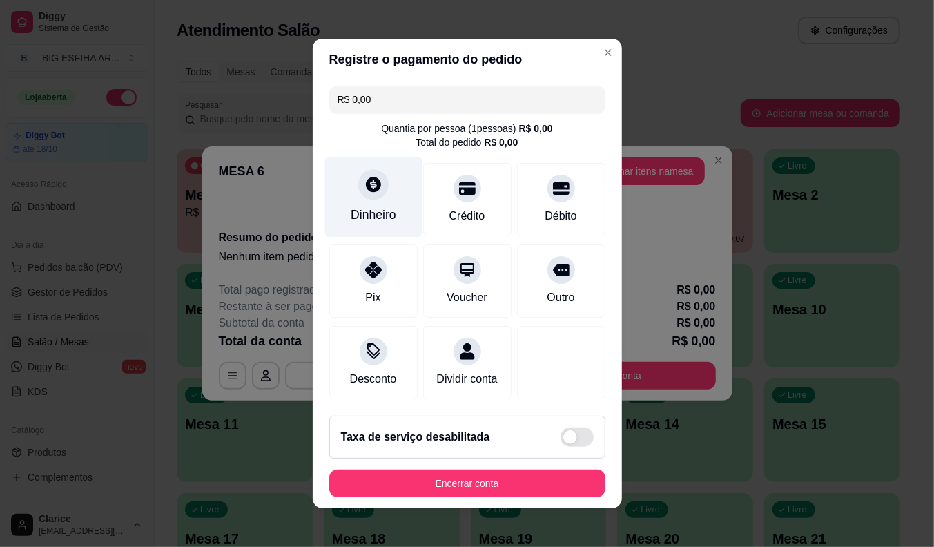
type input "R$ 70,00"
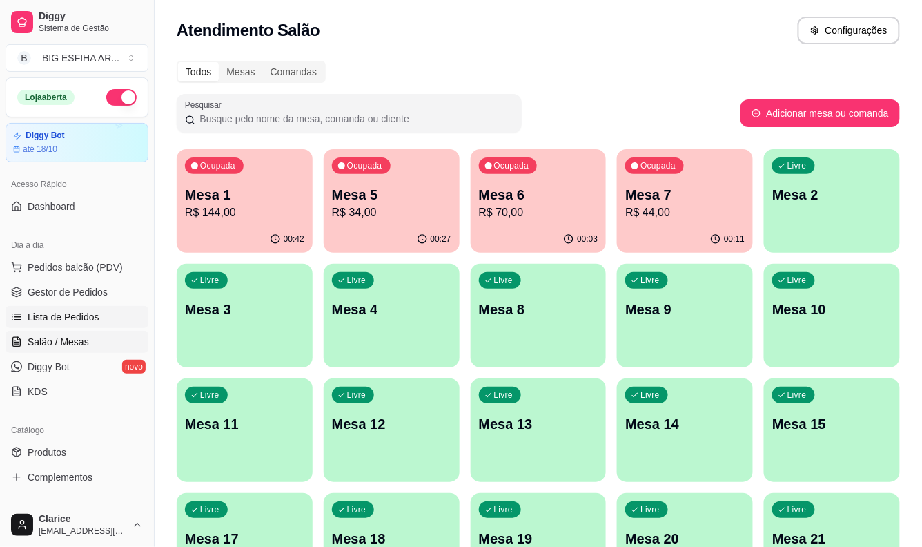
click at [106, 326] on link "Lista de Pedidos" at bounding box center [77, 317] width 143 height 22
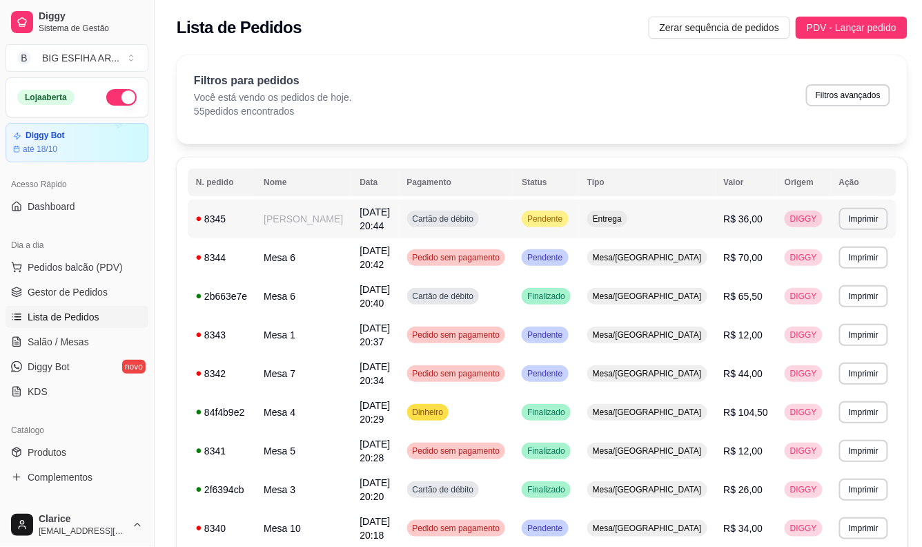
click at [313, 222] on td "[PERSON_NAME]" at bounding box center [303, 218] width 96 height 39
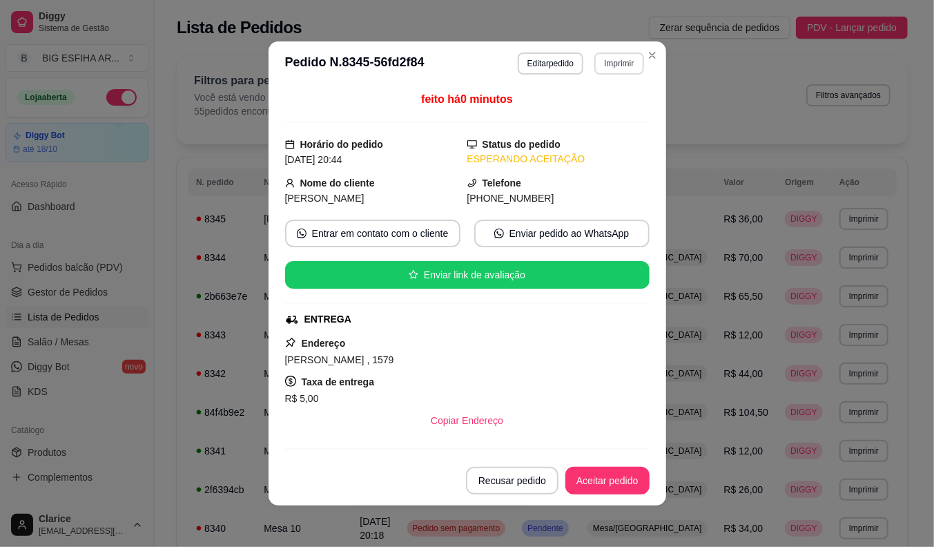
click at [610, 64] on button "Imprimir" at bounding box center [618, 63] width 49 height 22
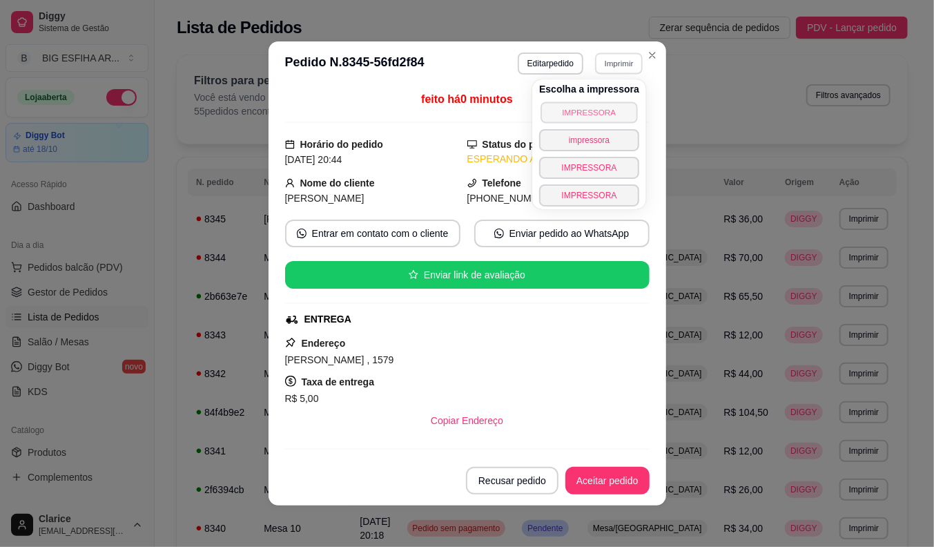
click at [598, 109] on button "IMPRESSORA" at bounding box center [589, 111] width 97 height 21
click at [592, 473] on button "Aceitar pedido" at bounding box center [607, 481] width 84 height 28
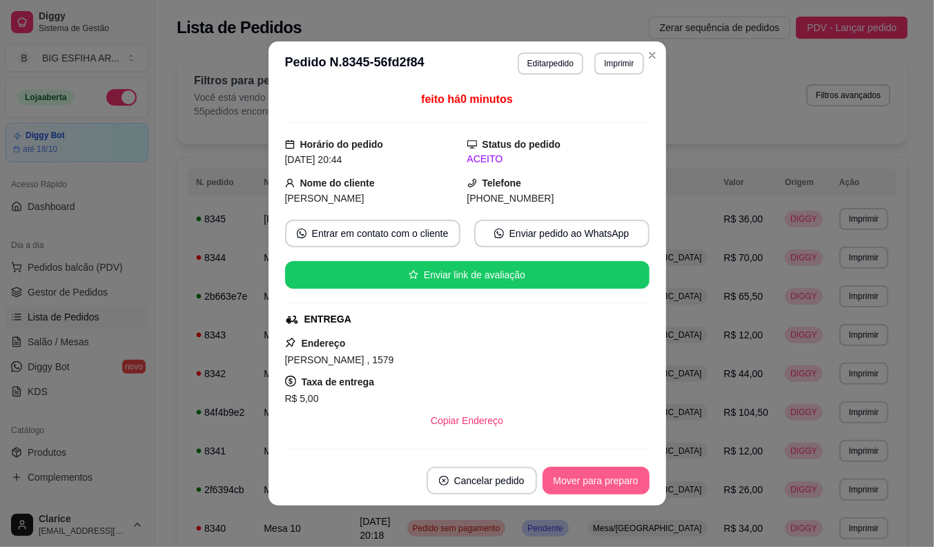
click at [596, 477] on button "Mover para preparo" at bounding box center [596, 481] width 107 height 28
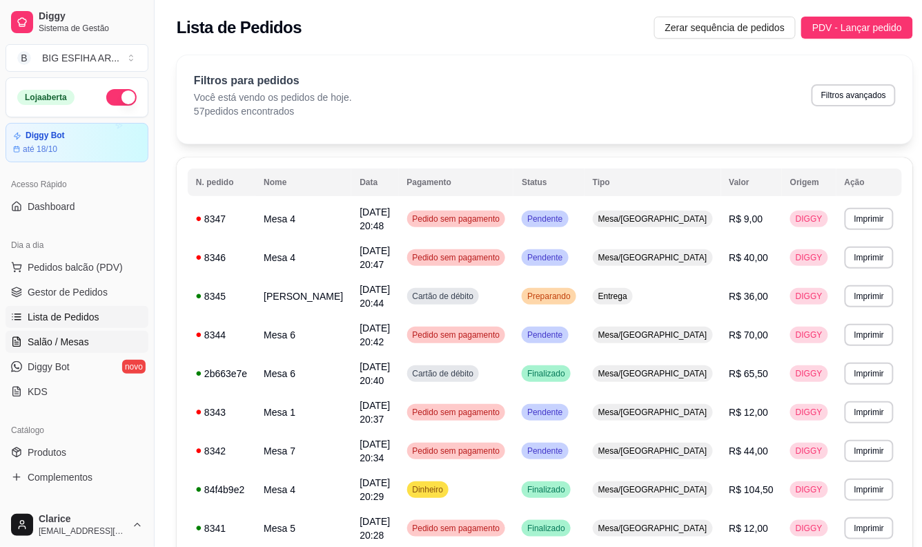
click at [92, 337] on link "Salão / Mesas" at bounding box center [77, 342] width 143 height 22
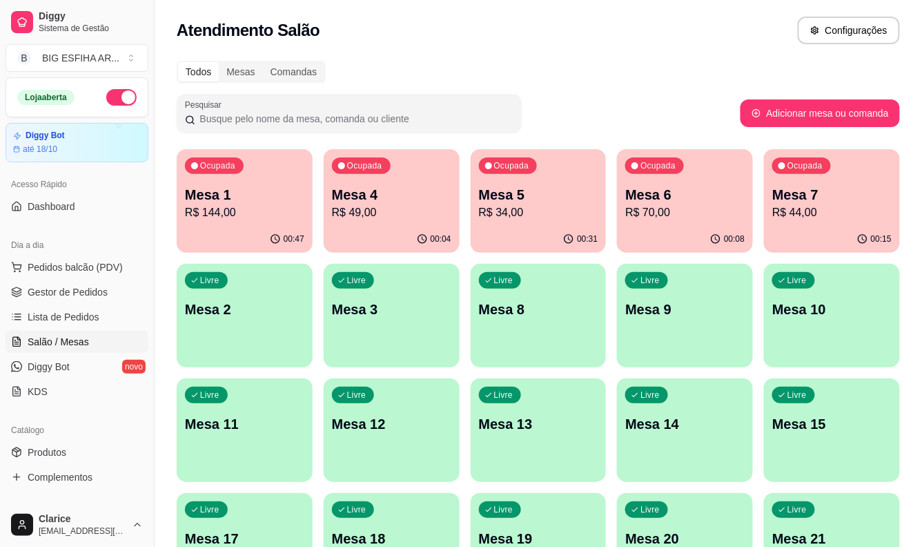
click at [350, 207] on p "R$ 49,00" at bounding box center [391, 212] width 119 height 17
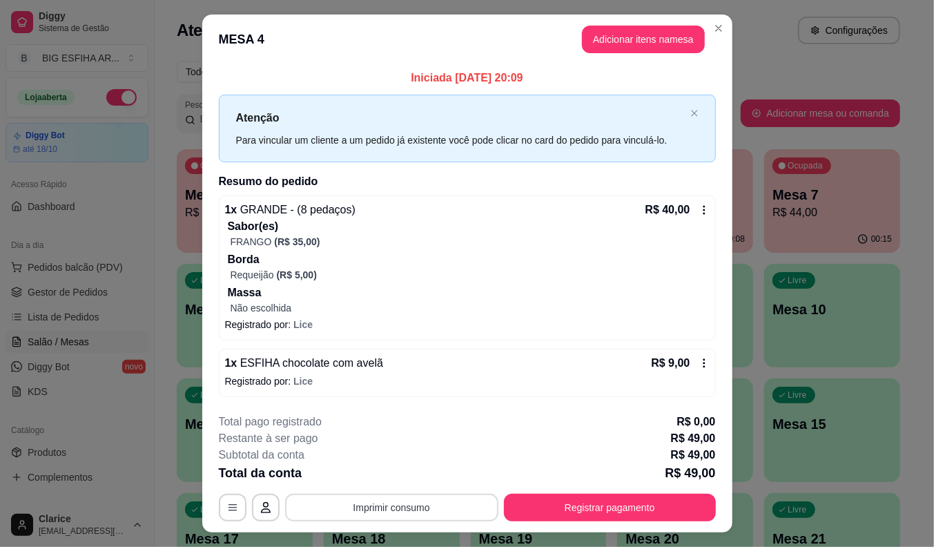
click at [411, 505] on button "Imprimir consumo" at bounding box center [391, 508] width 213 height 28
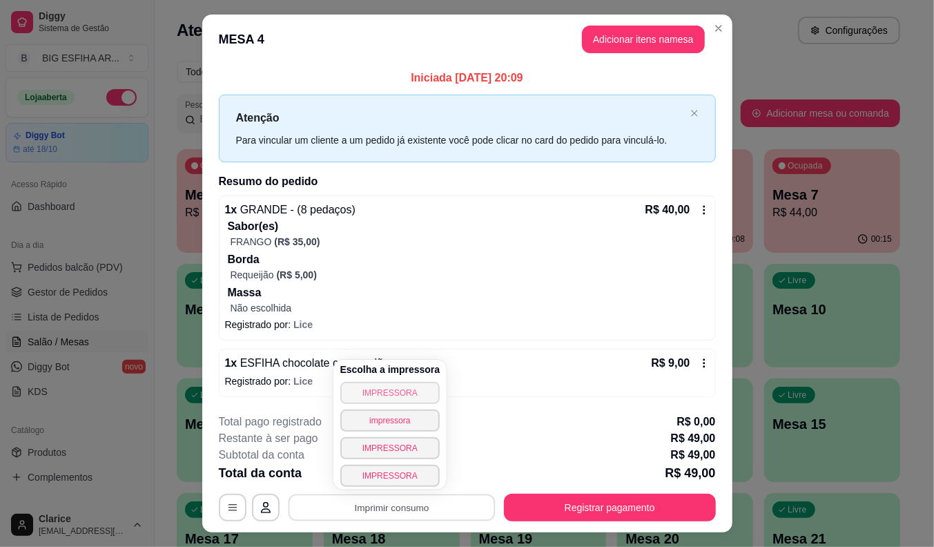
click at [412, 392] on button "IMPRESSORA" at bounding box center [390, 393] width 100 height 22
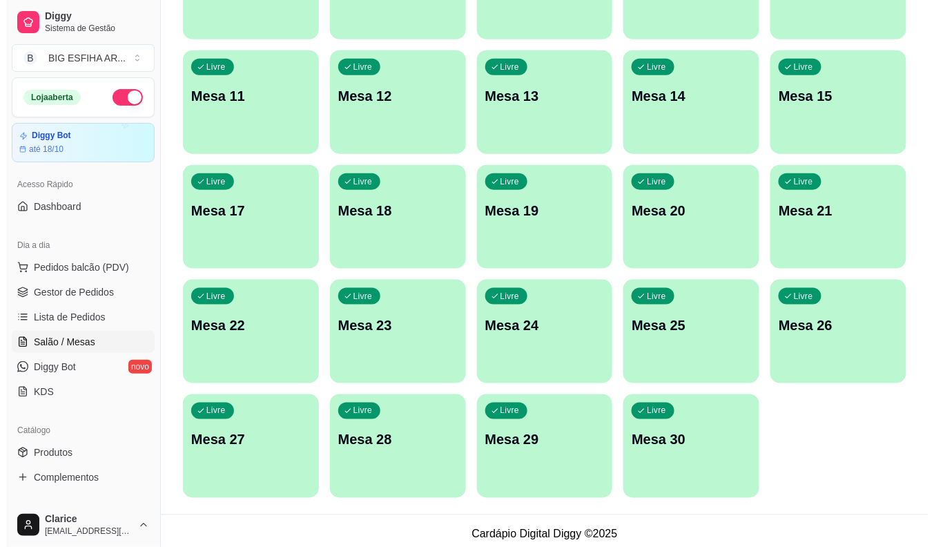
scroll to position [334, 0]
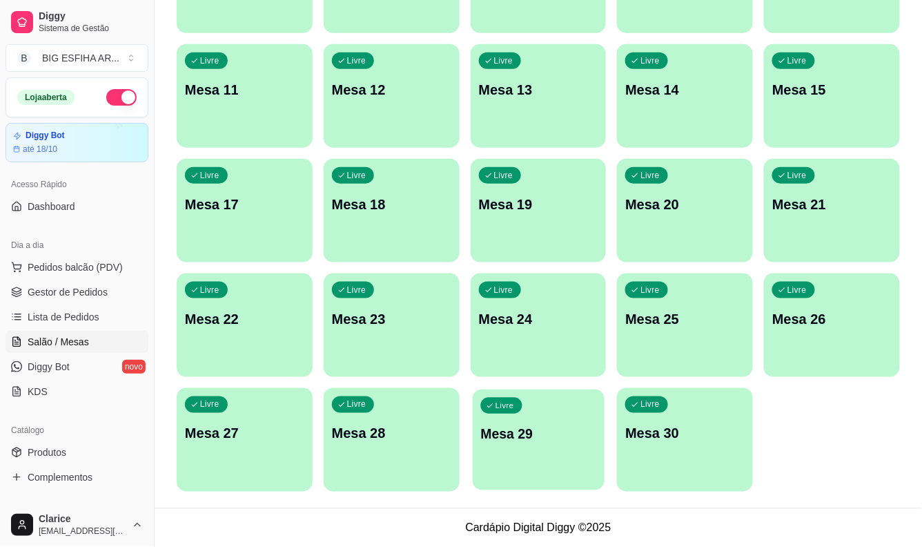
click at [526, 425] on p "Mesa 29" at bounding box center [538, 434] width 116 height 19
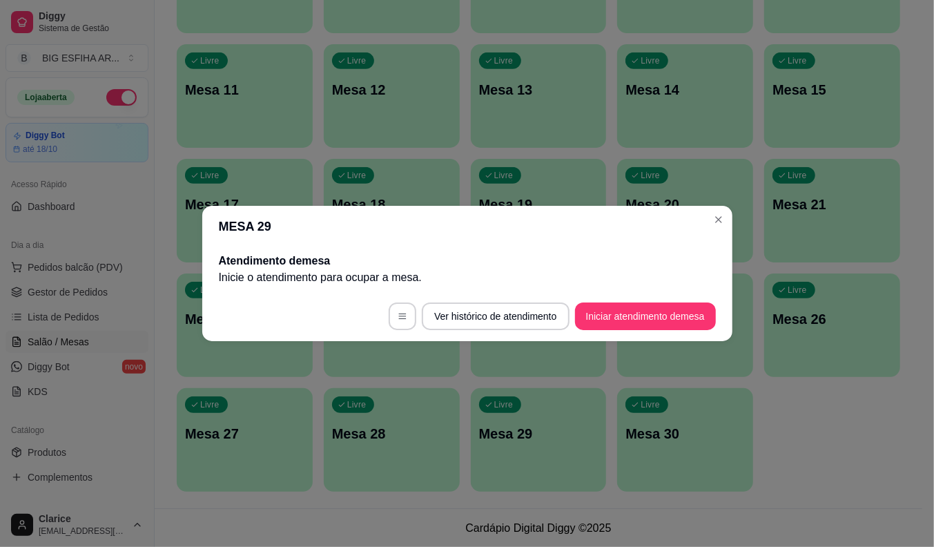
click at [645, 323] on button "Iniciar atendimento de mesa" at bounding box center [645, 316] width 141 height 28
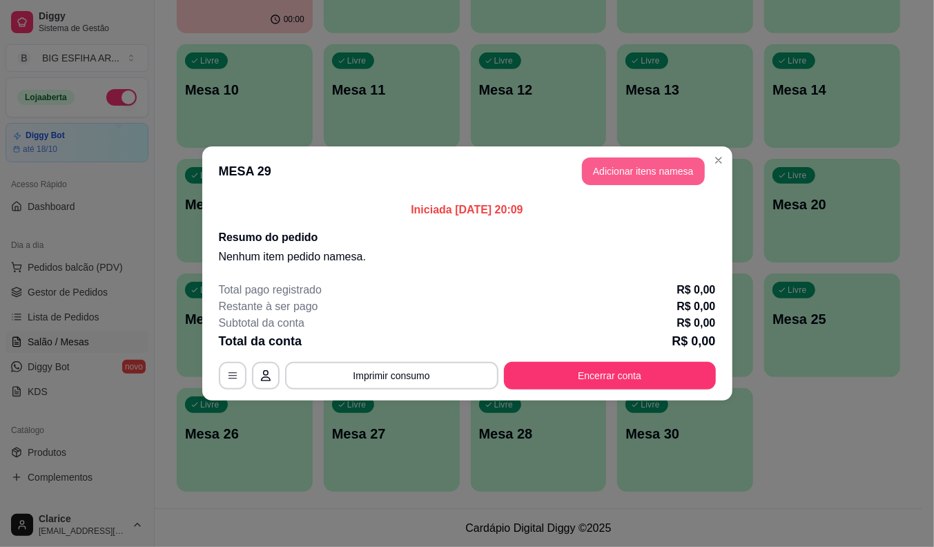
click at [652, 166] on button "Adicionar itens na mesa" at bounding box center [643, 171] width 123 height 28
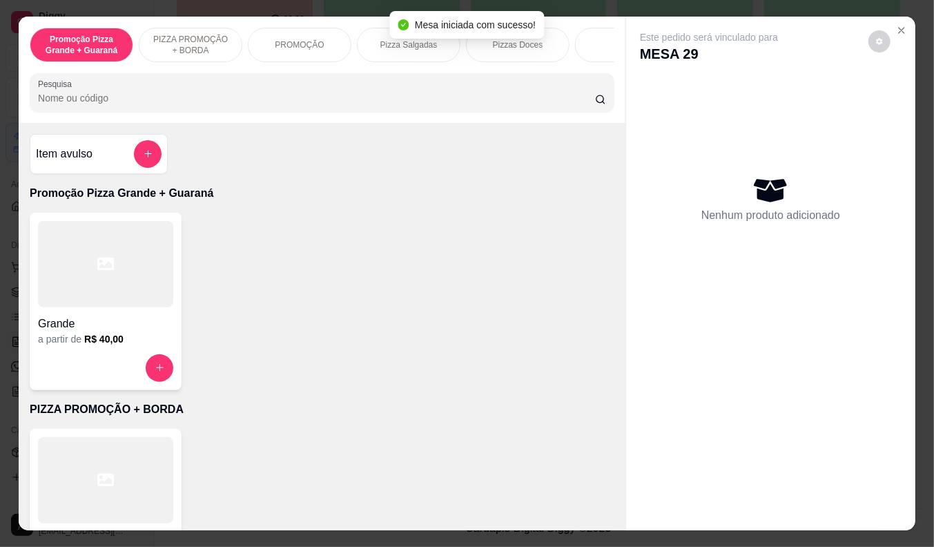
click at [87, 362] on div at bounding box center [105, 368] width 135 height 28
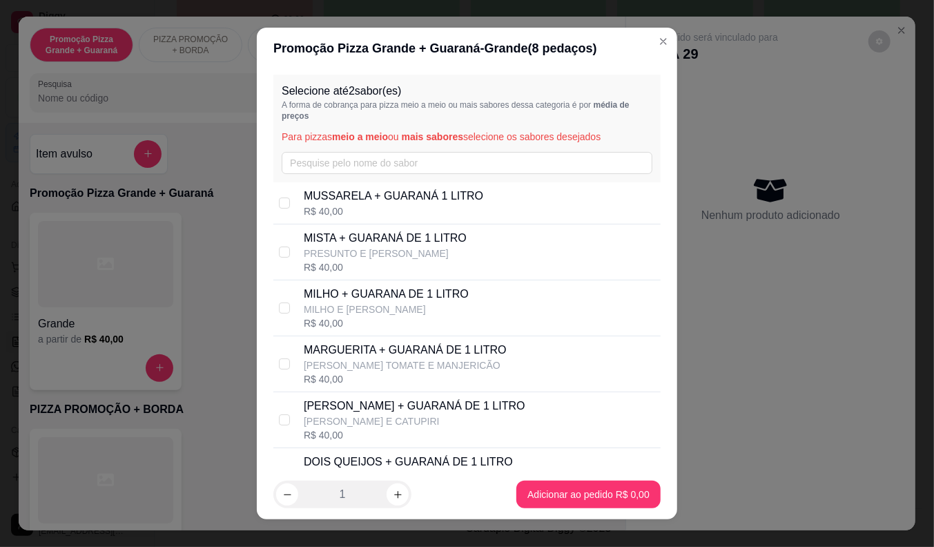
click at [333, 207] on div "R$ 40,00" at bounding box center [393, 211] width 179 height 14
checkbox input "true"
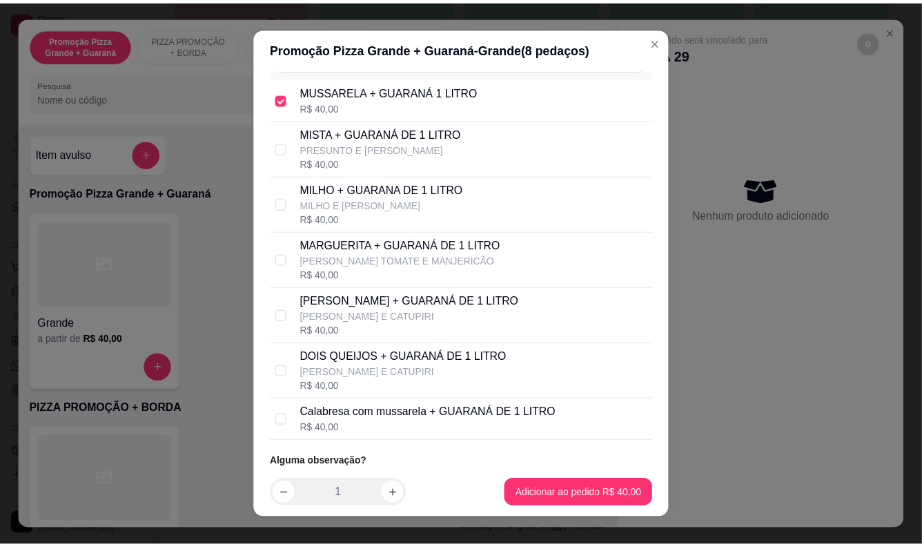
scroll to position [137, 0]
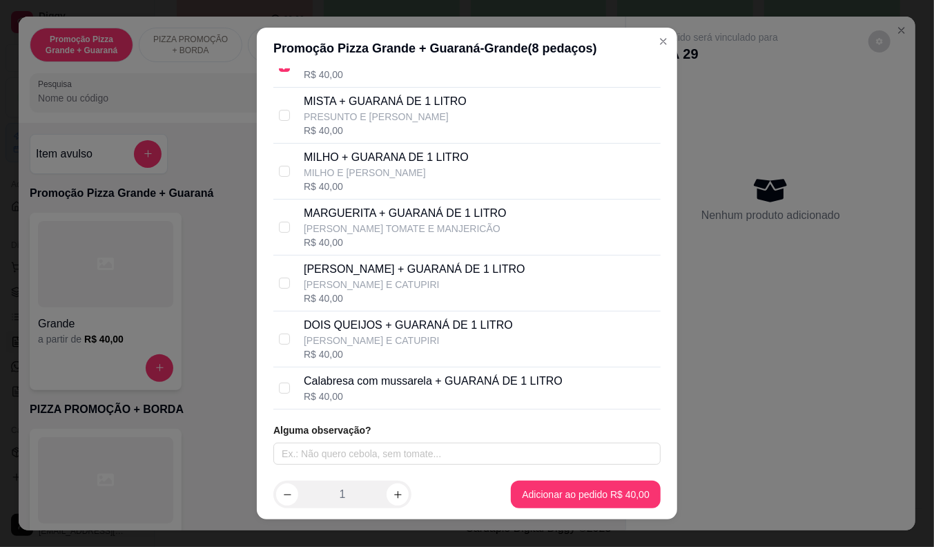
click at [369, 383] on p "Calabresa com mussarela + GUARANÁ DE 1 LITRO" at bounding box center [433, 381] width 259 height 17
checkbox input "true"
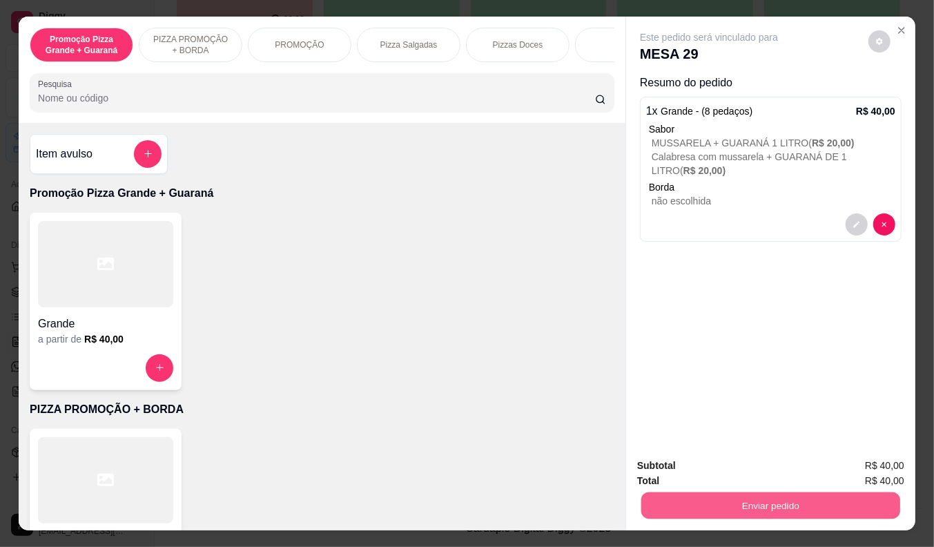
click at [742, 502] on button "Enviar pedido" at bounding box center [770, 505] width 259 height 27
click at [730, 462] on button "Não registrar e enviar pedido" at bounding box center [725, 467] width 144 height 26
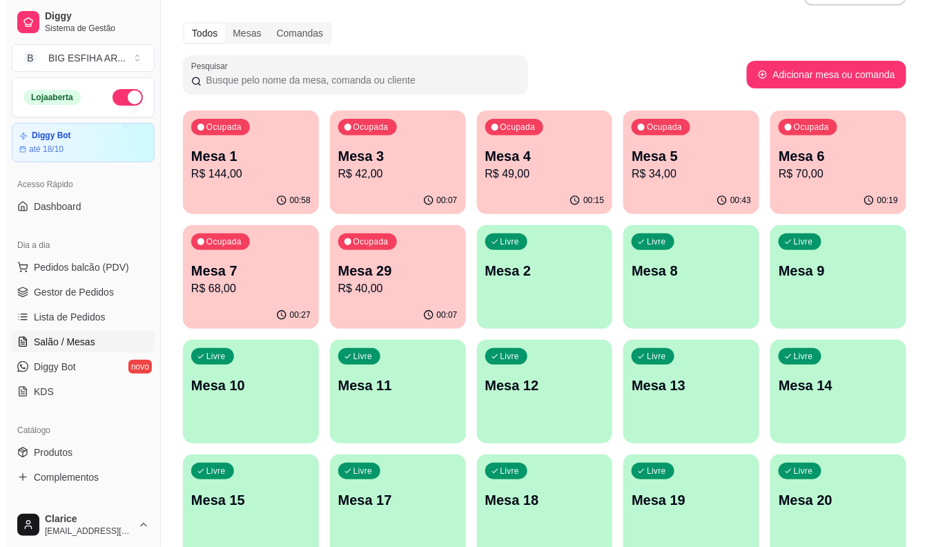
scroll to position [28, 0]
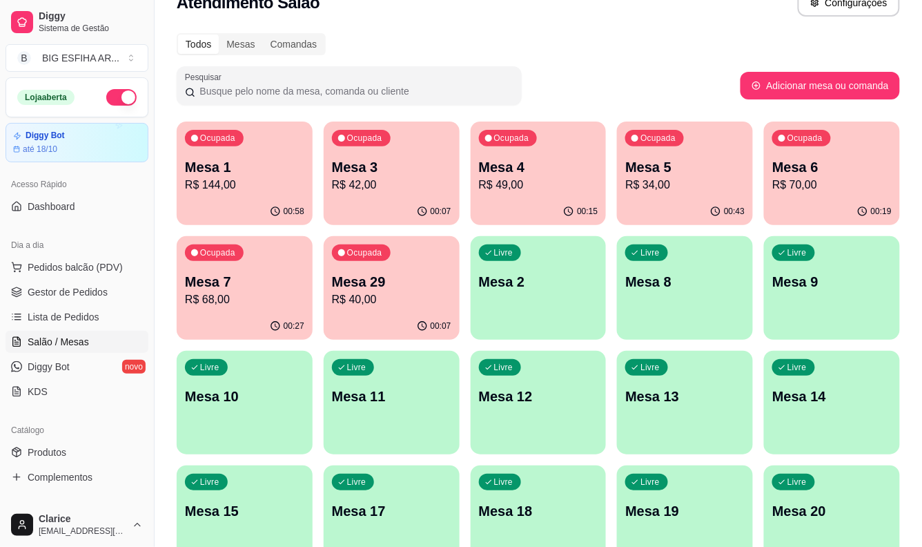
click at [695, 191] on p "R$ 34,00" at bounding box center [684, 185] width 119 height 17
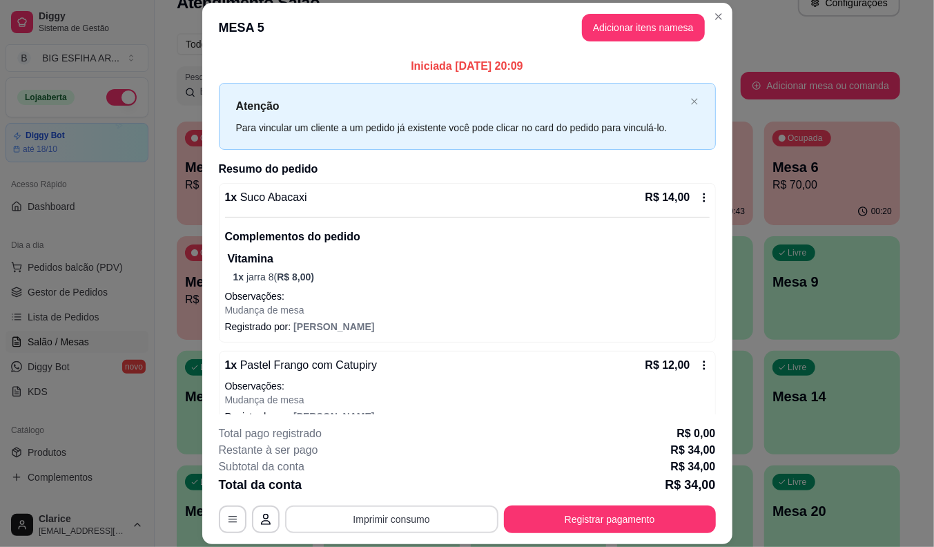
click at [410, 515] on button "Imprimir consumo" at bounding box center [391, 519] width 213 height 28
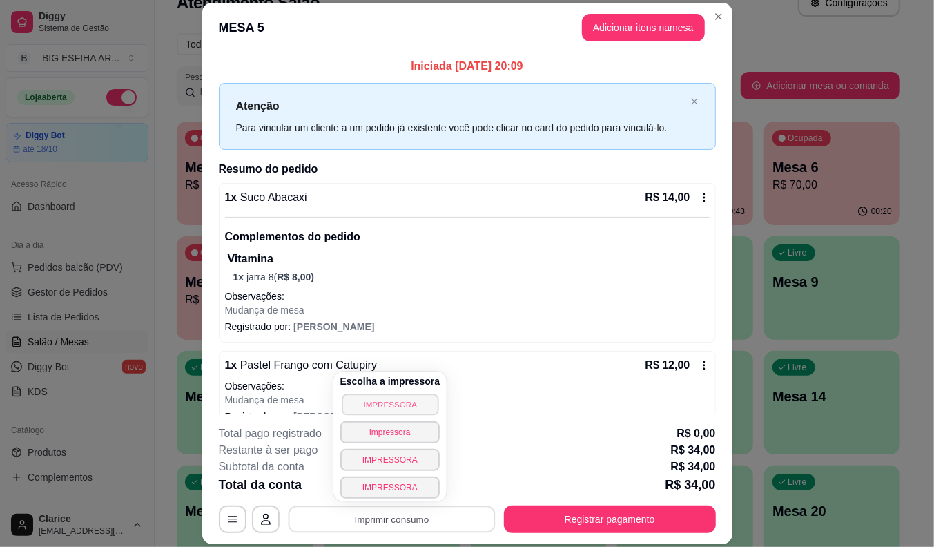
click at [416, 399] on button "IMPRESSORA" at bounding box center [390, 403] width 97 height 21
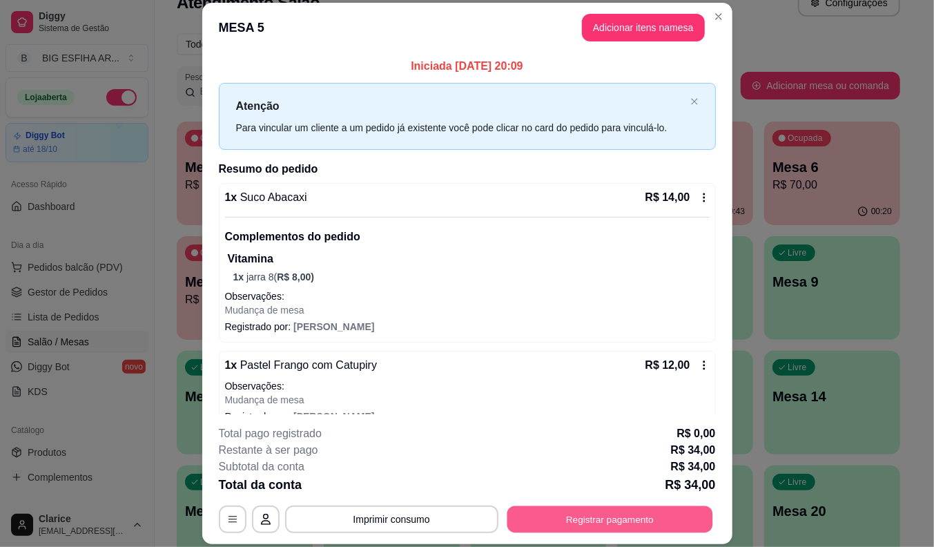
click at [590, 527] on button "Registrar pagamento" at bounding box center [610, 519] width 206 height 27
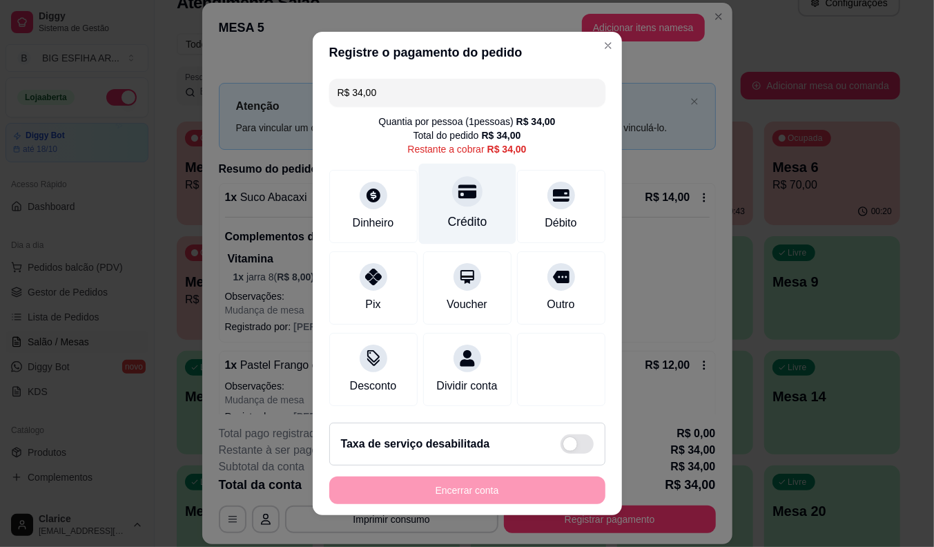
click at [435, 207] on div "Crédito" at bounding box center [466, 204] width 97 height 81
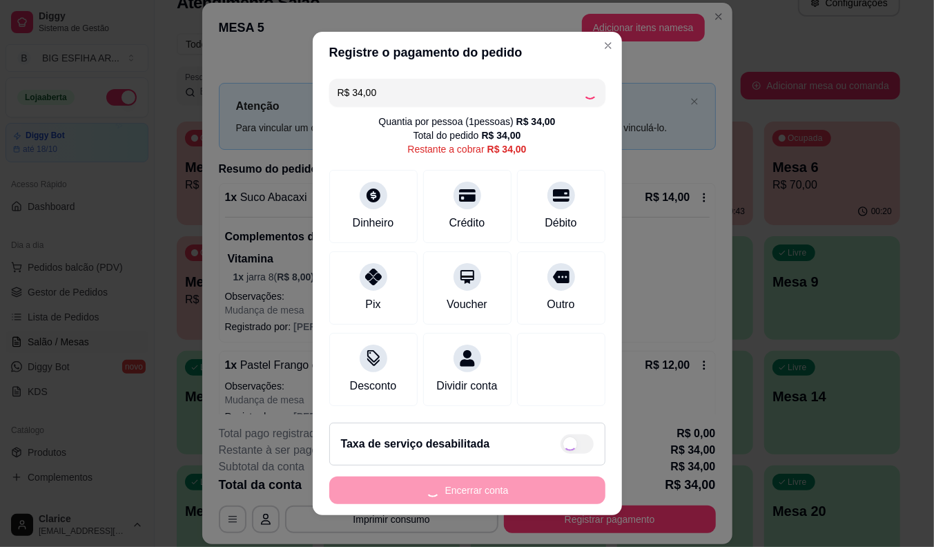
type input "R$ 0,00"
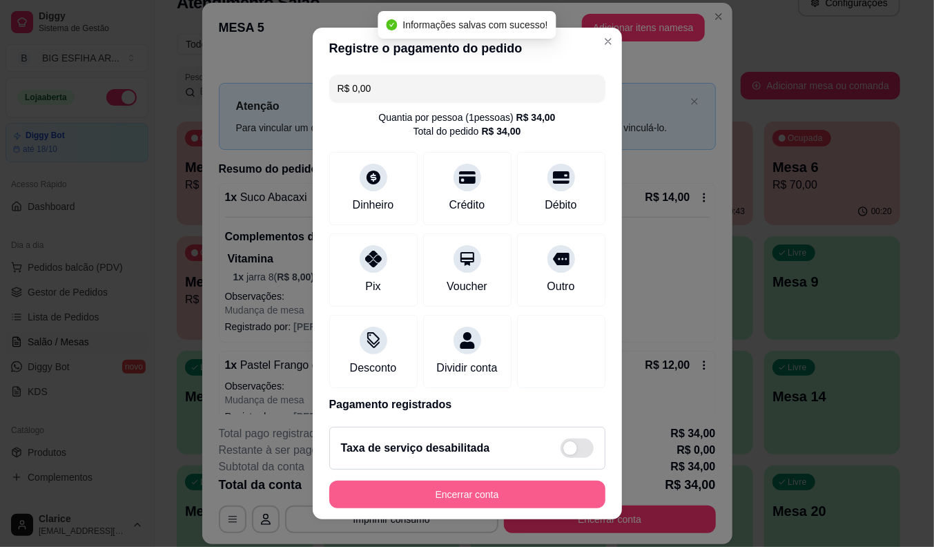
click at [464, 493] on button "Encerrar conta" at bounding box center [467, 494] width 276 height 28
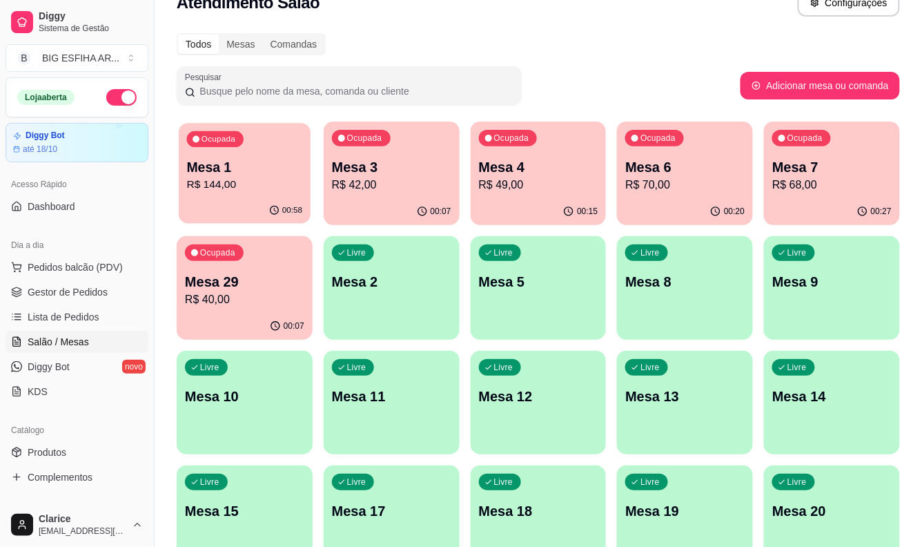
click at [246, 180] on p "R$ 144,00" at bounding box center [245, 185] width 116 height 16
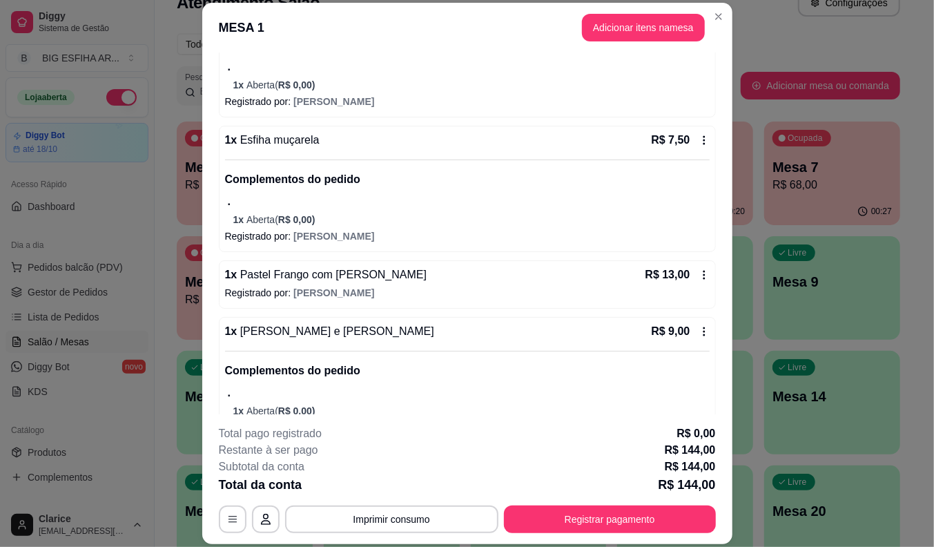
scroll to position [460, 0]
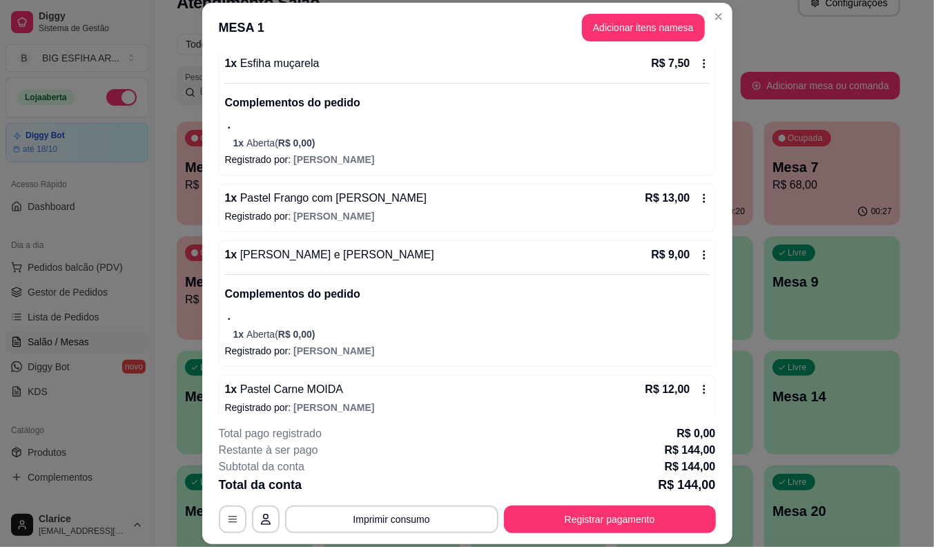
click at [699, 198] on icon at bounding box center [704, 198] width 11 height 11
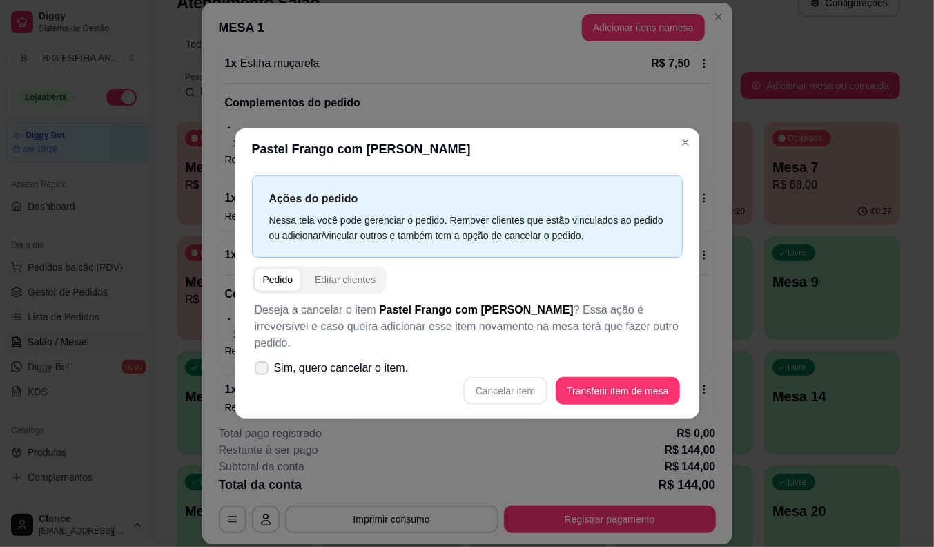
click at [260, 361] on span at bounding box center [262, 368] width 14 height 14
click at [260, 371] on input "Sim, quero cancelar o item." at bounding box center [258, 375] width 9 height 9
checkbox input "true"
click at [489, 381] on button "Cancelar item" at bounding box center [505, 391] width 84 height 28
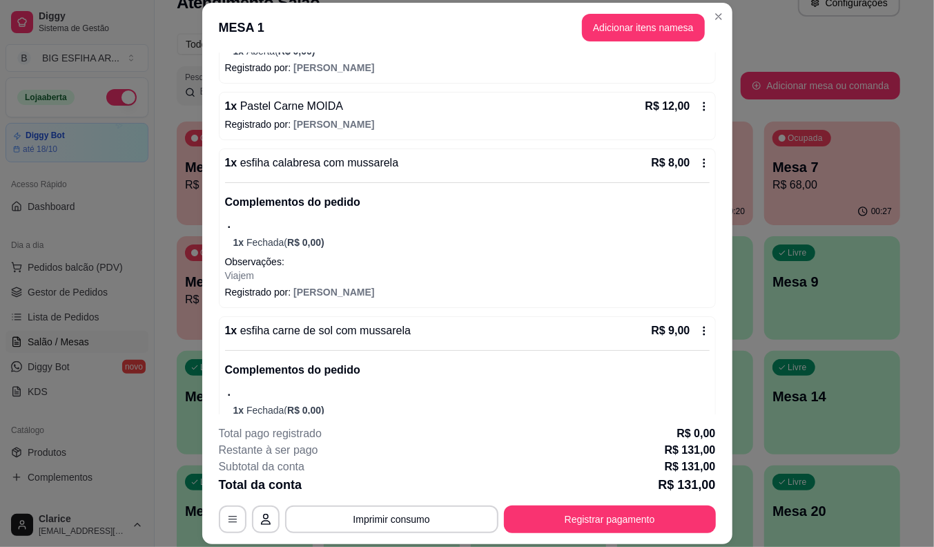
scroll to position [767, 0]
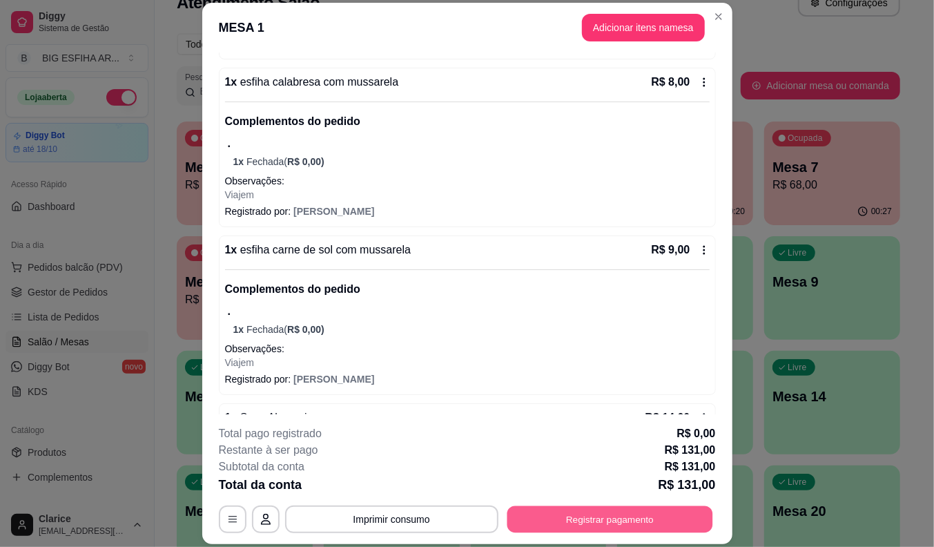
click at [572, 515] on button "Registrar pagamento" at bounding box center [610, 519] width 206 height 27
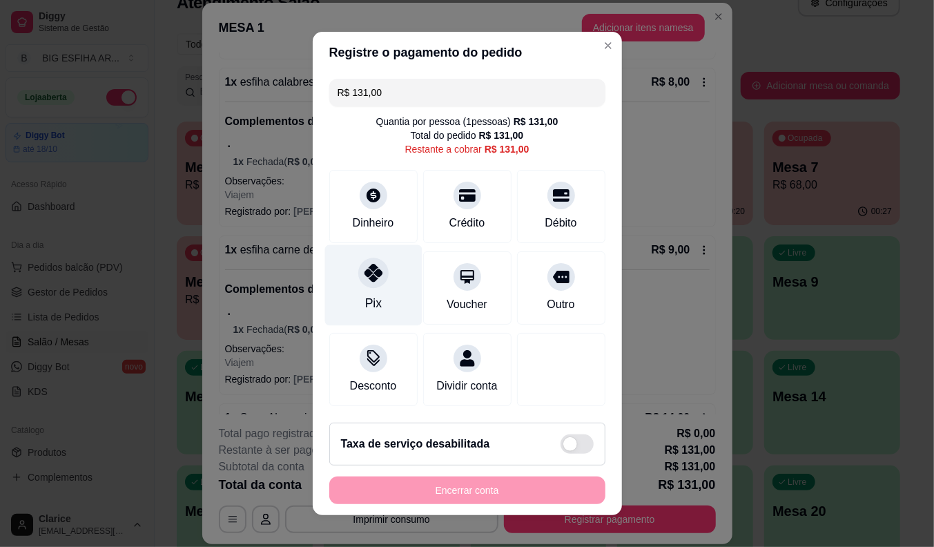
click at [364, 277] on icon at bounding box center [373, 273] width 18 height 18
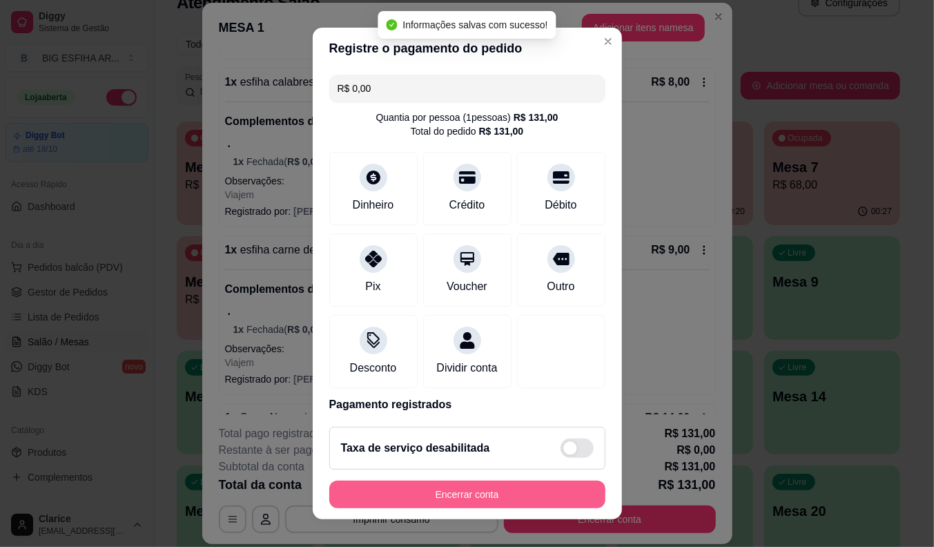
type input "R$ 0,00"
click at [462, 492] on button "Encerrar conta" at bounding box center [467, 494] width 276 height 28
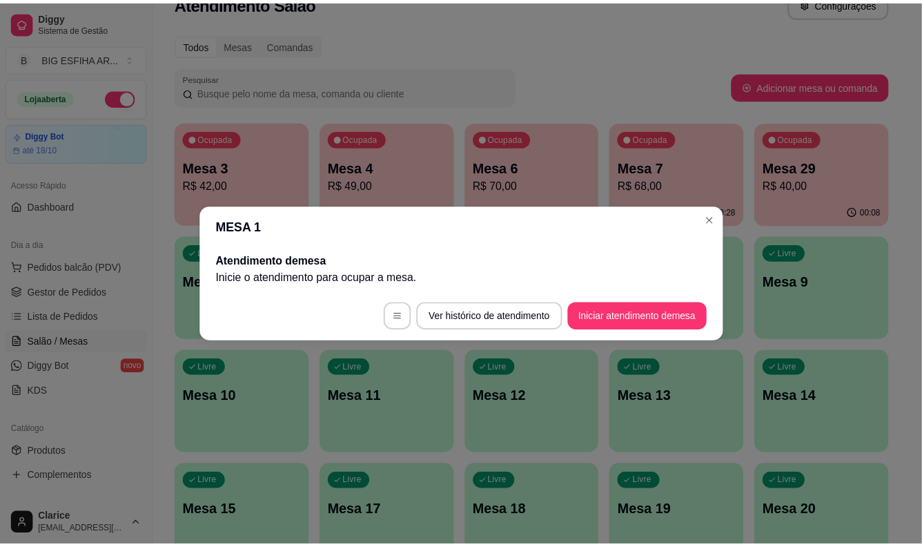
scroll to position [0, 0]
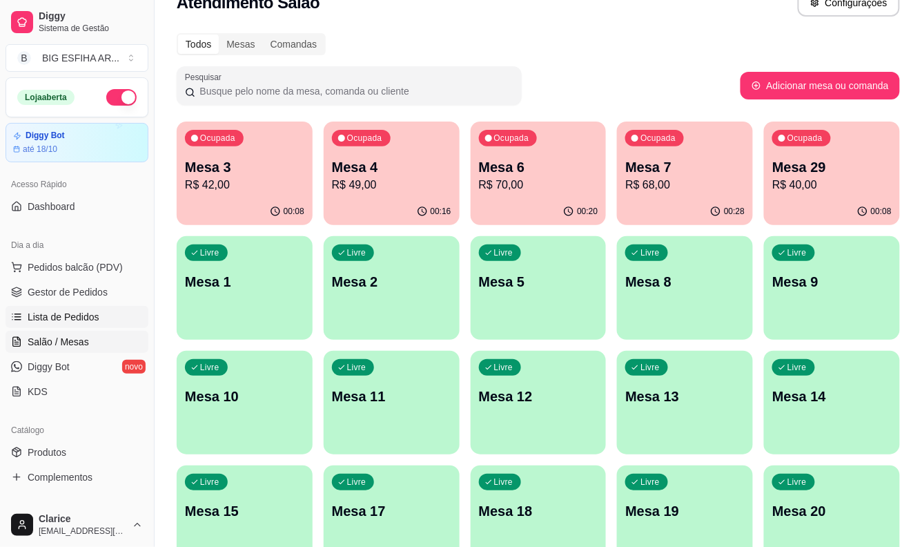
click at [59, 318] on span "Lista de Pedidos" at bounding box center [64, 317] width 72 height 14
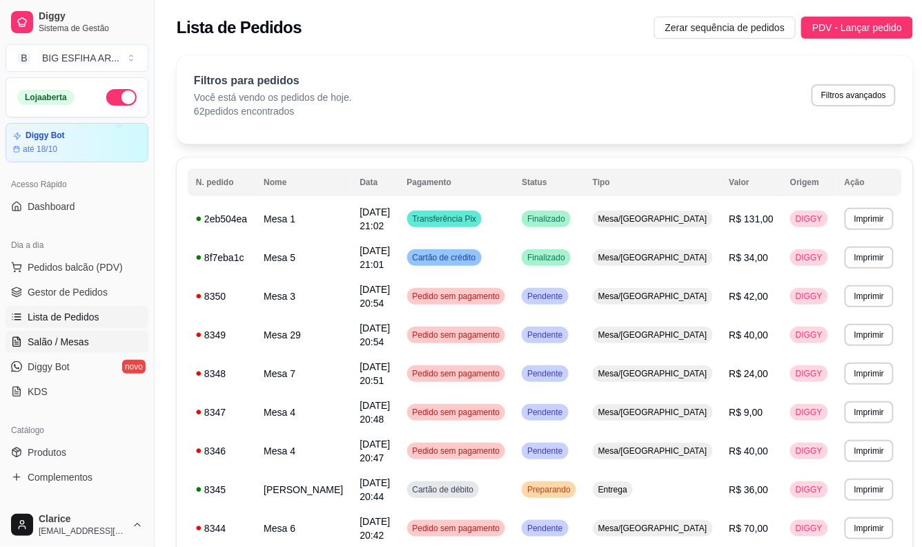
click at [67, 336] on span "Salão / Mesas" at bounding box center [58, 342] width 61 height 14
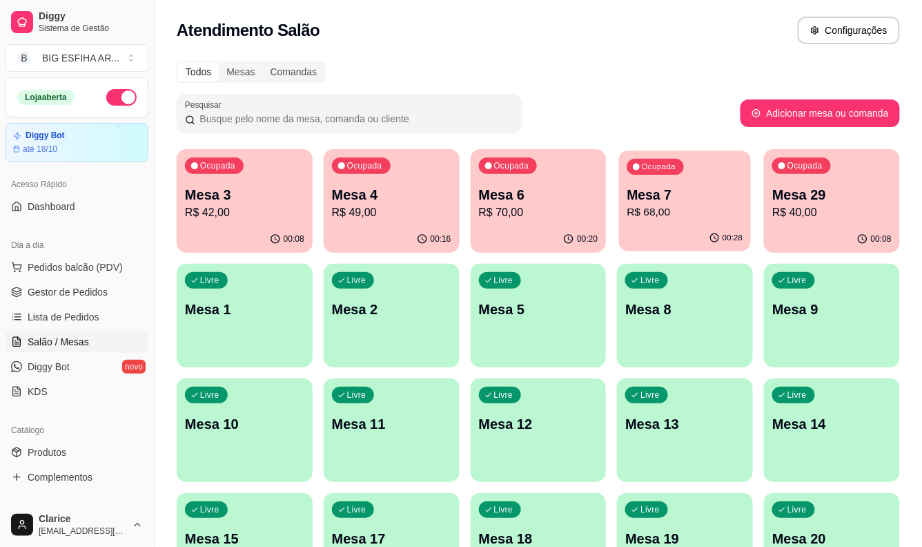
click at [676, 207] on p "R$ 68,00" at bounding box center [685, 212] width 116 height 16
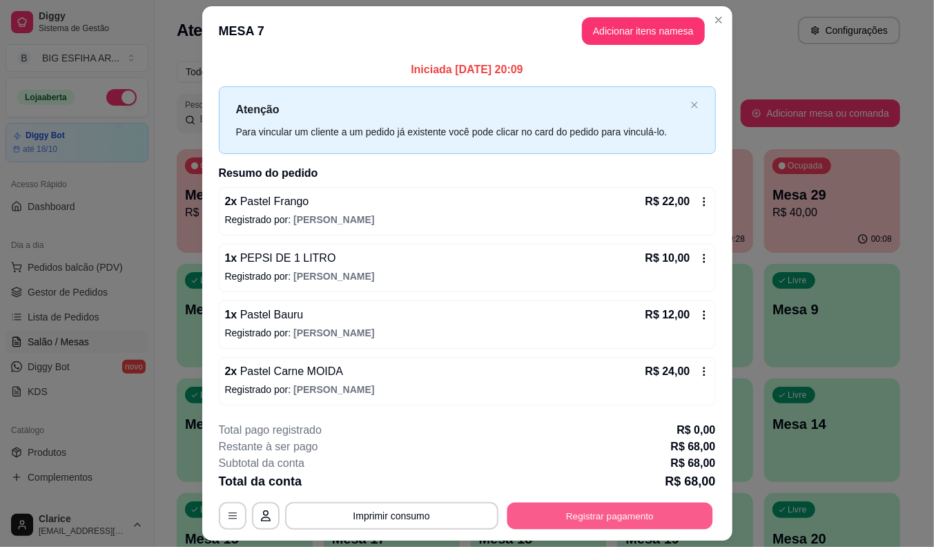
click at [566, 512] on button "Registrar pagamento" at bounding box center [610, 515] width 206 height 27
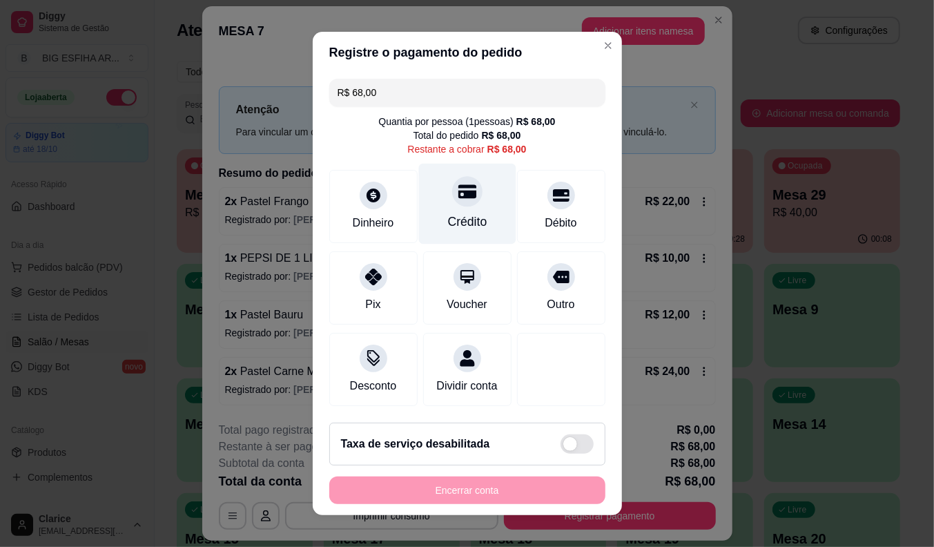
click at [458, 208] on div "Crédito" at bounding box center [466, 204] width 97 height 81
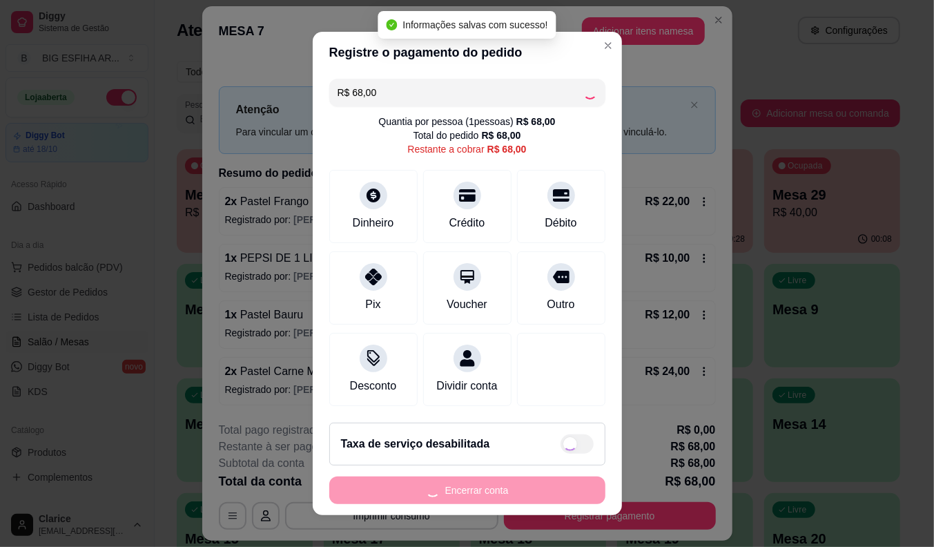
type input "R$ 0,00"
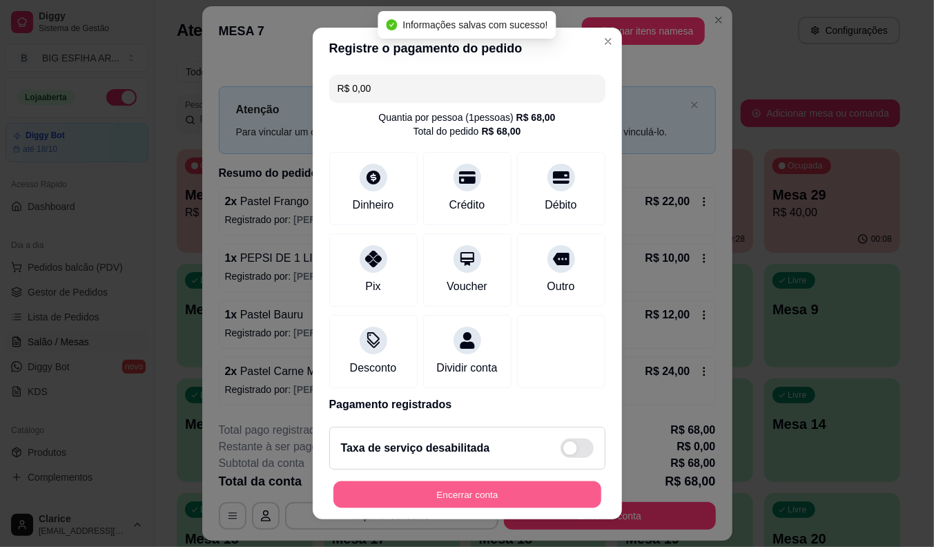
click at [484, 494] on button "Encerrar conta" at bounding box center [467, 494] width 268 height 27
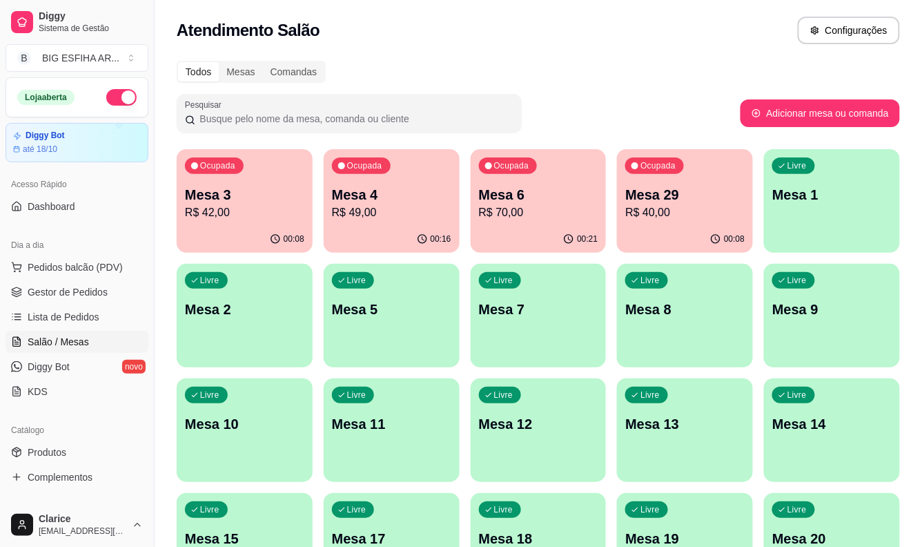
click at [173, 37] on div "Atendimento Salão Configurações" at bounding box center [539, 26] width 768 height 52
click at [255, 192] on p "Mesa 3" at bounding box center [245, 195] width 116 height 19
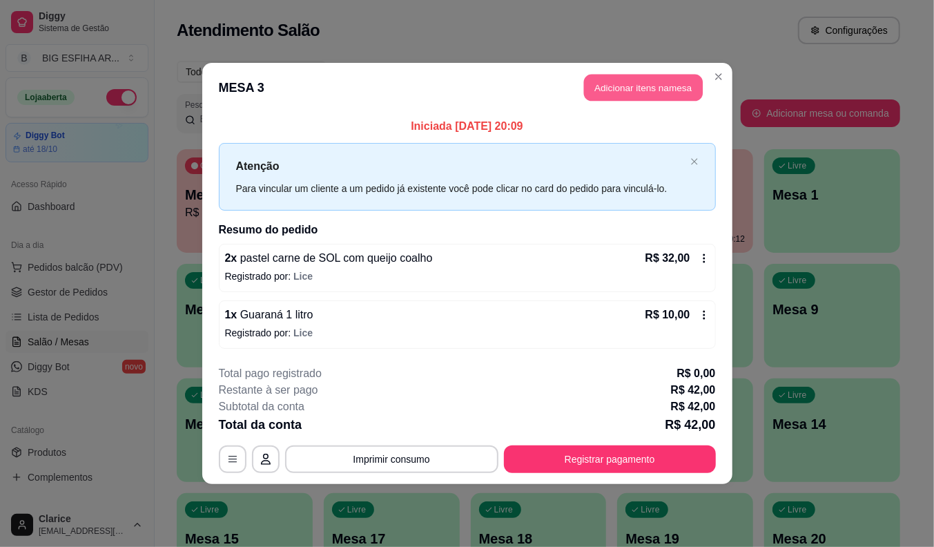
click at [629, 77] on button "Adicionar itens na mesa" at bounding box center [643, 88] width 119 height 27
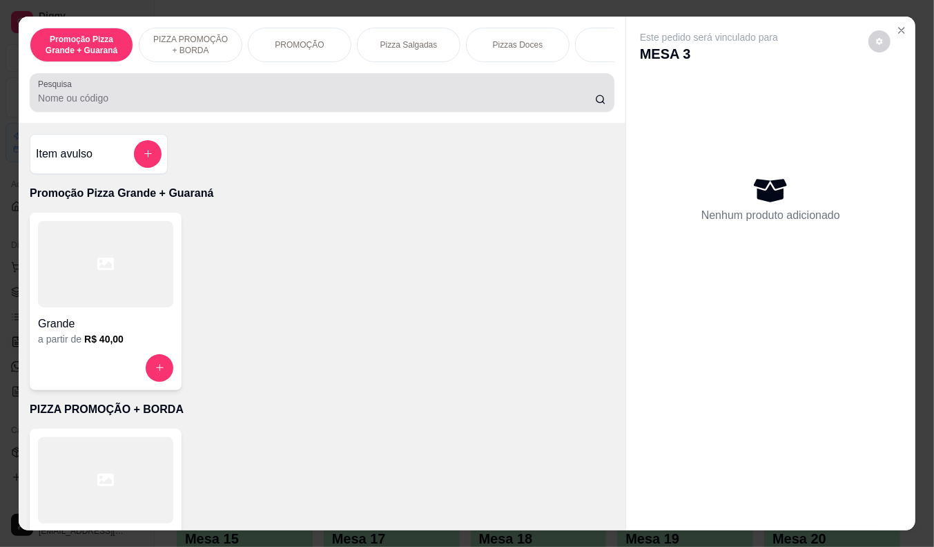
click at [306, 90] on div at bounding box center [322, 93] width 568 height 28
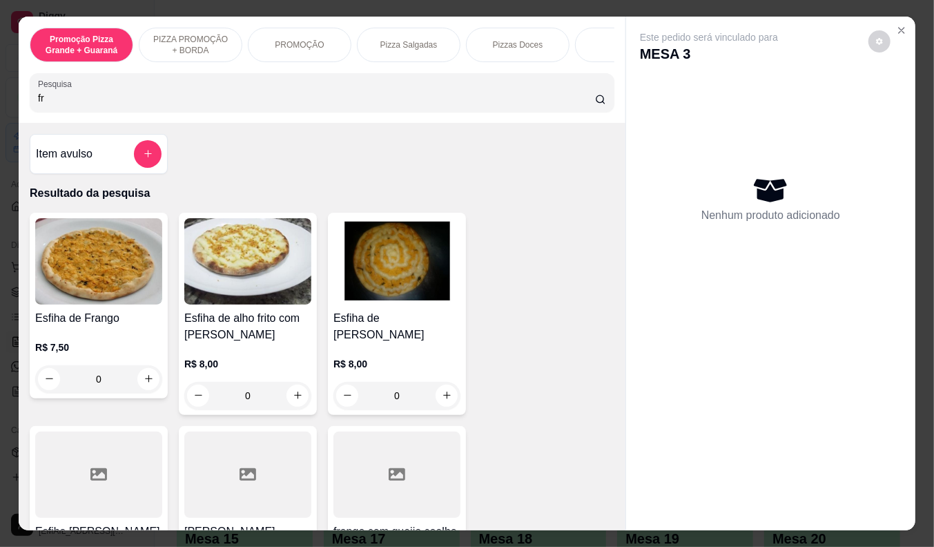
type input "fra"
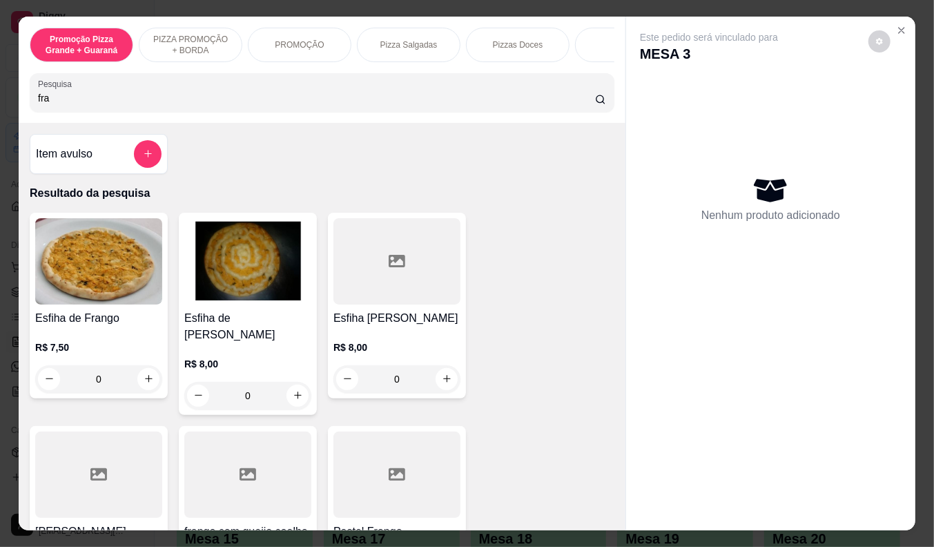
click at [576, 105] on input "fra" at bounding box center [316, 98] width 557 height 14
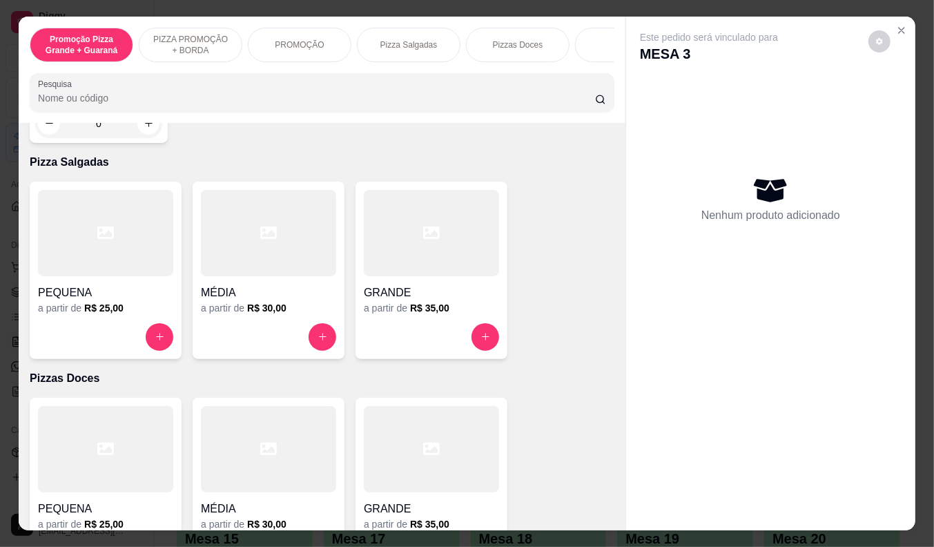
scroll to position [690, 0]
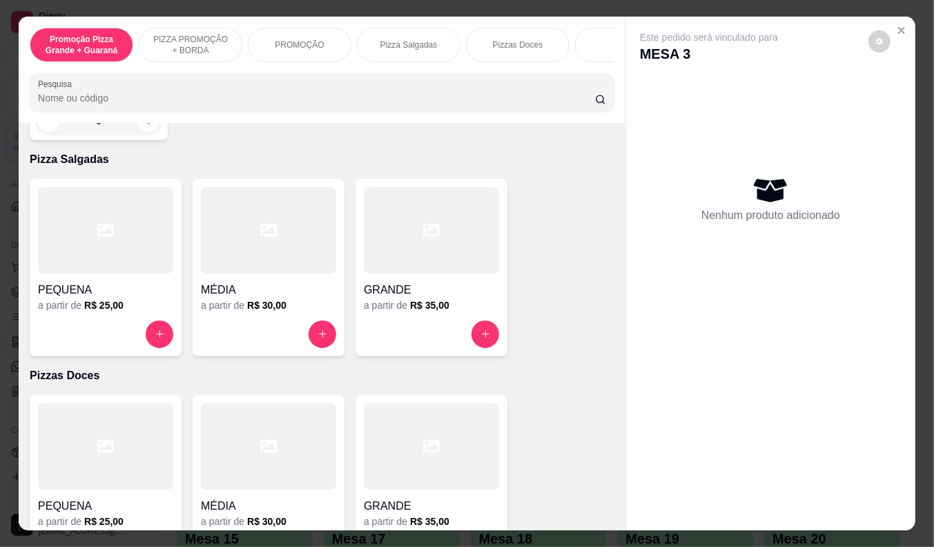
click at [405, 284] on div "GRANDE" at bounding box center [431, 285] width 135 height 25
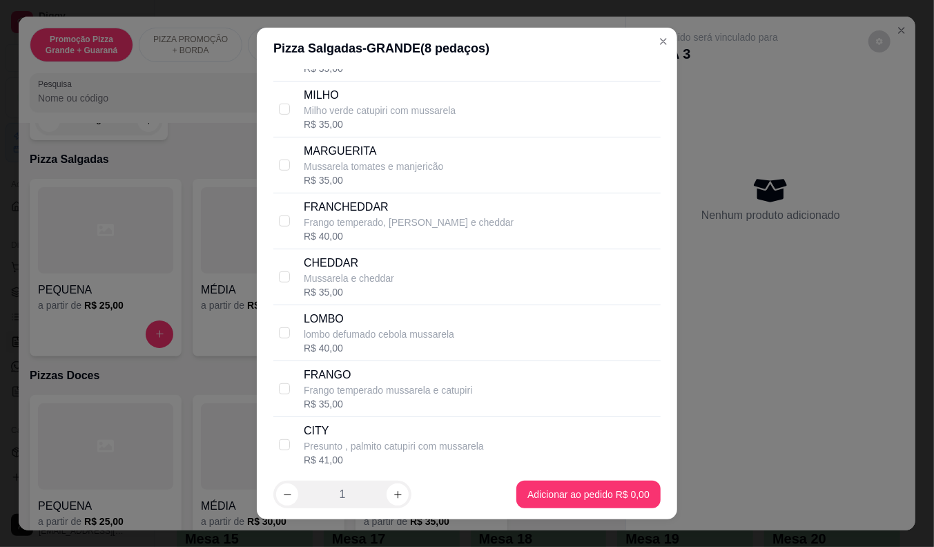
scroll to position [460, 0]
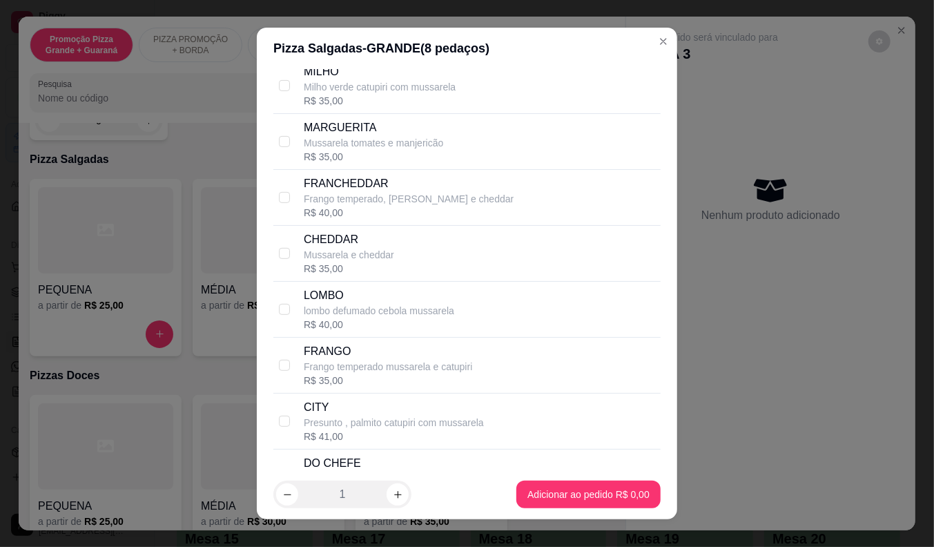
click at [342, 371] on p "Frango temperado mussarela e catupiri" at bounding box center [388, 367] width 168 height 14
checkbox input "true"
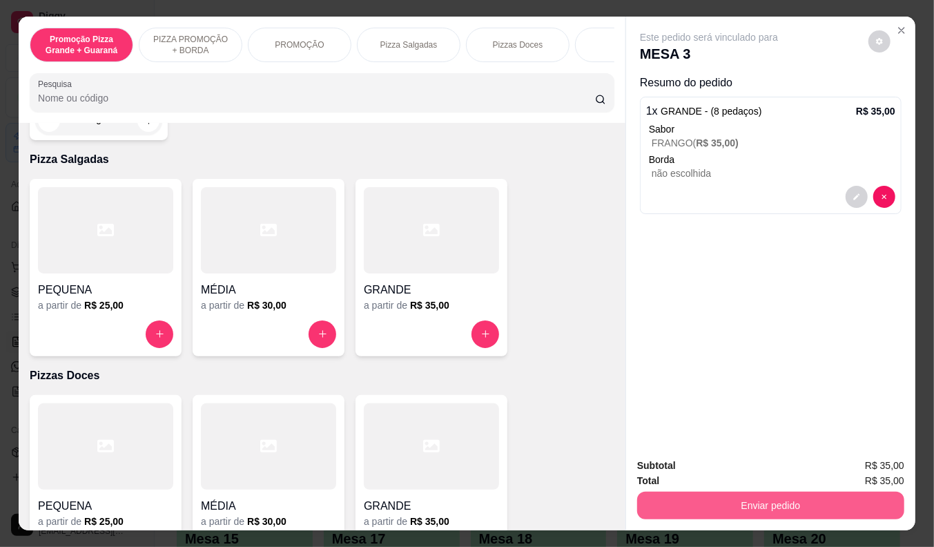
click at [701, 492] on button "Enviar pedido" at bounding box center [770, 505] width 267 height 28
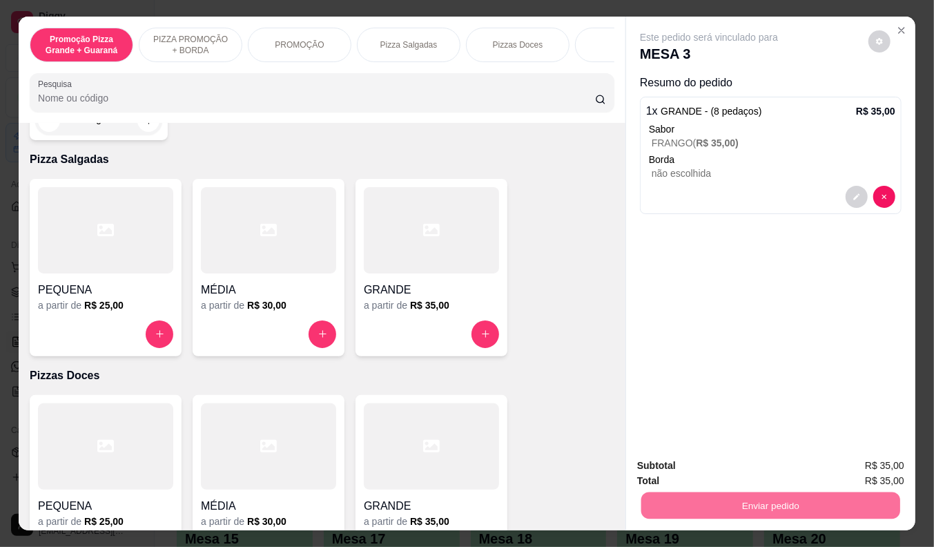
click at [721, 467] on button "Não registrar e enviar pedido" at bounding box center [725, 466] width 144 height 26
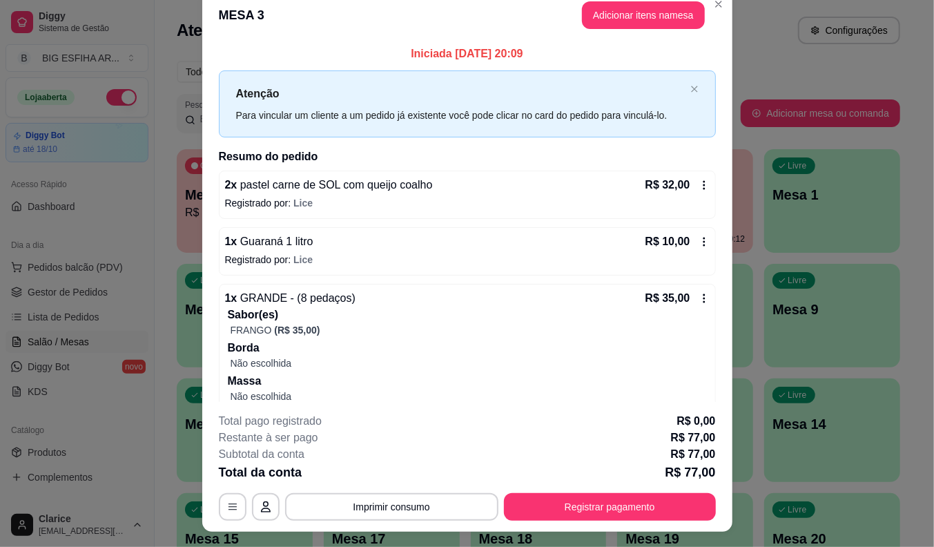
scroll to position [0, 0]
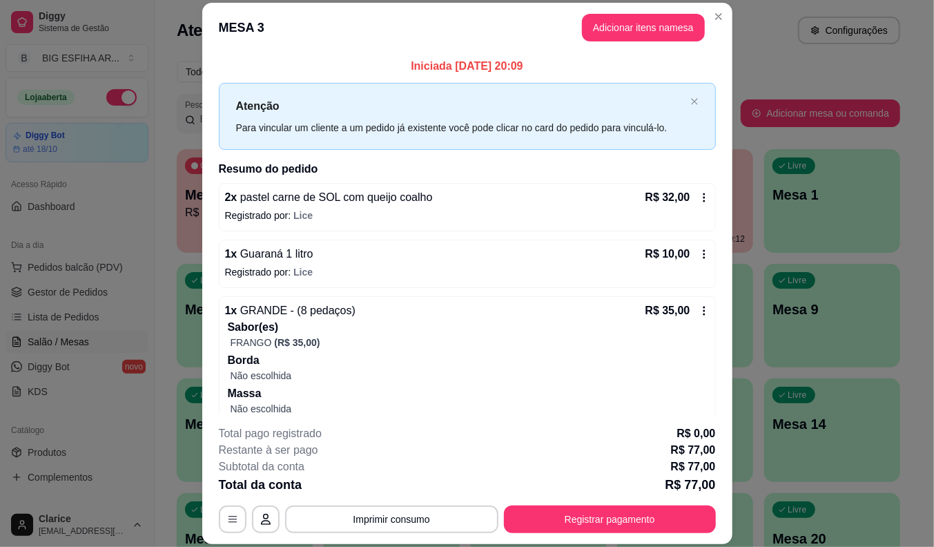
click at [409, 194] on span "pastel carne de SOL com queijo coalho" at bounding box center [334, 197] width 195 height 12
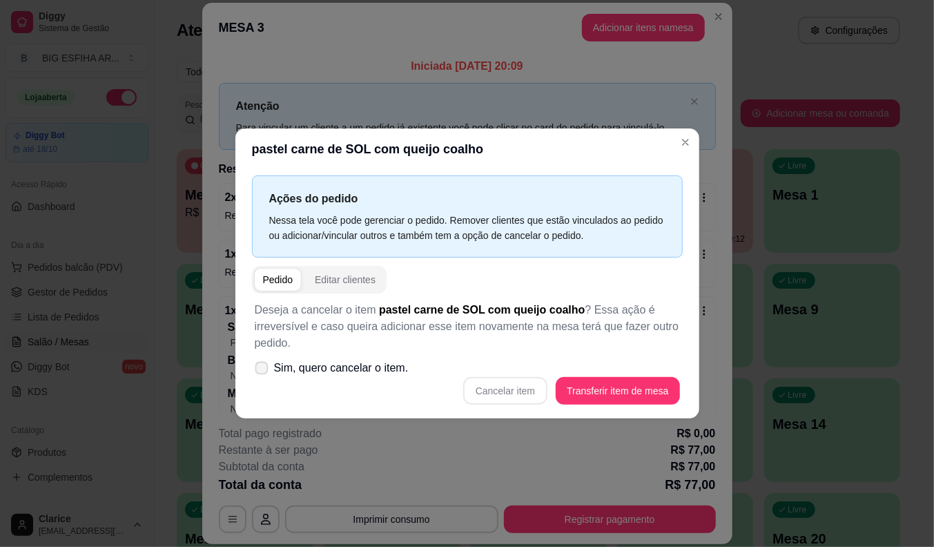
click at [320, 369] on span "Sim, quero cancelar o item." at bounding box center [341, 368] width 135 height 17
click at [263, 371] on input "Sim, quero cancelar o item." at bounding box center [258, 375] width 9 height 9
checkbox input "true"
click at [506, 384] on button "Cancelar item" at bounding box center [505, 391] width 84 height 28
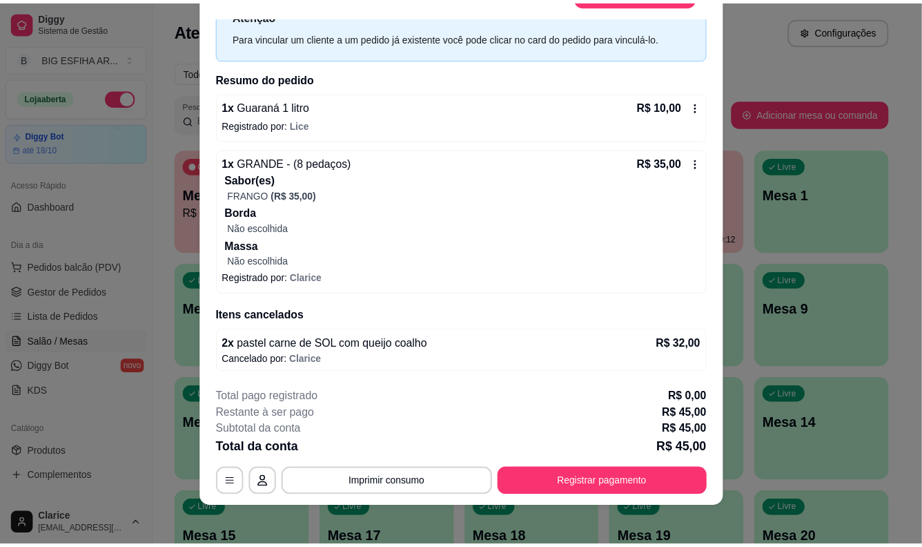
scroll to position [41, 0]
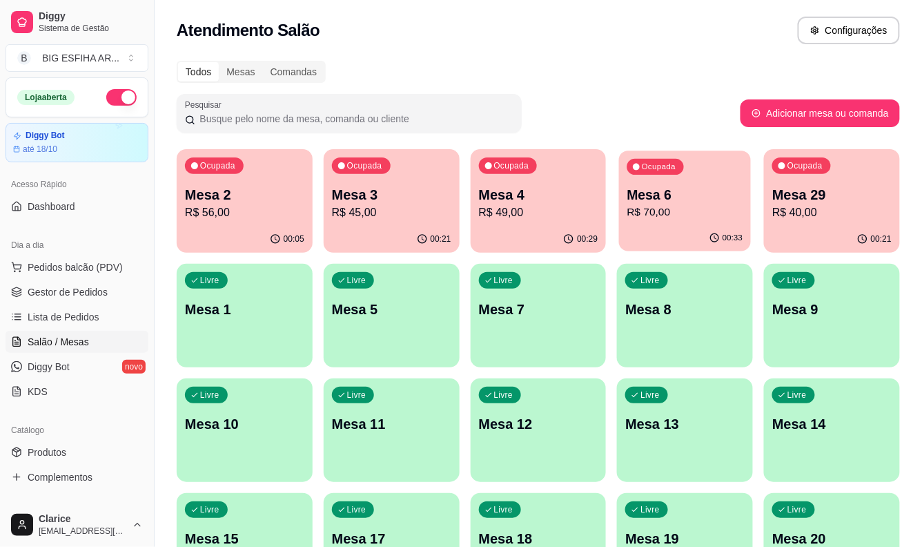
click at [678, 218] on p "R$ 70,00" at bounding box center [685, 212] width 116 height 16
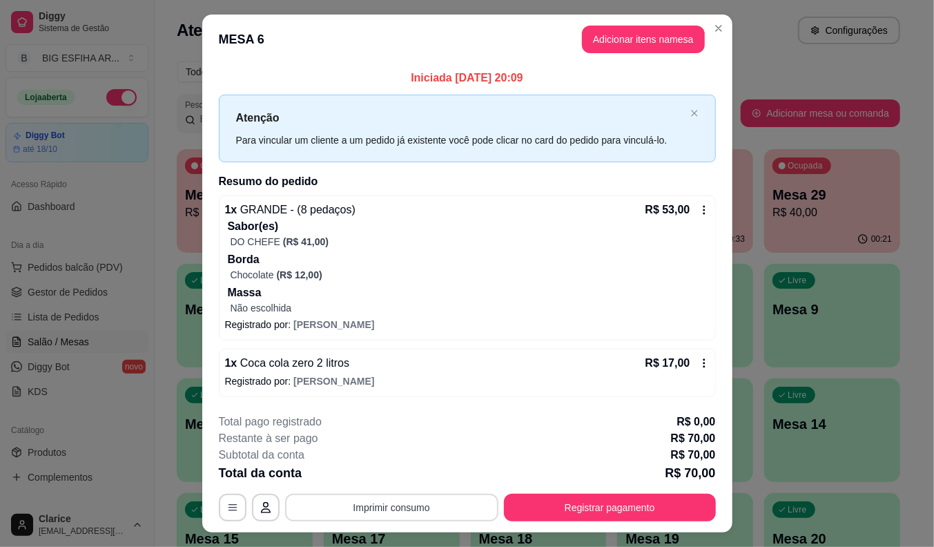
click at [473, 504] on button "Imprimir consumo" at bounding box center [391, 508] width 213 height 28
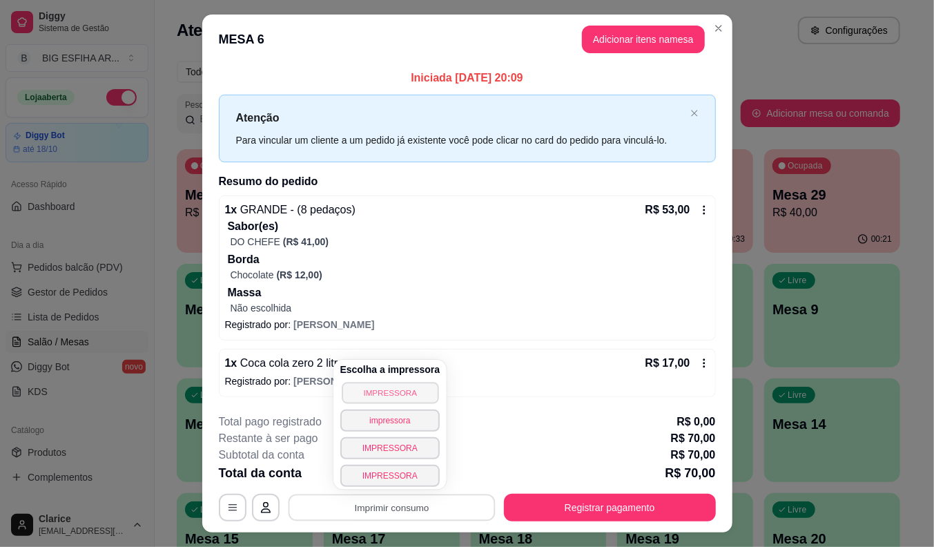
click at [407, 391] on button "IMPRESSORA" at bounding box center [390, 392] width 97 height 21
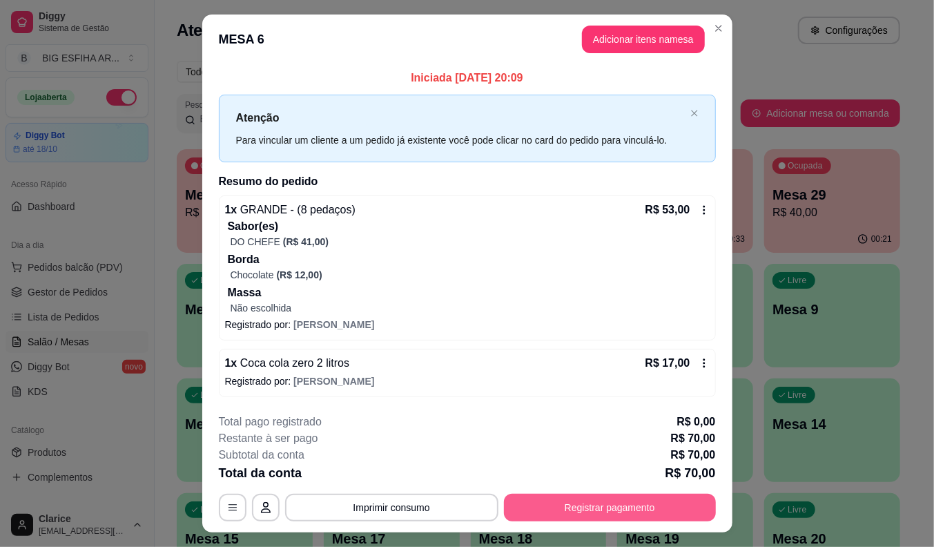
click at [576, 505] on button "Registrar pagamento" at bounding box center [610, 508] width 212 height 28
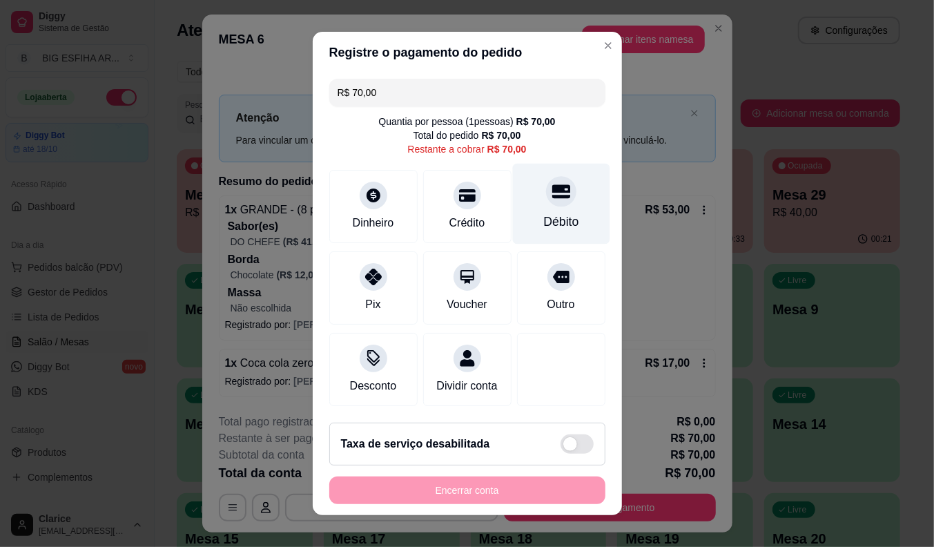
click at [546, 185] on div at bounding box center [561, 191] width 30 height 30
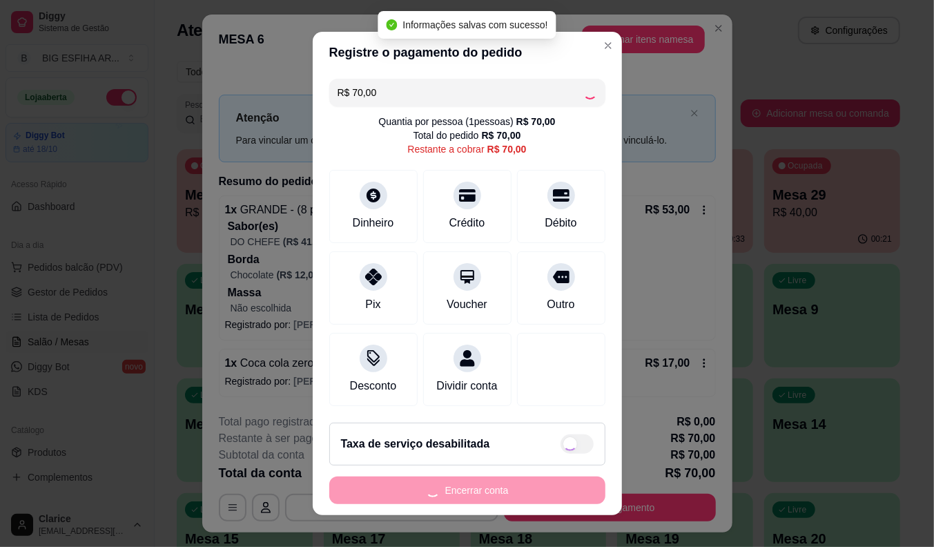
type input "R$ 0,00"
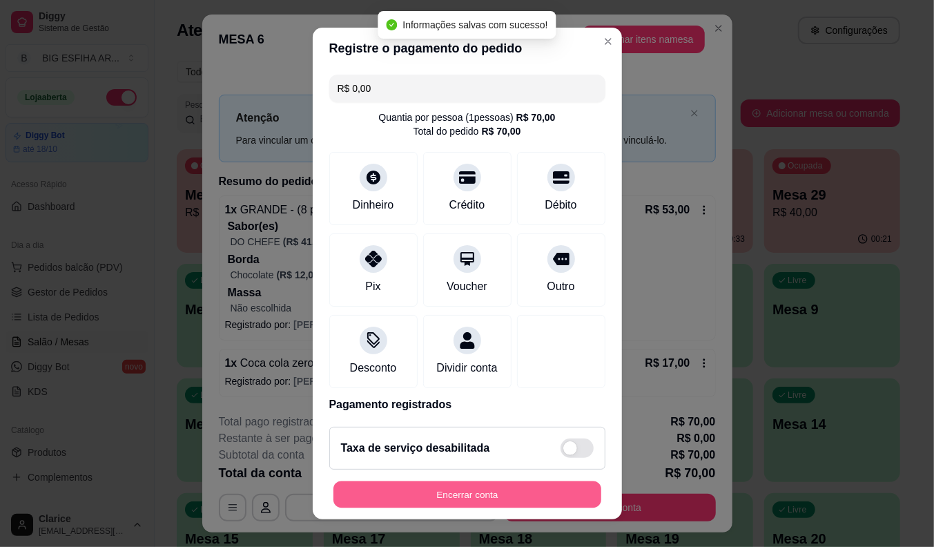
click at [444, 494] on button "Encerrar conta" at bounding box center [467, 494] width 268 height 27
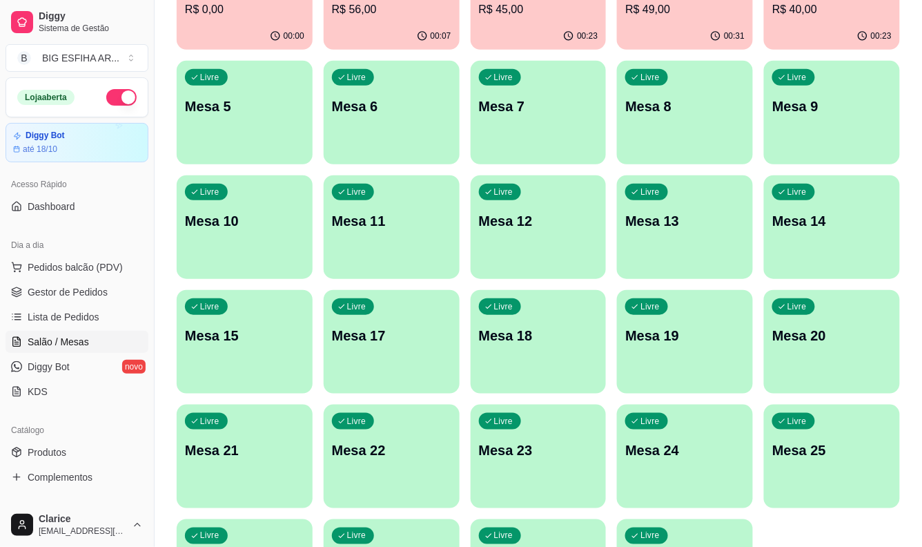
scroll to position [334, 0]
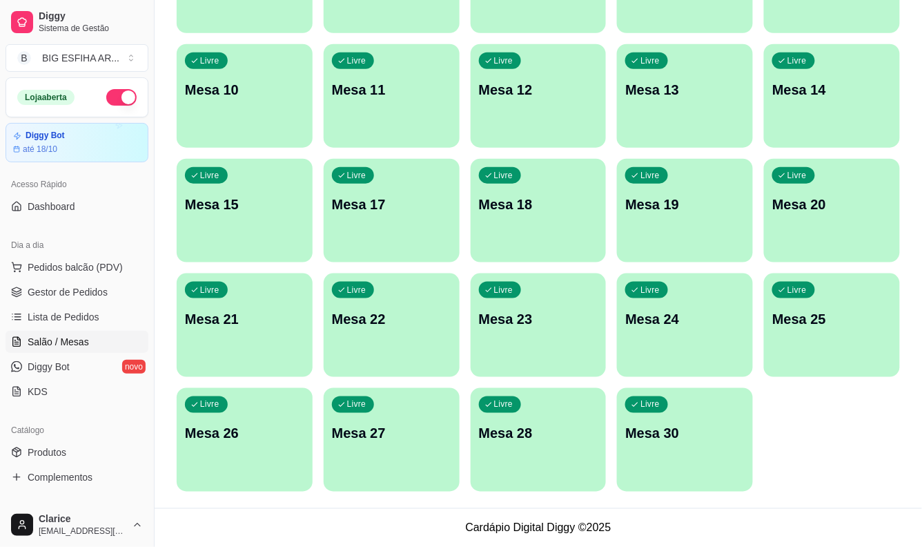
click at [659, 393] on div "Livre Mesa 30" at bounding box center [685, 431] width 136 height 87
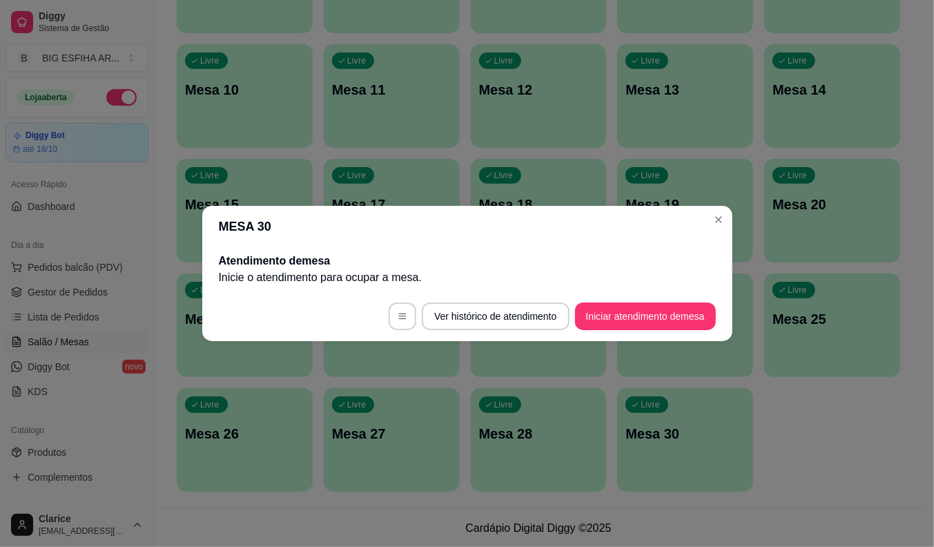
click at [656, 309] on button "Iniciar atendimento de mesa" at bounding box center [645, 316] width 141 height 28
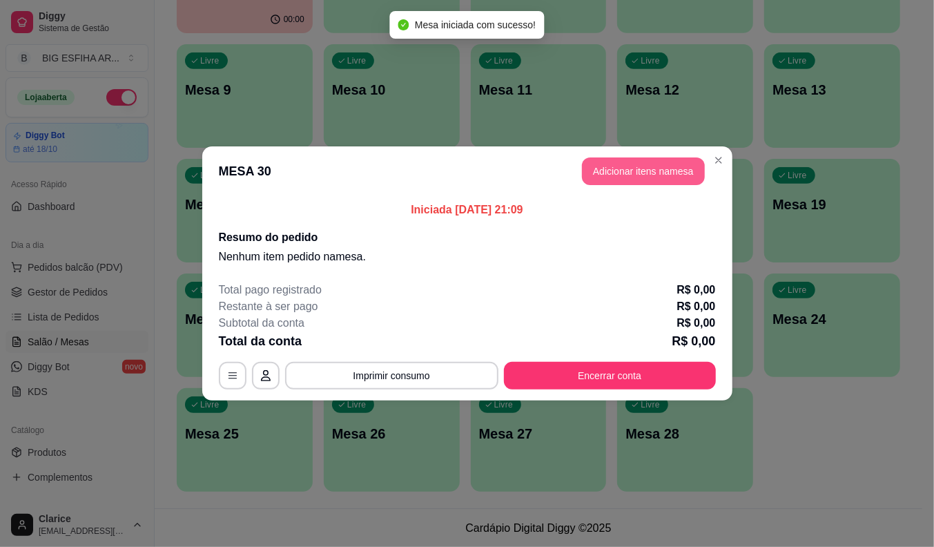
click at [649, 171] on button "Adicionar itens na mesa" at bounding box center [643, 171] width 123 height 28
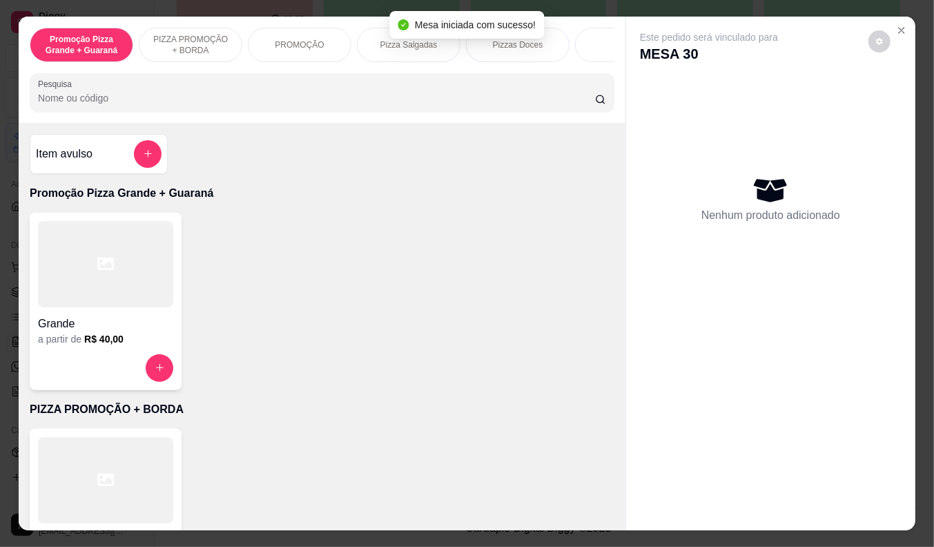
click at [208, 101] on input "Pesquisa" at bounding box center [316, 98] width 557 height 14
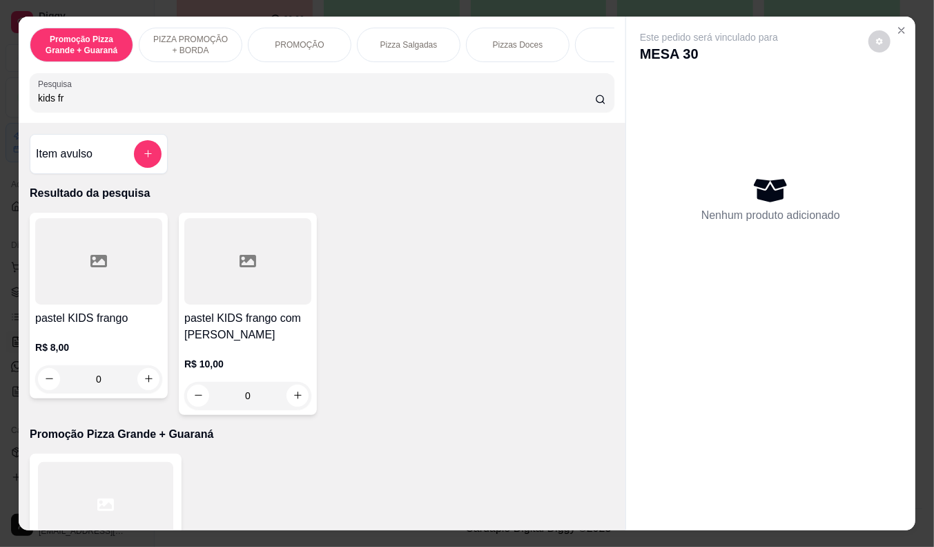
type input "kids fr"
click at [107, 339] on div "R$ 8,00 0" at bounding box center [98, 360] width 127 height 66
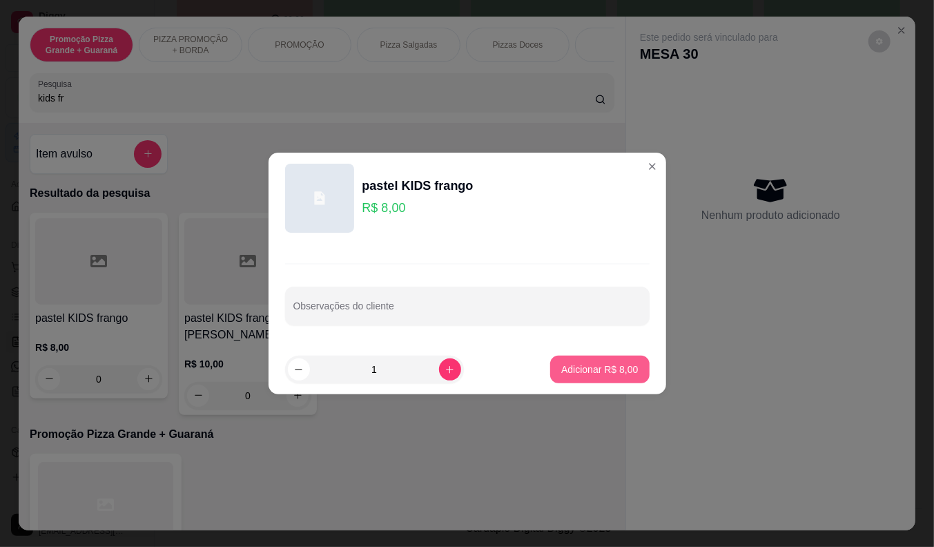
click at [596, 369] on p "Adicionar R$ 8,00" at bounding box center [599, 369] width 77 height 14
type input "1"
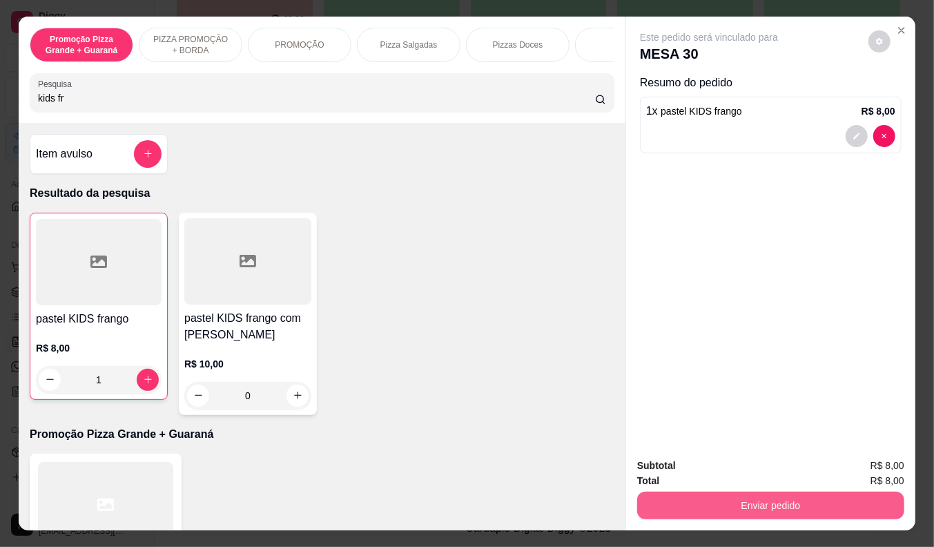
click at [682, 498] on button "Enviar pedido" at bounding box center [770, 505] width 267 height 28
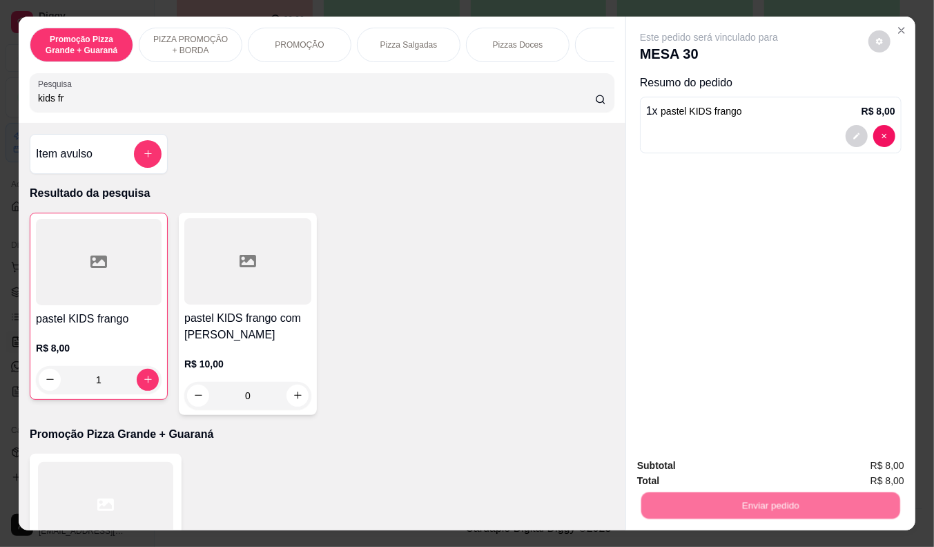
click at [676, 467] on button "Não registrar e enviar pedido" at bounding box center [725, 467] width 144 height 26
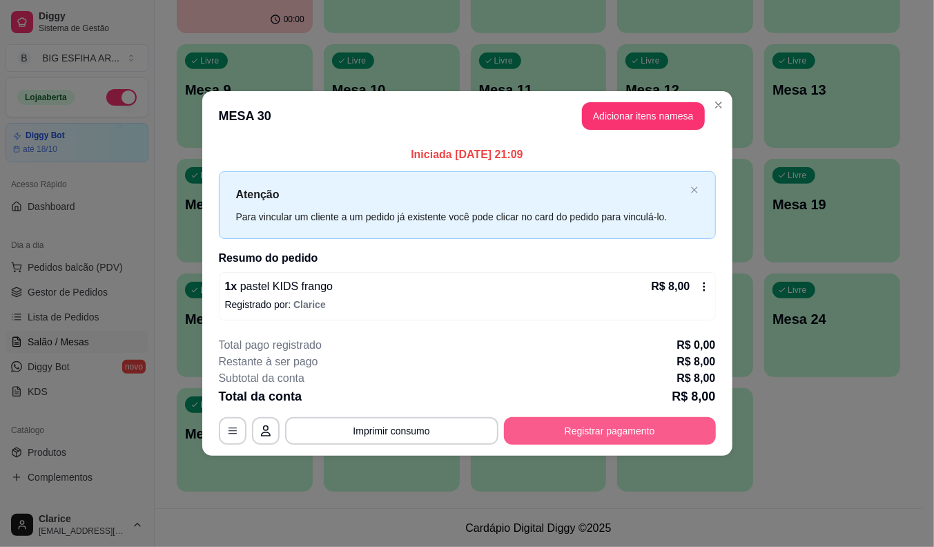
click at [561, 431] on button "Registrar pagamento" at bounding box center [610, 431] width 212 height 28
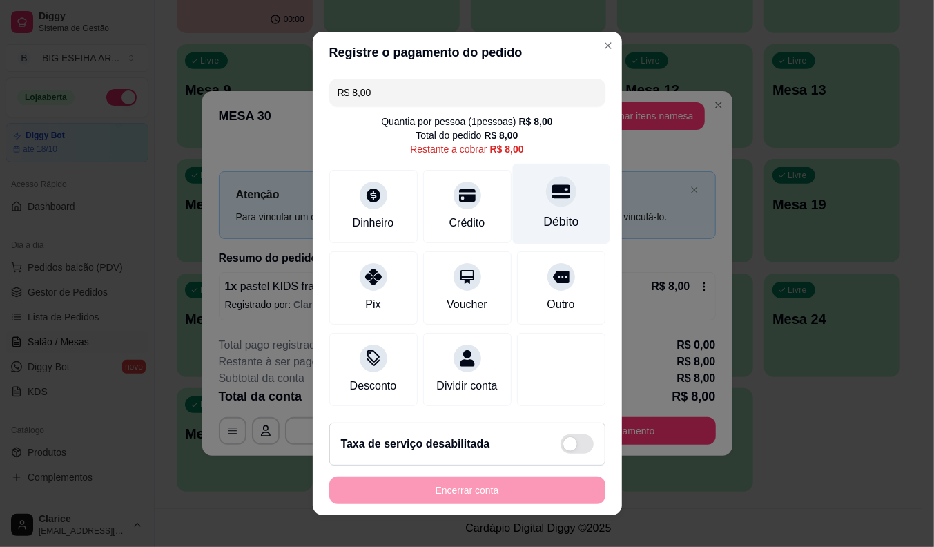
click at [513, 207] on div "Débito" at bounding box center [560, 204] width 97 height 81
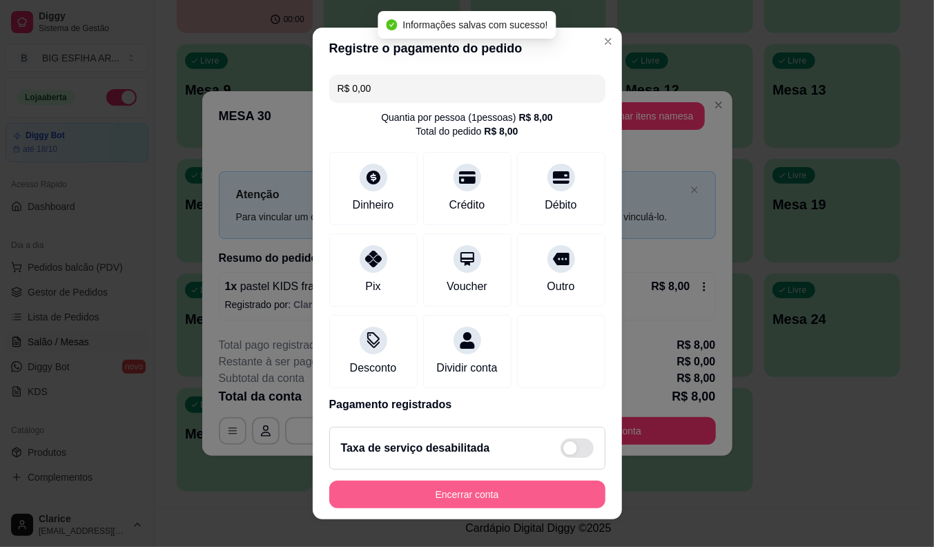
type input "R$ 0,00"
click at [490, 491] on button "Encerrar conta" at bounding box center [467, 494] width 276 height 28
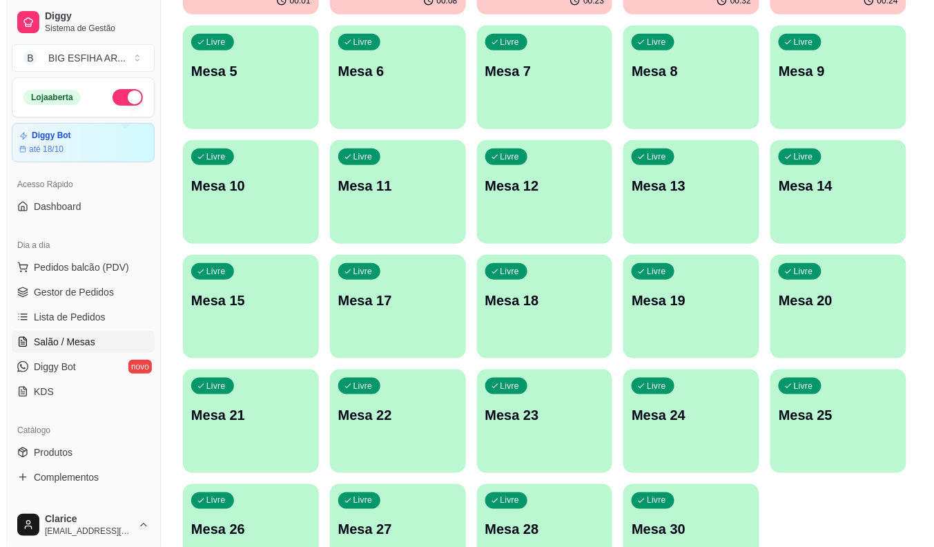
scroll to position [28, 0]
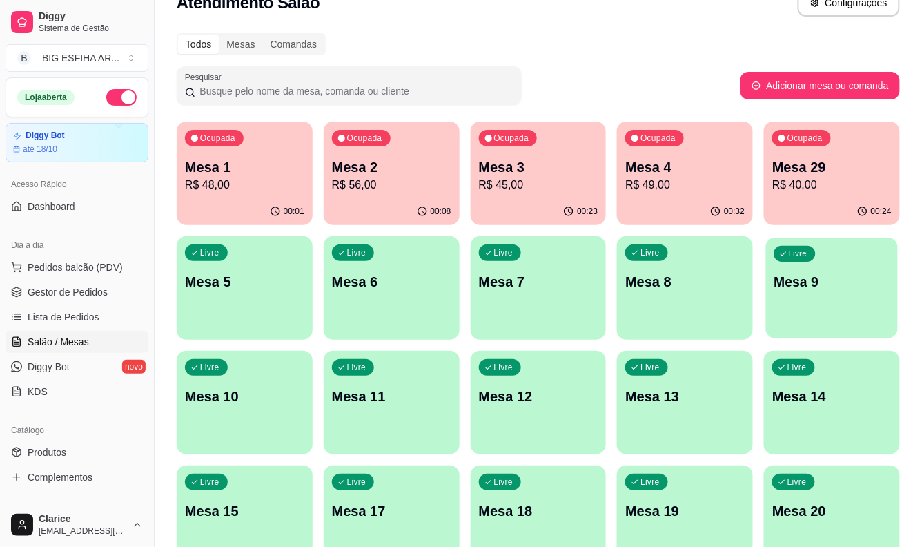
click at [812, 284] on p "Mesa 9" at bounding box center [833, 282] width 116 height 19
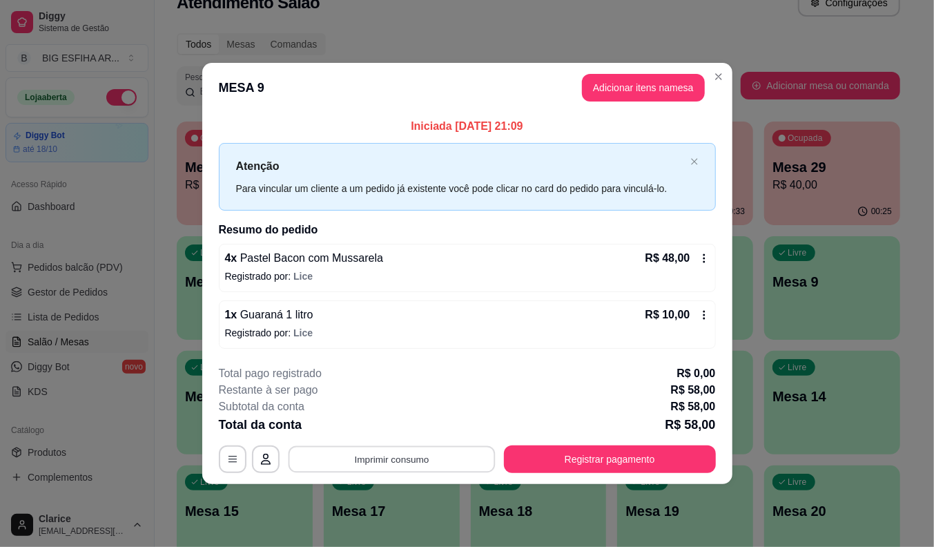
click at [426, 456] on button "Imprimir consumo" at bounding box center [391, 458] width 207 height 27
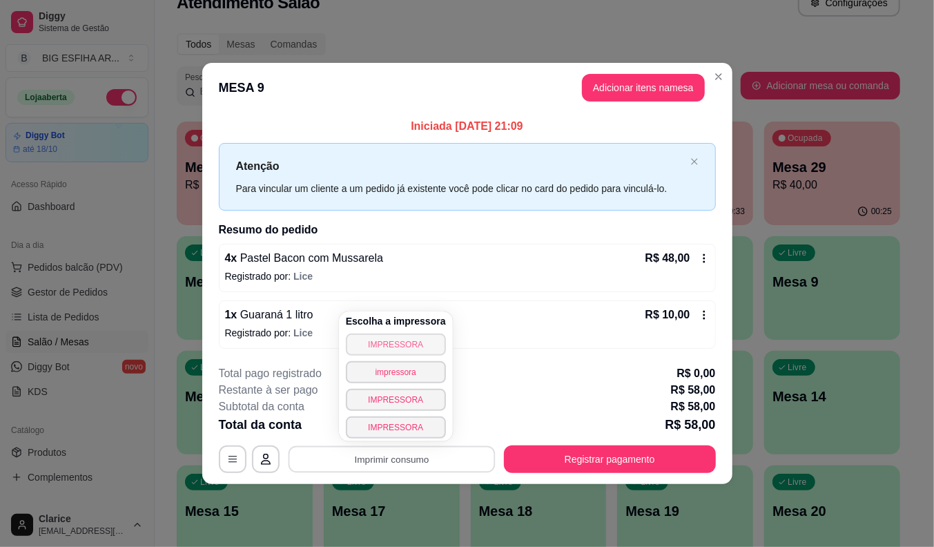
click at [404, 343] on button "IMPRESSORA" at bounding box center [396, 344] width 100 height 22
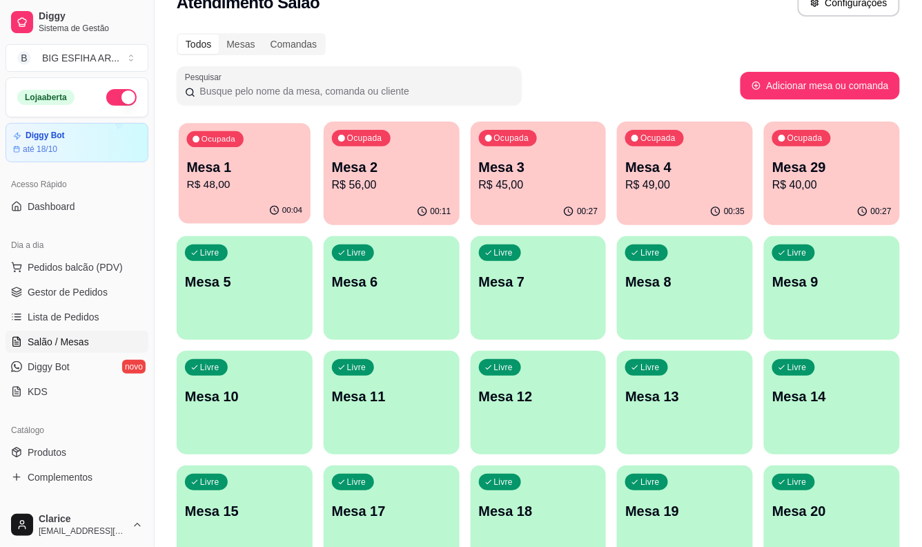
click at [273, 192] on p "R$ 48,00" at bounding box center [245, 185] width 116 height 16
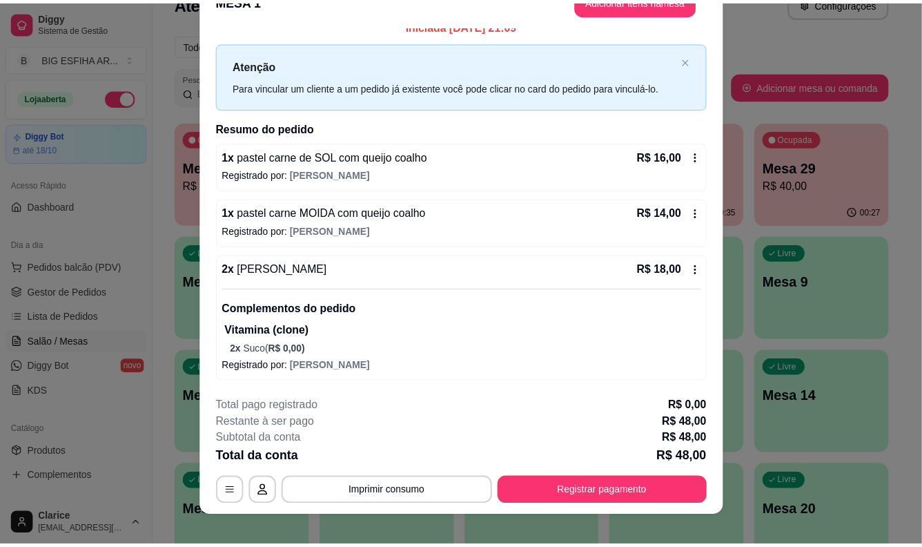
scroll to position [41, 0]
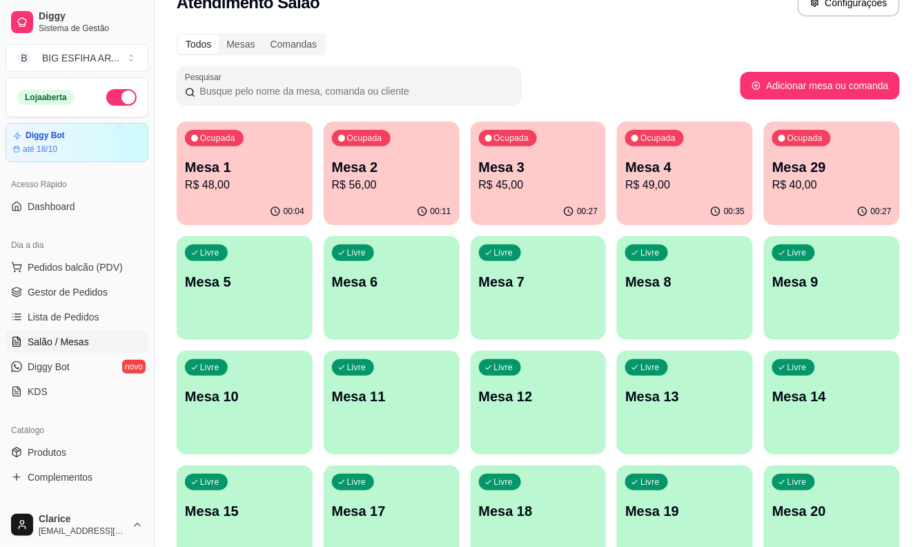
click at [184, 176] on div "Ocupada Mesa 1 R$ 48,00" at bounding box center [245, 159] width 136 height 77
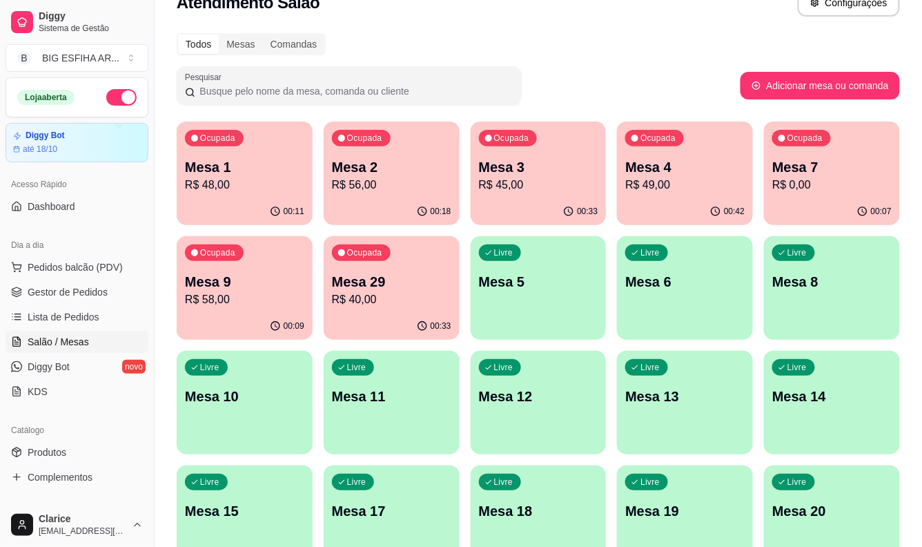
click at [106, 337] on link "Salão / Mesas" at bounding box center [77, 342] width 143 height 22
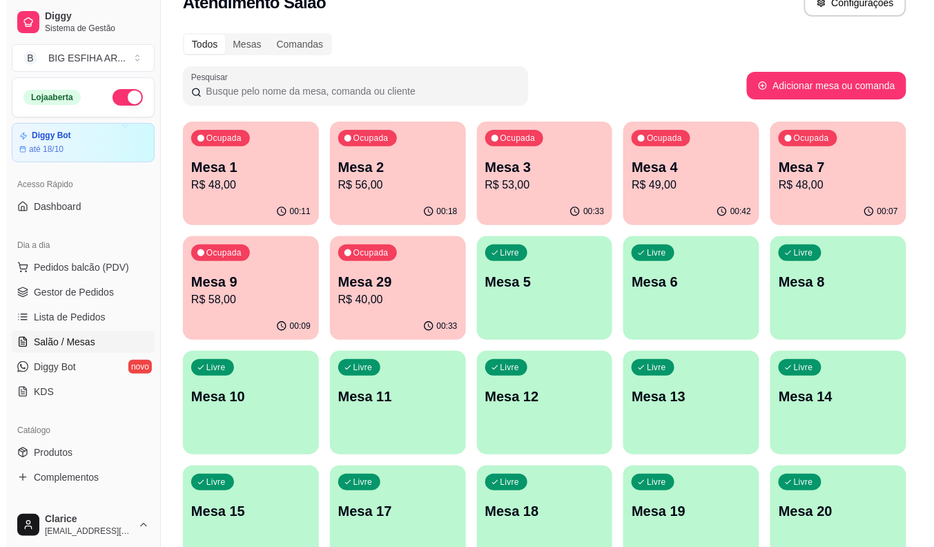
scroll to position [0, 0]
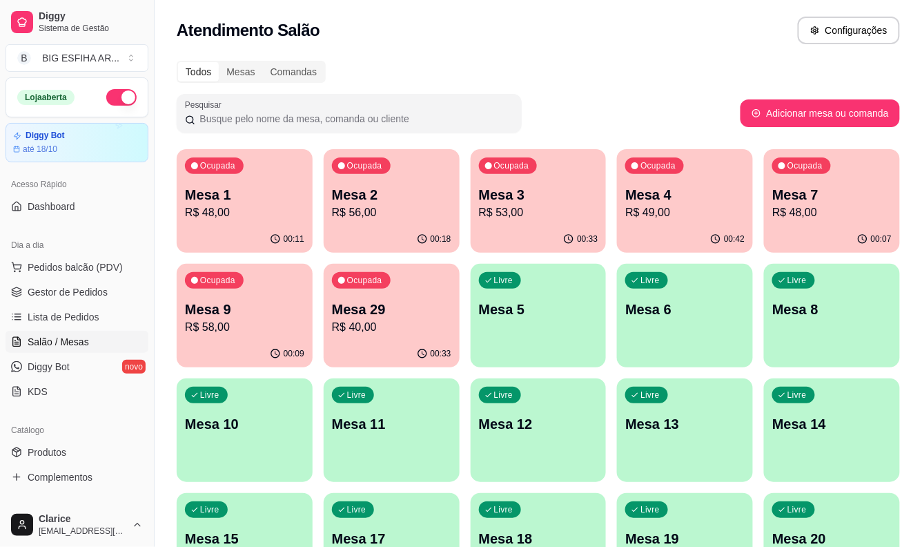
click at [692, 325] on div "Livre Mesa 6" at bounding box center [685, 307] width 136 height 87
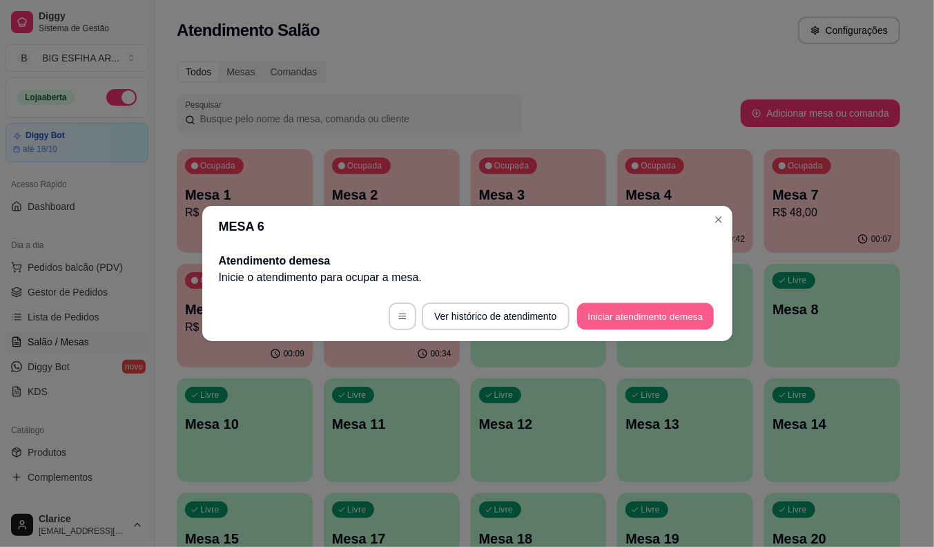
click at [636, 315] on button "Iniciar atendimento de mesa" at bounding box center [645, 316] width 137 height 27
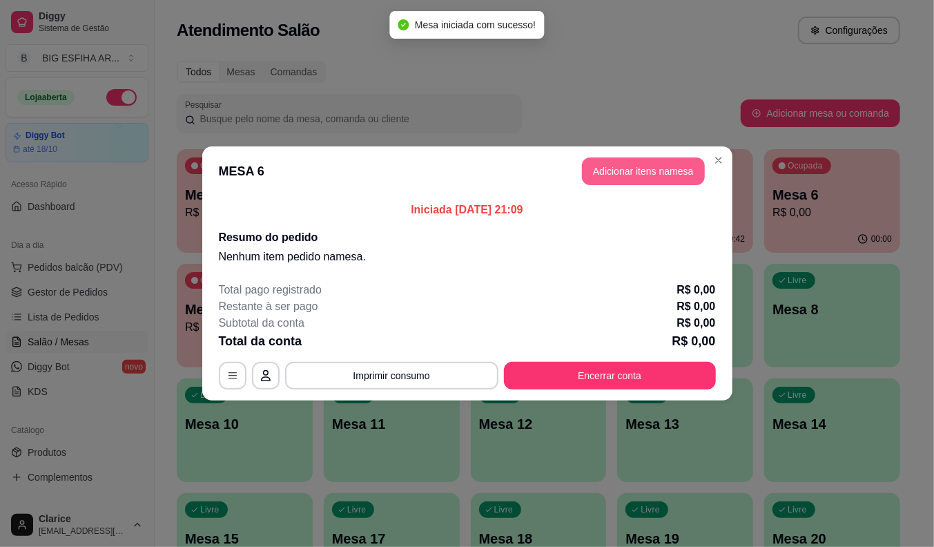
click at [603, 175] on button "Adicionar itens na mesa" at bounding box center [643, 171] width 123 height 28
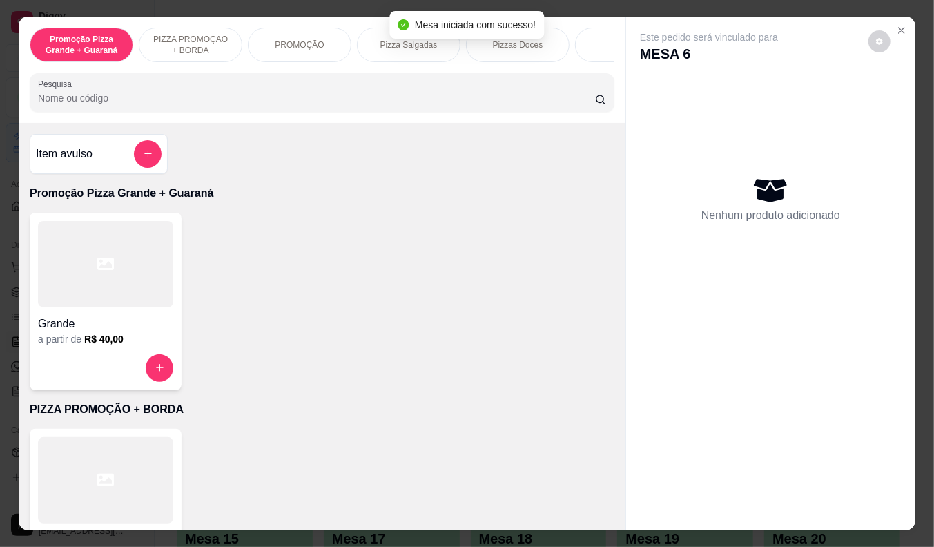
click at [92, 375] on div at bounding box center [105, 368] width 135 height 28
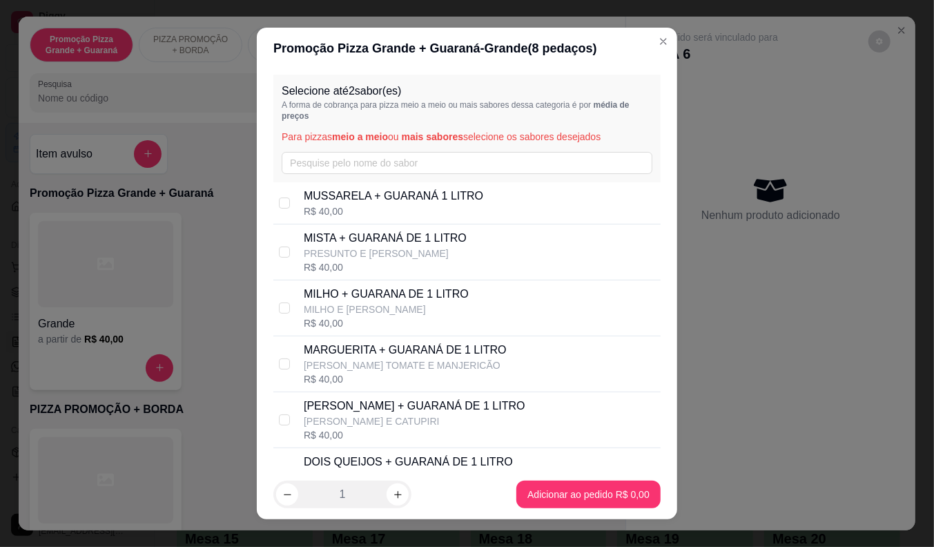
scroll to position [137, 0]
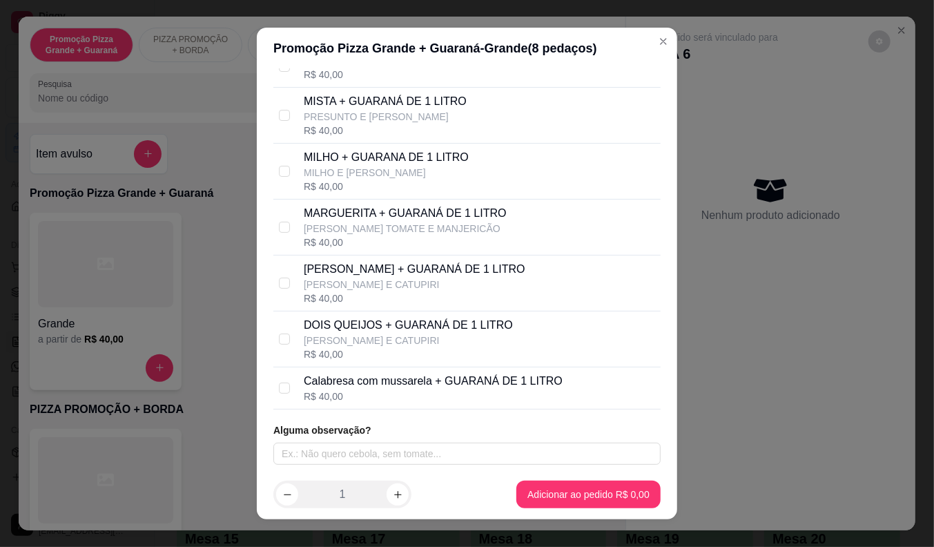
click at [381, 382] on p "Calabresa com mussarela + GUARANÁ DE 1 LITRO" at bounding box center [433, 381] width 259 height 17
checkbox input "true"
click at [399, 276] on p "[PERSON_NAME] + GUARANÁ DE 1 LITRO" at bounding box center [415, 269] width 222 height 17
checkbox input "true"
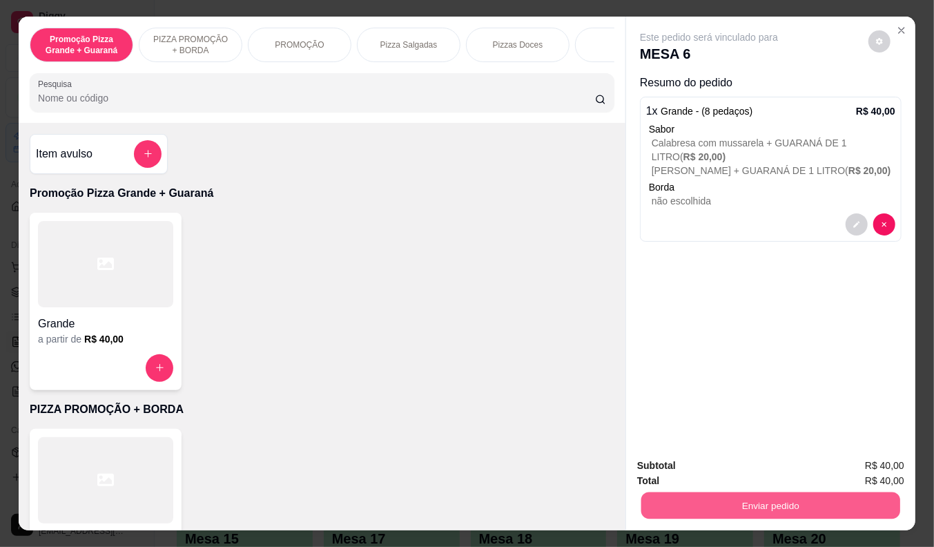
click at [712, 496] on button "Enviar pedido" at bounding box center [770, 505] width 259 height 27
click at [664, 454] on button "Não registrar e enviar pedido" at bounding box center [724, 466] width 139 height 26
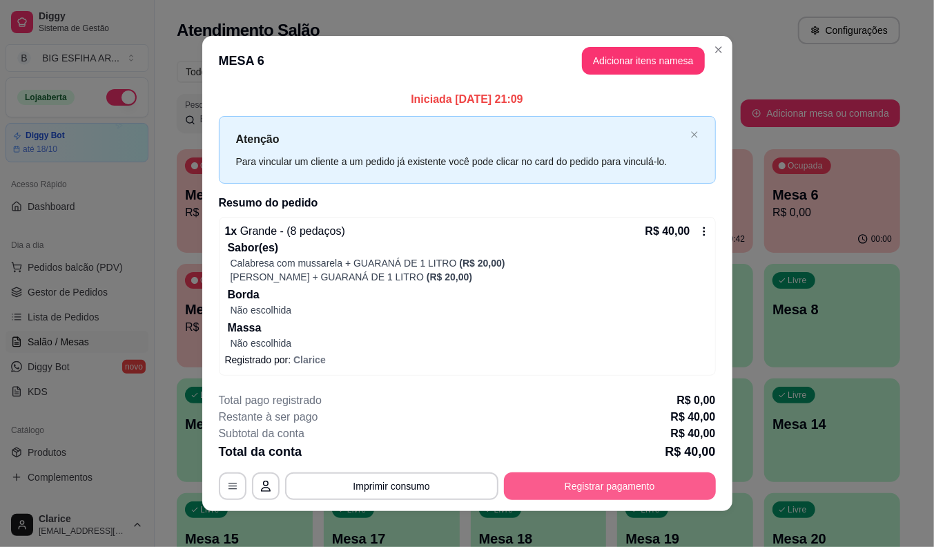
click at [574, 478] on button "Registrar pagamento" at bounding box center [610, 486] width 212 height 28
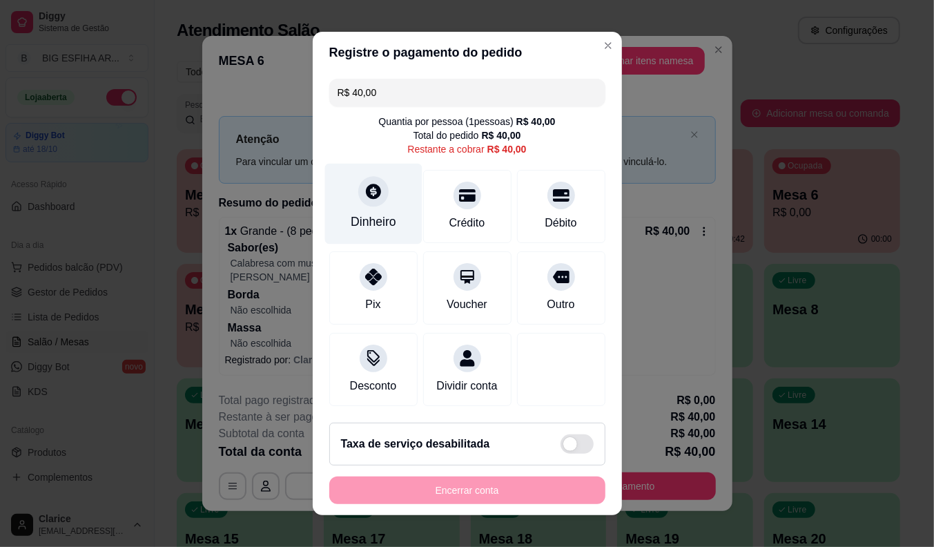
click at [371, 213] on div "Dinheiro" at bounding box center [374, 222] width 46 height 18
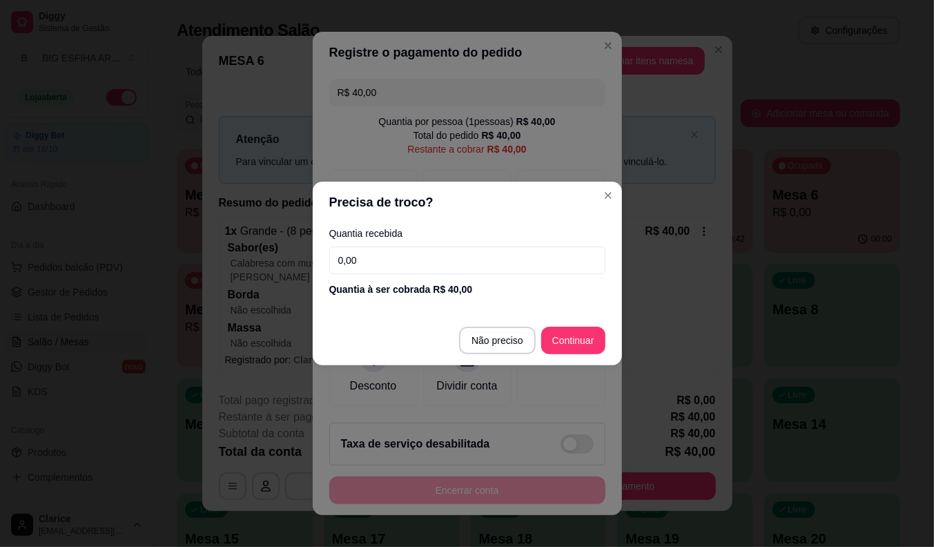
click at [399, 251] on input "0,00" at bounding box center [467, 260] width 276 height 28
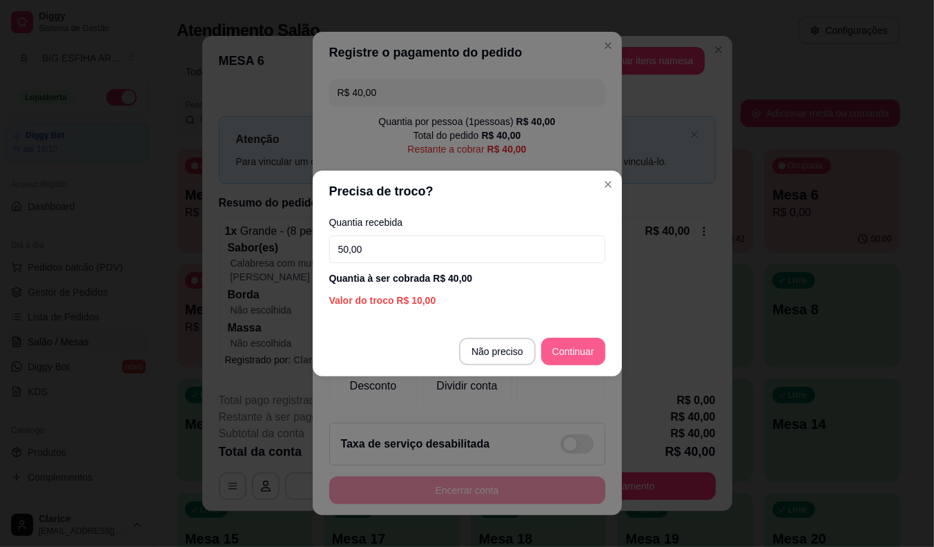
type input "50,00"
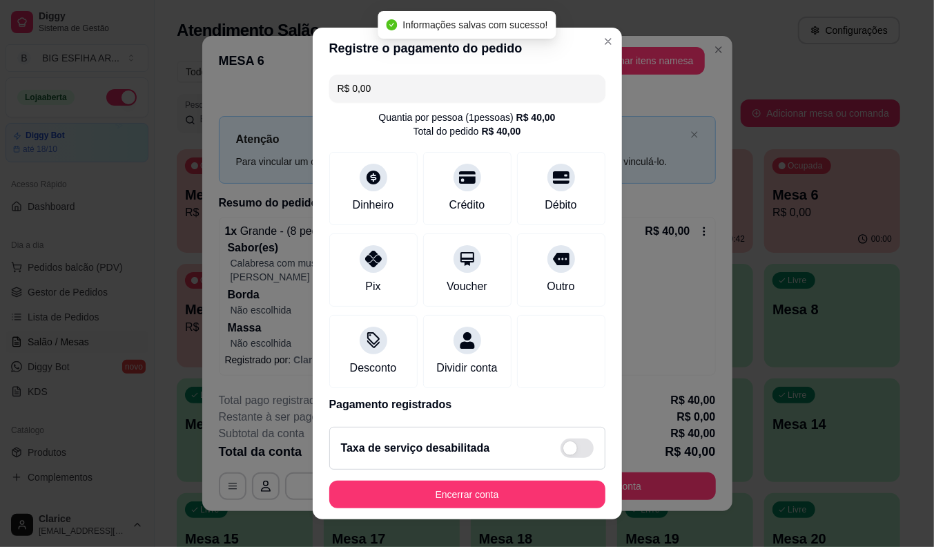
type input "R$ 0,00"
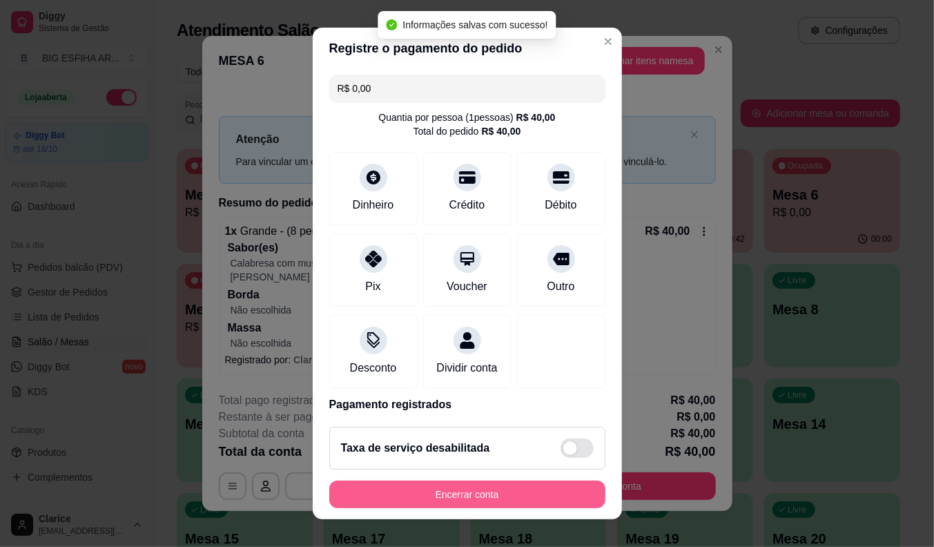
click at [382, 497] on button "Encerrar conta" at bounding box center [467, 494] width 276 height 28
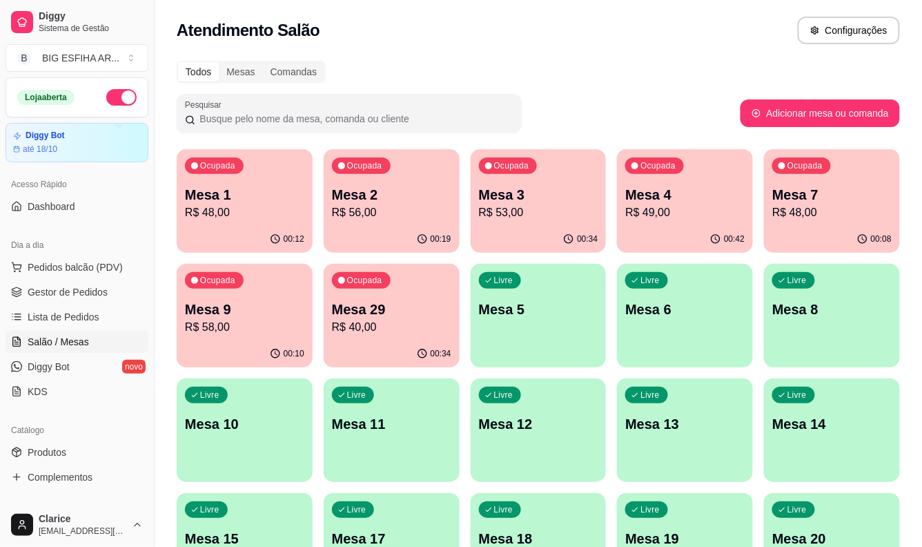
click at [665, 204] on p "R$ 49,00" at bounding box center [684, 212] width 119 height 17
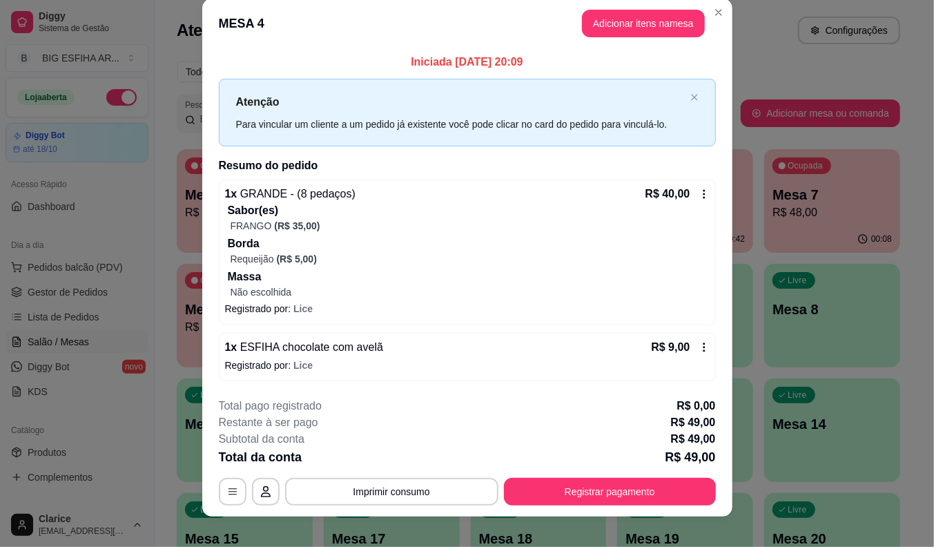
scroll to position [29, 0]
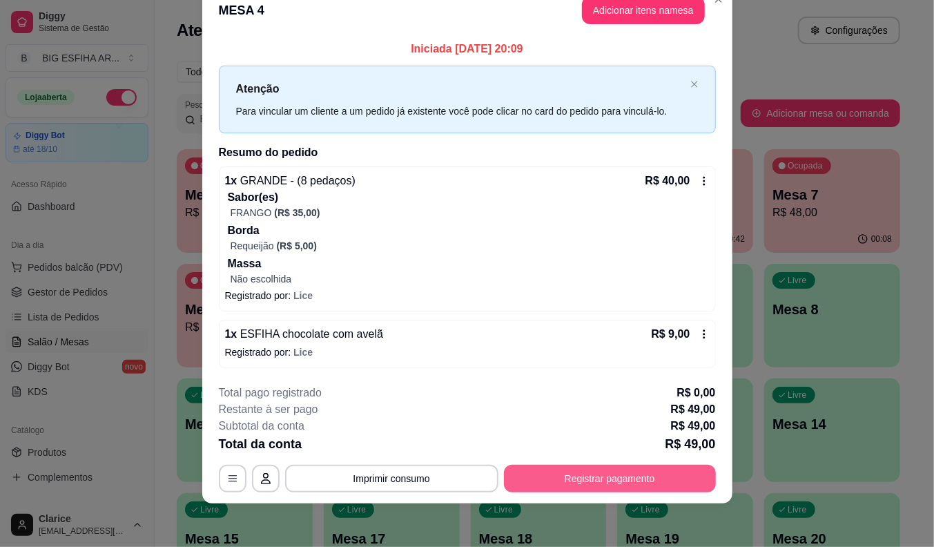
click at [512, 472] on button "Registrar pagamento" at bounding box center [610, 479] width 212 height 28
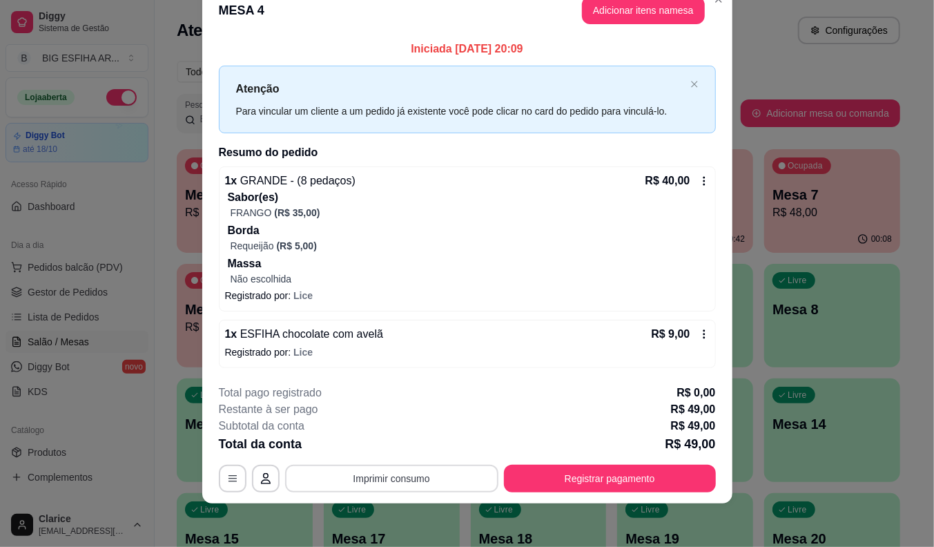
click at [378, 472] on button "Imprimir consumo" at bounding box center [391, 479] width 213 height 28
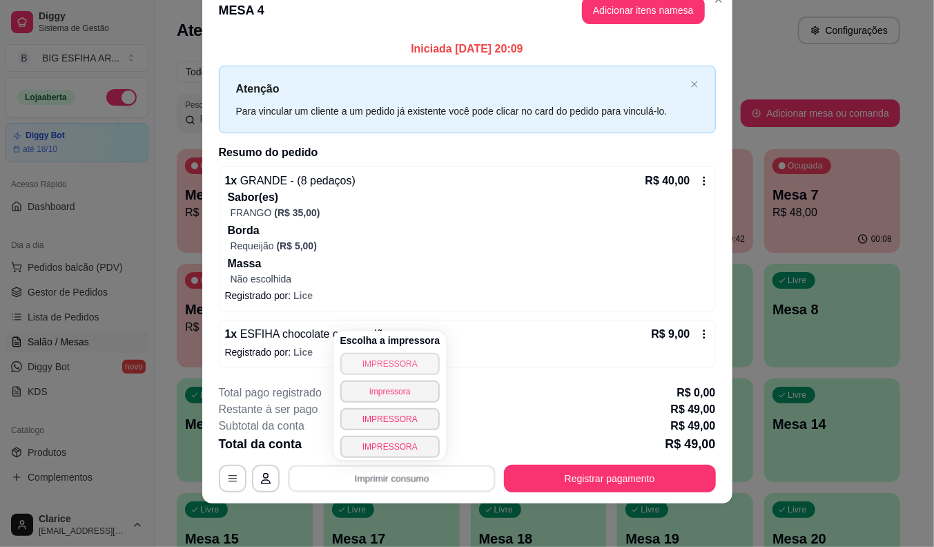
click at [410, 364] on button "IMPRESSORA" at bounding box center [390, 364] width 100 height 22
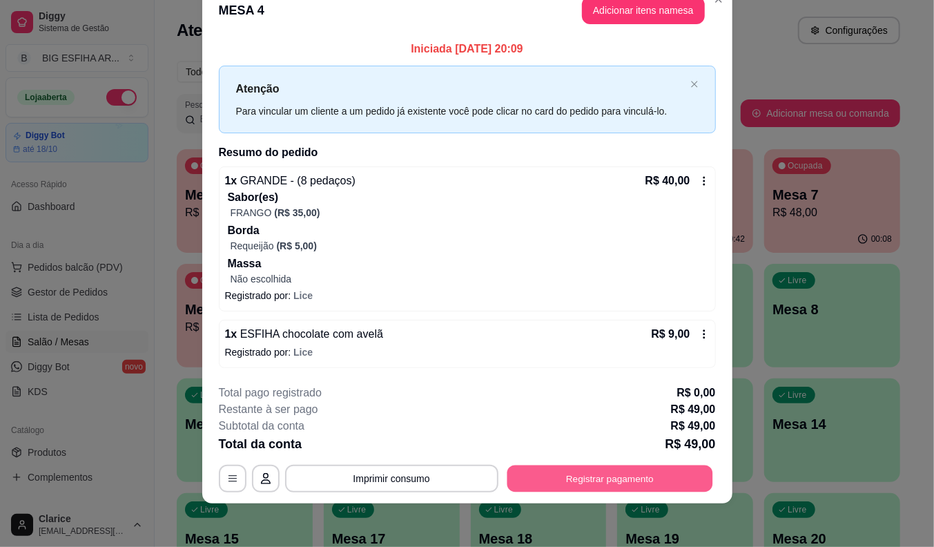
click at [528, 480] on button "Registrar pagamento" at bounding box center [610, 478] width 206 height 27
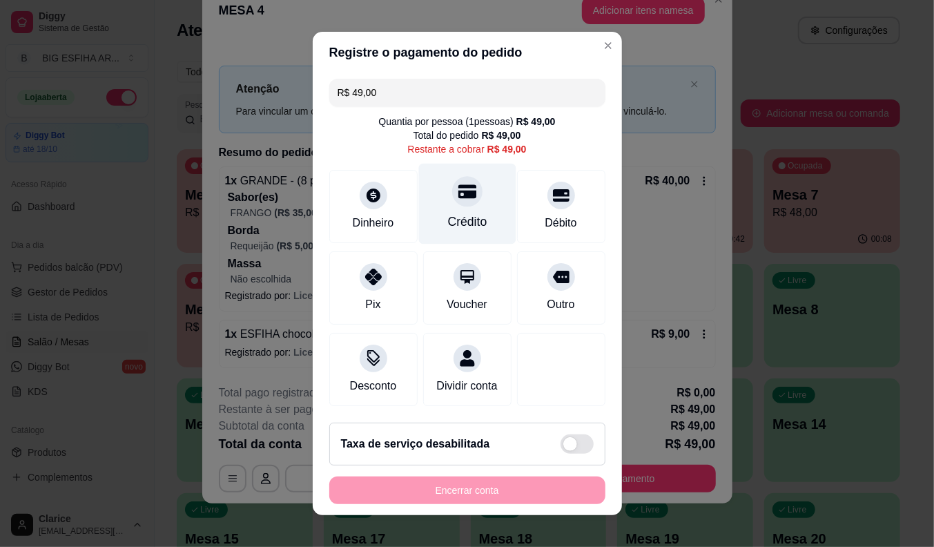
click at [458, 188] on icon at bounding box center [467, 192] width 18 height 14
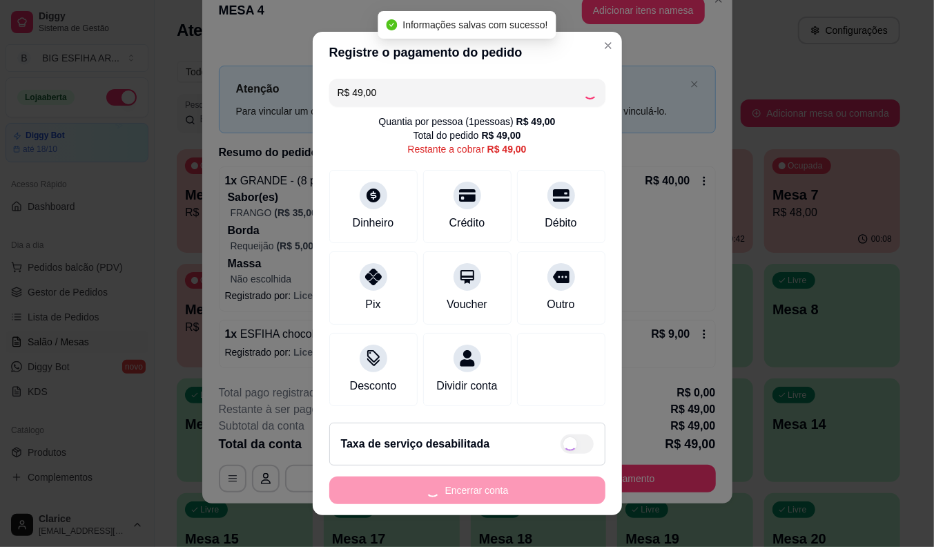
type input "R$ 0,00"
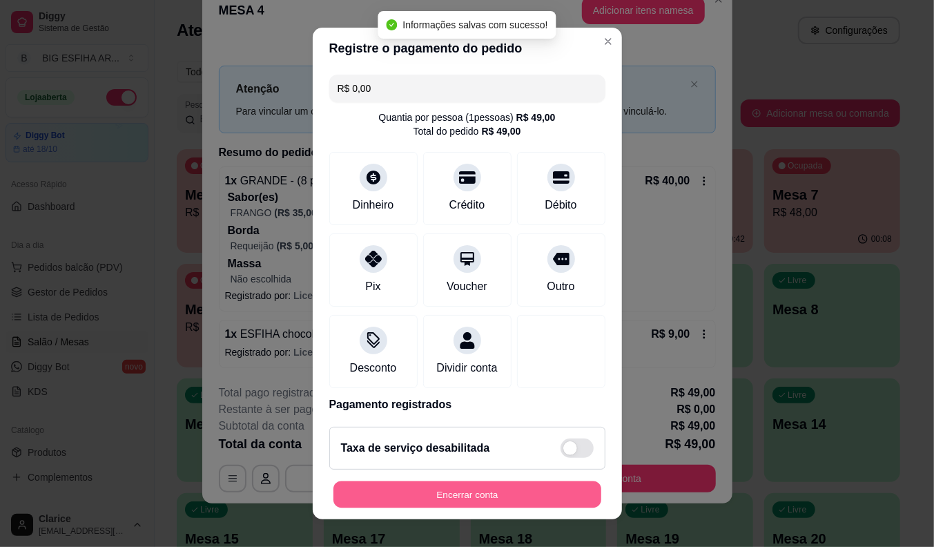
click at [426, 491] on button "Encerrar conta" at bounding box center [467, 494] width 268 height 27
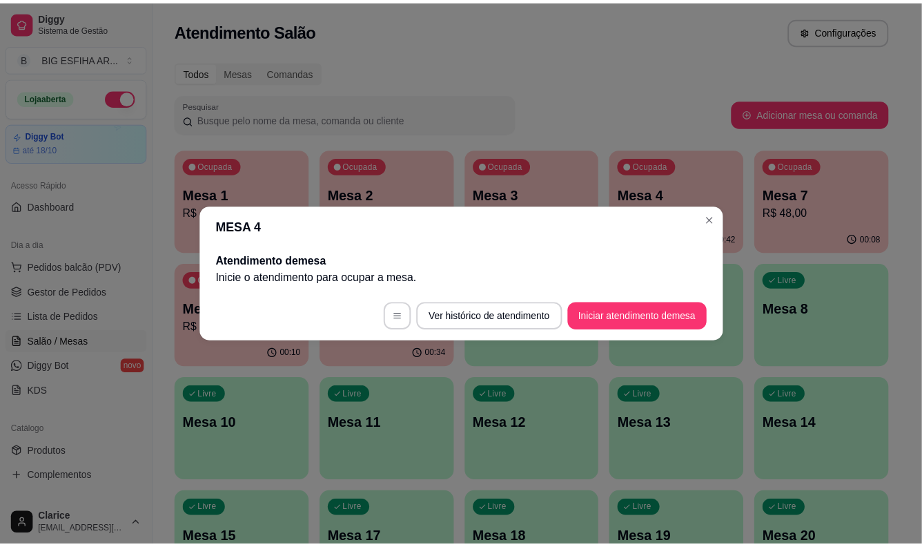
scroll to position [0, 0]
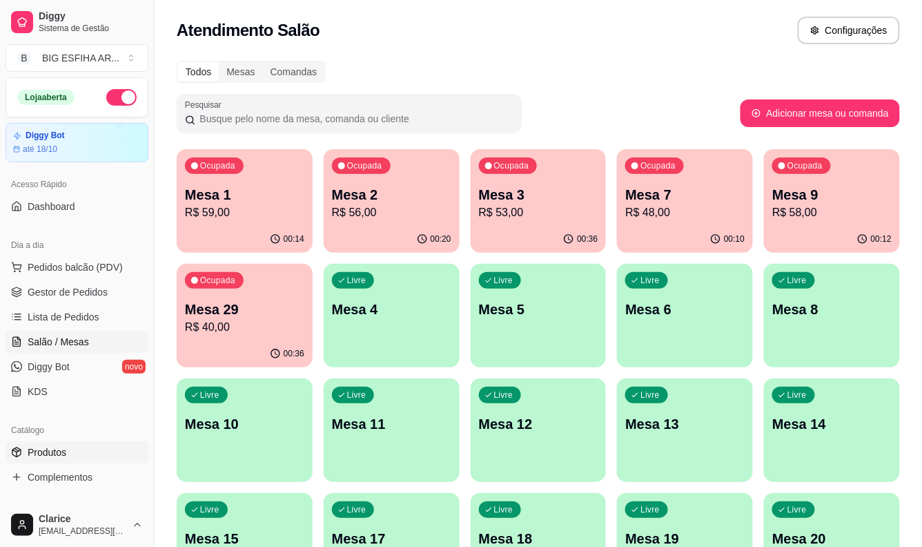
click at [71, 449] on link "Produtos" at bounding box center [77, 452] width 143 height 22
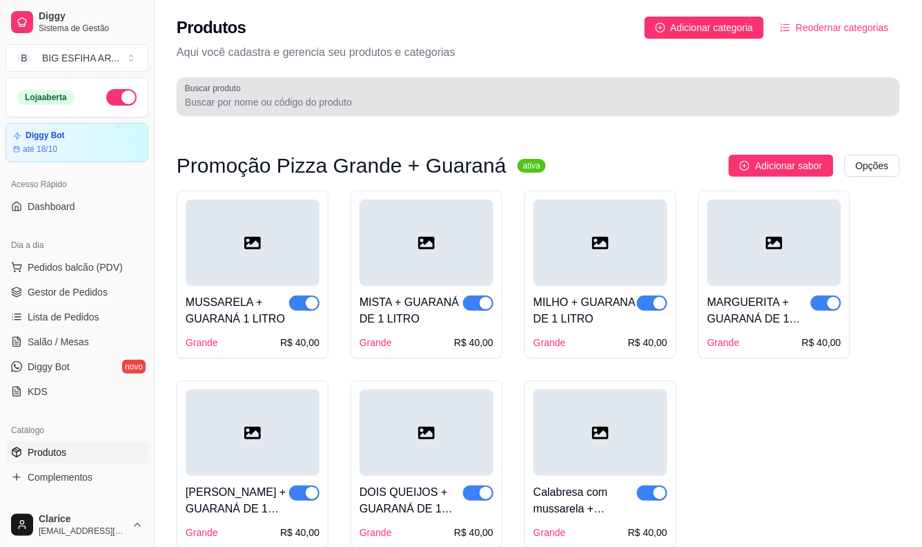
click at [320, 99] on input "Buscar produto" at bounding box center [538, 102] width 707 height 14
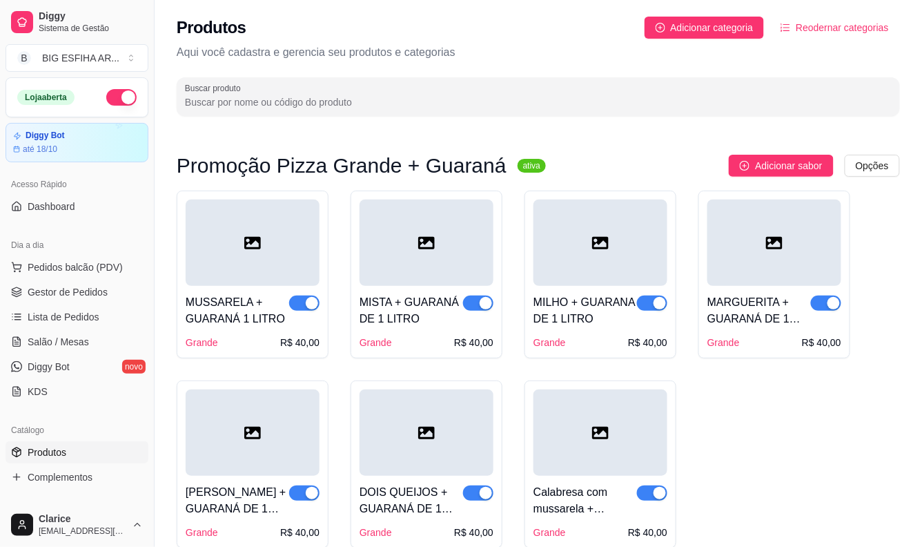
type input "n"
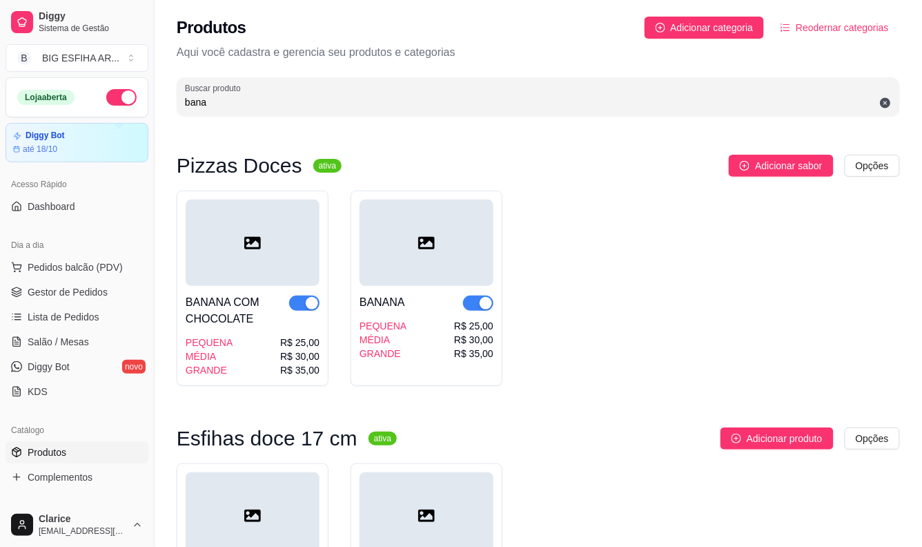
type input "bana"
click at [294, 305] on span "button" at bounding box center [304, 302] width 30 height 15
click at [480, 305] on div "button" at bounding box center [486, 303] width 12 height 12
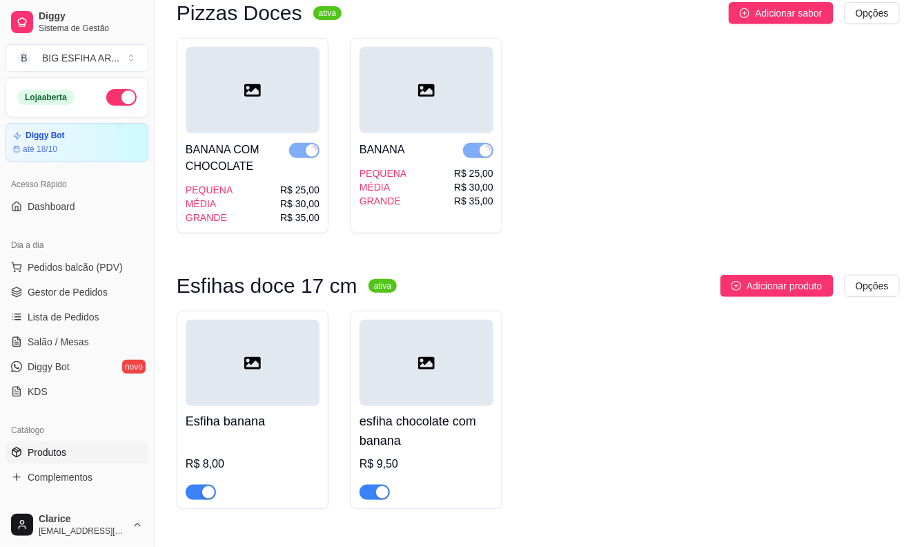
scroll to position [153, 0]
click at [193, 494] on span "button" at bounding box center [201, 491] width 30 height 15
click at [375, 487] on span "button" at bounding box center [375, 491] width 30 height 15
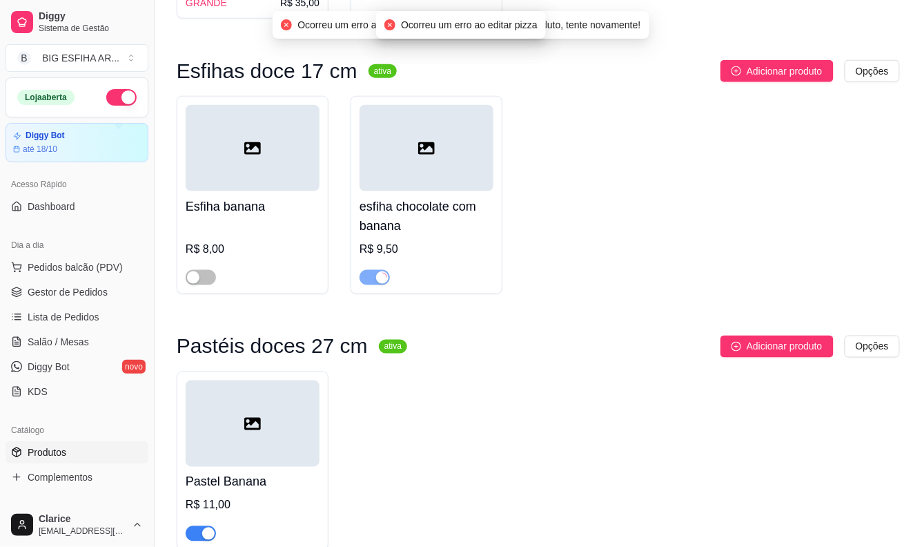
scroll to position [383, 0]
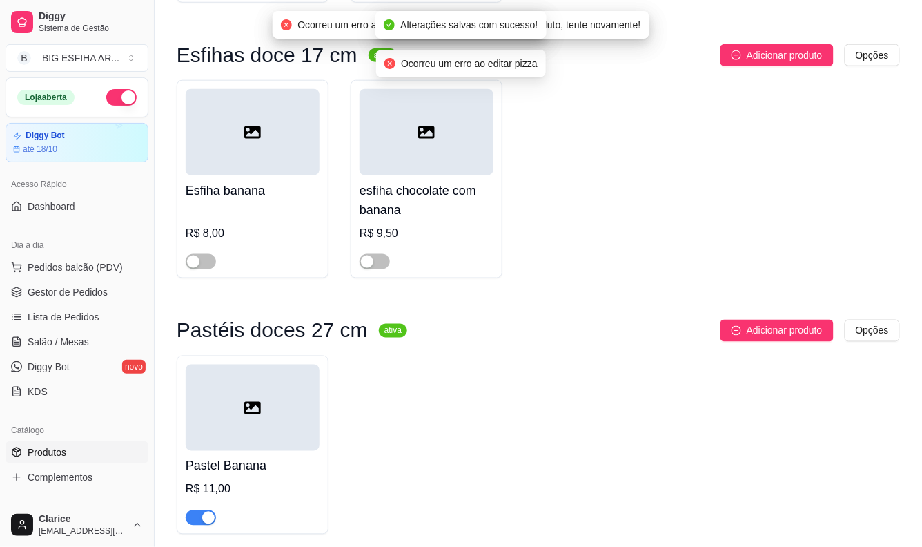
click at [204, 516] on div "button" at bounding box center [208, 518] width 12 height 12
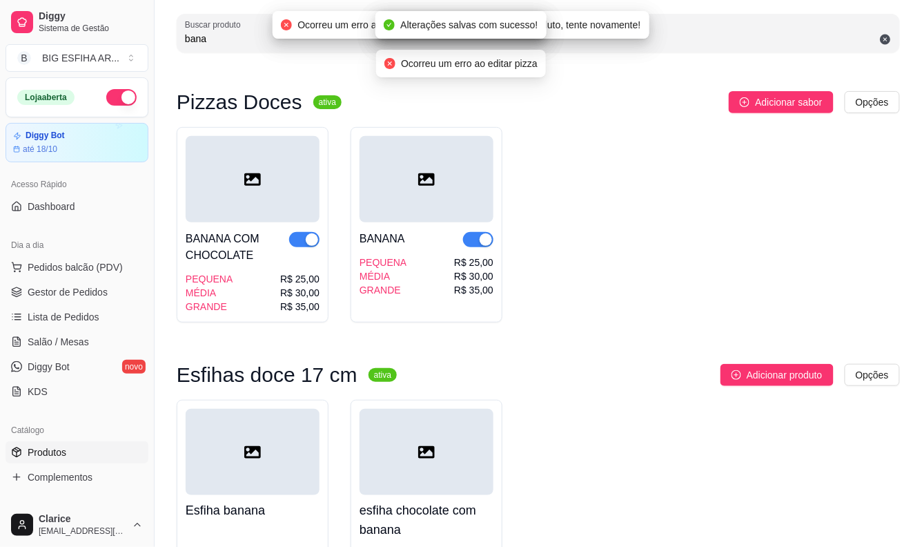
scroll to position [58, 0]
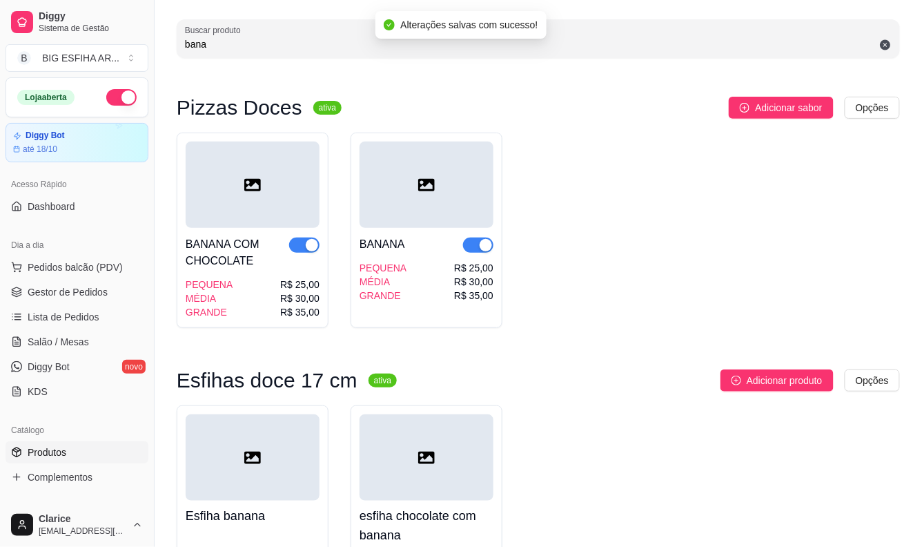
click at [298, 252] on div at bounding box center [304, 252] width 30 height 33
click at [309, 244] on div "button" at bounding box center [312, 245] width 12 height 12
click at [478, 245] on button "button" at bounding box center [478, 244] width 30 height 15
click at [46, 335] on span "Salão / Mesas" at bounding box center [58, 342] width 61 height 14
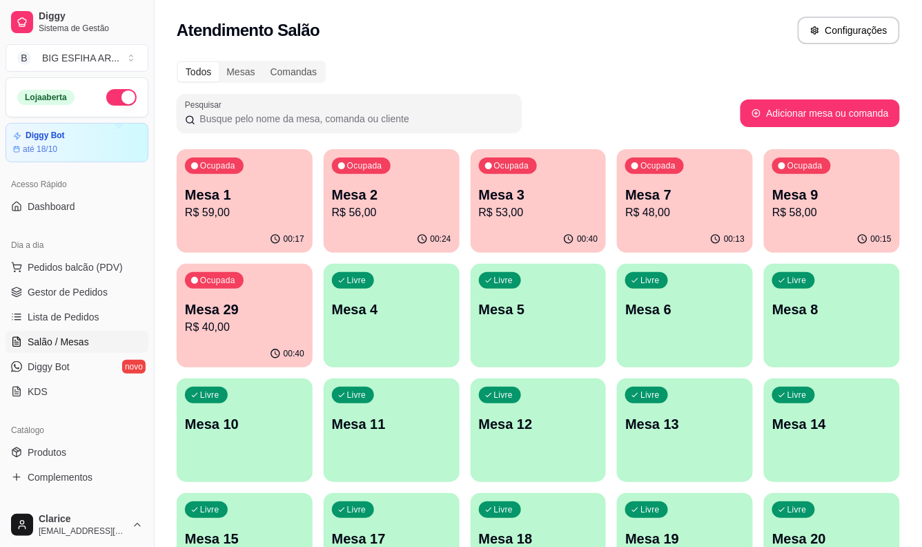
click at [799, 206] on p "R$ 58,00" at bounding box center [831, 212] width 119 height 17
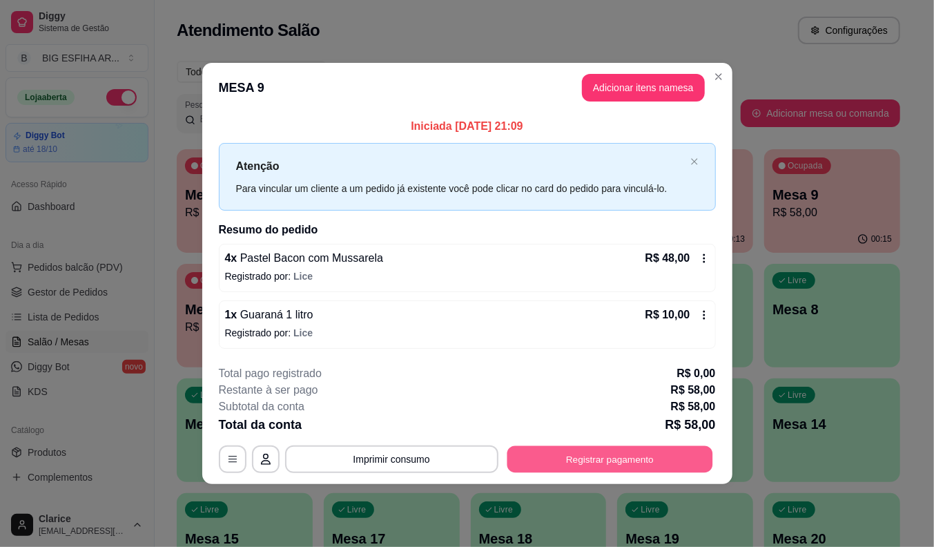
click at [631, 458] on button "Registrar pagamento" at bounding box center [610, 458] width 206 height 27
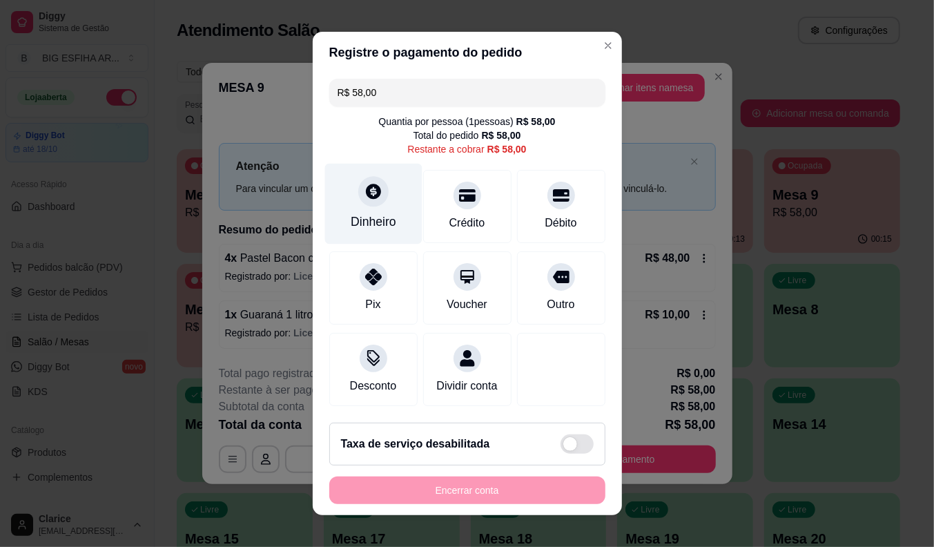
click at [376, 198] on div "Dinheiro" at bounding box center [372, 204] width 97 height 81
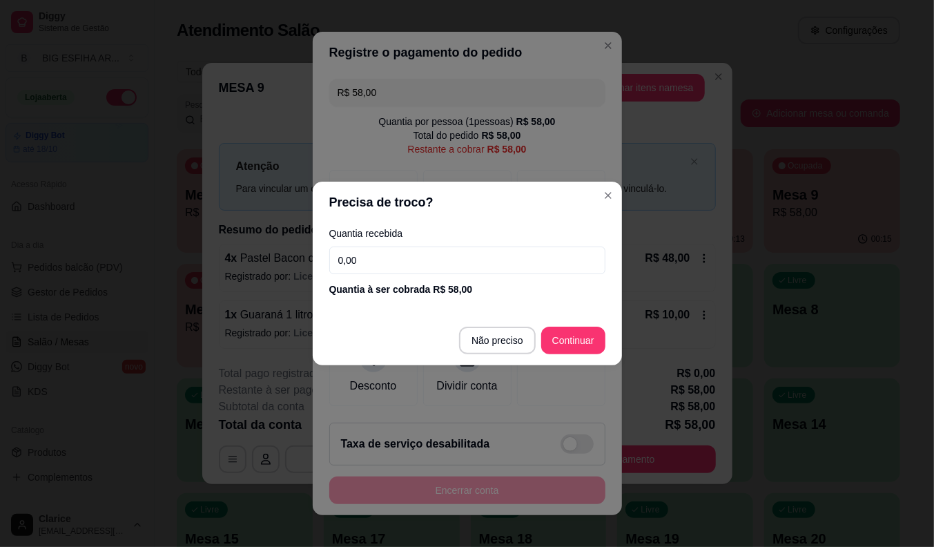
click at [362, 255] on input "0,00" at bounding box center [467, 260] width 276 height 28
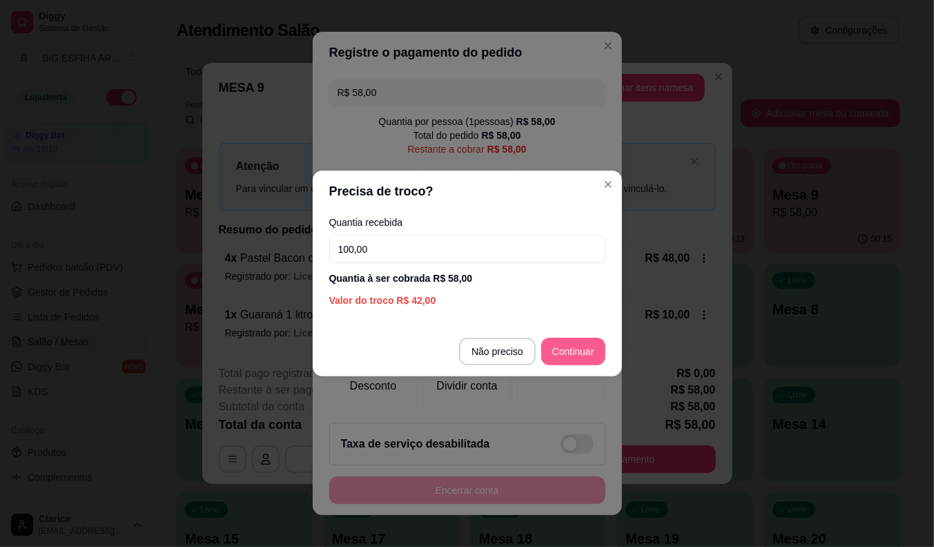
type input "100,00"
click at [556, 353] on div at bounding box center [560, 367] width 97 height 81
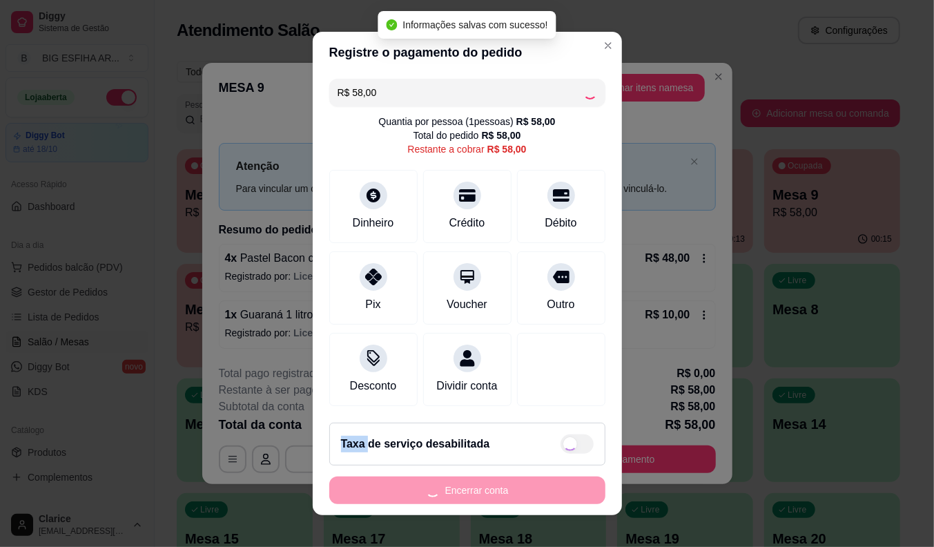
type input "R$ 0,00"
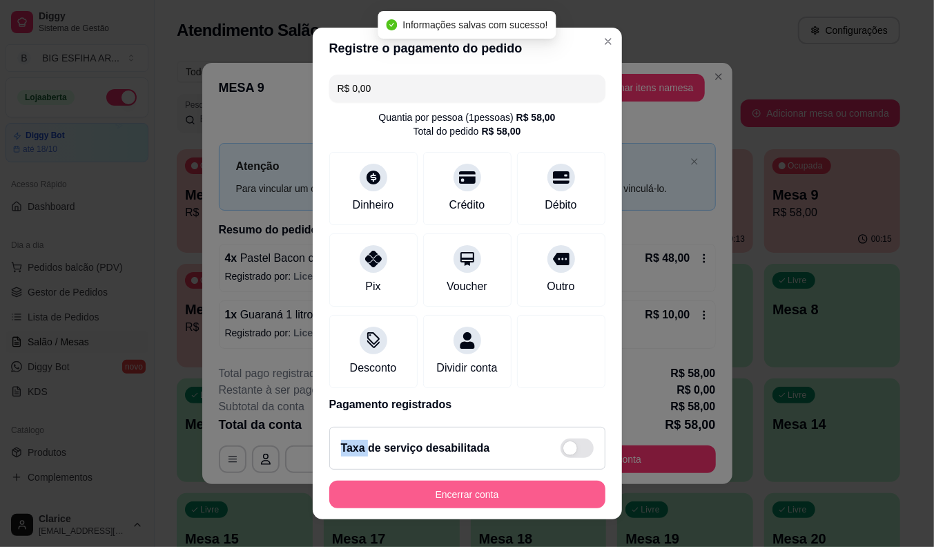
click at [405, 492] on button "Encerrar conta" at bounding box center [467, 494] width 276 height 28
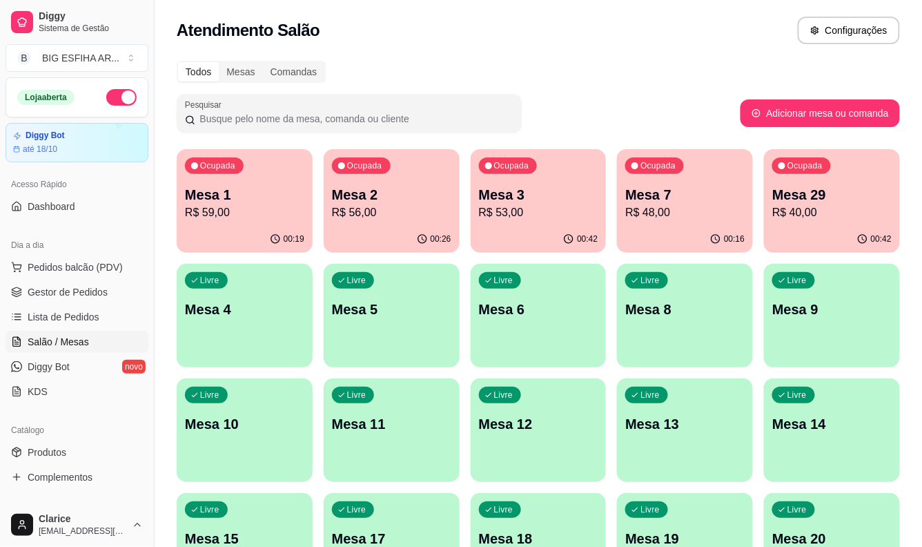
click at [654, 200] on p "Mesa 7" at bounding box center [684, 194] width 119 height 19
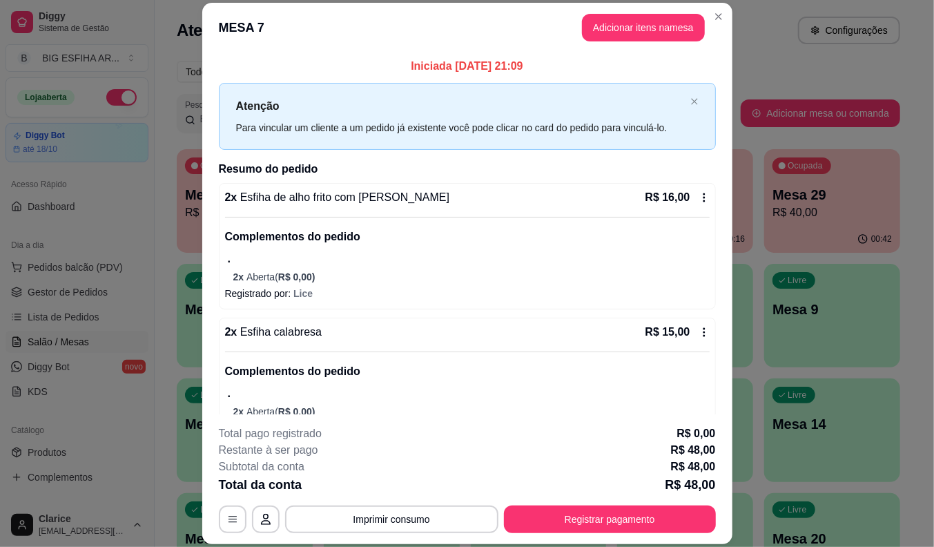
click at [643, 11] on header "MESA 7 Adicionar itens na mesa" at bounding box center [467, 28] width 530 height 50
click at [644, 17] on button "Adicionar itens na mesa" at bounding box center [643, 27] width 119 height 27
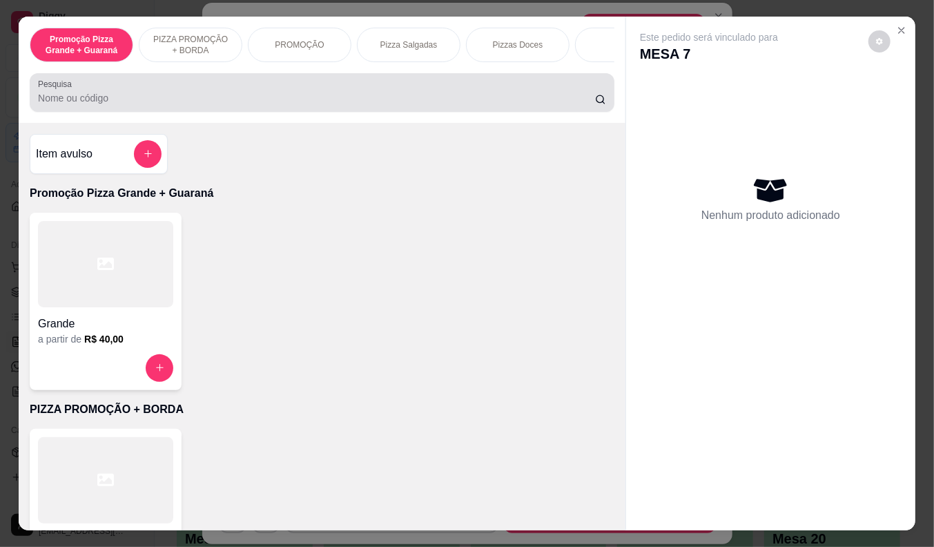
click at [200, 97] on input "Pesquisa" at bounding box center [316, 98] width 557 height 14
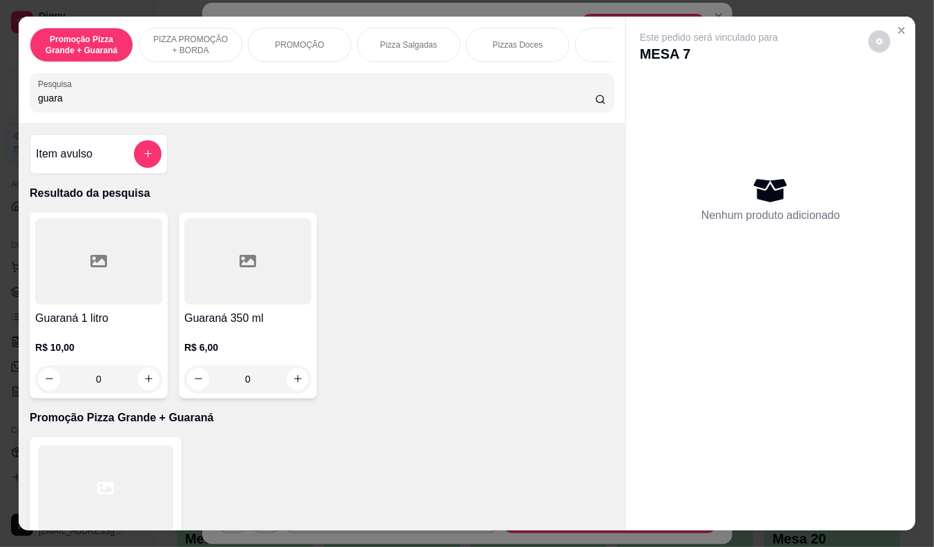
type input "guara"
click at [60, 347] on p "R$ 10,00" at bounding box center [98, 347] width 127 height 14
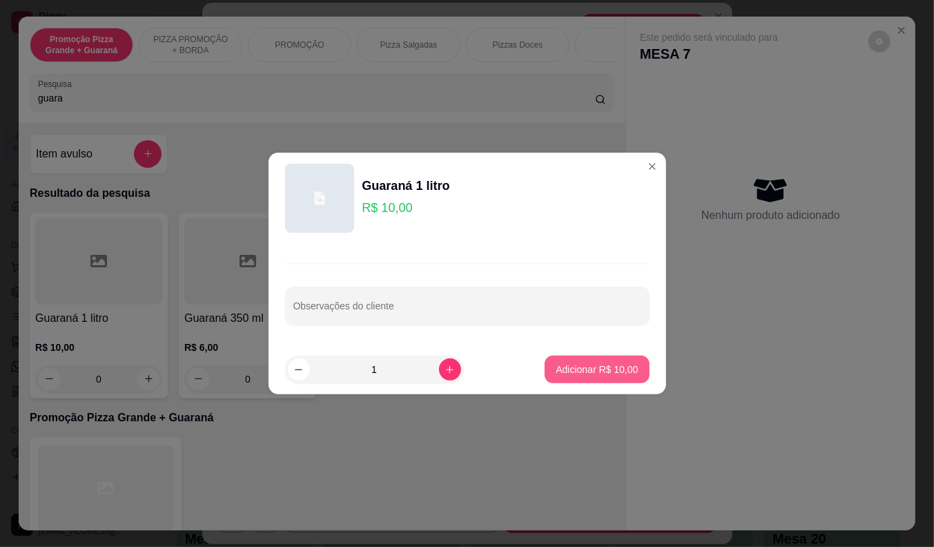
click at [594, 369] on p "Adicionar R$ 10,00" at bounding box center [597, 369] width 82 height 14
type input "1"
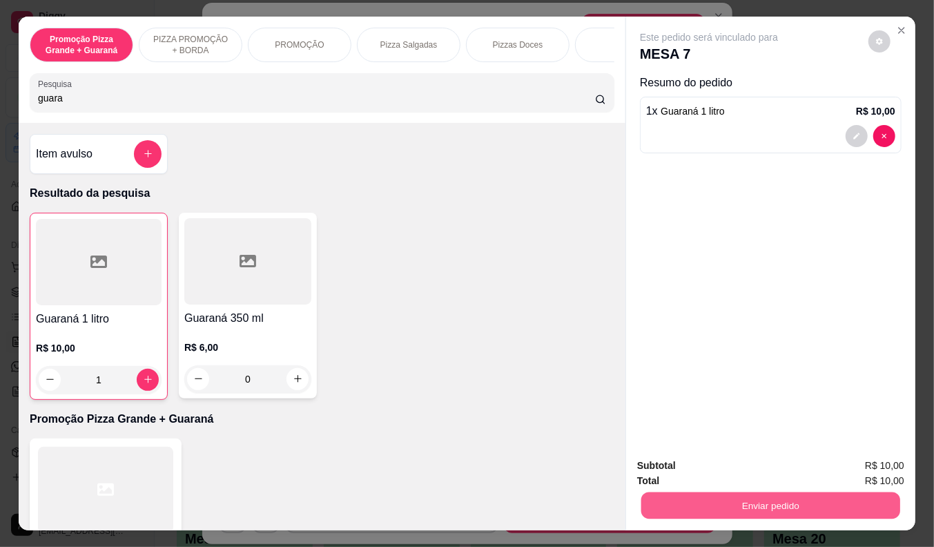
click at [732, 505] on button "Enviar pedido" at bounding box center [770, 505] width 259 height 27
click at [741, 459] on button "Não registrar e enviar pedido" at bounding box center [725, 466] width 144 height 26
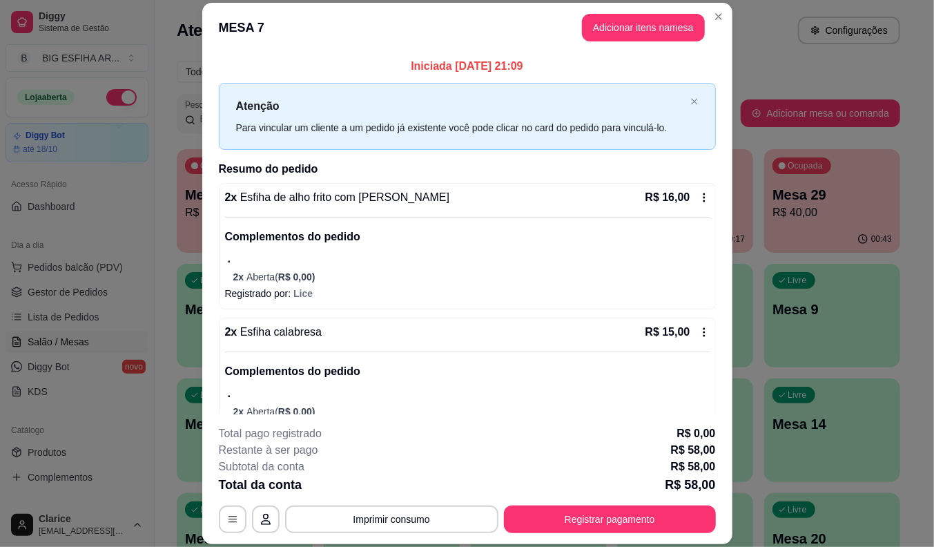
click at [768, 408] on div "Livre Mesa 14" at bounding box center [832, 421] width 136 height 87
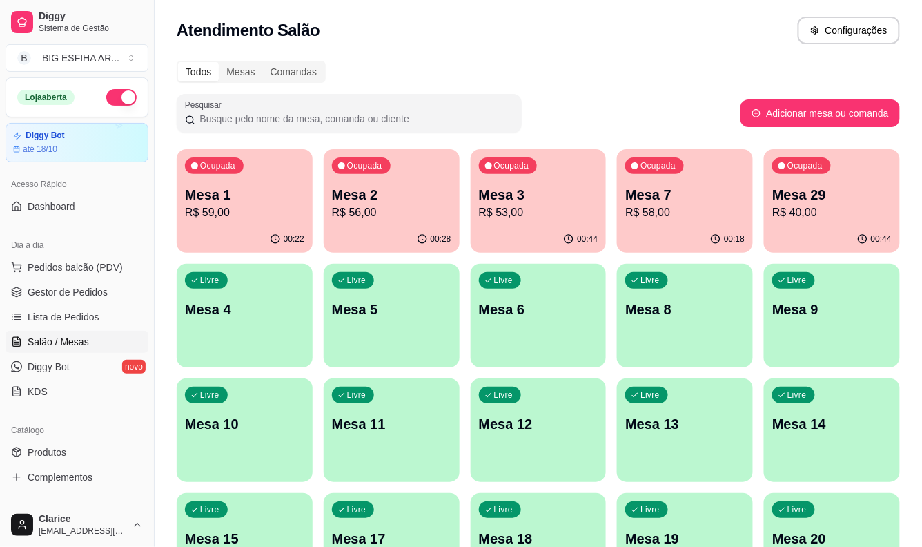
click at [105, 423] on div "Catálogo" at bounding box center [77, 430] width 143 height 22
click at [550, 222] on div "Ocupada Mesa 3 R$ 53,00" at bounding box center [539, 187] width 136 height 77
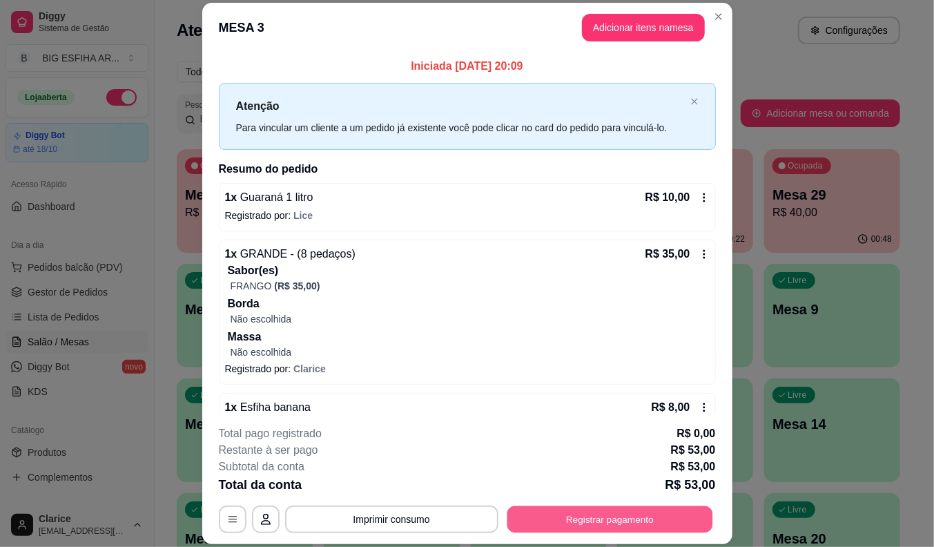
click at [541, 516] on button "Registrar pagamento" at bounding box center [610, 519] width 206 height 27
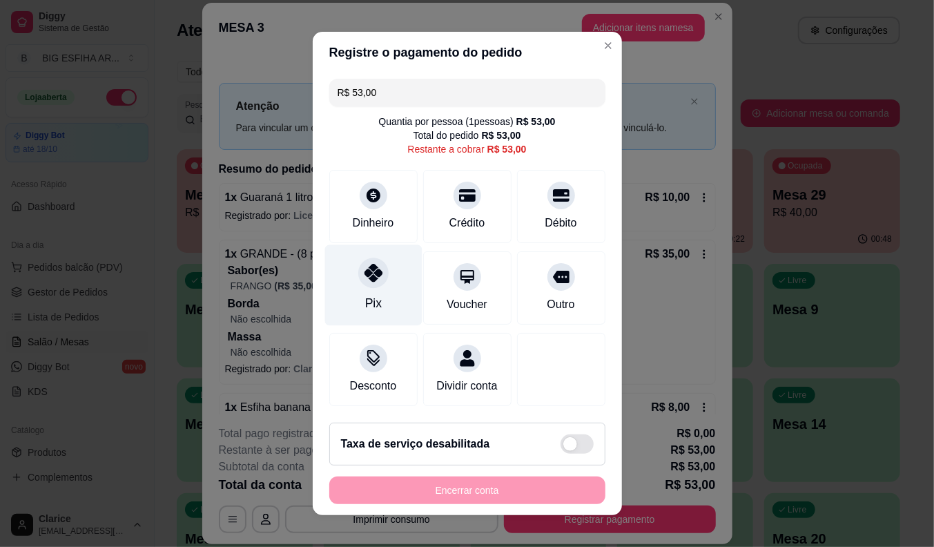
drag, startPoint x: 376, startPoint y: 291, endPoint x: 377, endPoint y: 300, distance: 9.0
click at [376, 290] on div "Pix" at bounding box center [372, 285] width 97 height 81
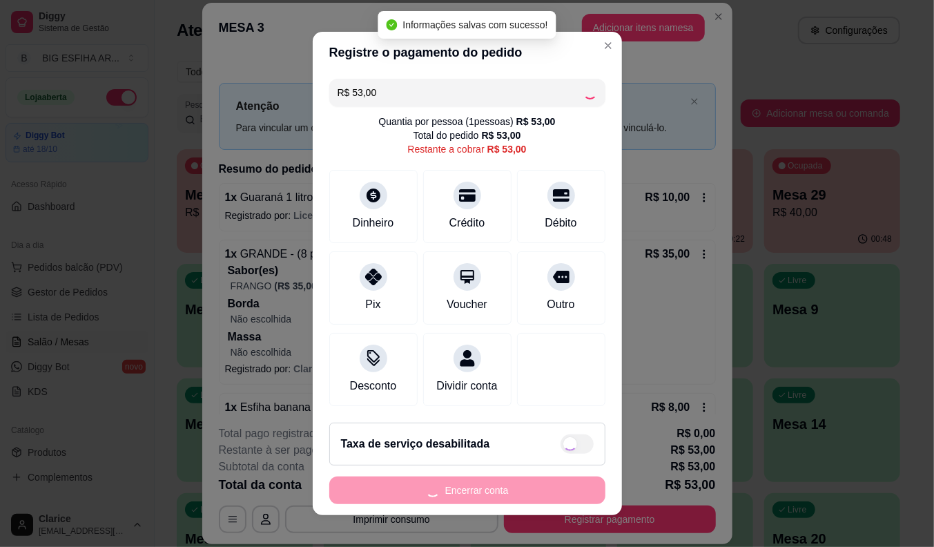
type input "R$ 0,00"
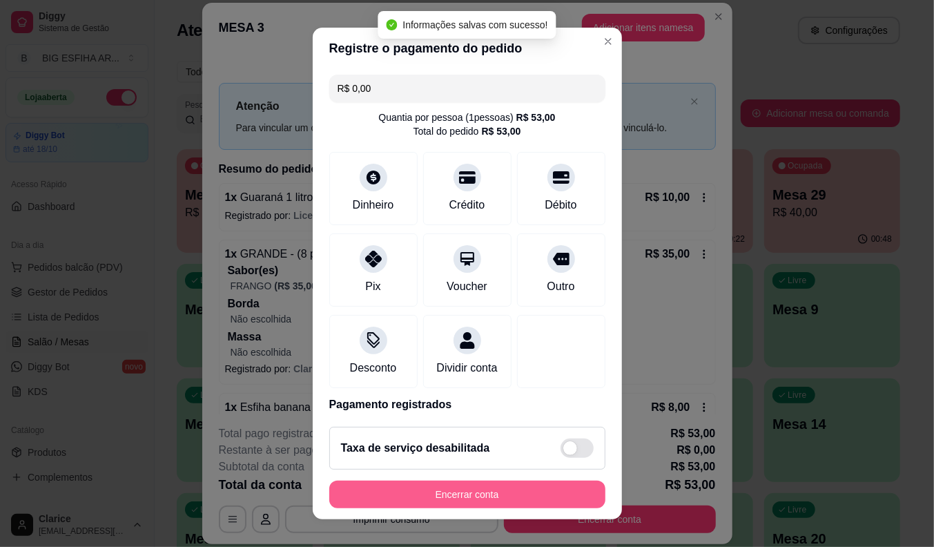
click at [534, 487] on button "Encerrar conta" at bounding box center [467, 494] width 276 height 28
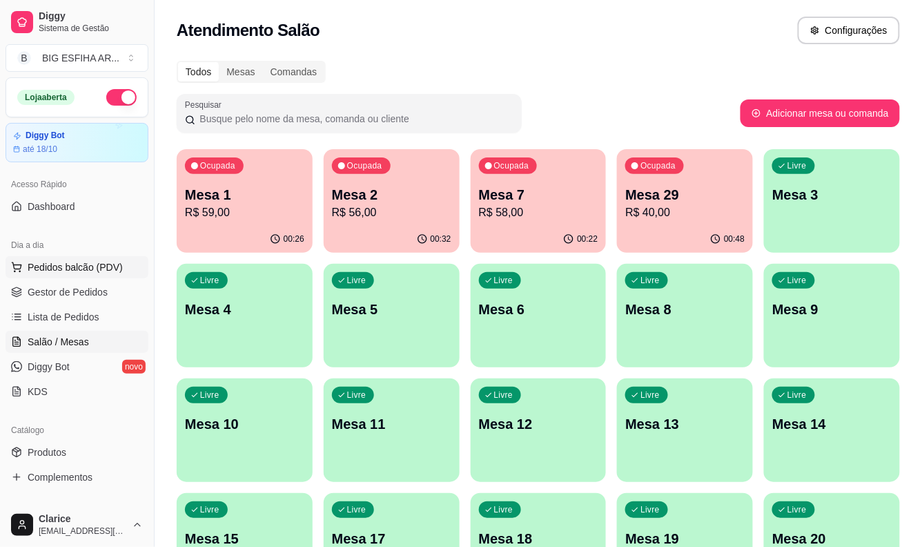
drag, startPoint x: 88, startPoint y: 282, endPoint x: 97, endPoint y: 273, distance: 12.2
click at [88, 282] on link "Gestor de Pedidos" at bounding box center [77, 292] width 143 height 22
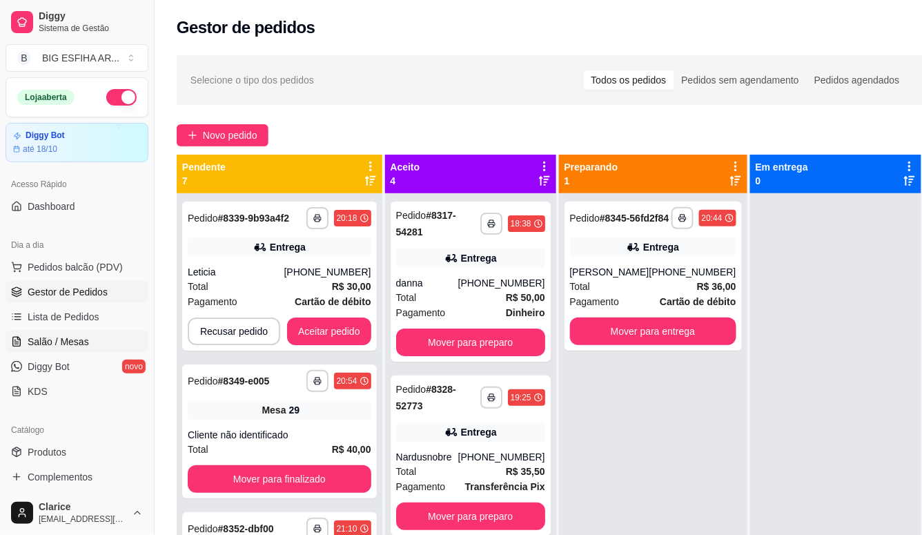
click at [68, 341] on span "Salão / Mesas" at bounding box center [58, 342] width 61 height 14
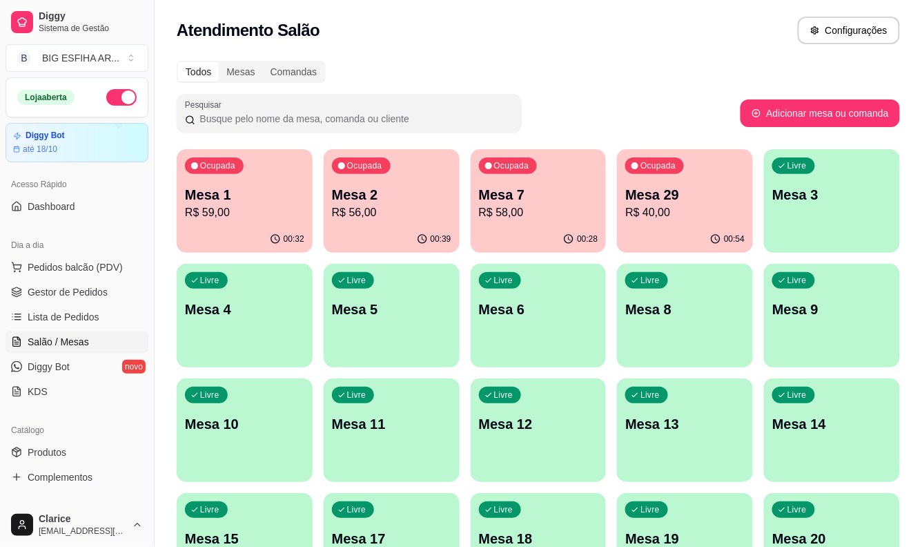
click at [364, 195] on p "Mesa 2" at bounding box center [391, 194] width 119 height 19
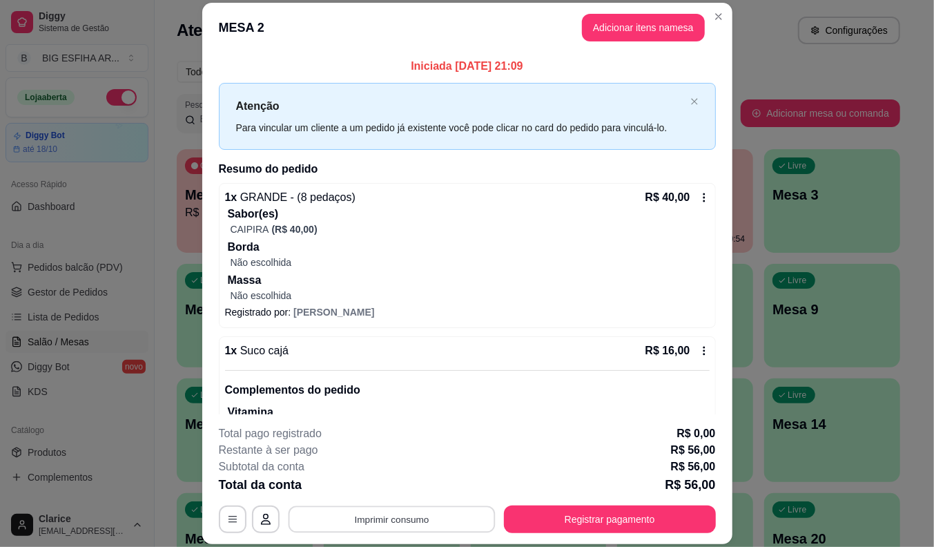
click at [438, 525] on button "Imprimir consumo" at bounding box center [391, 519] width 207 height 27
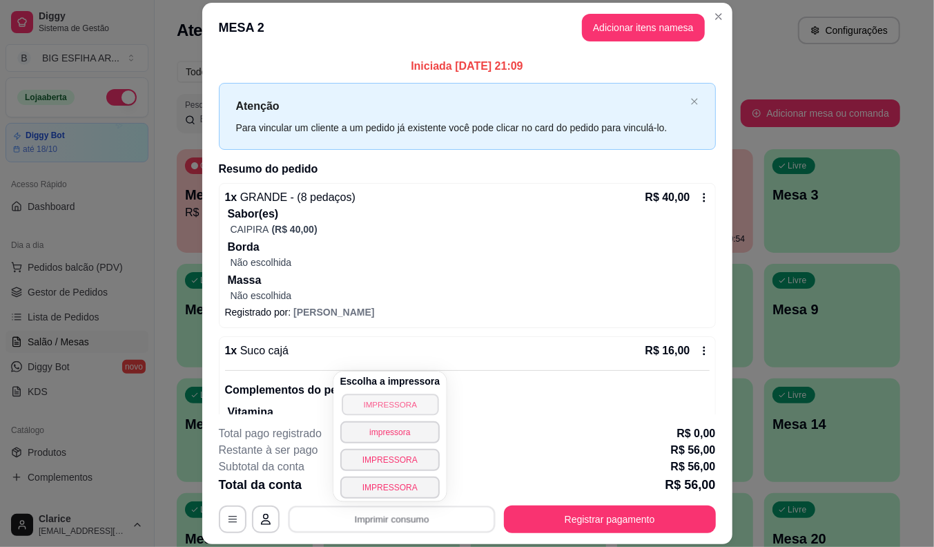
click at [411, 401] on button "IMPRESSORA" at bounding box center [390, 403] width 97 height 21
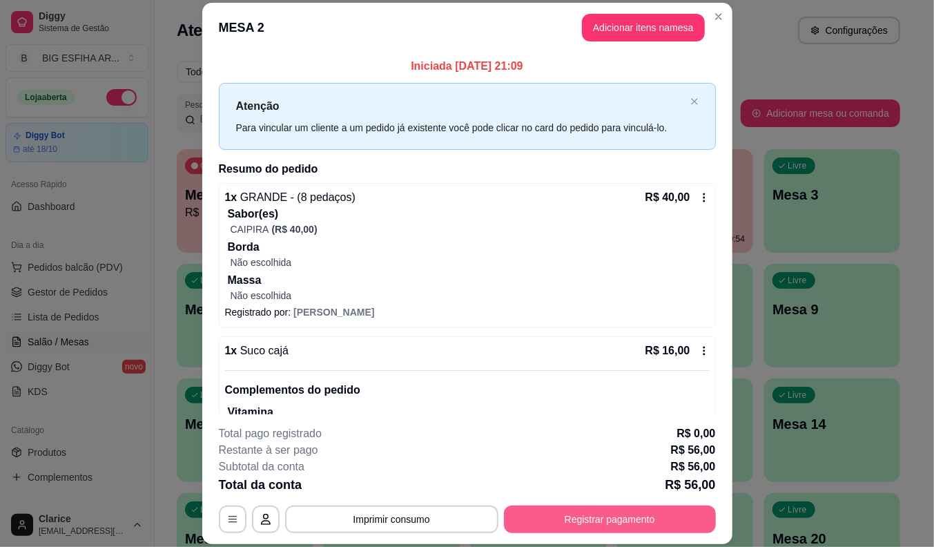
click at [569, 514] on button "Registrar pagamento" at bounding box center [610, 519] width 212 height 28
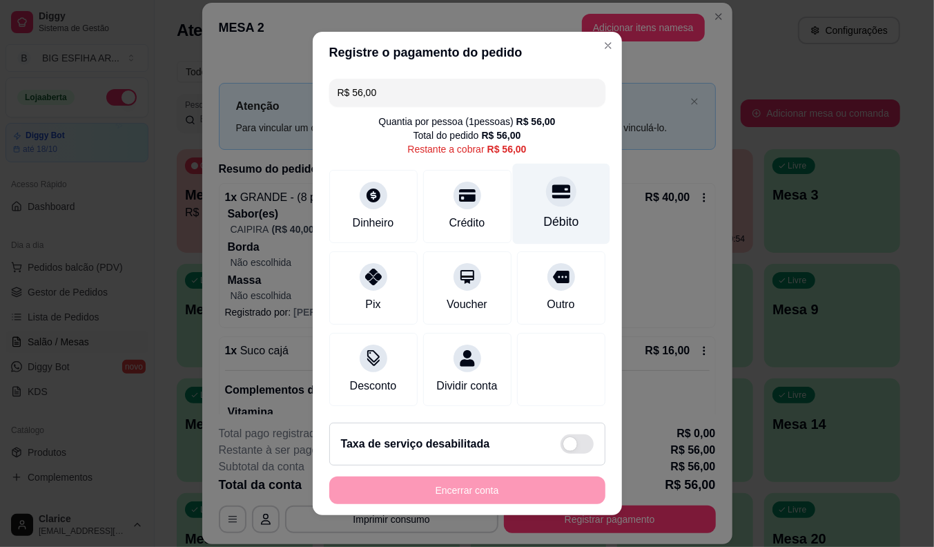
click at [552, 187] on icon at bounding box center [561, 191] width 18 height 18
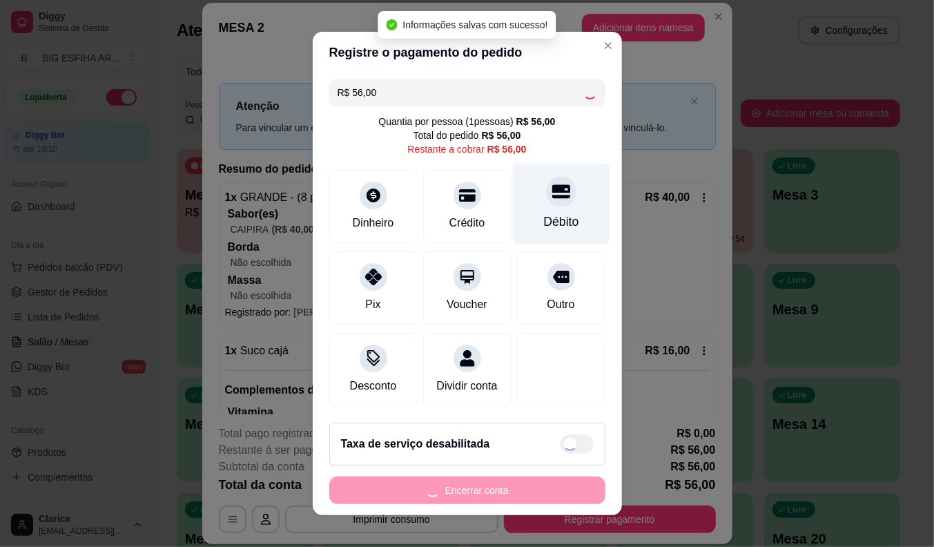
type input "R$ 0,00"
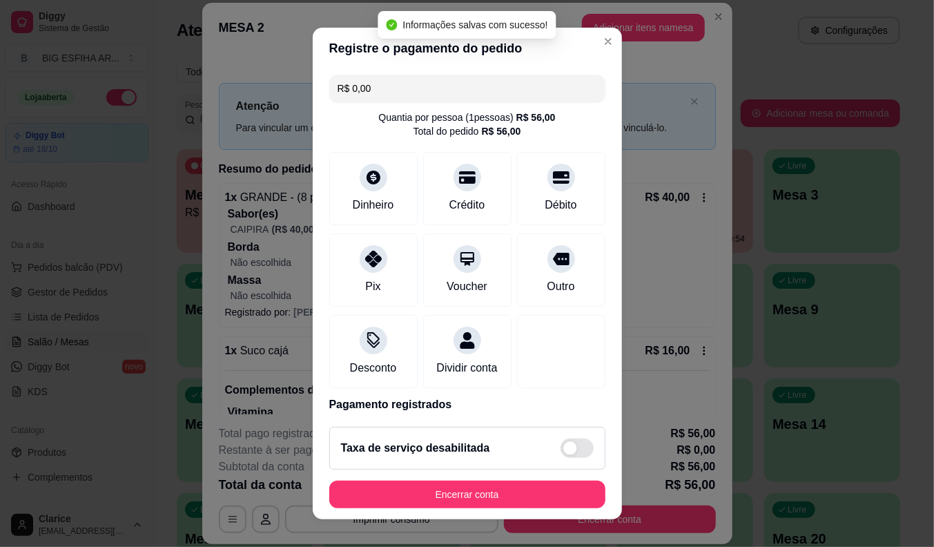
scroll to position [66, 0]
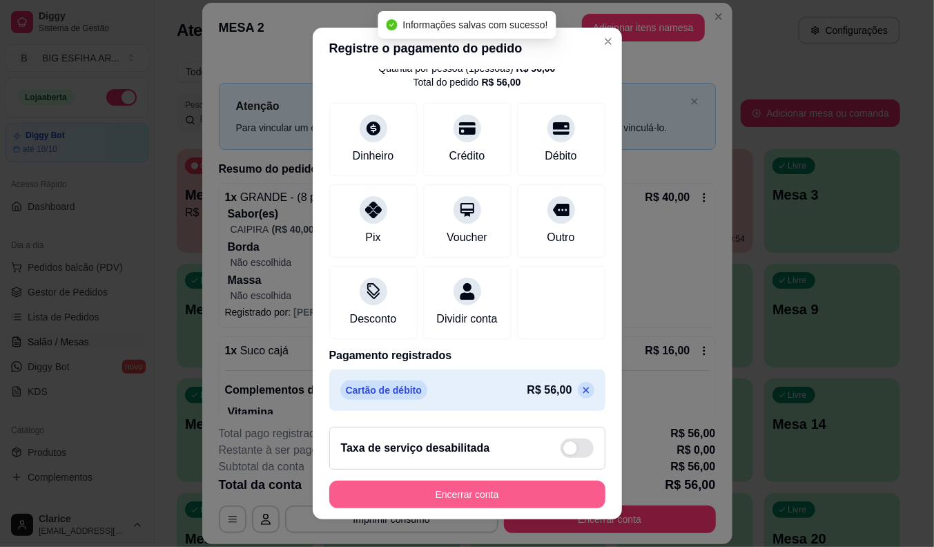
click at [468, 498] on button "Encerrar conta" at bounding box center [467, 494] width 276 height 28
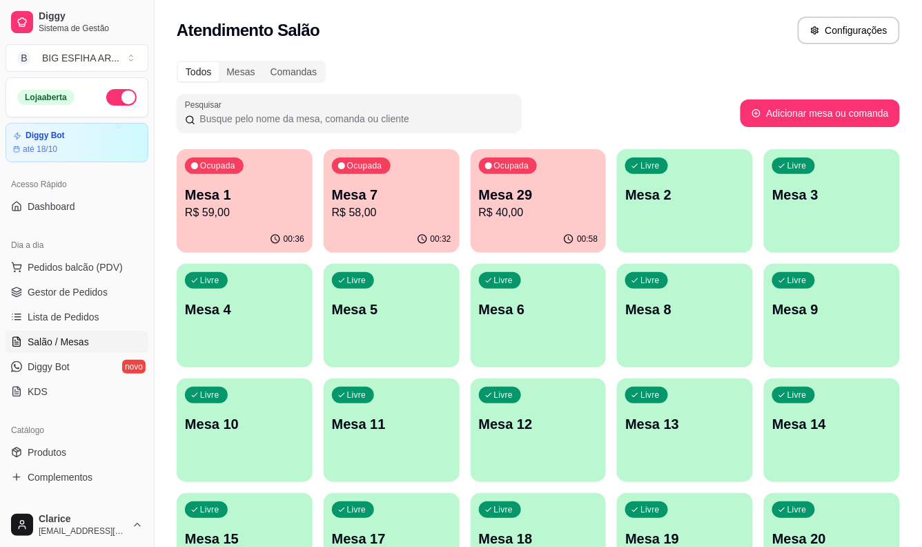
click at [258, 225] on button "Ocupada Mesa 1 R$ 59,00 00:36" at bounding box center [245, 201] width 136 height 104
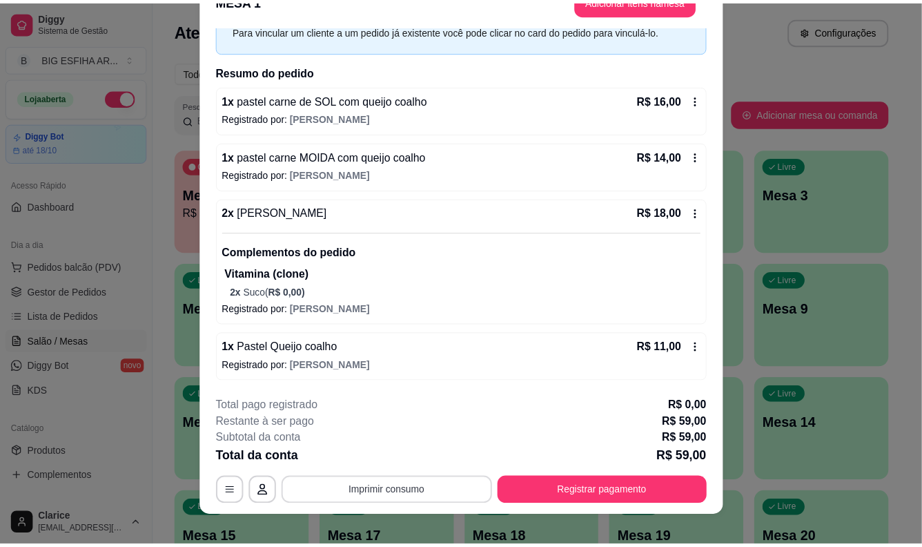
scroll to position [41, 0]
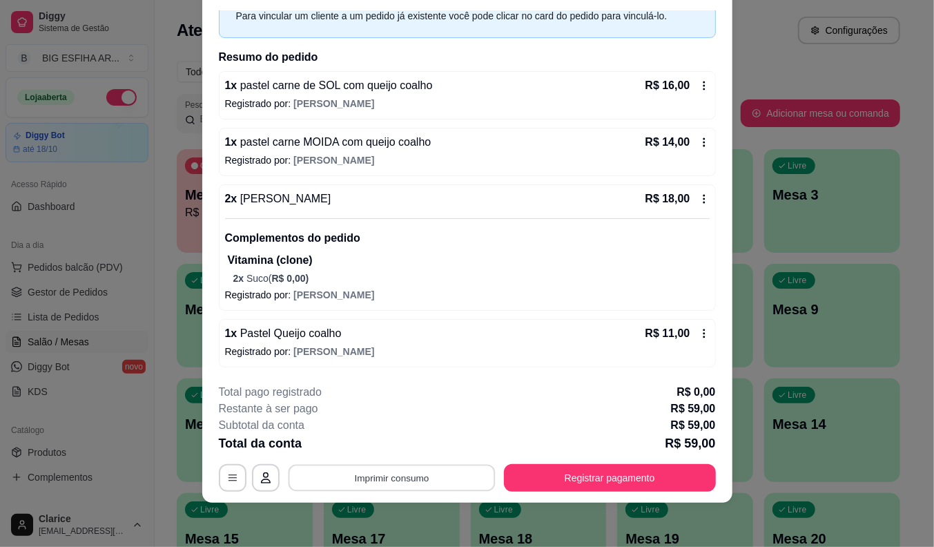
click at [396, 471] on button "Imprimir consumo" at bounding box center [391, 478] width 207 height 27
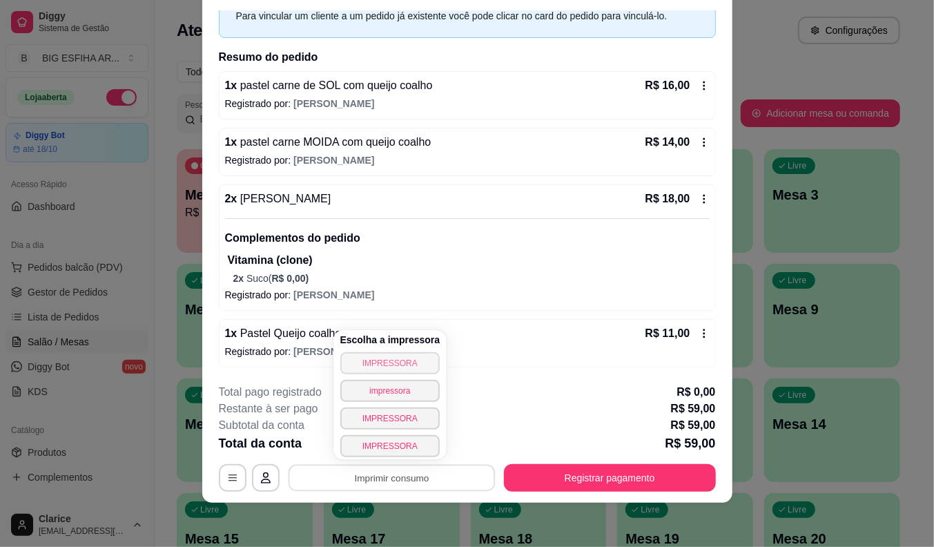
click at [405, 356] on button "IMPRESSORA" at bounding box center [390, 363] width 100 height 22
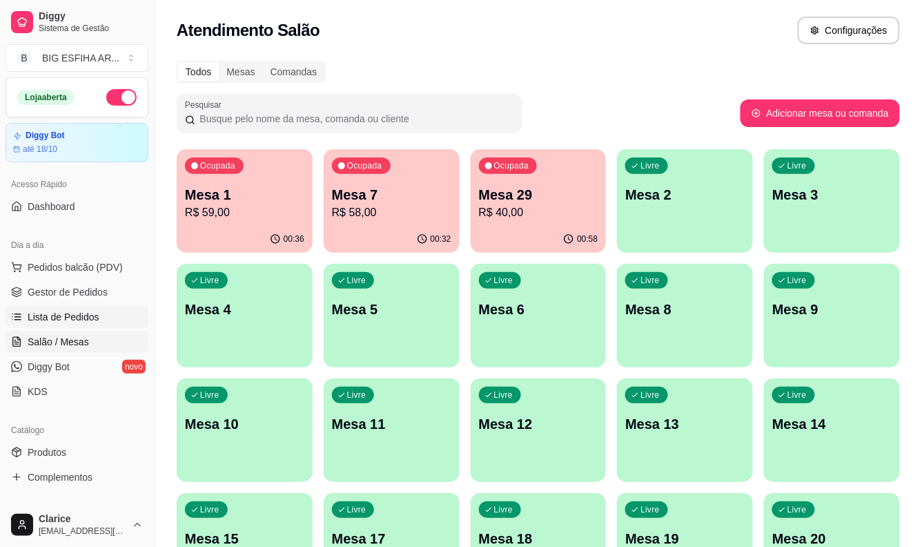
click at [84, 316] on span "Lista de Pedidos" at bounding box center [64, 317] width 72 height 14
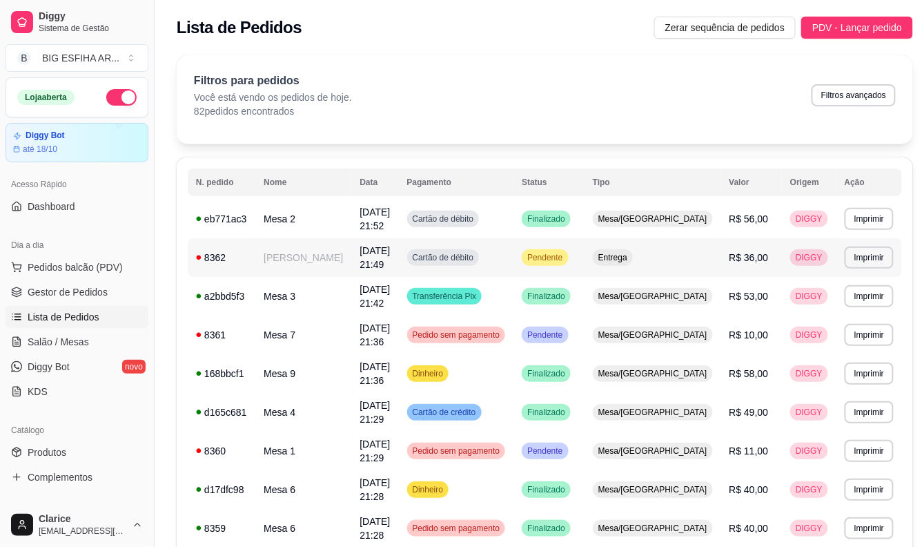
click at [360, 247] on span "20/09/25 às 21:49" at bounding box center [375, 257] width 30 height 25
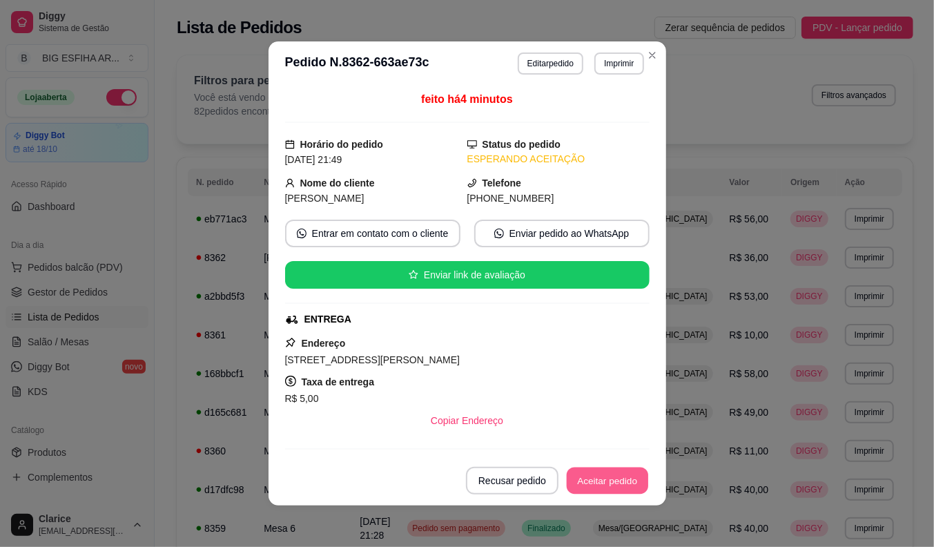
click at [612, 486] on button "Aceitar pedido" at bounding box center [607, 480] width 81 height 27
click at [612, 486] on button "Mover para preparo" at bounding box center [596, 480] width 104 height 27
click at [619, 64] on button "Imprimir" at bounding box center [618, 63] width 49 height 22
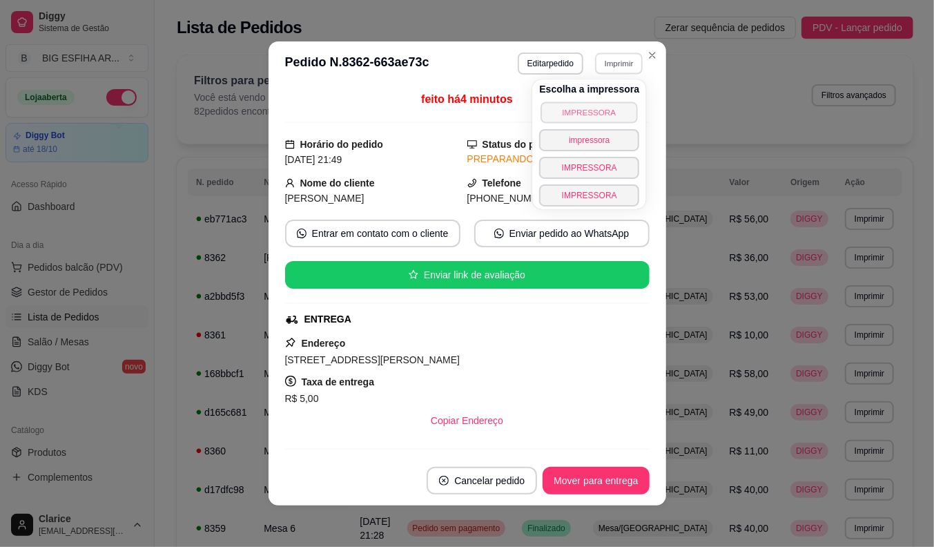
click at [604, 104] on button "IMPRESSORA" at bounding box center [589, 111] width 97 height 21
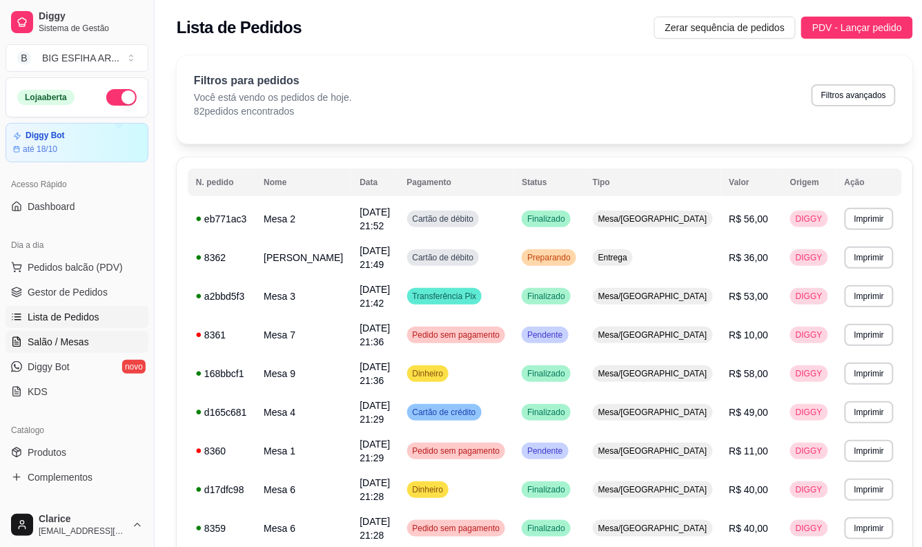
click at [66, 341] on span "Salão / Mesas" at bounding box center [58, 342] width 61 height 14
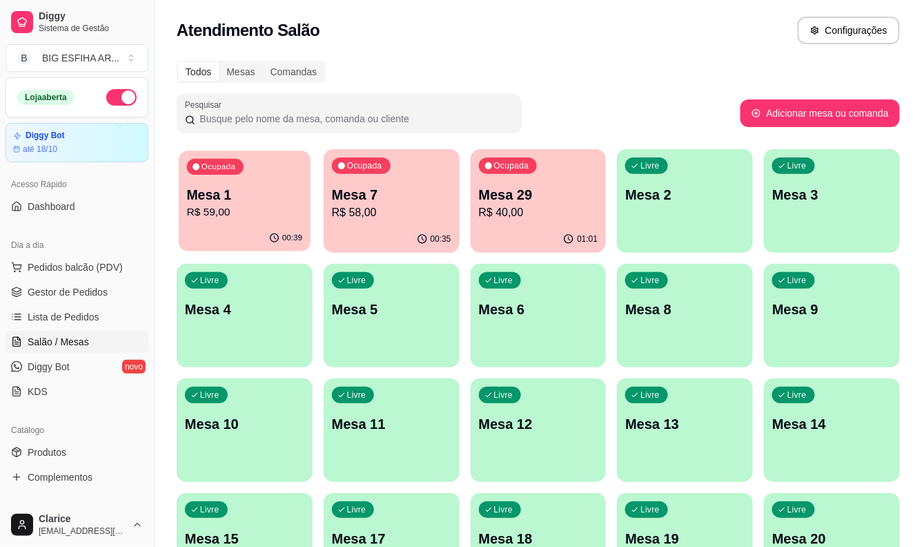
click at [251, 213] on p "R$ 59,00" at bounding box center [245, 212] width 116 height 16
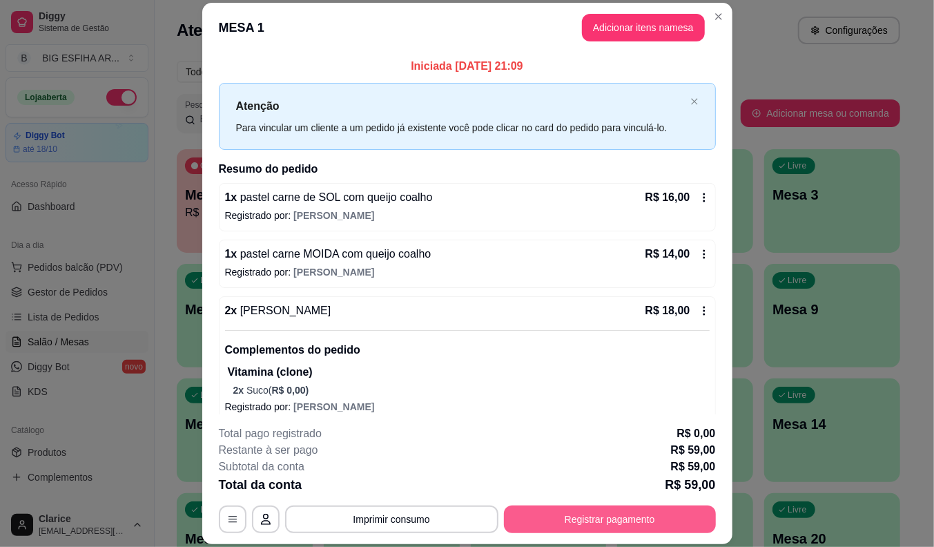
click at [556, 514] on button "Registrar pagamento" at bounding box center [610, 519] width 212 height 28
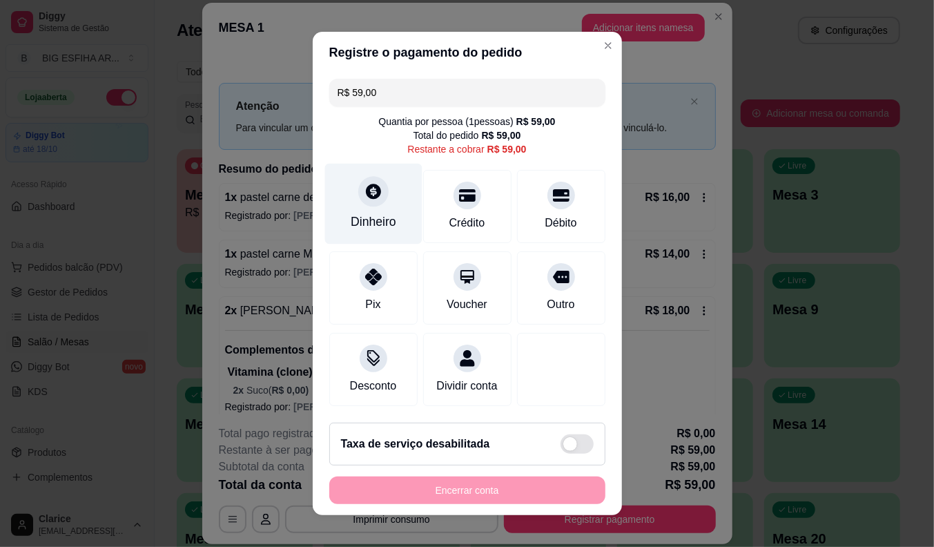
click at [382, 196] on div "Dinheiro" at bounding box center [372, 204] width 97 height 81
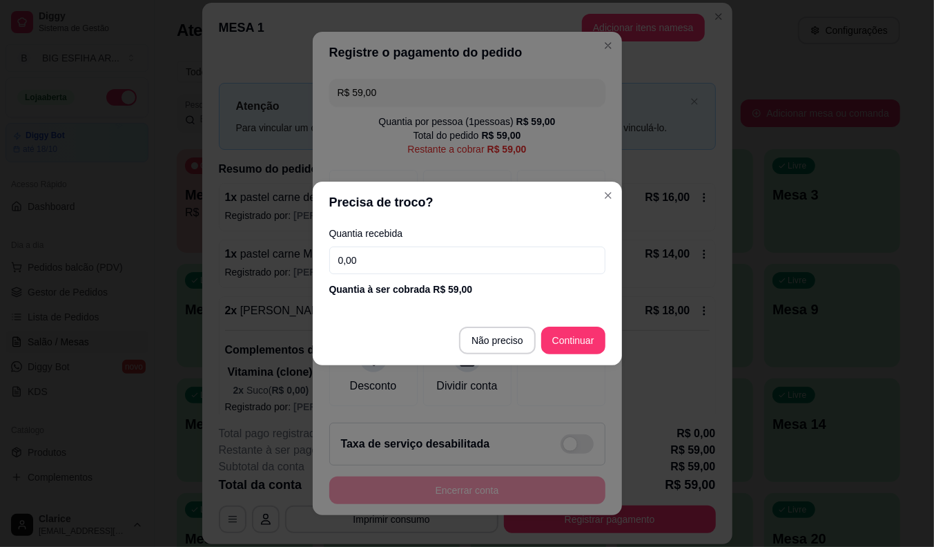
click at [436, 266] on input "0,00" at bounding box center [467, 260] width 276 height 28
type input "15,00"
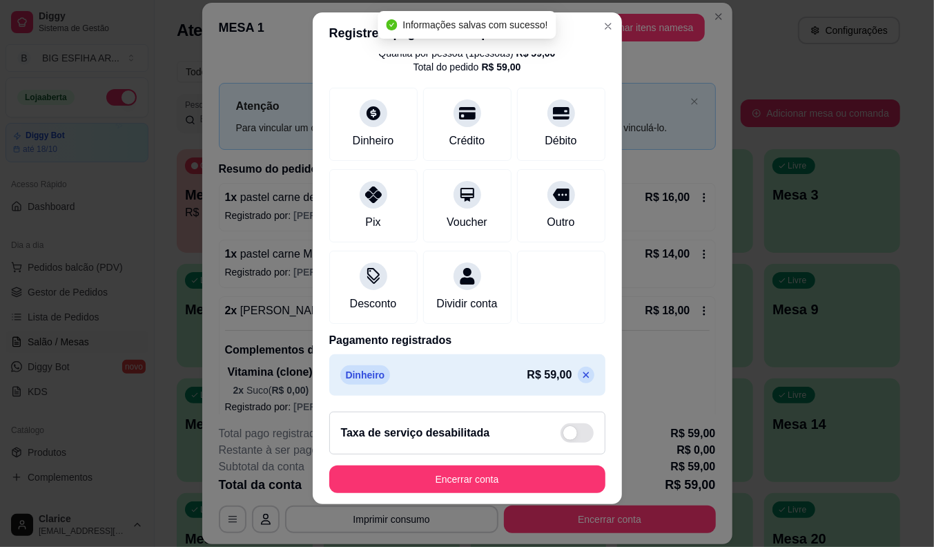
scroll to position [17, 0]
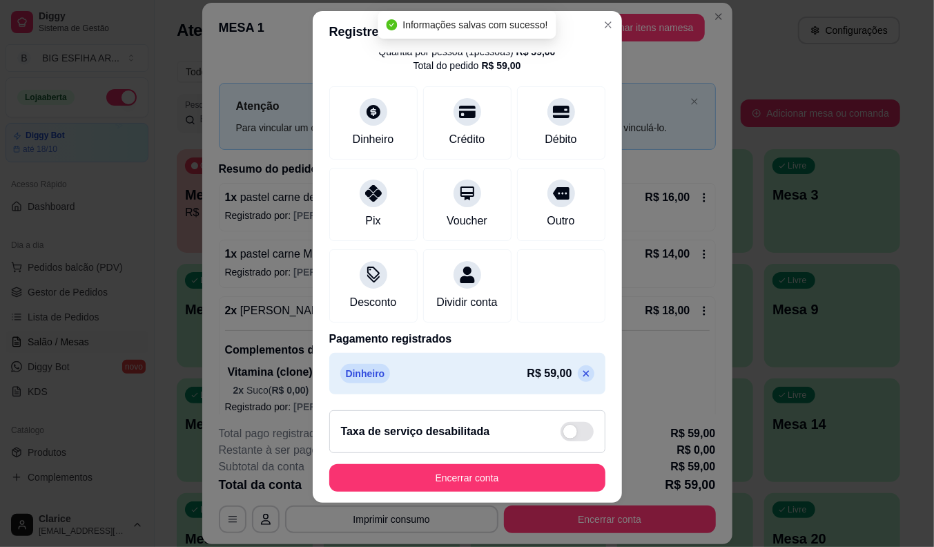
click at [581, 368] on icon at bounding box center [586, 373] width 11 height 11
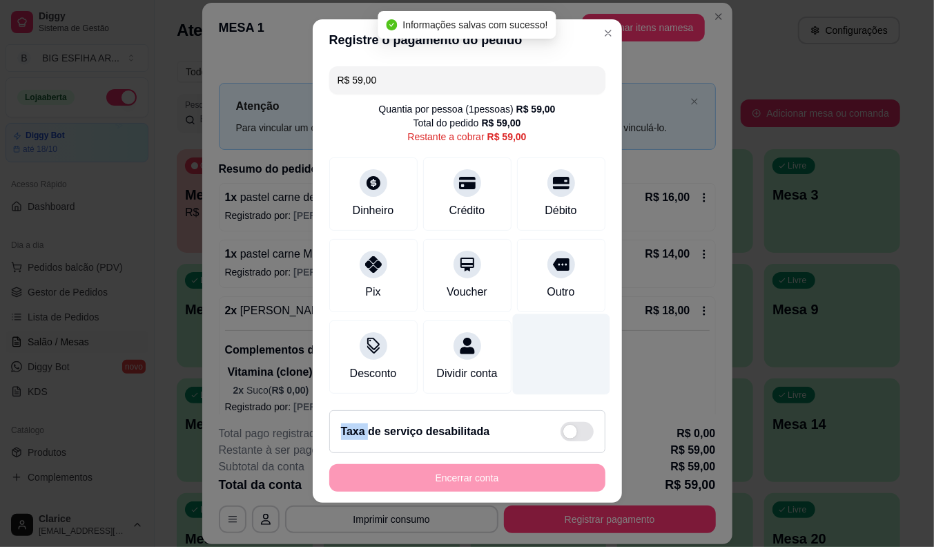
scroll to position [0, 0]
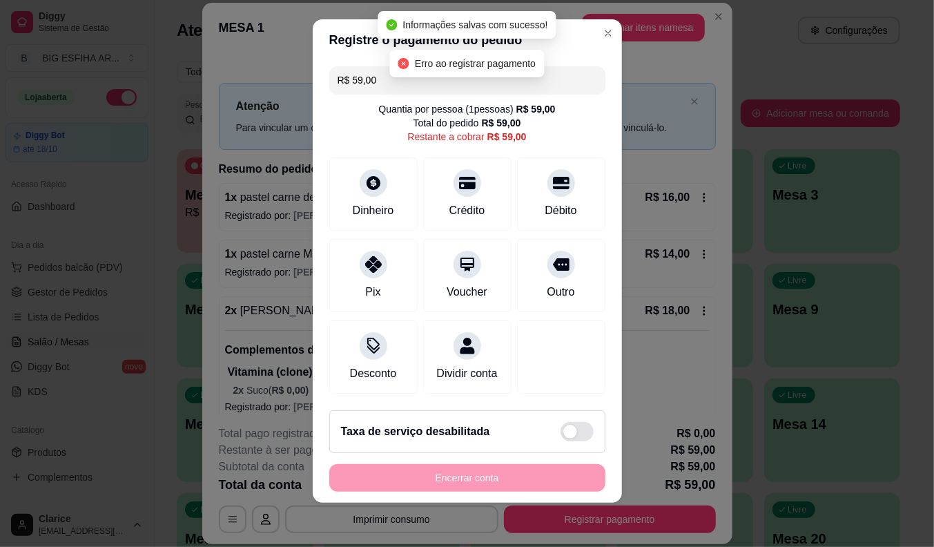
click at [388, 66] on input "R$ 59,00" at bounding box center [468, 80] width 260 height 28
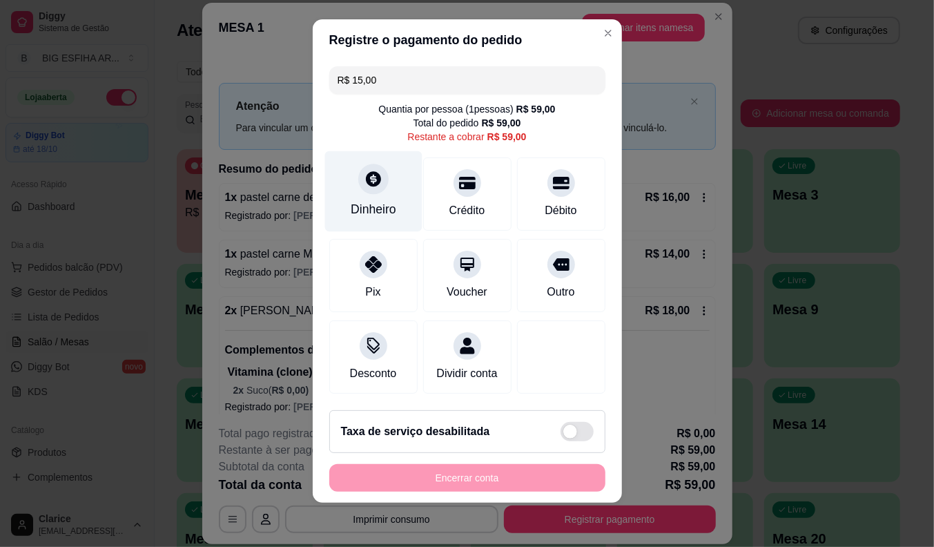
click at [361, 200] on div "Dinheiro" at bounding box center [374, 209] width 46 height 18
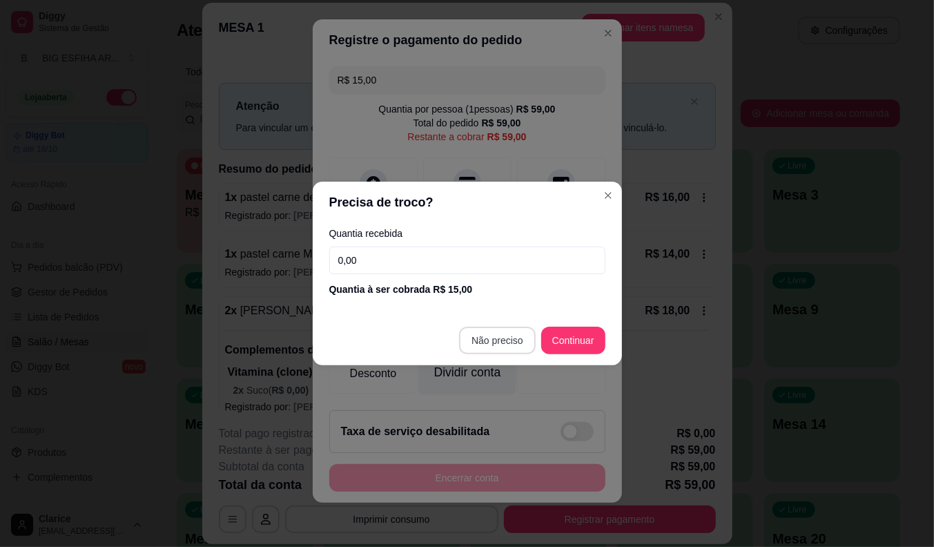
click at [488, 344] on div "Dividir conta" at bounding box center [466, 354] width 97 height 81
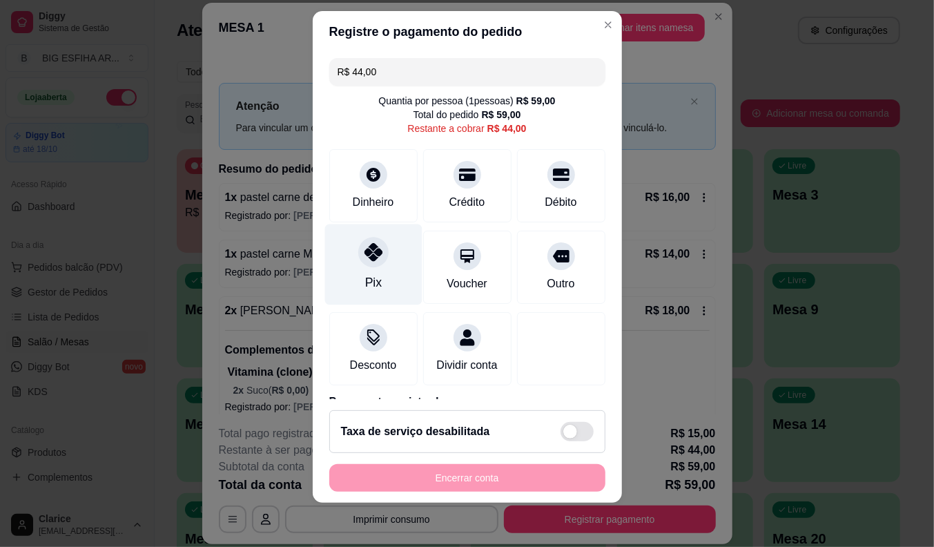
click at [369, 269] on div "Pix" at bounding box center [372, 264] width 97 height 81
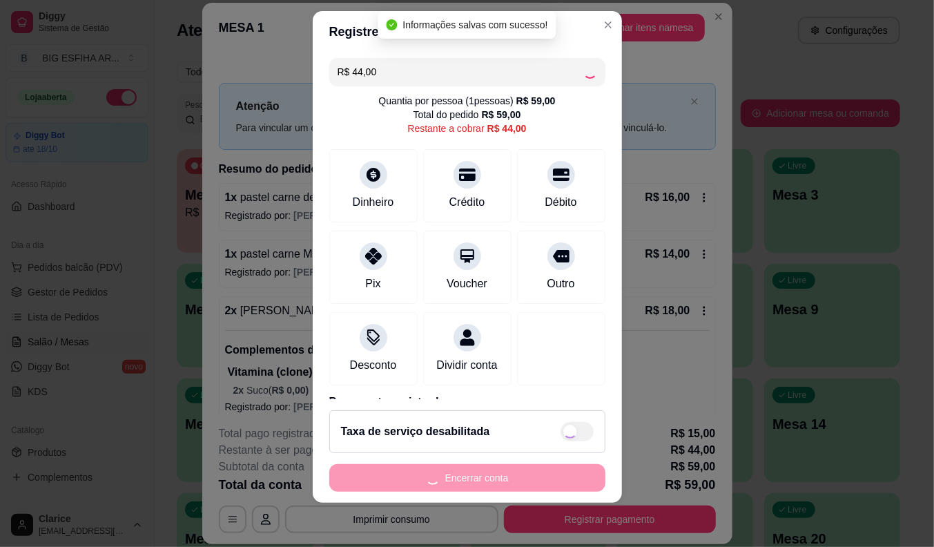
type input "R$ 0,00"
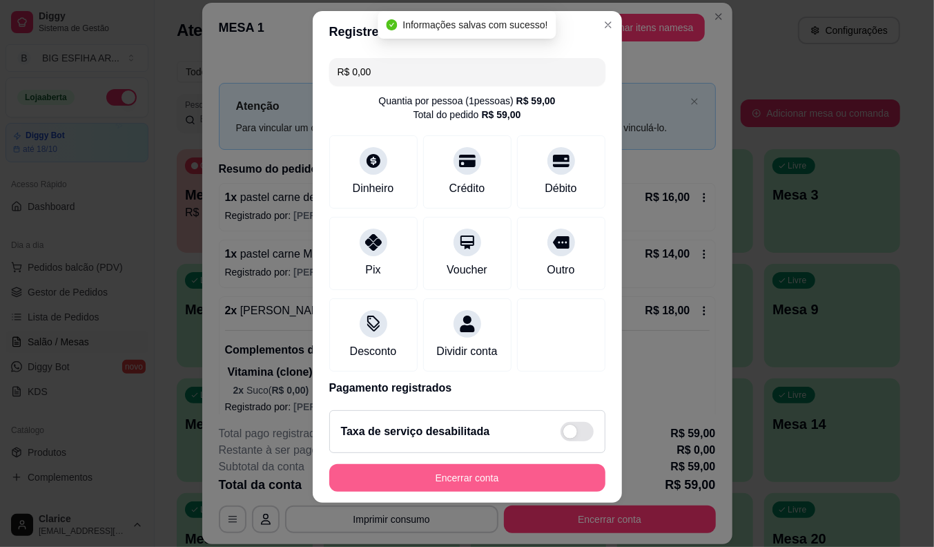
click at [462, 475] on button "Encerrar conta" at bounding box center [467, 478] width 276 height 28
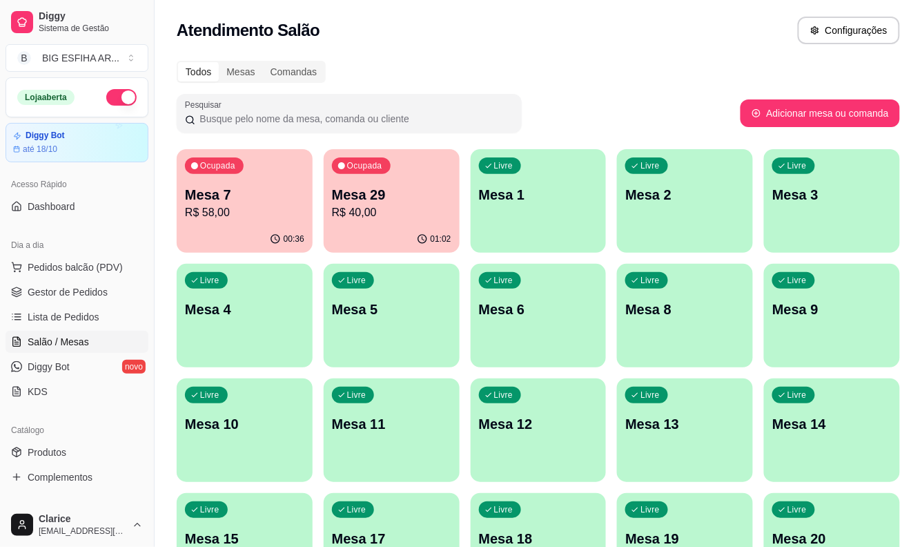
click at [273, 191] on p "Mesa 7" at bounding box center [244, 194] width 119 height 19
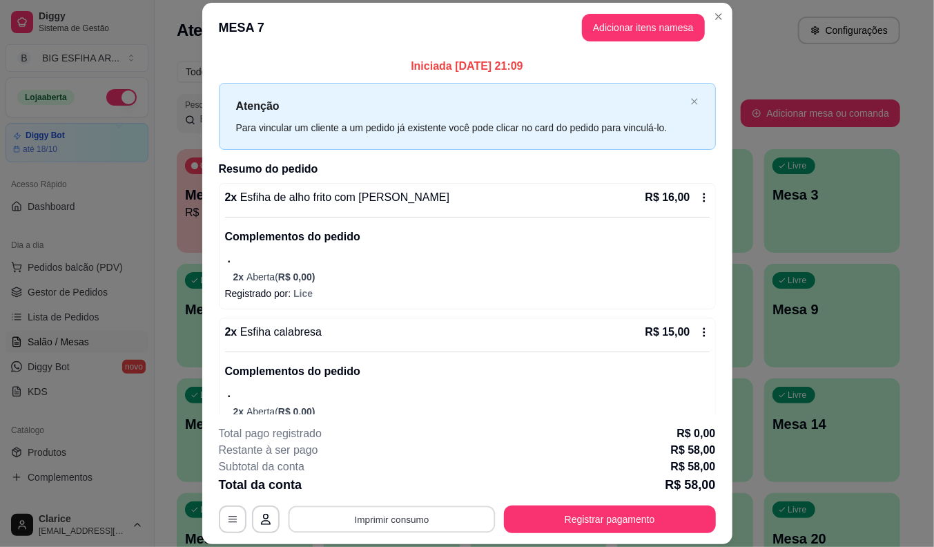
click at [364, 516] on button "Imprimir consumo" at bounding box center [391, 519] width 207 height 27
click at [385, 523] on button "Imprimir consumo" at bounding box center [391, 519] width 213 height 28
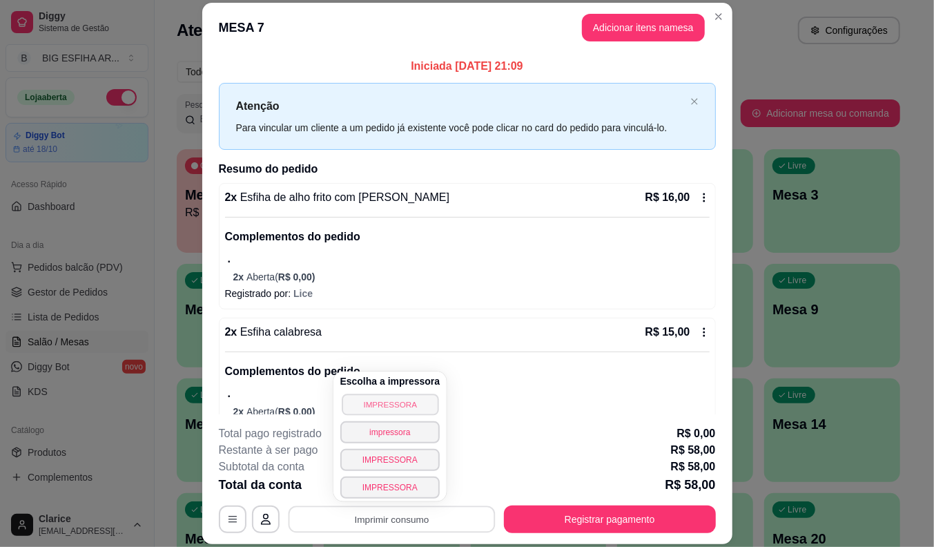
click at [414, 413] on button "IMPRESSORA" at bounding box center [390, 403] width 97 height 21
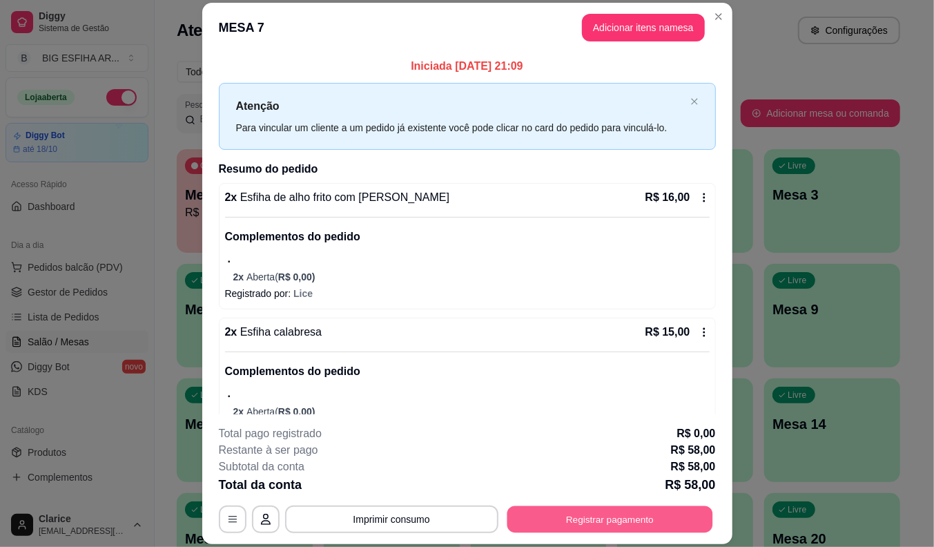
click at [573, 518] on button "Registrar pagamento" at bounding box center [610, 519] width 206 height 27
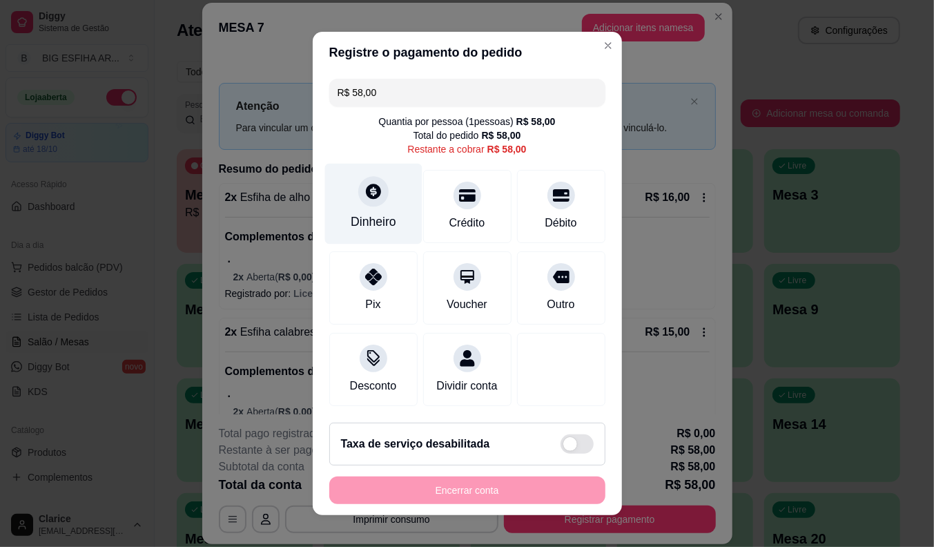
click at [382, 215] on div "Dinheiro" at bounding box center [374, 222] width 46 height 18
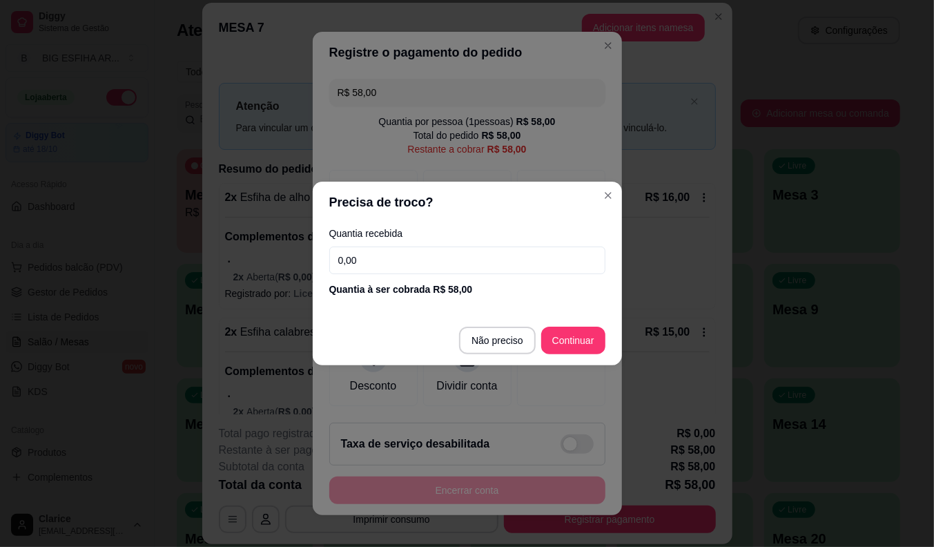
drag, startPoint x: 393, startPoint y: 237, endPoint x: 395, endPoint y: 245, distance: 7.7
click at [394, 239] on div "Quantia recebida 0,00 Quantia à ser cobrada R$ 58,00" at bounding box center [467, 262] width 309 height 79
click at [394, 240] on div "Quantia recebida 0,00 Quantia à ser cobrada R$ 58,00" at bounding box center [467, 262] width 309 height 79
click at [395, 244] on div "Quantia recebida 0,00 Quantia à ser cobrada R$ 58,00" at bounding box center [467, 262] width 309 height 79
click at [395, 253] on input "0,00" at bounding box center [467, 260] width 276 height 28
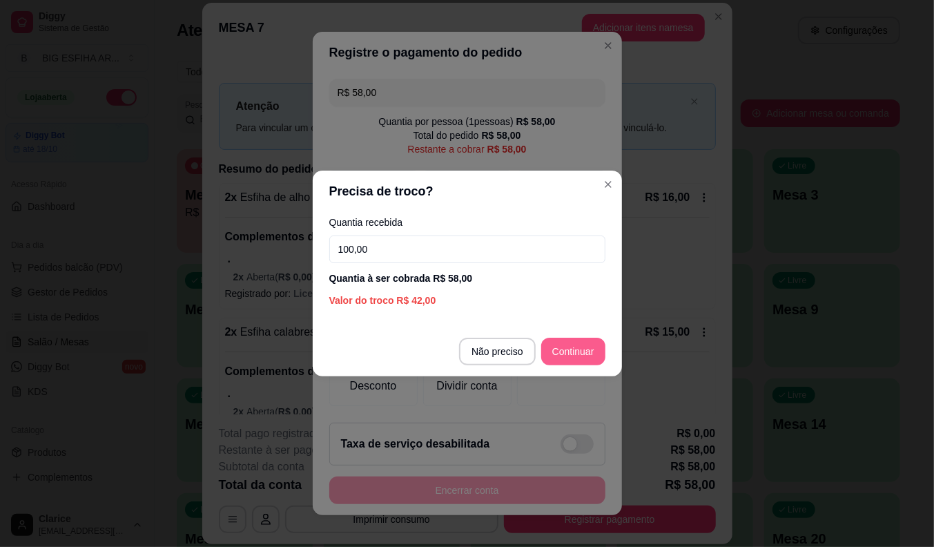
type input "100,00"
click at [591, 356] on div "R$ 58,00 Quantia por pessoa ( 1 pessoas) R$ 58,00 Total do pedido R$ 58,00 Rest…" at bounding box center [467, 242] width 309 height 338
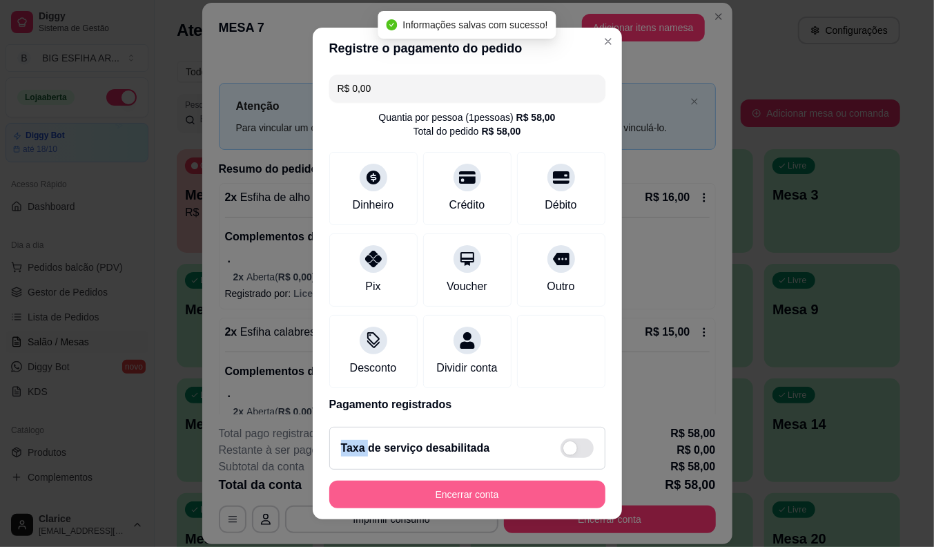
type input "R$ 0,00"
click at [405, 493] on button "Encerrar conta" at bounding box center [467, 494] width 276 height 28
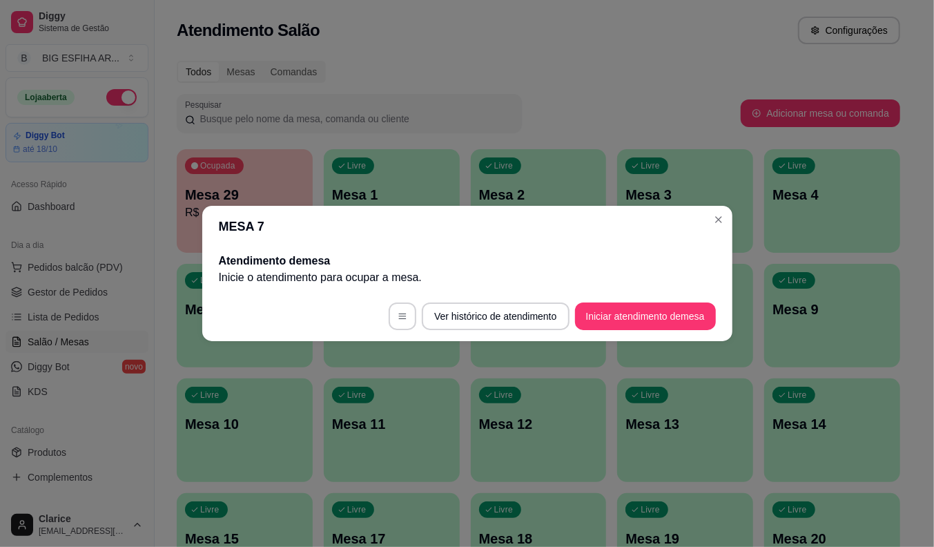
click at [437, 140] on div "Todos Mesas Comandas Pesquisar Adicionar mesa ou comanda Ocupada Mesa 29 R$ 40,…" at bounding box center [539, 447] width 768 height 790
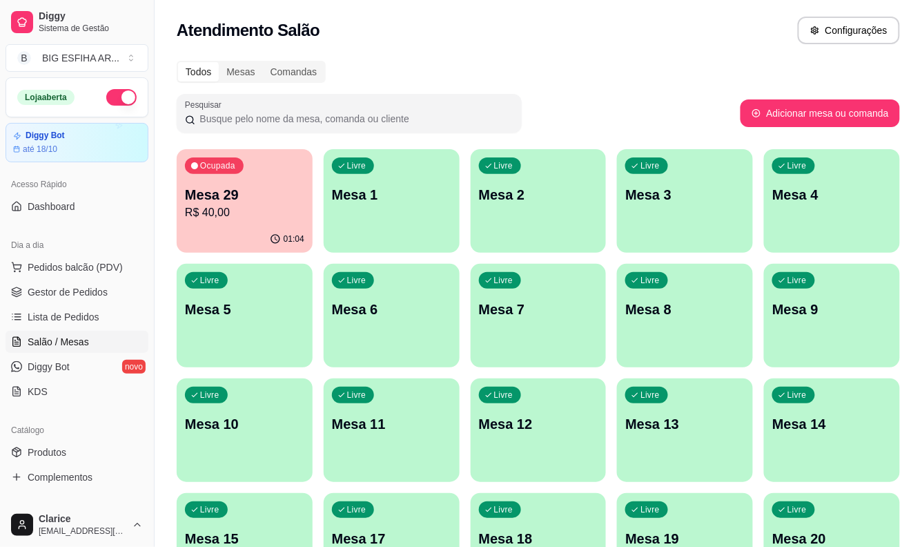
click at [235, 200] on p "Mesa 29" at bounding box center [244, 194] width 119 height 19
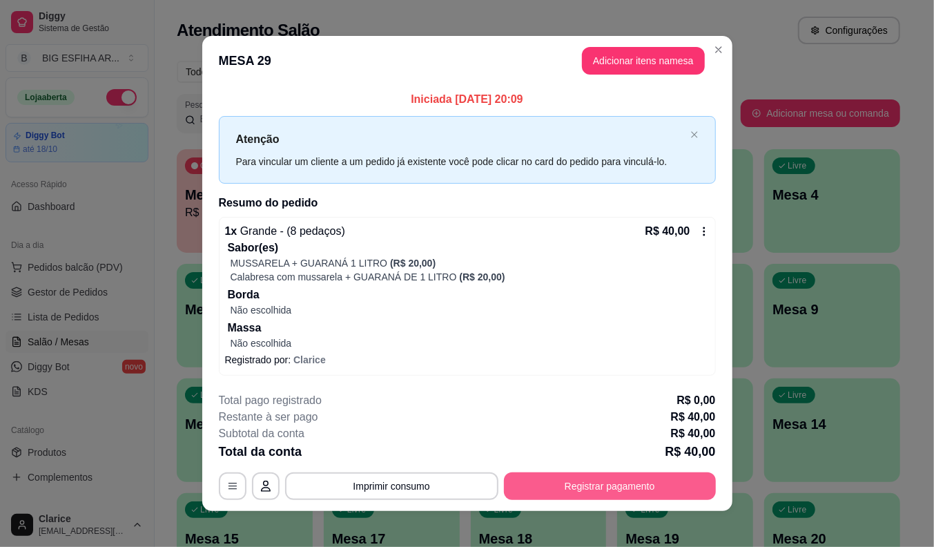
click at [591, 486] on button "Registrar pagamento" at bounding box center [610, 486] width 212 height 28
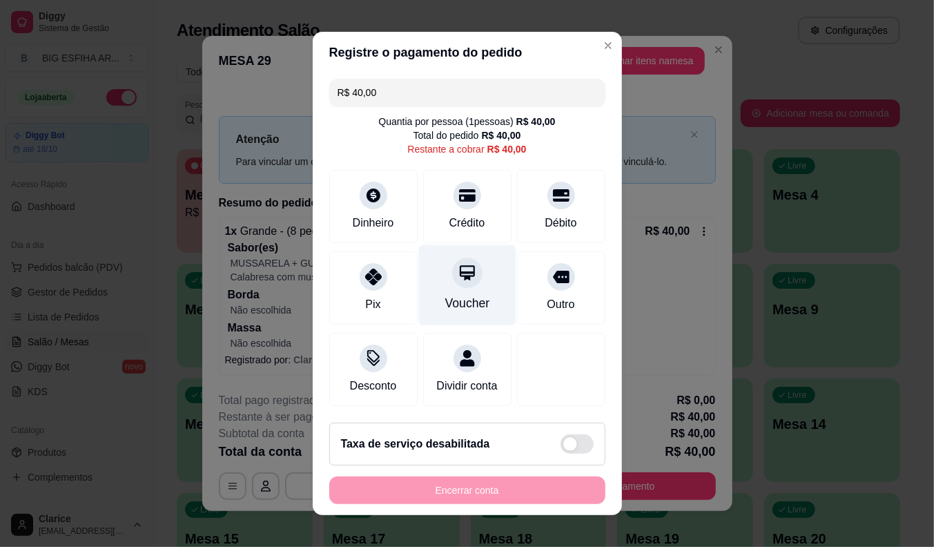
click at [452, 281] on div at bounding box center [467, 272] width 30 height 30
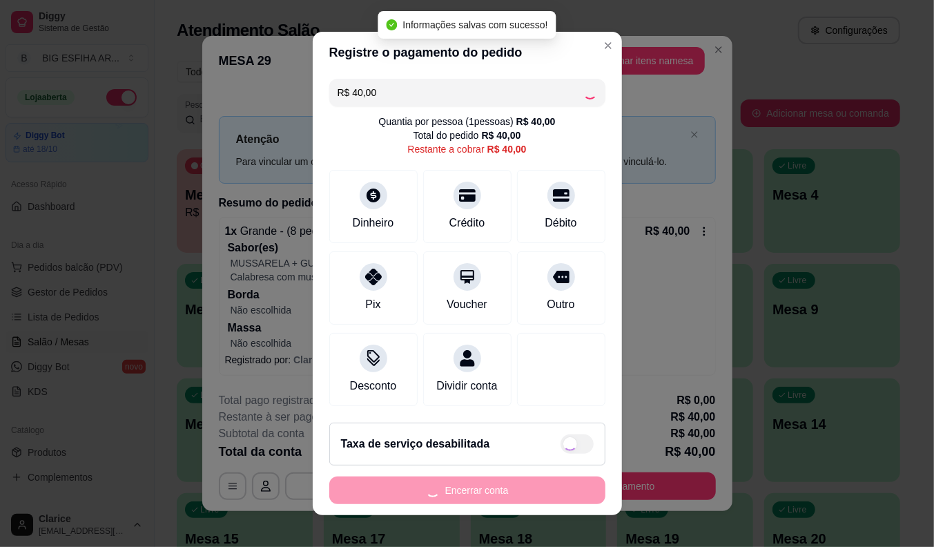
type input "R$ 0,00"
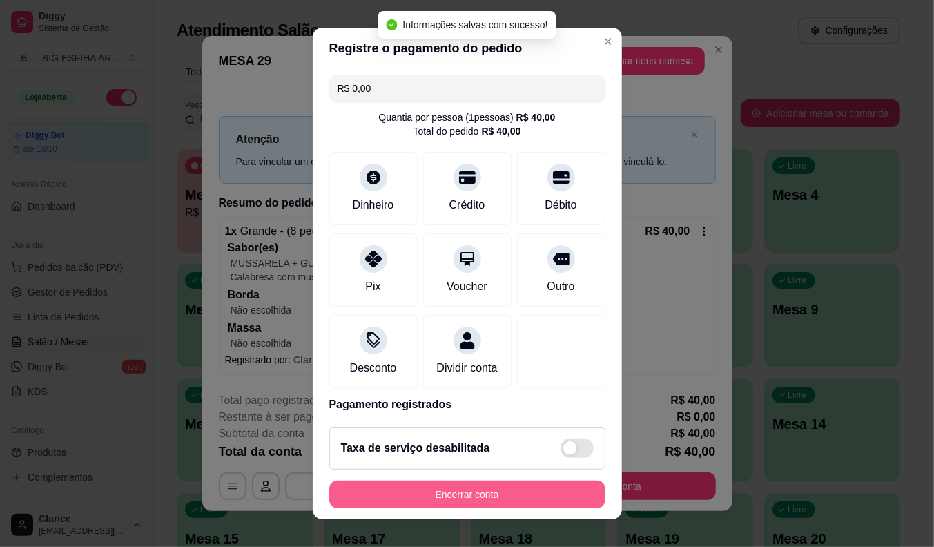
click at [462, 487] on button "Encerrar conta" at bounding box center [467, 494] width 276 height 28
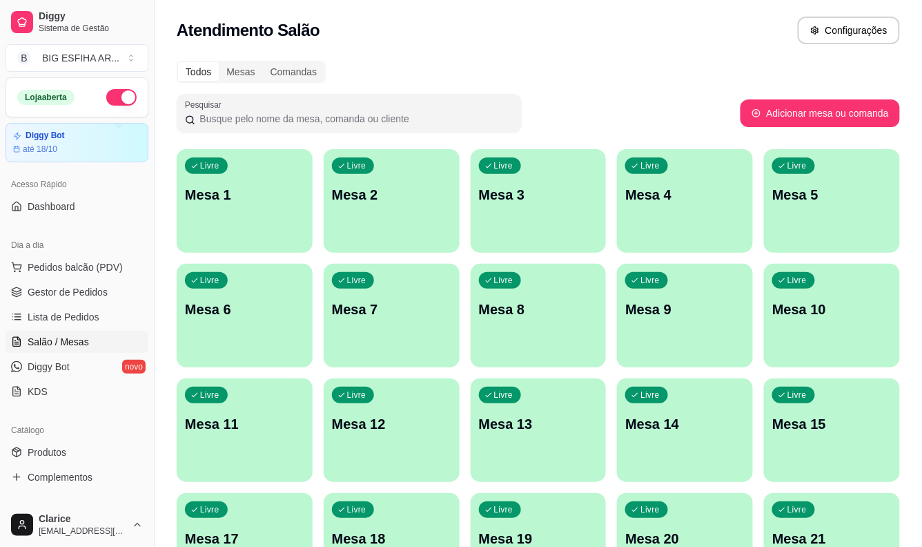
click at [170, 152] on div "Todos Mesas Comandas Pesquisar Adicionar mesa ou comanda Livre Mesa 1 Livre Mes…" at bounding box center [539, 447] width 768 height 790
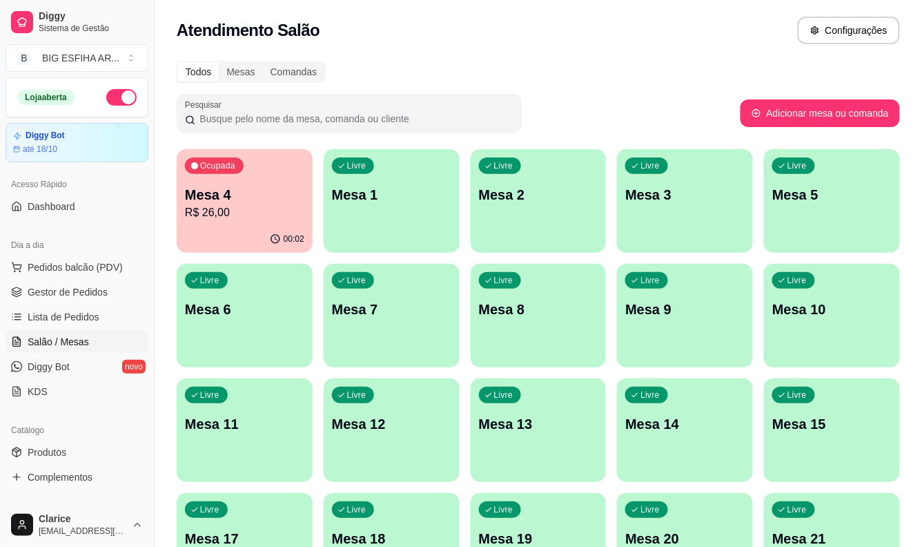
click at [280, 202] on p "Mesa 4" at bounding box center [244, 194] width 119 height 19
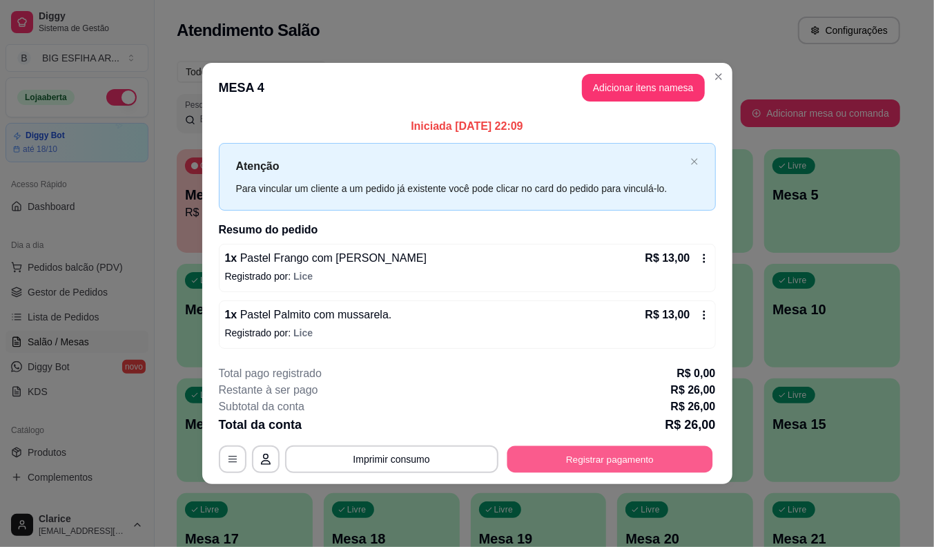
click at [603, 449] on button "Registrar pagamento" at bounding box center [610, 458] width 206 height 27
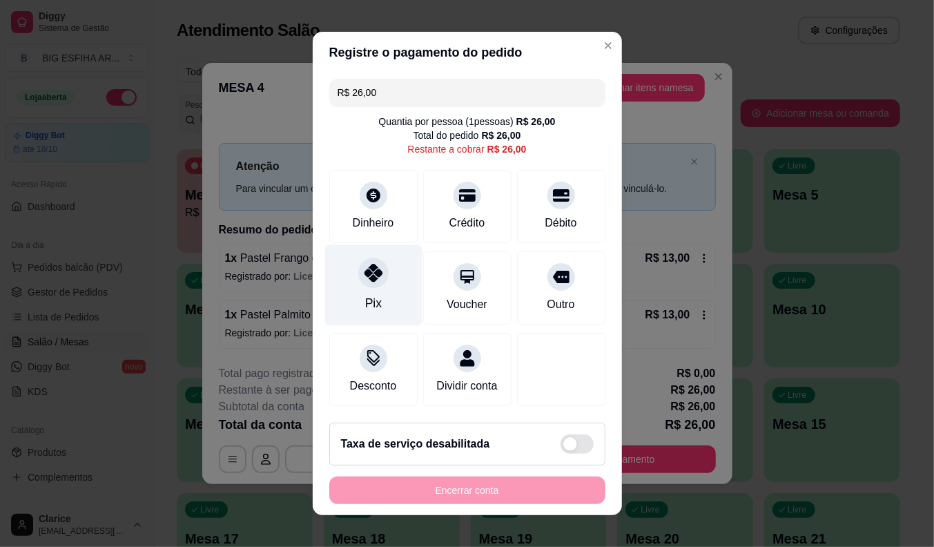
click at [371, 294] on div "Pix" at bounding box center [372, 303] width 17 height 18
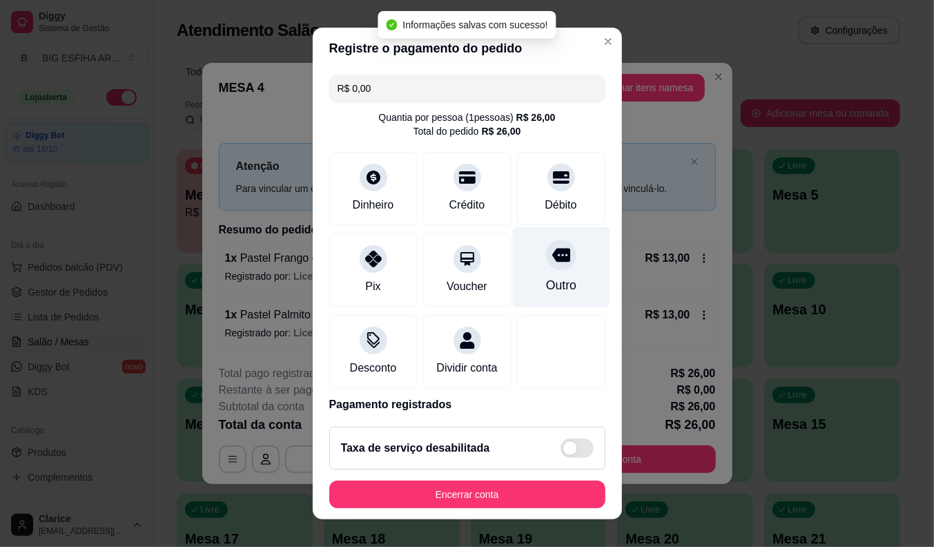
type input "R$ 0,00"
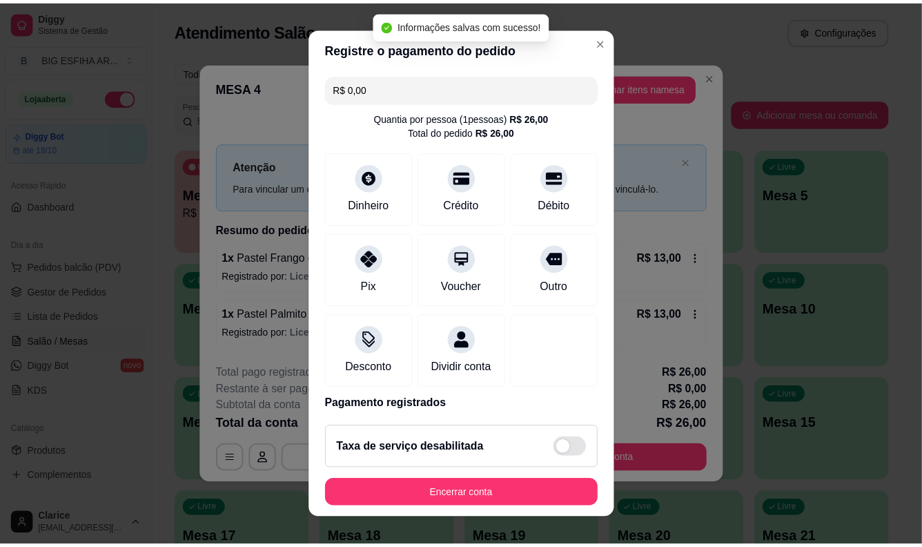
scroll to position [66, 0]
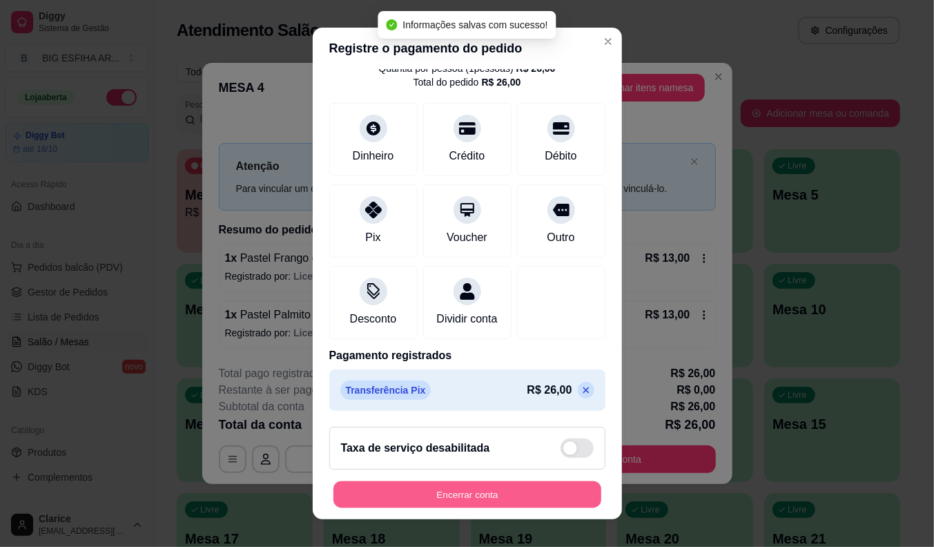
click at [528, 506] on button "Encerrar conta" at bounding box center [467, 494] width 268 height 27
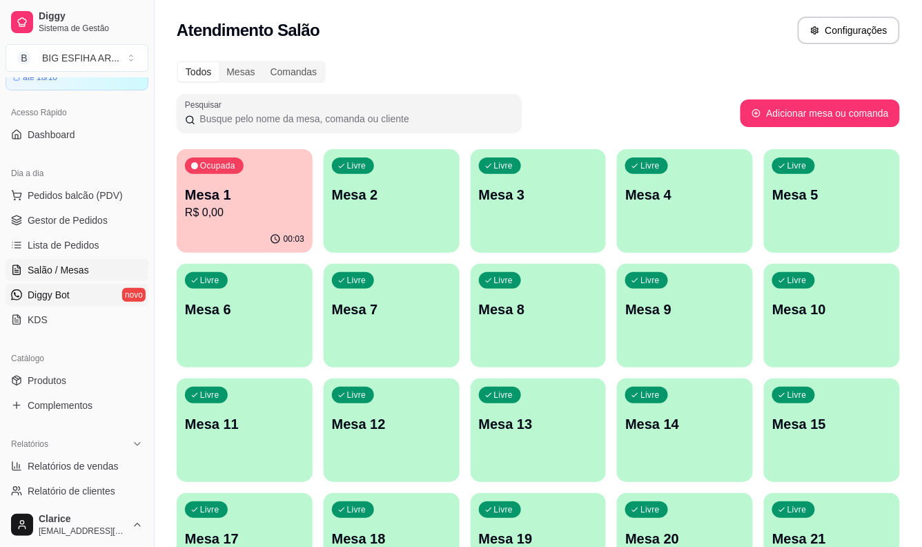
scroll to position [0, 0]
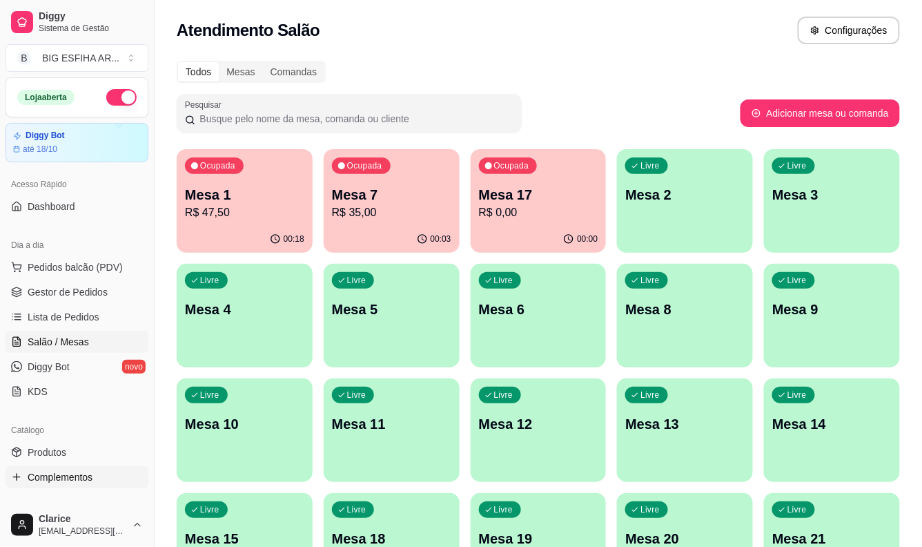
click at [80, 476] on span "Complementos" at bounding box center [60, 477] width 65 height 14
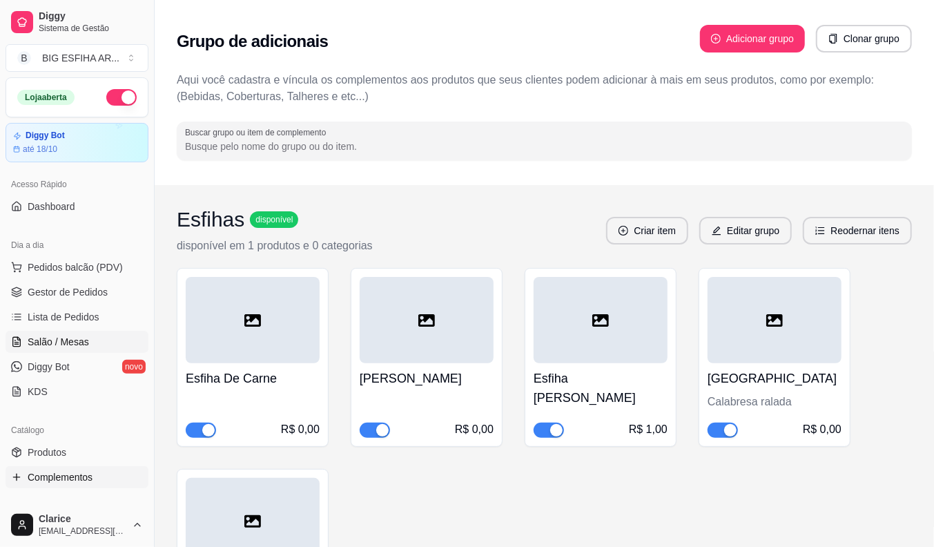
click at [51, 347] on span "Salão / Mesas" at bounding box center [58, 342] width 61 height 14
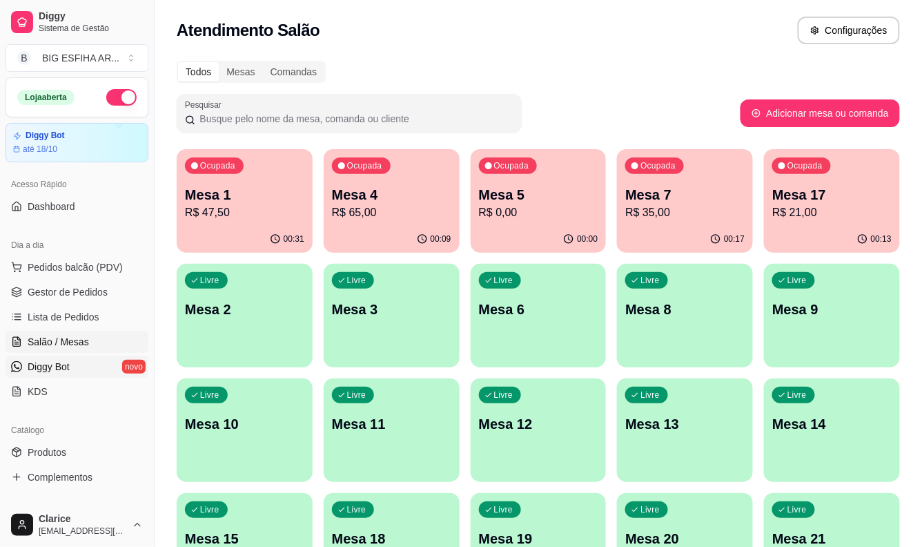
click at [57, 366] on span "Diggy Bot" at bounding box center [49, 367] width 42 height 14
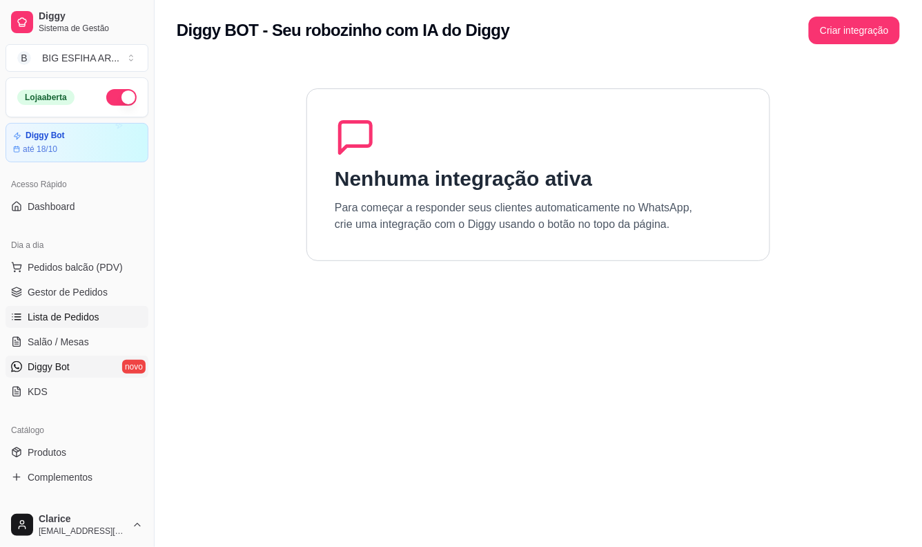
click at [68, 318] on span "Lista de Pedidos" at bounding box center [64, 317] width 72 height 14
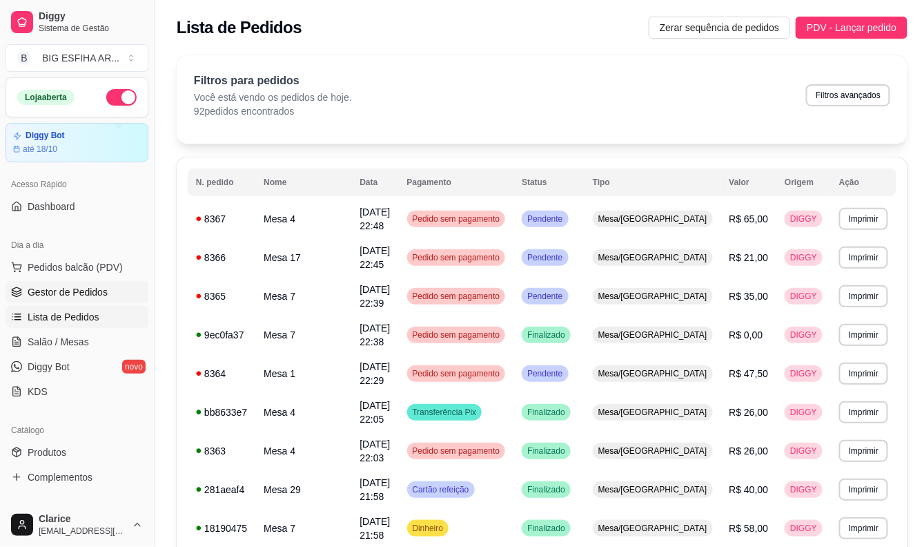
click at [48, 286] on span "Gestor de Pedidos" at bounding box center [68, 292] width 80 height 14
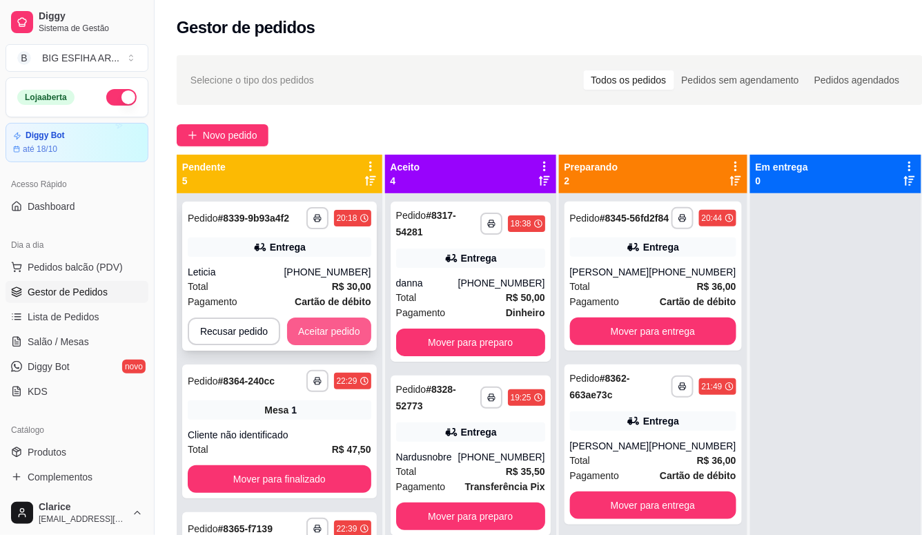
click at [344, 327] on button "Aceitar pedido" at bounding box center [329, 332] width 84 height 28
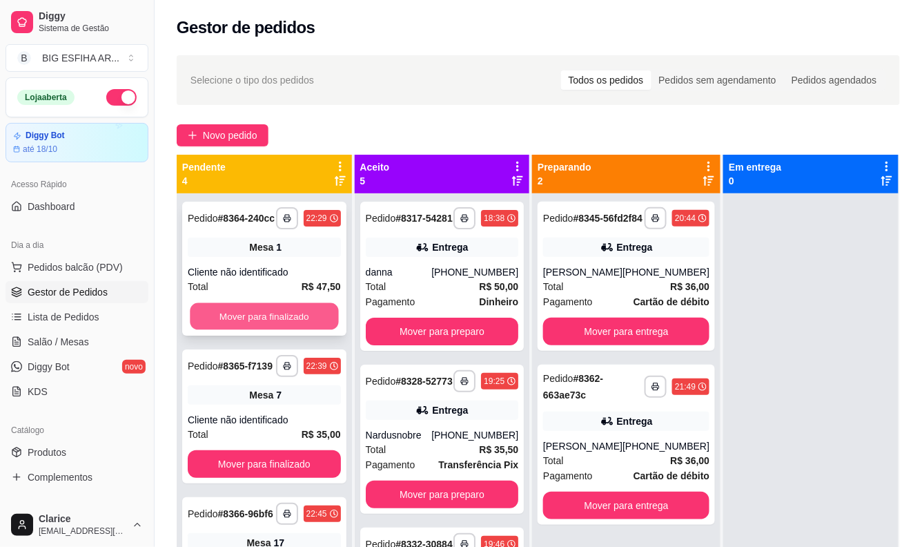
click at [253, 324] on button "Mover para finalizado" at bounding box center [264, 316] width 148 height 27
click at [253, 324] on button "Mover para finalizado" at bounding box center [264, 316] width 153 height 28
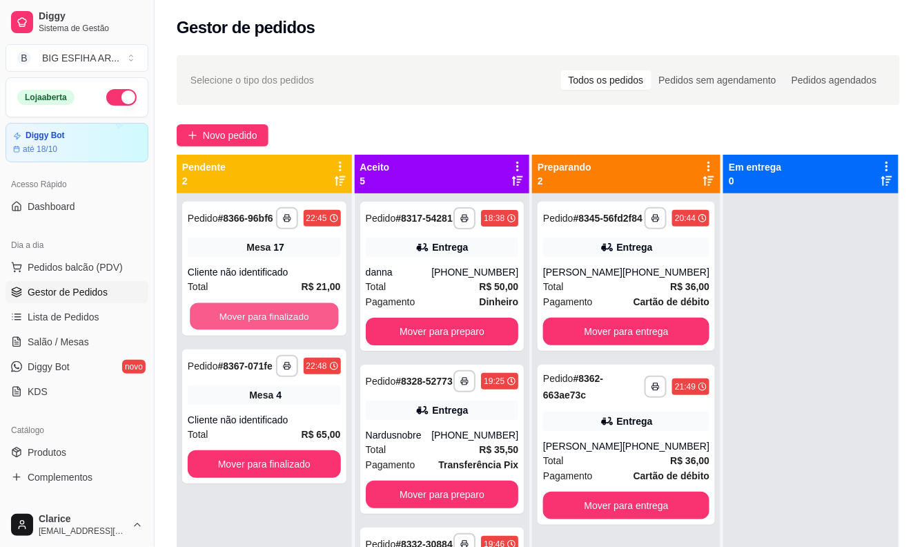
click at [253, 324] on button "Mover para finalizado" at bounding box center [264, 316] width 148 height 27
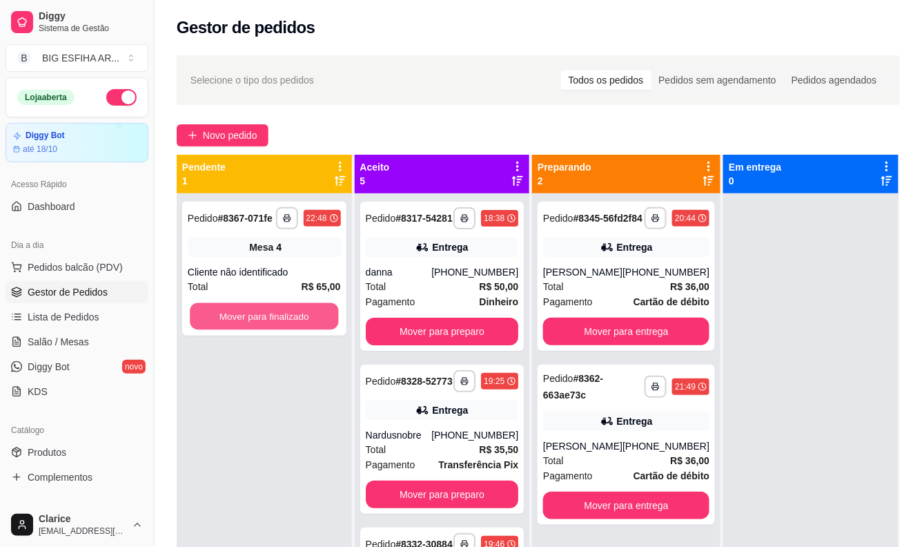
click at [253, 324] on button "Mover para finalizado" at bounding box center [264, 316] width 148 height 27
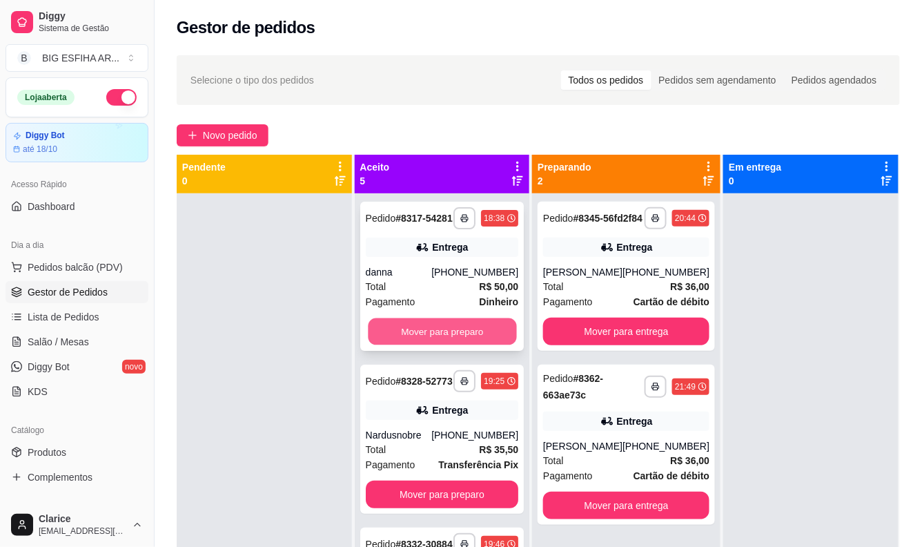
click at [421, 345] on button "Mover para preparo" at bounding box center [442, 331] width 148 height 27
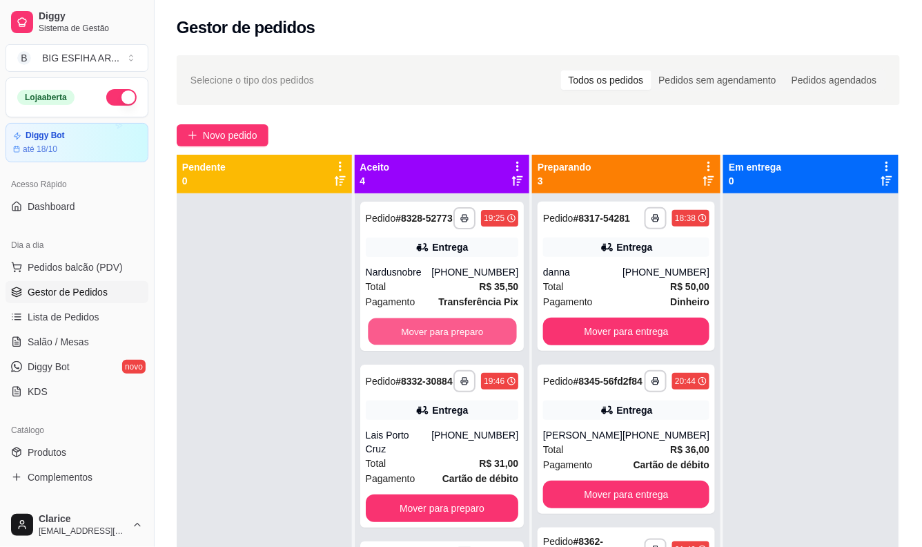
click at [421, 345] on button "Mover para preparo" at bounding box center [442, 331] width 148 height 27
click at [421, 345] on div "Mover para preparo" at bounding box center [442, 332] width 153 height 28
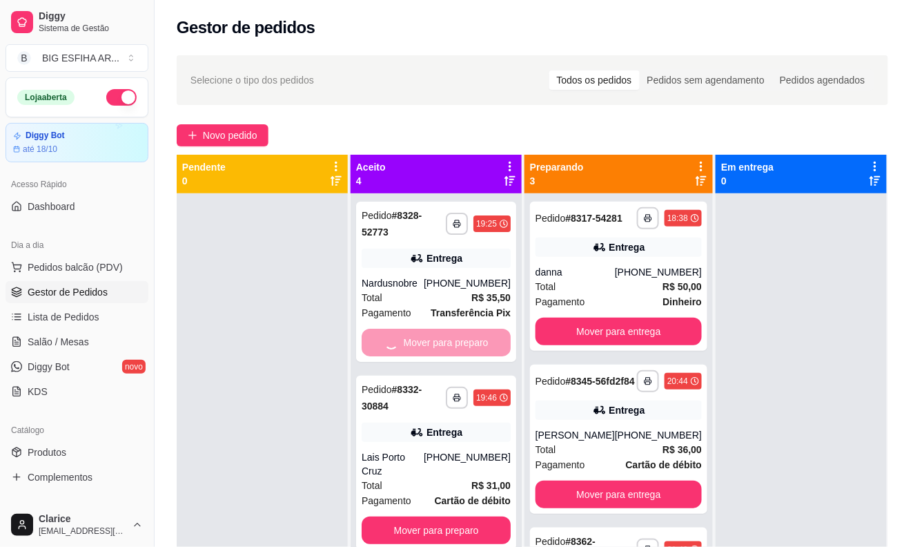
click at [421, 349] on div "Taxa de entrega R$ 5,00" at bounding box center [460, 350] width 371 height 34
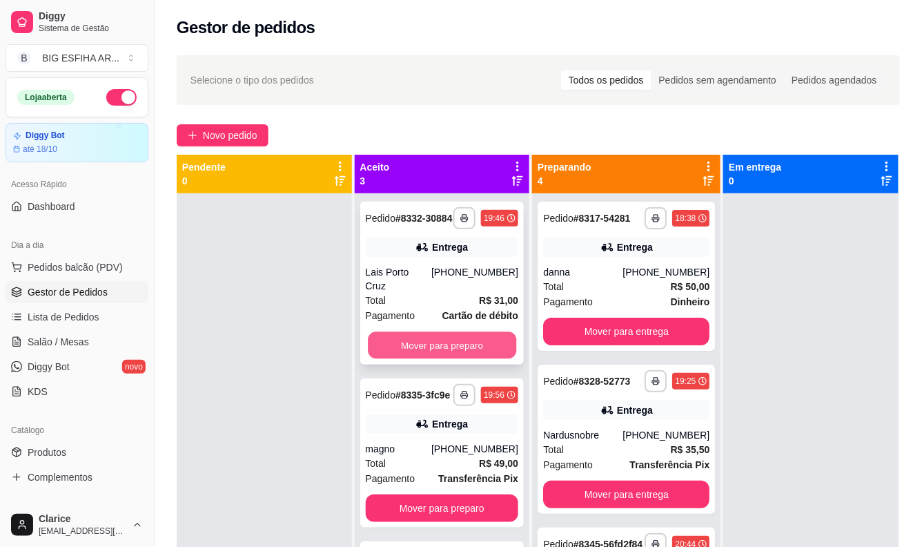
click at [421, 335] on button "Mover para preparo" at bounding box center [442, 345] width 148 height 27
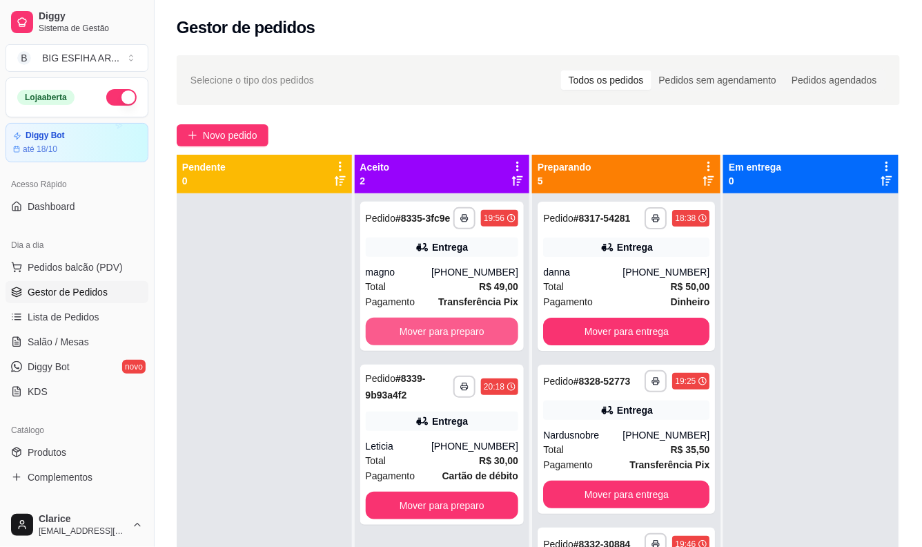
click at [421, 335] on button "Mover para preparo" at bounding box center [442, 332] width 153 height 28
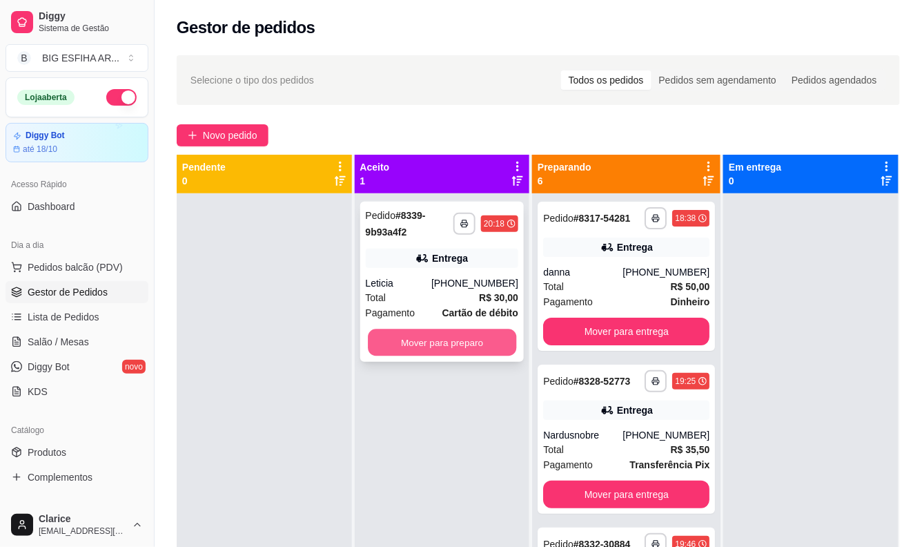
click at [425, 347] on button "Mover para preparo" at bounding box center [442, 342] width 148 height 27
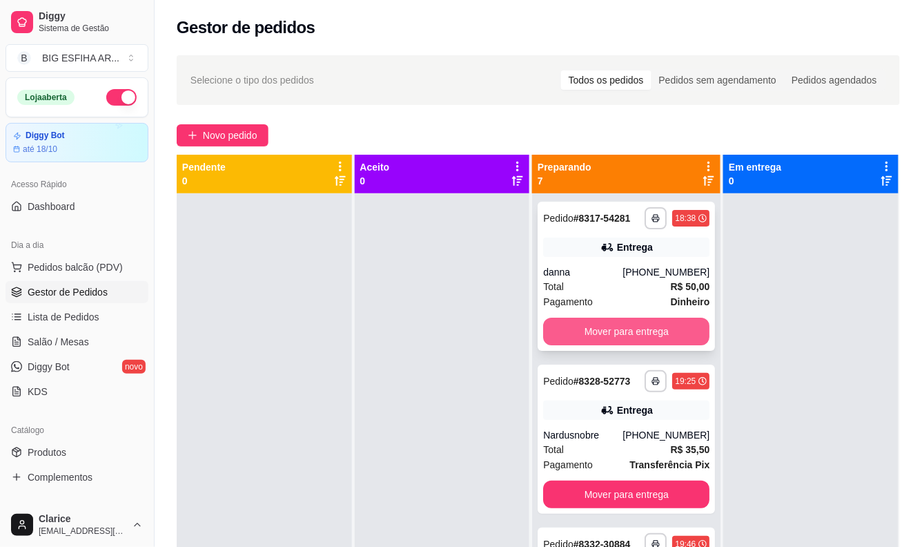
click at [636, 345] on button "Mover para entrega" at bounding box center [626, 332] width 166 height 28
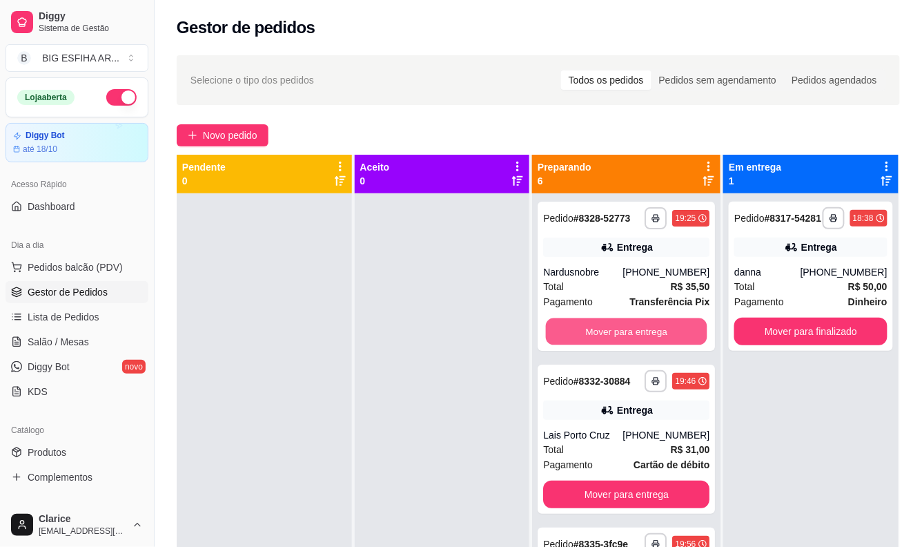
click at [636, 345] on button "Mover para entrega" at bounding box center [627, 331] width 162 height 27
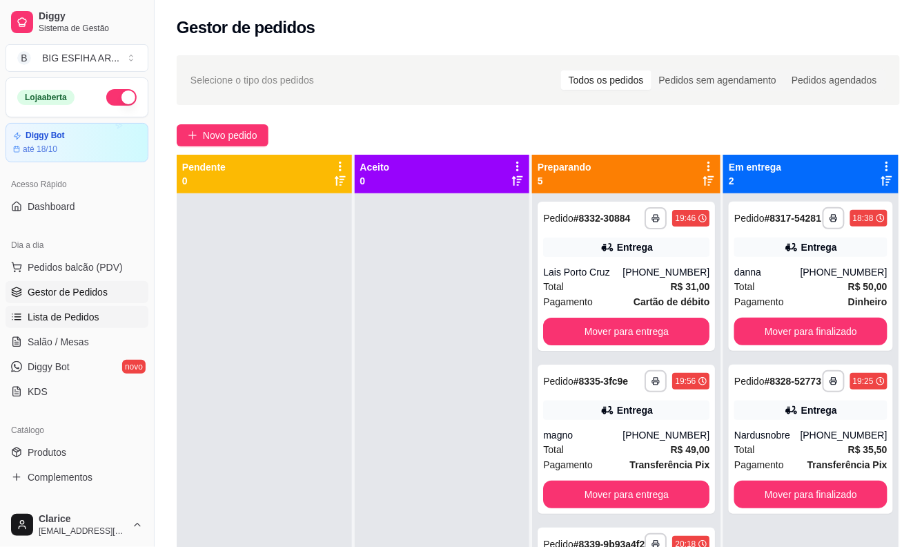
click at [50, 321] on span "Lista de Pedidos" at bounding box center [64, 317] width 72 height 14
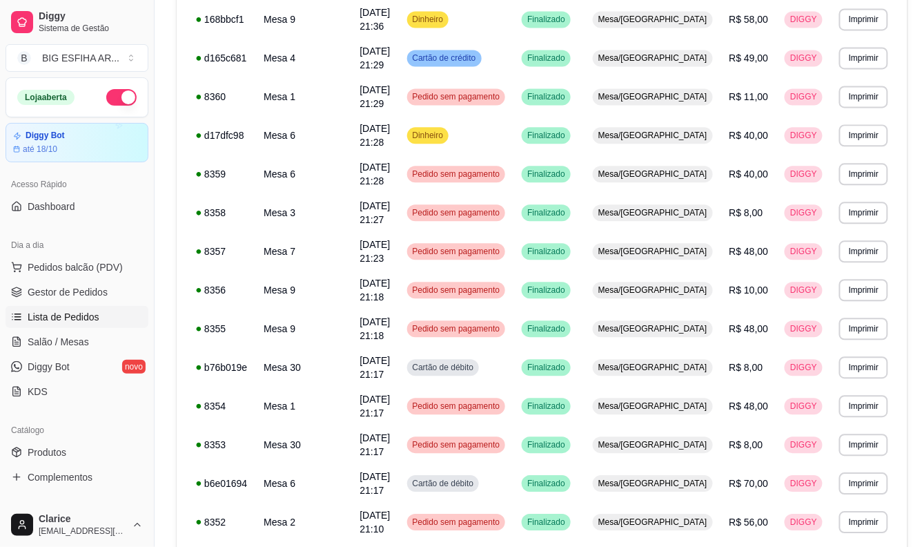
scroll to position [746, 0]
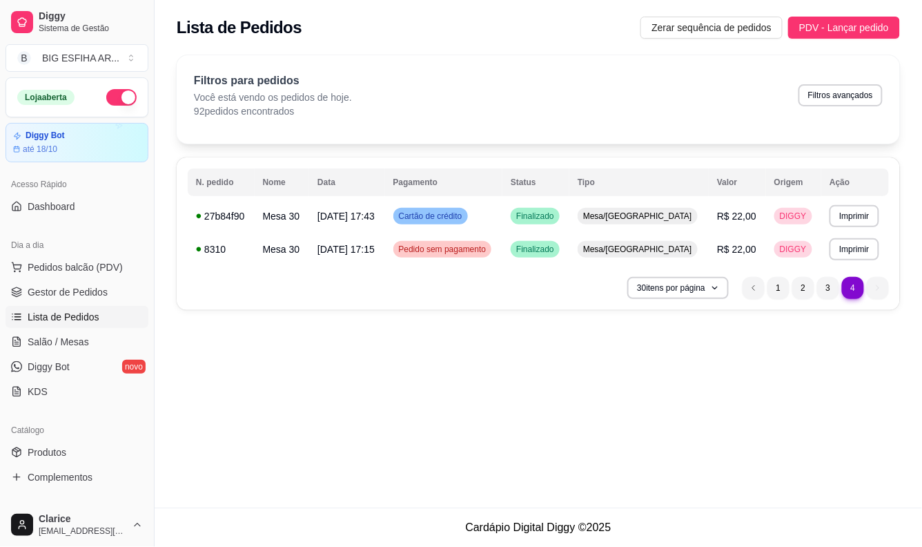
scroll to position [0, 0]
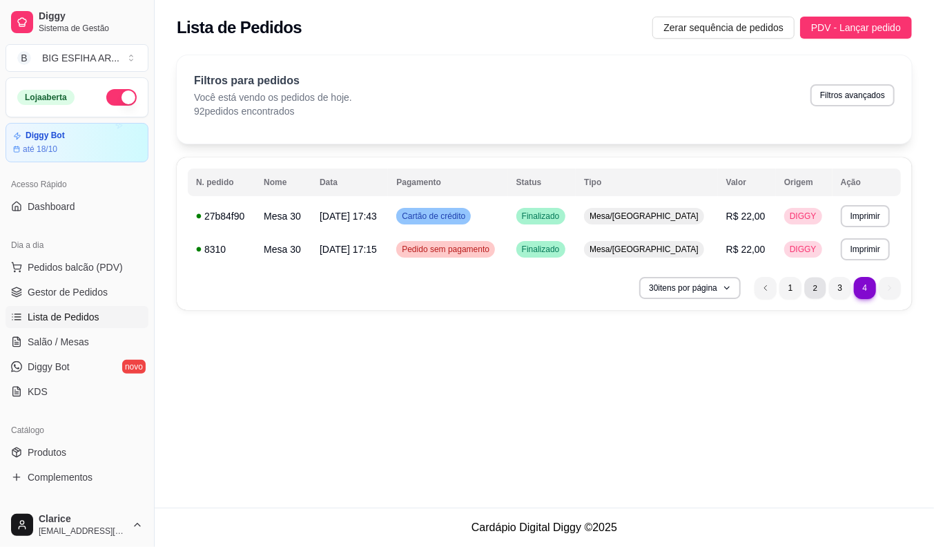
click at [816, 288] on li "2" at bounding box center [814, 287] width 21 height 21
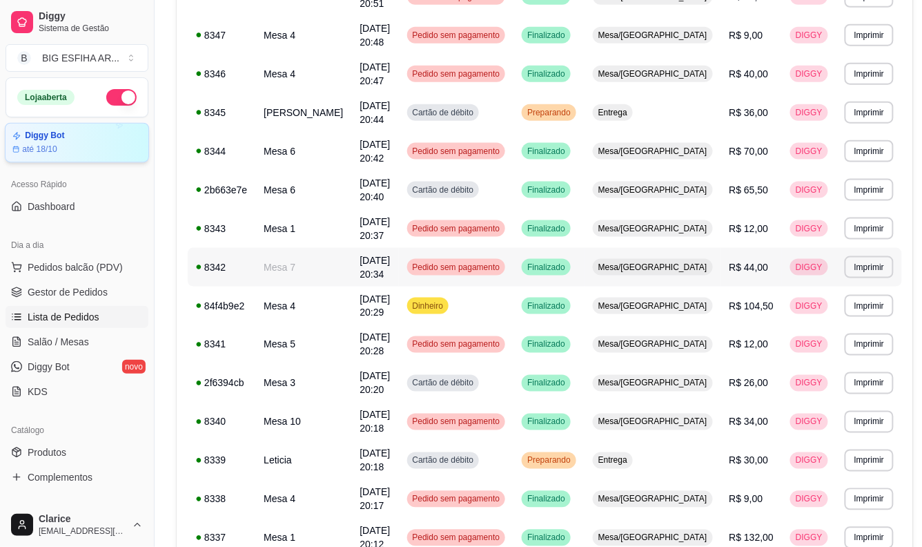
scroll to position [383, 0]
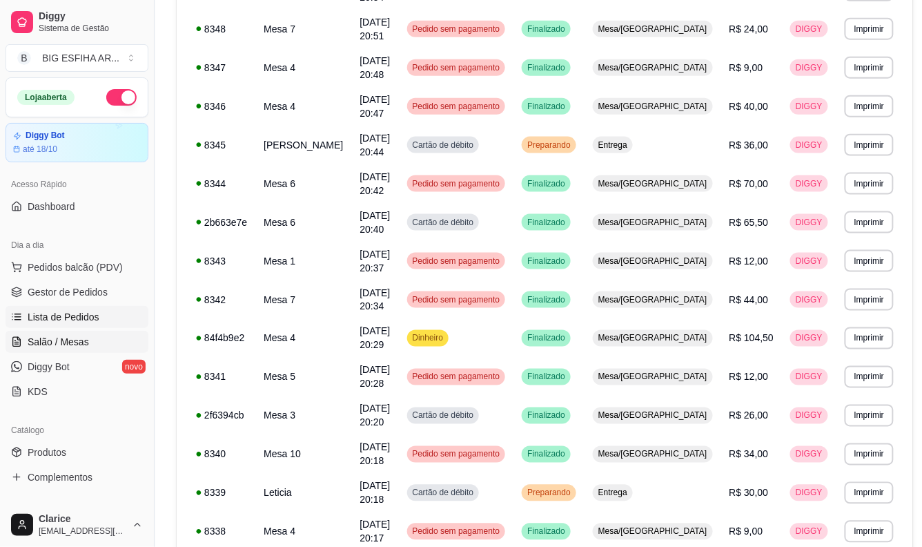
click at [90, 339] on link "Salão / Mesas" at bounding box center [77, 342] width 143 height 22
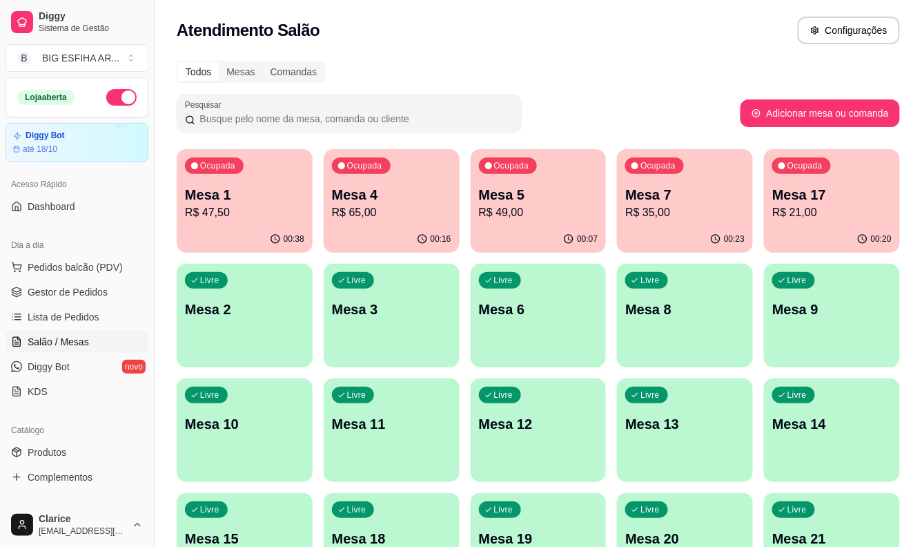
click at [822, 213] on p "R$ 21,00" at bounding box center [831, 212] width 119 height 17
click at [819, 214] on p "R$ 21,00" at bounding box center [831, 212] width 119 height 17
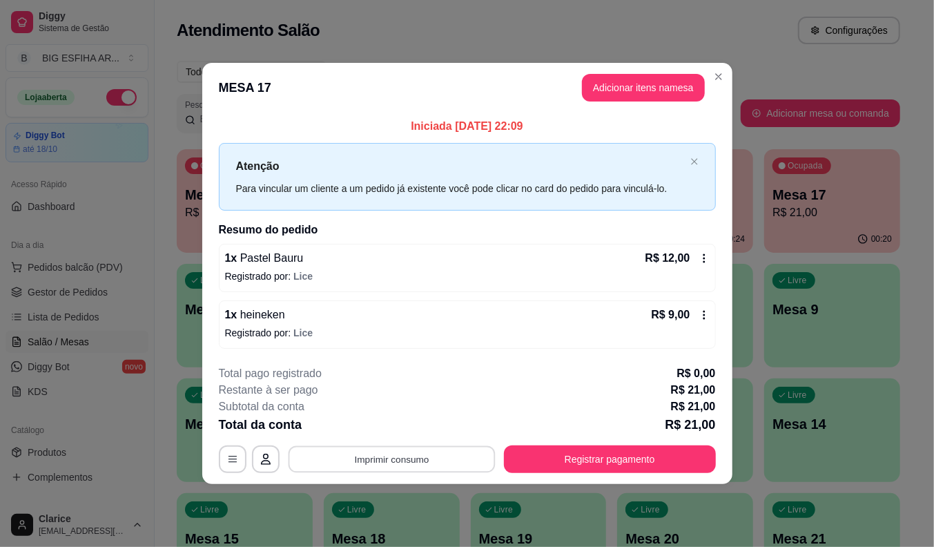
click at [353, 451] on button "Imprimir consumo" at bounding box center [391, 458] width 207 height 27
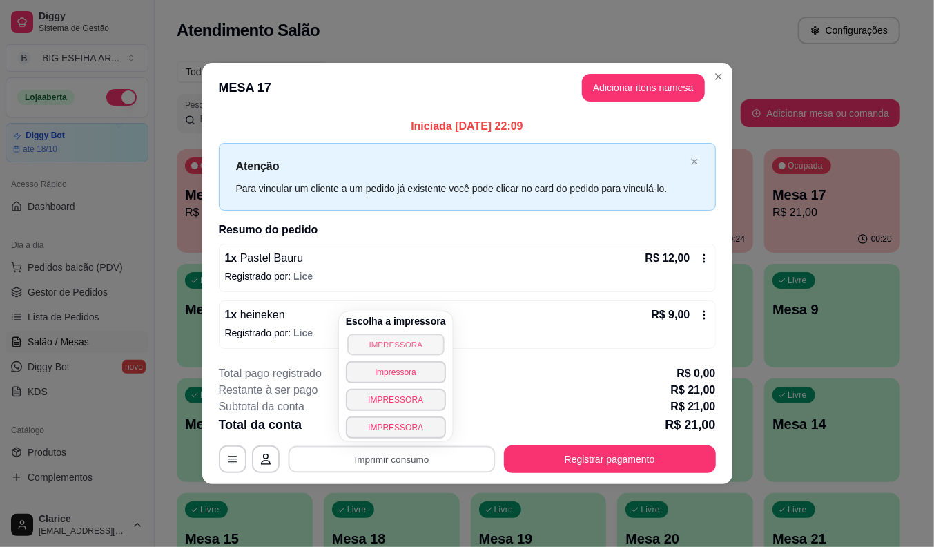
click at [389, 350] on button "IMPRESSORA" at bounding box center [395, 343] width 97 height 21
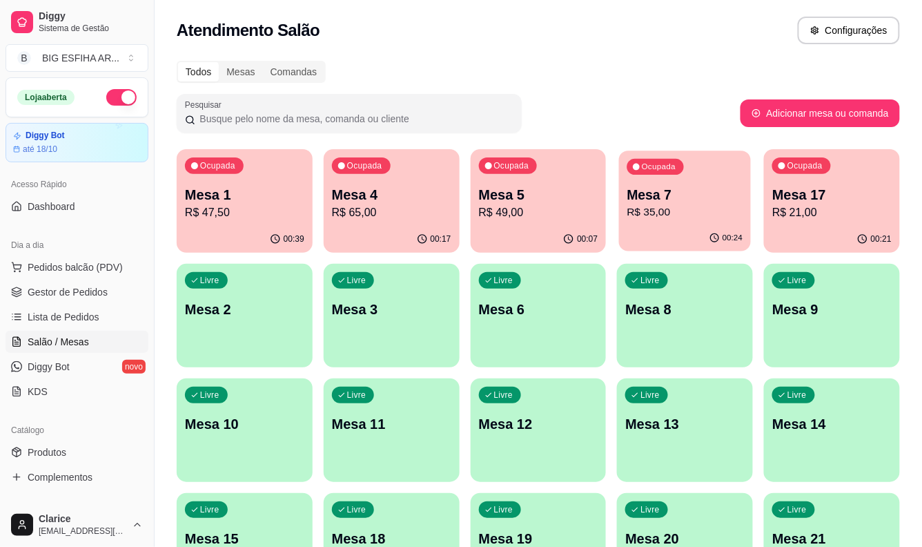
click at [643, 208] on p "R$ 35,00" at bounding box center [685, 212] width 116 height 16
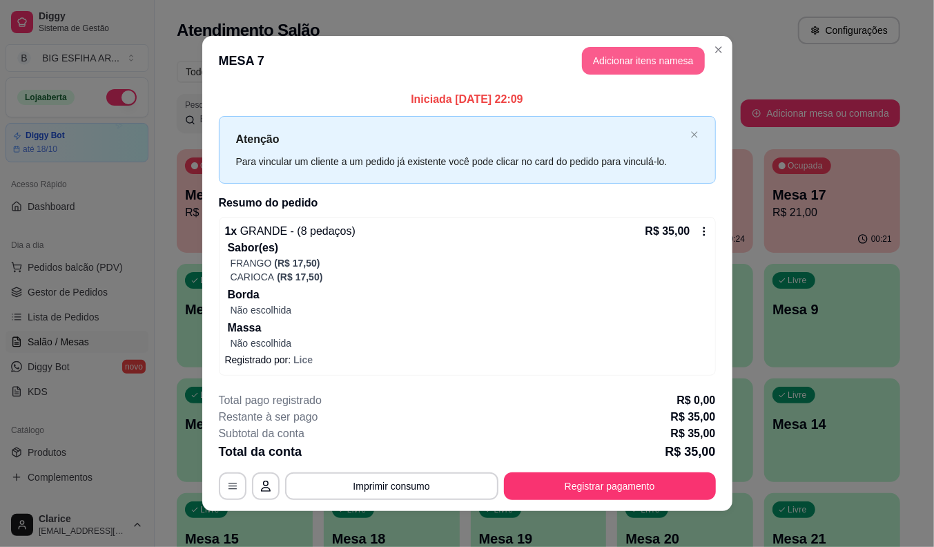
click at [603, 56] on button "Adicionar itens na mesa" at bounding box center [643, 61] width 123 height 28
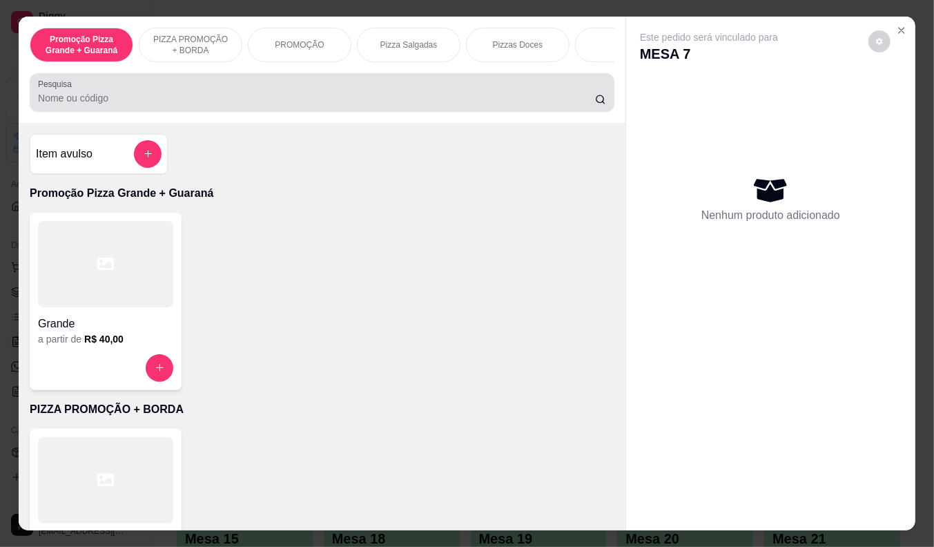
click at [174, 101] on input "Pesquisa" at bounding box center [316, 98] width 557 height 14
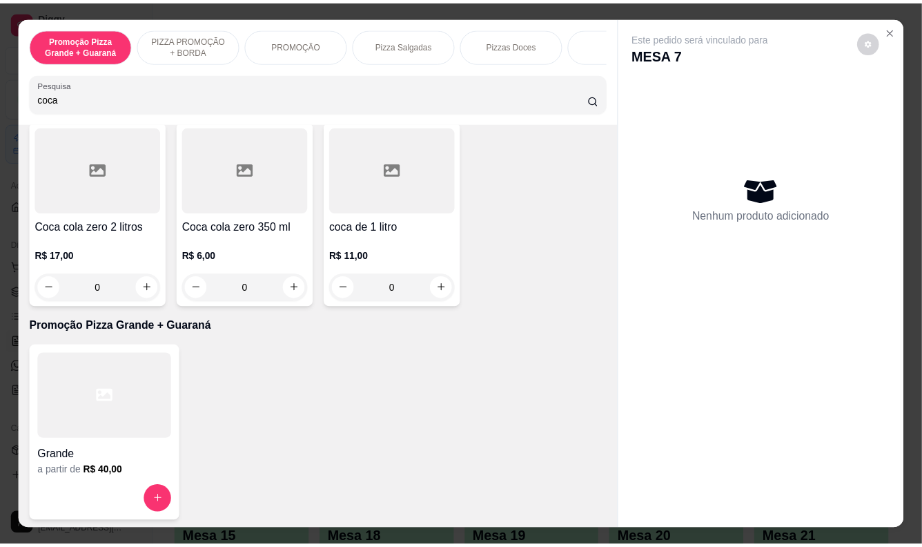
scroll to position [383, 0]
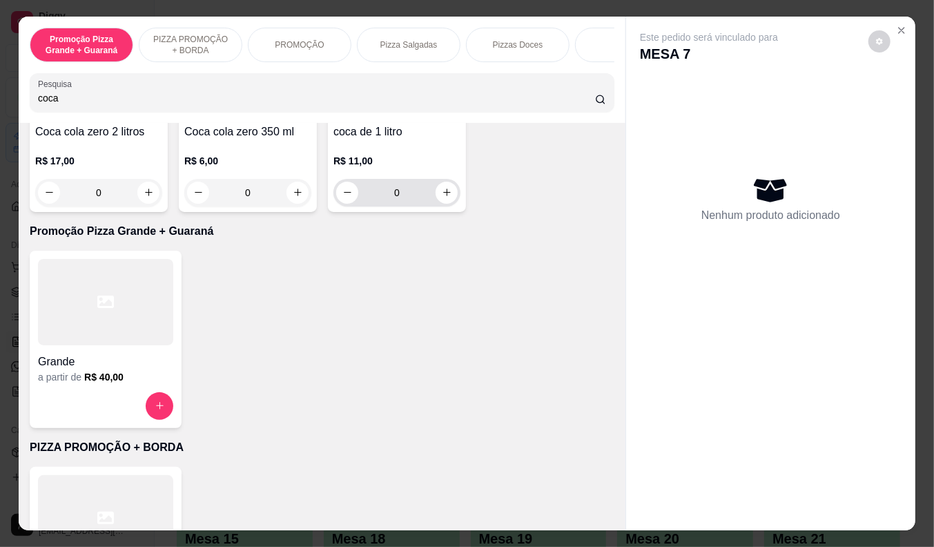
type input "coca"
click at [396, 157] on div "R$ 11,00 0" at bounding box center [396, 173] width 127 height 66
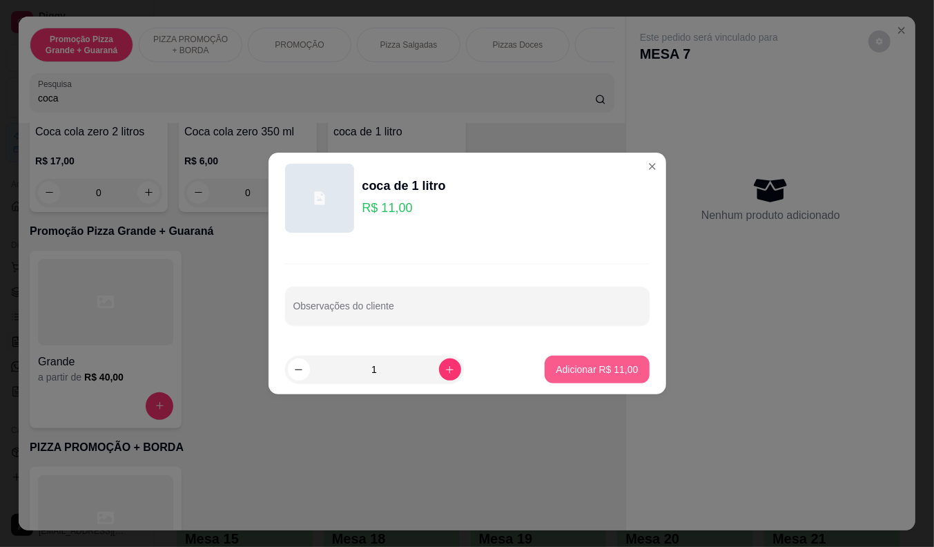
click at [565, 362] on button "Adicionar R$ 11,00" at bounding box center [597, 370] width 104 height 28
type input "1"
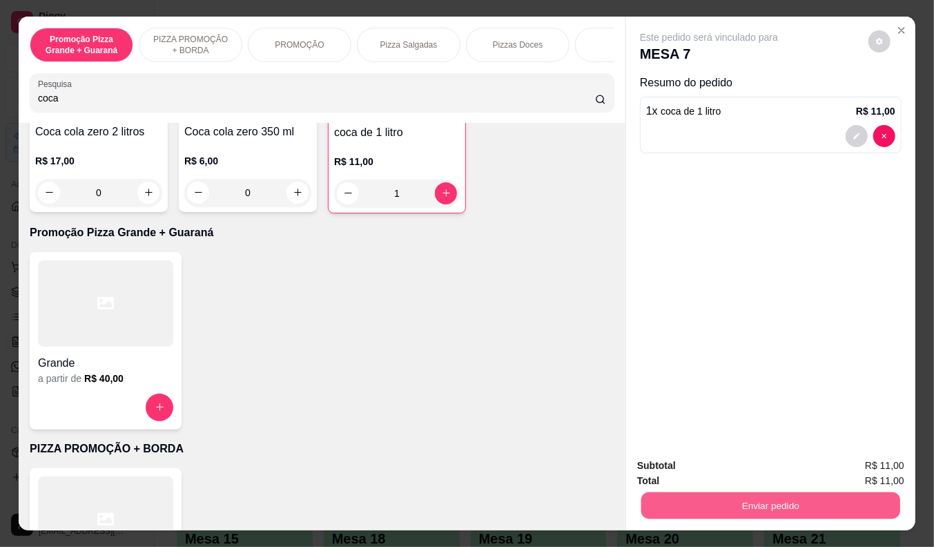
click at [717, 496] on button "Enviar pedido" at bounding box center [770, 505] width 259 height 27
click at [728, 465] on button "Não registrar e enviar pedido" at bounding box center [724, 466] width 139 height 26
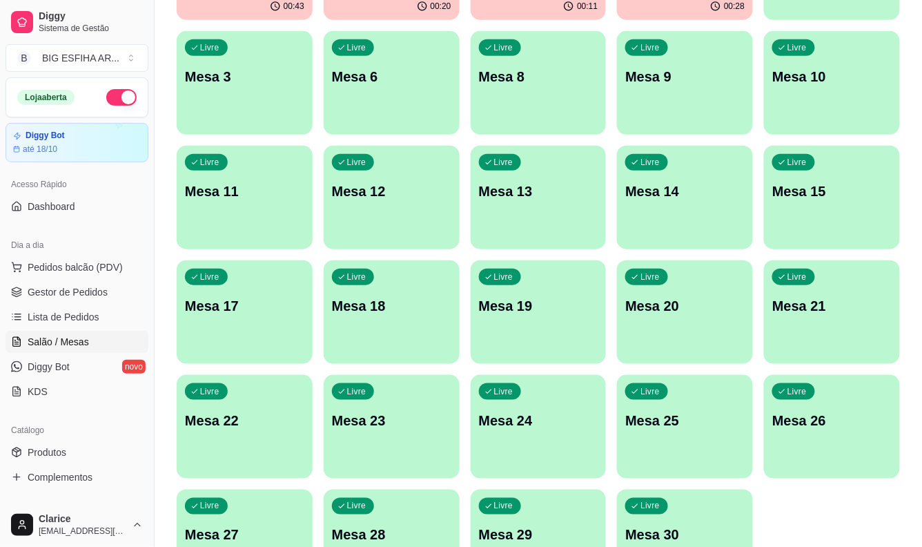
scroll to position [334, 0]
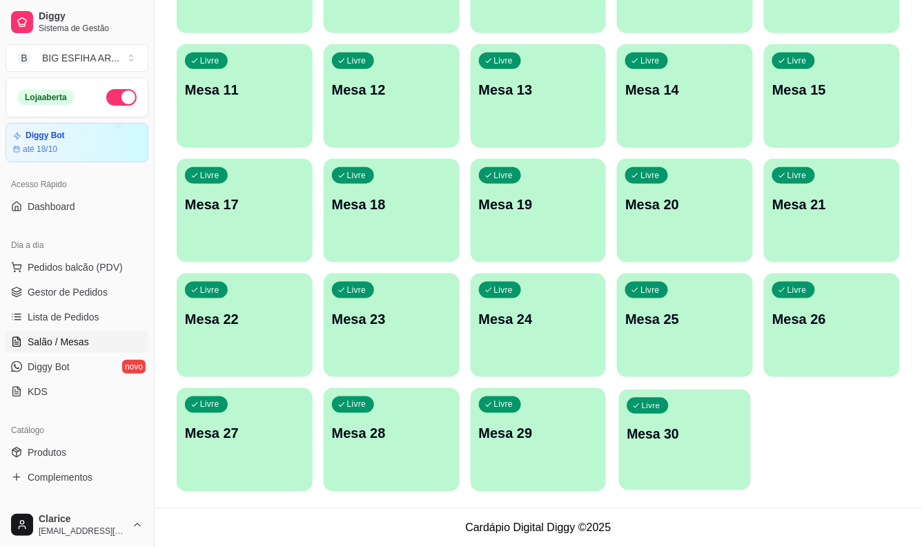
click at [630, 447] on div "Livre Mesa 30" at bounding box center [685, 431] width 132 height 84
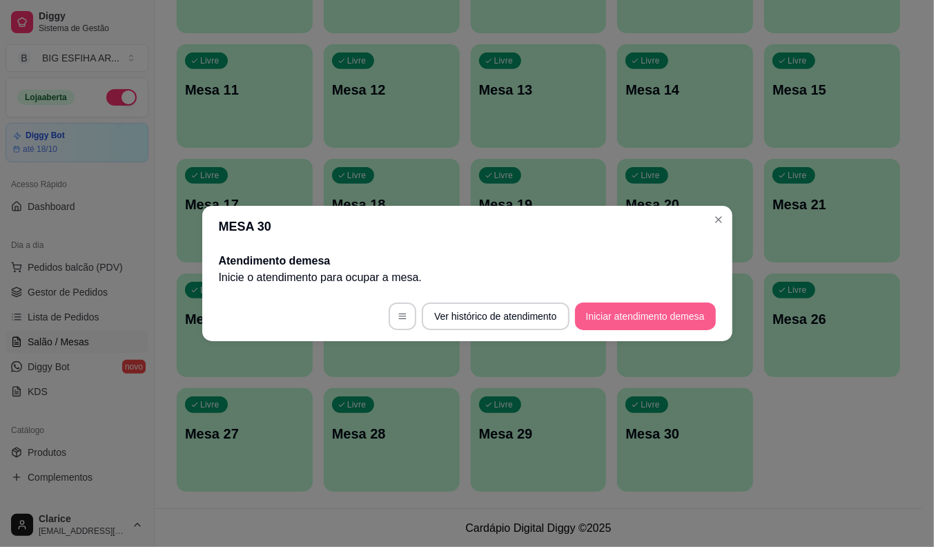
click at [626, 311] on button "Iniciar atendimento de mesa" at bounding box center [645, 316] width 141 height 28
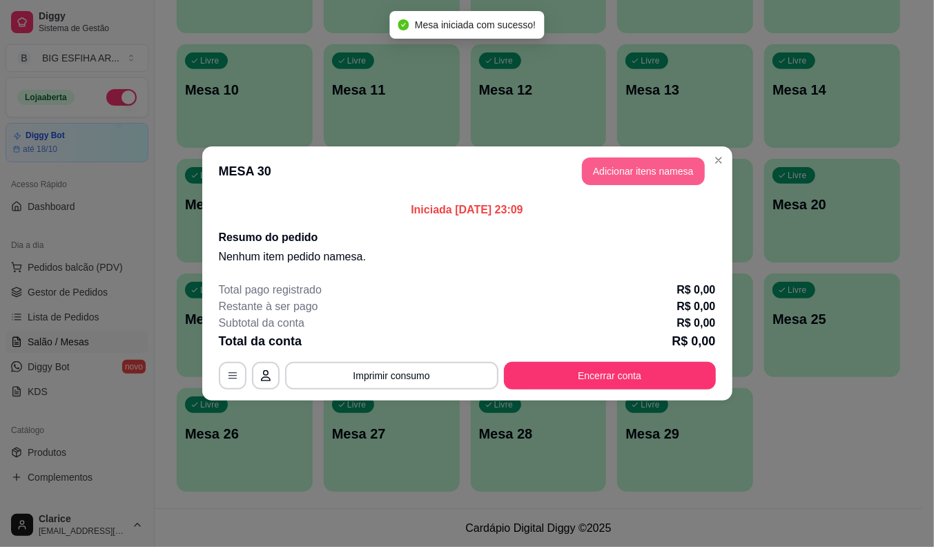
click at [641, 169] on button "Adicionar itens na mesa" at bounding box center [643, 171] width 123 height 28
click at [219, 97] on input "Pesquisa" at bounding box center [316, 98] width 557 height 14
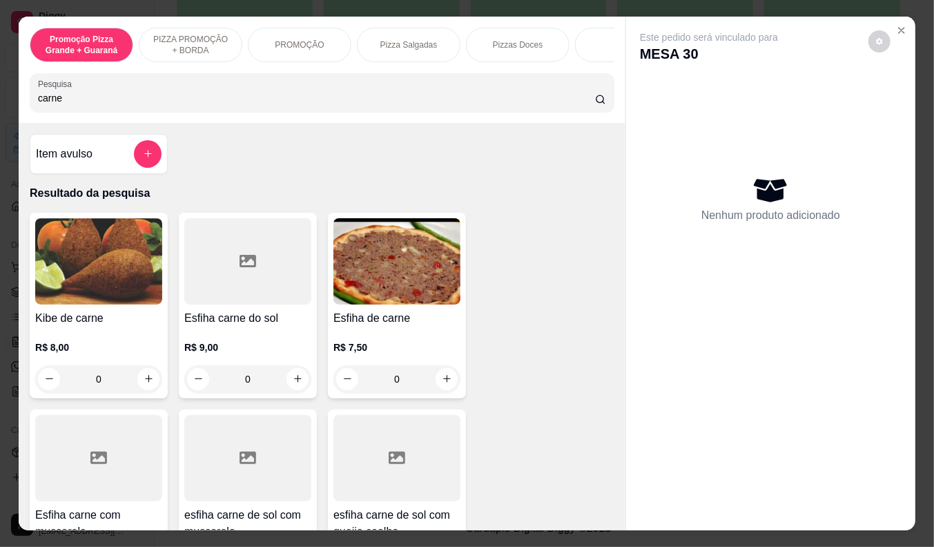
click at [30, 97] on div "Pesquisa carne" at bounding box center [322, 92] width 585 height 39
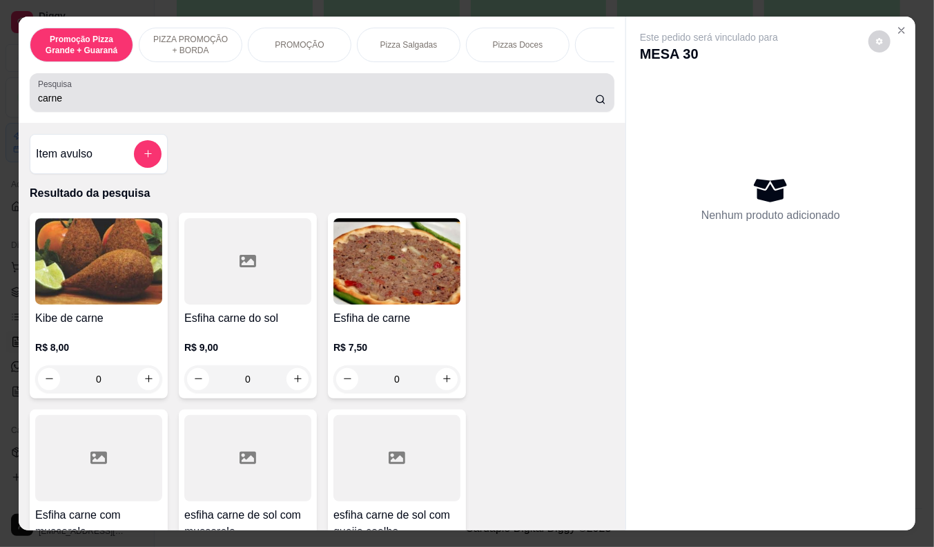
click at [30, 97] on div "Pesquisa carne" at bounding box center [322, 92] width 585 height 39
click at [30, 108] on div "Pesquisa carne" at bounding box center [322, 92] width 585 height 39
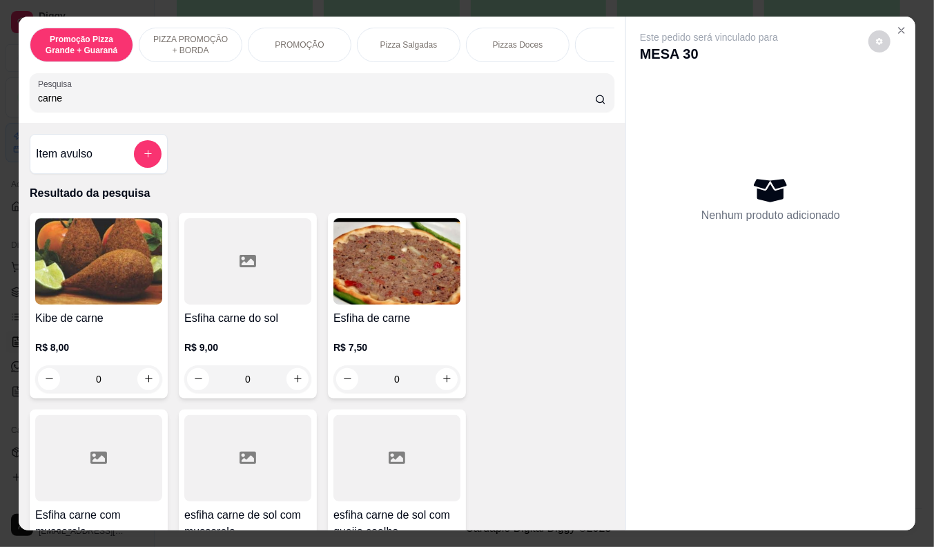
click at [38, 99] on input "carne" at bounding box center [316, 98] width 557 height 14
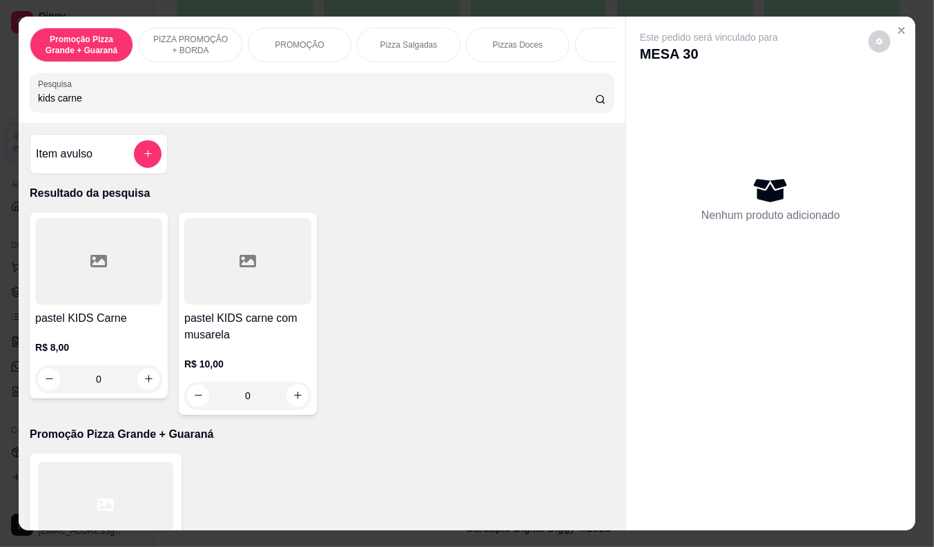
type input "kids carne"
click at [99, 332] on div "R$ 8,00 0" at bounding box center [98, 360] width 127 height 66
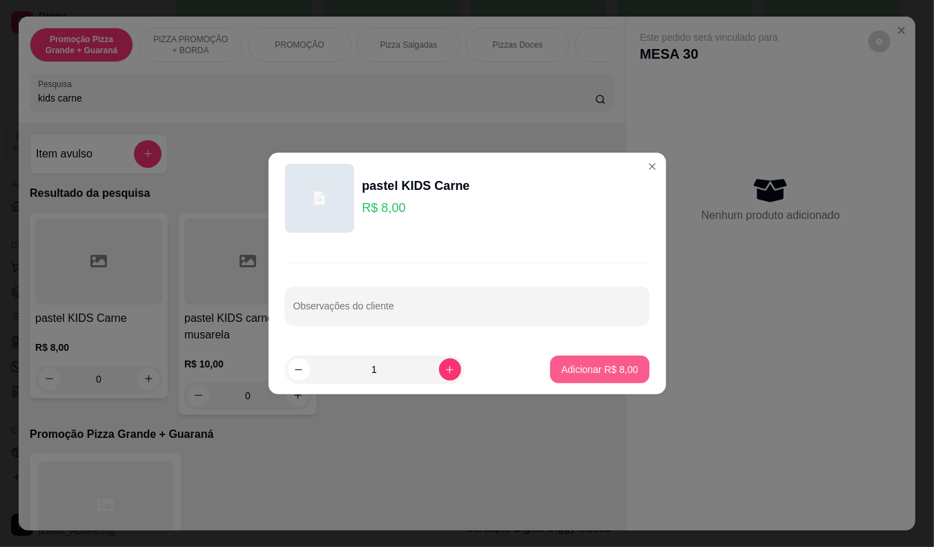
click at [561, 373] on p "Adicionar R$ 8,00" at bounding box center [599, 369] width 77 height 14
type input "1"
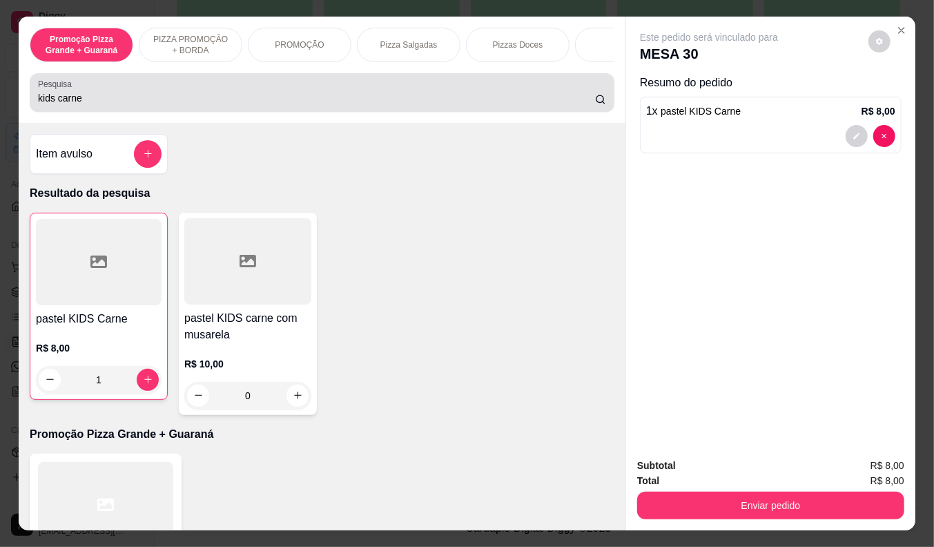
click at [86, 97] on input "kids carne" at bounding box center [316, 98] width 557 height 14
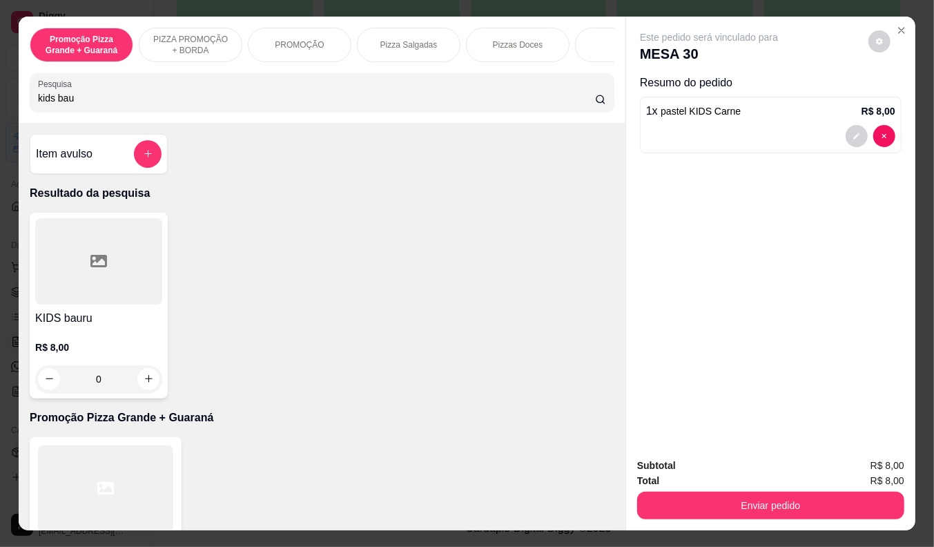
type input "kids bau"
click at [98, 347] on p "R$ 8,00" at bounding box center [98, 347] width 127 height 14
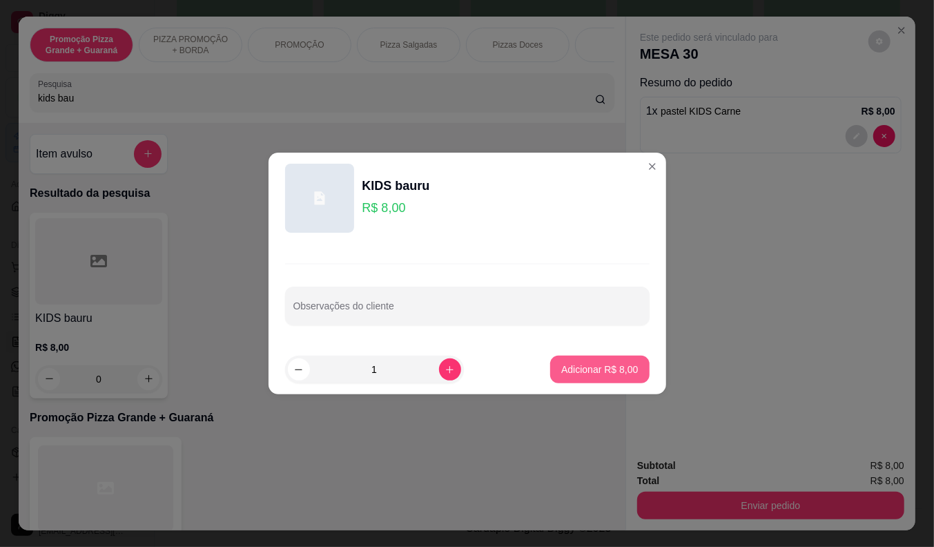
click at [574, 370] on p "Adicionar R$ 8,00" at bounding box center [599, 369] width 77 height 14
type input "1"
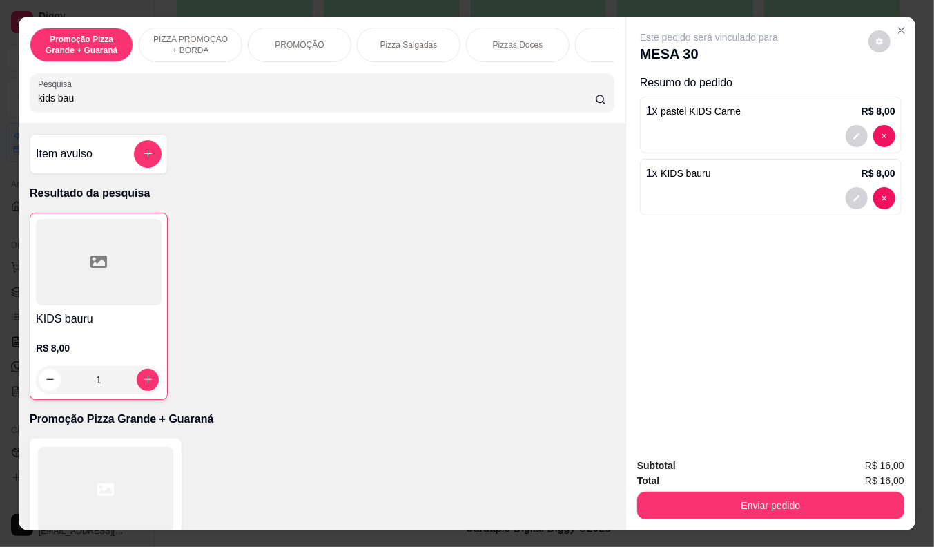
click at [688, 125] on div at bounding box center [770, 136] width 249 height 22
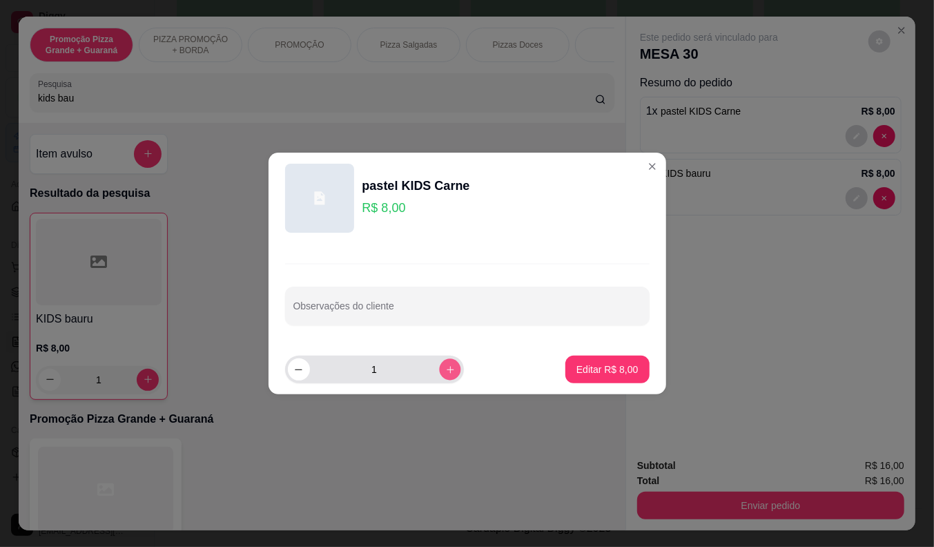
click at [445, 370] on icon "increase-product-quantity" at bounding box center [450, 369] width 10 height 10
type input "2"
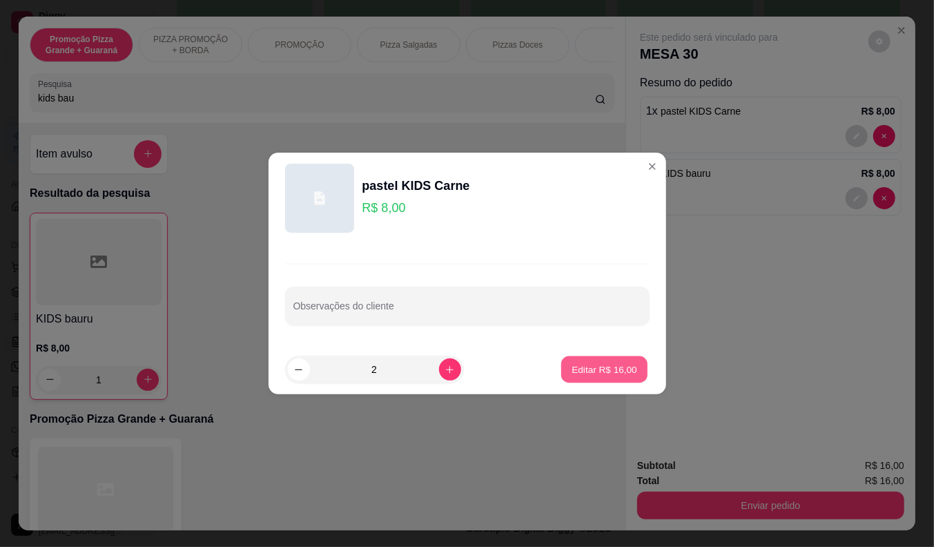
click at [610, 367] on p "Editar R$ 16,00" at bounding box center [604, 368] width 65 height 13
type input "2"
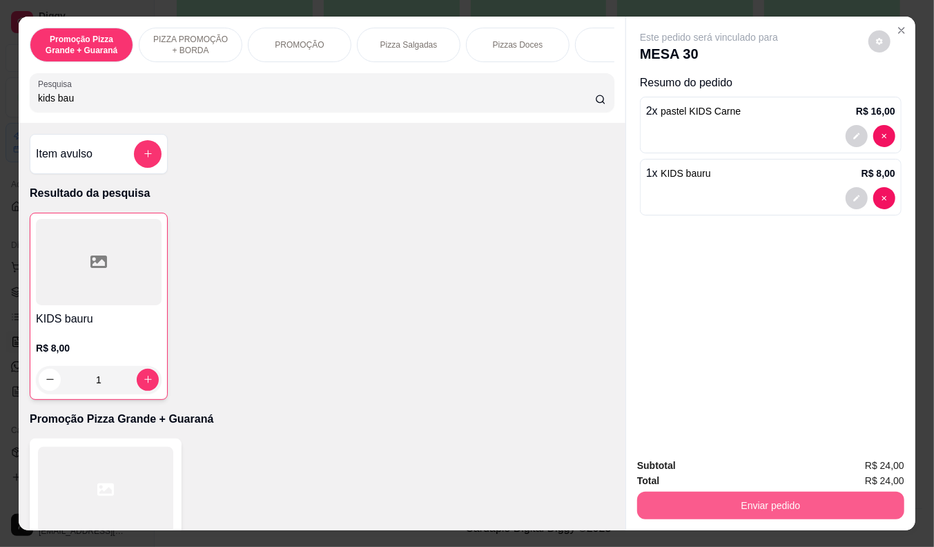
click at [706, 493] on button "Enviar pedido" at bounding box center [770, 505] width 267 height 28
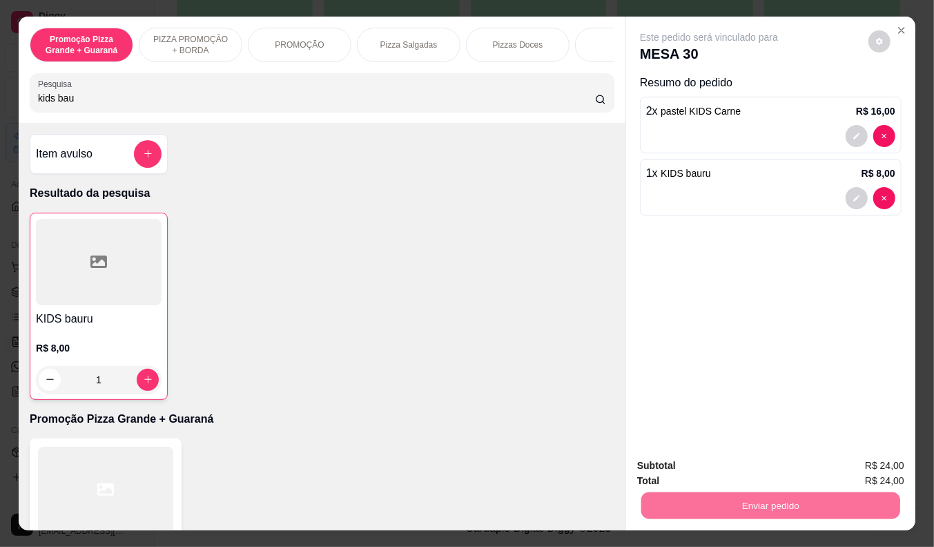
click at [708, 463] on button "Não registrar e enviar pedido" at bounding box center [725, 466] width 144 height 26
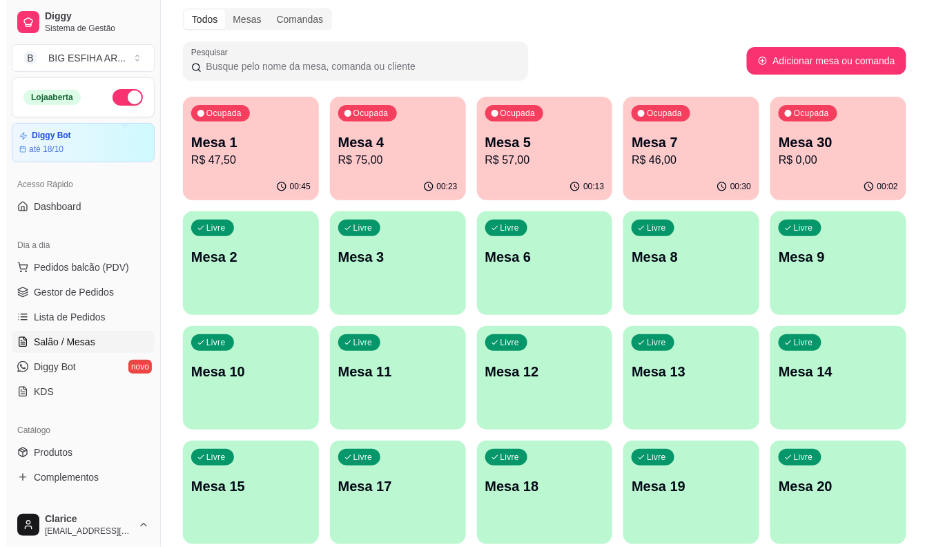
scroll to position [0, 0]
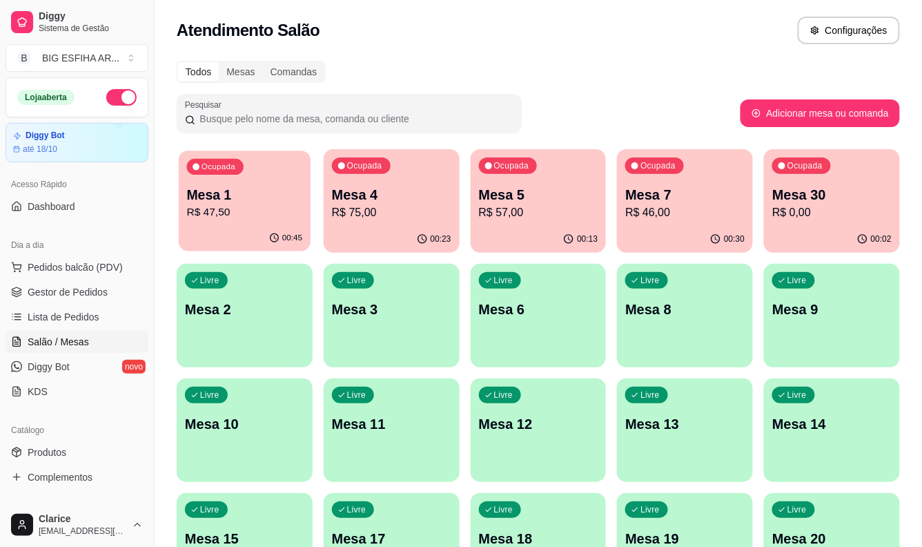
click at [184, 206] on div "Ocupada Mesa 1 R$ 47,50" at bounding box center [245, 187] width 132 height 75
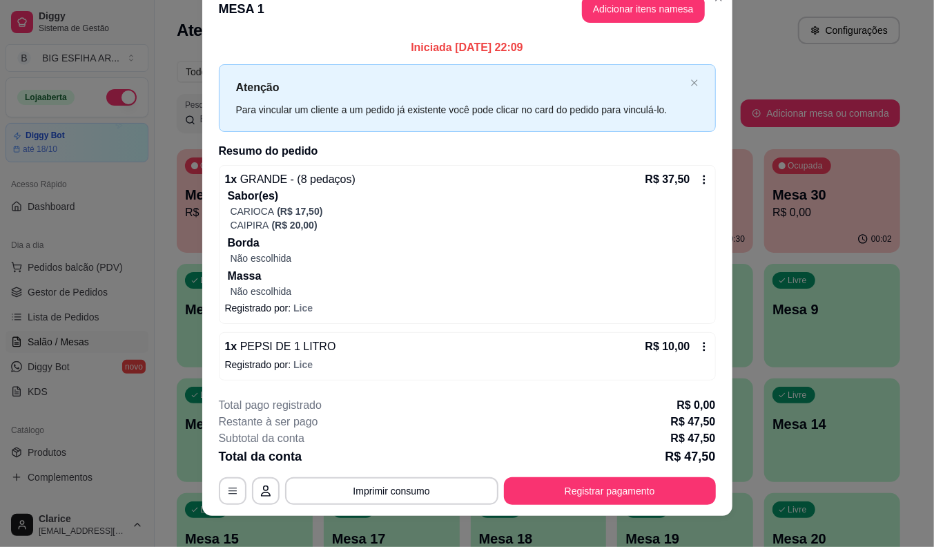
scroll to position [36, 0]
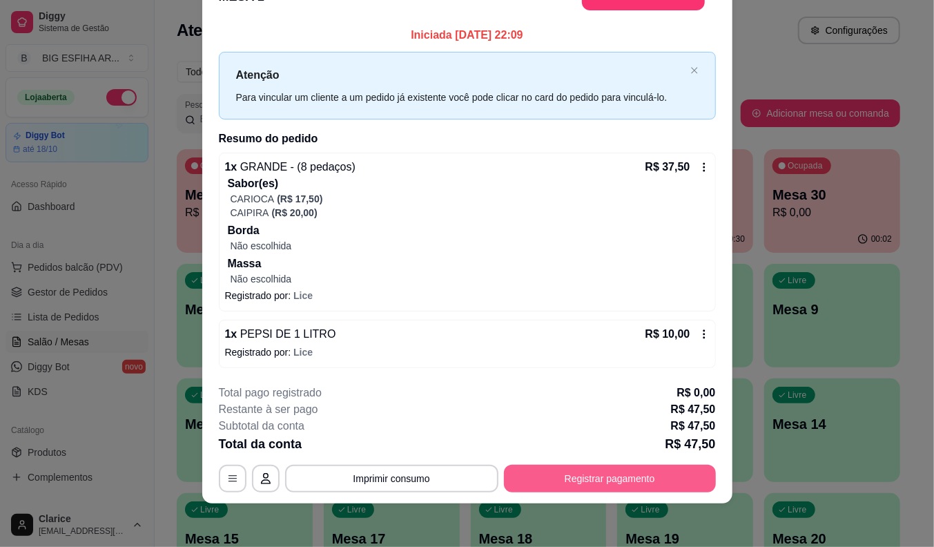
click at [558, 472] on button "Registrar pagamento" at bounding box center [610, 479] width 212 height 28
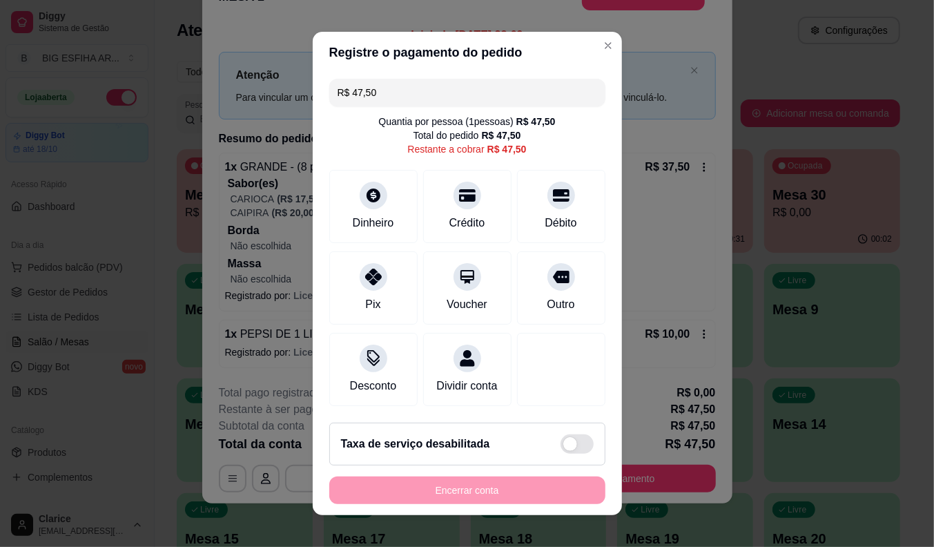
click at [382, 81] on input "R$ 47,50" at bounding box center [468, 93] width 260 height 28
click at [560, 213] on div "Débito" at bounding box center [560, 204] width 97 height 81
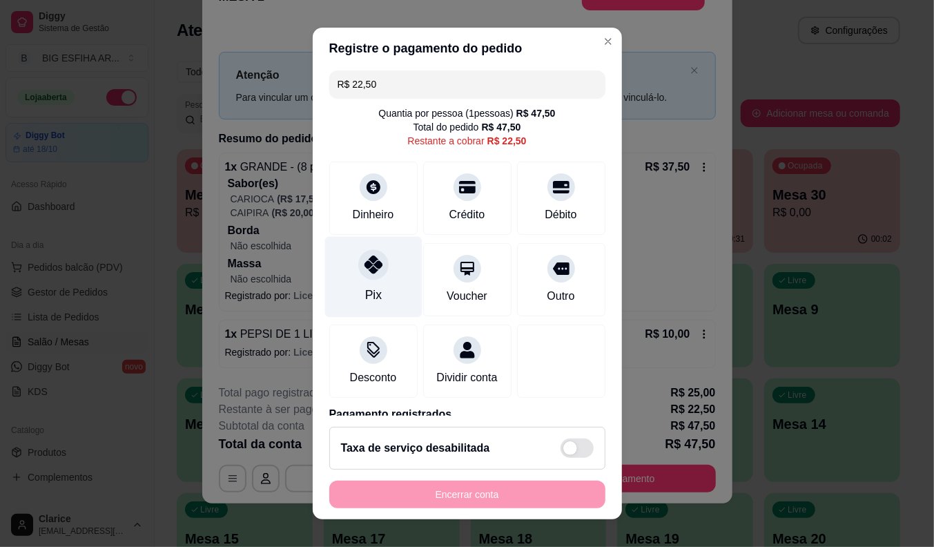
scroll to position [0, 0]
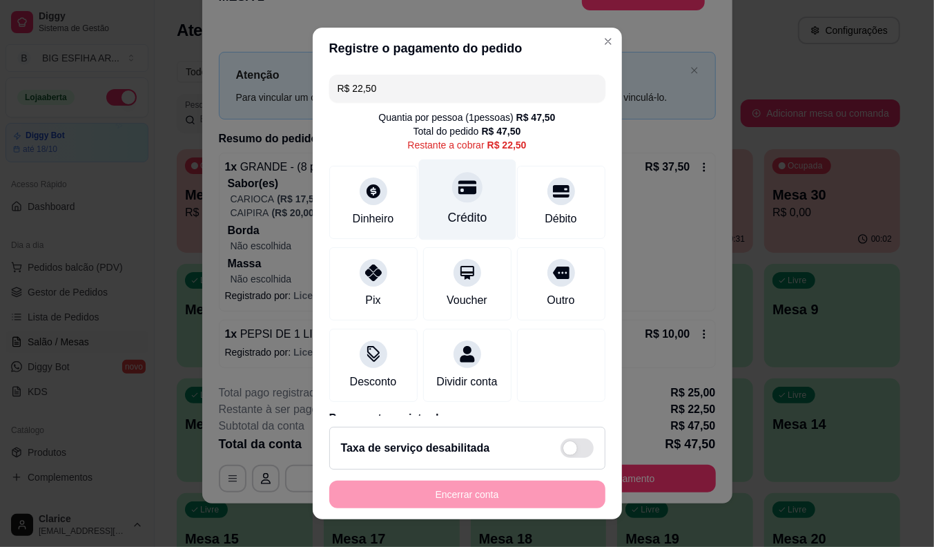
click at [453, 218] on div "Crédito" at bounding box center [466, 217] width 39 height 18
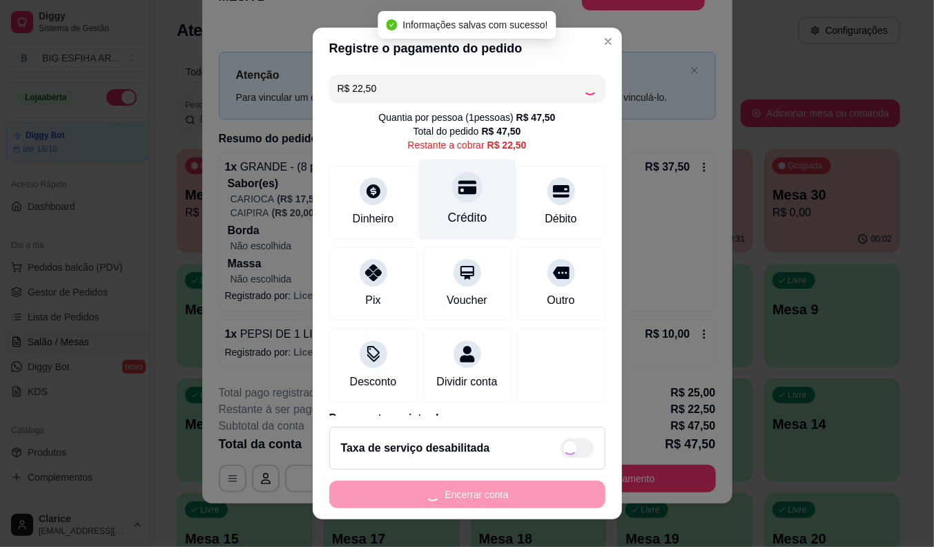
type input "R$ 0,00"
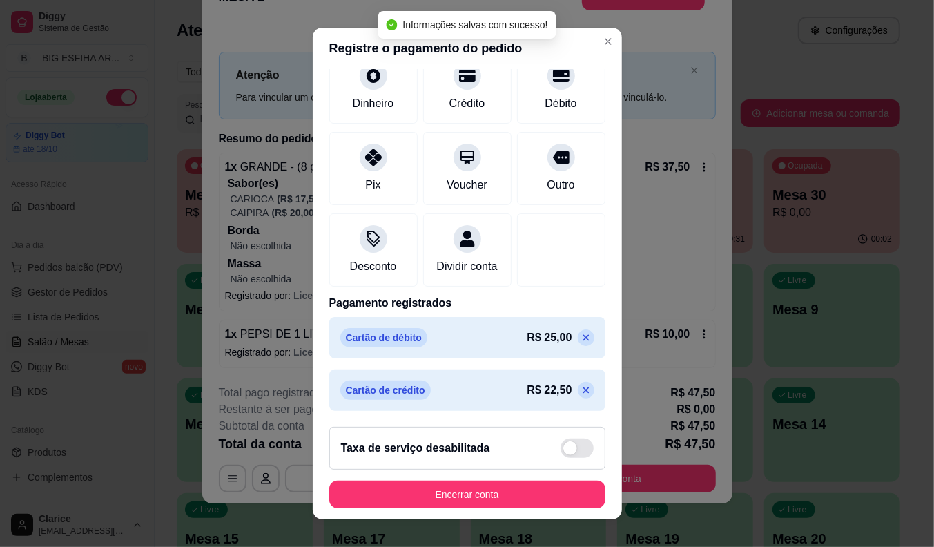
scroll to position [118, 0]
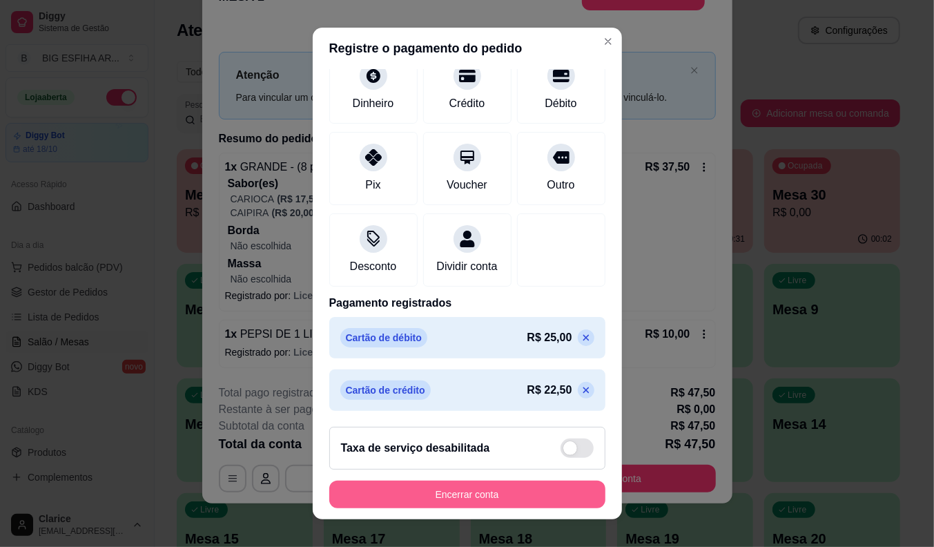
click at [486, 481] on button "Encerrar conta" at bounding box center [467, 494] width 276 height 28
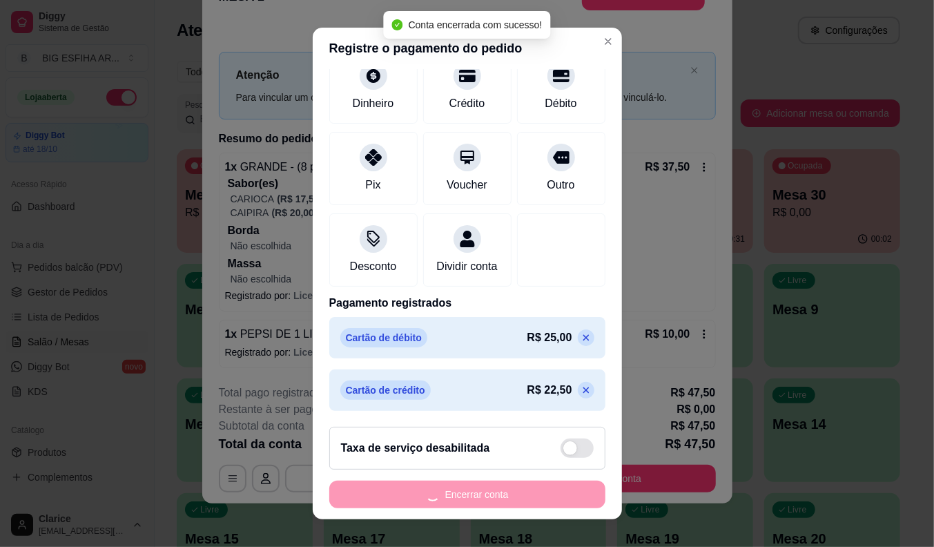
scroll to position [0, 0]
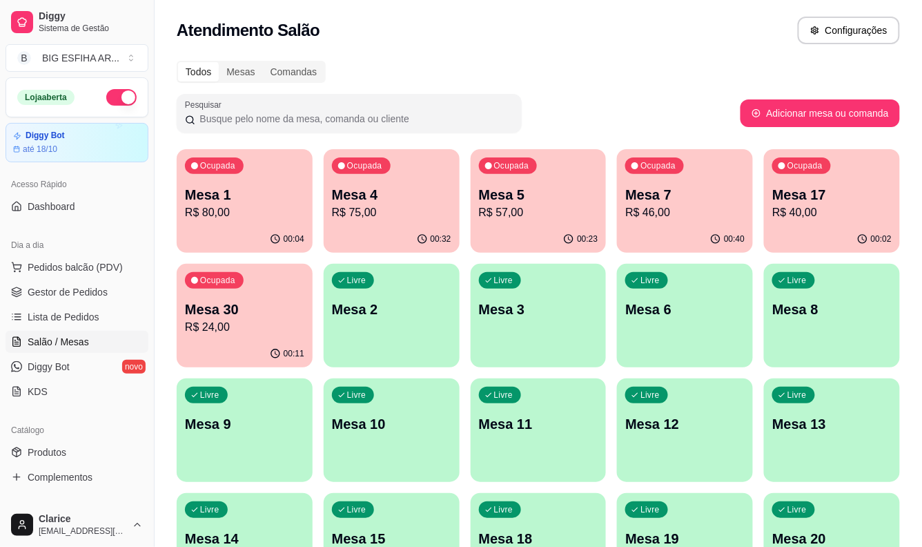
click at [209, 320] on p "R$ 24,00" at bounding box center [244, 327] width 119 height 17
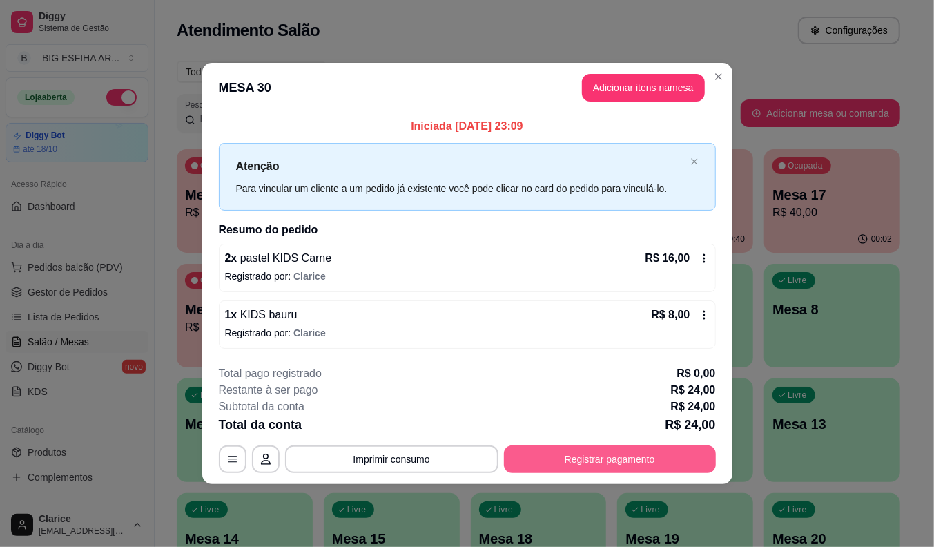
click at [539, 467] on button "Registrar pagamento" at bounding box center [610, 459] width 212 height 28
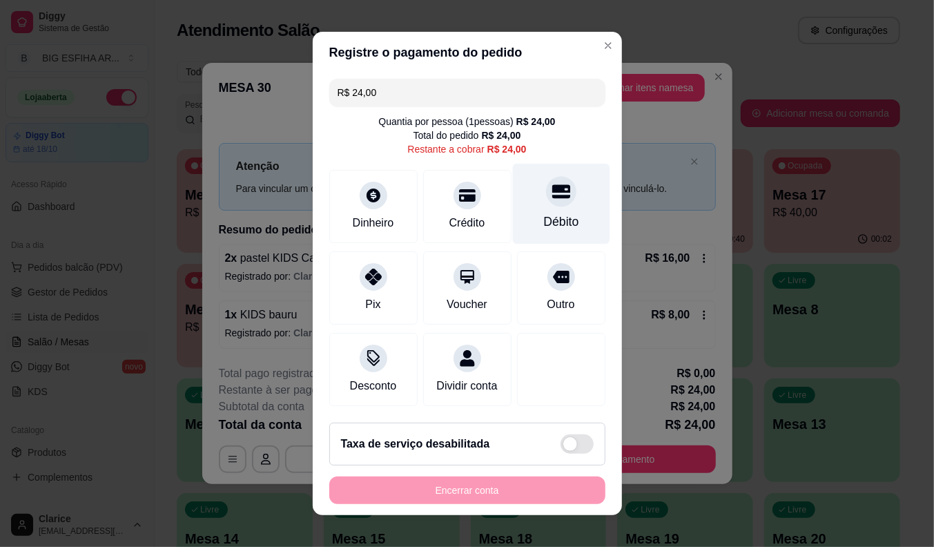
click at [541, 202] on div "Débito" at bounding box center [560, 204] width 97 height 81
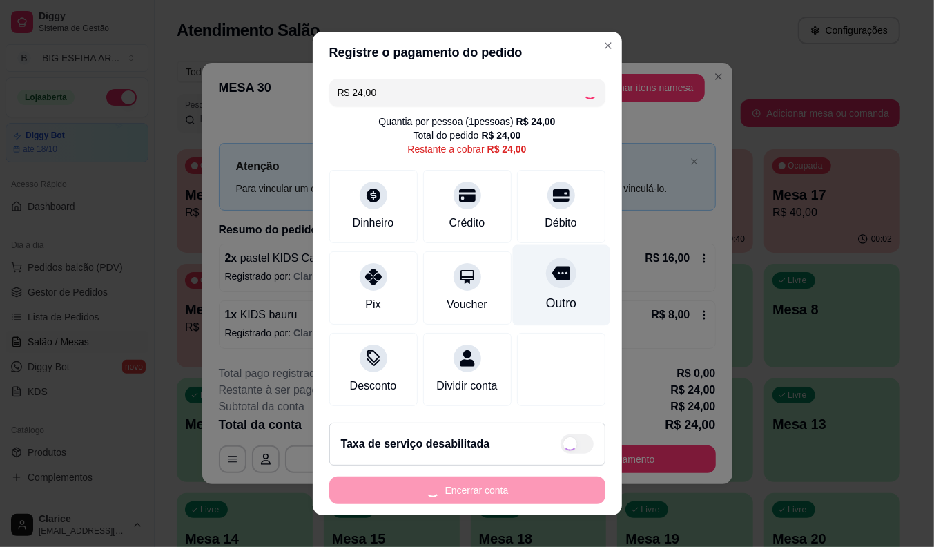
type input "R$ 0,00"
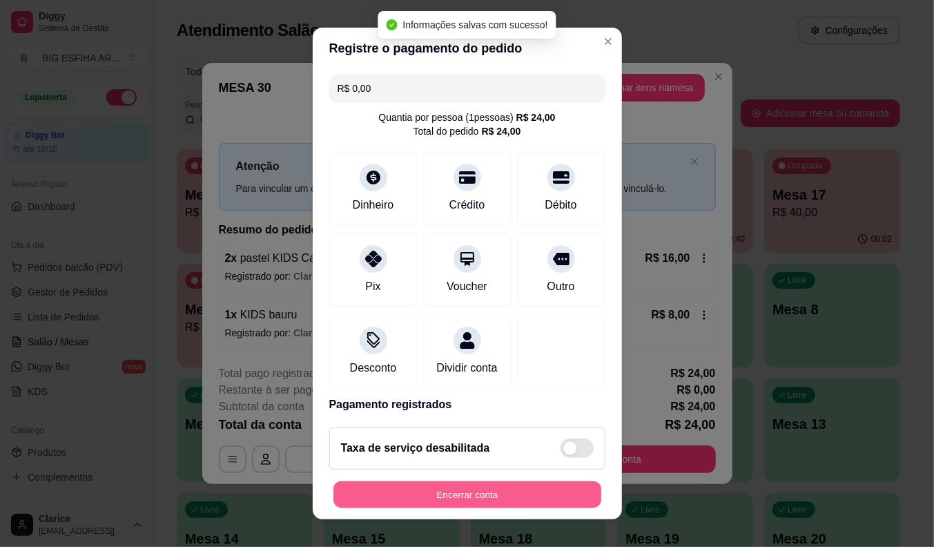
click at [463, 502] on button "Encerrar conta" at bounding box center [467, 494] width 268 height 27
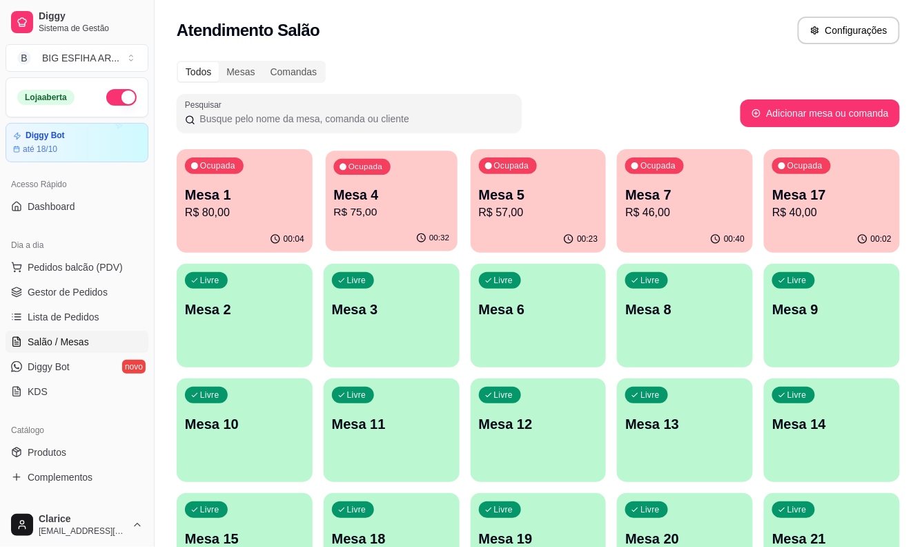
click at [382, 202] on p "Mesa 4" at bounding box center [391, 195] width 116 height 19
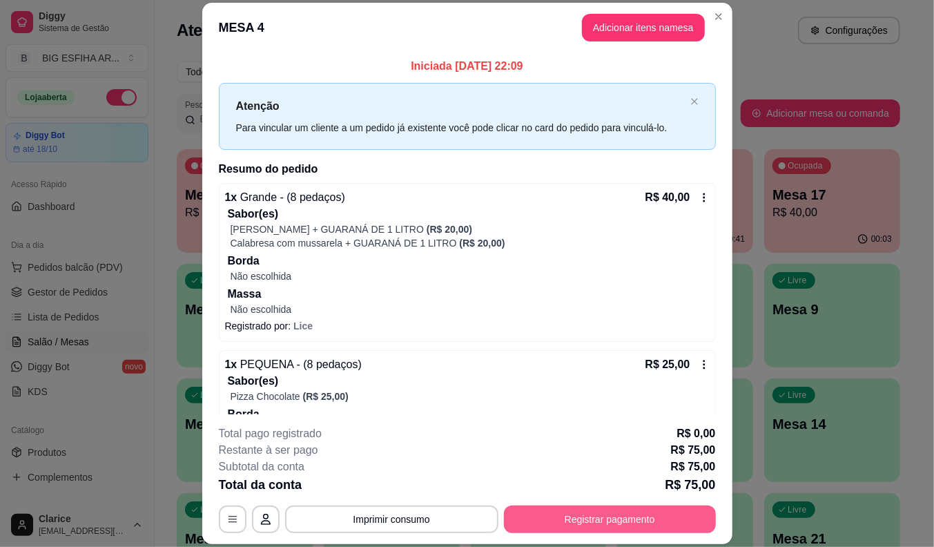
click at [605, 522] on button "Registrar pagamento" at bounding box center [610, 519] width 212 height 28
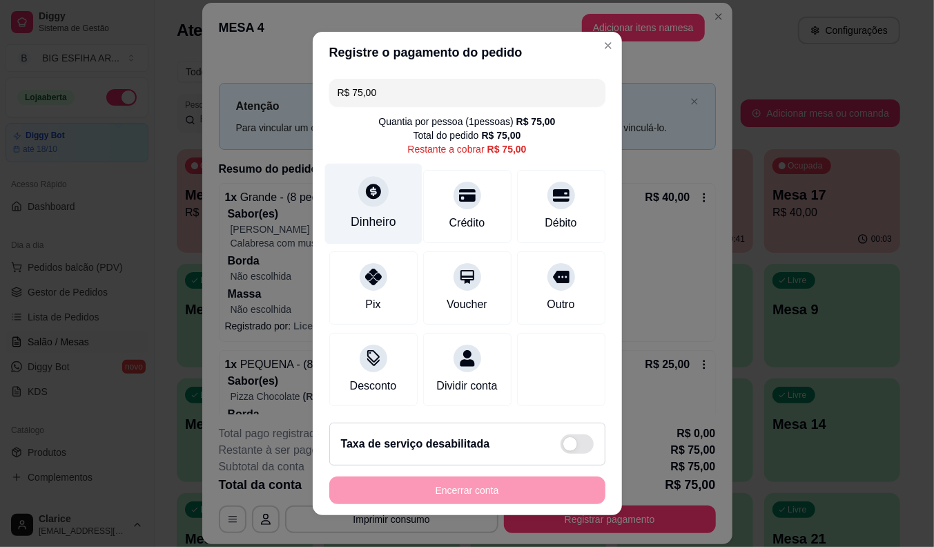
click at [368, 199] on div at bounding box center [373, 191] width 30 height 30
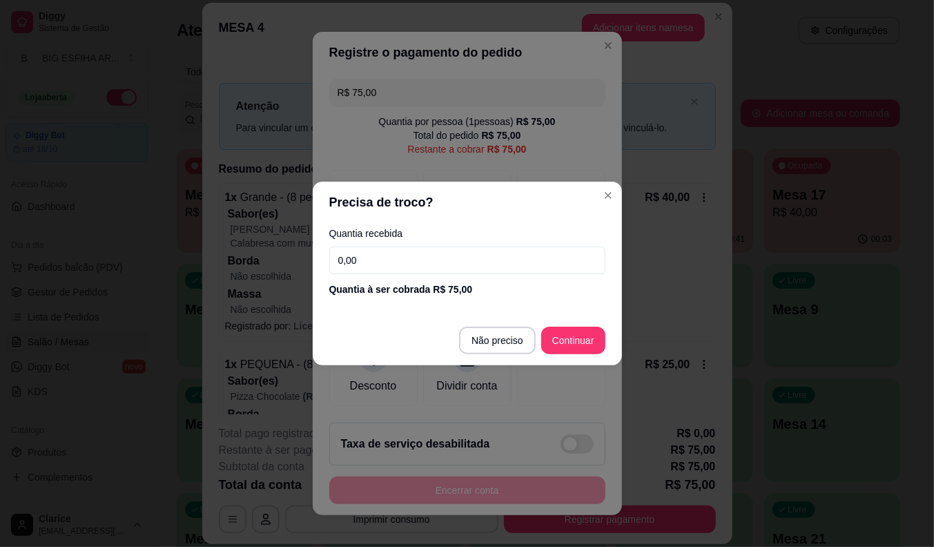
click at [420, 272] on input "0,00" at bounding box center [467, 260] width 276 height 28
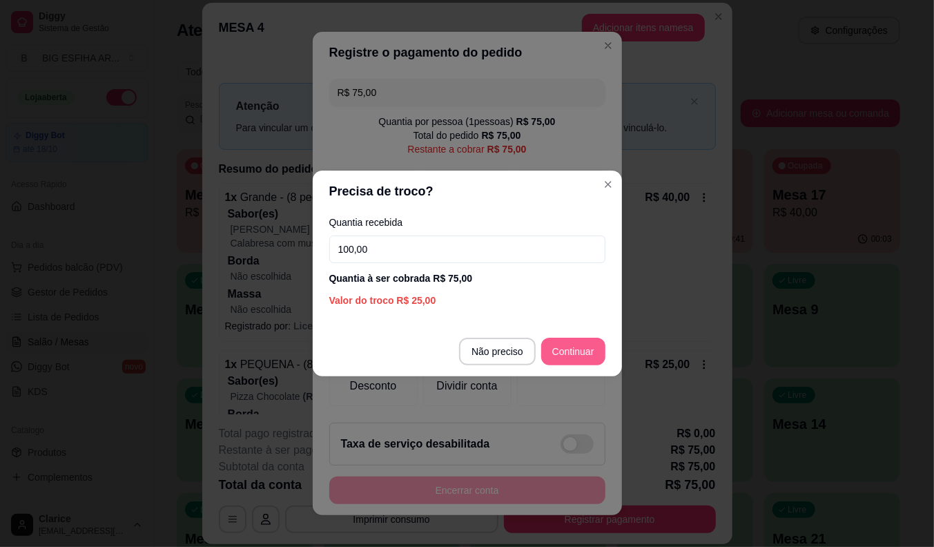
type input "100,00"
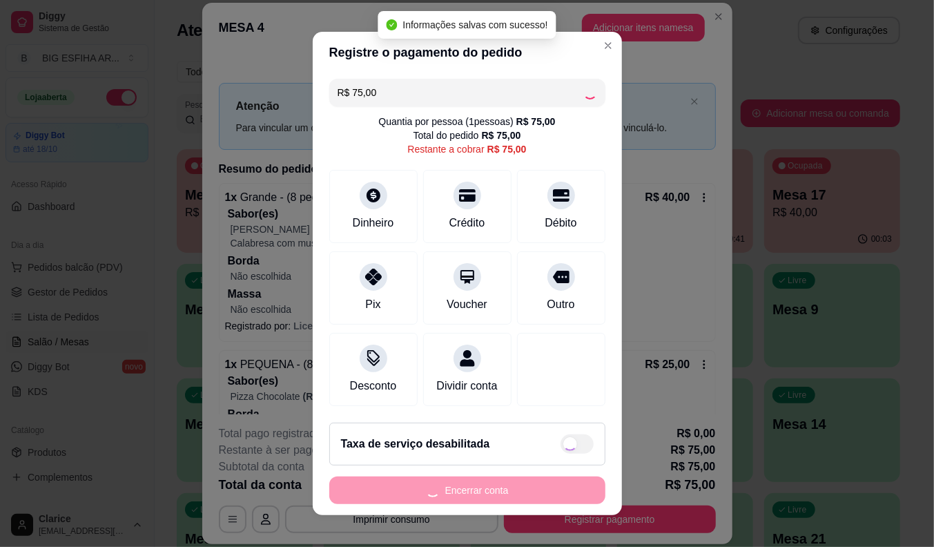
type input "R$ 0,00"
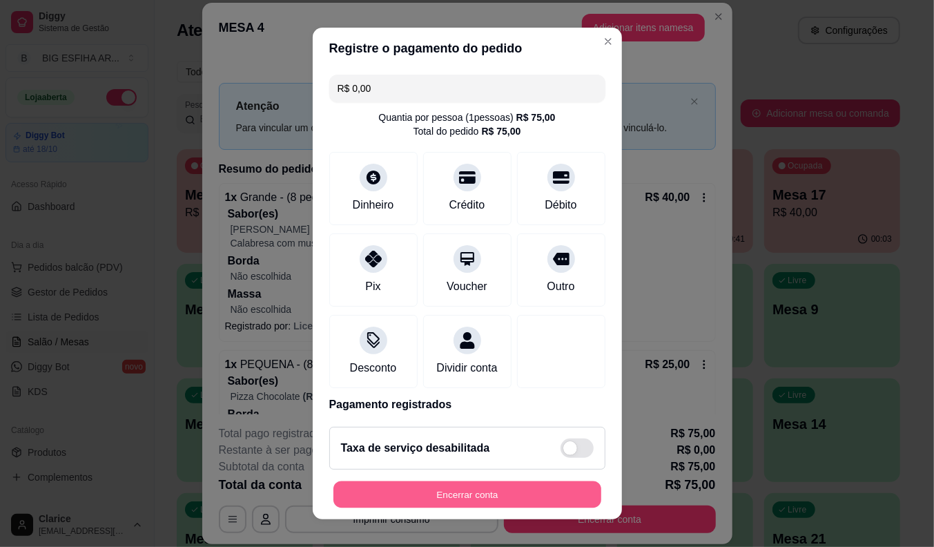
click at [370, 497] on button "Encerrar conta" at bounding box center [467, 494] width 268 height 27
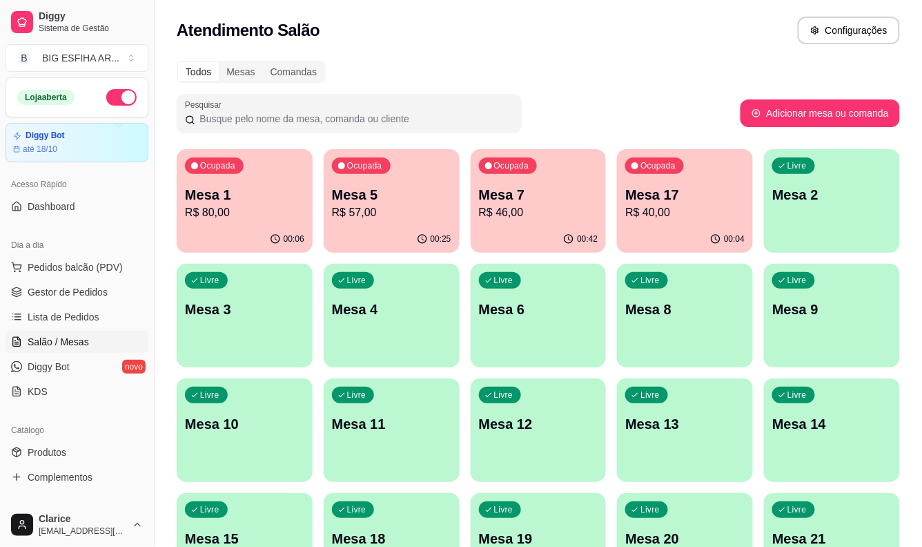
click at [164, 295] on div "Todos Mesas Comandas Pesquisar Adicionar mesa ou comanda Ocupada Mesa 1 R$ 80,0…" at bounding box center [539, 447] width 768 height 790
click at [668, 204] on p "R$ 40,00" at bounding box center [685, 212] width 116 height 16
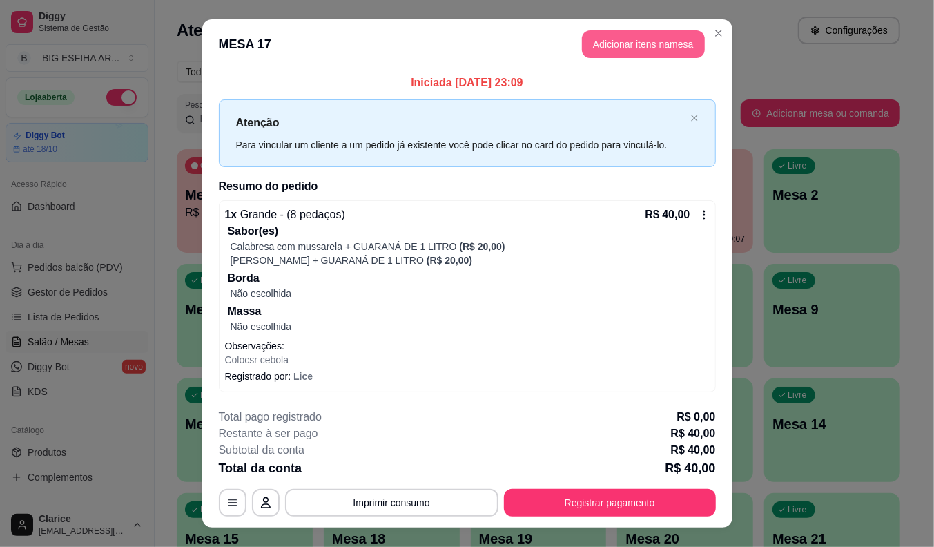
click at [663, 49] on button "Adicionar itens na mesa" at bounding box center [643, 44] width 123 height 28
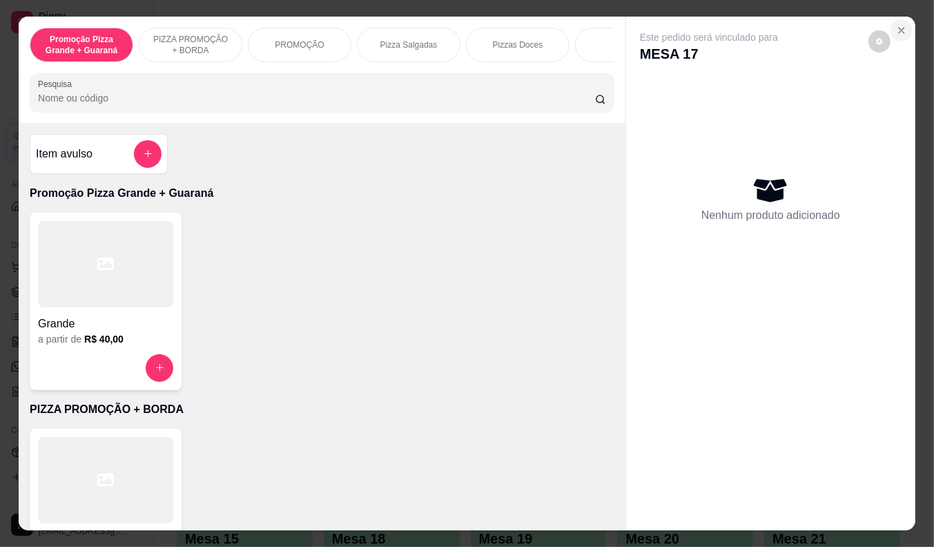
click at [896, 26] on icon "Close" at bounding box center [901, 30] width 11 height 11
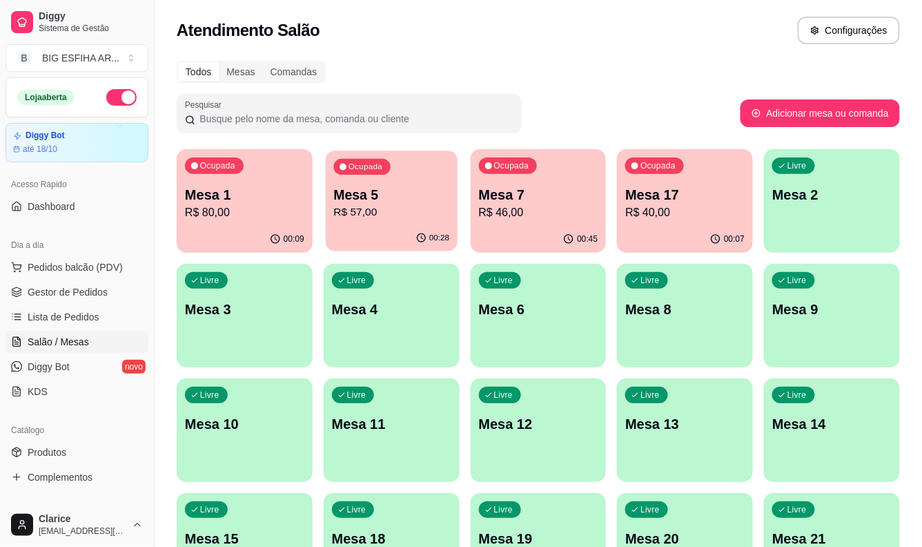
click at [396, 211] on p "R$ 57,00" at bounding box center [391, 212] width 116 height 16
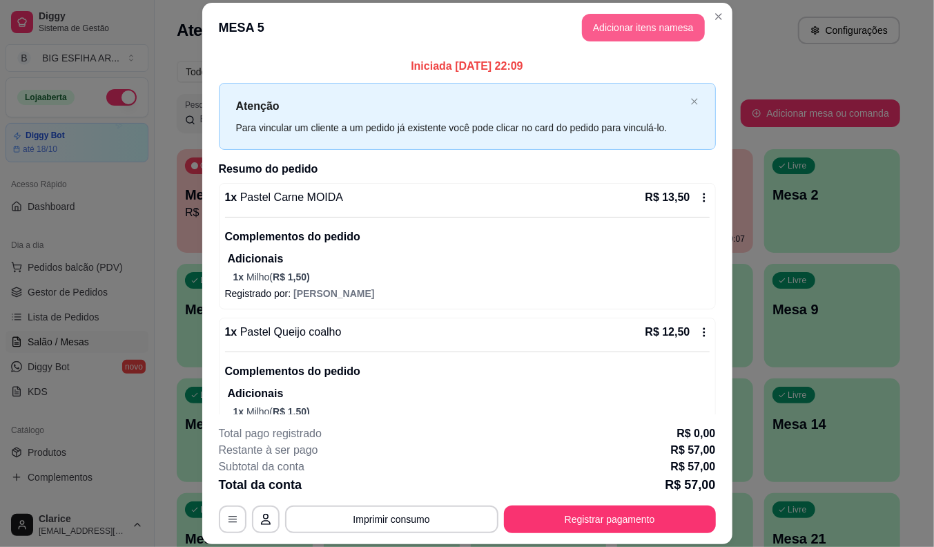
click at [643, 39] on button "Adicionar itens na mesa" at bounding box center [643, 28] width 123 height 28
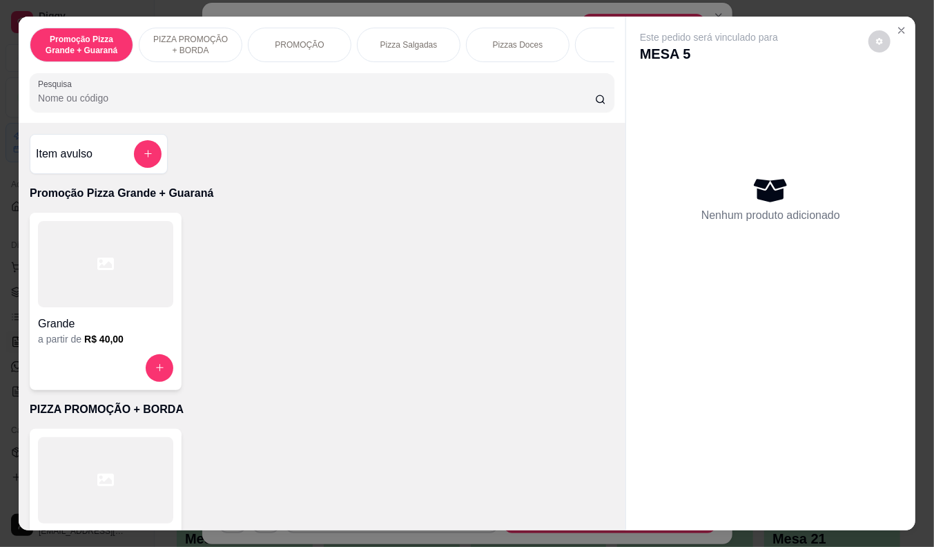
click at [293, 78] on div "Pesquisa" at bounding box center [322, 92] width 585 height 39
click at [298, 105] on input "Pesquisa" at bounding box center [316, 98] width 557 height 14
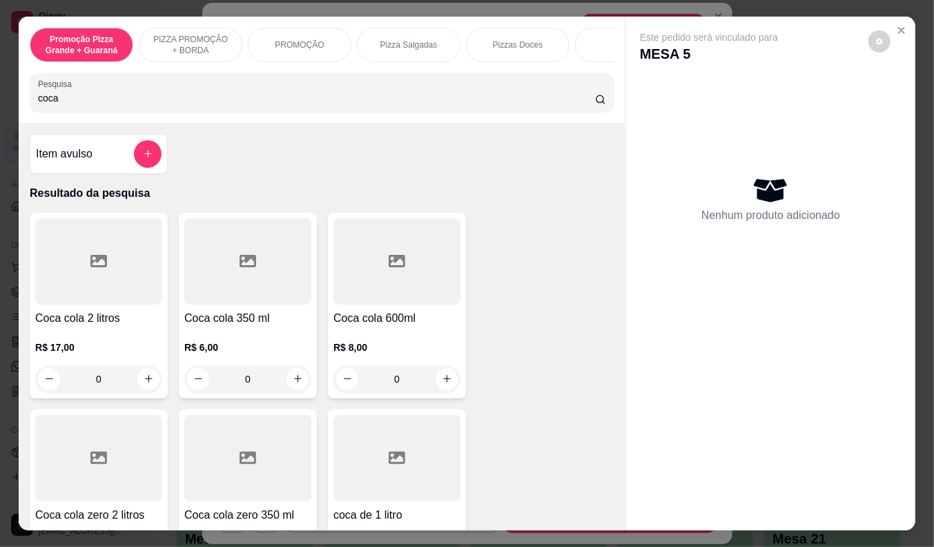
type input "coca"
click at [271, 311] on div "Coca cola 350 ml R$ 6,00 0" at bounding box center [248, 306] width 138 height 186
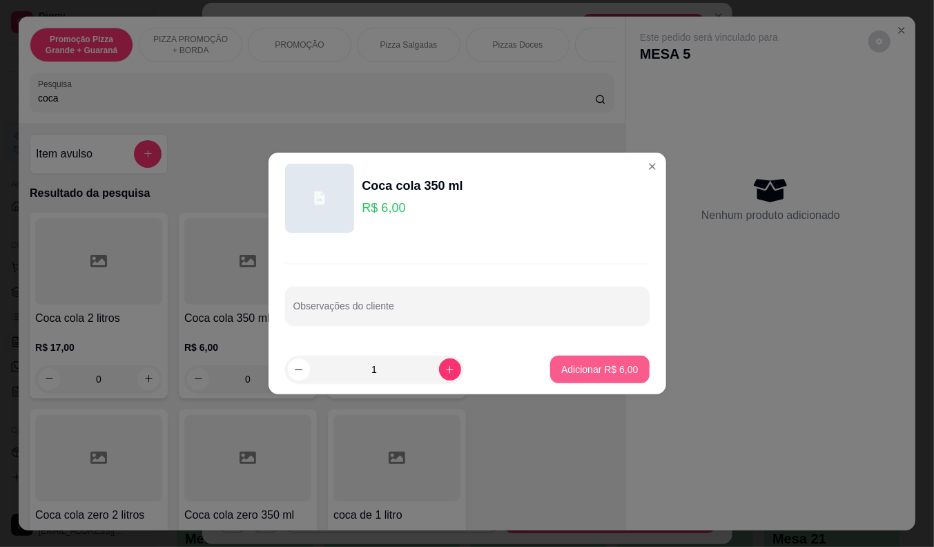
click at [625, 376] on p "Adicionar R$ 6,00" at bounding box center [599, 369] width 77 height 14
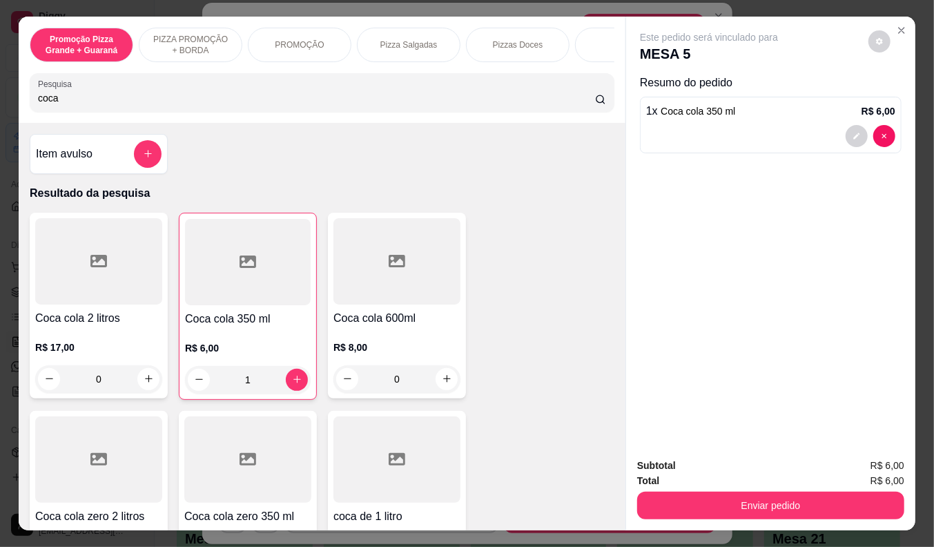
type input "1"
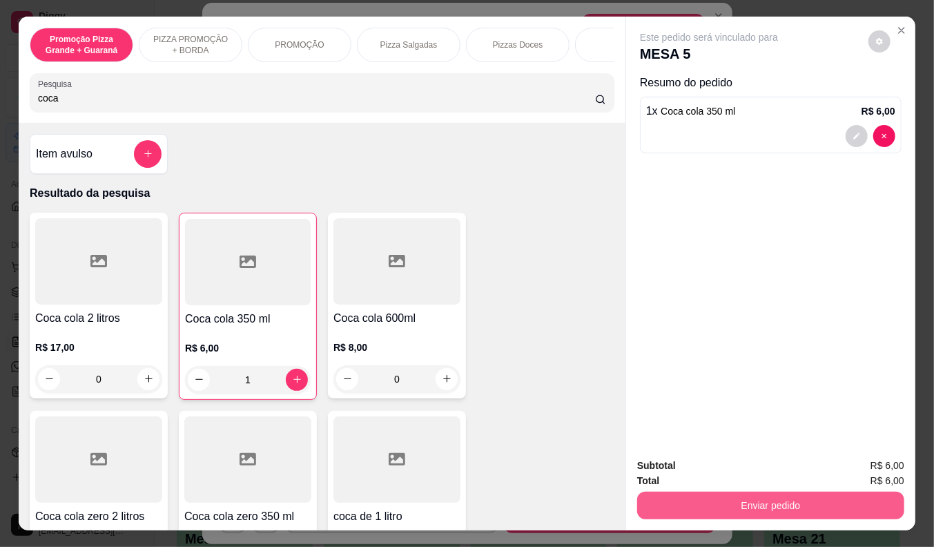
click at [698, 498] on button "Enviar pedido" at bounding box center [770, 505] width 267 height 28
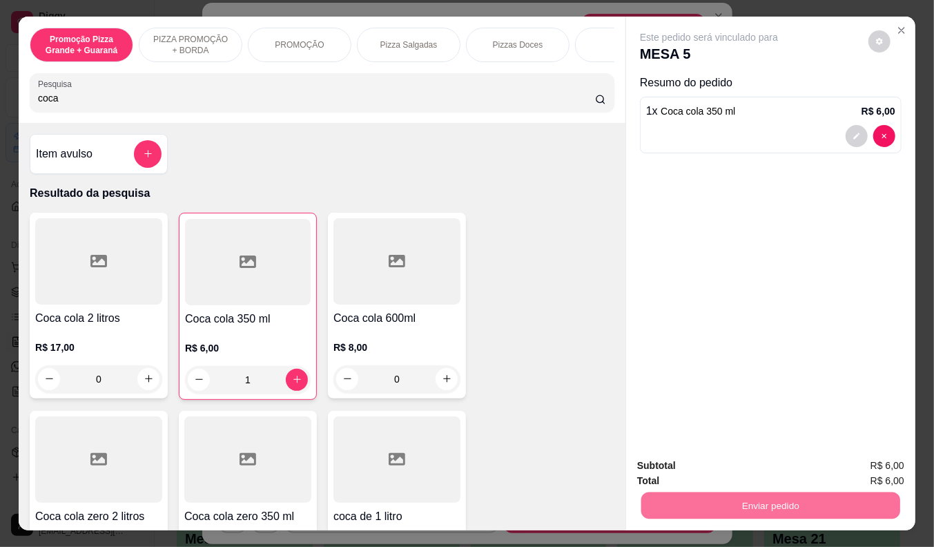
click at [695, 468] on button "Não registrar e enviar pedido" at bounding box center [724, 466] width 139 height 26
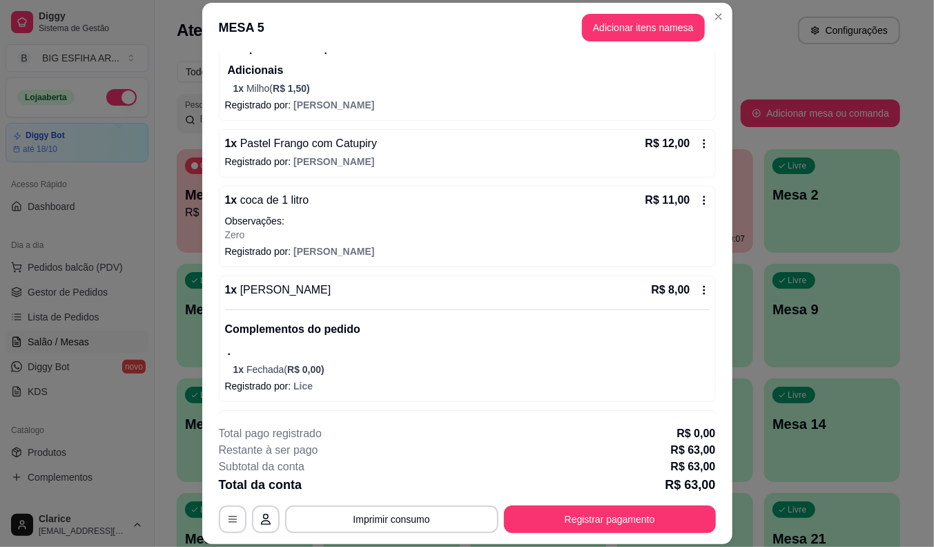
scroll to position [373, 0]
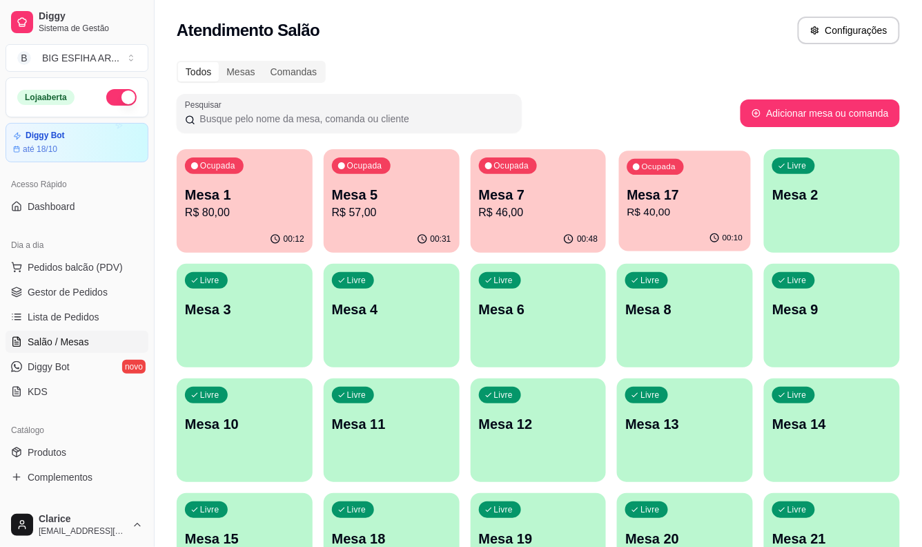
click at [646, 212] on p "R$ 40,00" at bounding box center [685, 212] width 116 height 16
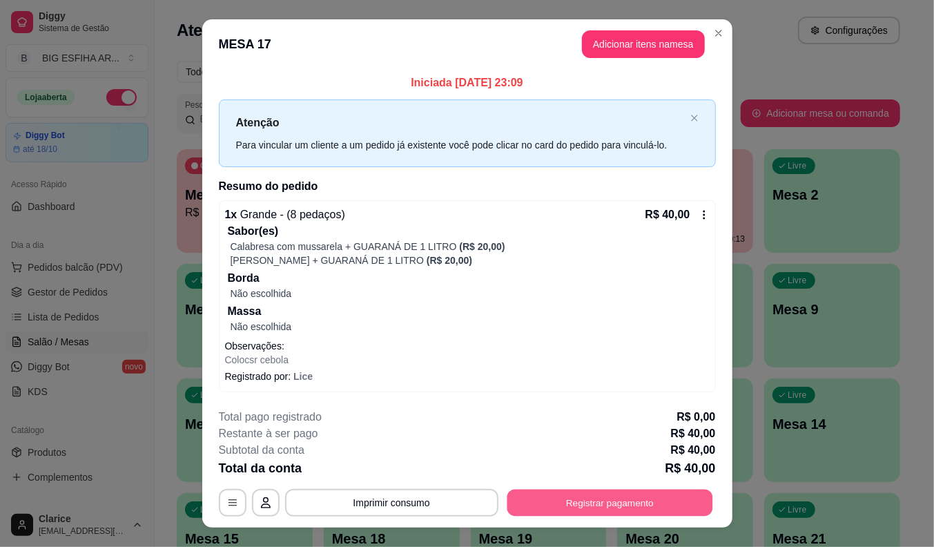
click at [605, 499] on button "Registrar pagamento" at bounding box center [610, 502] width 206 height 27
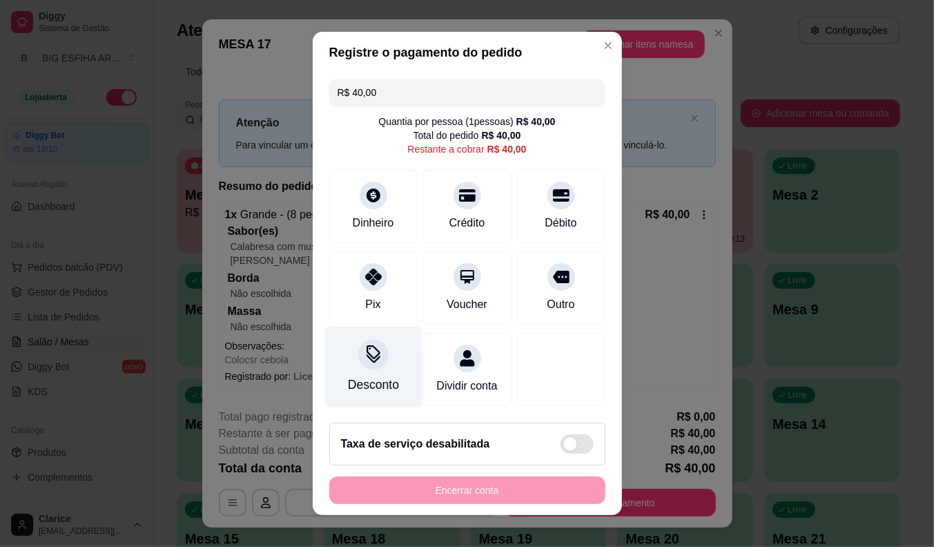
scroll to position [8, 0]
click at [363, 381] on div "Desconto" at bounding box center [372, 367] width 97 height 81
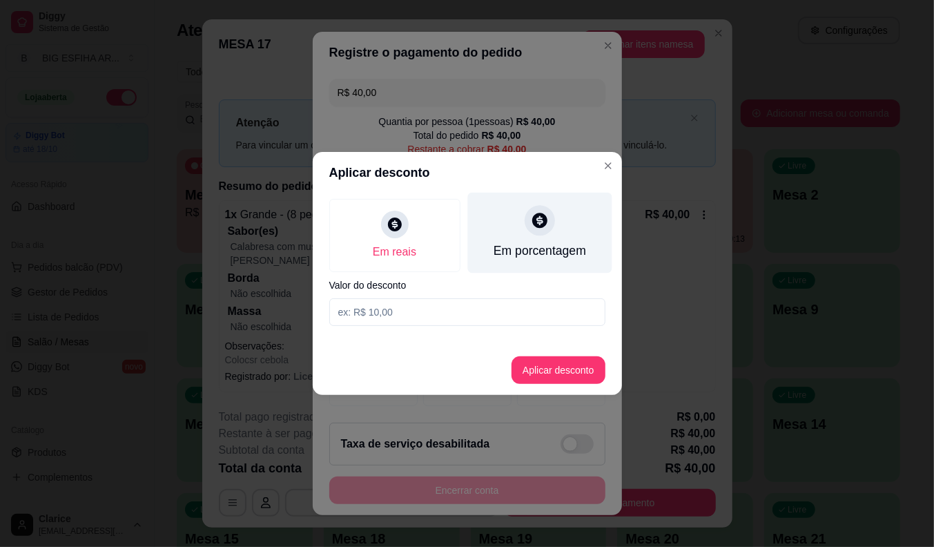
click at [536, 246] on div "Em porcentagem" at bounding box center [539, 251] width 92 height 18
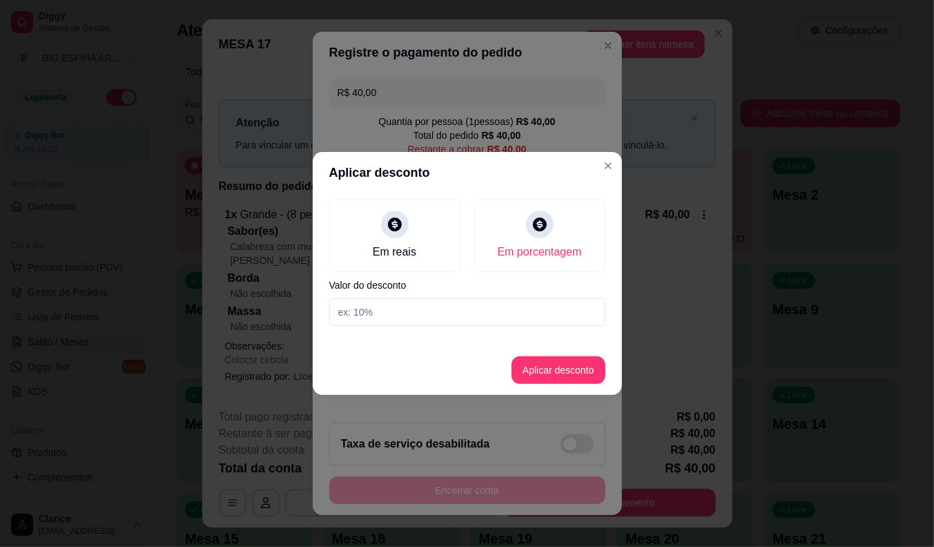
click at [521, 309] on input at bounding box center [467, 312] width 276 height 28
type input "25"
click at [542, 367] on button "Aplicar desconto" at bounding box center [558, 370] width 90 height 27
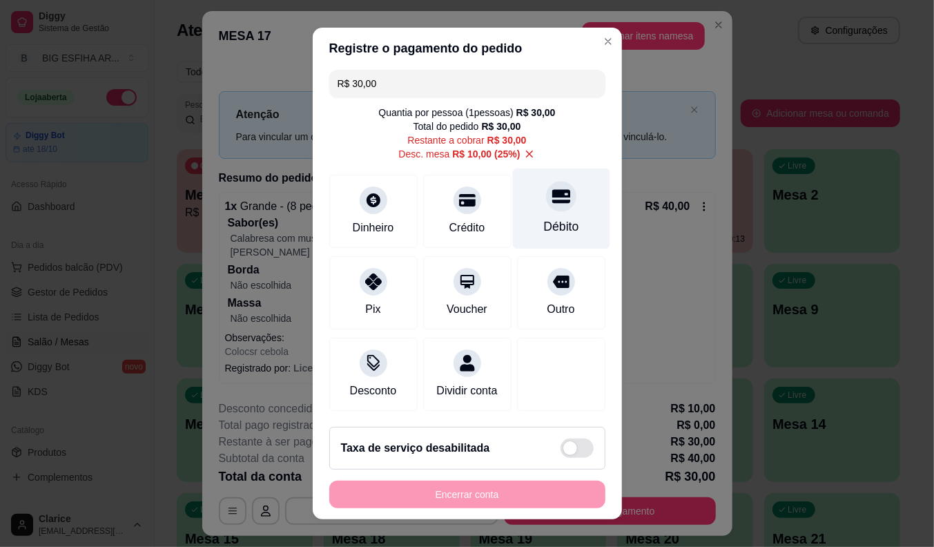
click at [516, 224] on div "Débito" at bounding box center [560, 208] width 97 height 81
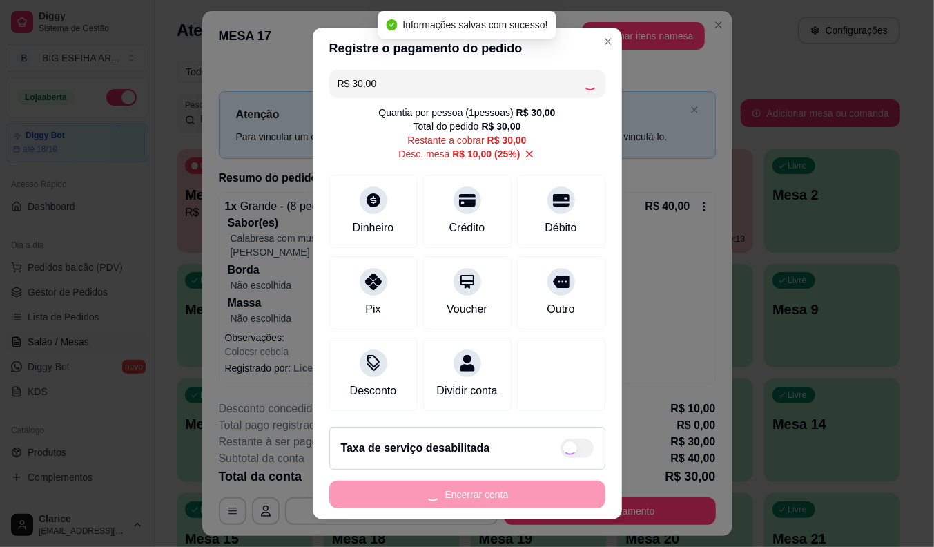
type input "R$ 0,00"
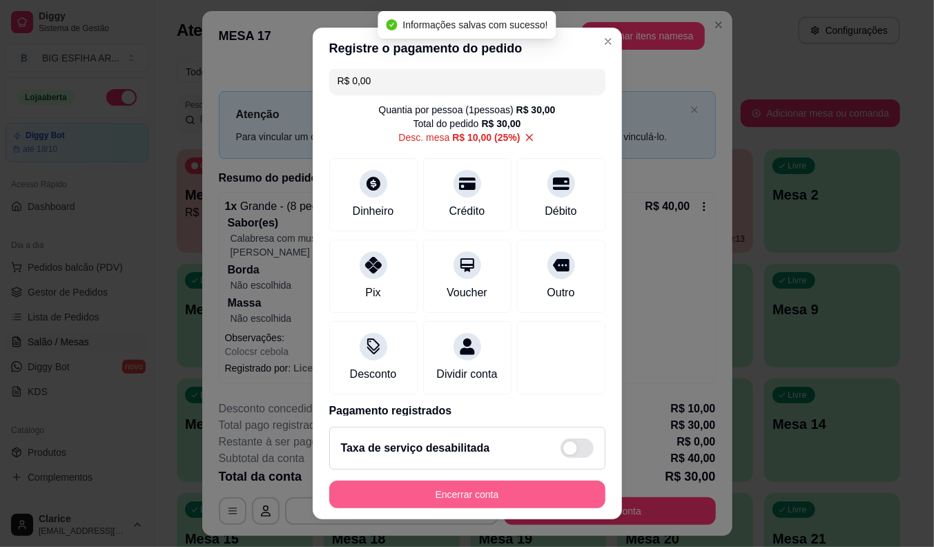
click at [472, 488] on button "Encerrar conta" at bounding box center [467, 494] width 276 height 28
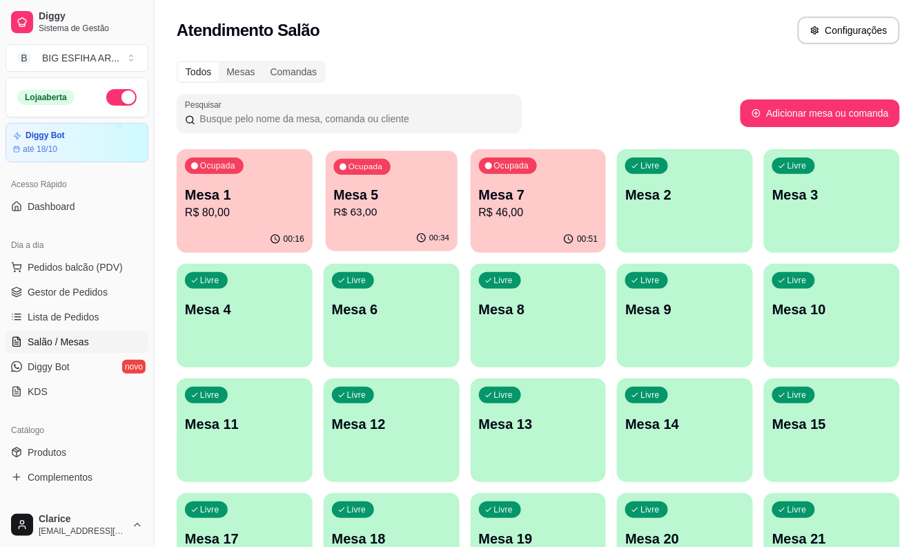
click at [361, 206] on p "R$ 63,00" at bounding box center [391, 212] width 116 height 16
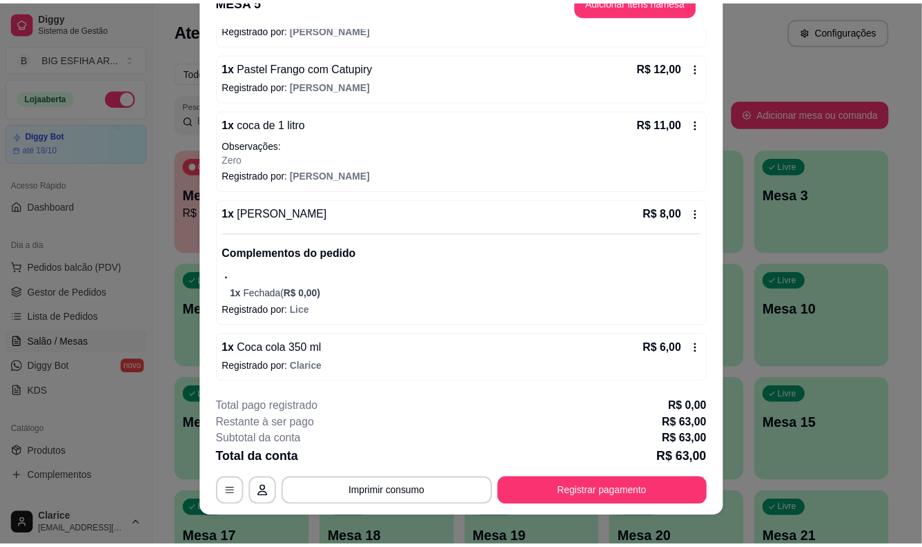
scroll to position [41, 0]
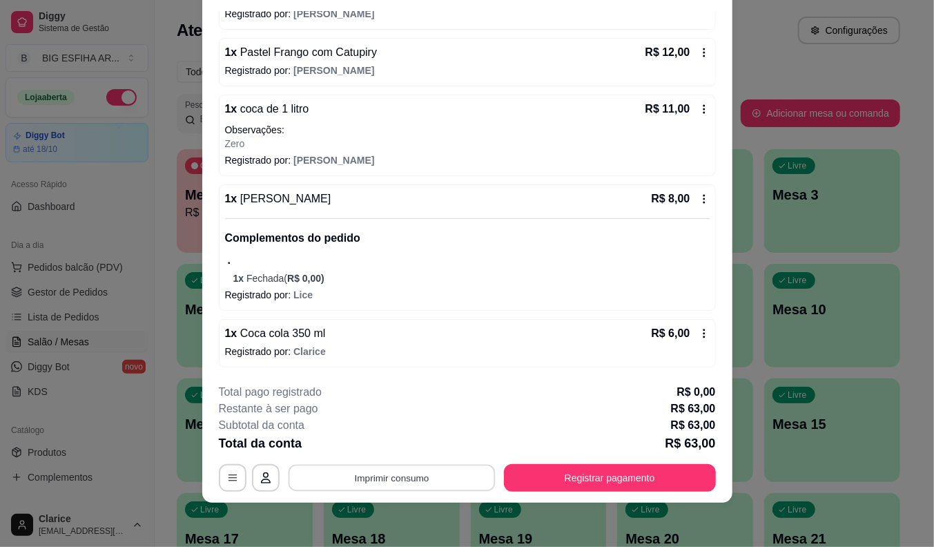
click at [367, 482] on button "Imprimir consumo" at bounding box center [391, 478] width 207 height 27
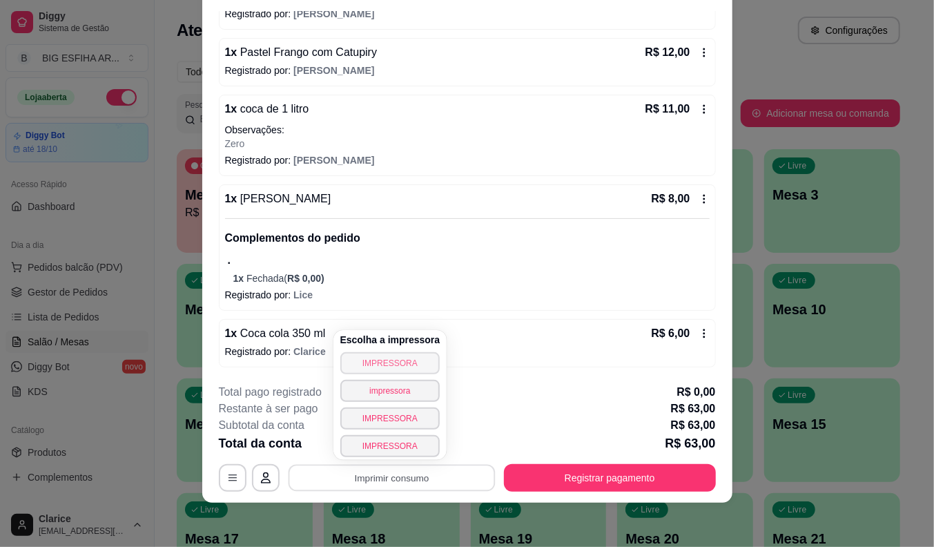
click at [362, 353] on button "IMPRESSORA" at bounding box center [390, 363] width 100 height 22
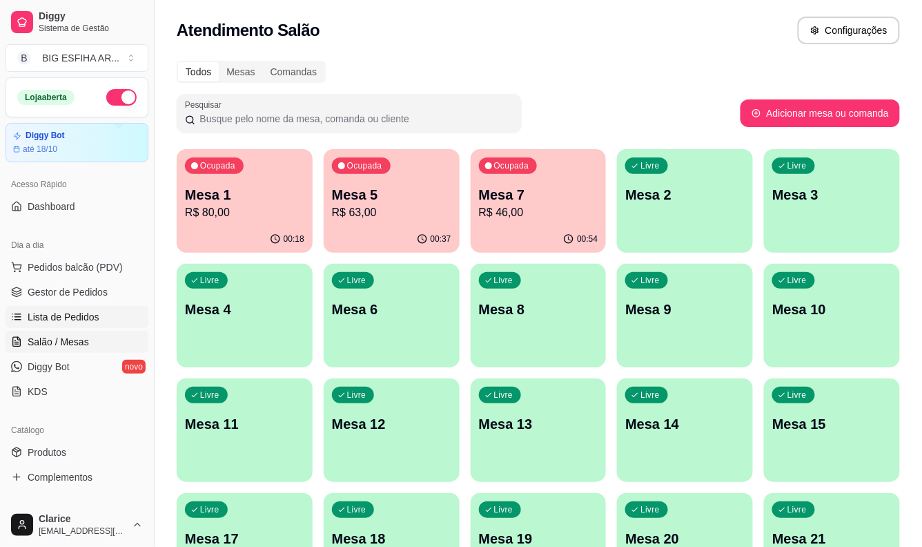
click at [51, 310] on span "Lista de Pedidos" at bounding box center [64, 317] width 72 height 14
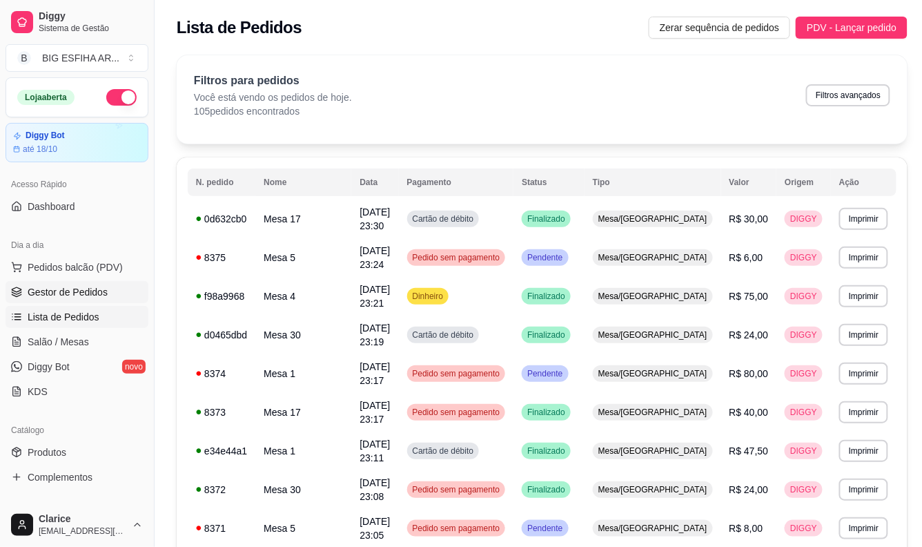
click at [92, 294] on span "Gestor de Pedidos" at bounding box center [68, 292] width 80 height 14
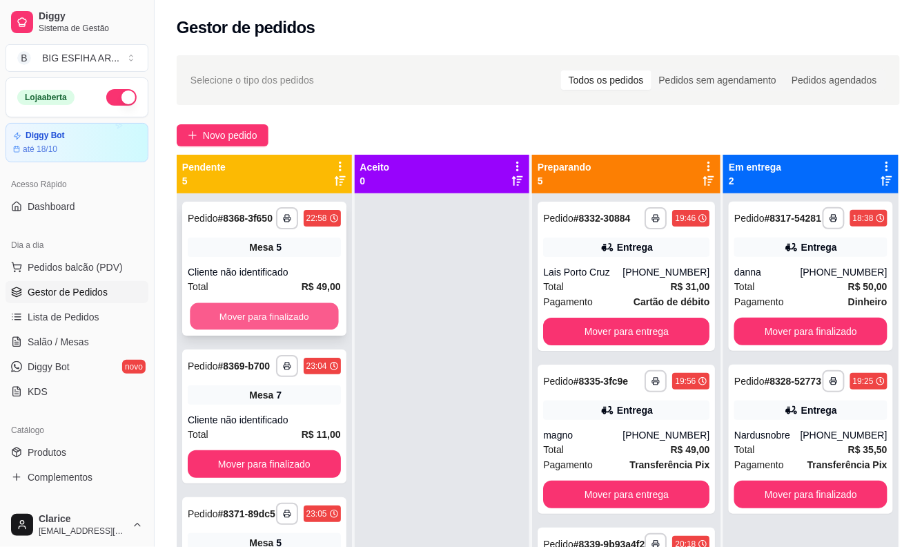
click at [286, 327] on button "Mover para finalizado" at bounding box center [264, 316] width 148 height 27
click at [286, 325] on button "Mover para finalizado" at bounding box center [264, 316] width 153 height 28
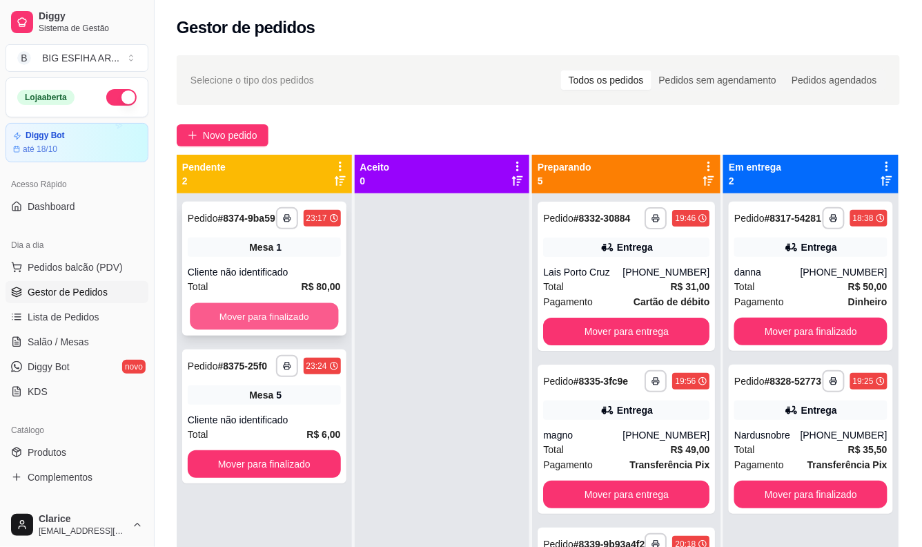
click at [286, 324] on button "Mover para finalizado" at bounding box center [264, 316] width 148 height 27
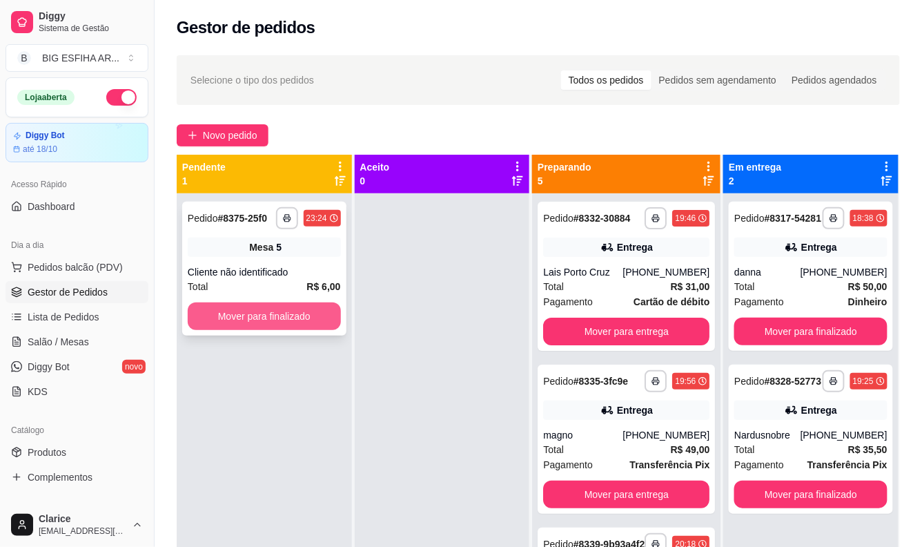
click at [288, 316] on button "Mover para finalizado" at bounding box center [264, 316] width 153 height 28
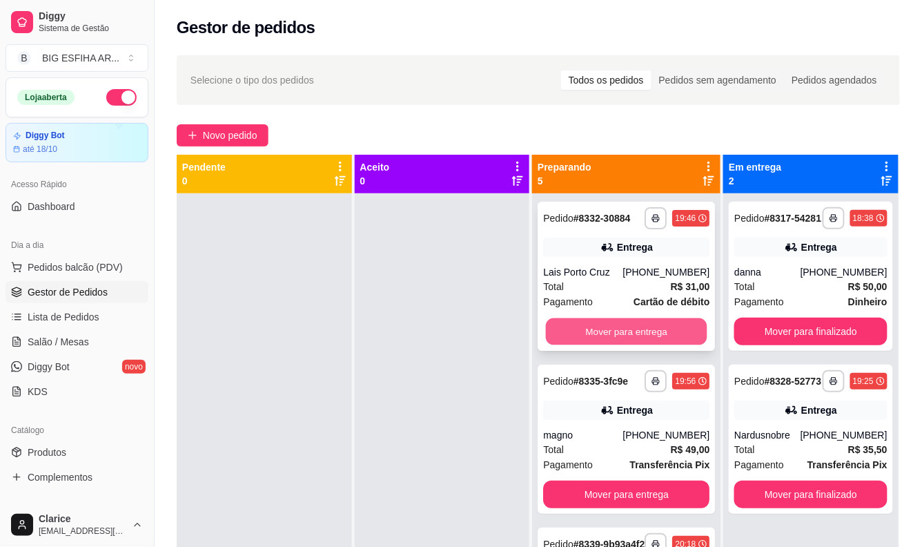
click at [581, 344] on button "Mover para entrega" at bounding box center [627, 331] width 162 height 27
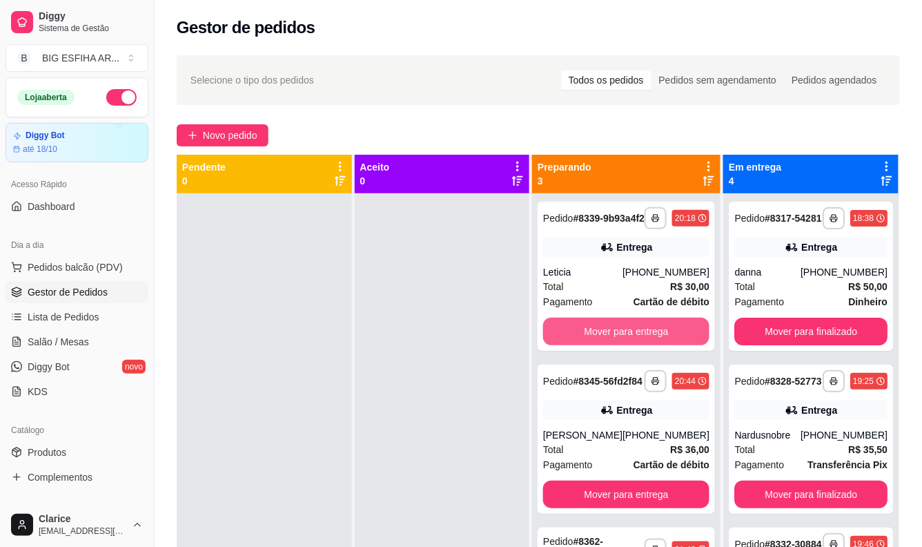
click at [581, 344] on button "Mover para entrega" at bounding box center [626, 332] width 166 height 28
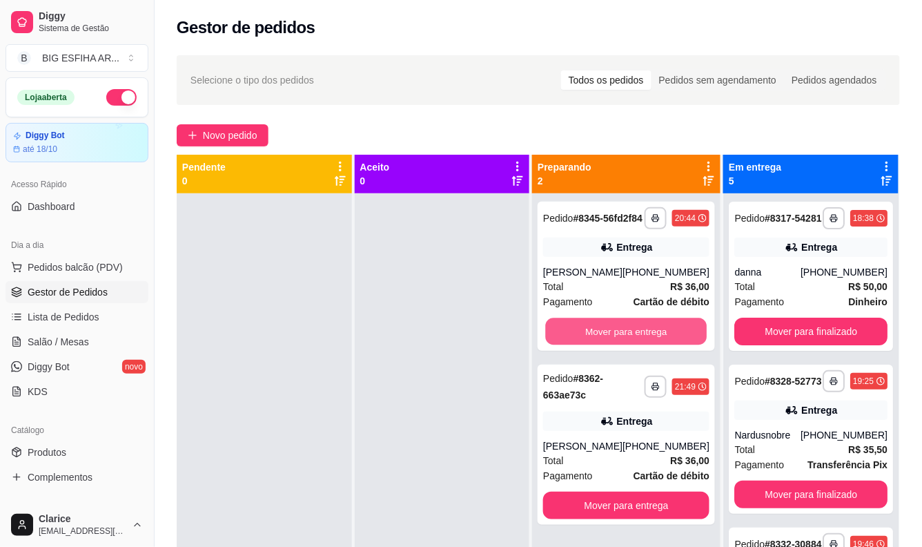
click at [581, 344] on button "Mover para entrega" at bounding box center [627, 331] width 162 height 27
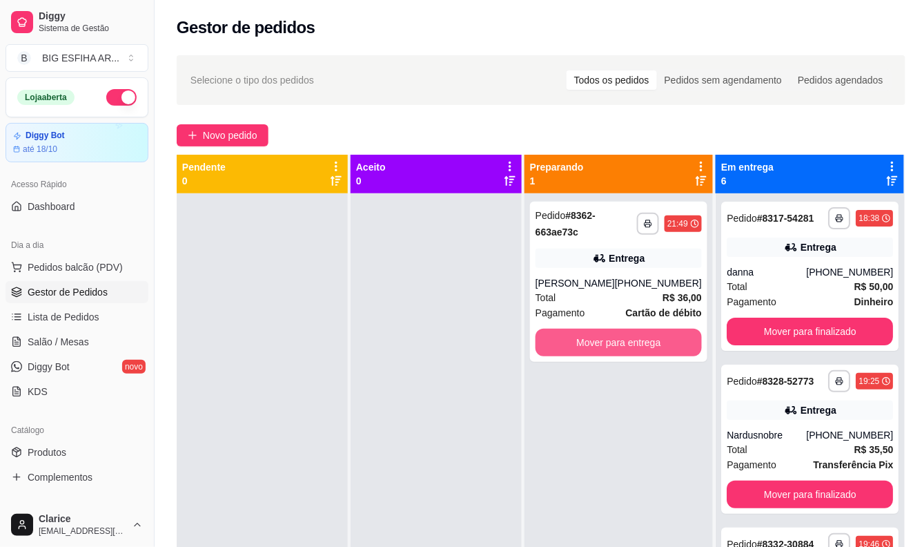
click at [581, 344] on button "Mover para entrega" at bounding box center [619, 343] width 166 height 28
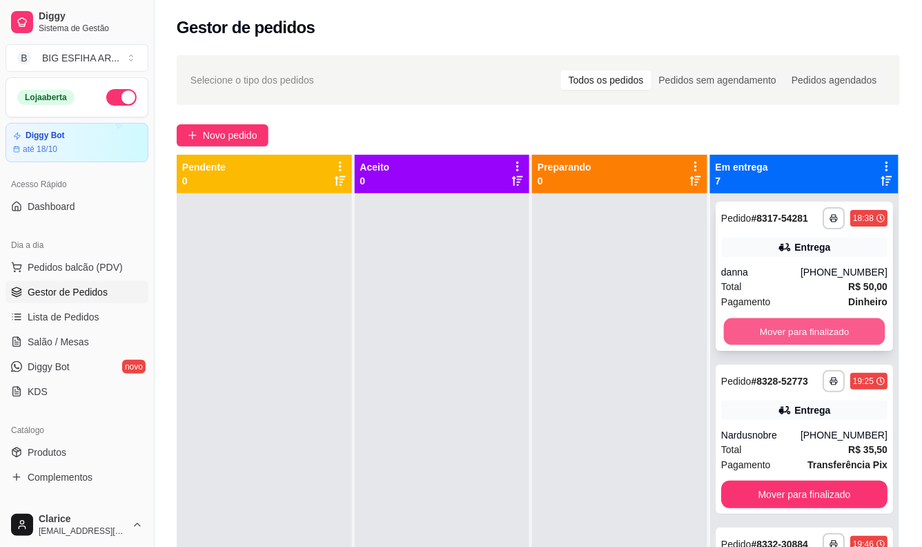
click at [758, 342] on button "Mover para finalizado" at bounding box center [804, 331] width 162 height 27
click at [758, 342] on button "Mover para finalizado" at bounding box center [804, 332] width 166 height 28
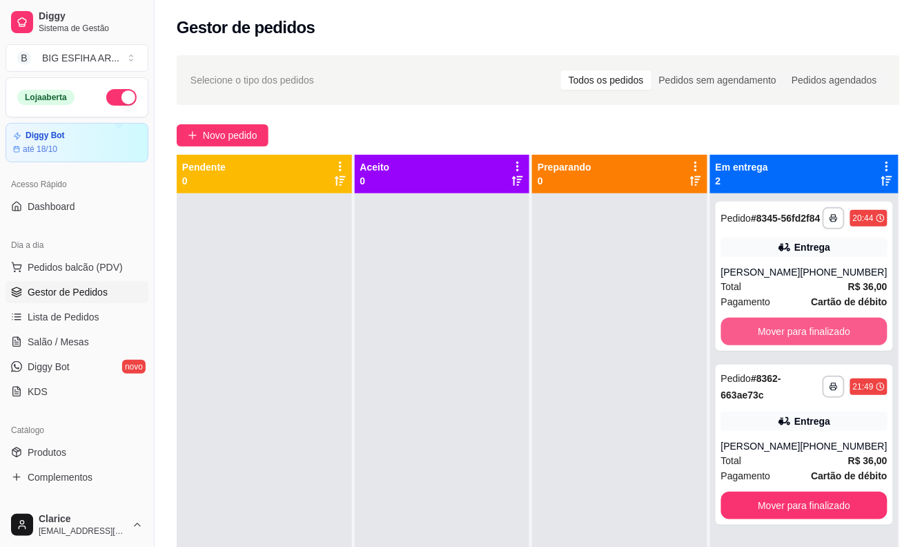
click at [758, 342] on button "Mover para finalizado" at bounding box center [804, 332] width 166 height 28
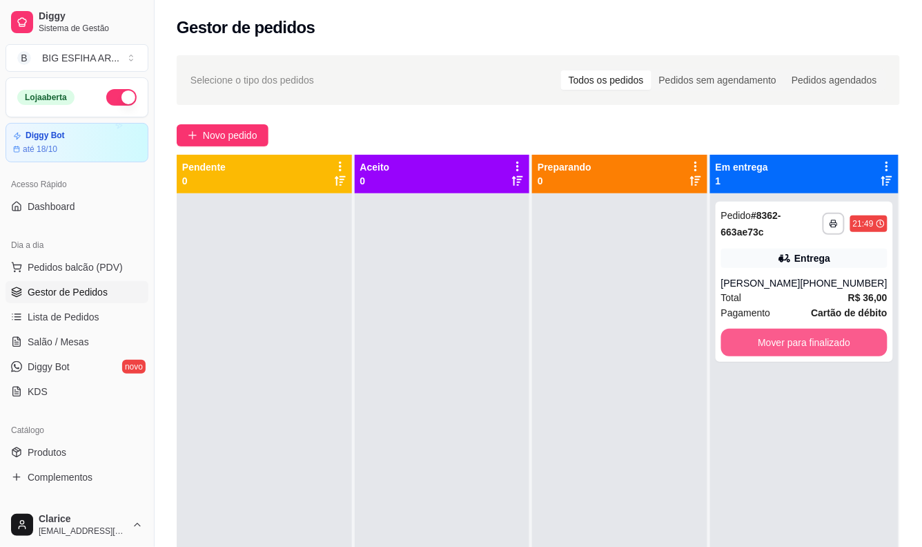
click at [758, 342] on button "Mover para finalizado" at bounding box center [804, 343] width 166 height 28
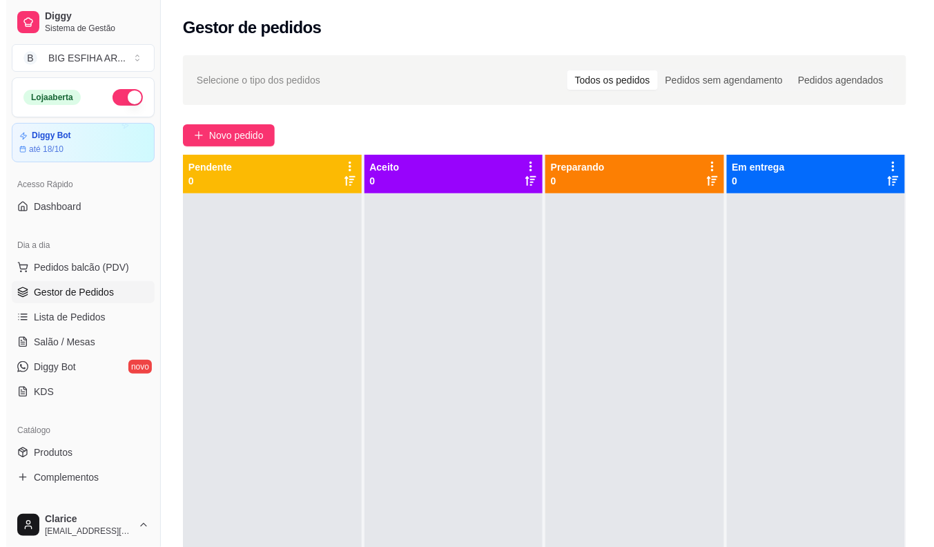
scroll to position [30, 0]
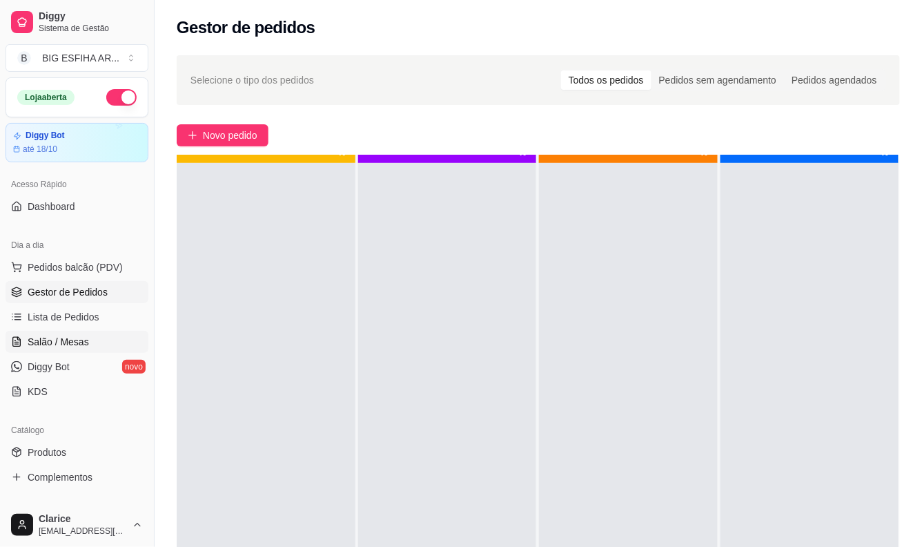
click at [64, 339] on span "Salão / Mesas" at bounding box center [58, 342] width 61 height 14
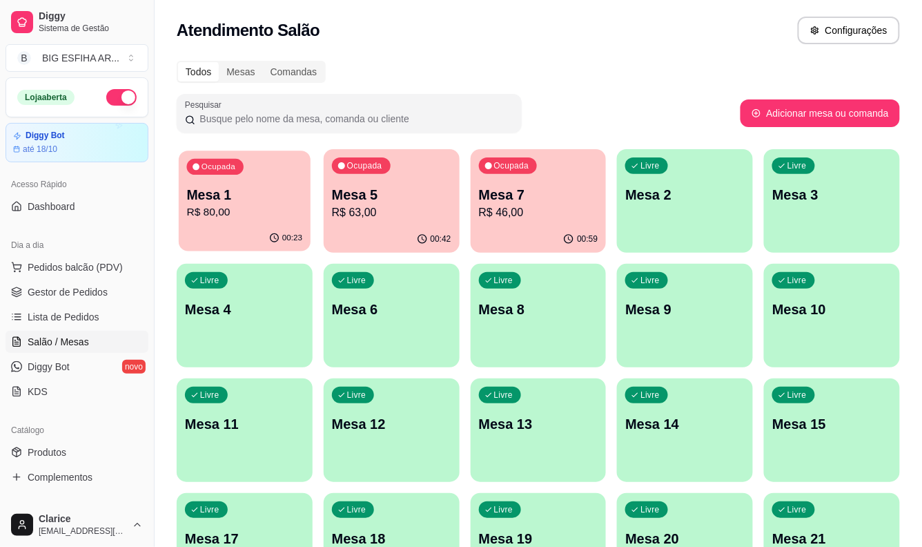
click at [228, 209] on p "R$ 80,00" at bounding box center [245, 212] width 116 height 16
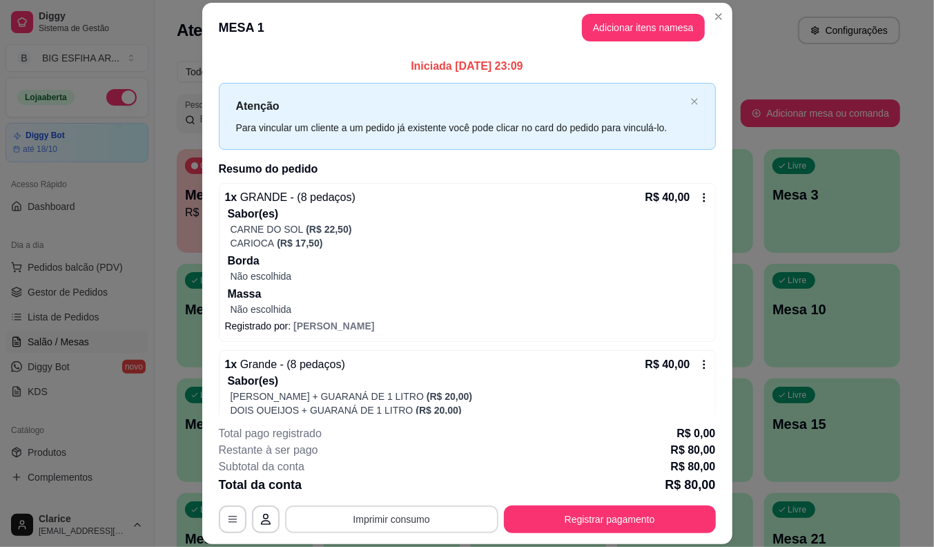
click at [429, 514] on button "Imprimir consumo" at bounding box center [391, 519] width 213 height 28
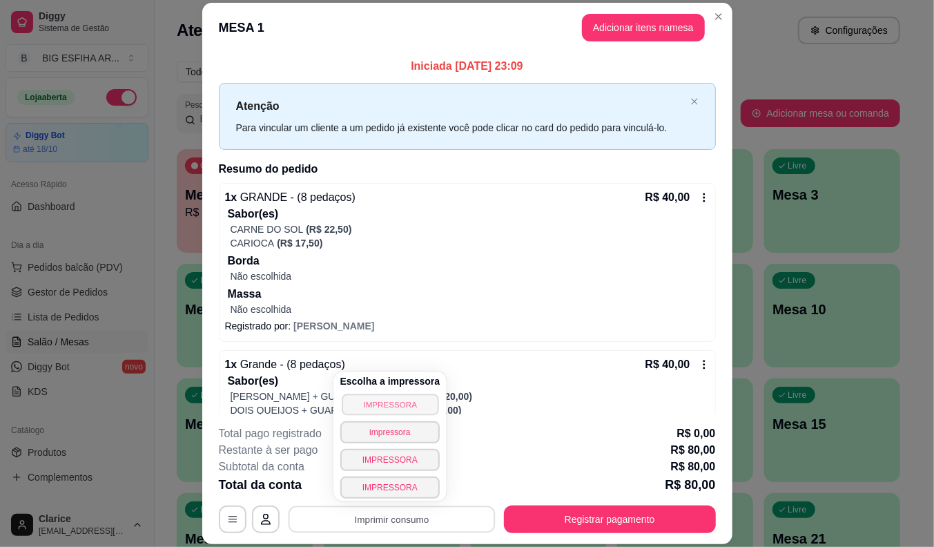
click at [368, 393] on button "IMPRESSORA" at bounding box center [390, 403] width 97 height 21
click at [380, 402] on button "IMPRESSORA" at bounding box center [390, 404] width 100 height 22
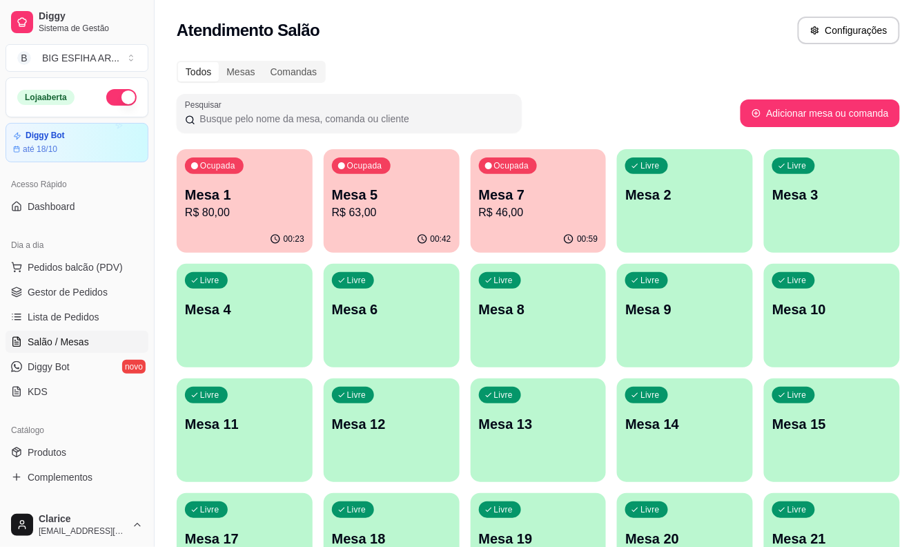
click at [385, 186] on p "Mesa 5" at bounding box center [391, 194] width 119 height 19
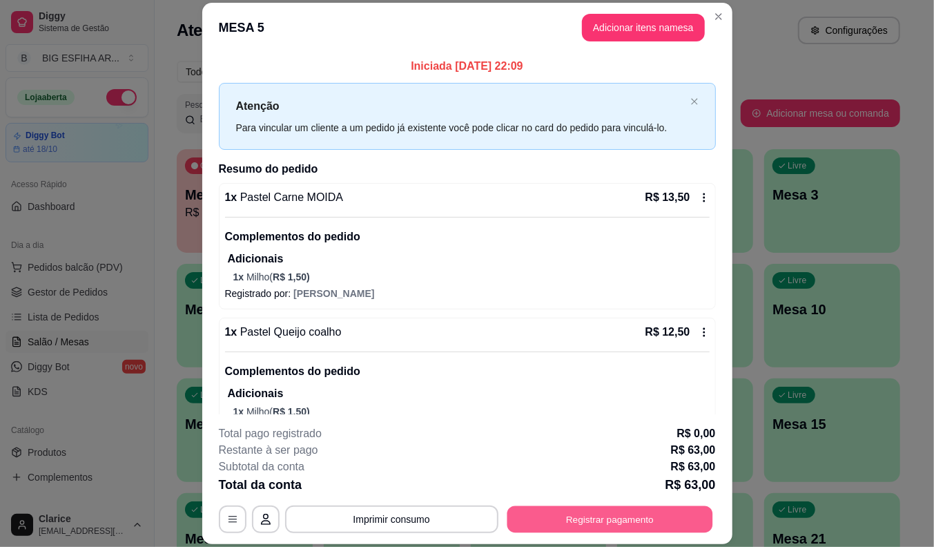
click at [545, 507] on button "Registrar pagamento" at bounding box center [610, 519] width 206 height 27
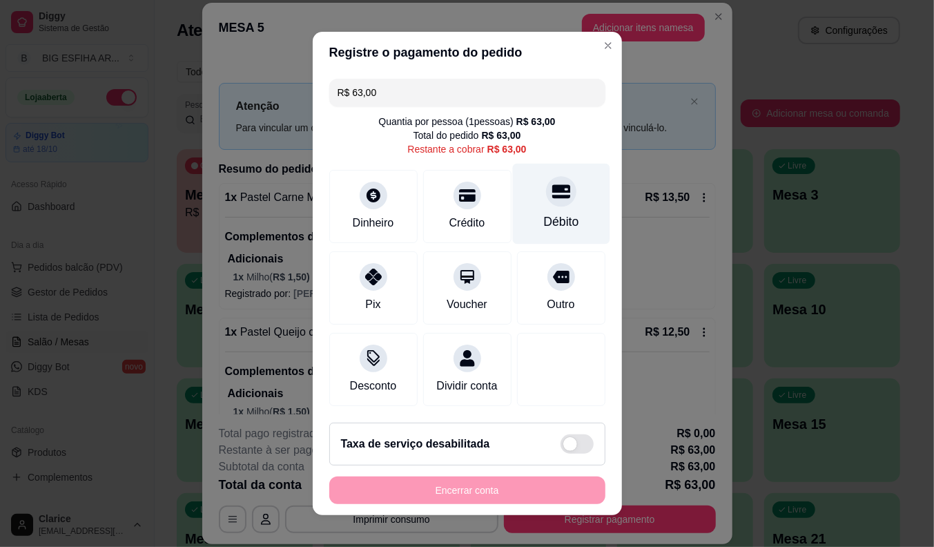
click at [545, 221] on div "Débito" at bounding box center [560, 222] width 35 height 18
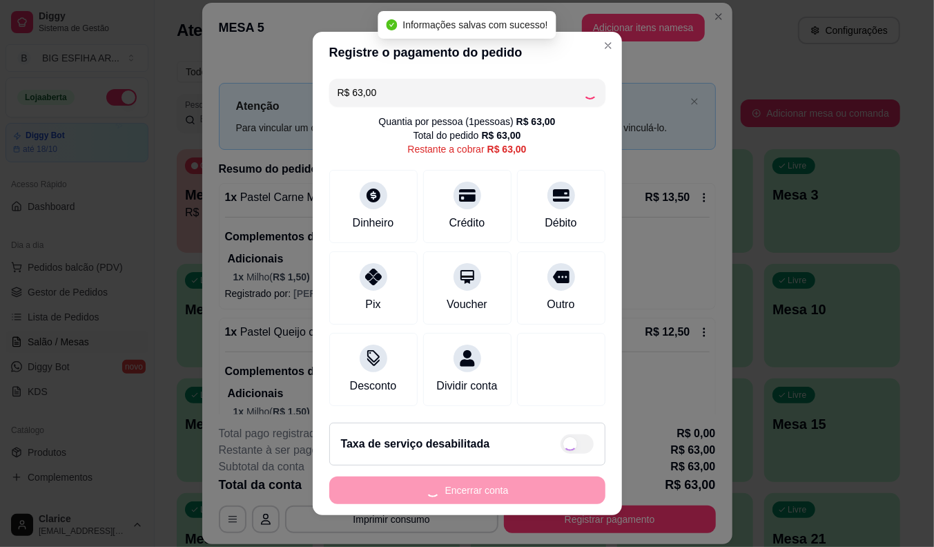
type input "R$ 0,00"
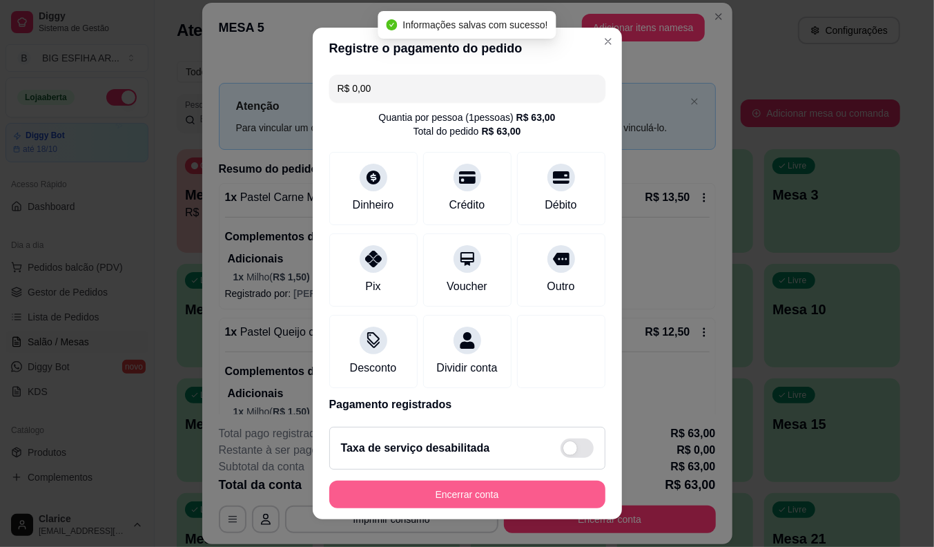
click at [483, 494] on button "Encerrar conta" at bounding box center [467, 494] width 276 height 28
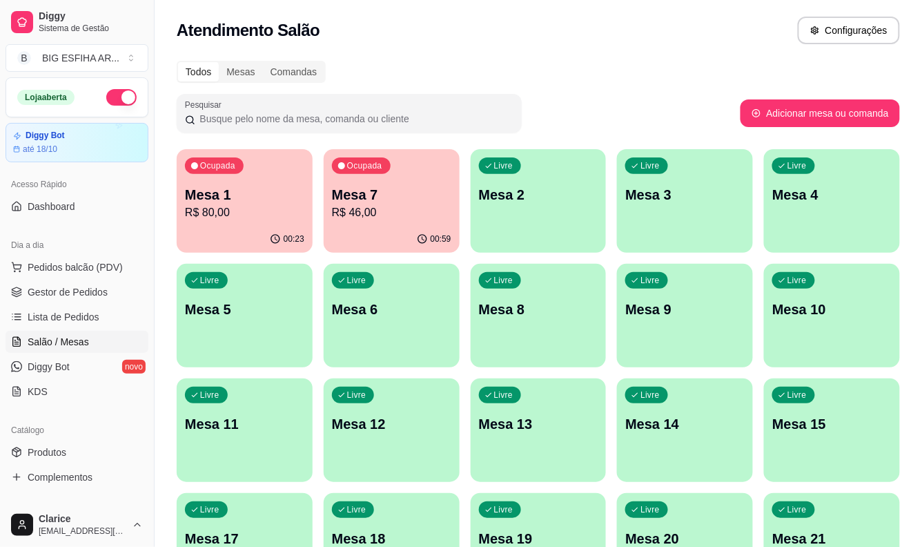
click at [257, 226] on div "00:23" at bounding box center [245, 239] width 136 height 27
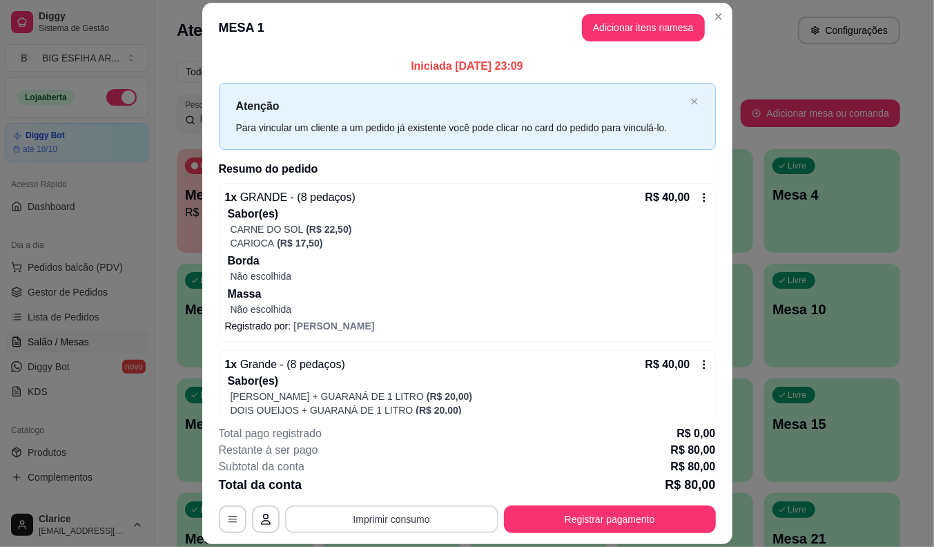
click at [411, 527] on button "Imprimir consumo" at bounding box center [391, 519] width 213 height 28
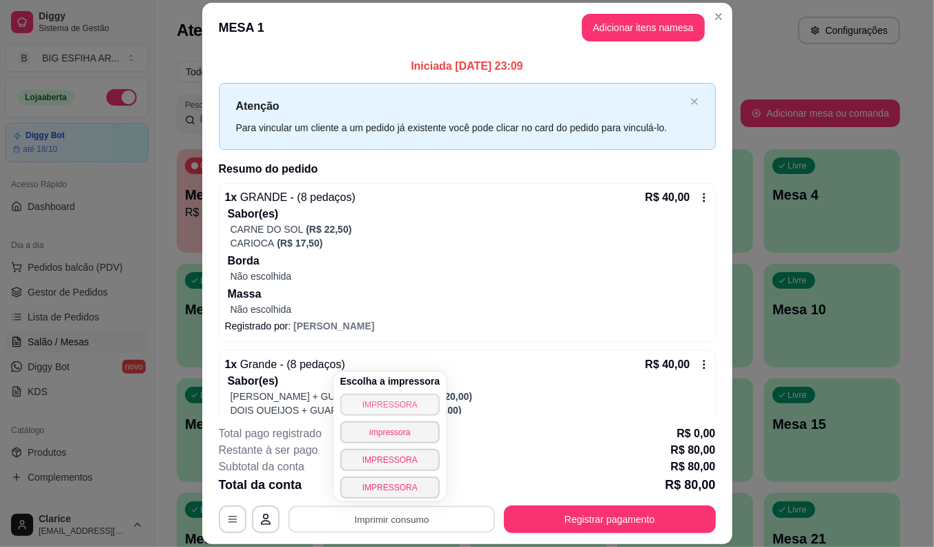
click at [391, 401] on button "IMPRESSORA" at bounding box center [390, 404] width 100 height 22
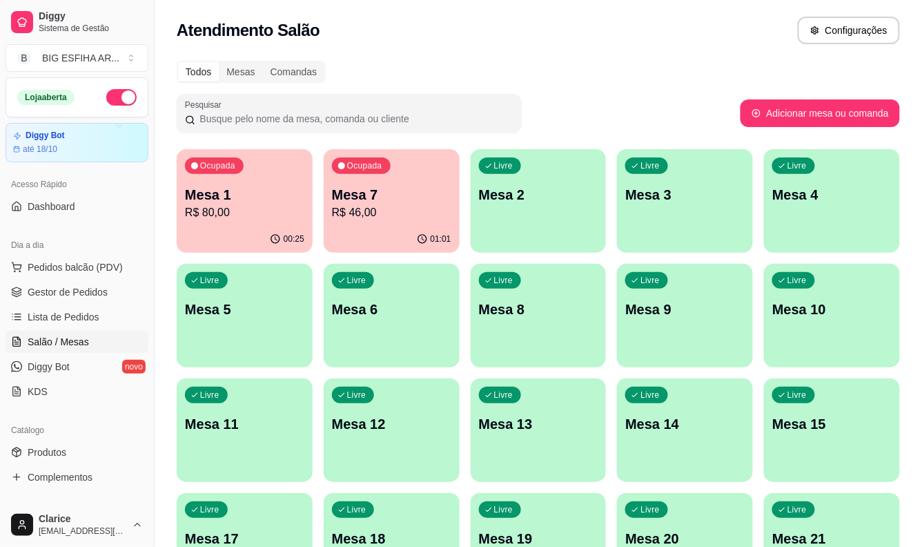
click at [384, 229] on div "01:01" at bounding box center [392, 239] width 136 height 27
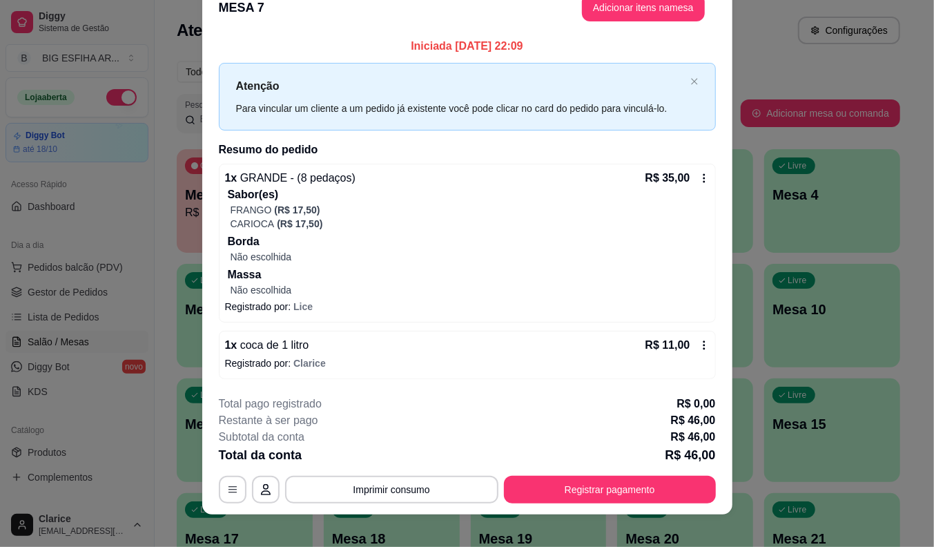
scroll to position [36, 0]
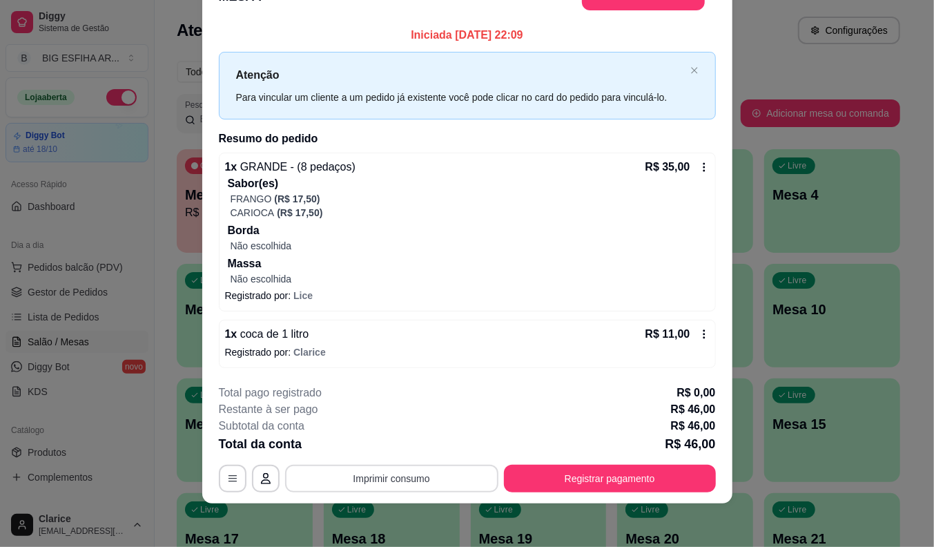
click at [346, 468] on button "Imprimir consumo" at bounding box center [391, 479] width 213 height 28
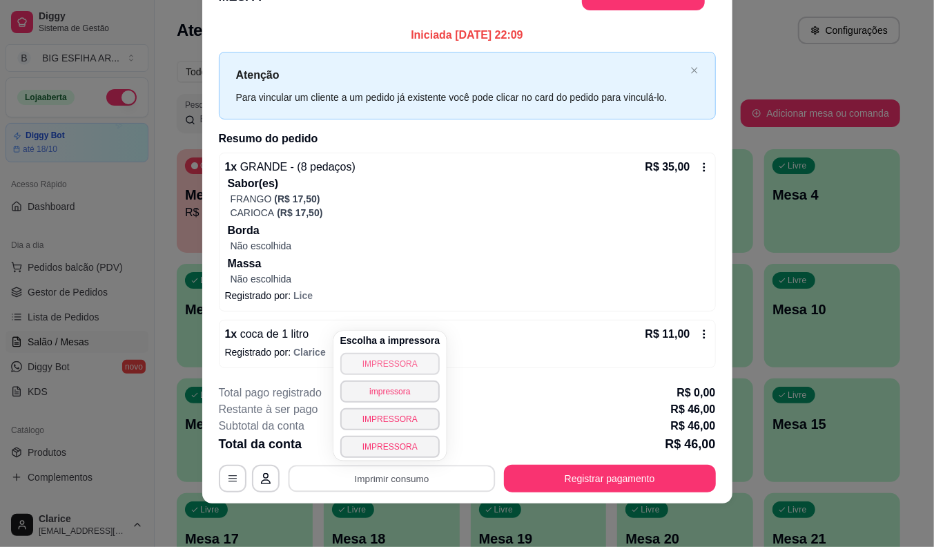
click at [368, 369] on button "IMPRESSORA" at bounding box center [390, 364] width 100 height 22
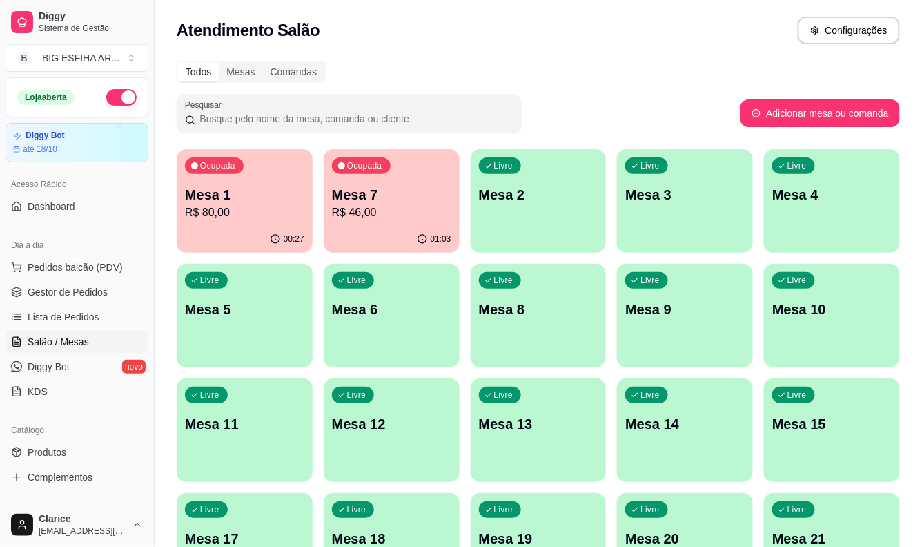
click at [119, 187] on div "Acesso Rápido" at bounding box center [77, 184] width 143 height 22
click at [219, 207] on p "R$ 80,00" at bounding box center [245, 212] width 116 height 16
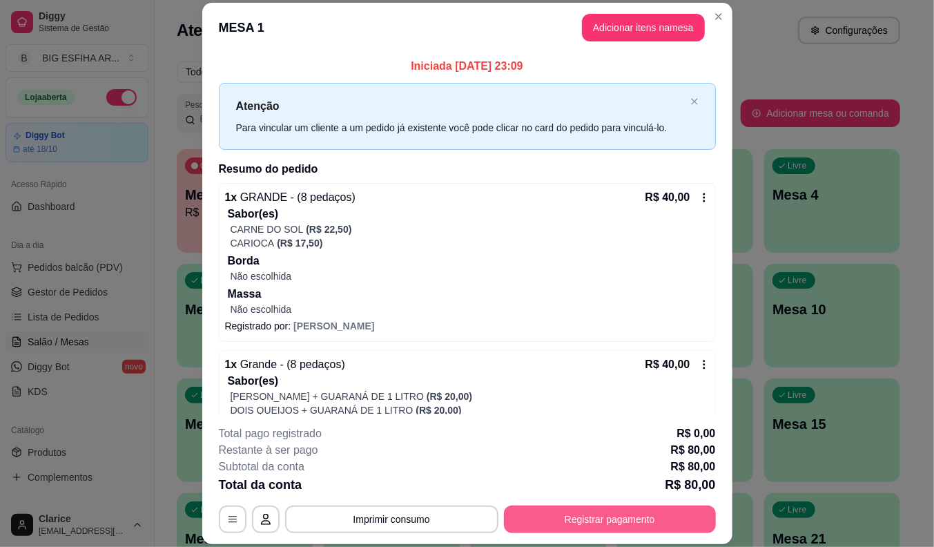
click at [578, 523] on button "Registrar pagamento" at bounding box center [610, 519] width 212 height 28
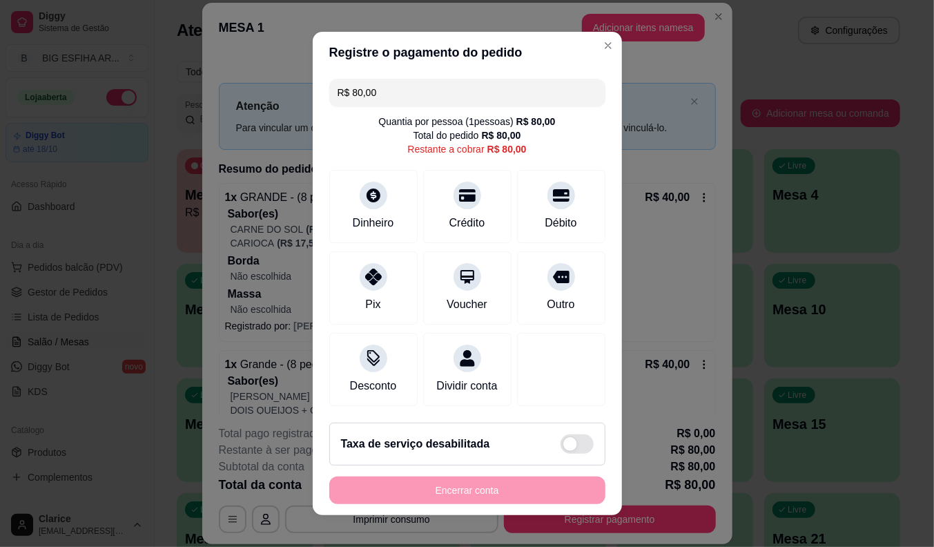
click at [396, 95] on input "R$ 80,00" at bounding box center [468, 93] width 260 height 28
click at [377, 213] on div "Dinheiro" at bounding box center [374, 222] width 46 height 18
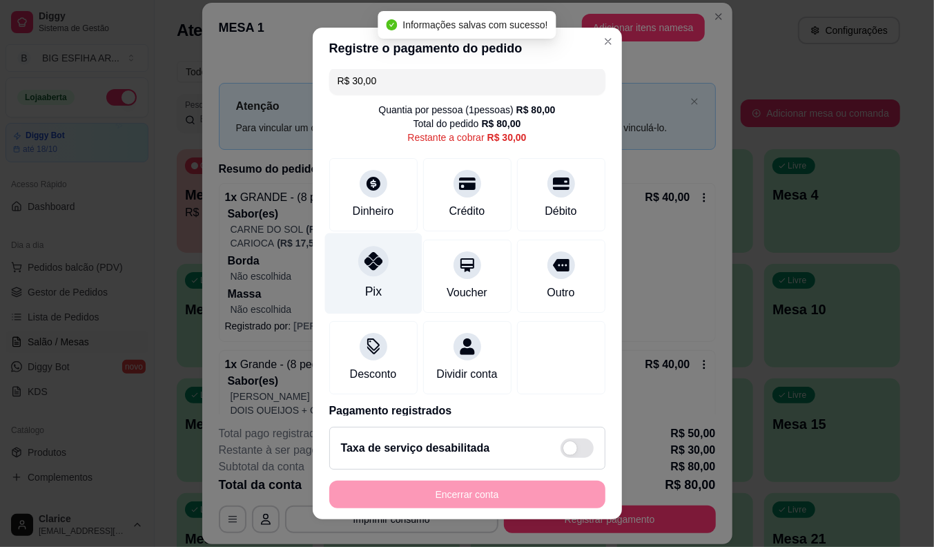
click at [369, 287] on div "Pix" at bounding box center [372, 291] width 17 height 18
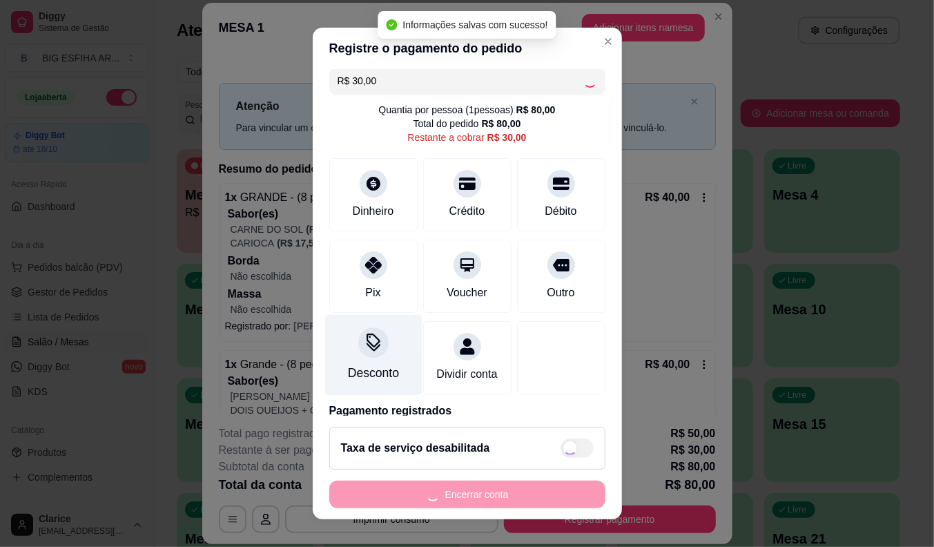
type input "R$ 0,00"
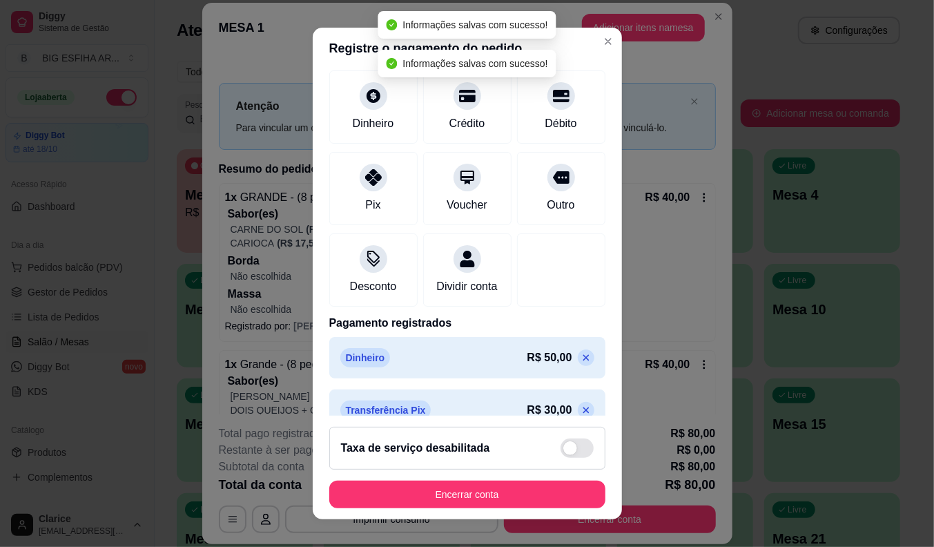
scroll to position [118, 0]
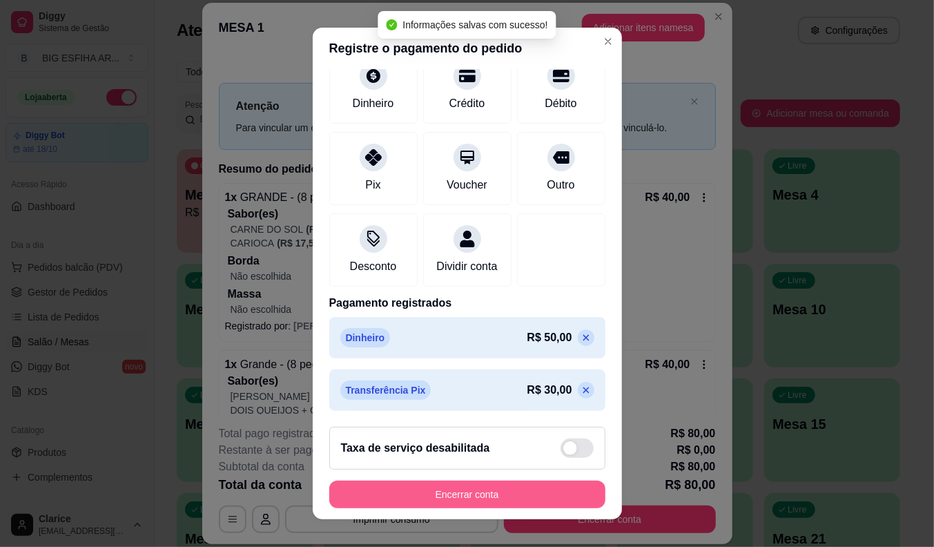
click at [439, 502] on button "Encerrar conta" at bounding box center [467, 494] width 276 height 28
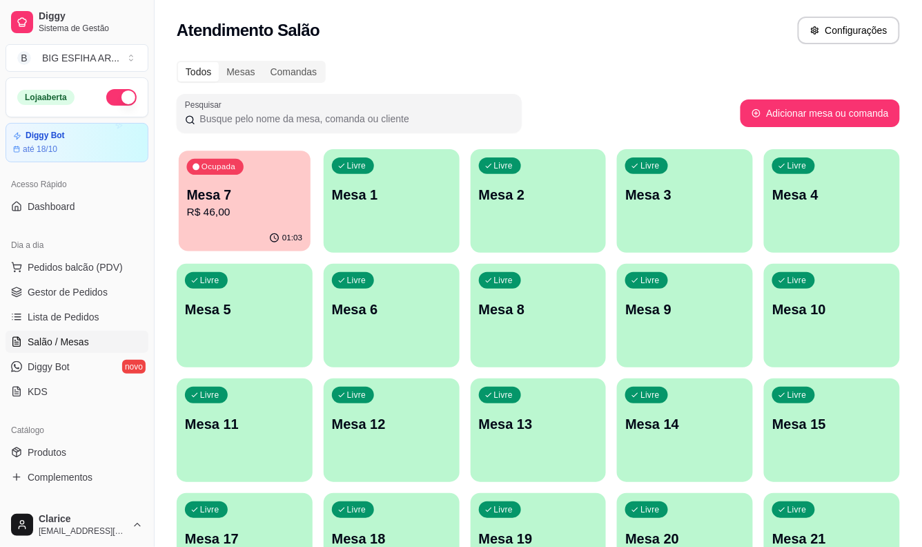
click at [261, 217] on p "R$ 46,00" at bounding box center [245, 212] width 116 height 16
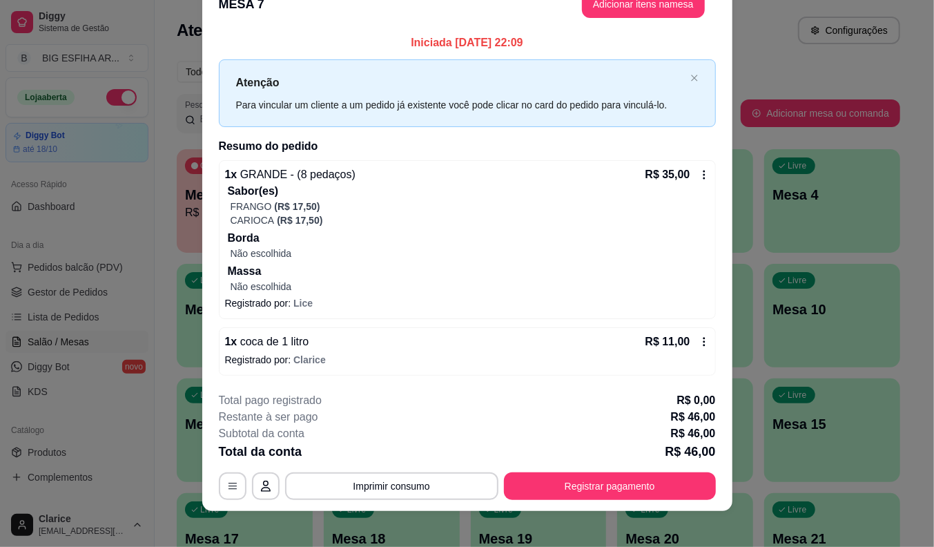
scroll to position [36, 0]
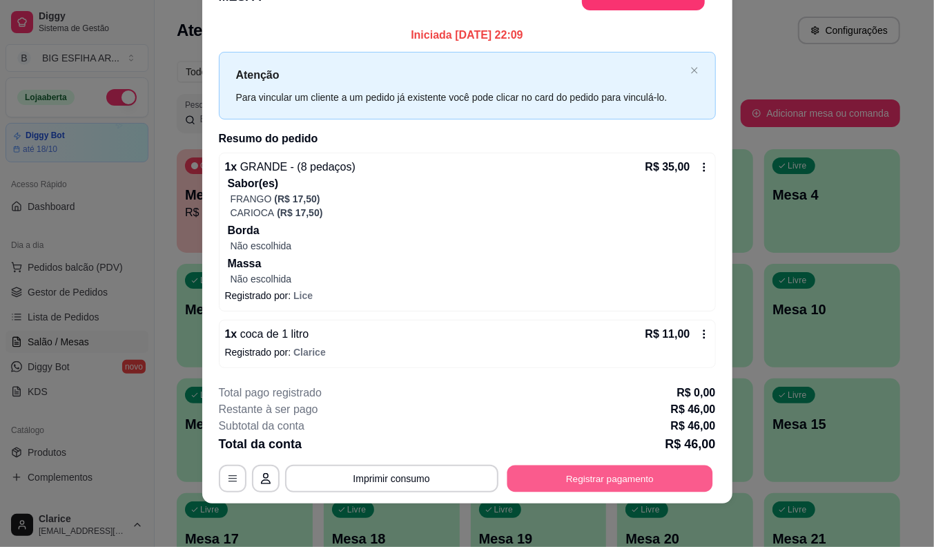
click at [559, 469] on button "Registrar pagamento" at bounding box center [610, 478] width 206 height 27
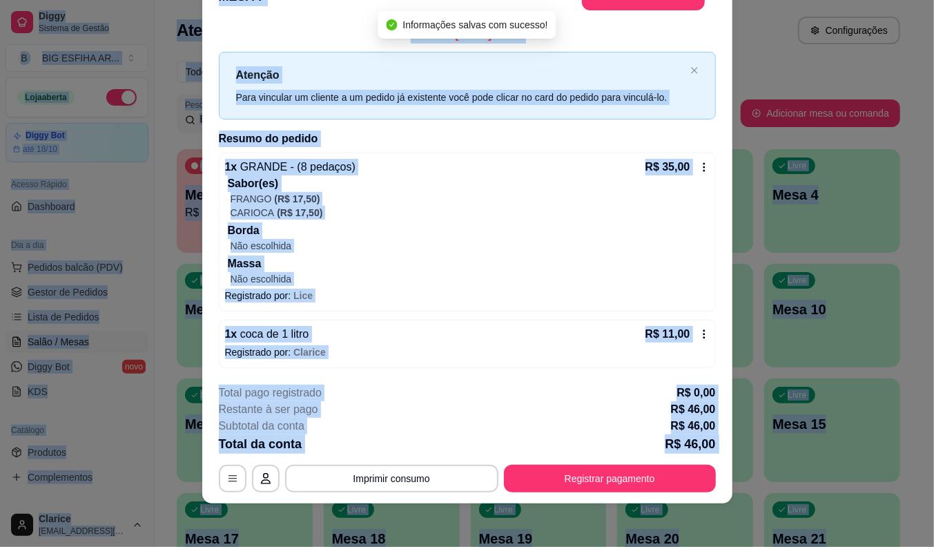
checkbox input "true"
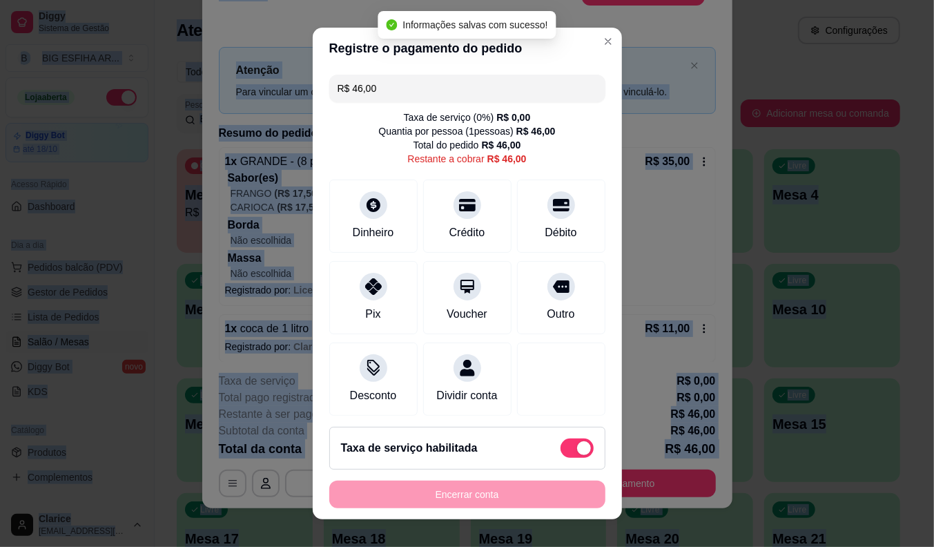
scroll to position [30, 0]
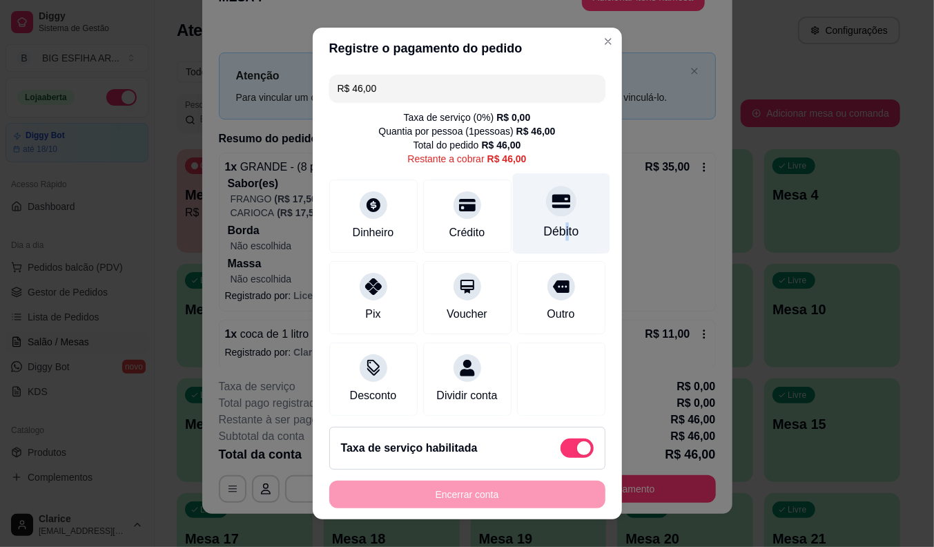
click at [543, 224] on div "Débito" at bounding box center [560, 231] width 35 height 18
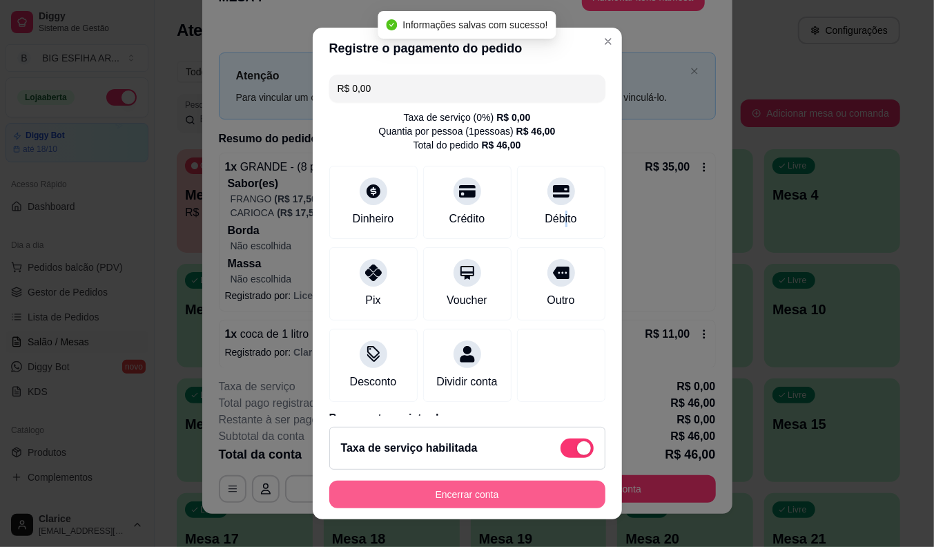
type input "R$ 0,00"
click at [470, 489] on button "Encerrar conta" at bounding box center [467, 494] width 268 height 27
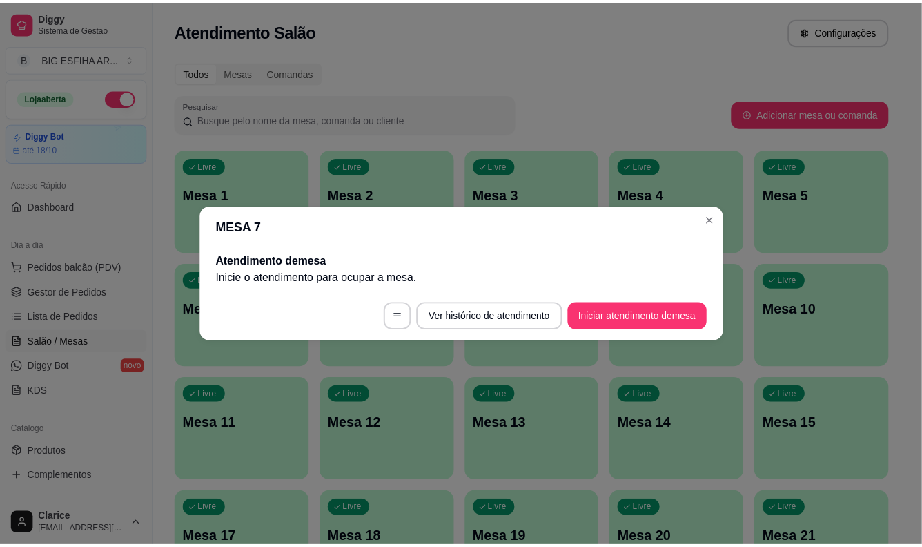
scroll to position [0, 0]
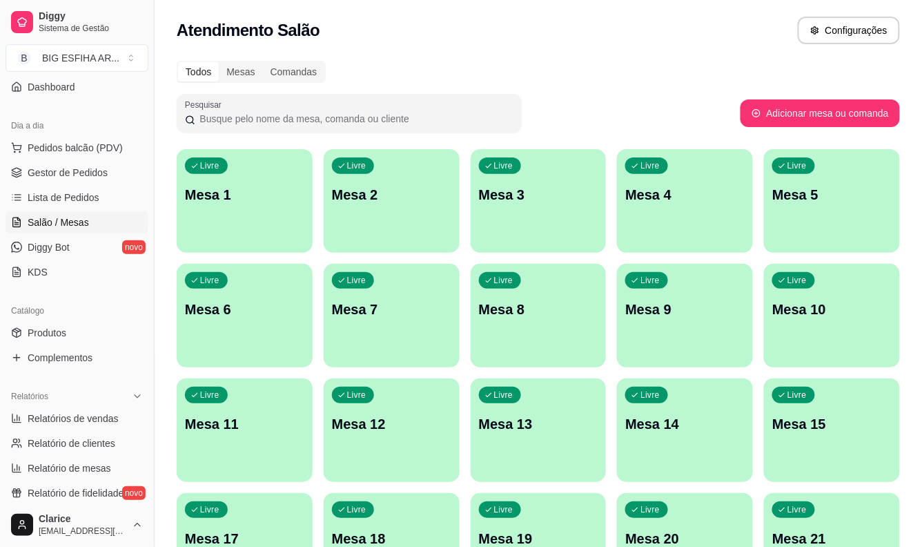
scroll to position [153, 0]
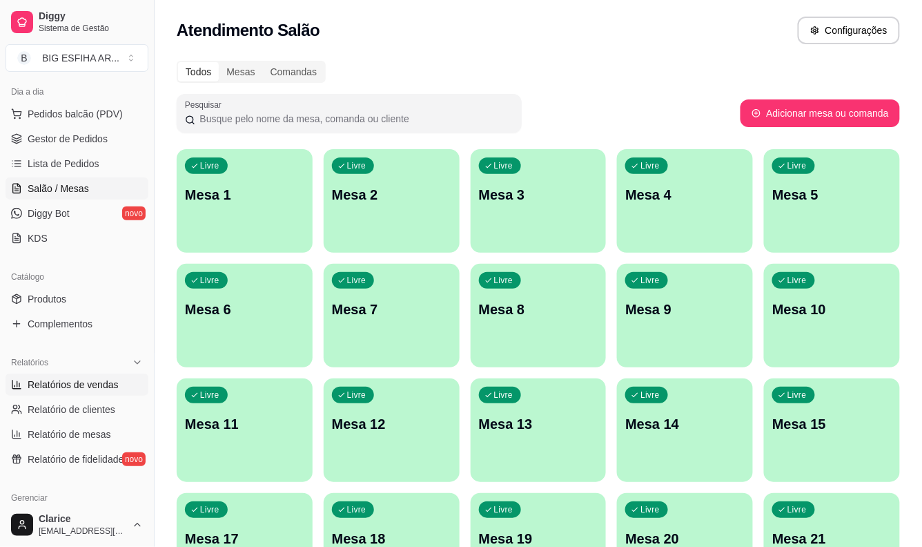
click at [86, 385] on span "Relatórios de vendas" at bounding box center [73, 385] width 91 height 14
select select "ALL"
select select "0"
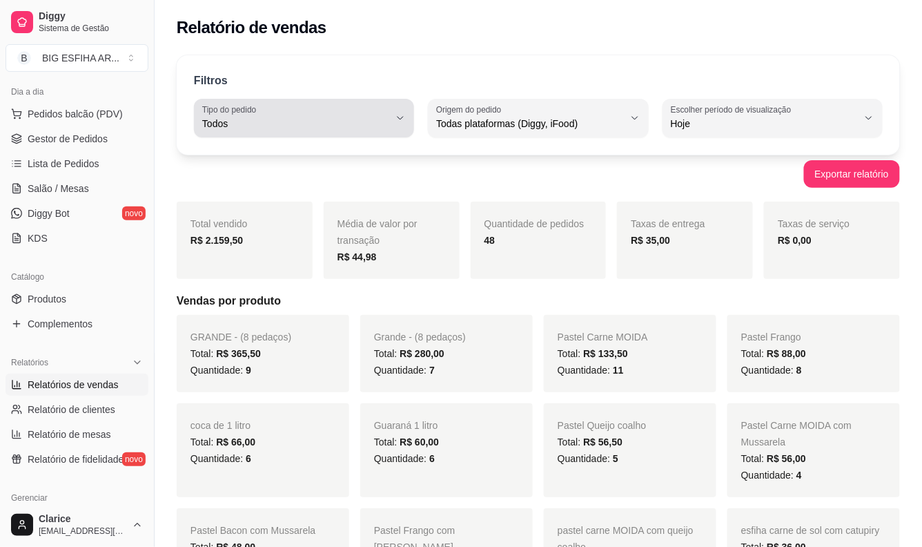
click at [282, 115] on div "Todos" at bounding box center [295, 118] width 187 height 28
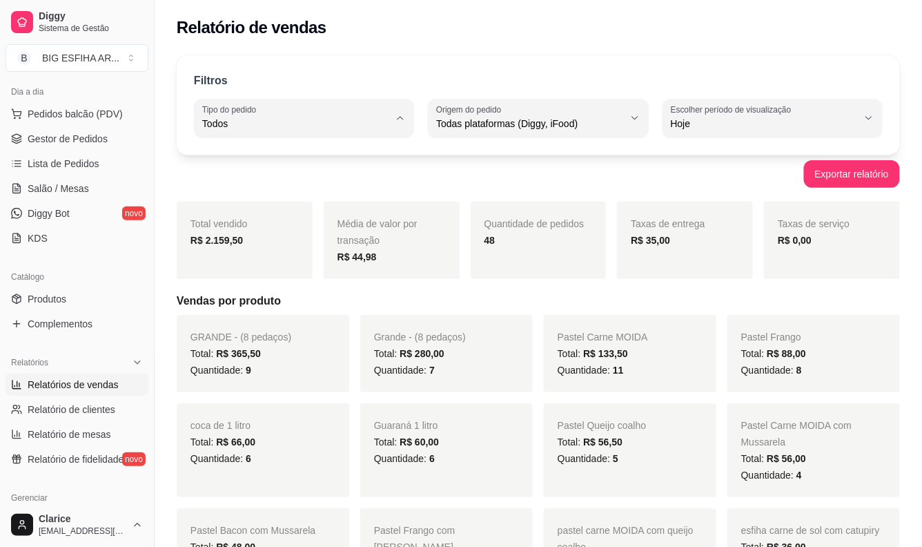
click at [290, 177] on span "Entrega" at bounding box center [297, 179] width 177 height 13
type input "DELIVERY"
select select "DELIVERY"
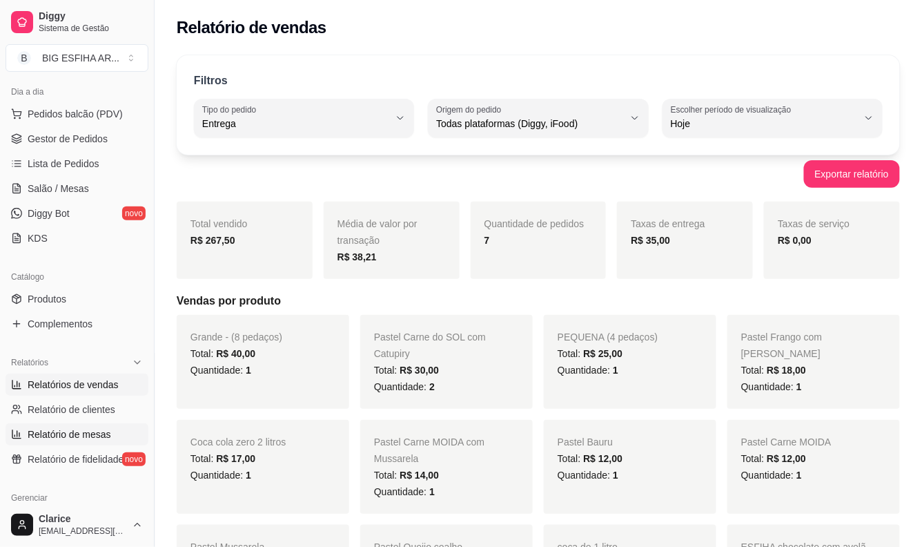
click at [63, 431] on span "Relatório de mesas" at bounding box center [70, 434] width 84 height 14
select select "TOTAL_OF_ORDERS"
select select "7"
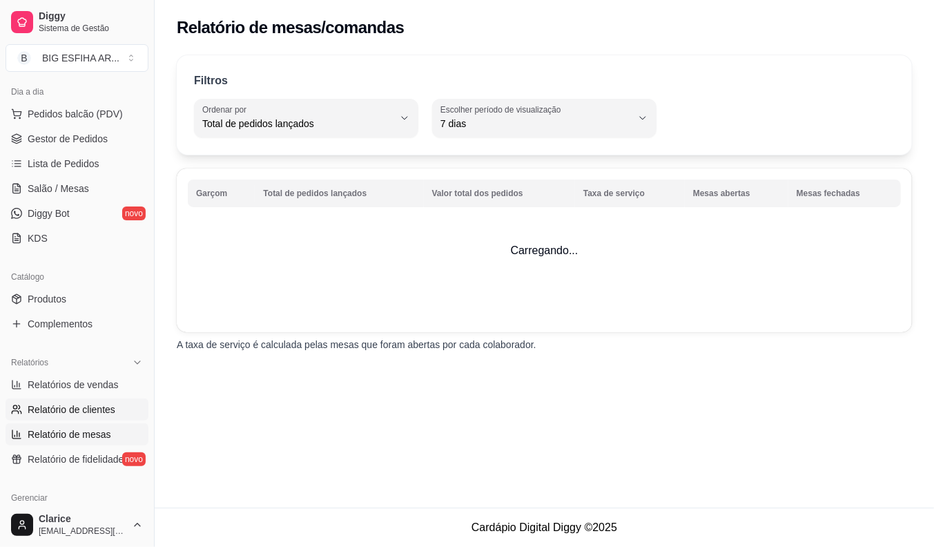
click at [67, 411] on span "Relatório de clientes" at bounding box center [72, 409] width 88 height 14
select select "30"
select select "HIGHEST_TOTAL_SPENT_WITH_ORDERS"
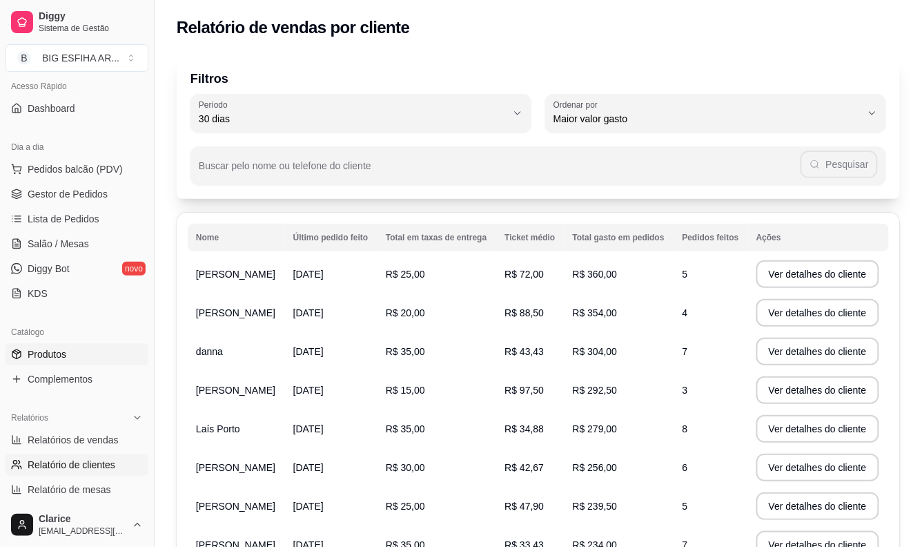
scroll to position [77, 0]
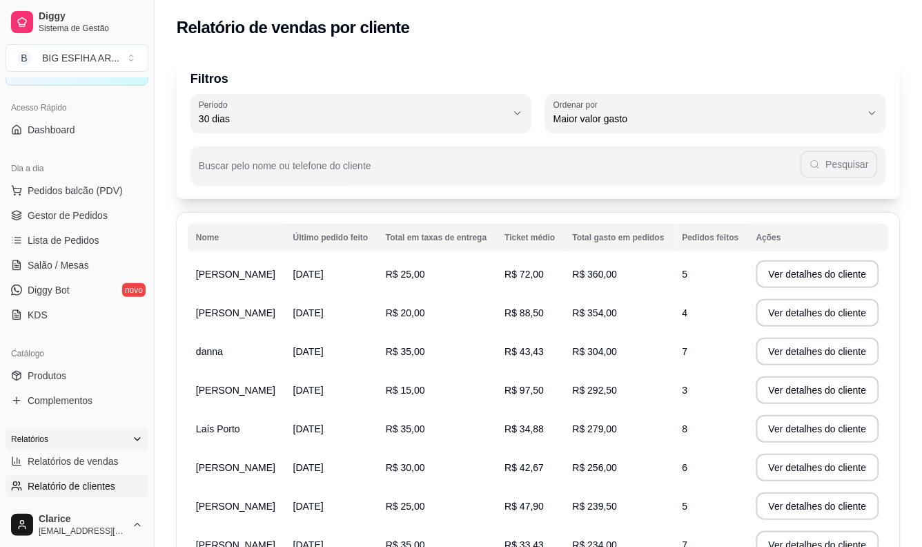
click at [95, 447] on div "Relatórios" at bounding box center [77, 439] width 143 height 22
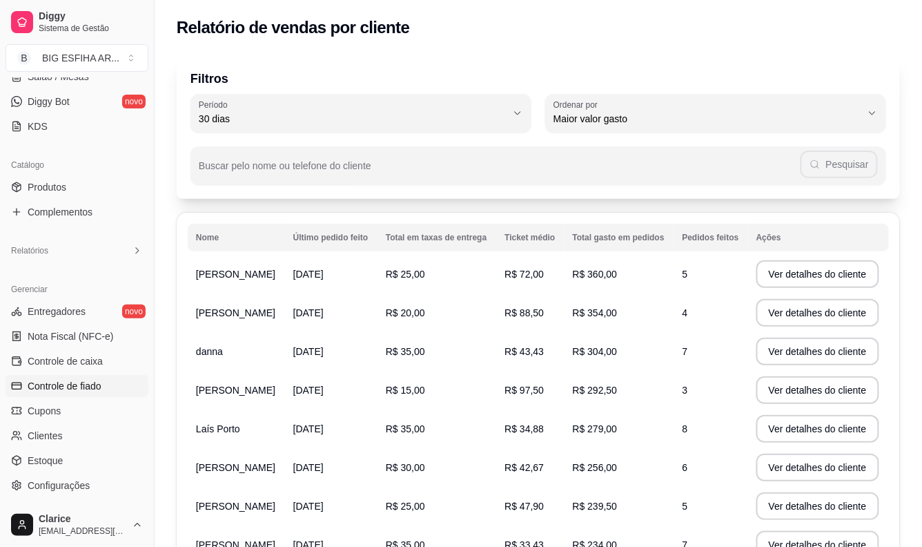
scroll to position [196, 0]
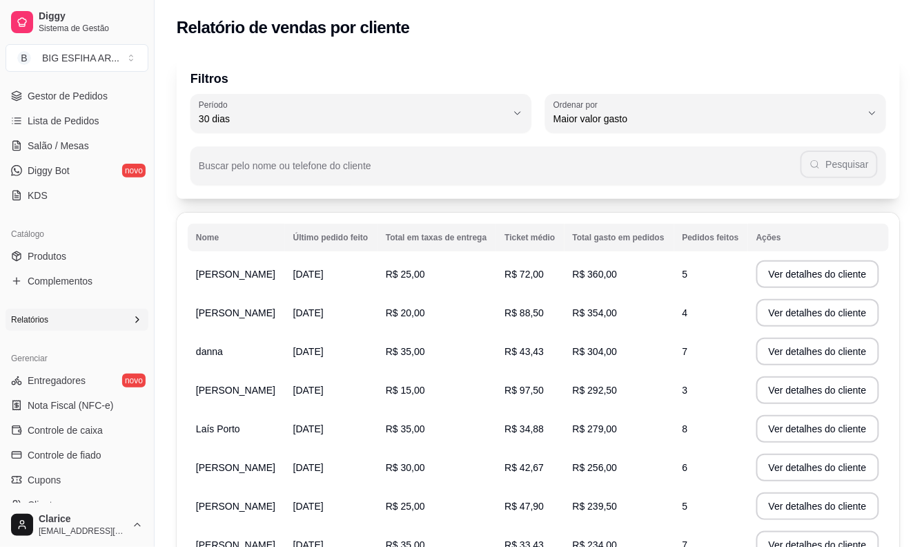
click at [76, 309] on div "Relatórios" at bounding box center [77, 320] width 143 height 22
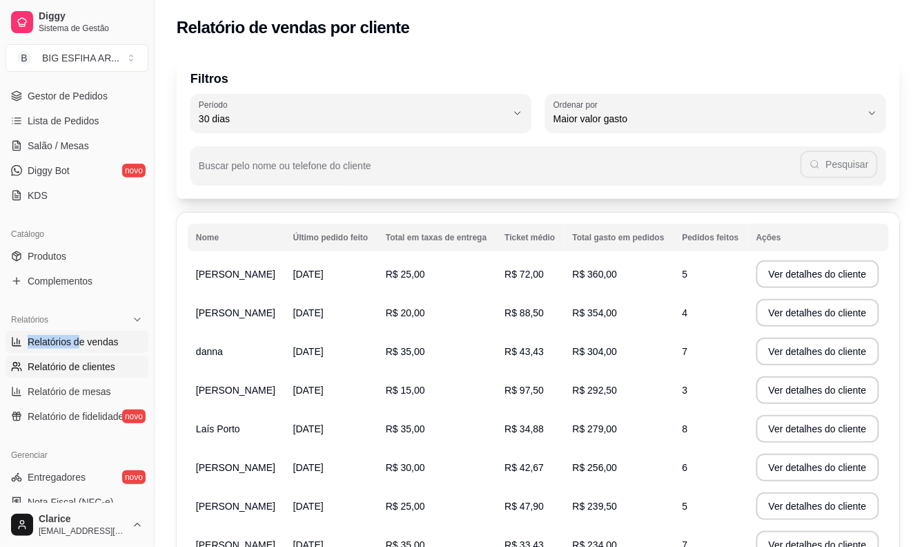
click at [79, 329] on div "Relatórios Relatórios de vendas Relatório de clientes Relatório de mesas Relató…" at bounding box center [77, 368] width 143 height 119
click at [81, 340] on span "Relatórios de vendas" at bounding box center [73, 342] width 91 height 14
select select "ALL"
select select "0"
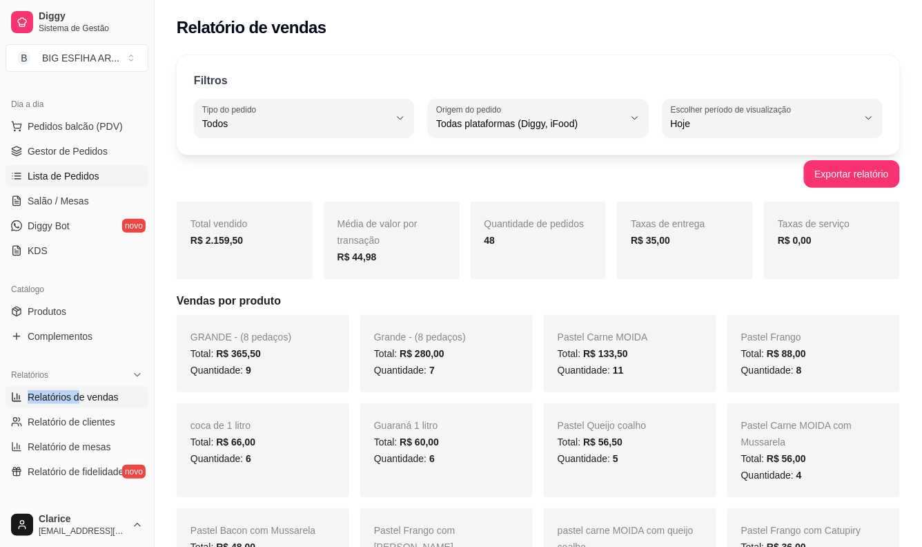
scroll to position [119, 0]
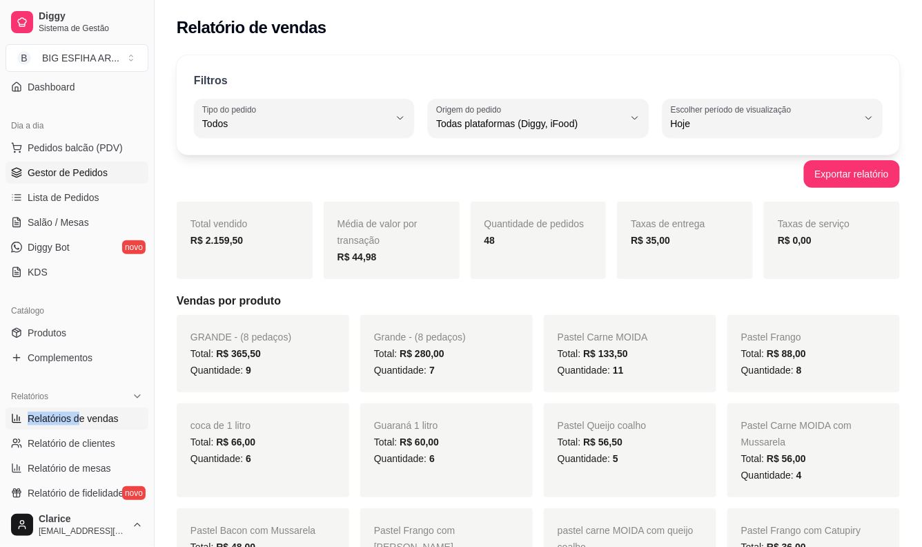
click at [69, 176] on span "Gestor de Pedidos" at bounding box center [68, 173] width 80 height 14
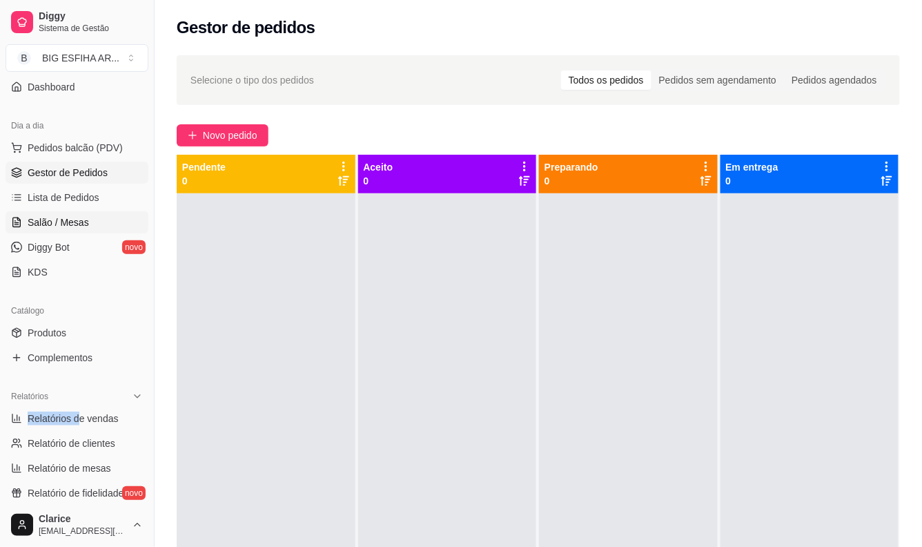
click at [67, 222] on span "Salão / Mesas" at bounding box center [58, 222] width 61 height 14
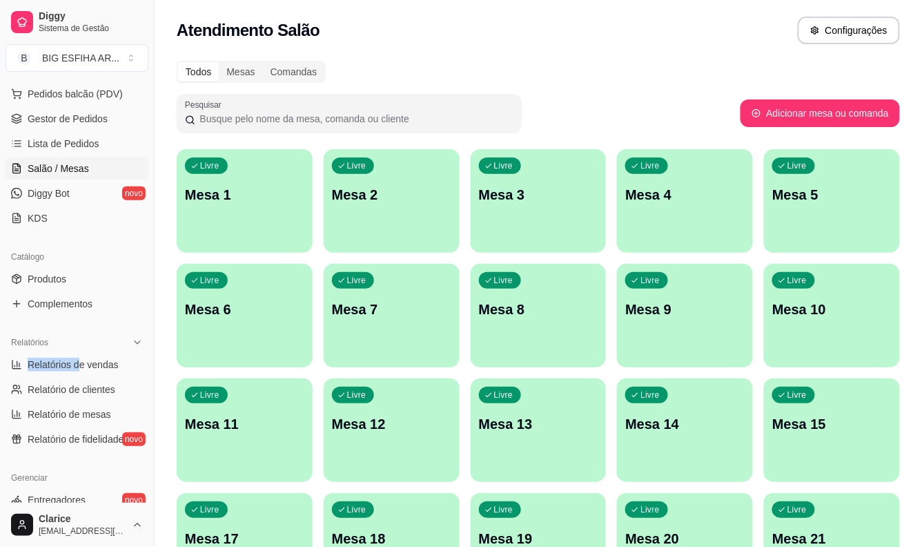
scroll to position [196, 0]
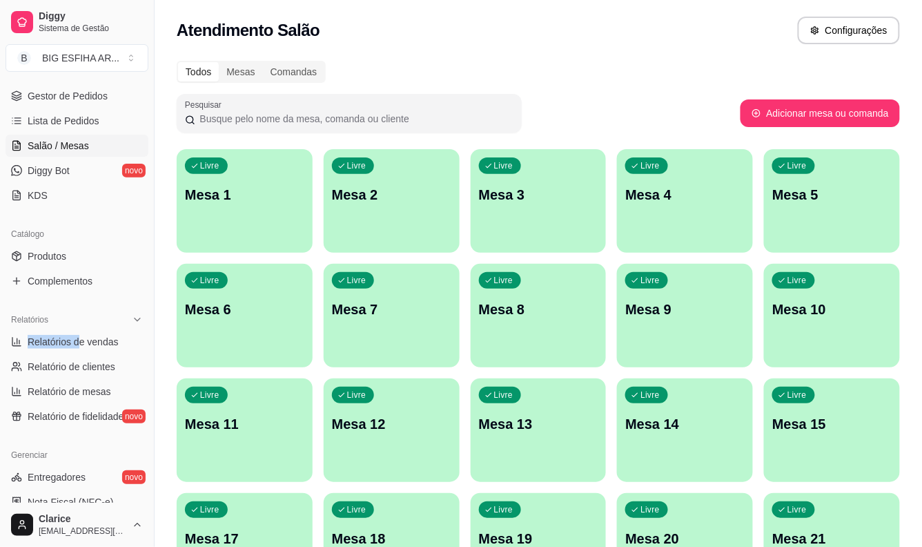
click at [80, 340] on span "Relatórios de vendas" at bounding box center [73, 342] width 91 height 14
select select "ALL"
select select "0"
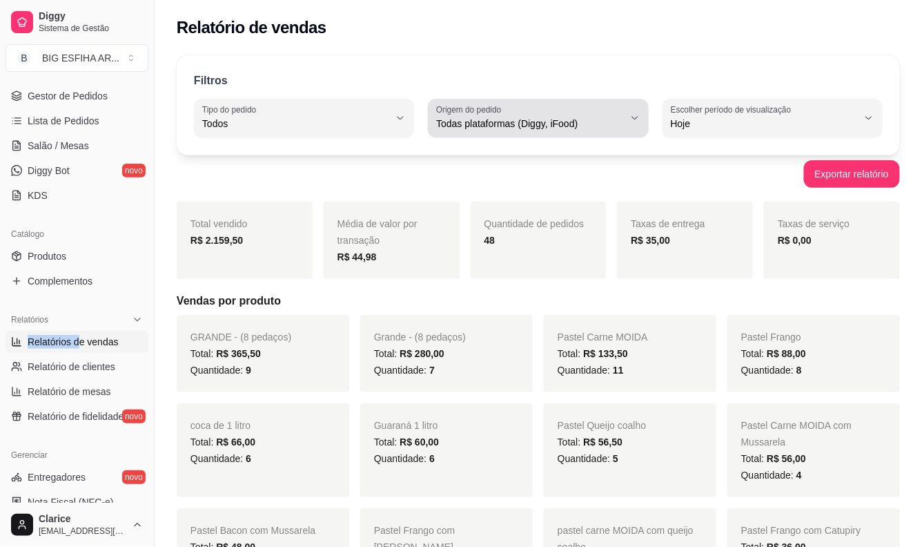
click at [632, 118] on icon "button" at bounding box center [635, 118] width 11 height 11
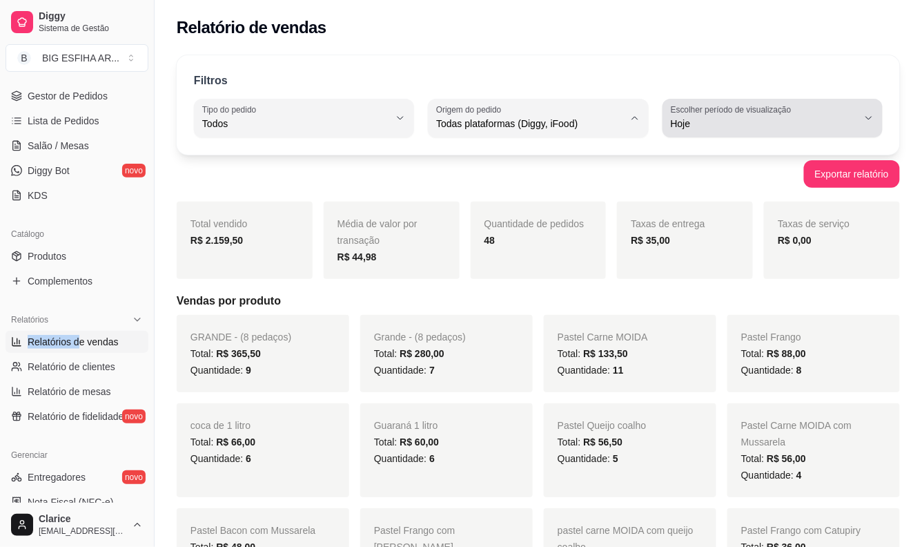
click at [726, 126] on span "Hoje" at bounding box center [764, 124] width 187 height 14
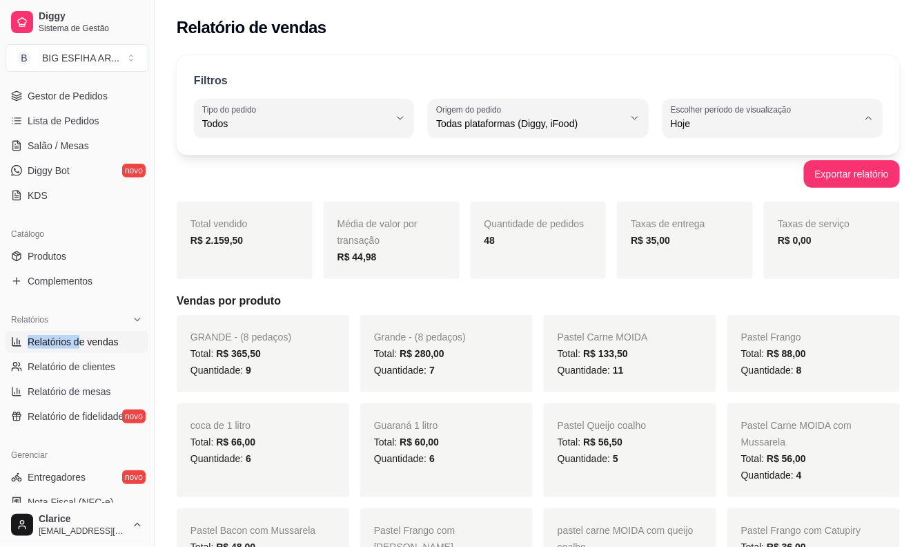
click at [713, 155] on span "Hoje" at bounding box center [766, 156] width 177 height 13
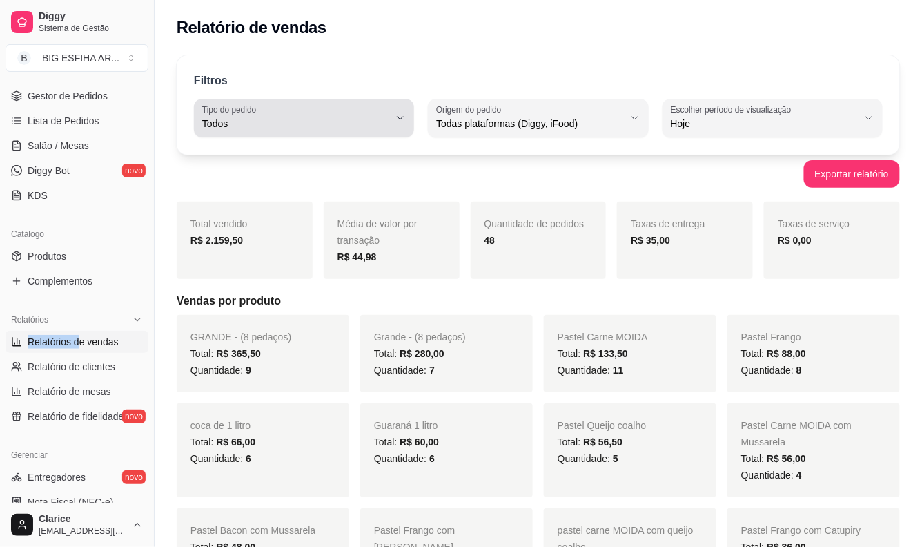
click at [396, 114] on icon "button" at bounding box center [400, 118] width 11 height 11
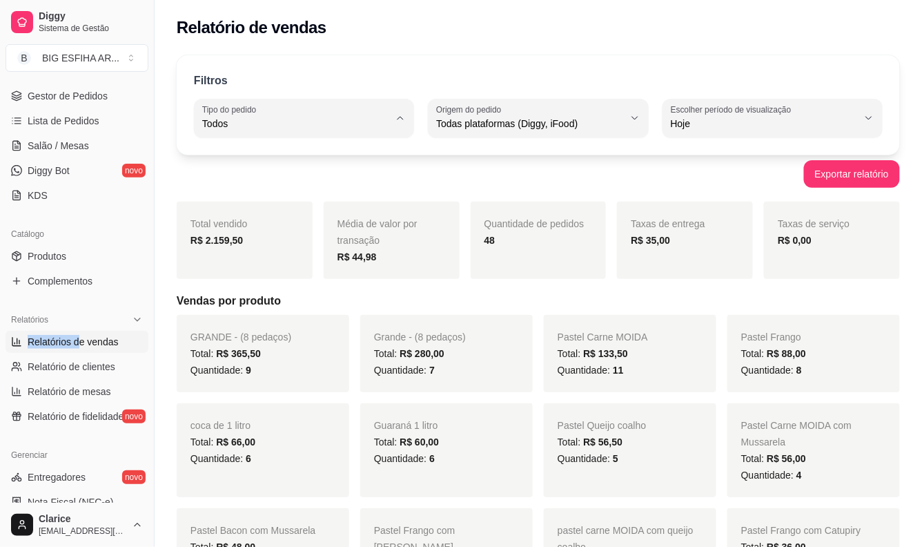
click at [355, 185] on span "Entrega" at bounding box center [297, 179] width 177 height 13
type input "DELIVERY"
select select "DELIVERY"
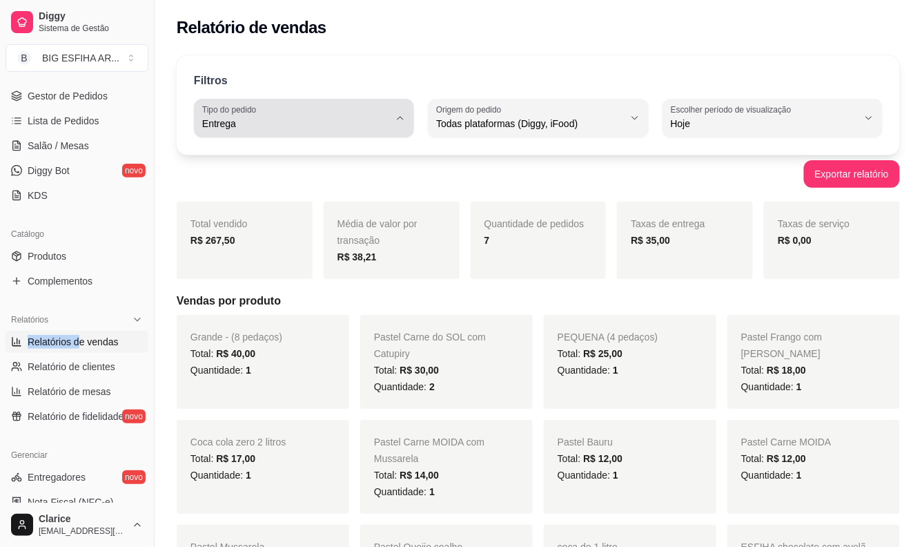
click at [335, 104] on div "Entrega" at bounding box center [295, 118] width 187 height 28
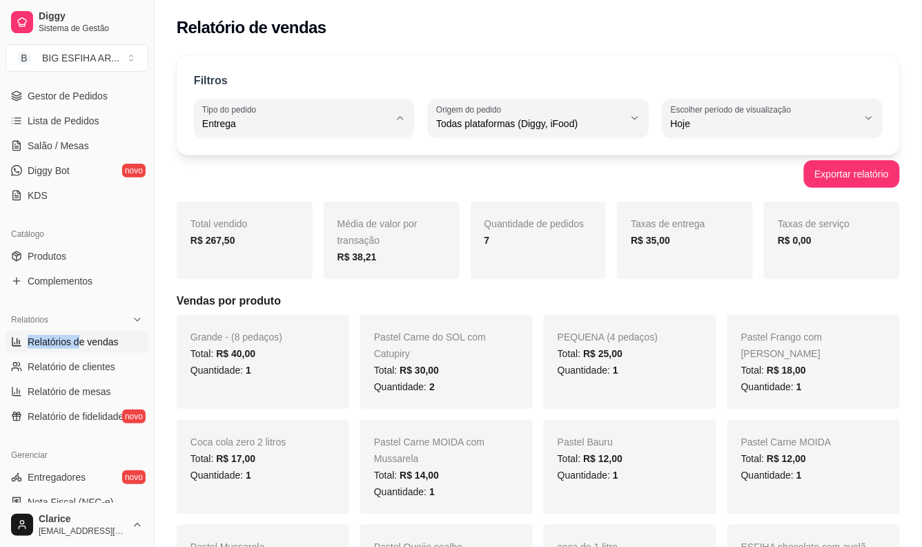
click at [314, 150] on span "Todos" at bounding box center [297, 156] width 177 height 13
type input "ALL"
select select "ALL"
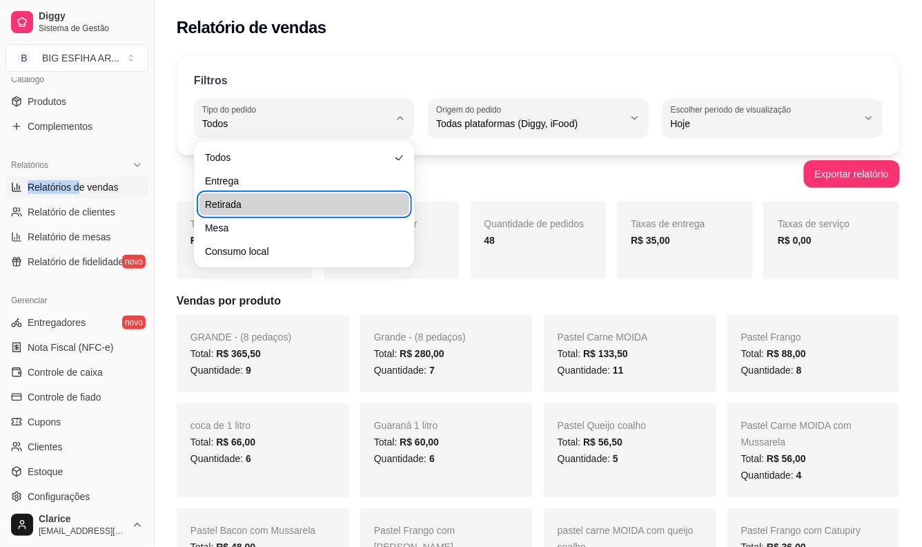
scroll to position [426, 0]
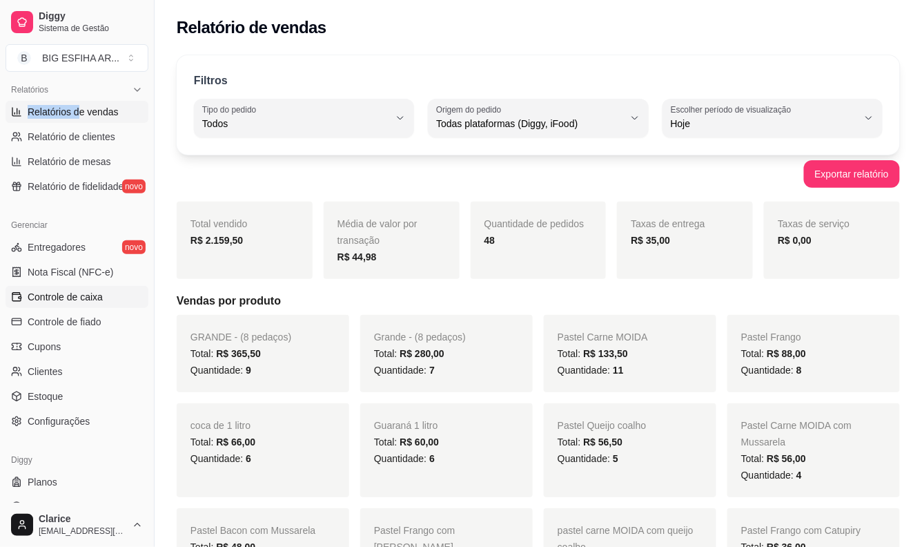
click at [64, 298] on span "Controle de caixa" at bounding box center [65, 297] width 75 height 14
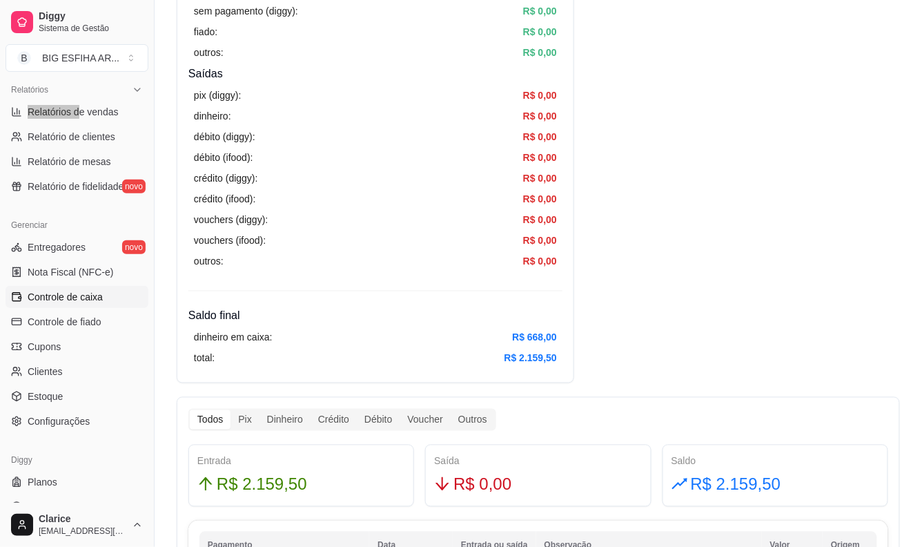
scroll to position [460, 0]
